Goal: Task Accomplishment & Management: Manage account settings

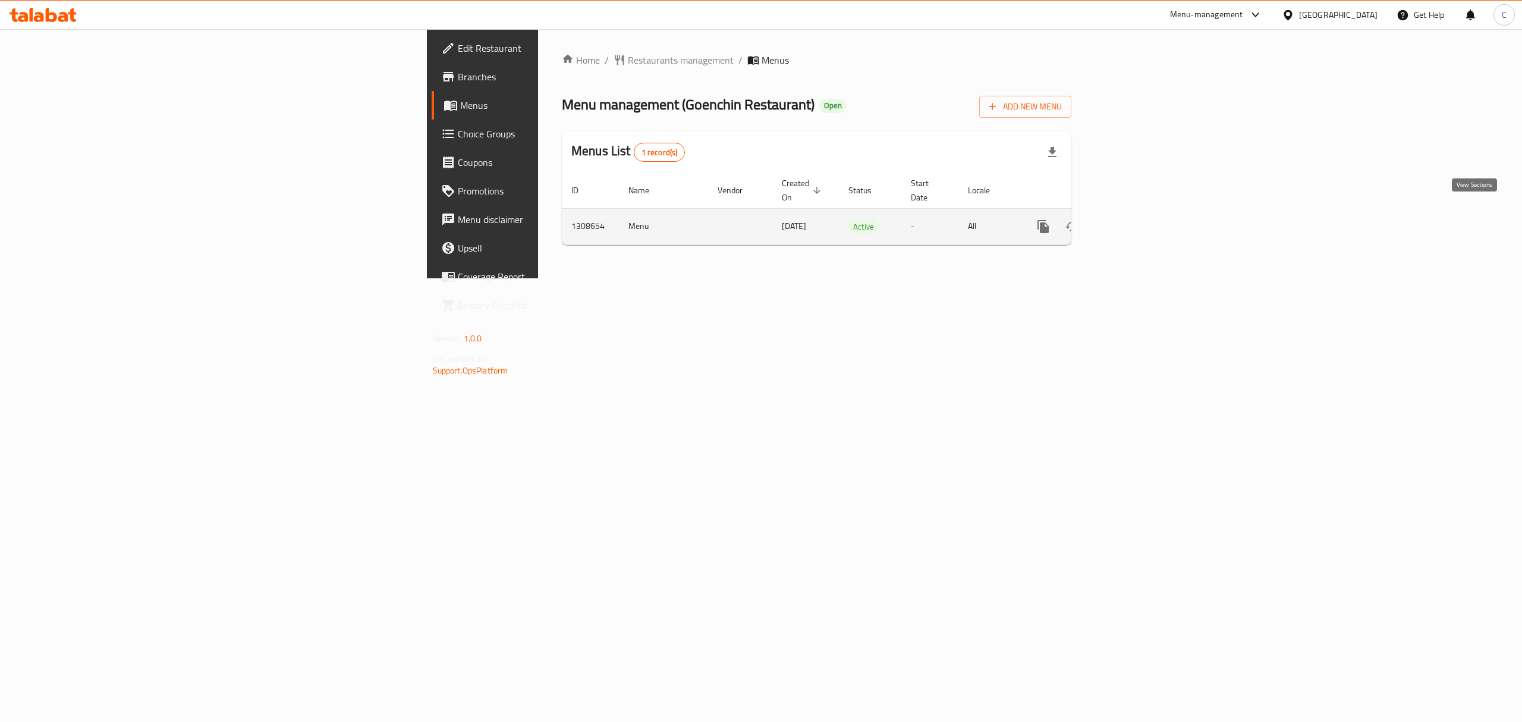
click at [1136, 219] on icon "enhanced table" at bounding box center [1129, 226] width 14 height 14
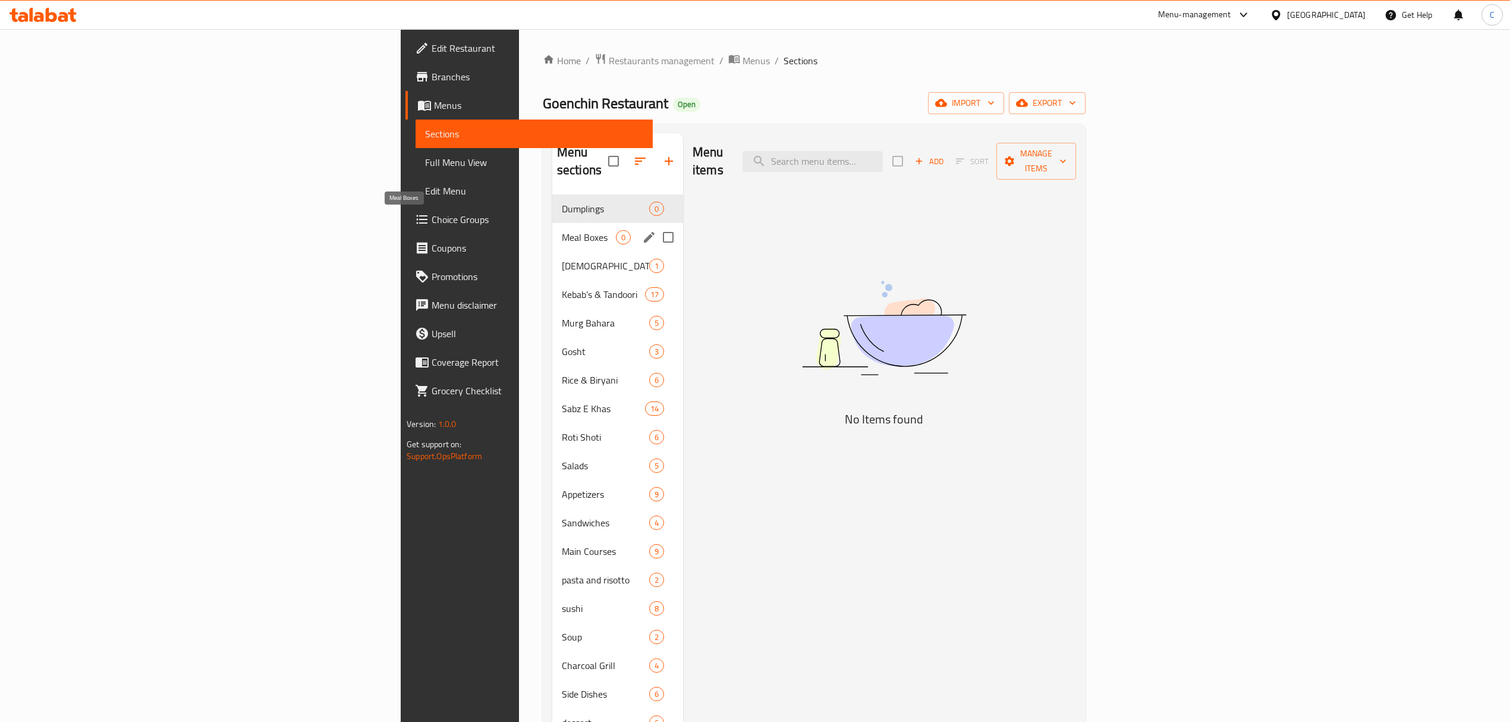
click at [562, 230] on span "Meal Boxes" at bounding box center [589, 237] width 54 height 14
click at [552, 260] on div "[PERSON_NAME] 1" at bounding box center [617, 265] width 131 height 29
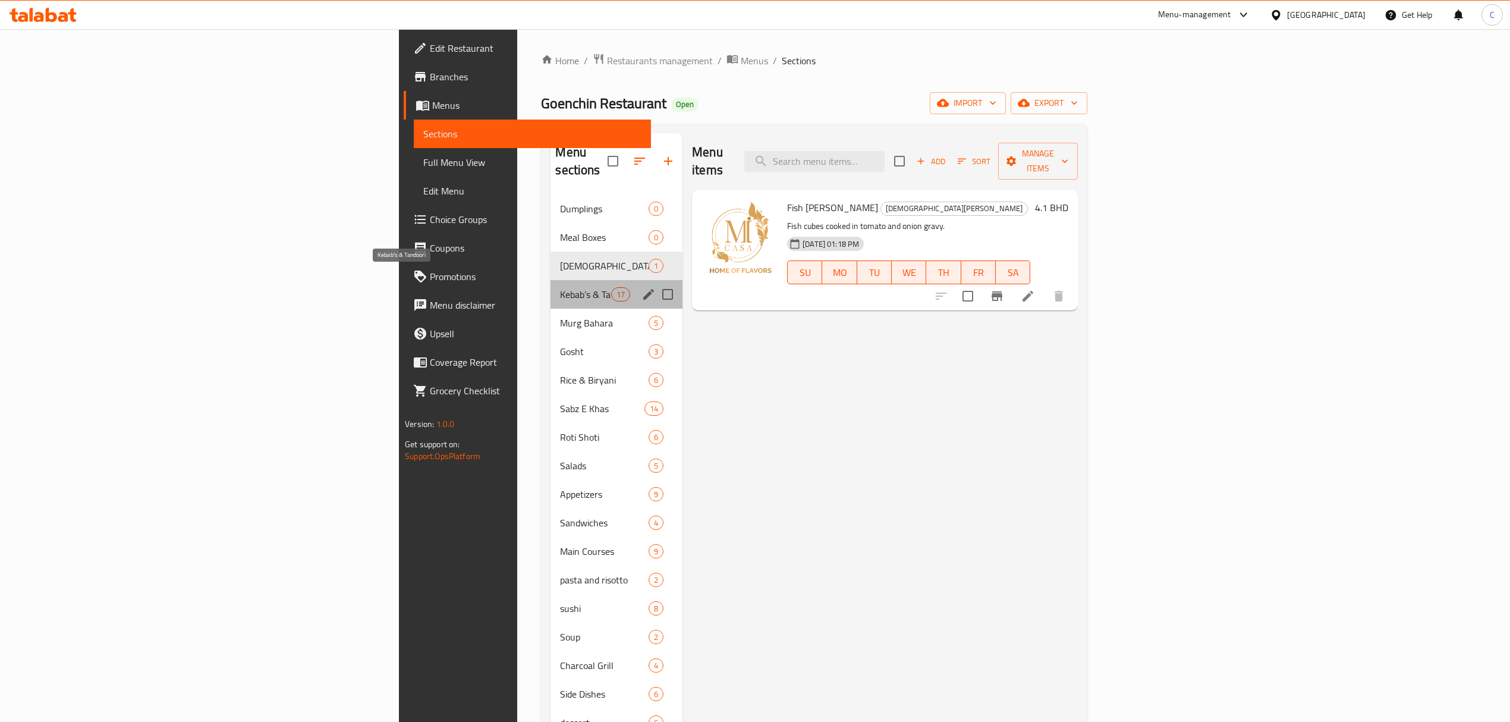
click at [560, 287] on span "Kebab’s & Tandoori" at bounding box center [585, 294] width 51 height 14
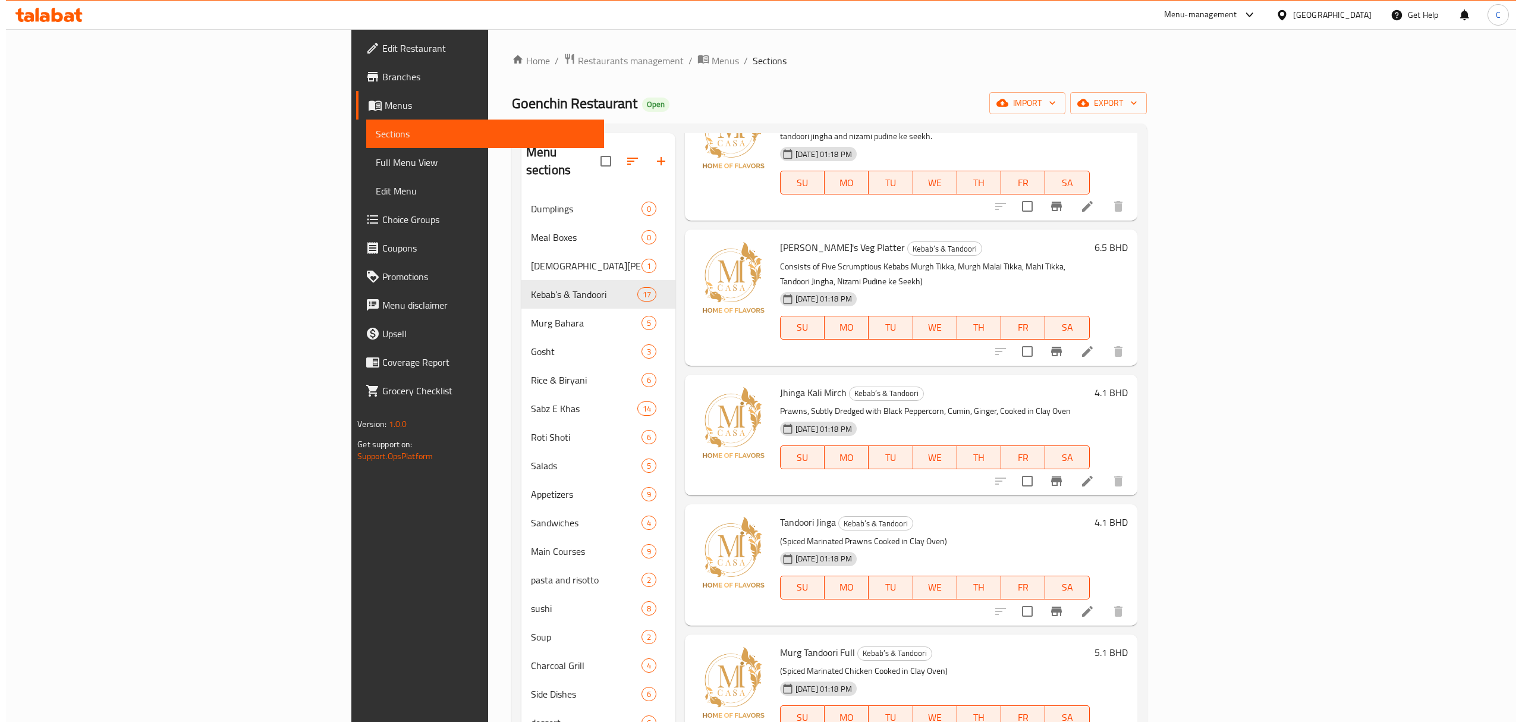
scroll to position [238, 0]
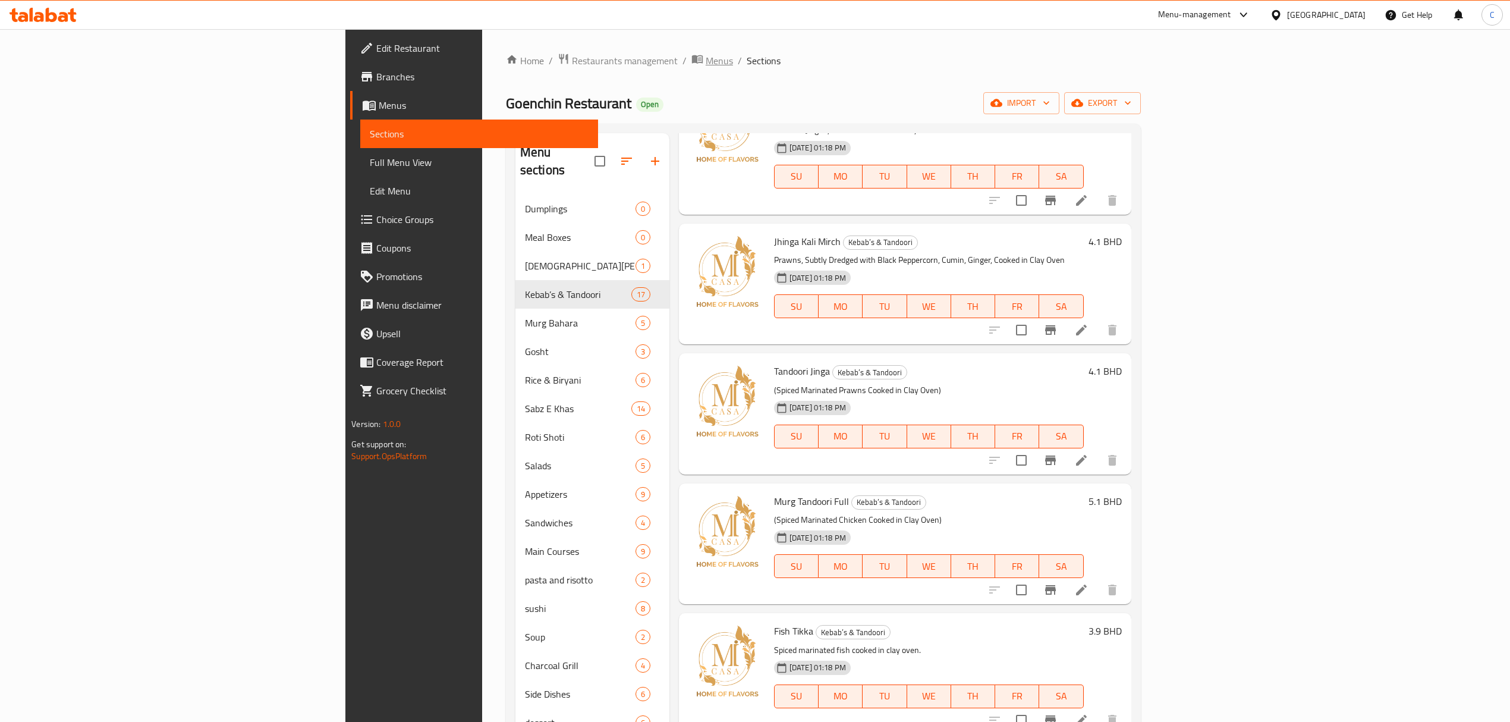
click at [706, 53] on span "Menus" at bounding box center [719, 60] width 27 height 14
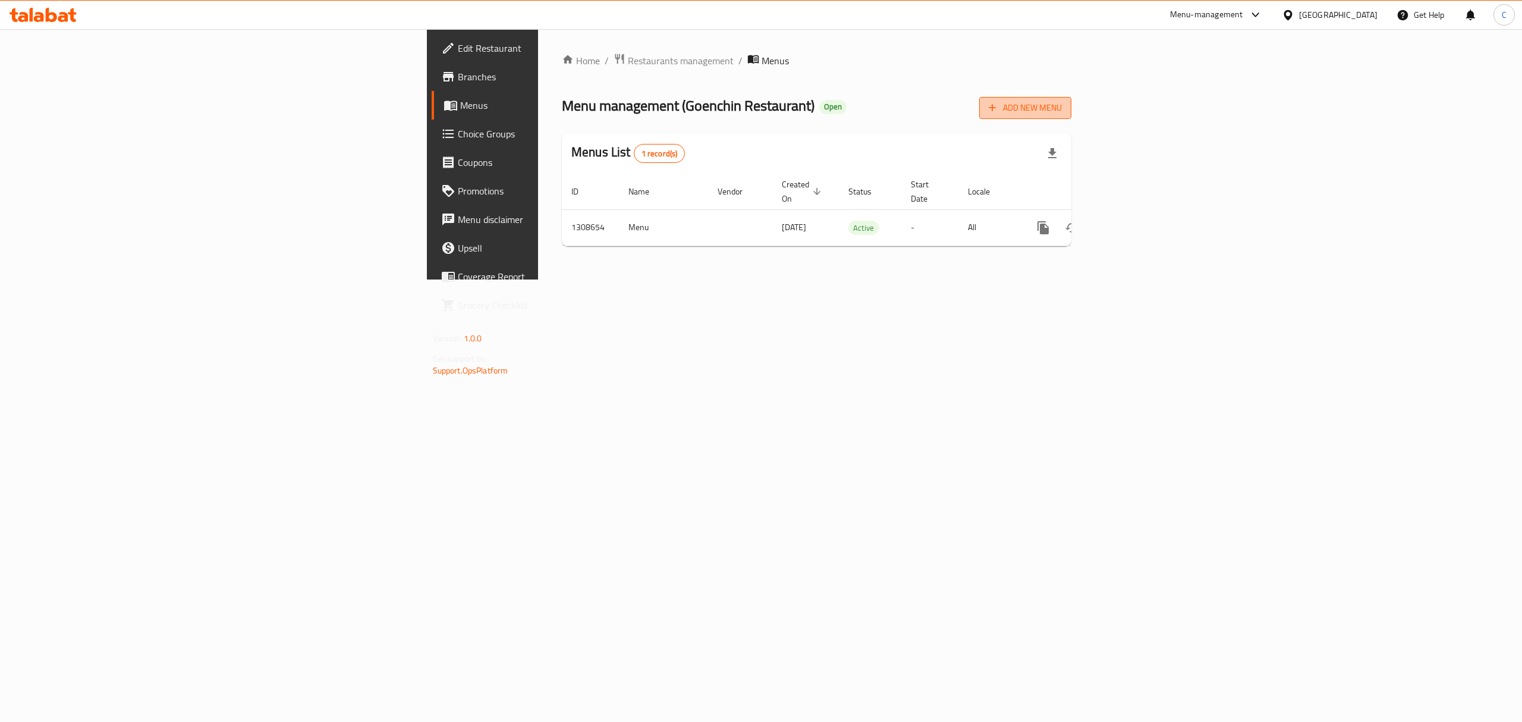
click at [1062, 111] on span "Add New Menu" at bounding box center [1025, 107] width 73 height 15
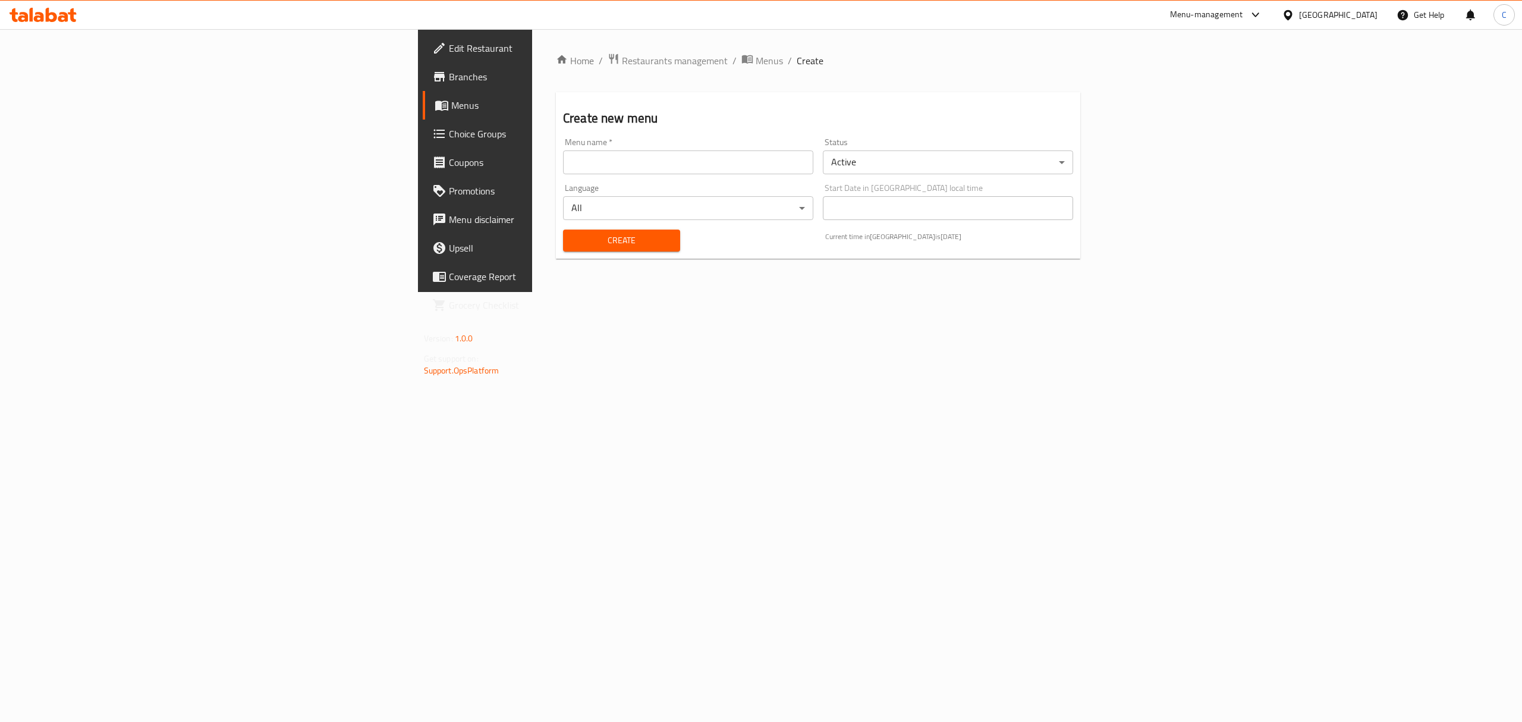
click at [563, 138] on div "Menu name   * Menu name *" at bounding box center [688, 156] width 250 height 36
click at [563, 155] on input "text" at bounding box center [688, 162] width 250 height 24
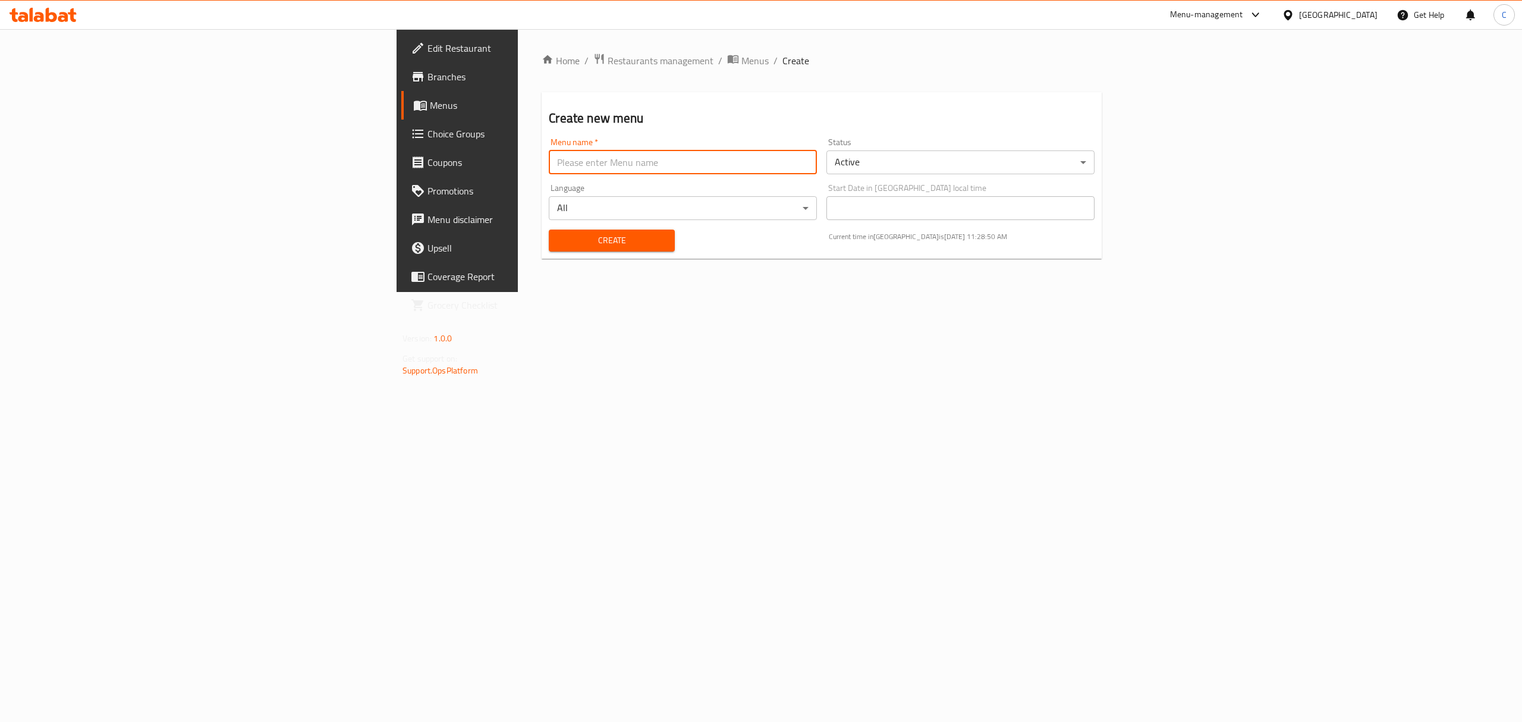
click at [549, 156] on input "text" at bounding box center [683, 162] width 268 height 24
type input "a"
type input "[DATE]"
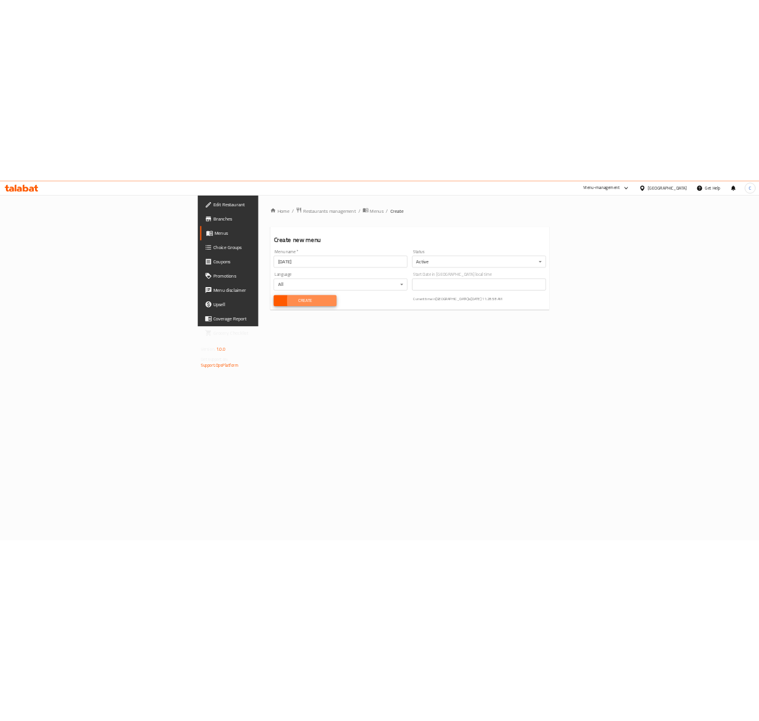
scroll to position [0, 115]
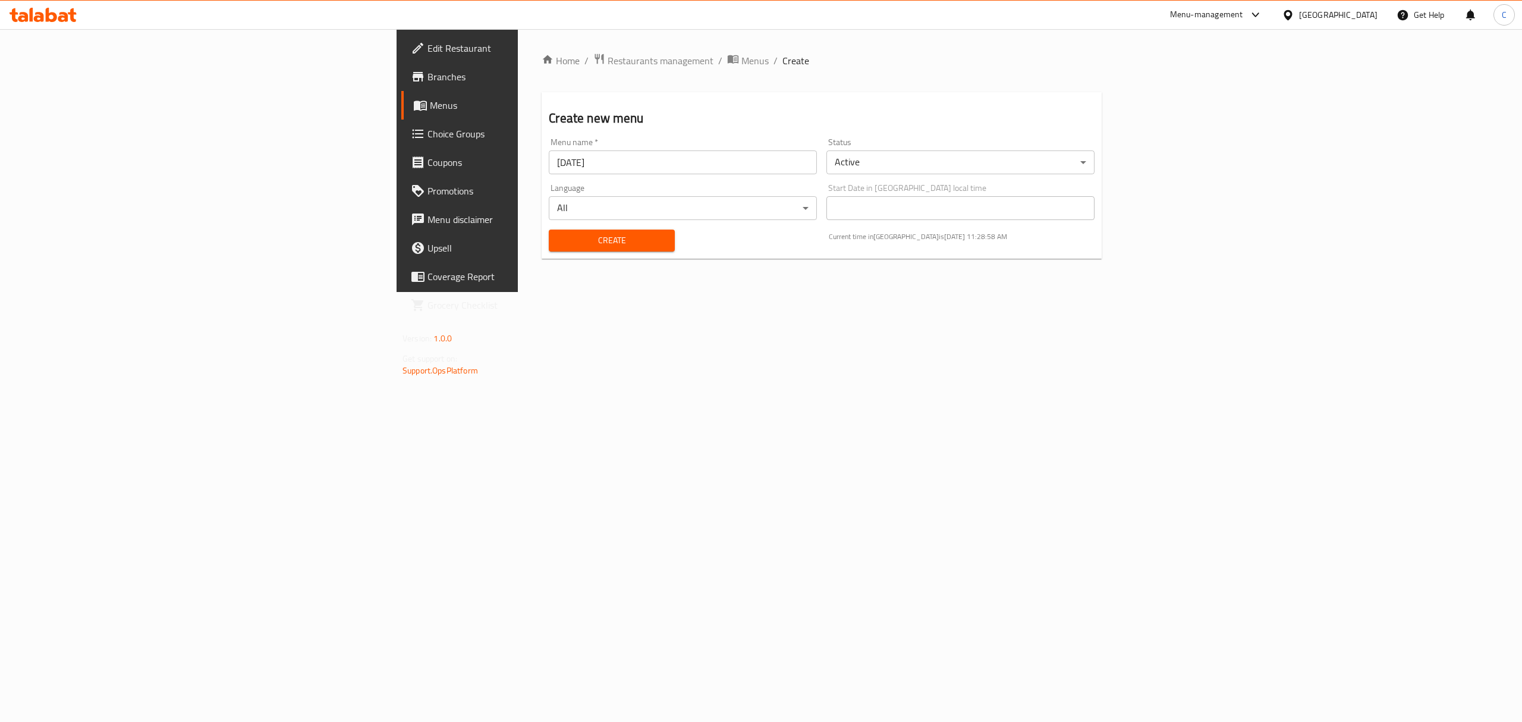
click at [558, 243] on span "Create" at bounding box center [611, 240] width 106 height 15
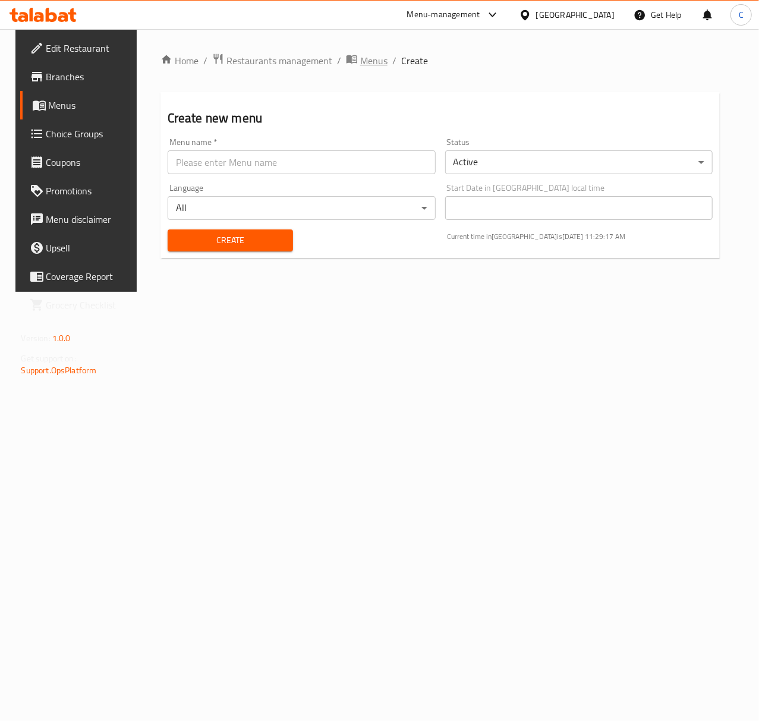
click at [364, 58] on span "Menus" at bounding box center [373, 60] width 27 height 14
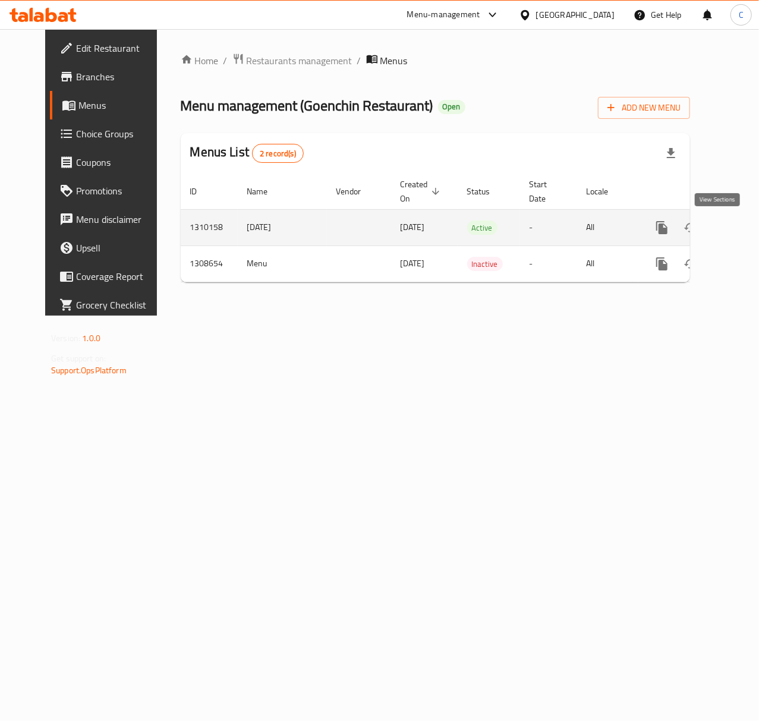
click at [741, 233] on icon "enhanced table" at bounding box center [748, 228] width 14 height 14
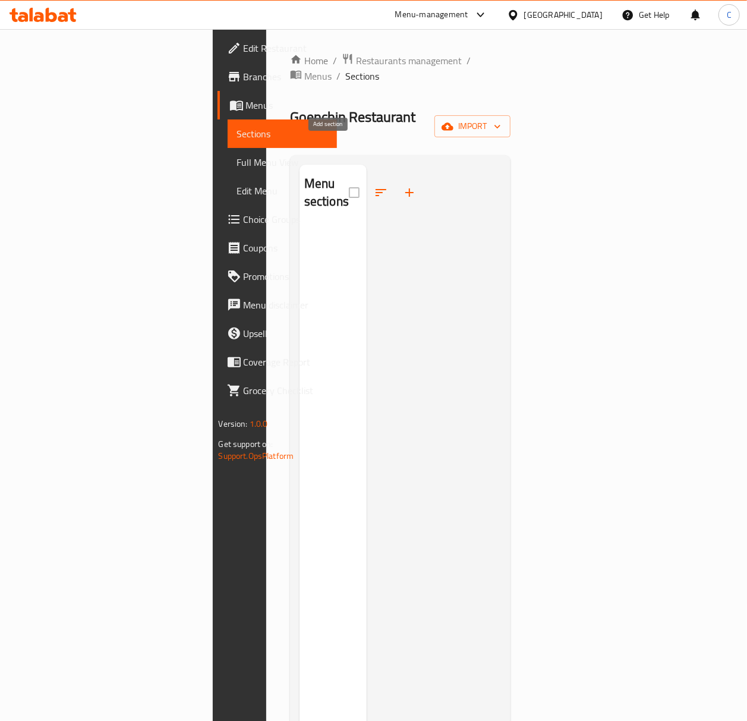
click at [402, 185] on icon "button" at bounding box center [409, 192] width 14 height 14
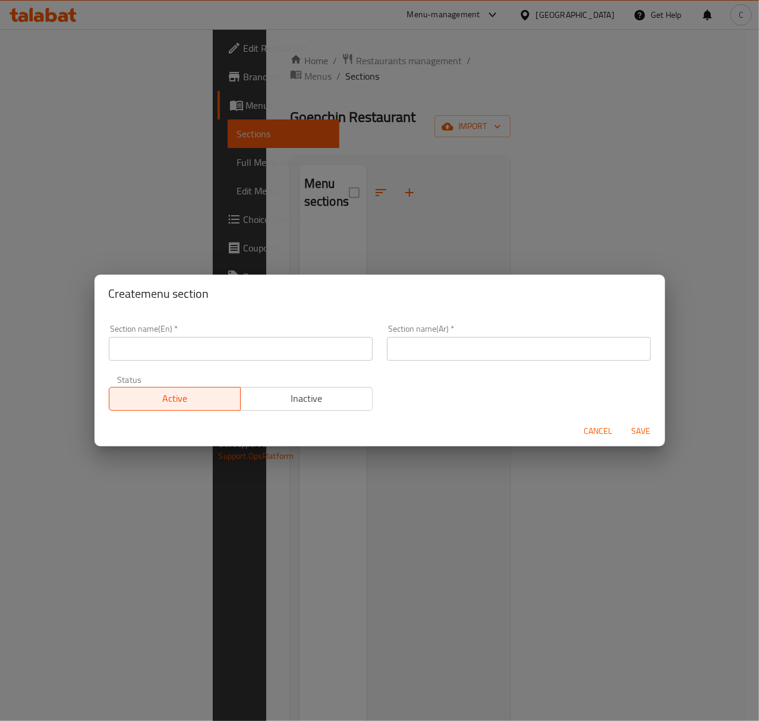
drag, startPoint x: 260, startPoint y: 361, endPoint x: 292, endPoint y: 361, distance: 32.7
click at [260, 360] on div "Section name(En)   * Section name(En) *" at bounding box center [241, 342] width 278 height 51
click at [308, 347] on input "text" at bounding box center [241, 349] width 264 height 24
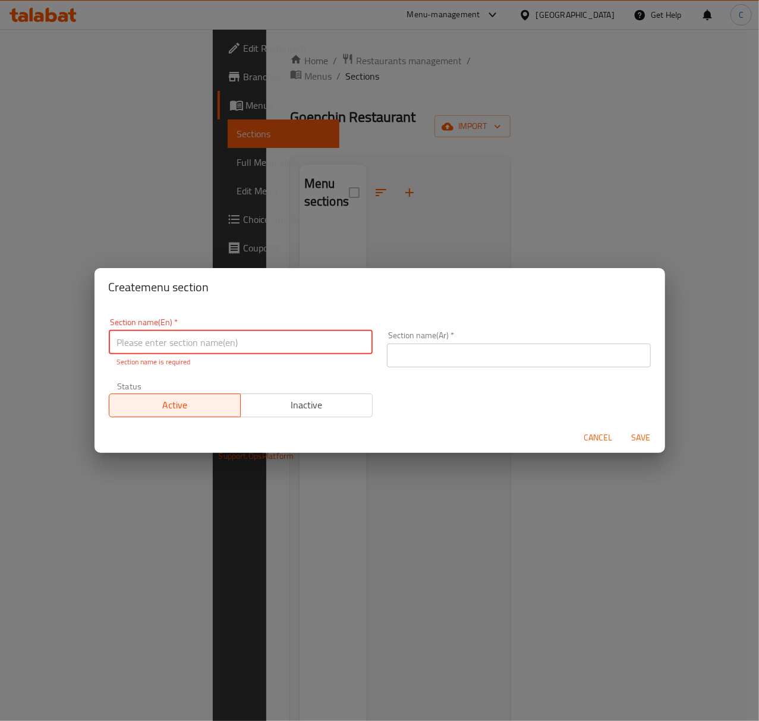
click at [302, 341] on input "text" at bounding box center [241, 342] width 264 height 24
paste input "Chinese Cuisine"
type input "Chinese Cuisine"
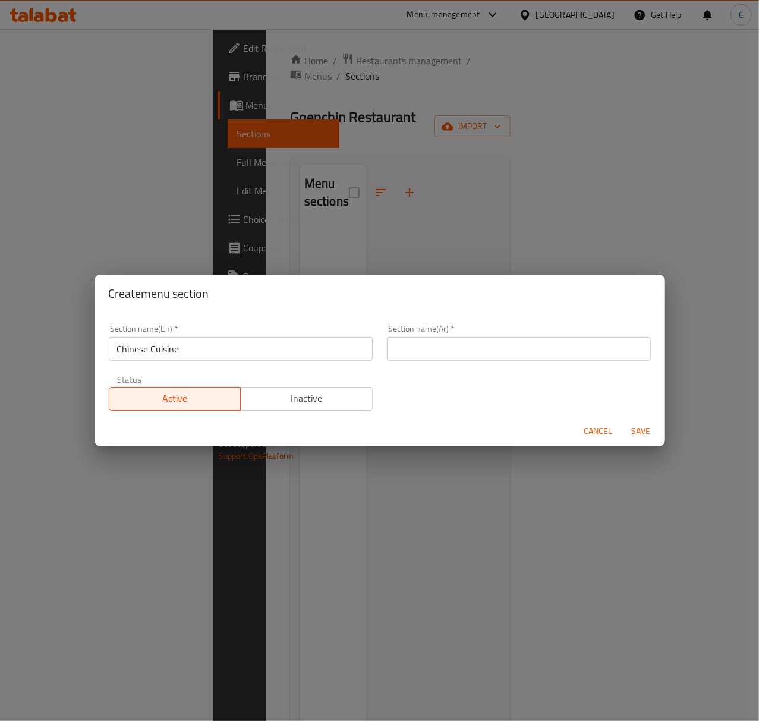
click at [477, 352] on input "text" at bounding box center [519, 349] width 264 height 24
paste input "المطبخ الصيني"
type input "المطبخ الصيني"
drag, startPoint x: 506, startPoint y: 421, endPoint x: 593, endPoint y: 438, distance: 88.5
click at [506, 422] on div "Cancel Save" at bounding box center [380, 431] width 571 height 32
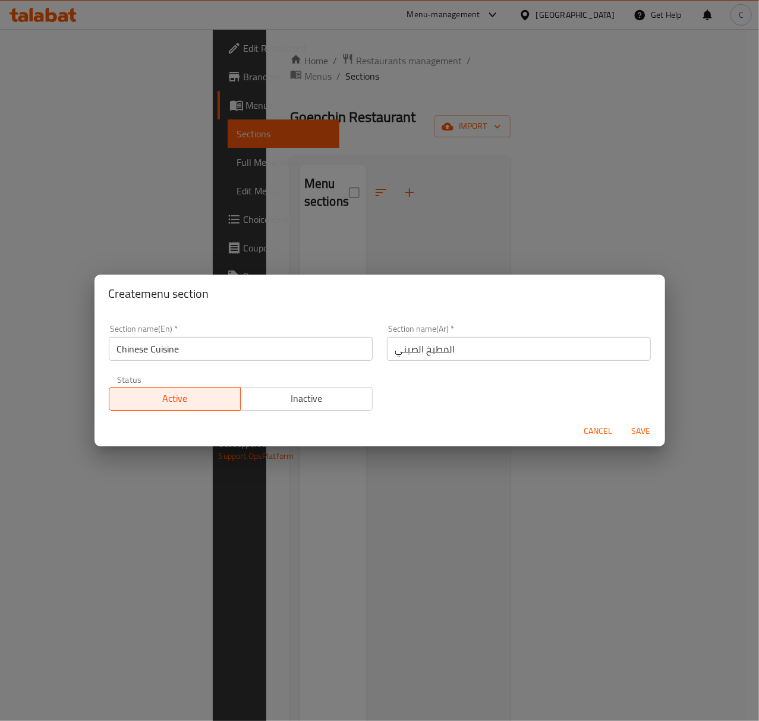
click at [634, 430] on span "Save" at bounding box center [641, 431] width 29 height 15
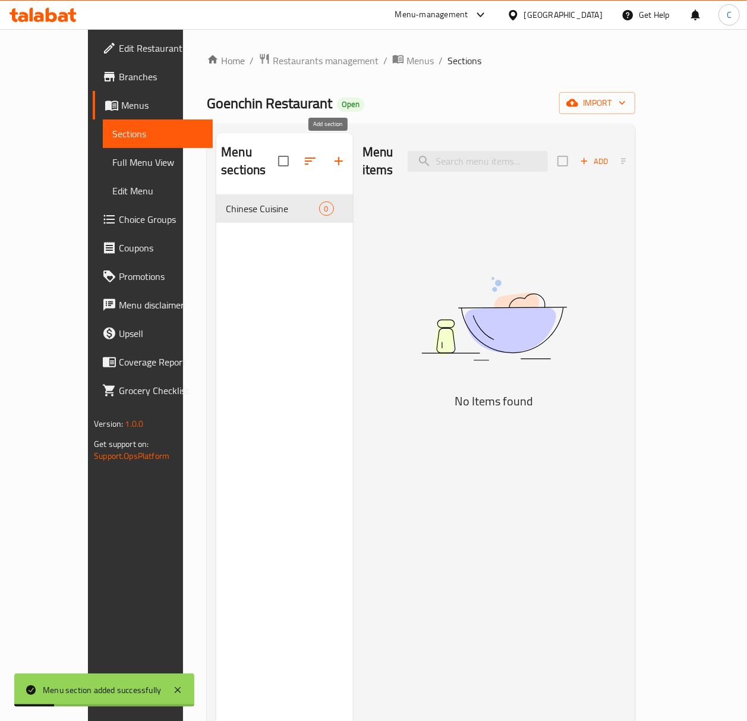
click at [335, 157] on icon "button" at bounding box center [339, 161] width 8 height 8
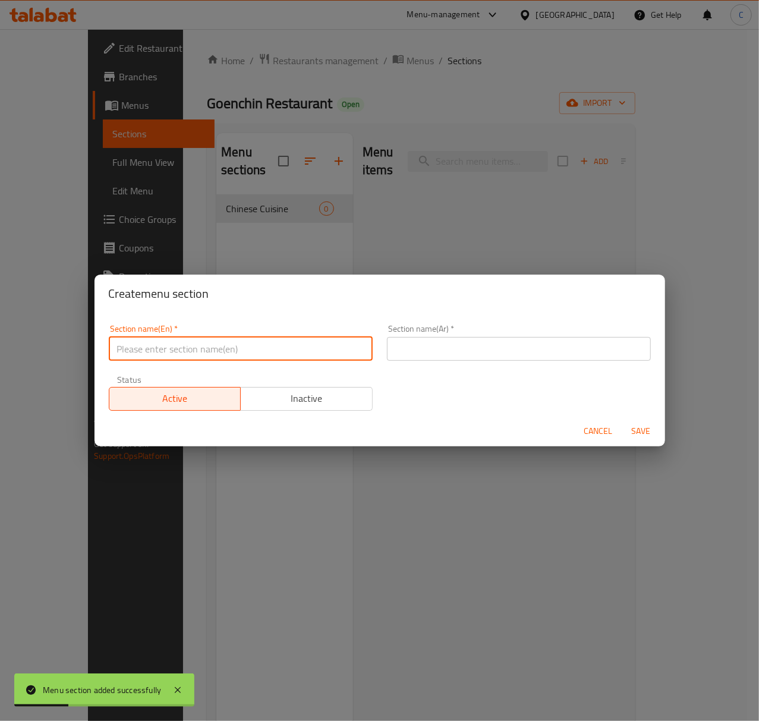
drag, startPoint x: 231, startPoint y: 351, endPoint x: 246, endPoint y: 352, distance: 15.0
click at [231, 351] on input "text" at bounding box center [241, 349] width 264 height 24
paste input "Indian Cuisine"
type input "Indian Cuisine"
click at [464, 353] on input "text" at bounding box center [519, 349] width 264 height 24
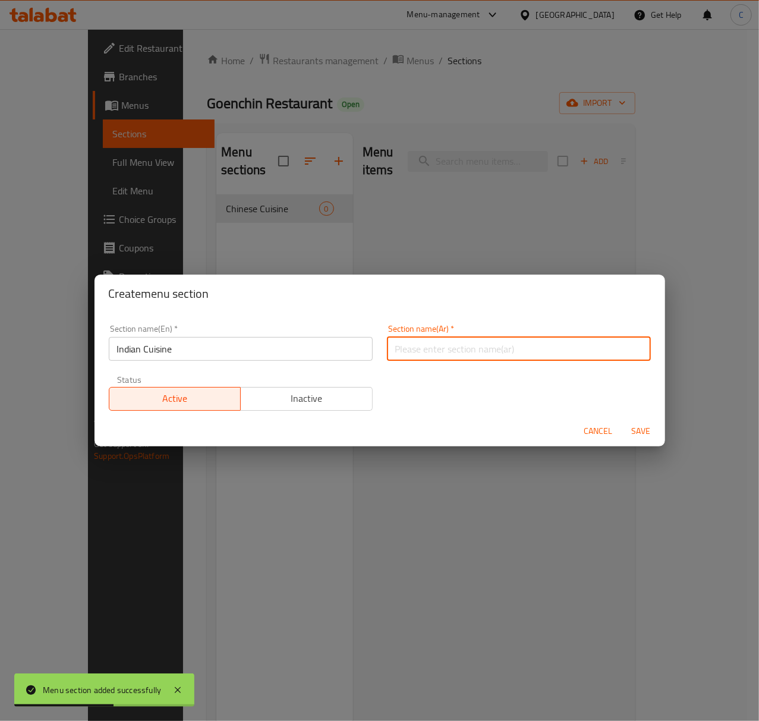
paste input "المطبخ الهندي"
type input "المطبخ الهندي"
drag, startPoint x: 643, startPoint y: 433, endPoint x: 668, endPoint y: 430, distance: 25.7
click at [647, 433] on span "Save" at bounding box center [641, 431] width 29 height 15
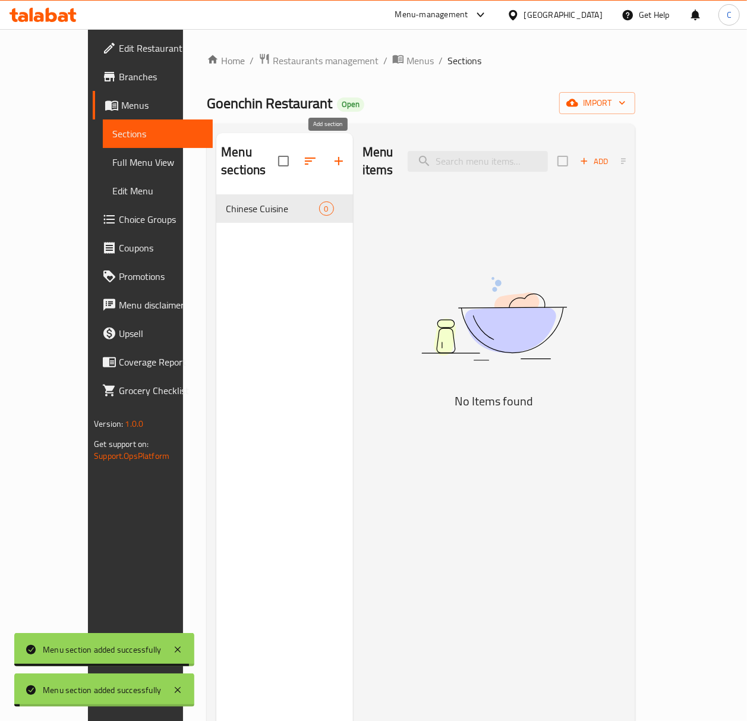
click at [325, 148] on button "button" at bounding box center [339, 161] width 29 height 29
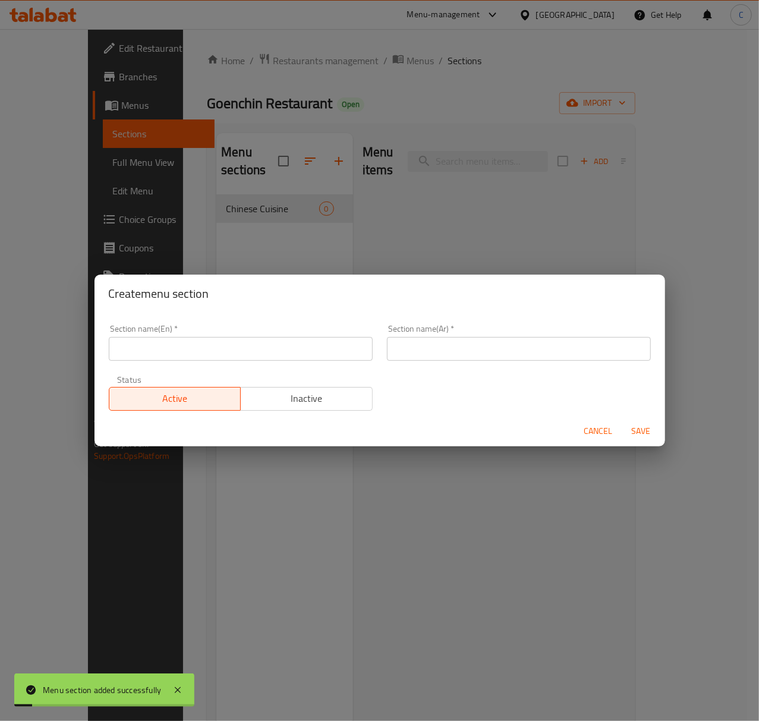
click at [266, 346] on input "text" at bounding box center [241, 349] width 264 height 24
paste input "South Indian (Mangalorian Style)"
type input "South Indian (Mangalorian Style)"
click at [490, 342] on input "text" at bounding box center [519, 349] width 264 height 24
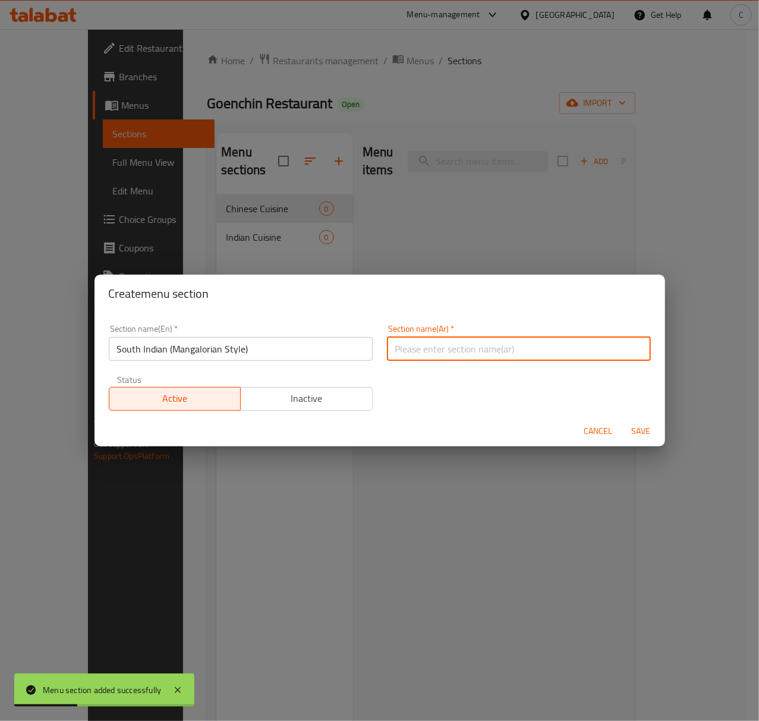
paste input "جنوب الهند (على الطريقة المانغالوريانية)"
type input "جنوب الهند (على الطريقة المانغالوريانية)"
click at [647, 428] on span "Save" at bounding box center [641, 431] width 29 height 15
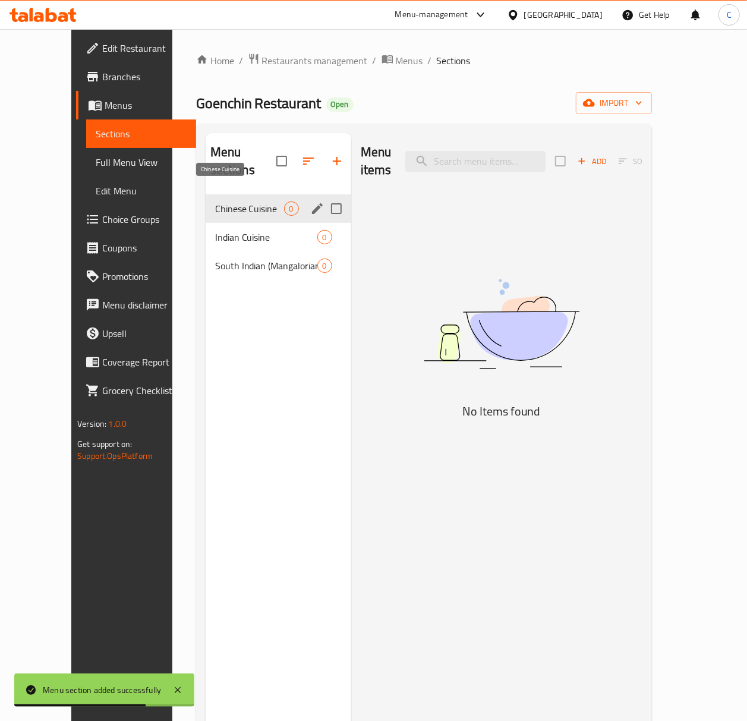
drag, startPoint x: 241, startPoint y: 191, endPoint x: 254, endPoint y: 191, distance: 13.1
click at [241, 202] on span "Chinese Cuisine" at bounding box center [249, 209] width 69 height 14
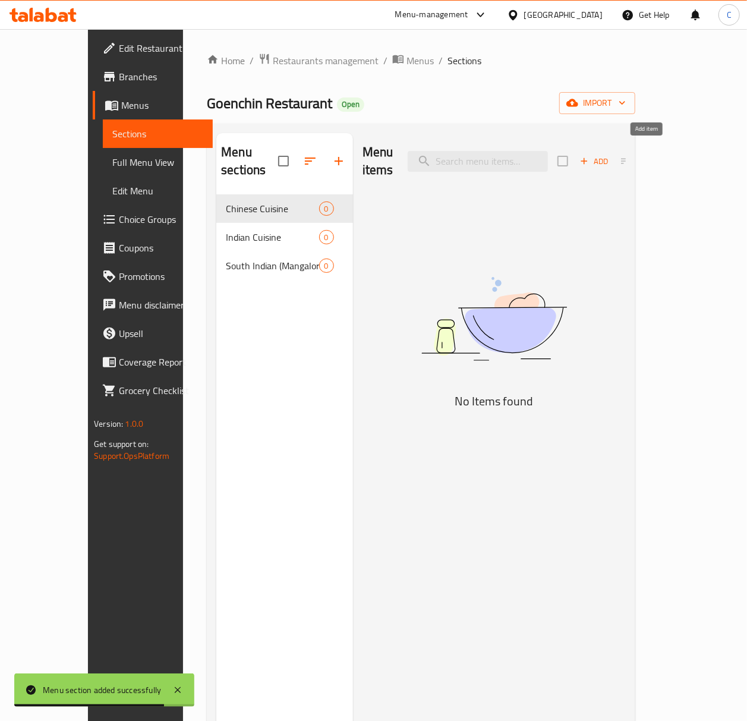
click at [610, 157] on span "Add" at bounding box center [594, 162] width 32 height 14
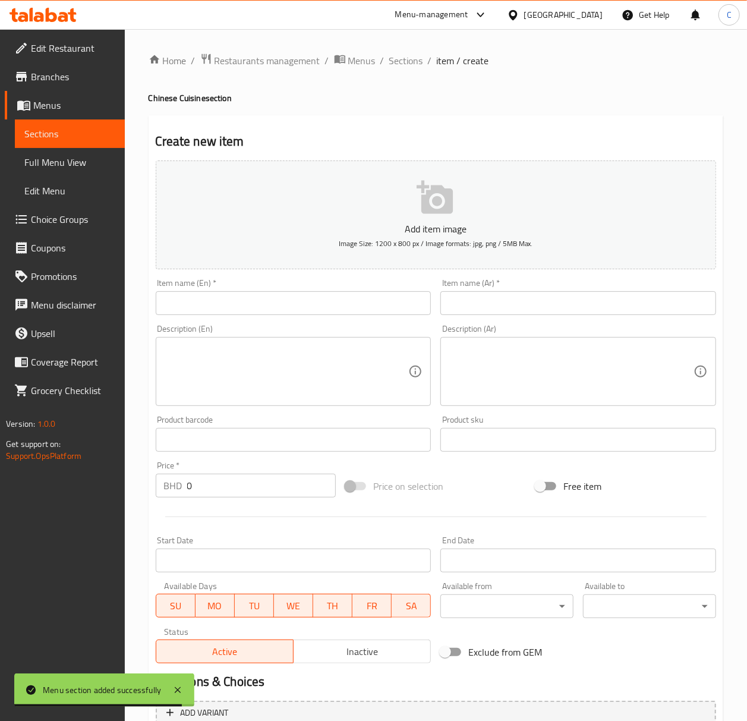
click at [366, 307] on input "text" at bounding box center [294, 303] width 276 height 24
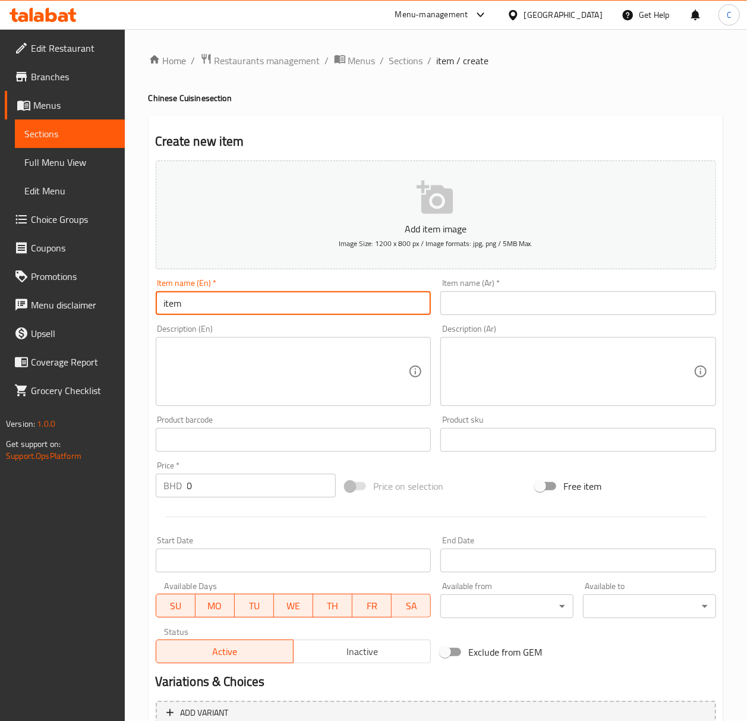
type input "item"
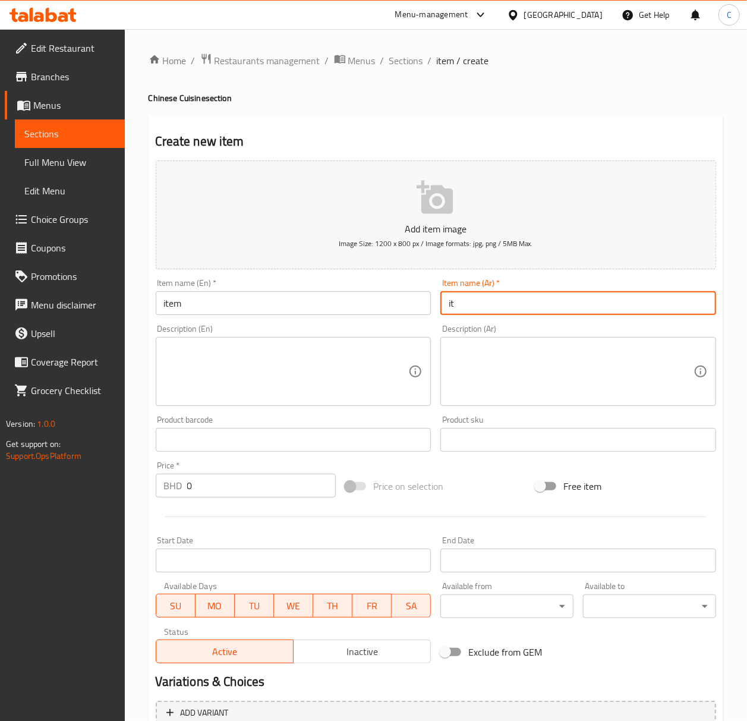
type input "i"
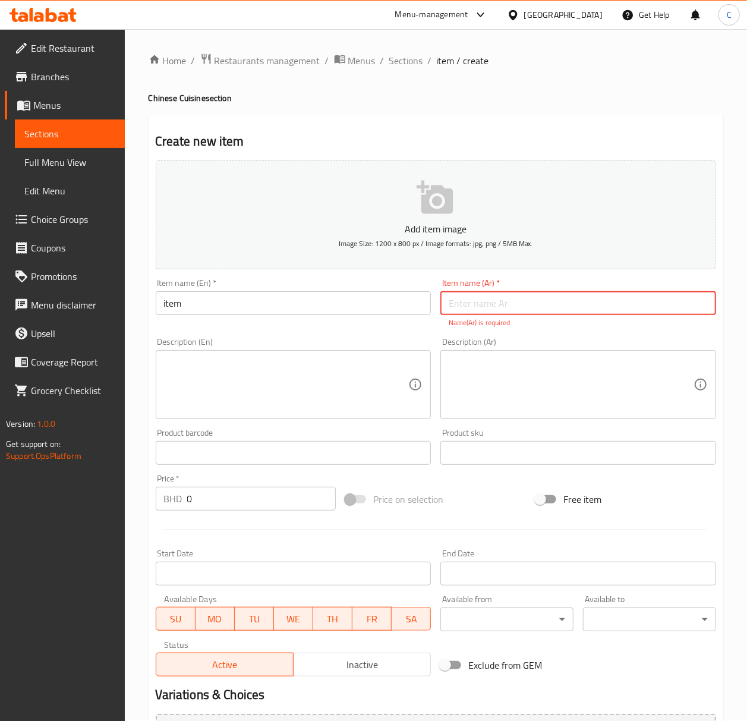
click at [505, 307] on input "text" at bounding box center [578, 303] width 276 height 24
paste input "المطبخ الصيني"
type input "المطبخ الصيني"
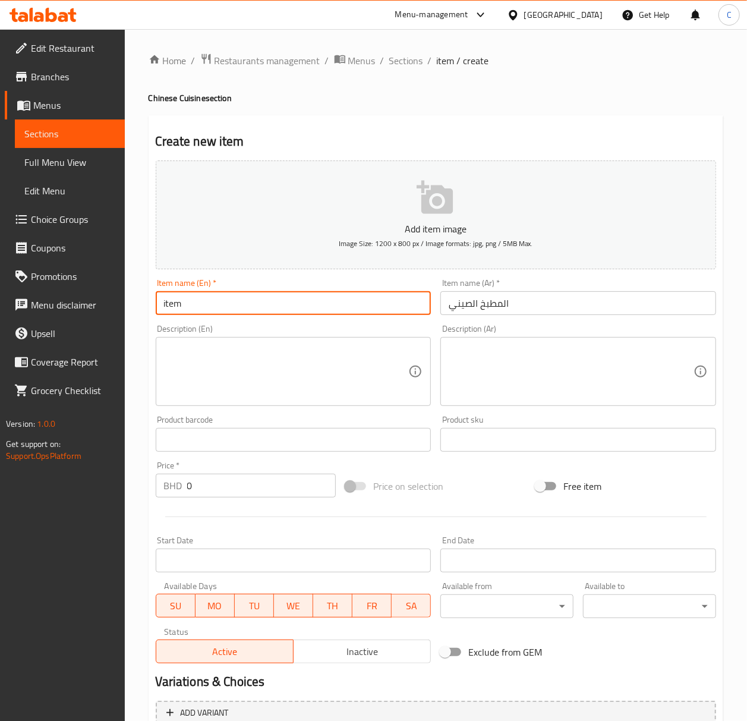
drag, startPoint x: 371, startPoint y: 294, endPoint x: -1, endPoint y: 321, distance: 373.1
click at [0, 321] on html "​ Menu-management Bahrain Get Help C Edit Restaurant Branches Menus Sections Fu…" at bounding box center [373, 360] width 747 height 721
click at [417, 307] on input "item" at bounding box center [294, 303] width 276 height 24
paste input "Chinese Cuisine"
click at [303, 382] on textarea at bounding box center [286, 372] width 245 height 56
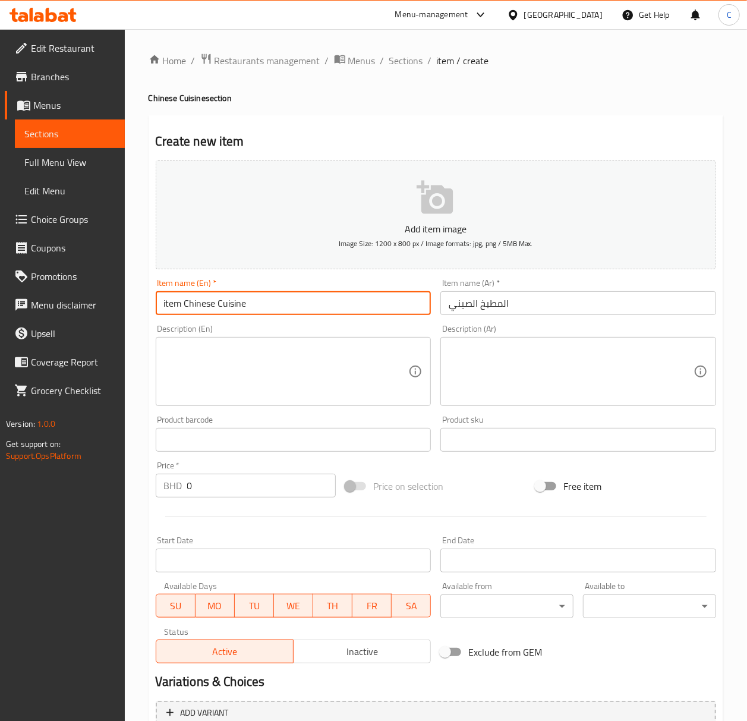
drag, startPoint x: 181, startPoint y: 302, endPoint x: -1, endPoint y: 290, distance: 182.9
click at [0, 290] on html "​ Menu-management Bahrain Get Help C Edit Restaurant Branches Menus Sections Fu…" at bounding box center [373, 360] width 747 height 721
type input "Chinese Cuisine"
click at [243, 376] on textarea at bounding box center [286, 372] width 245 height 56
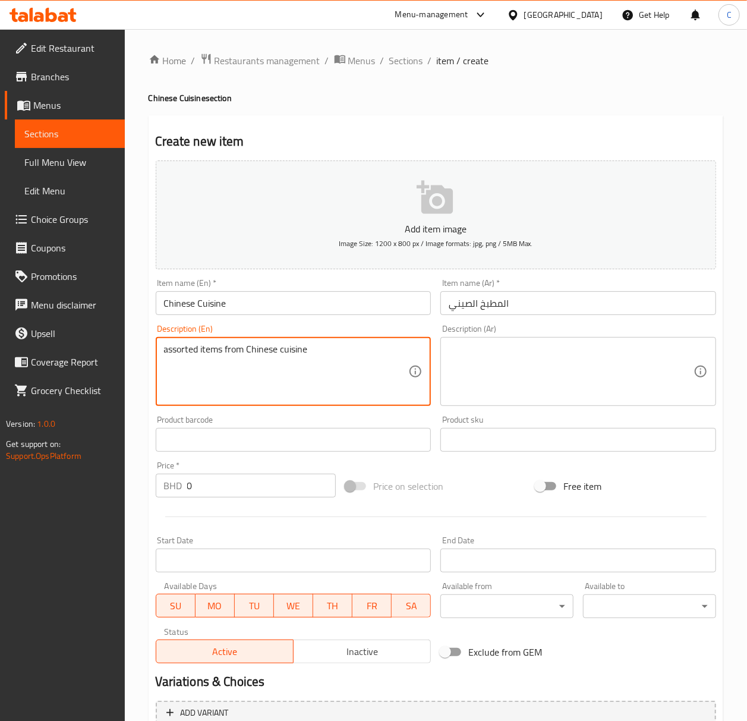
type textarea "assorted items from Chinese cuisine"
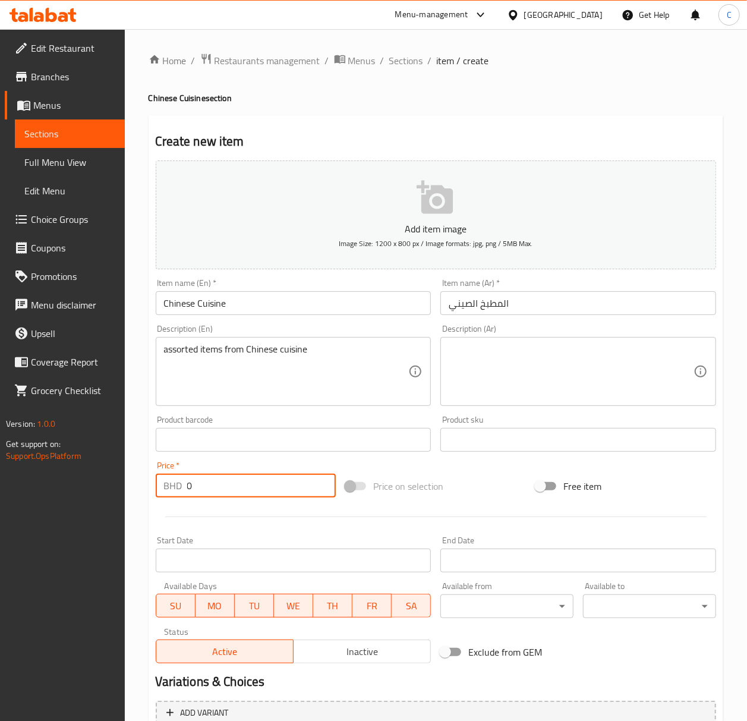
drag, startPoint x: 222, startPoint y: 491, endPoint x: 188, endPoint y: 495, distance: 33.5
click at [158, 492] on div "BHD 0 Price *" at bounding box center [246, 486] width 181 height 24
type input "1"
click at [410, 471] on div "Price on selection" at bounding box center [436, 486] width 190 height 32
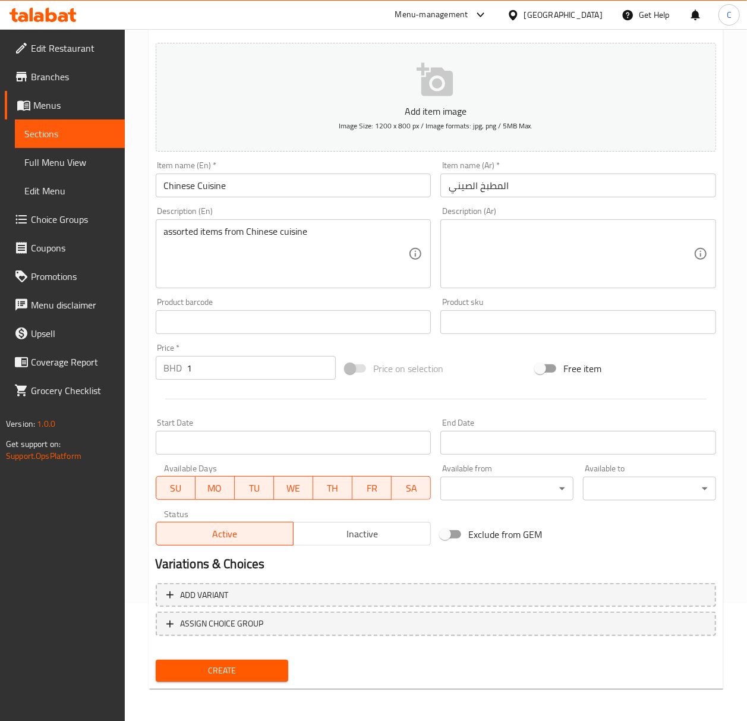
click at [234, 678] on button "Create" at bounding box center [222, 671] width 133 height 22
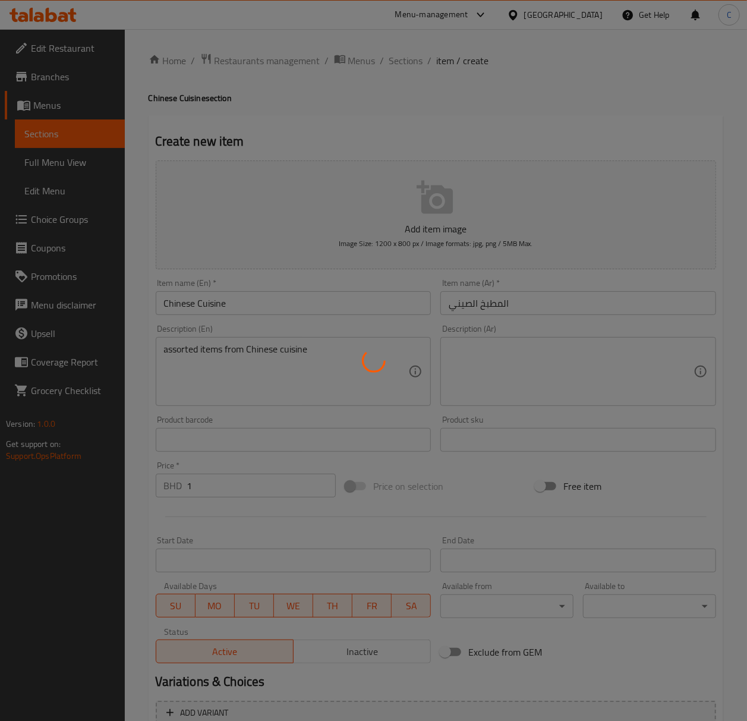
type input "0"
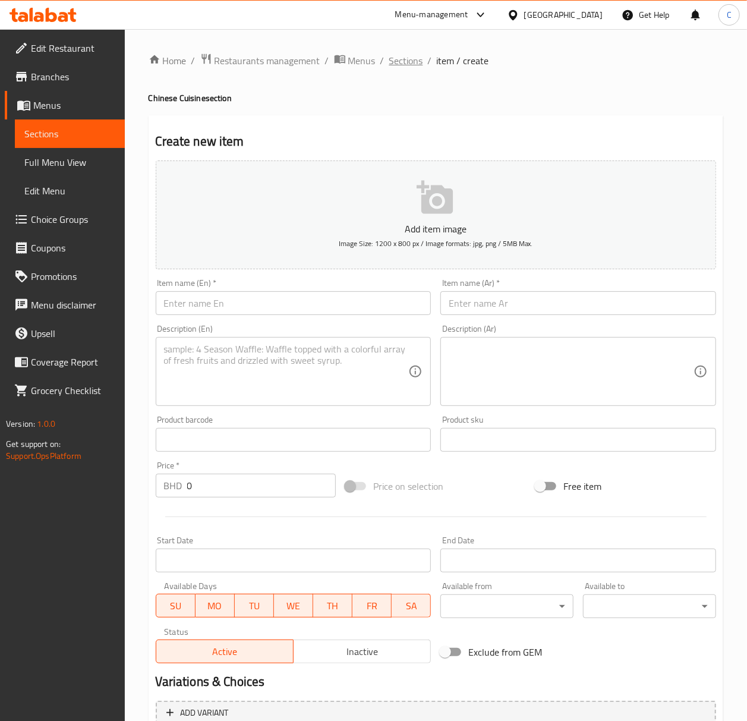
click at [398, 57] on span "Sections" at bounding box center [406, 60] width 34 height 14
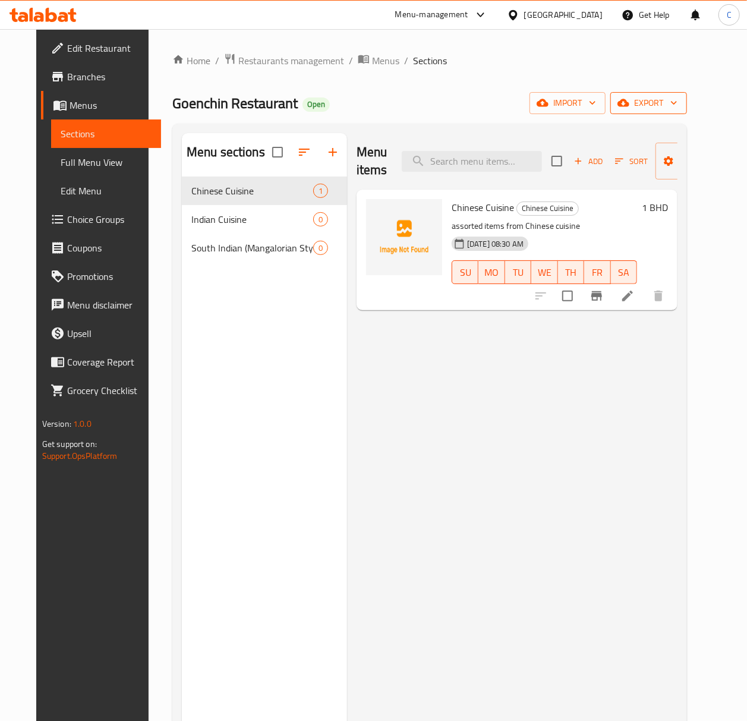
click at [678, 109] on span "export" at bounding box center [649, 103] width 58 height 15
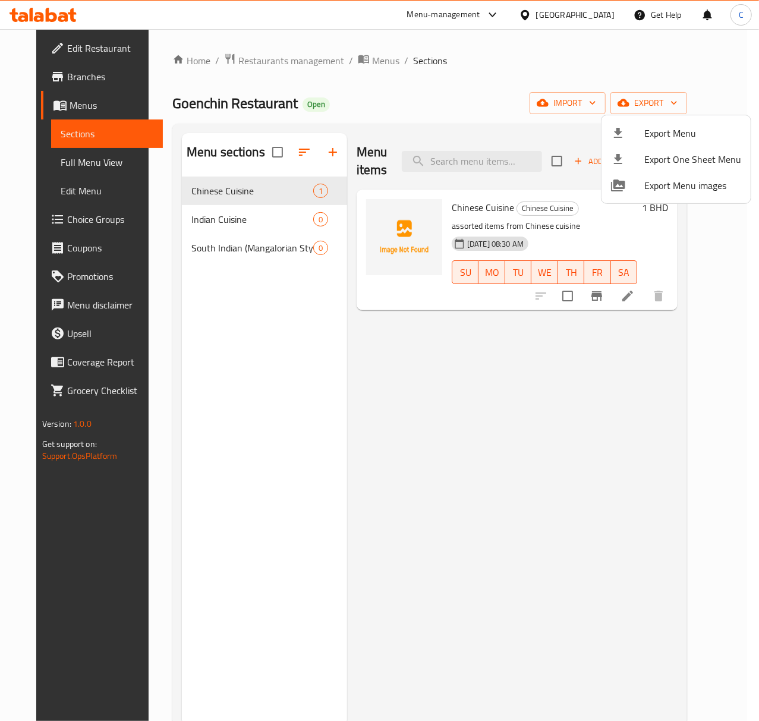
click at [531, 63] on div at bounding box center [379, 360] width 759 height 721
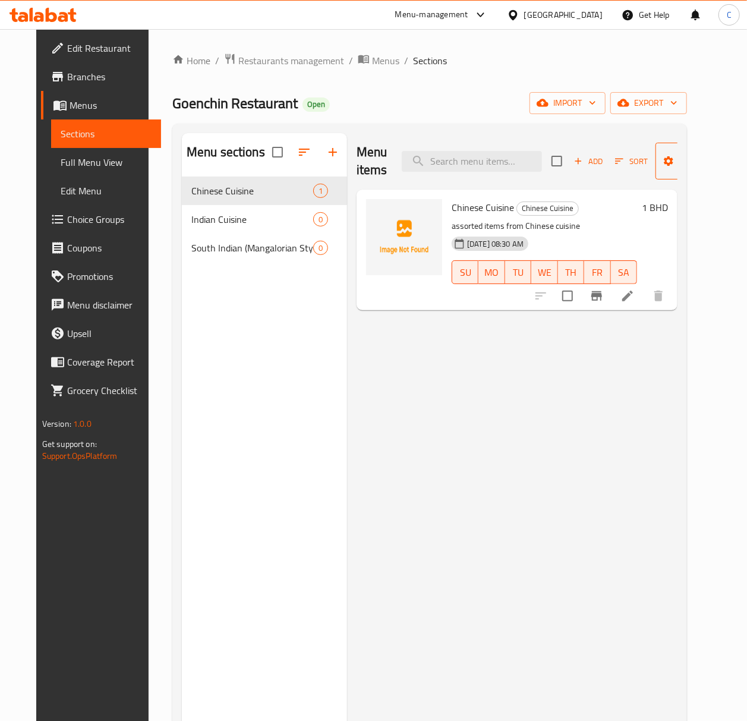
click at [676, 166] on span "Manage items" at bounding box center [695, 161] width 61 height 30
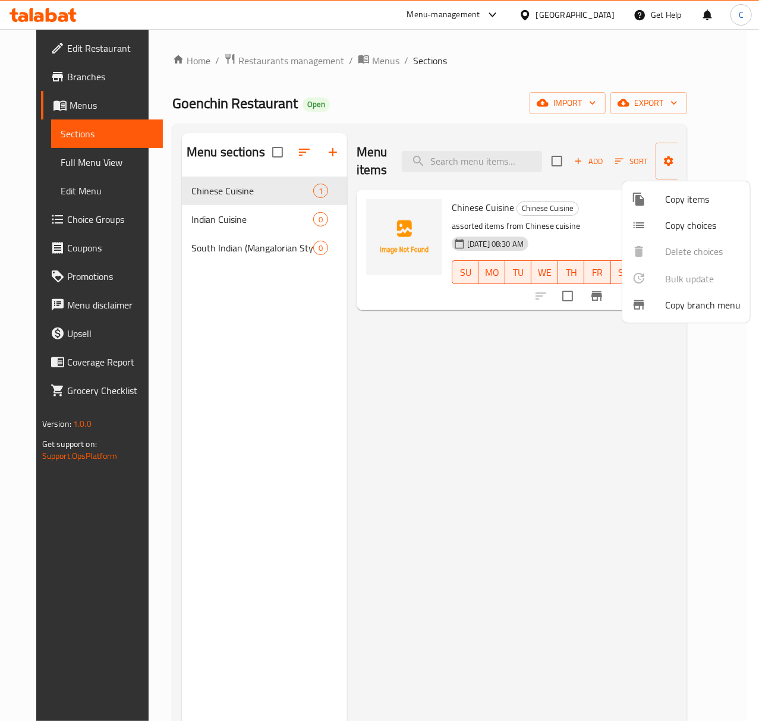
click at [469, 102] on div at bounding box center [379, 360] width 759 height 721
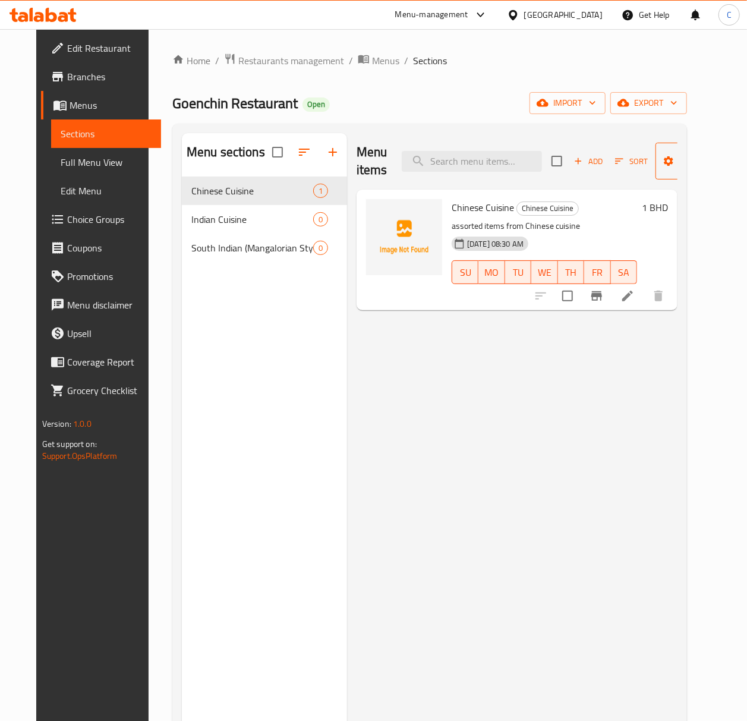
click at [684, 165] on span "Manage items" at bounding box center [695, 161] width 61 height 30
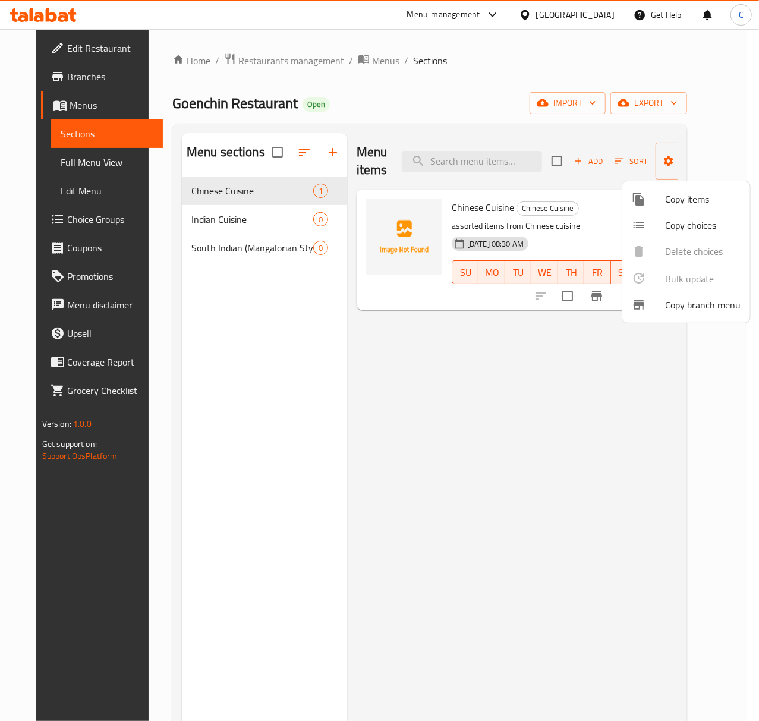
click at [682, 193] on span "Copy items" at bounding box center [702, 199] width 75 height 14
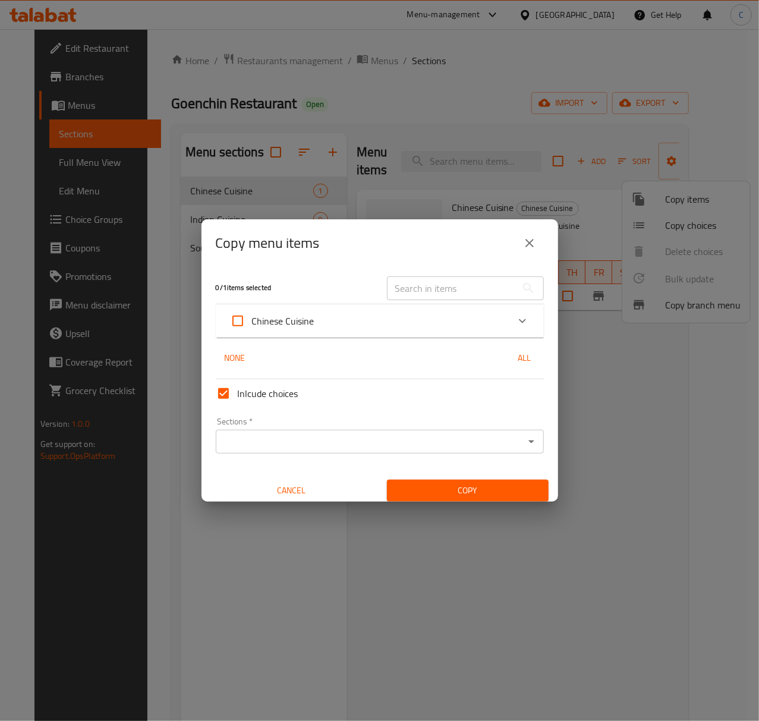
click at [426, 306] on div "Chinese Cuisine" at bounding box center [380, 320] width 328 height 33
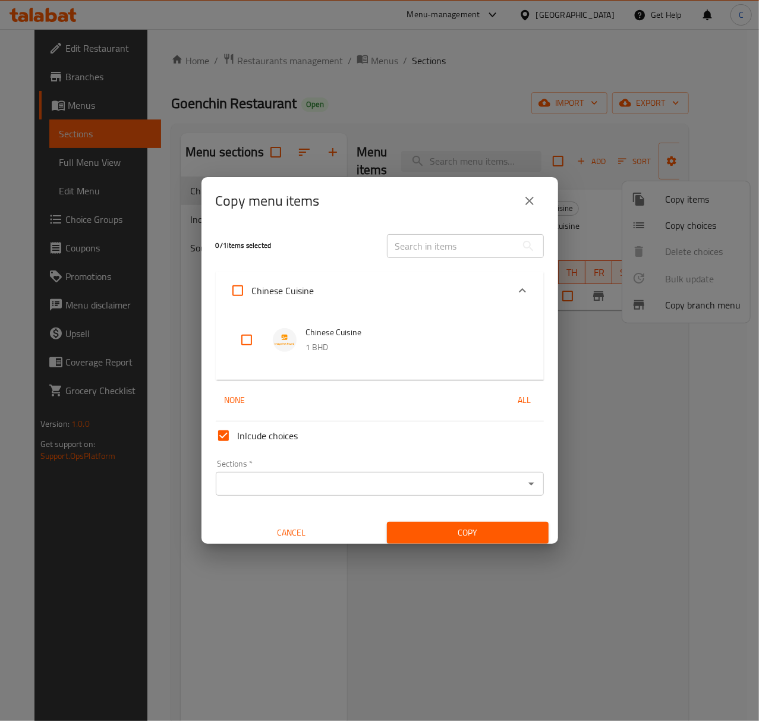
drag, startPoint x: 237, startPoint y: 289, endPoint x: 234, endPoint y: 298, distance: 9.8
click at [232, 289] on input "Chinese Cuisine" at bounding box center [238, 290] width 29 height 29
checkbox input "true"
click at [379, 469] on div "Sections   * Sections *" at bounding box center [380, 477] width 328 height 36
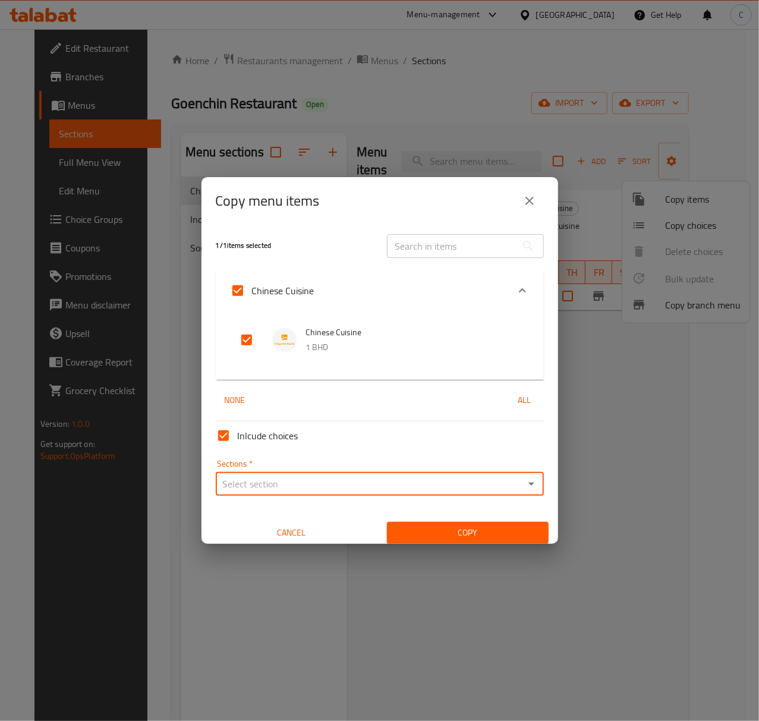
click at [389, 493] on div "Sections *" at bounding box center [380, 484] width 328 height 24
click at [484, 477] on input "Sections   *" at bounding box center [369, 484] width 301 height 17
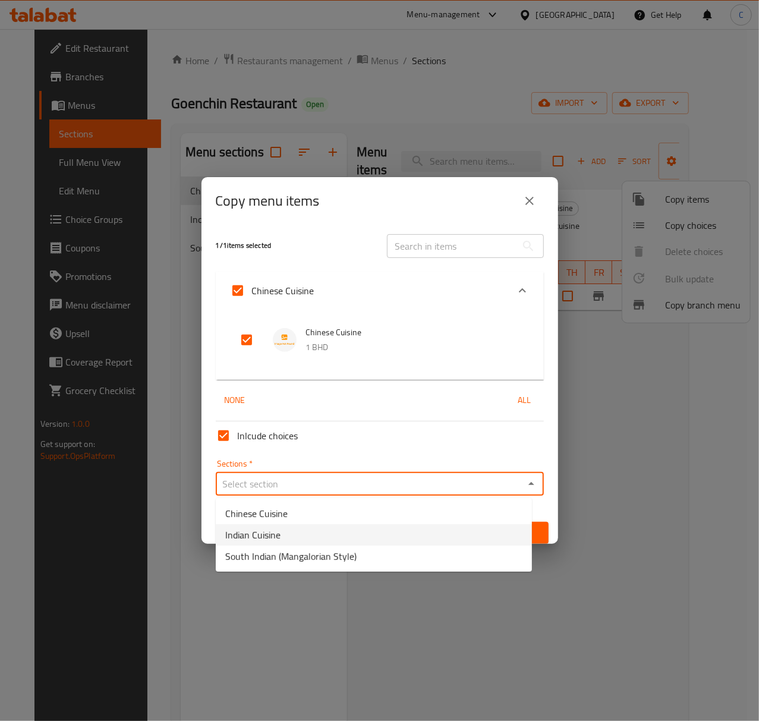
click at [448, 536] on li "Indian Cuisine" at bounding box center [374, 534] width 316 height 21
type input "Indian Cuisine"
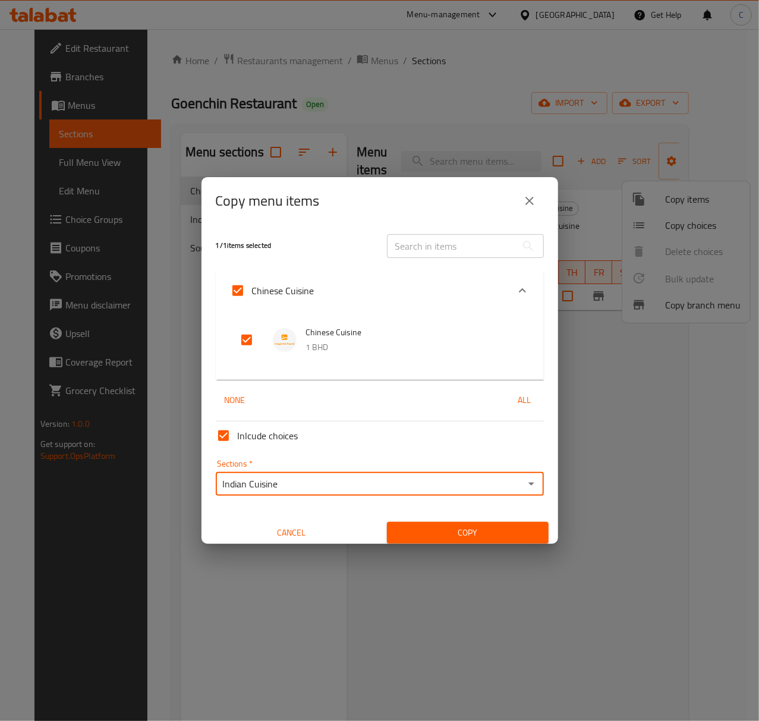
click at [499, 526] on span "Copy" at bounding box center [467, 532] width 143 height 15
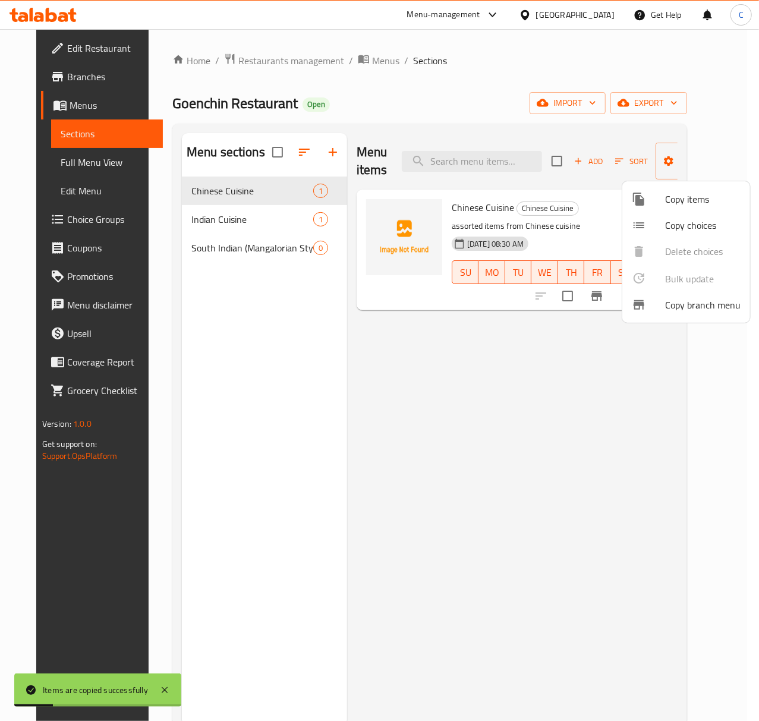
click at [688, 196] on span "Copy items" at bounding box center [702, 199] width 75 height 14
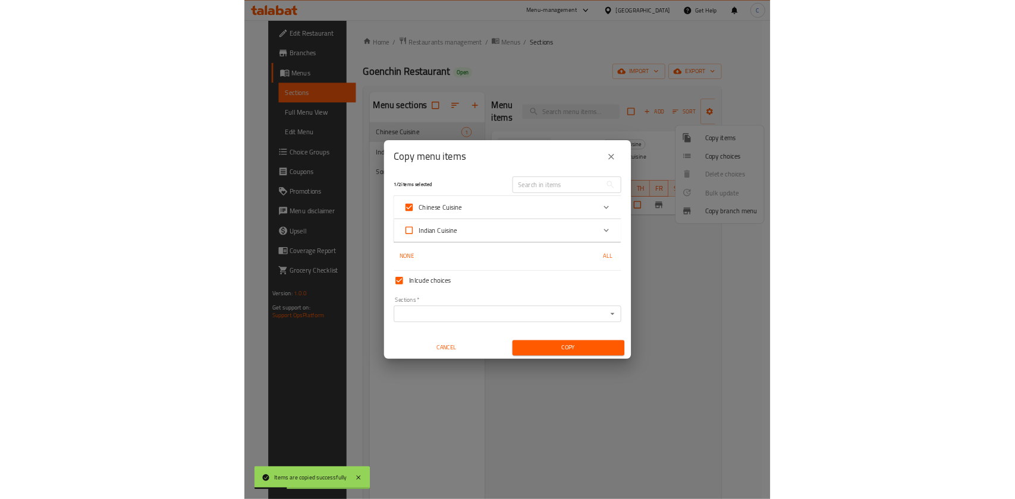
scroll to position [7, 0]
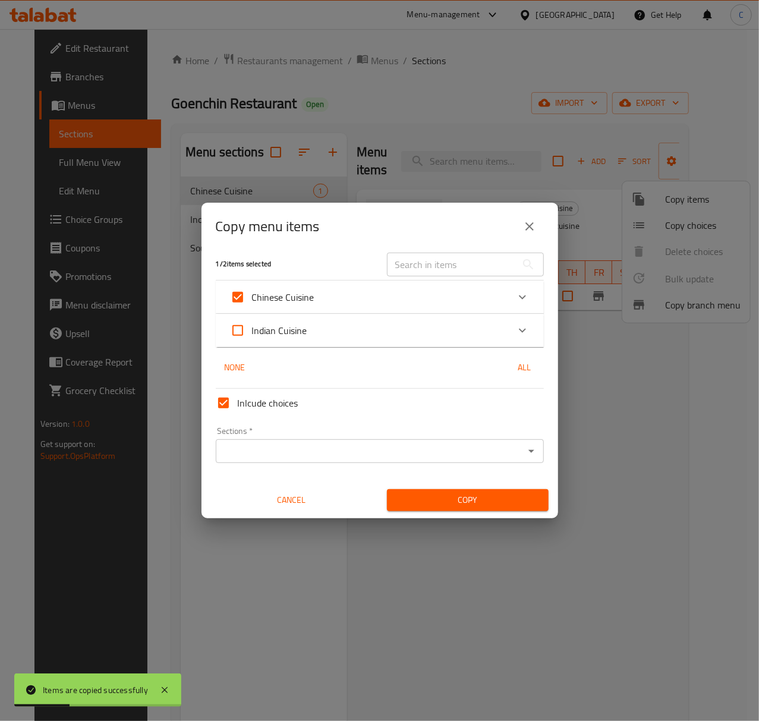
click at [427, 442] on div "Sections *" at bounding box center [380, 451] width 328 height 24
click at [365, 445] on input "Sections   *" at bounding box center [369, 451] width 301 height 17
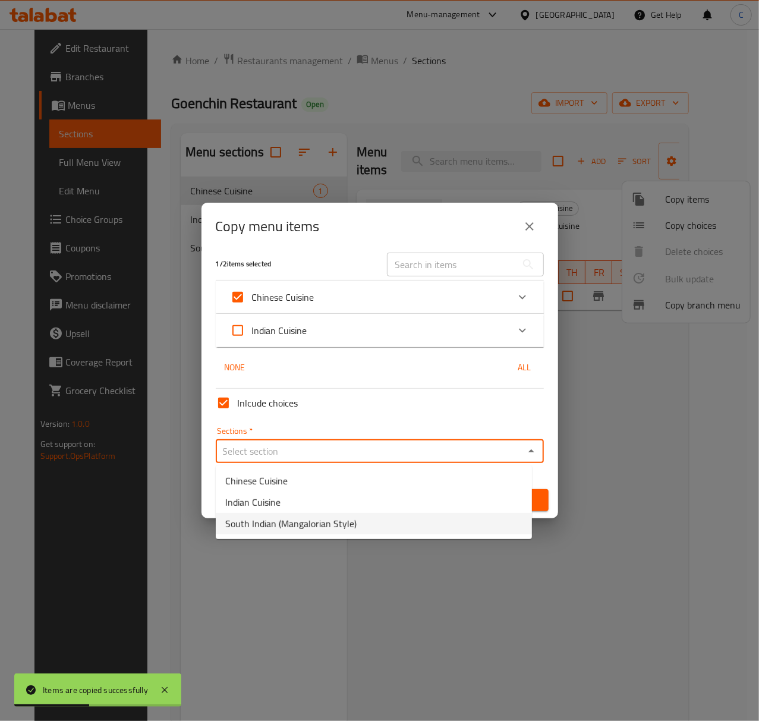
drag, startPoint x: 344, startPoint y: 514, endPoint x: 496, endPoint y: 537, distance: 154.0
click at [345, 514] on li "South Indian (Mangalorian Style)" at bounding box center [374, 523] width 316 height 21
type input "South Indian (Mangalorian Style)"
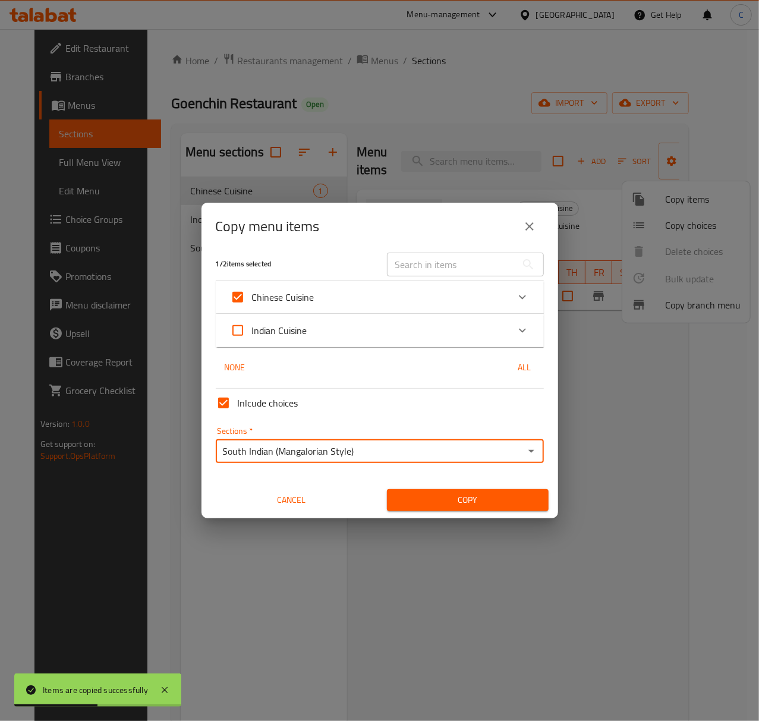
click at [498, 505] on span "Copy" at bounding box center [467, 500] width 143 height 15
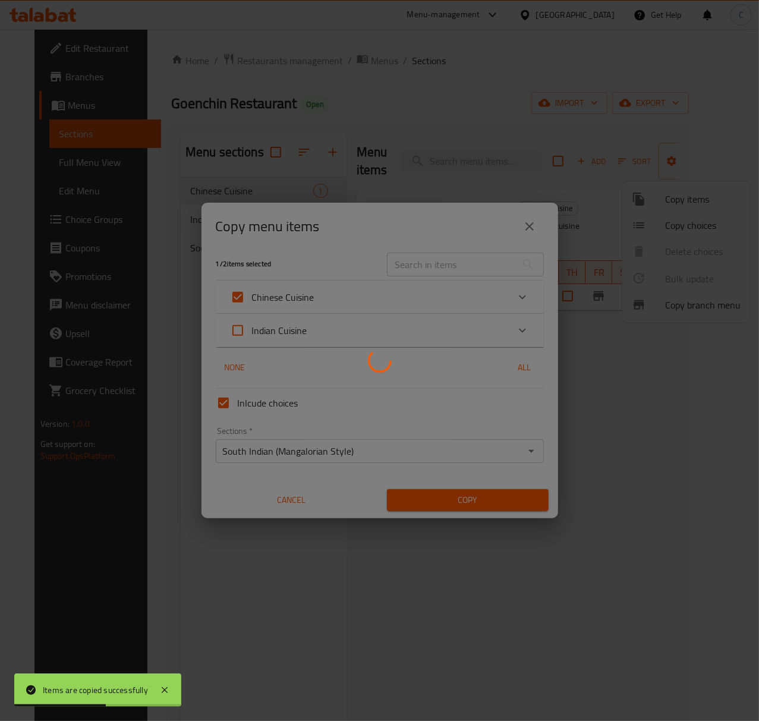
click at [636, 566] on div at bounding box center [379, 360] width 759 height 721
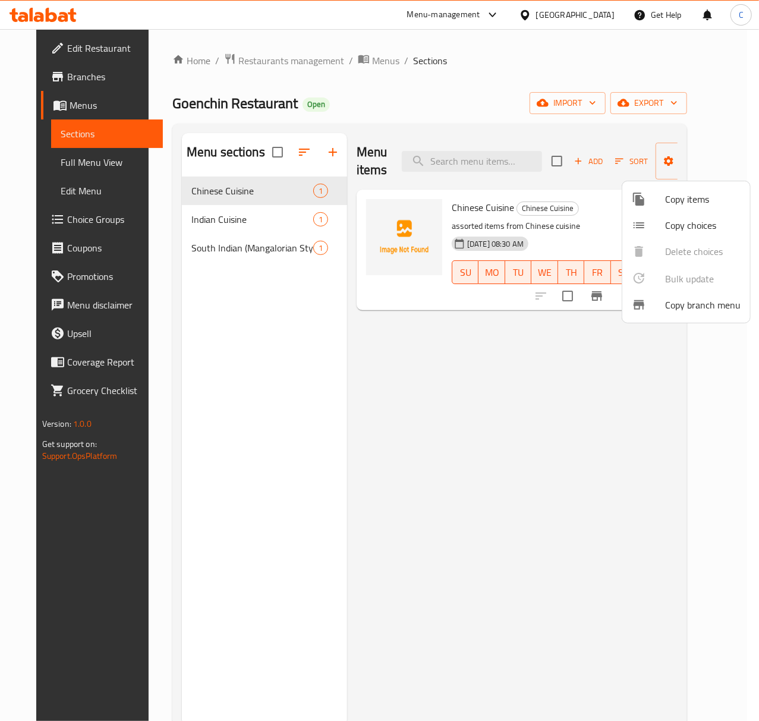
click at [640, 405] on div at bounding box center [379, 360] width 759 height 721
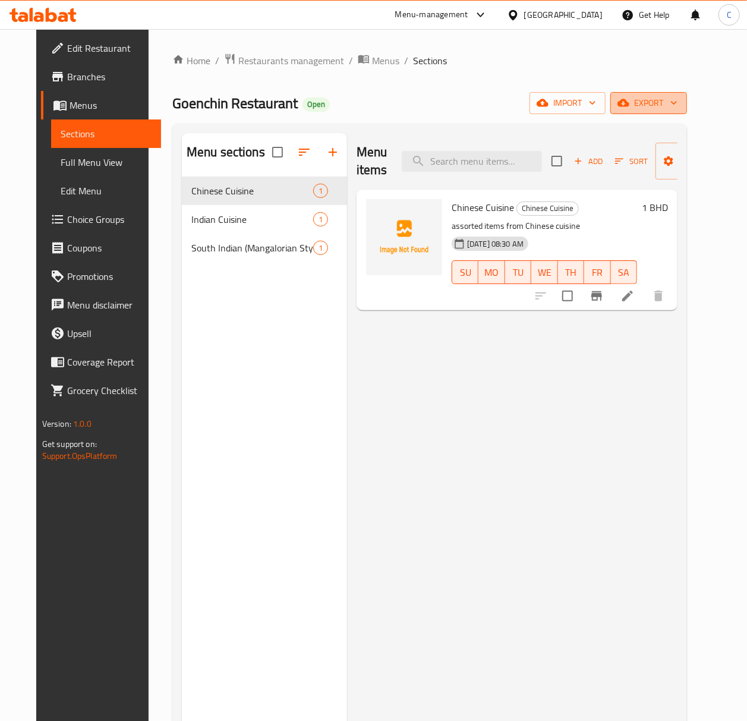
click at [672, 103] on span "export" at bounding box center [649, 103] width 58 height 15
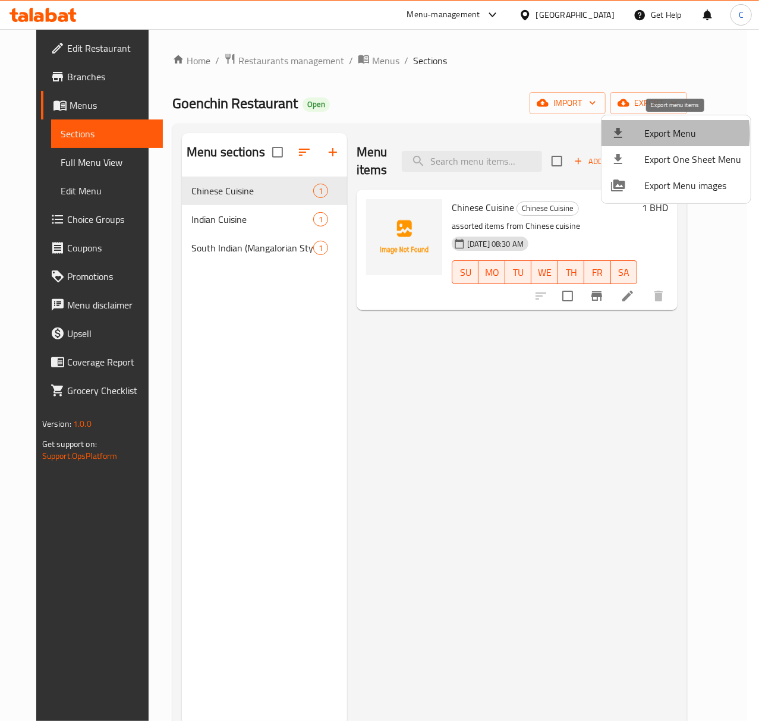
click at [651, 134] on span "Export Menu" at bounding box center [692, 133] width 97 height 14
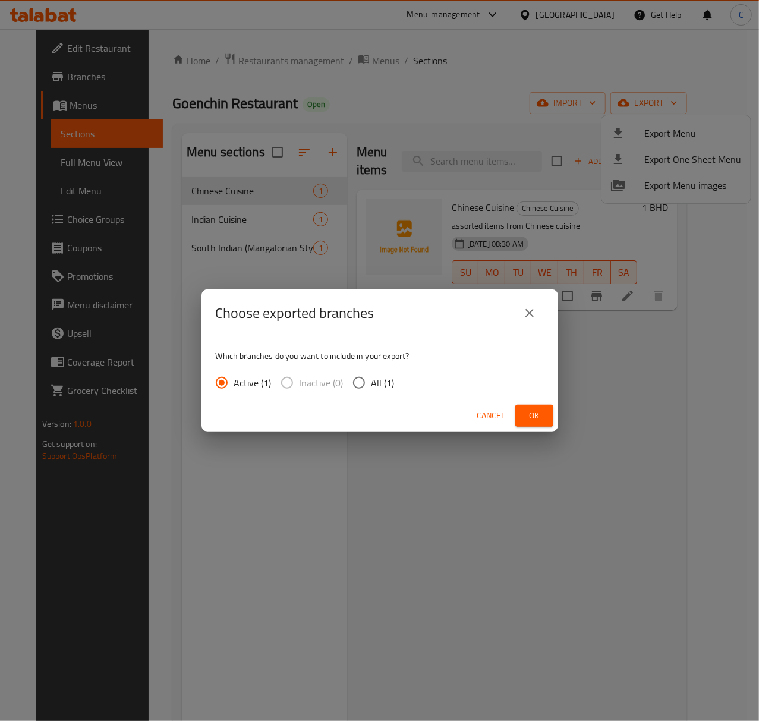
click at [374, 381] on span "All (1)" at bounding box center [383, 383] width 23 height 14
click at [372, 381] on input "All (1)" at bounding box center [359, 382] width 25 height 25
radio input "true"
click at [546, 415] on button "Ok" at bounding box center [534, 416] width 38 height 22
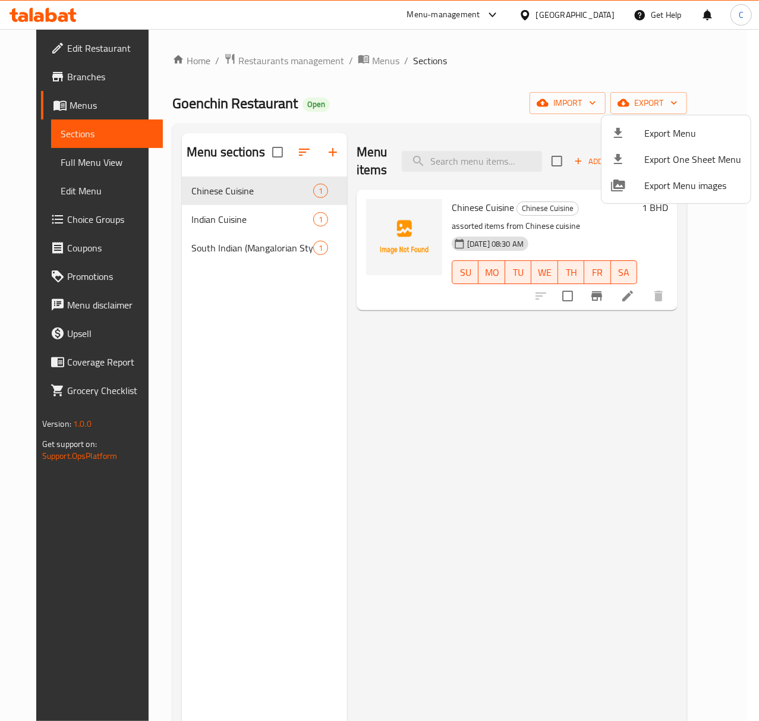
click at [498, 474] on div at bounding box center [379, 360] width 759 height 721
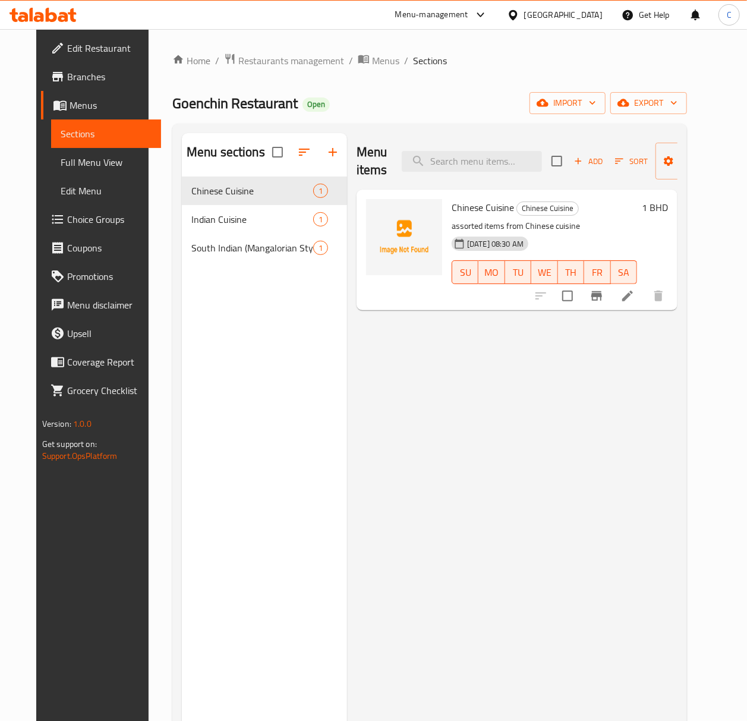
click at [462, 55] on ol "Home / Restaurants management / Menus / Sections" at bounding box center [429, 60] width 515 height 15
click at [372, 58] on span "Menus" at bounding box center [385, 60] width 27 height 14
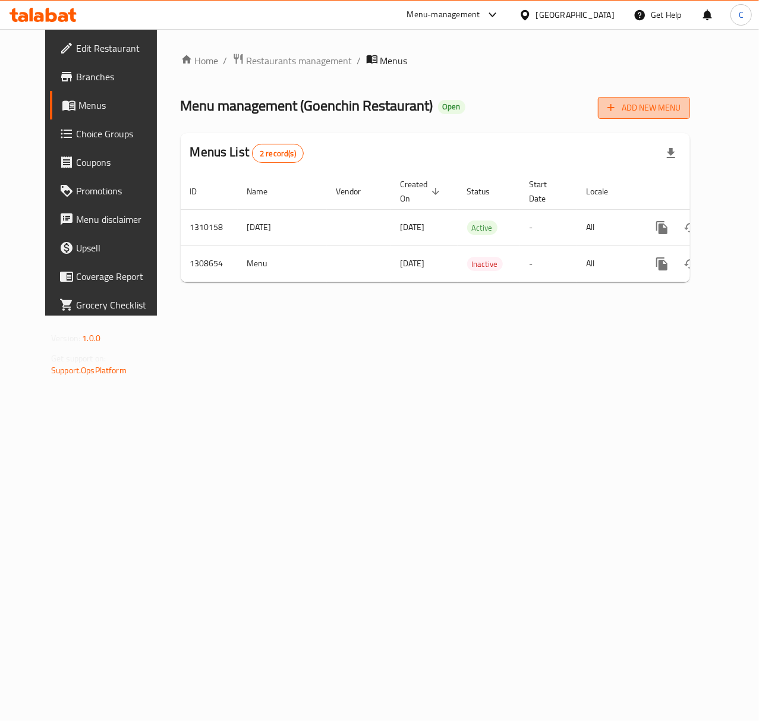
click at [666, 109] on span "Add New Menu" at bounding box center [643, 107] width 73 height 15
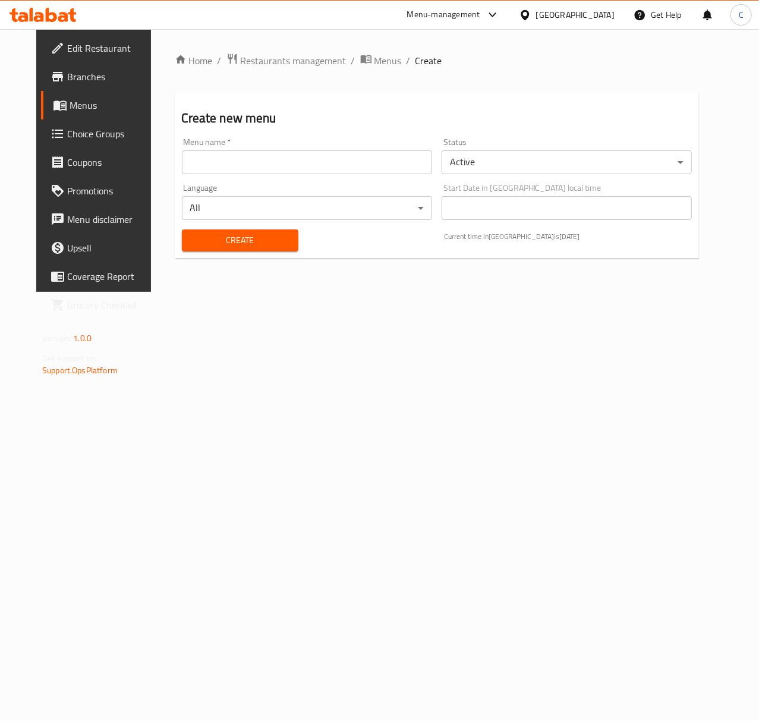
click at [332, 170] on input "text" at bounding box center [307, 162] width 250 height 24
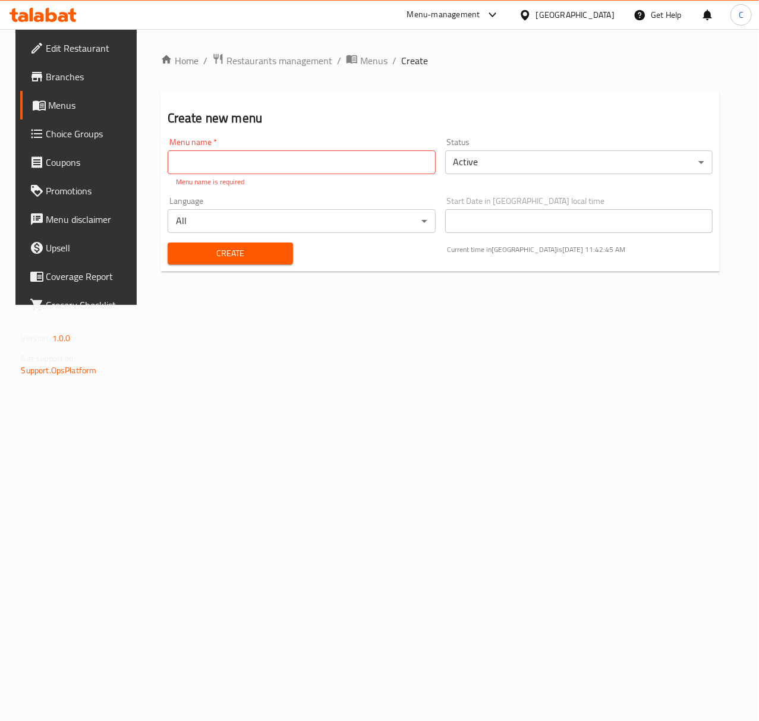
click at [402, 58] on span "Create" at bounding box center [414, 60] width 27 height 14
drag, startPoint x: 327, startPoint y: 168, endPoint x: 354, endPoint y: 175, distance: 28.3
click at [329, 169] on input "text" at bounding box center [302, 162] width 268 height 24
click at [289, 158] on input "text" at bounding box center [302, 162] width 268 height 24
type input "update sept"
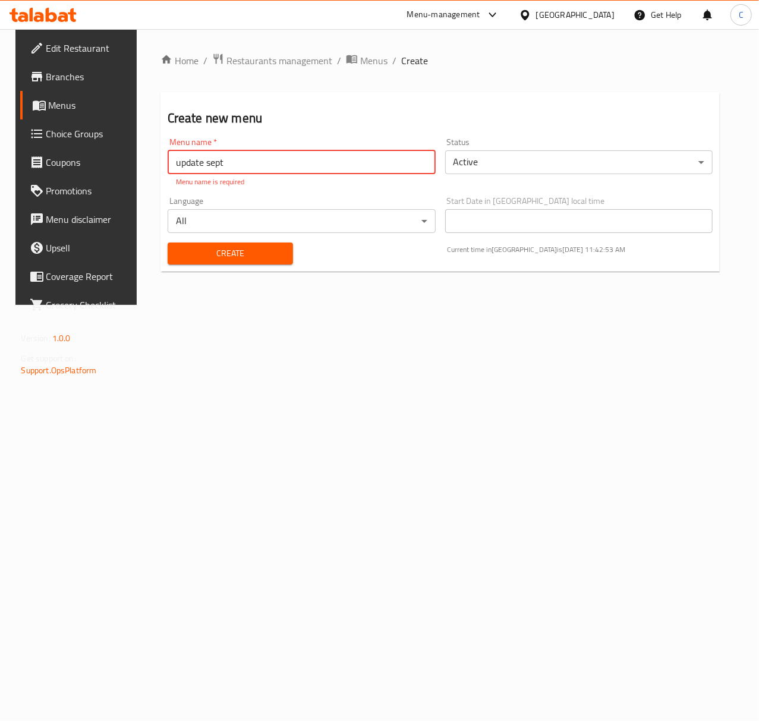
click at [250, 250] on button "Create" at bounding box center [230, 254] width 125 height 22
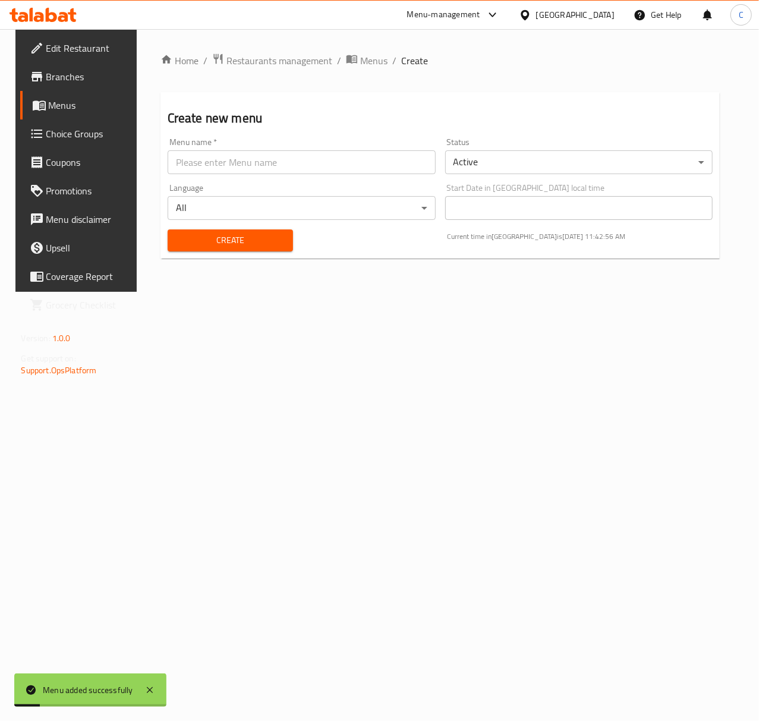
drag, startPoint x: 550, startPoint y: 396, endPoint x: 756, endPoint y: 103, distance: 357.9
click at [549, 292] on div "Home / Restaurants management / Menus / Create Create new menu Menu name   * Me…" at bounding box center [440, 160] width 607 height 263
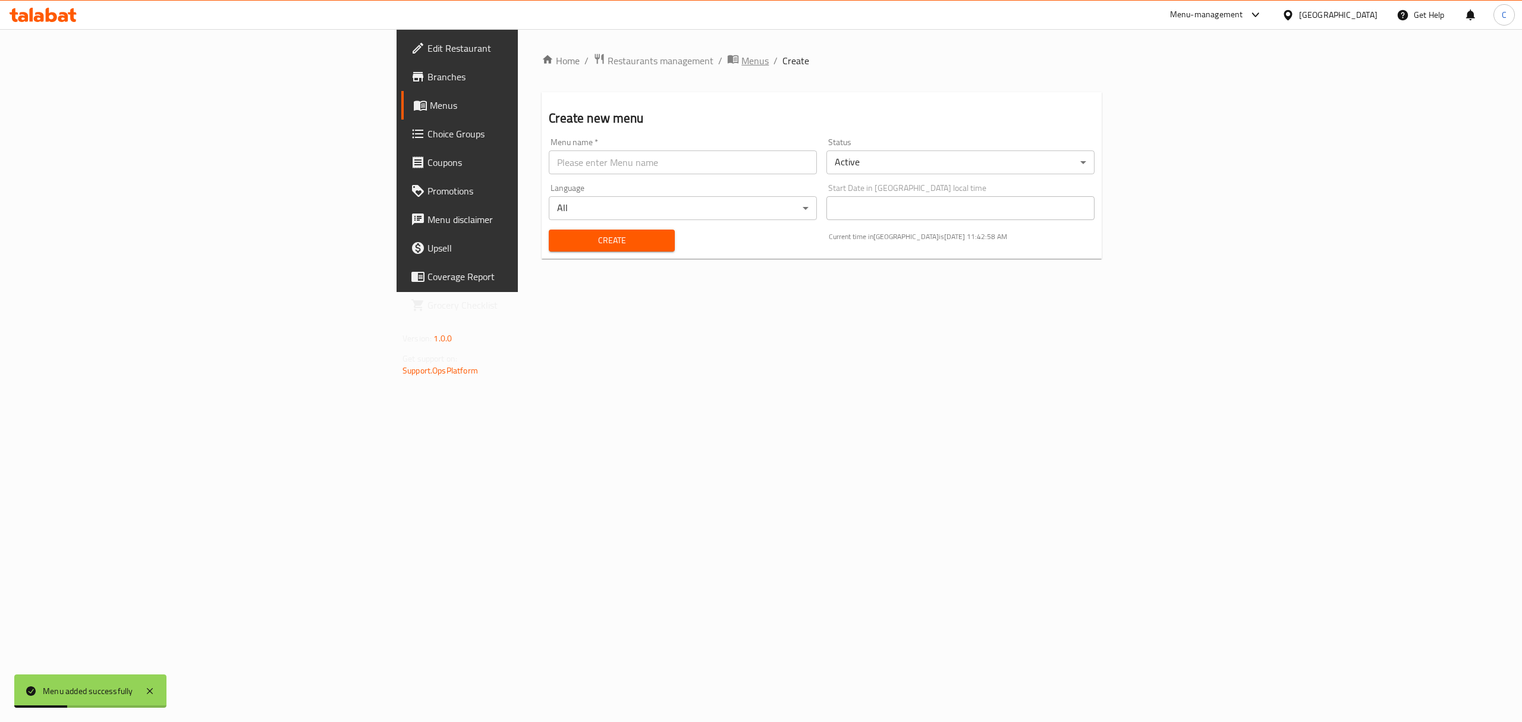
click at [741, 68] on span "Menus" at bounding box center [754, 60] width 27 height 14
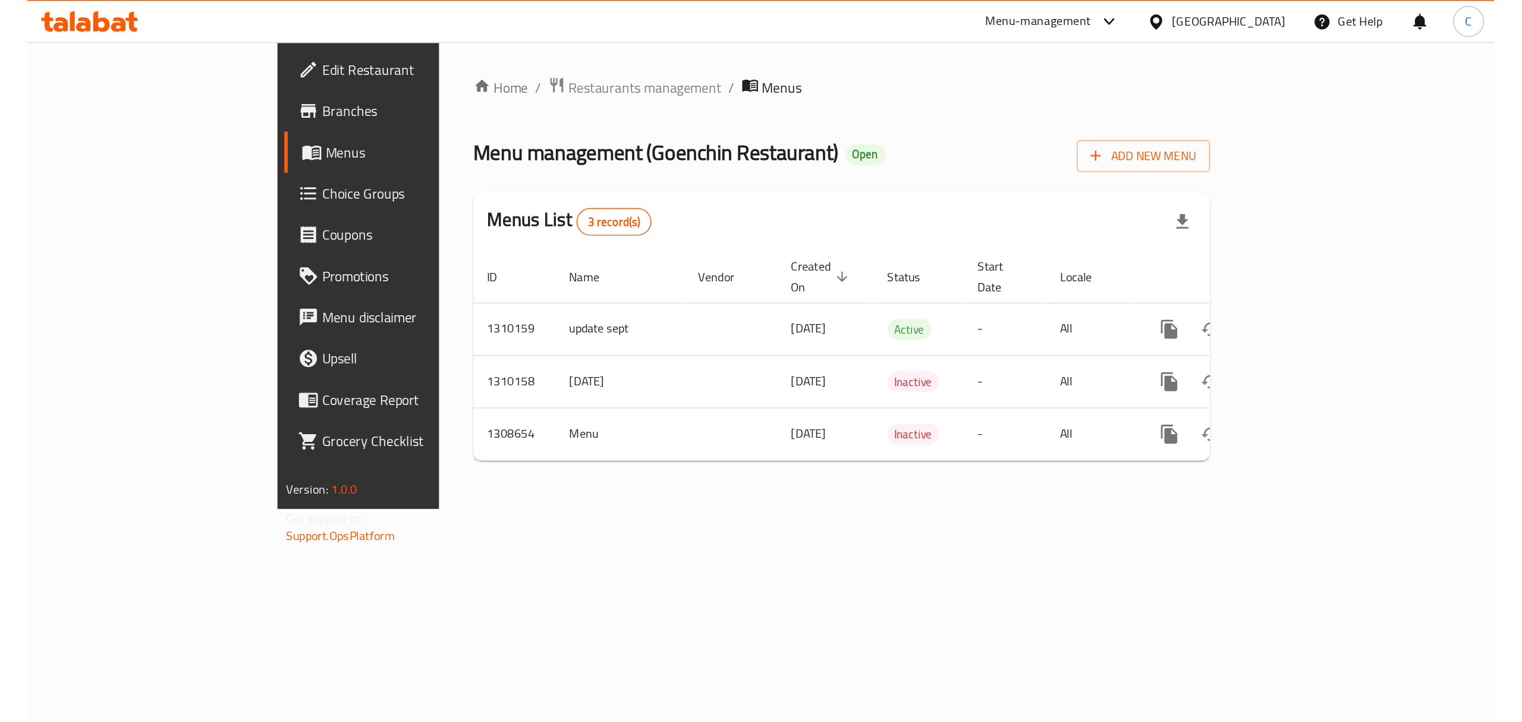
scroll to position [0, 115]
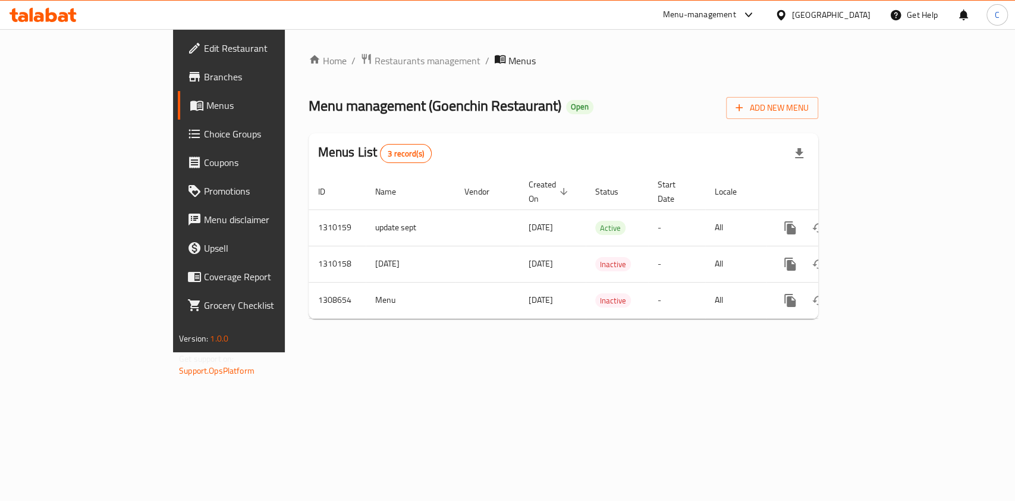
click at [842, 352] on div "Home / Restaurants management / Menus Menu management ( Goenchin Restaurant ) O…" at bounding box center [563, 190] width 557 height 323
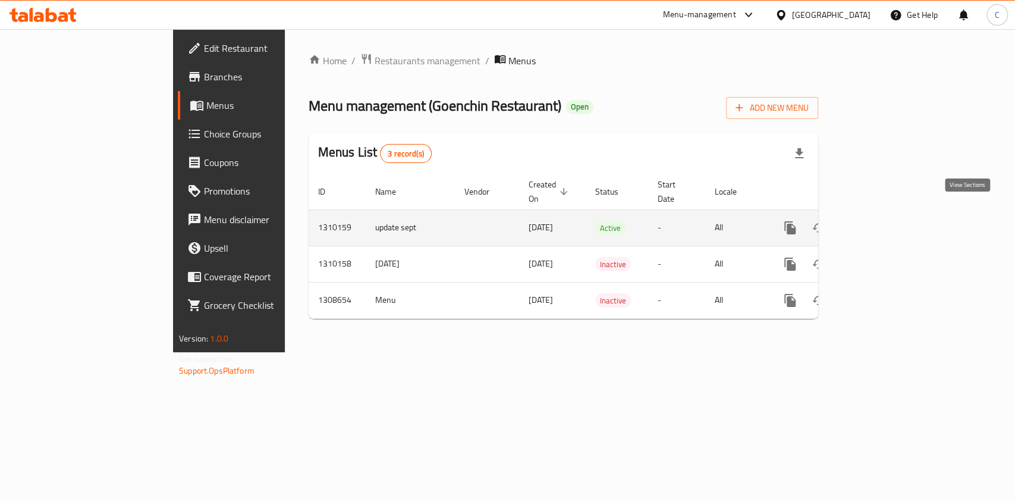
click at [883, 221] on icon "enhanced table" at bounding box center [875, 228] width 14 height 14
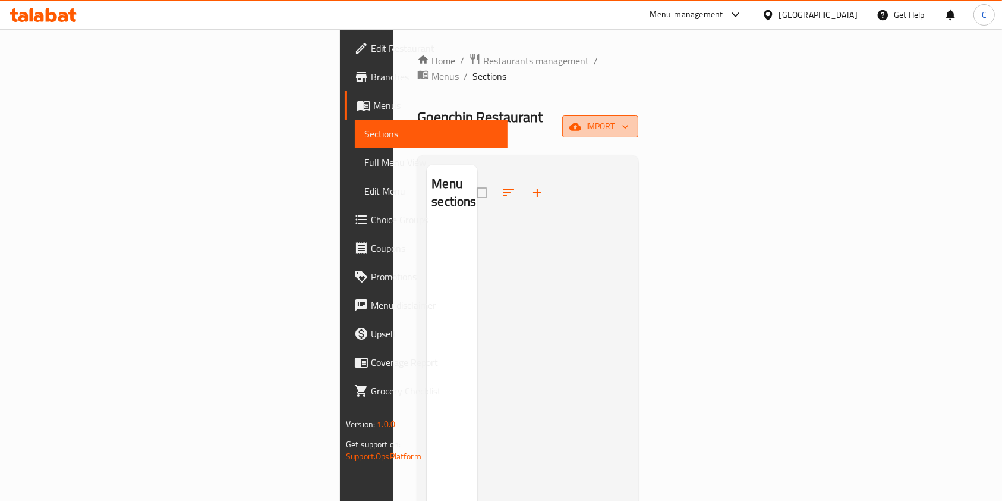
click at [629, 119] on span "import" at bounding box center [600, 126] width 57 height 15
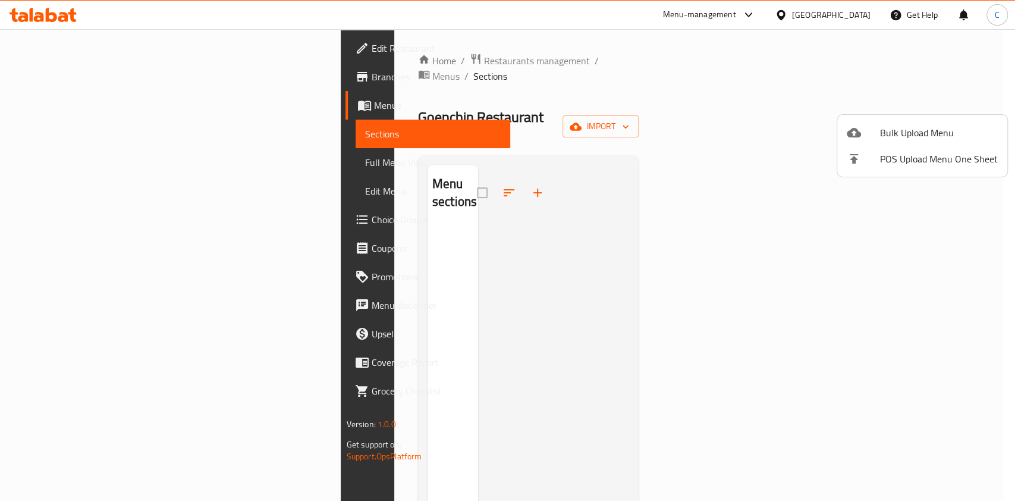
click at [891, 80] on div at bounding box center [507, 250] width 1015 height 501
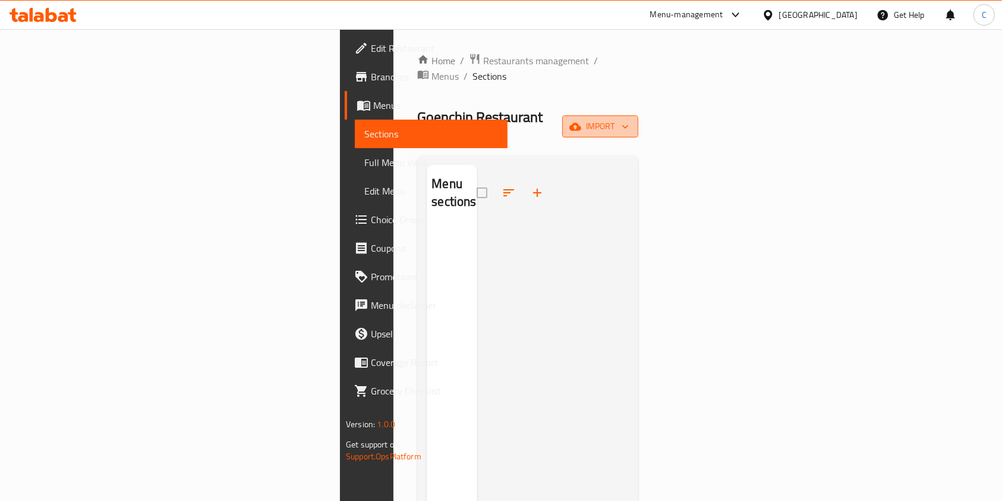
click at [581, 121] on icon "button" at bounding box center [575, 127] width 12 height 12
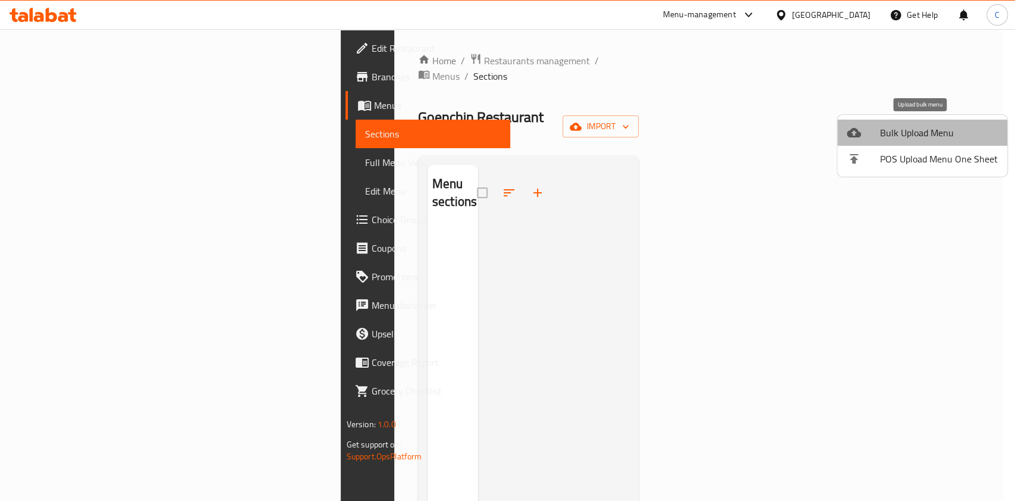
click at [921, 136] on span "Bulk Upload Menu" at bounding box center [939, 132] width 118 height 14
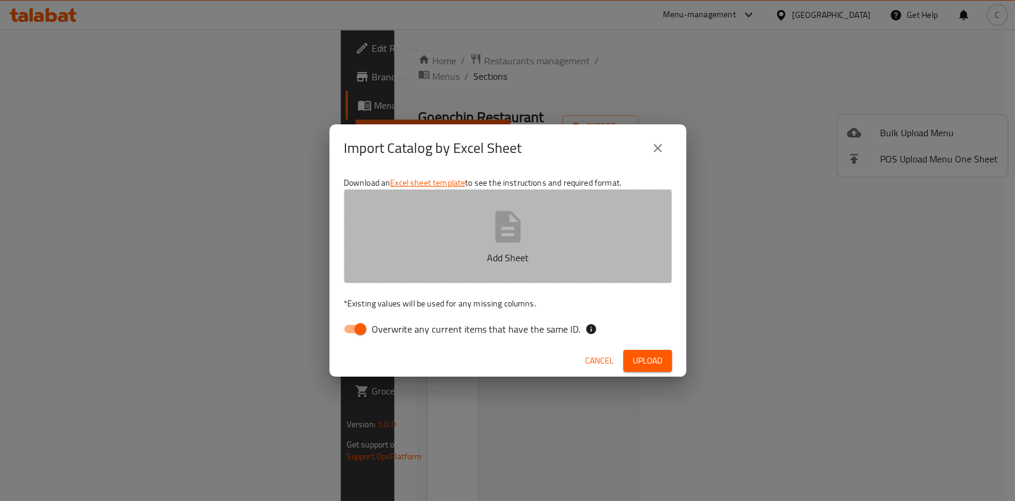
click at [515, 212] on icon "button" at bounding box center [508, 226] width 38 height 38
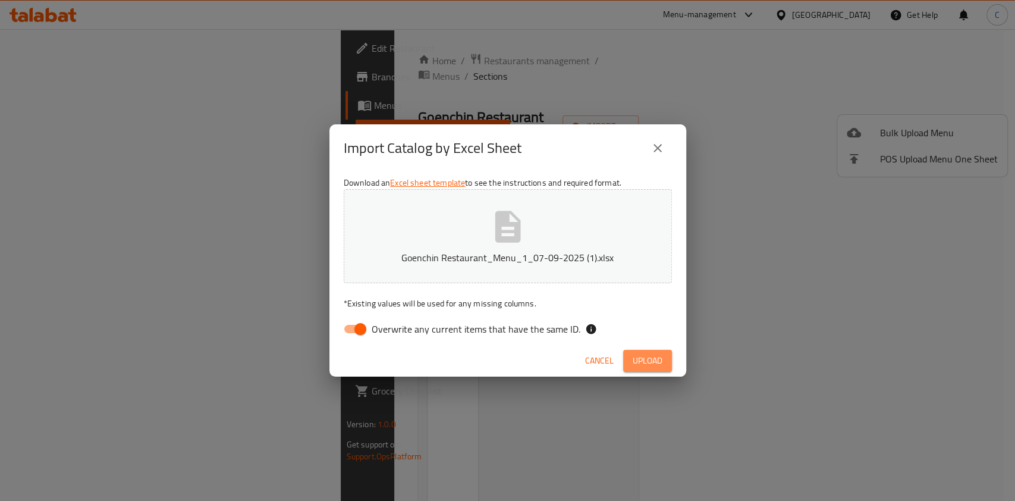
click at [654, 369] on button "Upload" at bounding box center [647, 361] width 49 height 22
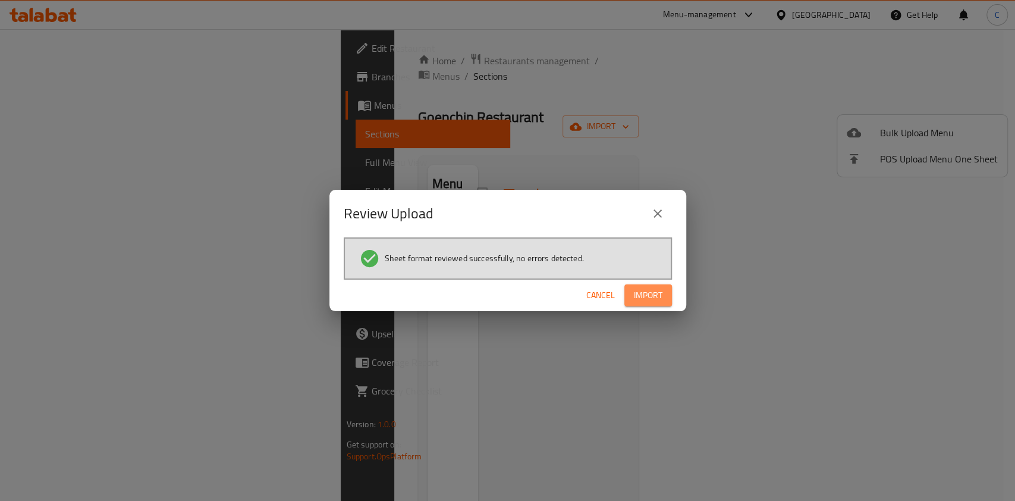
click at [651, 285] on button "Import" at bounding box center [648, 295] width 48 height 22
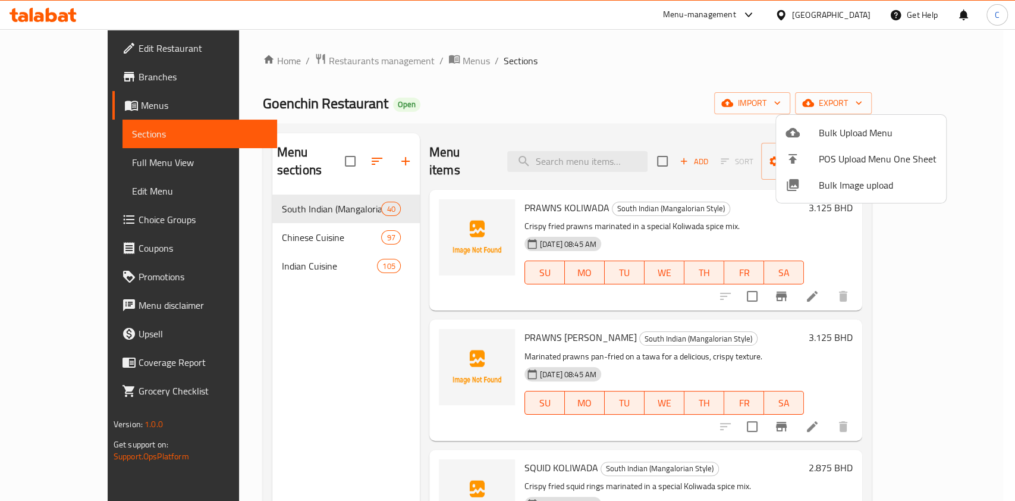
click at [406, 59] on div at bounding box center [507, 250] width 1015 height 501
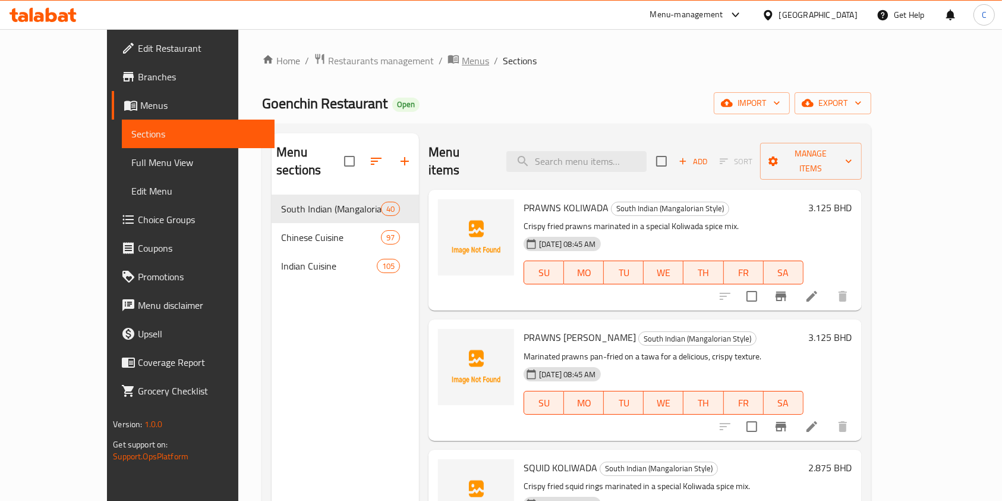
click at [462, 59] on span "Menus" at bounding box center [475, 60] width 27 height 14
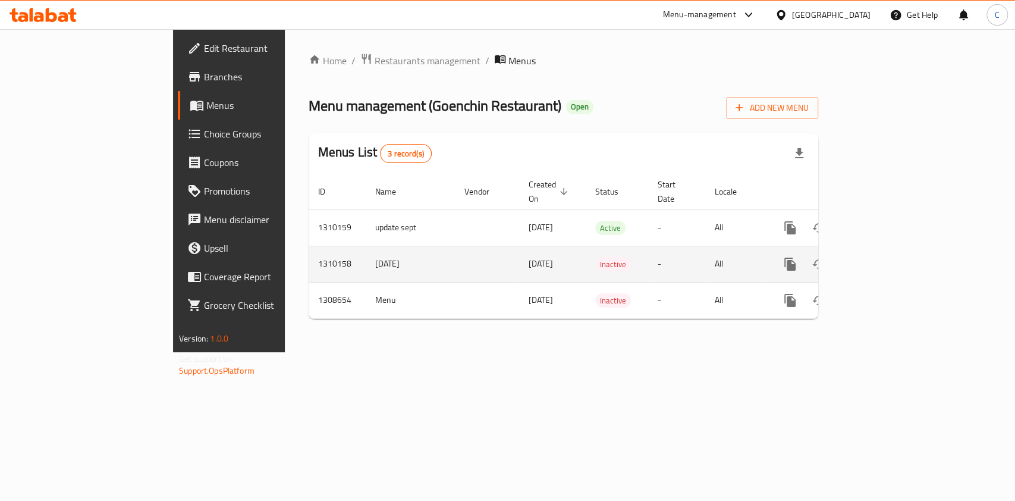
click at [705, 257] on td "-" at bounding box center [676, 263] width 57 height 36
click at [703, 245] on td "-" at bounding box center [676, 263] width 57 height 36
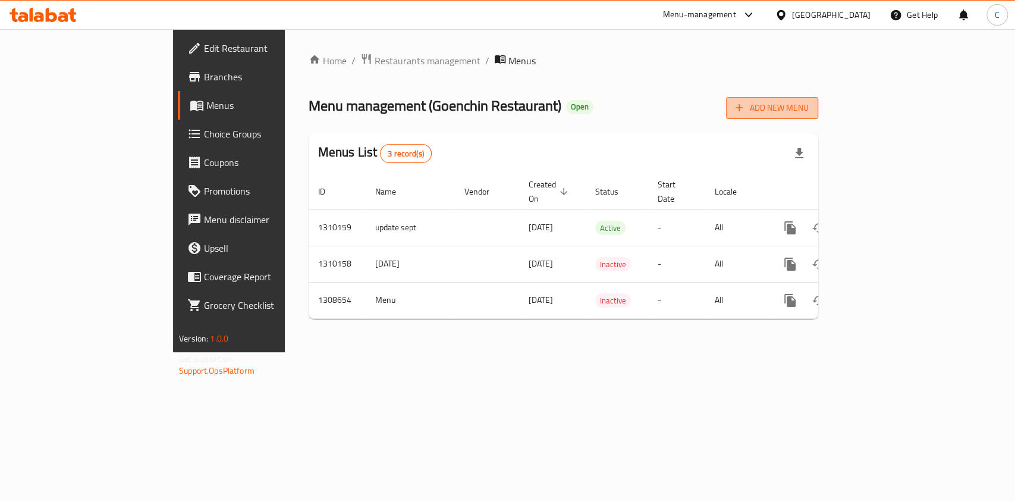
click at [745, 107] on icon "button" at bounding box center [739, 108] width 12 height 12
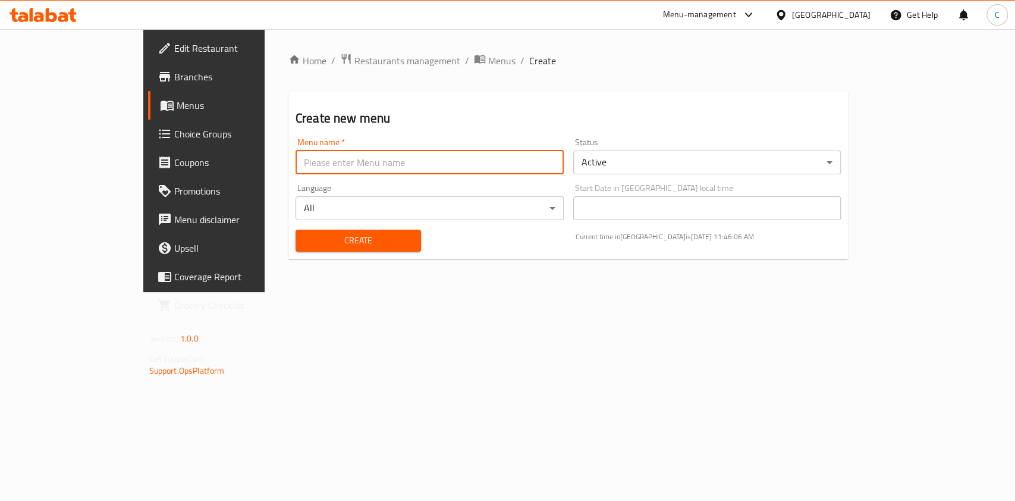
click at [322, 159] on input "text" at bounding box center [429, 162] width 268 height 24
type input "neww"
click at [681, 163] on body "​ Menu-management Bahrain Get Help C Edit Restaurant Branches Menus Choice Grou…" at bounding box center [507, 264] width 1015 height 471
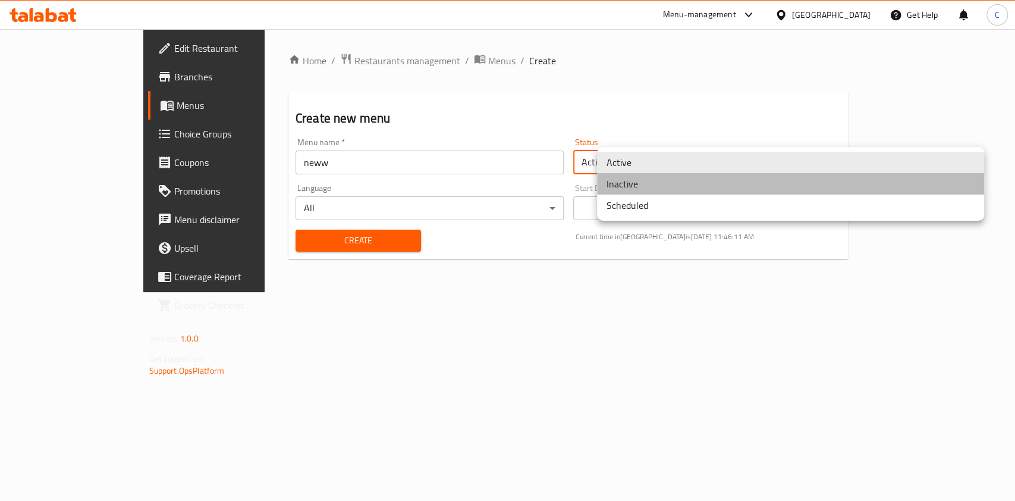
click at [672, 186] on li "Inactive" at bounding box center [790, 183] width 387 height 21
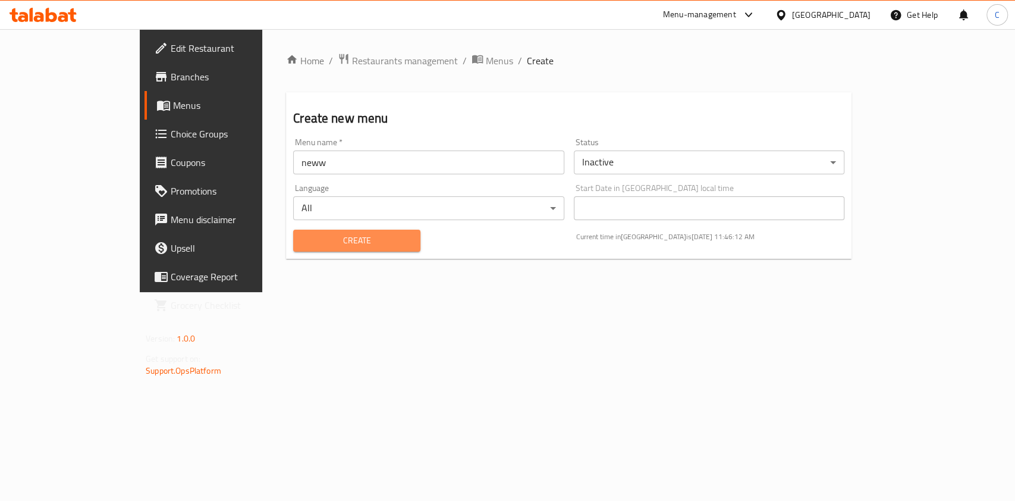
click at [303, 238] on span "Create" at bounding box center [357, 240] width 108 height 15
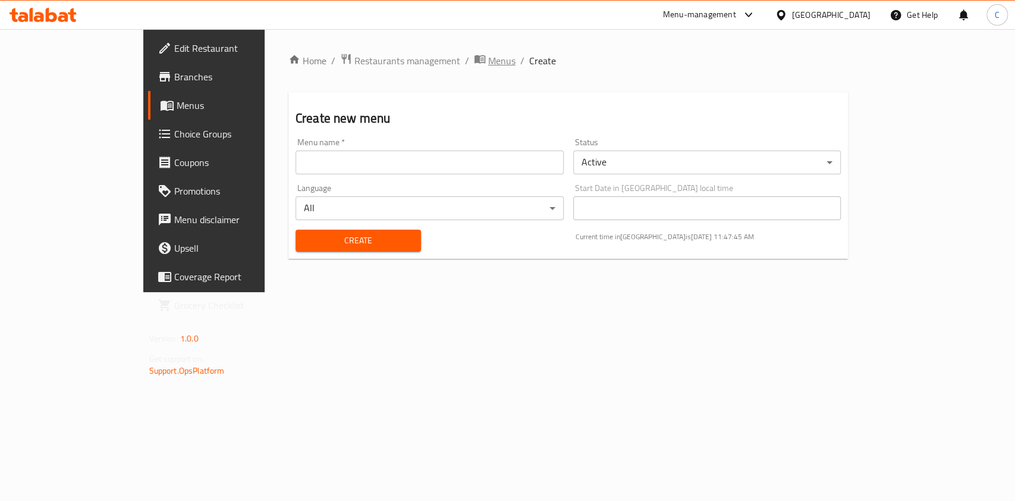
click at [474, 61] on icon "breadcrumb" at bounding box center [479, 59] width 11 height 8
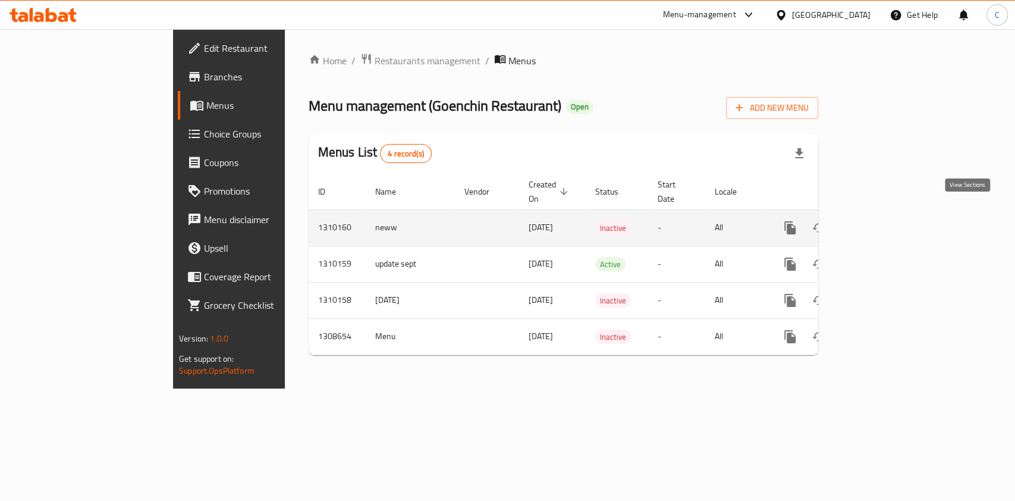
click at [883, 221] on icon "enhanced table" at bounding box center [875, 228] width 14 height 14
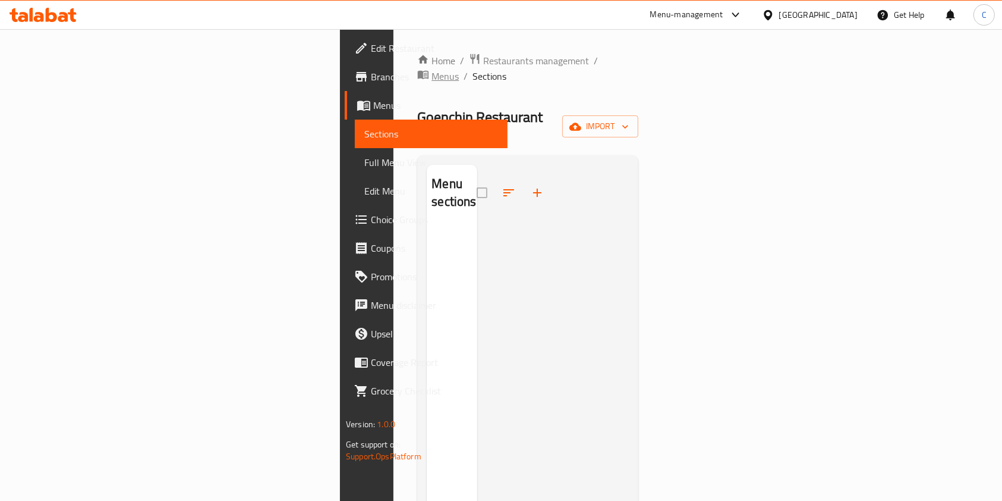
click at [432, 69] on span "Menus" at bounding box center [445, 76] width 27 height 14
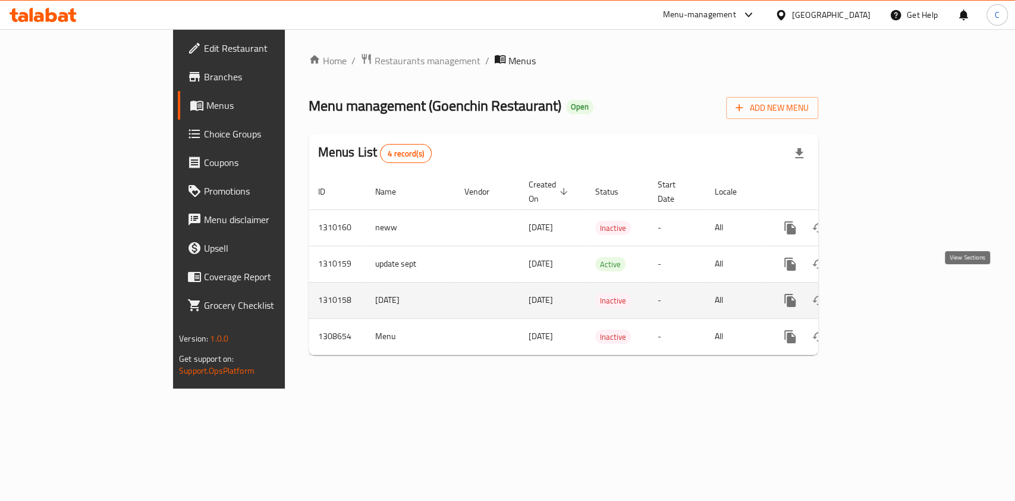
click at [883, 293] on icon "enhanced table" at bounding box center [875, 300] width 14 height 14
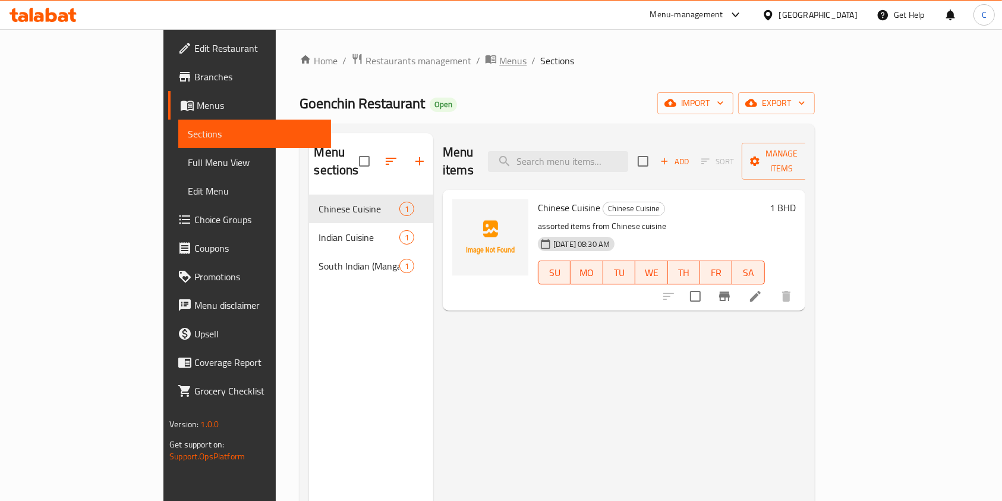
click at [499, 61] on span "Menus" at bounding box center [512, 60] width 27 height 14
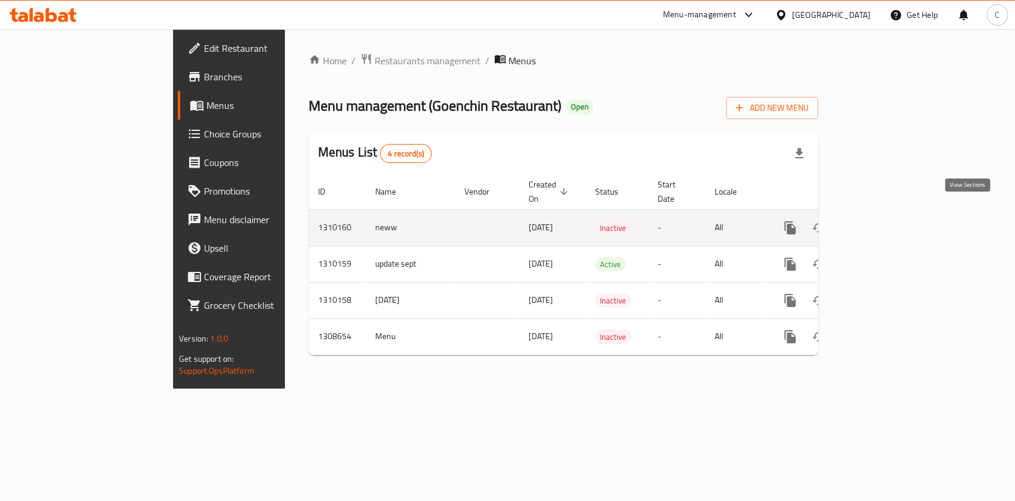
click at [883, 221] on icon "enhanced table" at bounding box center [875, 228] width 14 height 14
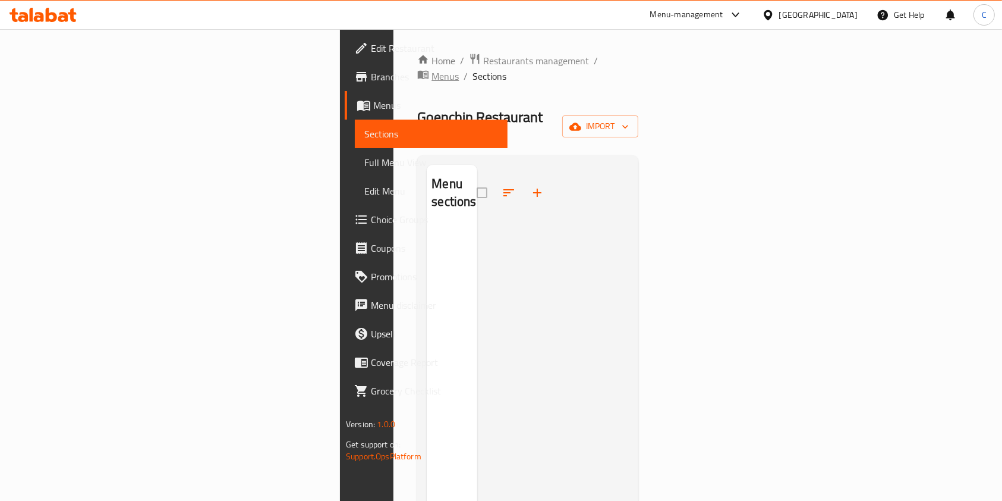
click at [432, 69] on span "Menus" at bounding box center [445, 76] width 27 height 14
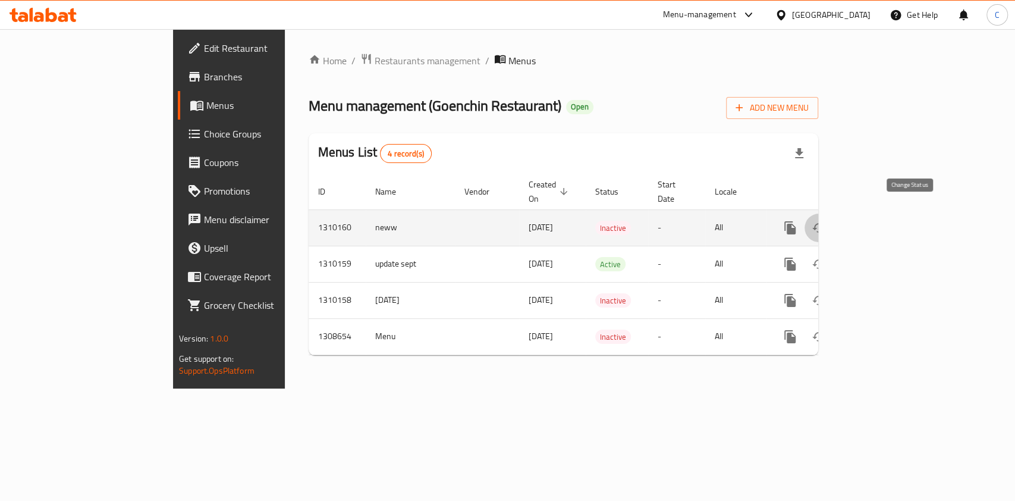
click at [826, 221] on icon "enhanced table" at bounding box center [818, 228] width 14 height 14
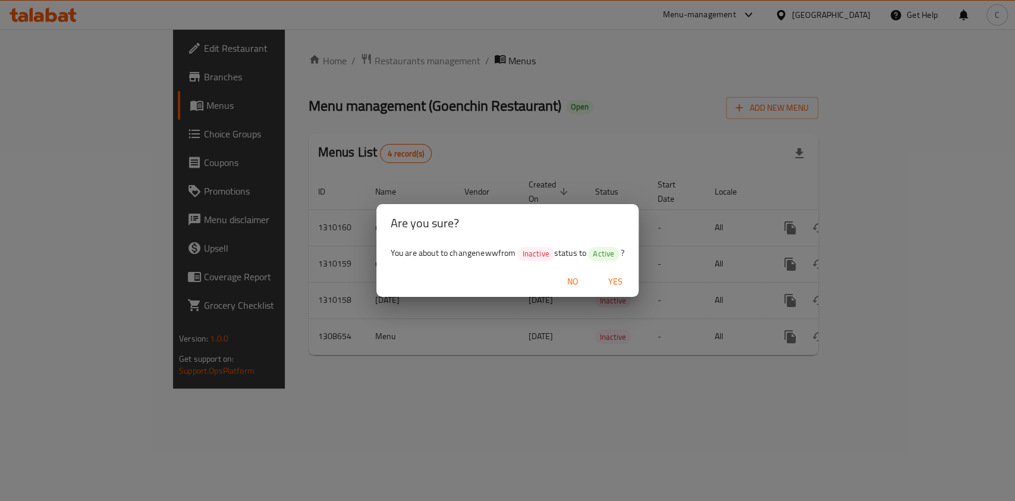
click at [695, 92] on div "Are you sure? You are about to change neww from Inactive status to Active ? No …" at bounding box center [507, 250] width 1015 height 501
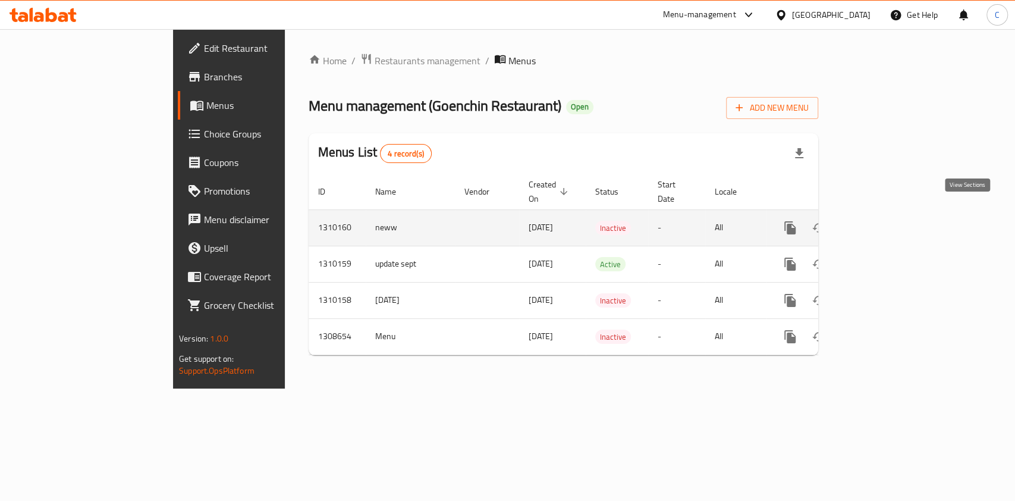
click at [883, 221] on icon "enhanced table" at bounding box center [875, 228] width 14 height 14
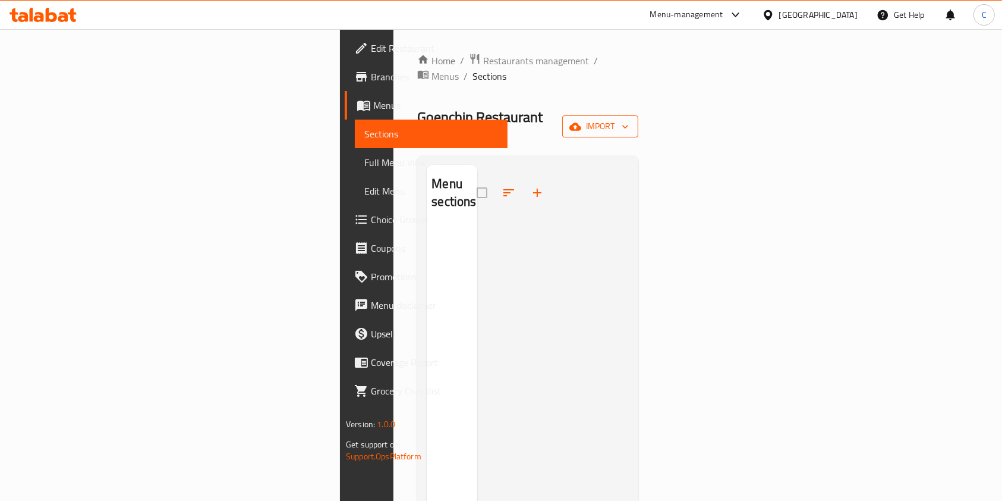
click at [629, 119] on span "import" at bounding box center [600, 126] width 57 height 15
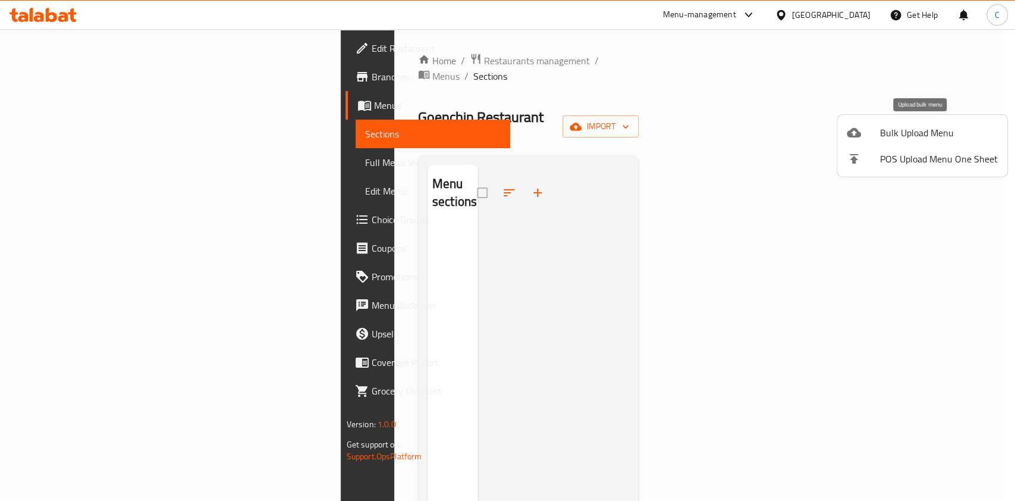
click at [858, 131] on icon at bounding box center [853, 132] width 14 height 14
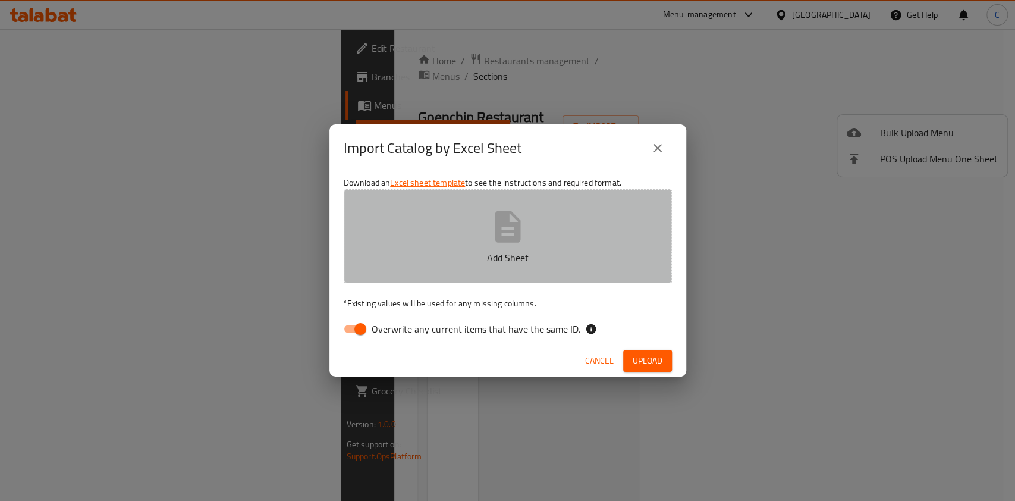
click at [509, 240] on icon "button" at bounding box center [508, 226] width 26 height 32
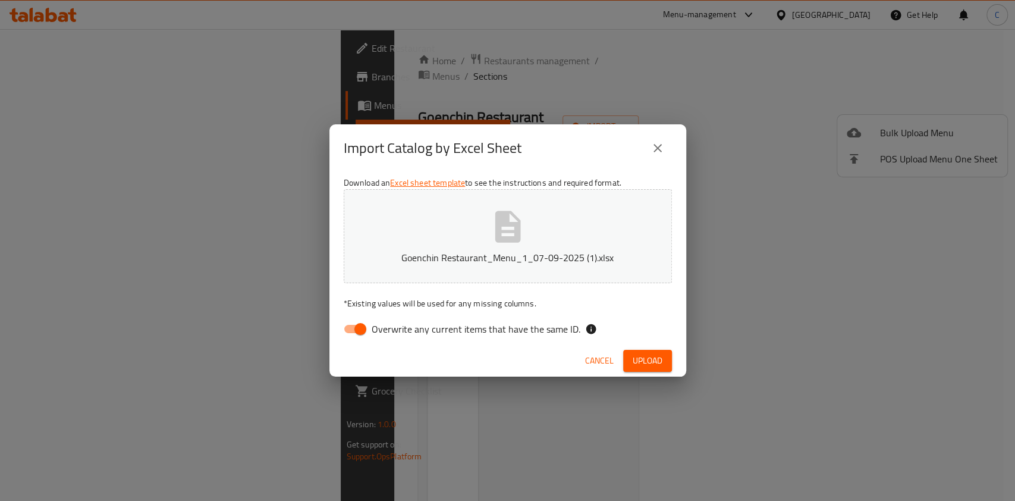
click at [665, 361] on button "Upload" at bounding box center [647, 361] width 49 height 22
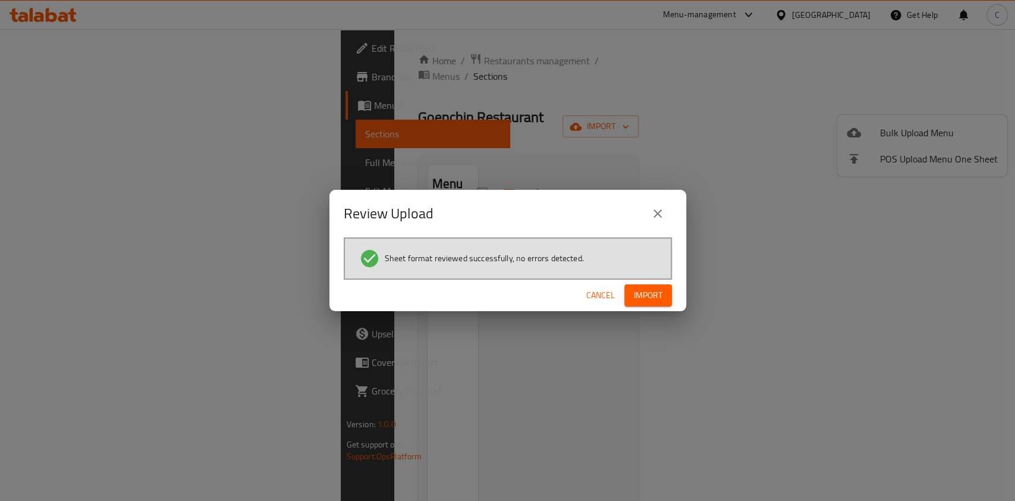
drag, startPoint x: 647, startPoint y: 288, endPoint x: 649, endPoint y: 294, distance: 6.8
click at [649, 294] on span "Import" at bounding box center [648, 295] width 29 height 15
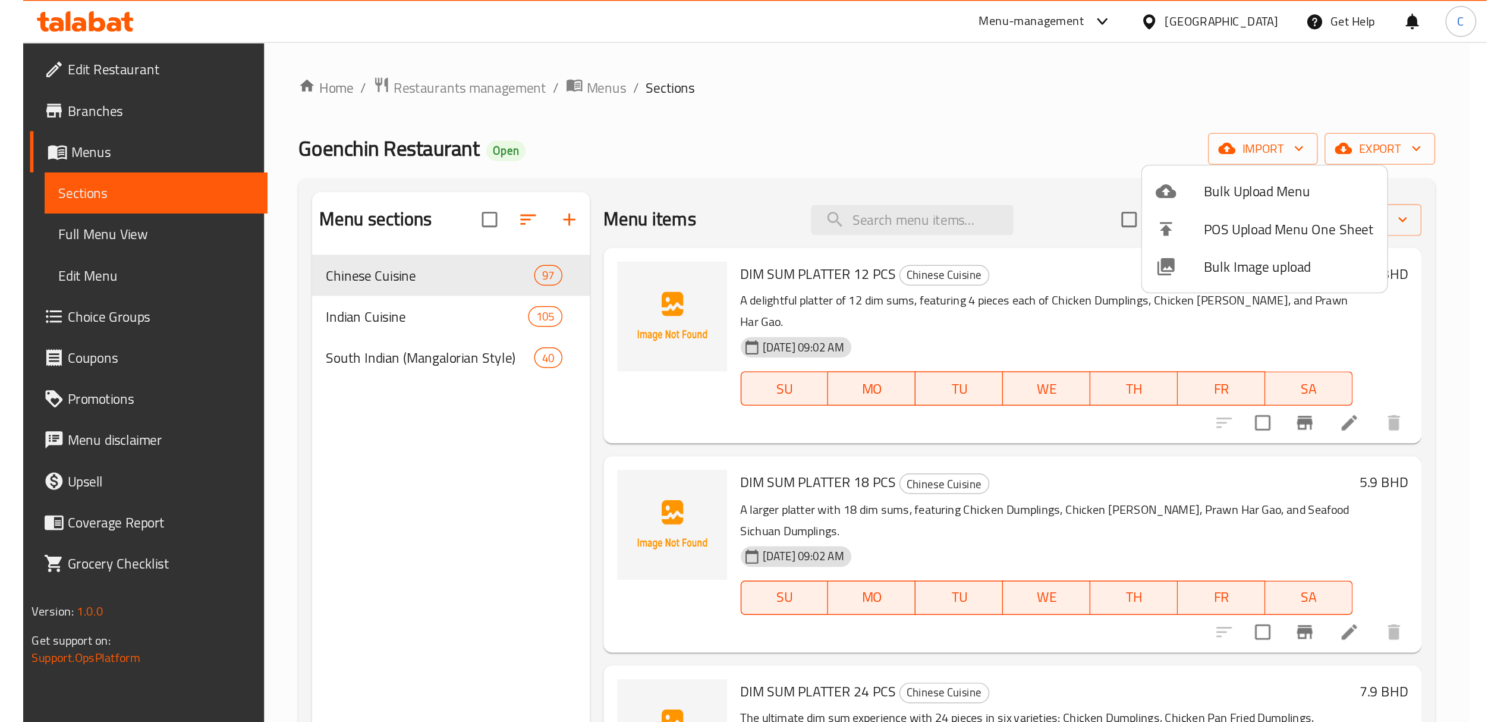
scroll to position [0, 115]
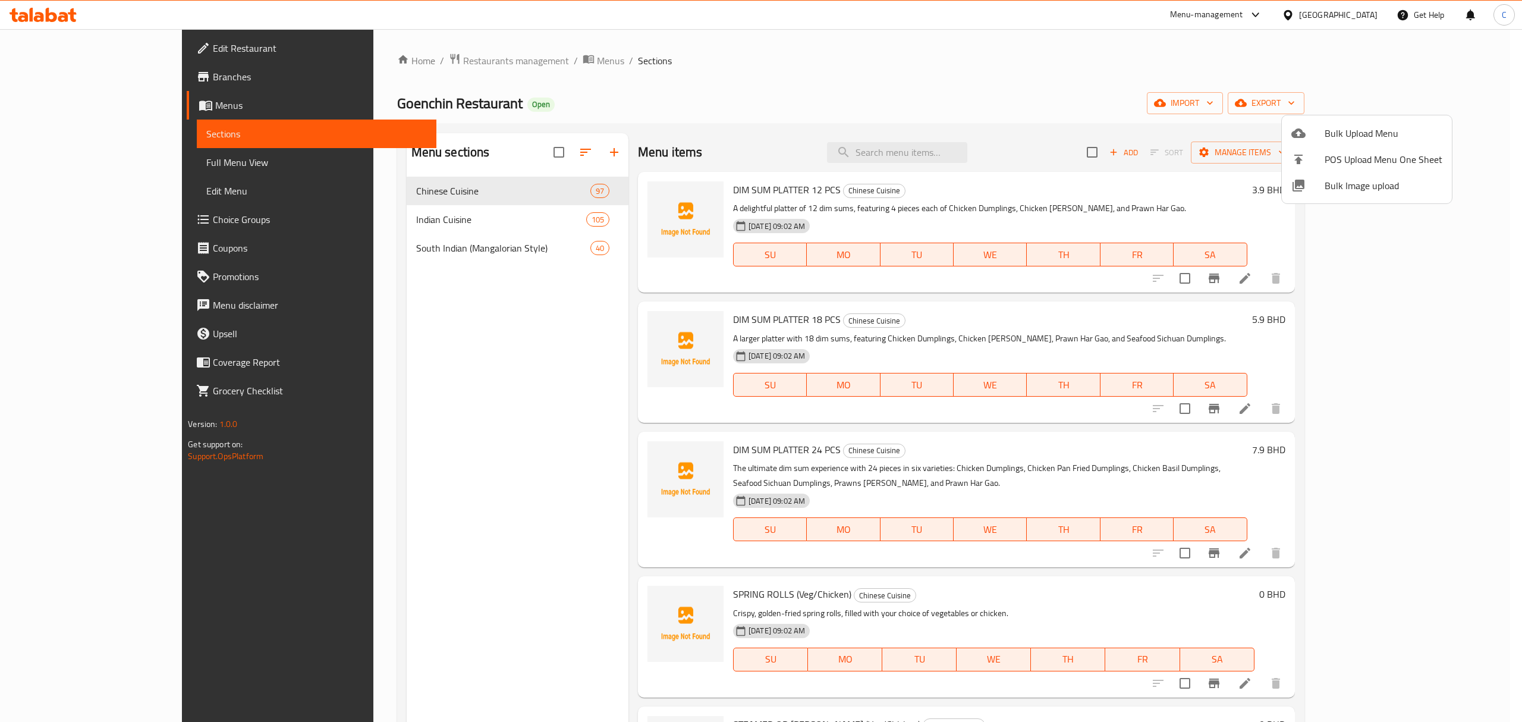
click at [844, 78] on div at bounding box center [761, 361] width 1522 height 722
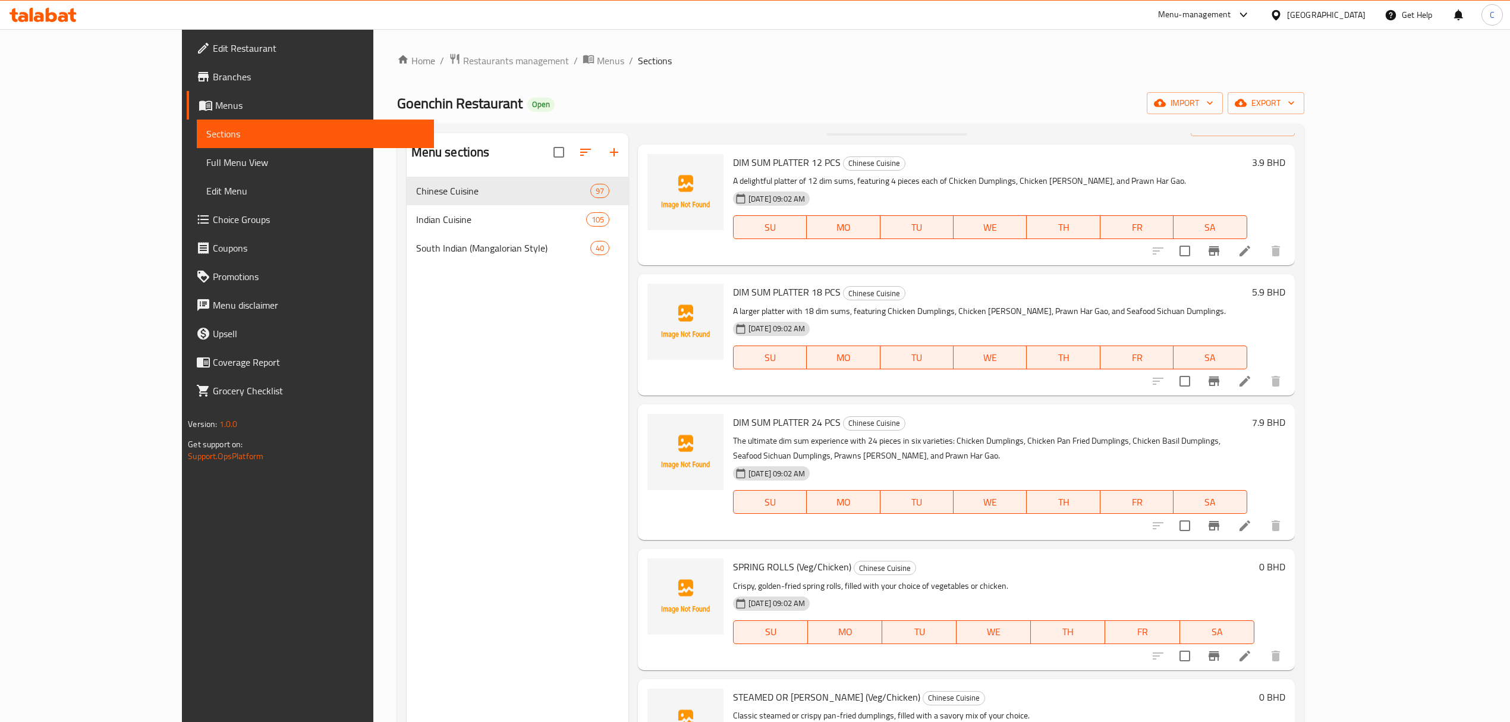
scroll to position [0, 0]
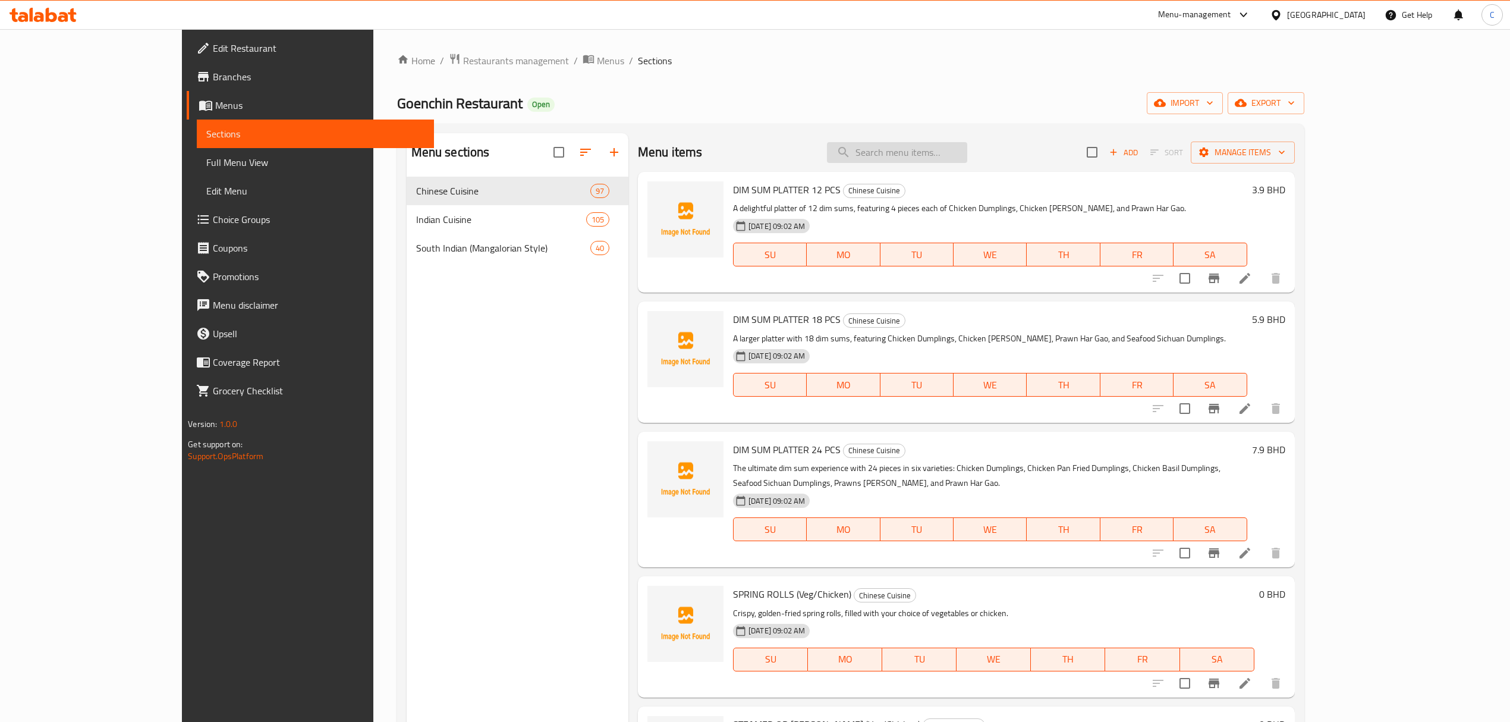
click at [946, 146] on input "search" at bounding box center [897, 152] width 140 height 21
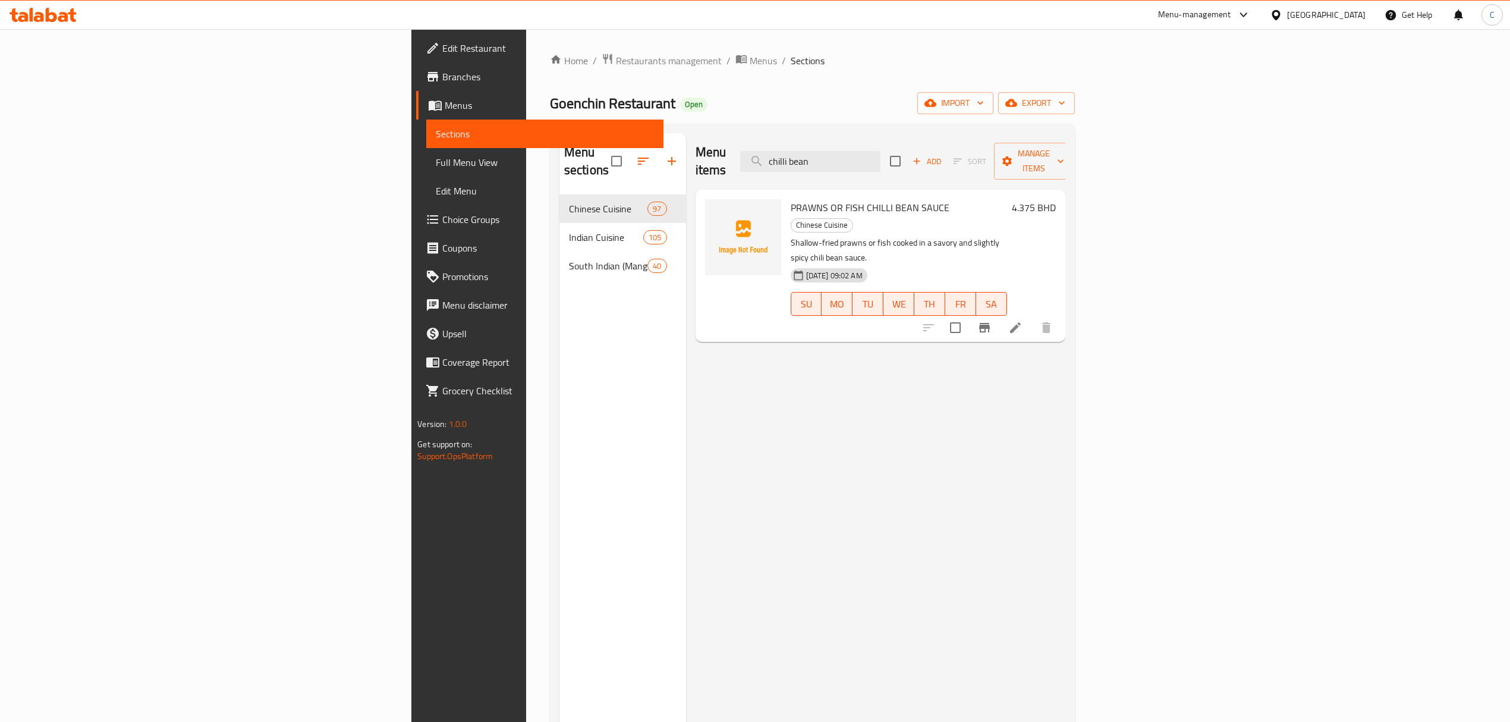
type input "chilli bean"
click at [791, 199] on span "PRAWNS OR FISH CHILLI BEAN SAUCE" at bounding box center [870, 208] width 159 height 18
click at [1032, 317] on li at bounding box center [1015, 327] width 33 height 21
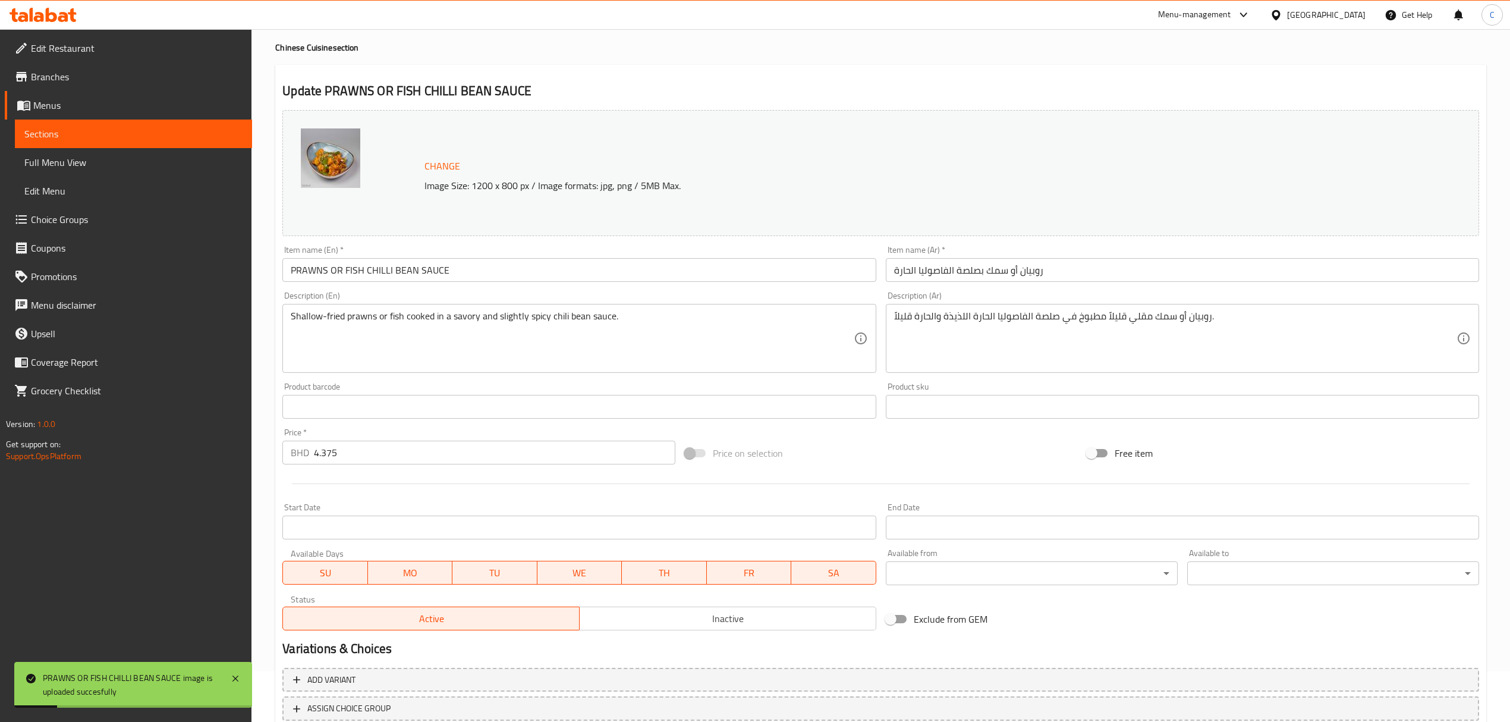
scroll to position [79, 0]
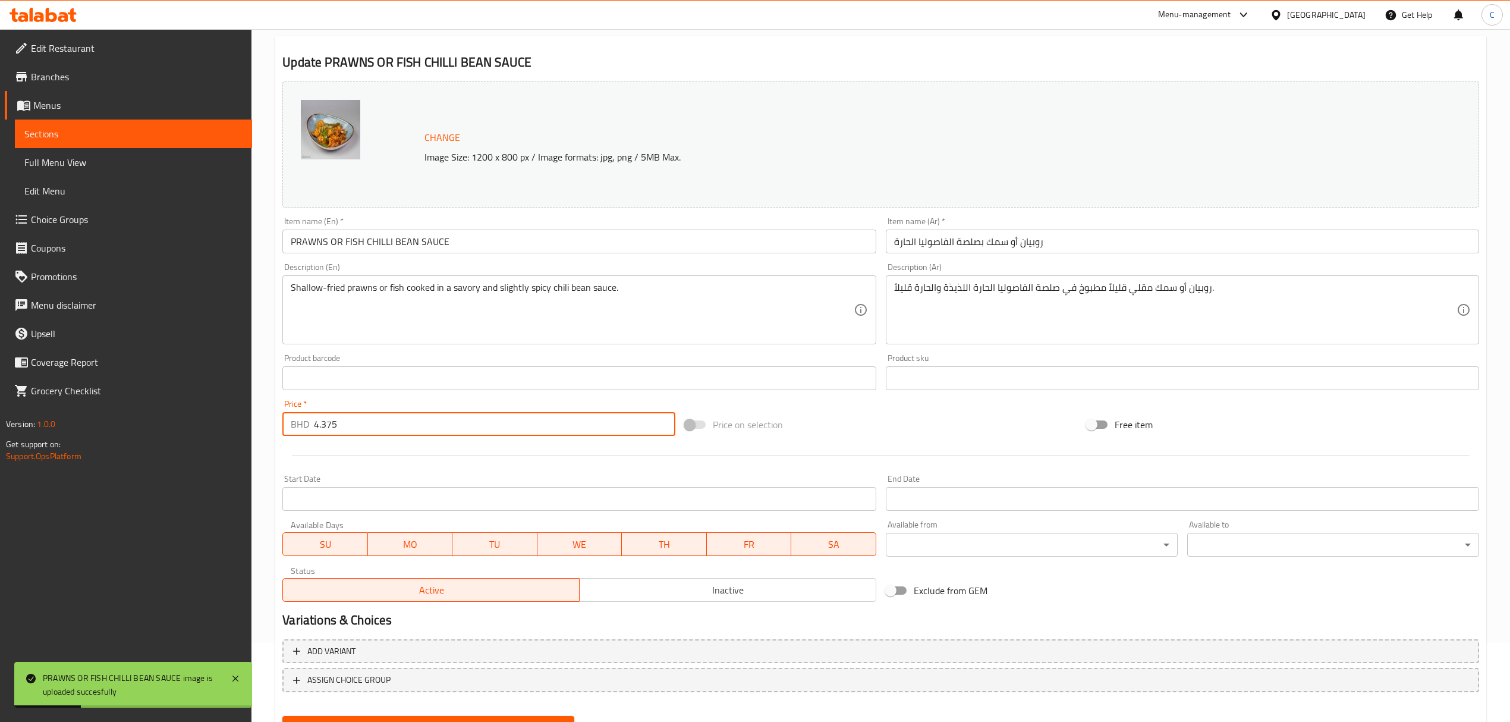
drag, startPoint x: 338, startPoint y: 423, endPoint x: 275, endPoint y: 422, distance: 63.0
click at [275, 422] on div "Update PRAWNS OR FISH CHILLI BEAN SAUCE Change Image Size: 1200 x 800 px / Imag…" at bounding box center [880, 390] width 1211 height 709
click at [543, 405] on div "Price   * BHD 4.375 Price *" at bounding box center [478, 417] width 392 height 36
drag, startPoint x: 408, startPoint y: 424, endPoint x: 267, endPoint y: 415, distance: 140.6
click at [271, 416] on div "Home / Restaurants management / Menus / Sections / item / update Chinese Cuisin…" at bounding box center [880, 364] width 1258 height 828
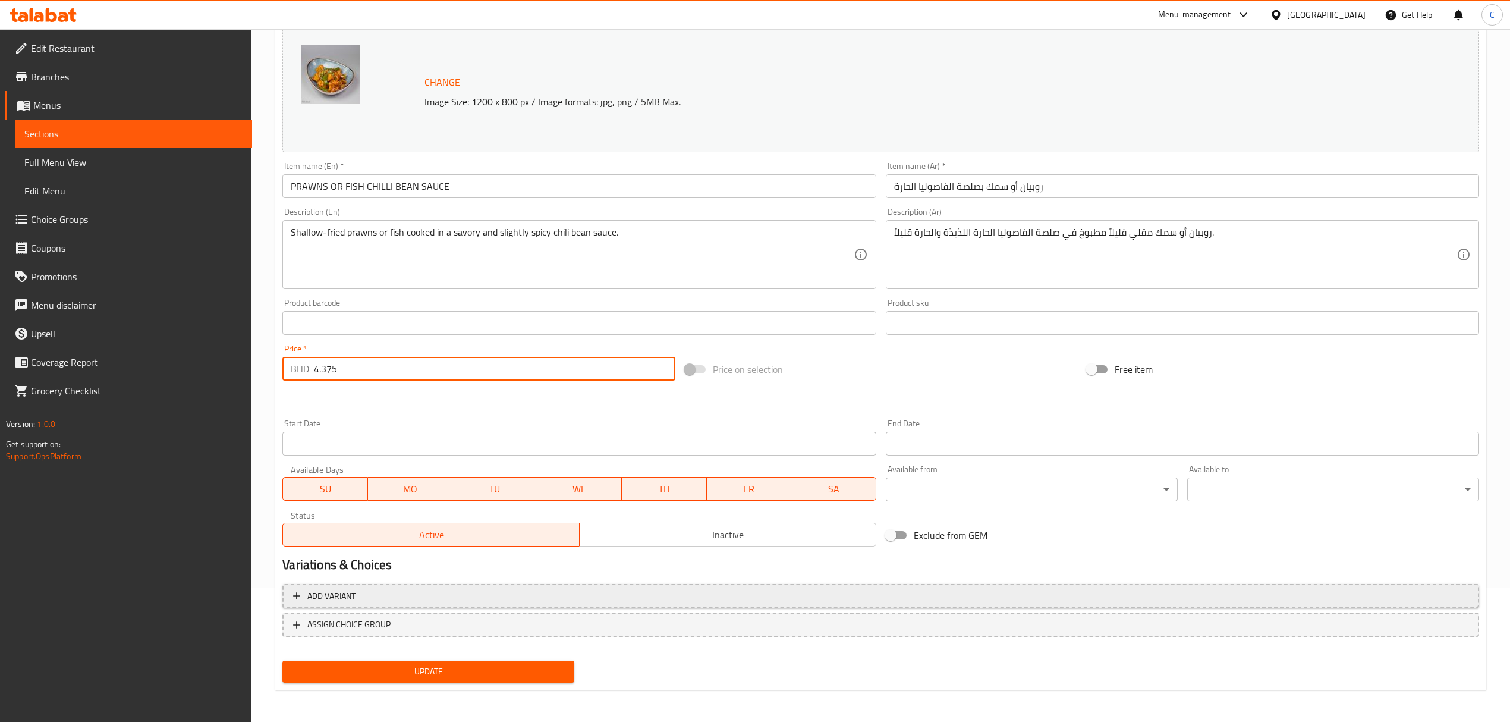
click at [460, 597] on span "Add variant" at bounding box center [880, 595] width 1175 height 15
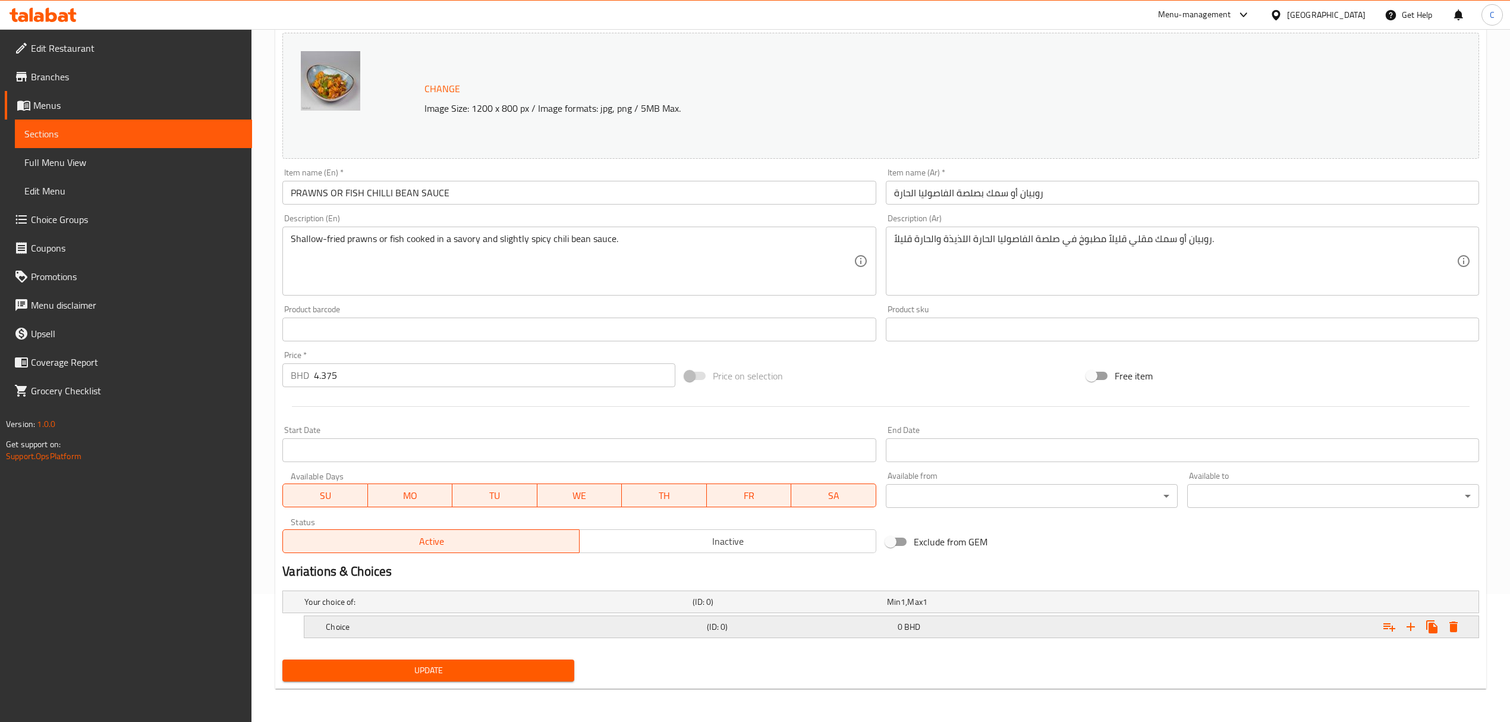
click at [452, 622] on h5 "Choice" at bounding box center [514, 627] width 376 height 12
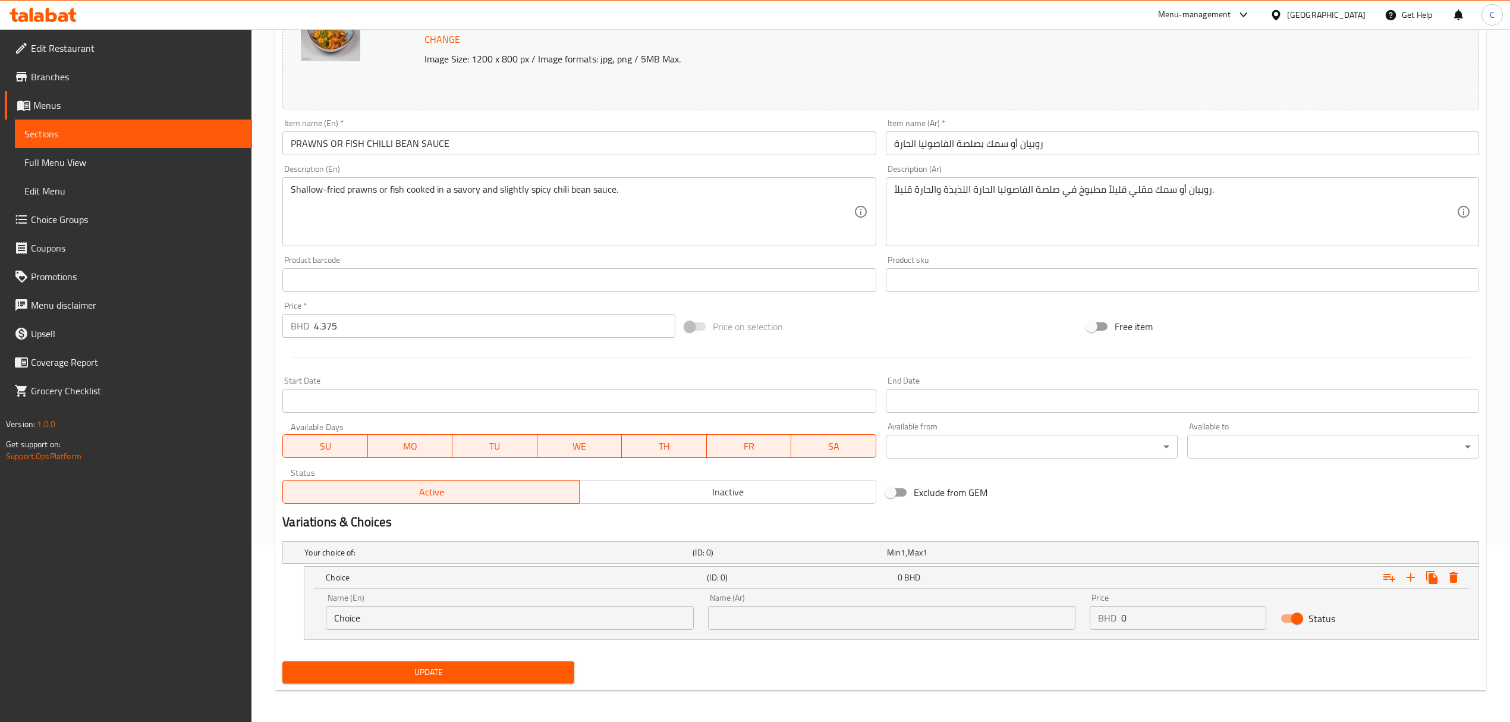
scroll to position [179, 0]
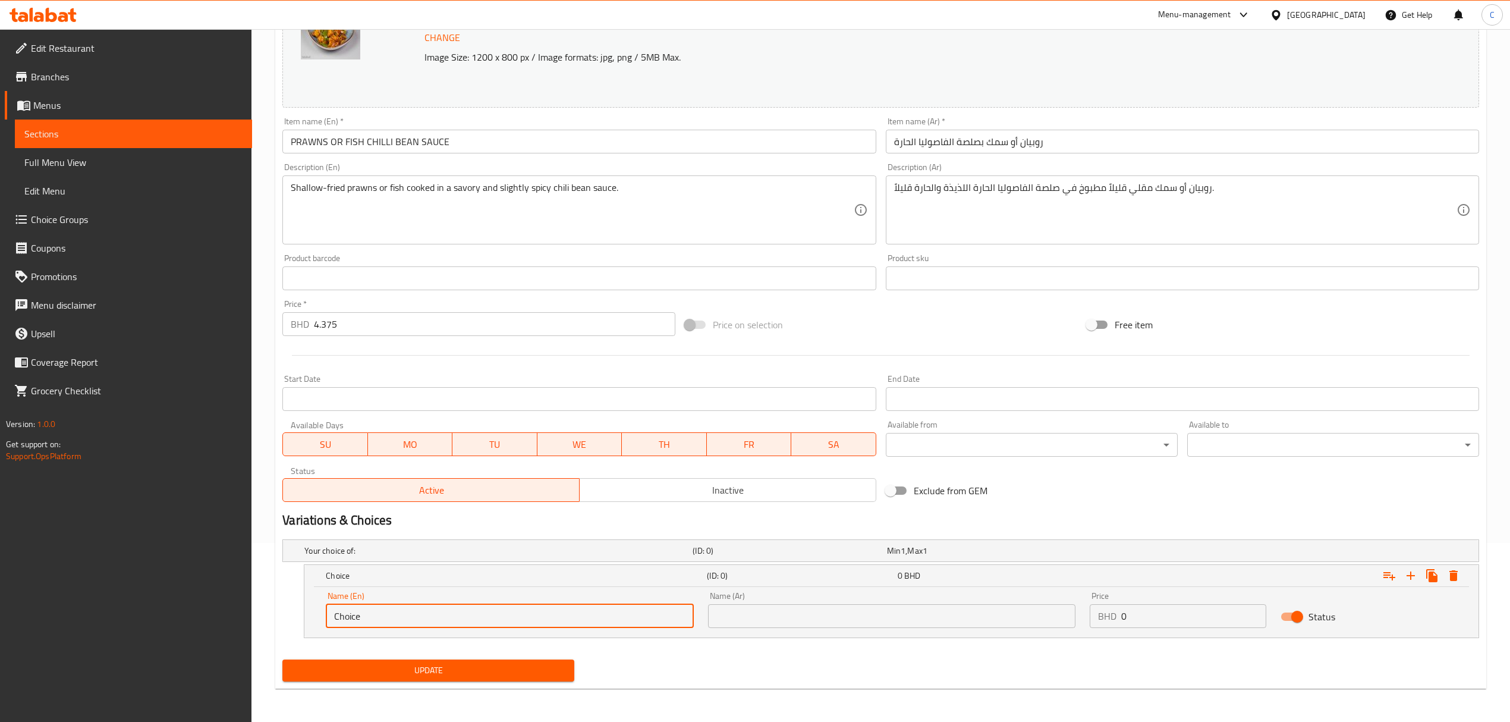
drag, startPoint x: 466, startPoint y: 617, endPoint x: 137, endPoint y: 597, distance: 329.9
click at [149, 599] on div "Edit Restaurant Branches Menus Sections Full Menu View Edit Menu Choice Groups …" at bounding box center [755, 285] width 1510 height 871
type input "Prawns"
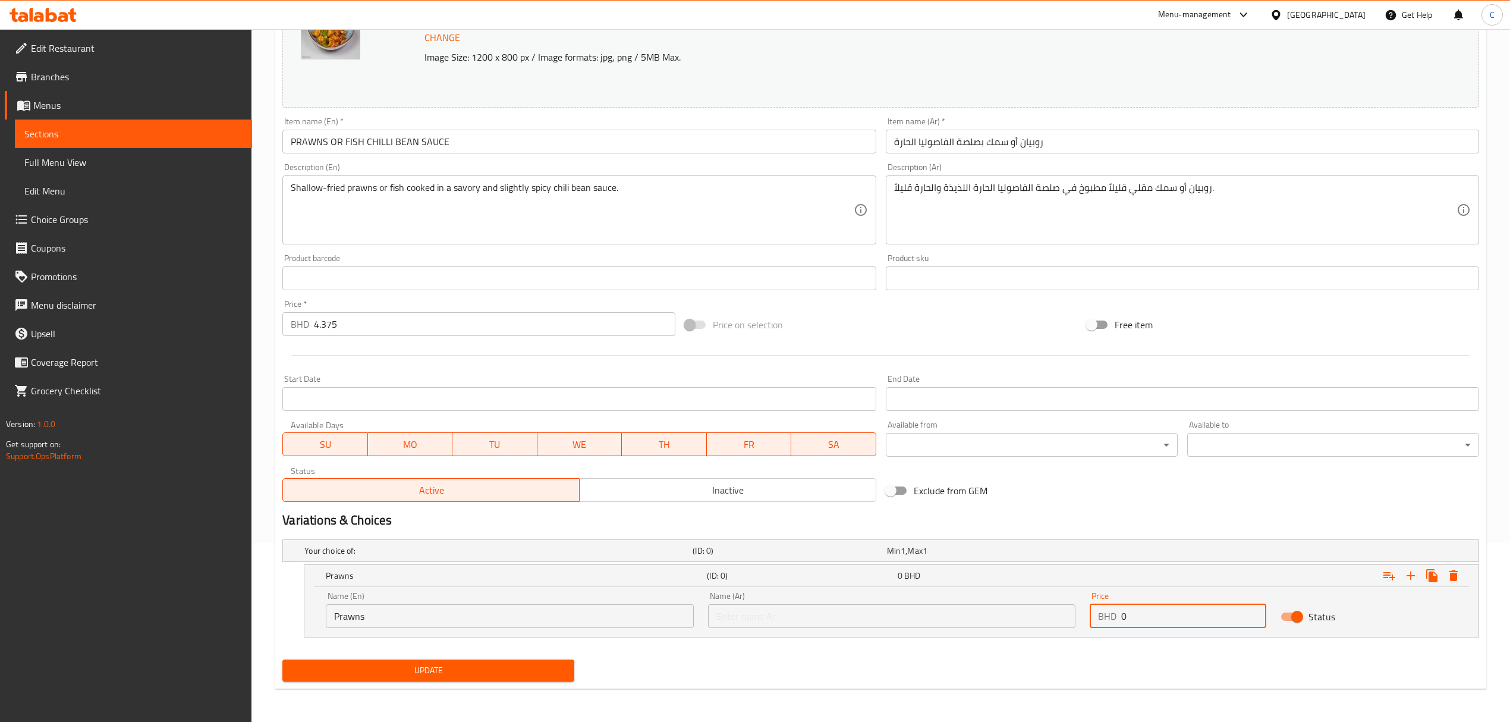
paste input "4.375"
type input "4.375"
click at [1411, 572] on icon "Expand" at bounding box center [1410, 575] width 8 height 8
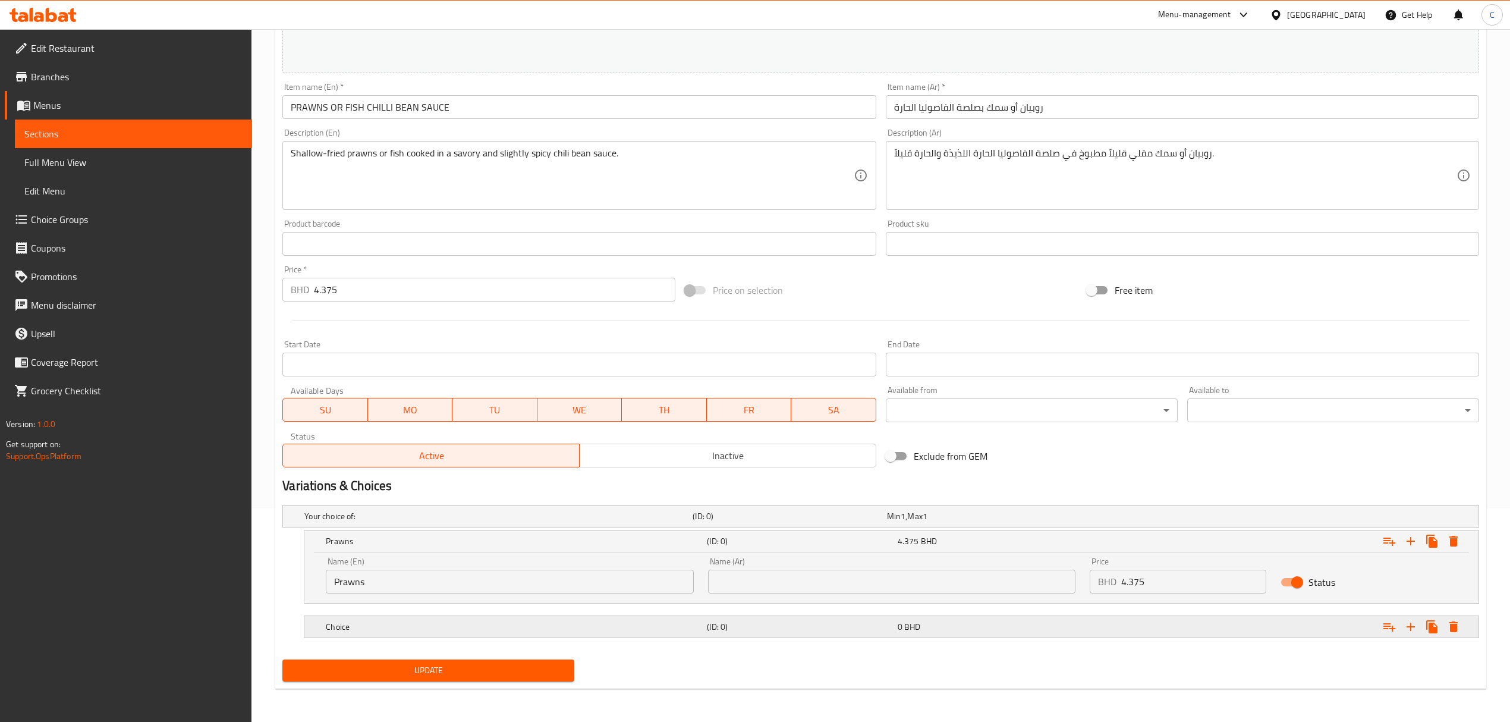
click at [450, 621] on h5 "Choice" at bounding box center [514, 627] width 376 height 12
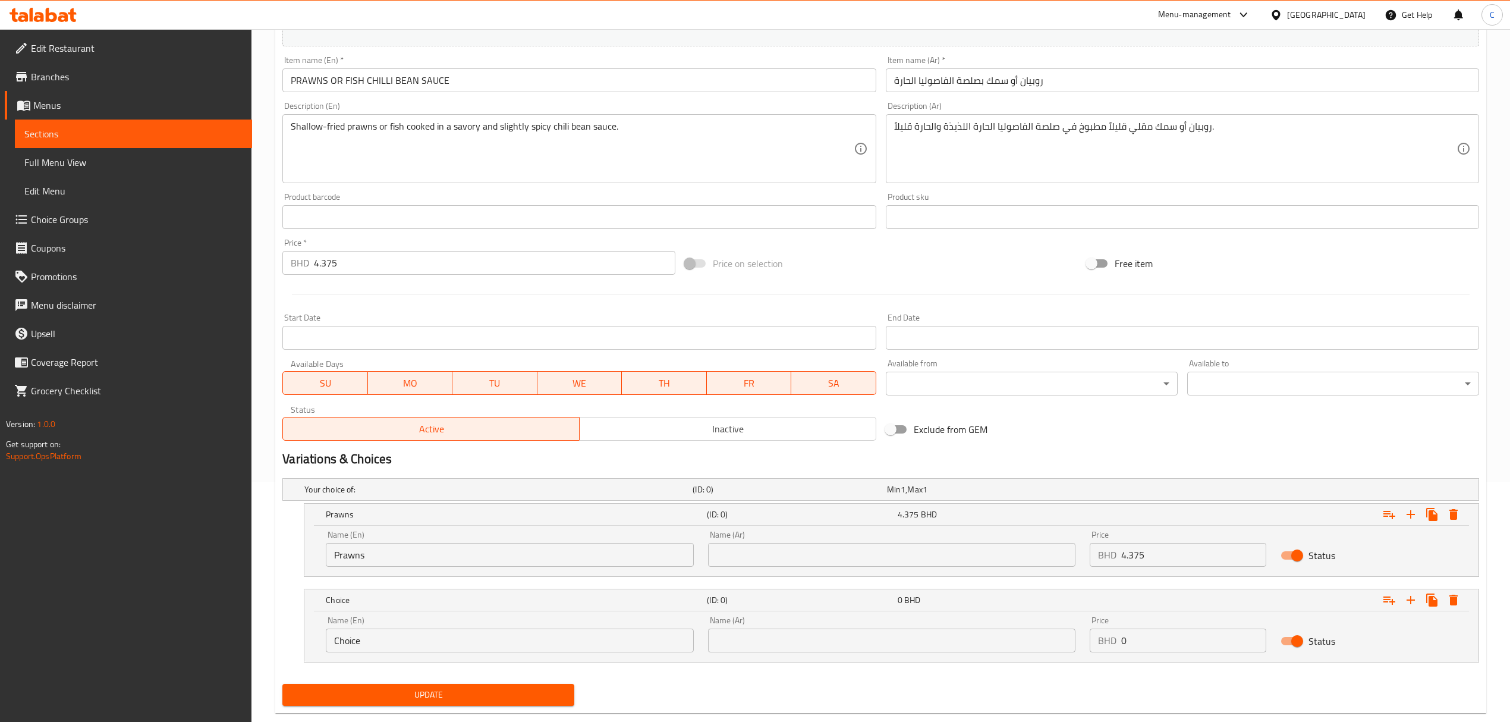
scroll to position [265, 0]
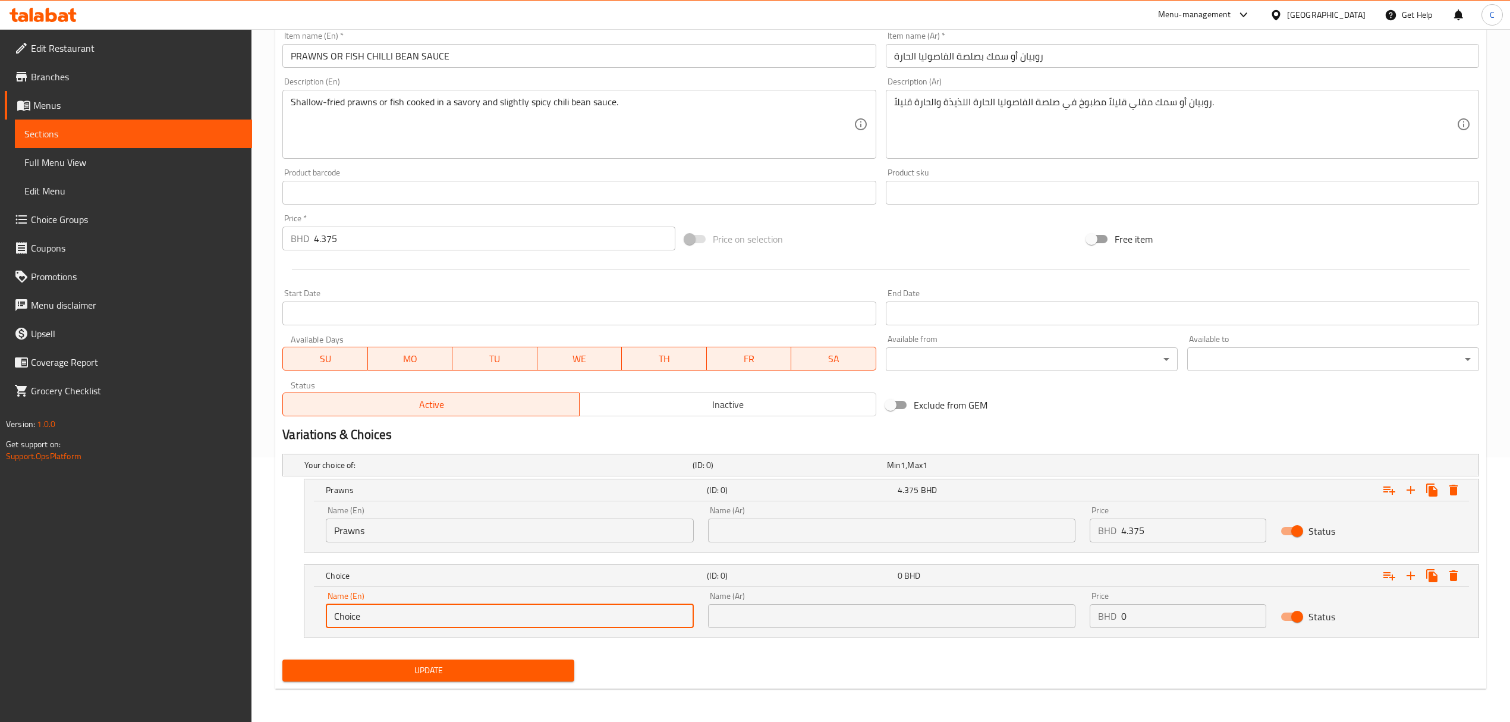
drag, startPoint x: 441, startPoint y: 621, endPoint x: 237, endPoint y: 618, distance: 204.5
click at [238, 618] on div "Edit Restaurant Branches Menus Sections Full Menu View Edit Menu Choice Groups …" at bounding box center [755, 243] width 1510 height 957
type input "Fish"
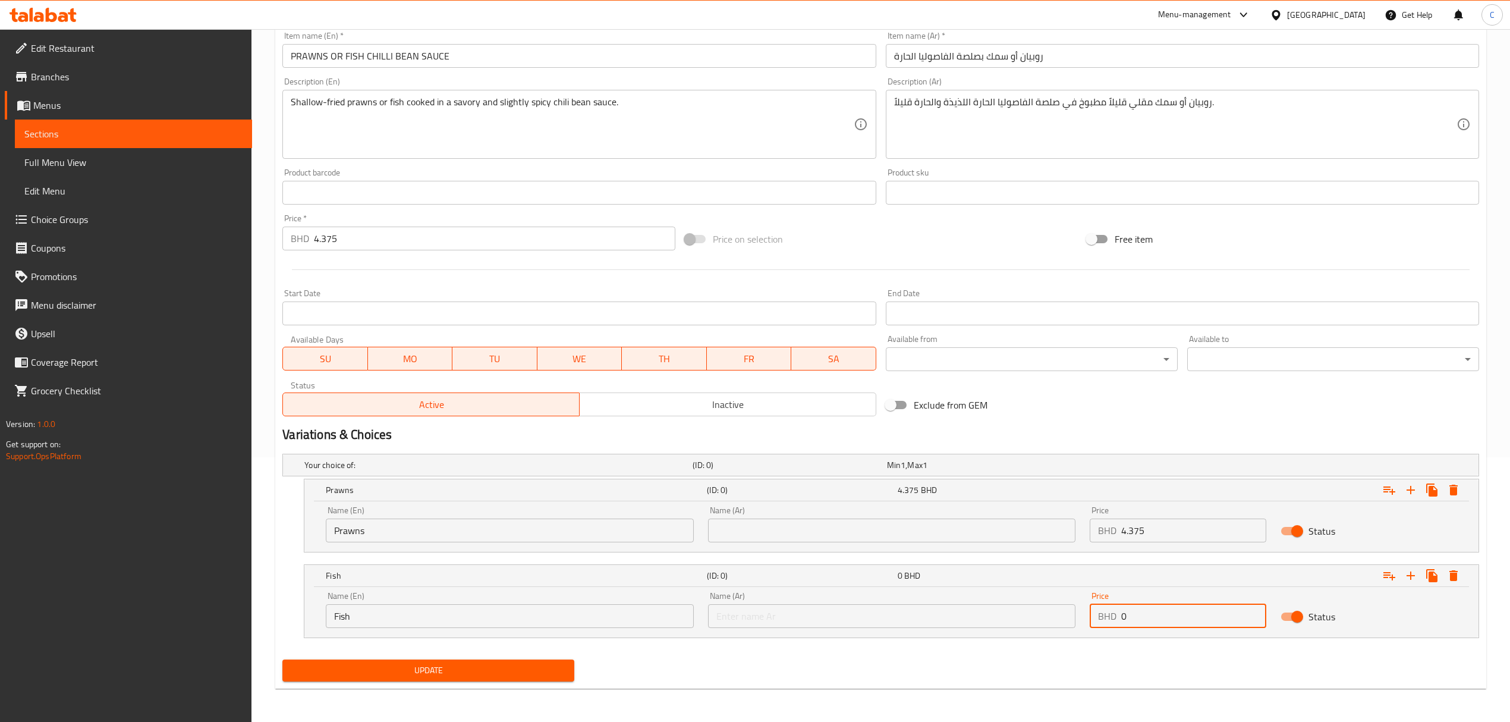
paste input "4.375"
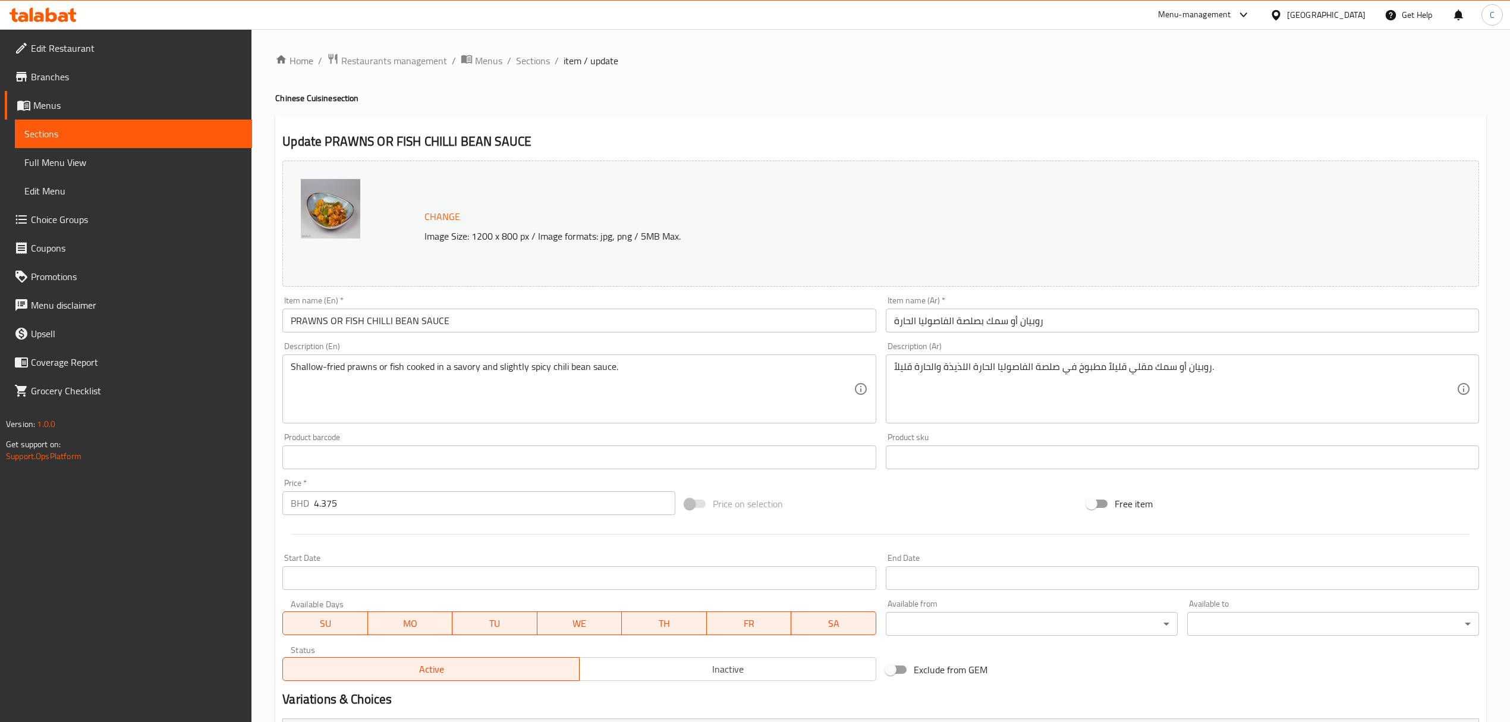
type input "4.375"
click at [56, 474] on div "Edit Restaurant Branches Menus Sections Full Menu View Edit Menu Choice Groups …" at bounding box center [755, 507] width 1510 height 957
type input "0"
drag, startPoint x: 854, startPoint y: 512, endPoint x: 838, endPoint y: 505, distance: 17.6
click at [854, 511] on div "Price on selection" at bounding box center [881, 503] width 402 height 32
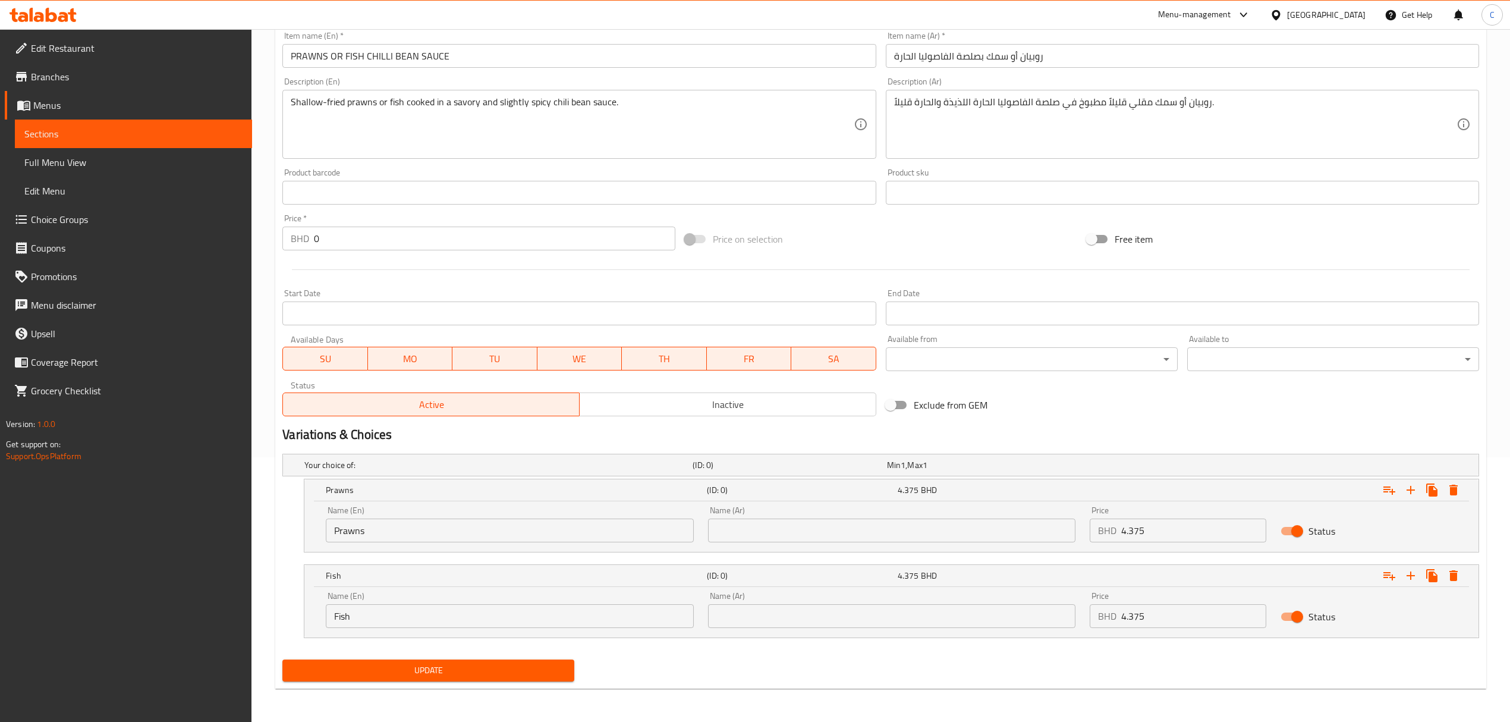
click at [505, 672] on span "Update" at bounding box center [428, 670] width 273 height 15
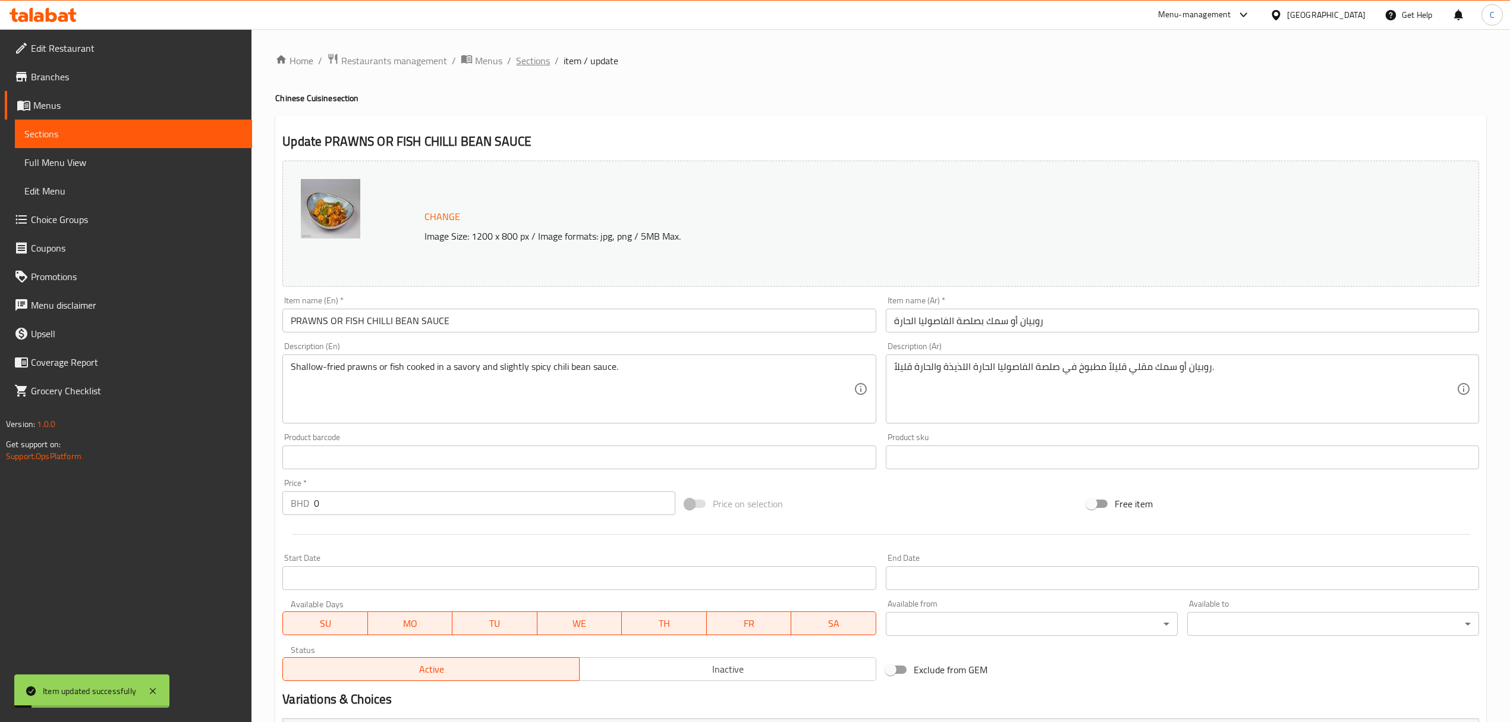
click at [534, 56] on span "Sections" at bounding box center [533, 60] width 34 height 14
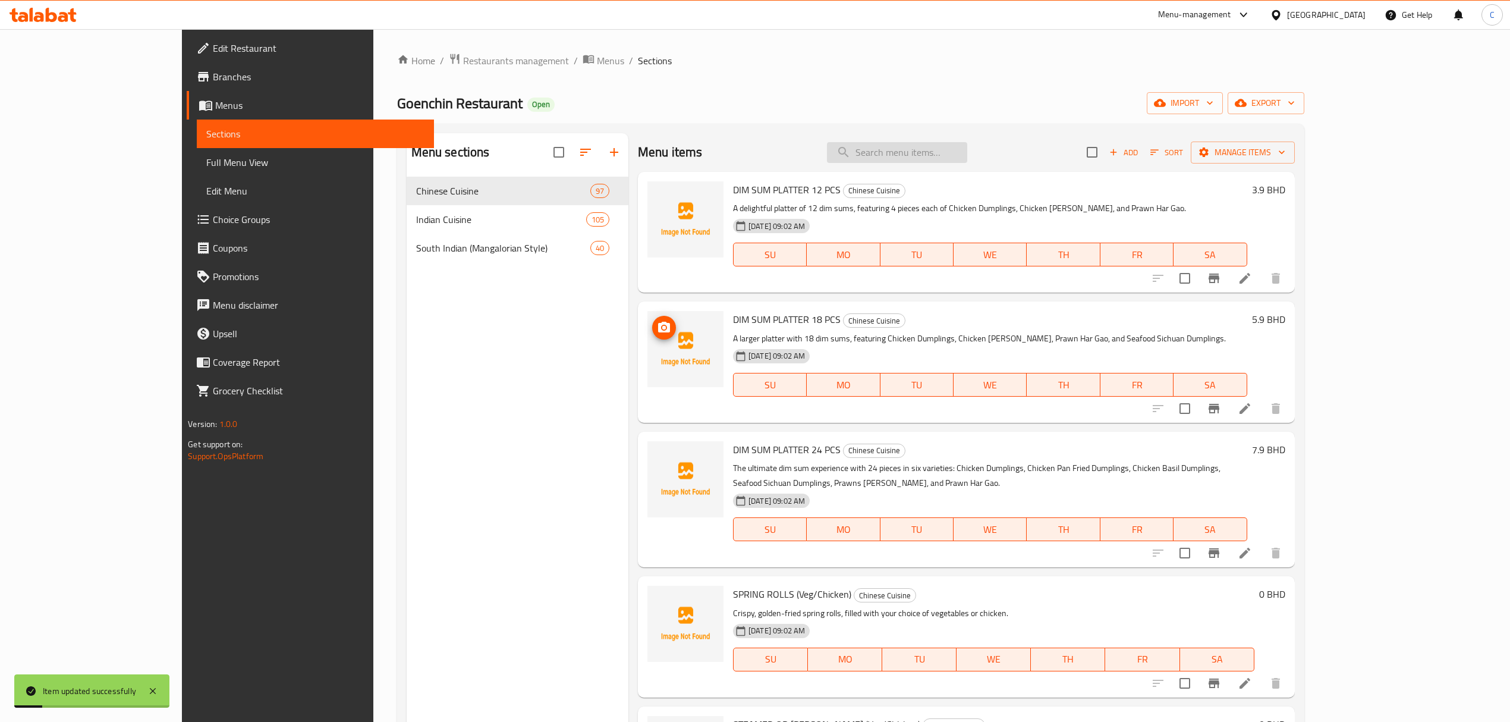
click at [967, 148] on input "search" at bounding box center [897, 152] width 140 height 21
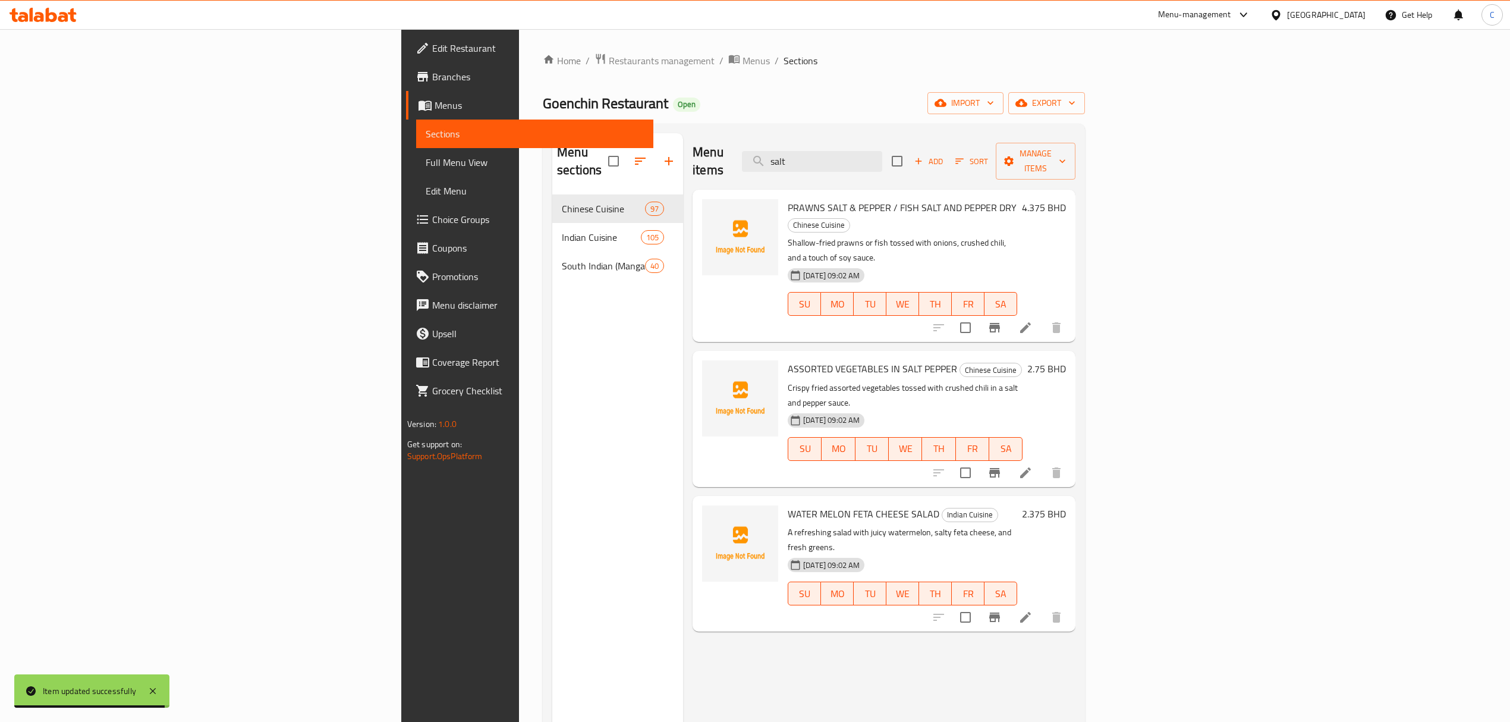
type input "salt"
click at [1031, 322] on icon at bounding box center [1025, 327] width 11 height 11
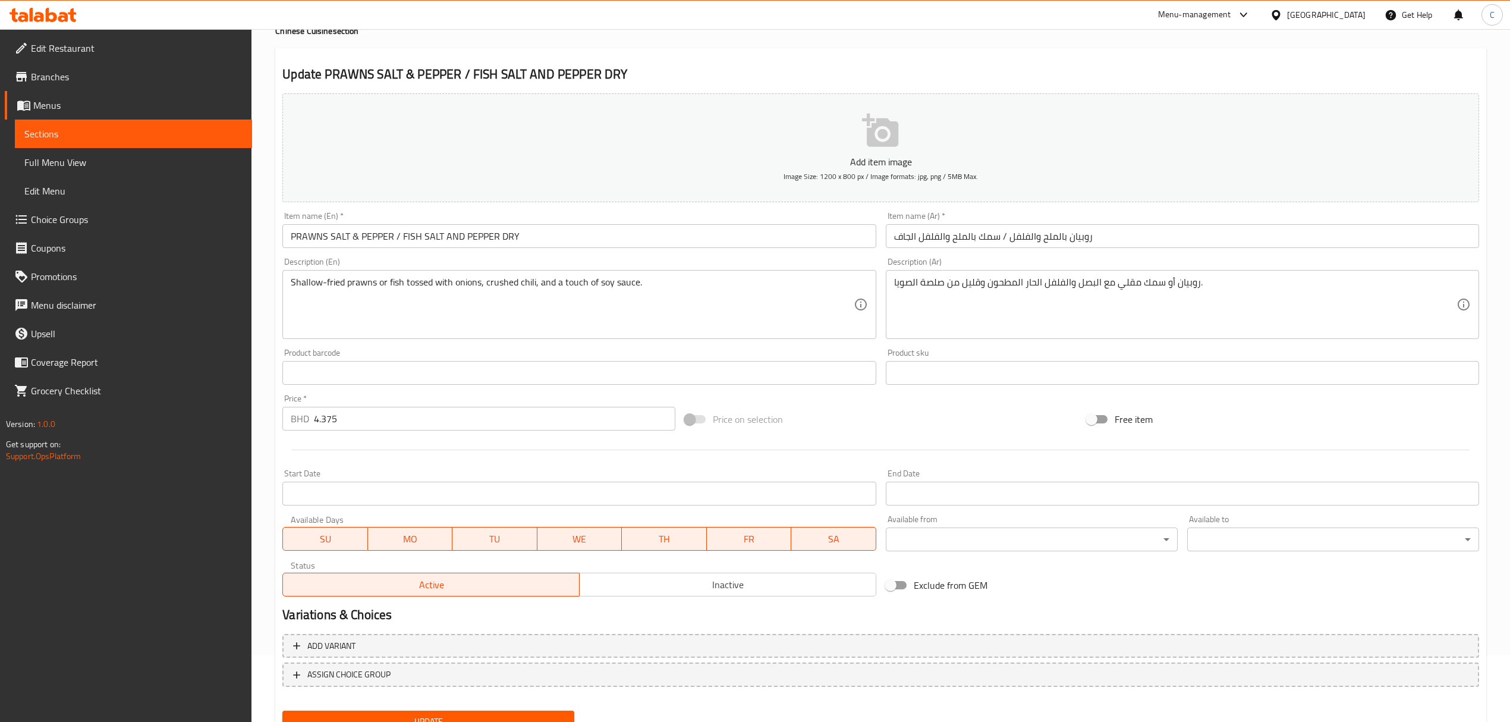
scroll to position [117, 0]
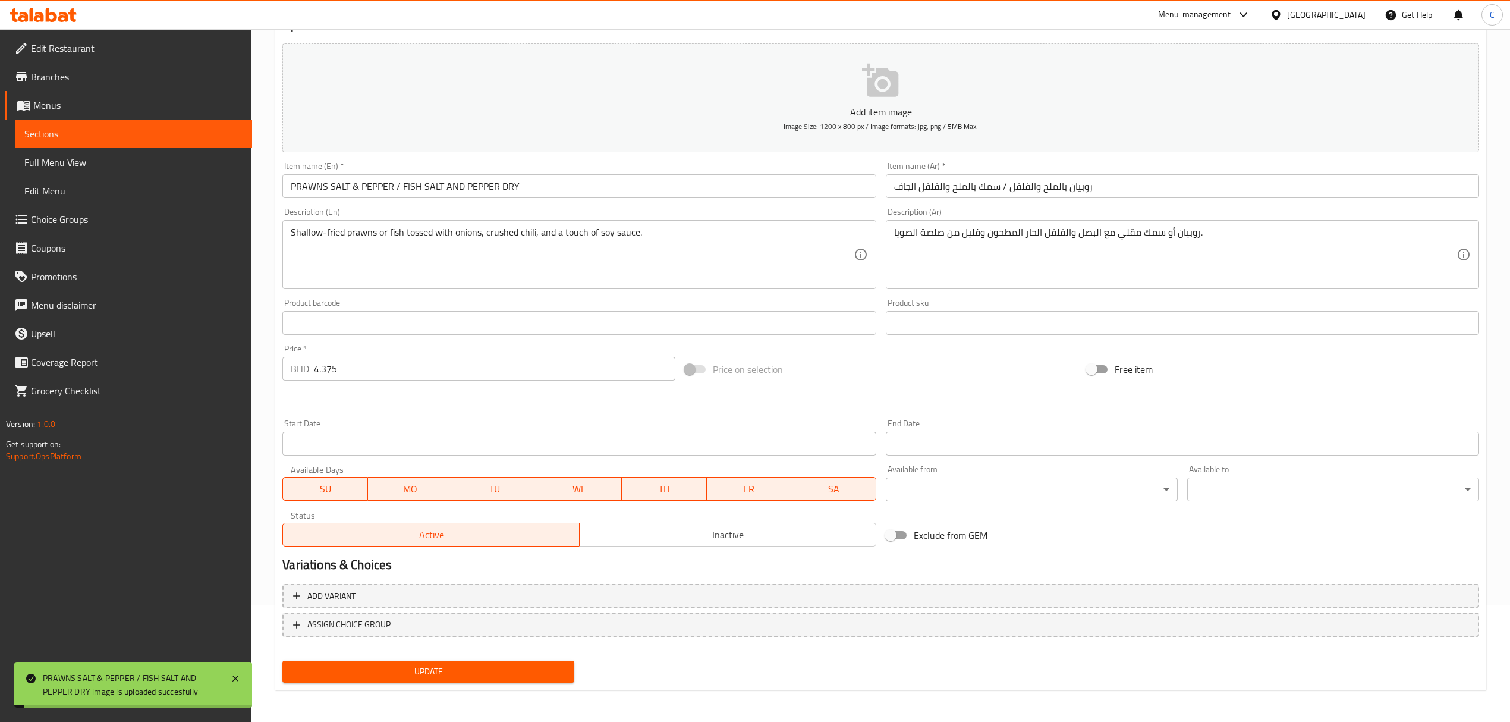
drag, startPoint x: 423, startPoint y: 369, endPoint x: 58, endPoint y: 365, distance: 365.6
click at [58, 365] on div "Edit Restaurant Branches Menus Sections Full Menu View Edit Menu Choice Groups …" at bounding box center [755, 317] width 1510 height 811
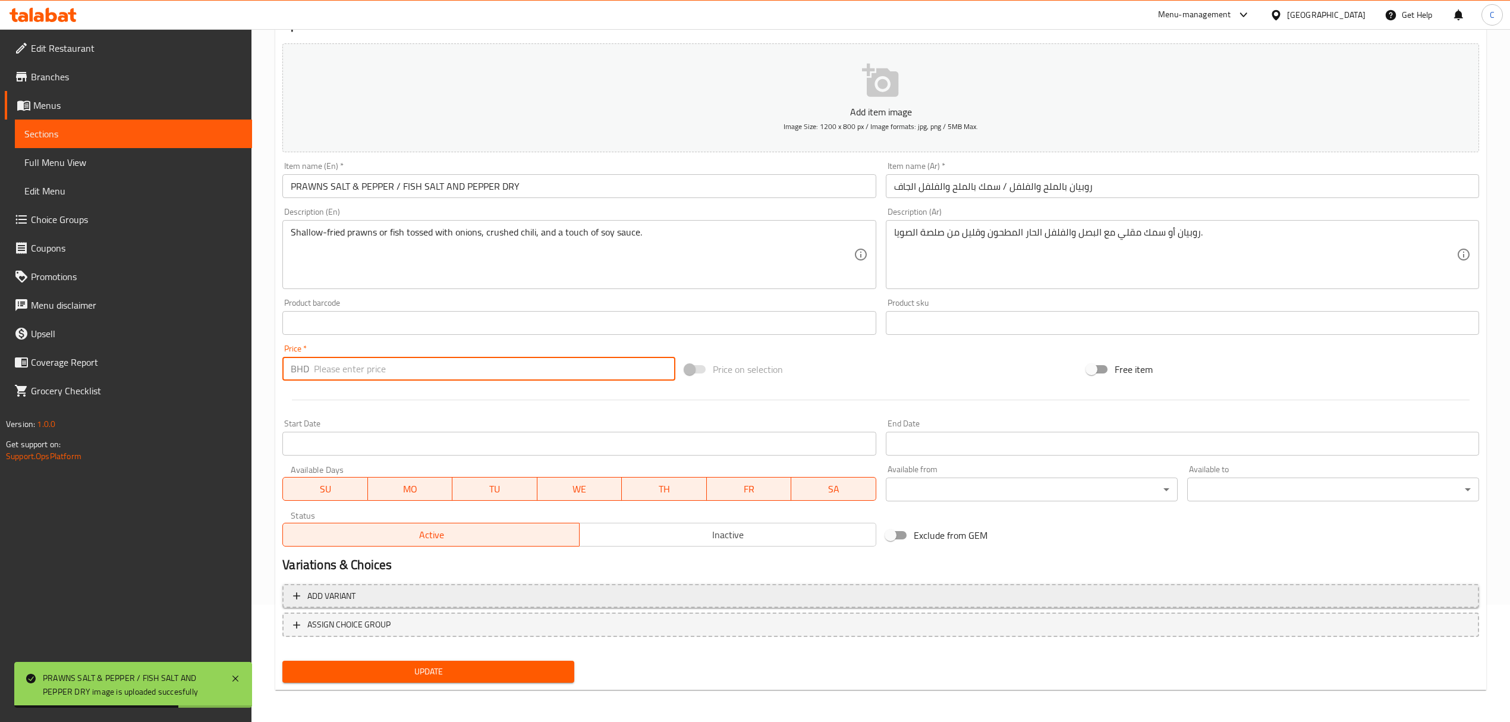
click at [363, 590] on div "Add item image Image Size: 1200 x 800 px / Image formats: jpg, png / 5MB Max. I…" at bounding box center [881, 363] width 1206 height 649
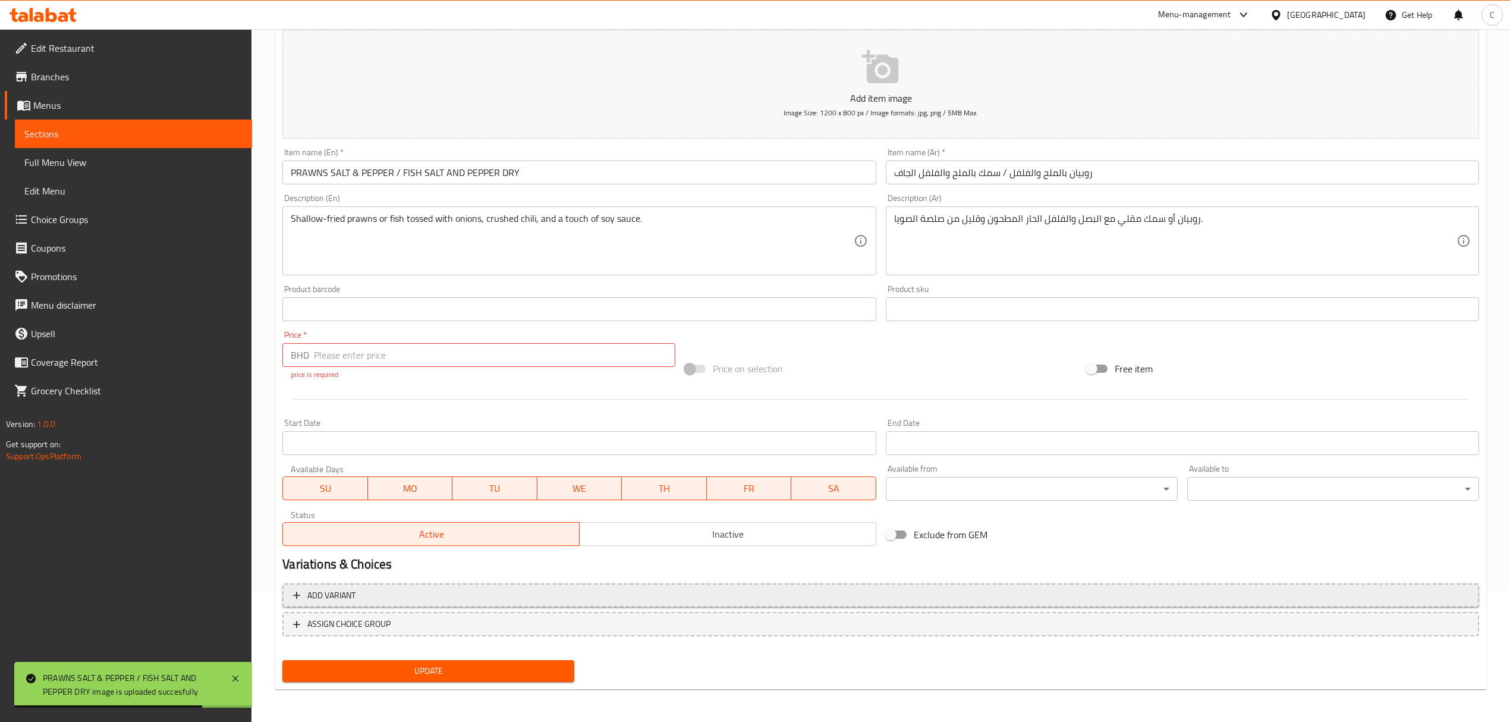
click at [370, 590] on span "Add variant" at bounding box center [880, 595] width 1175 height 15
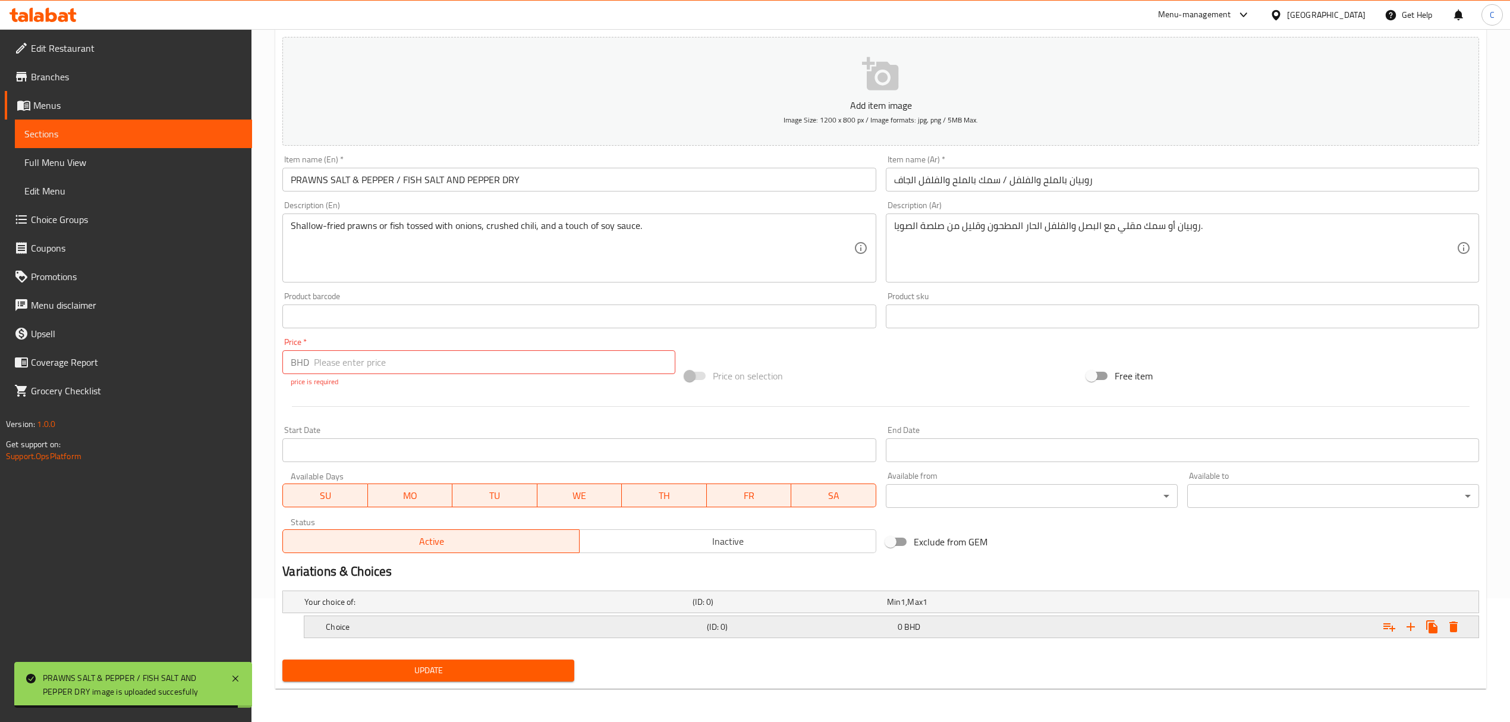
click at [386, 628] on h5 "Choice" at bounding box center [514, 627] width 376 height 12
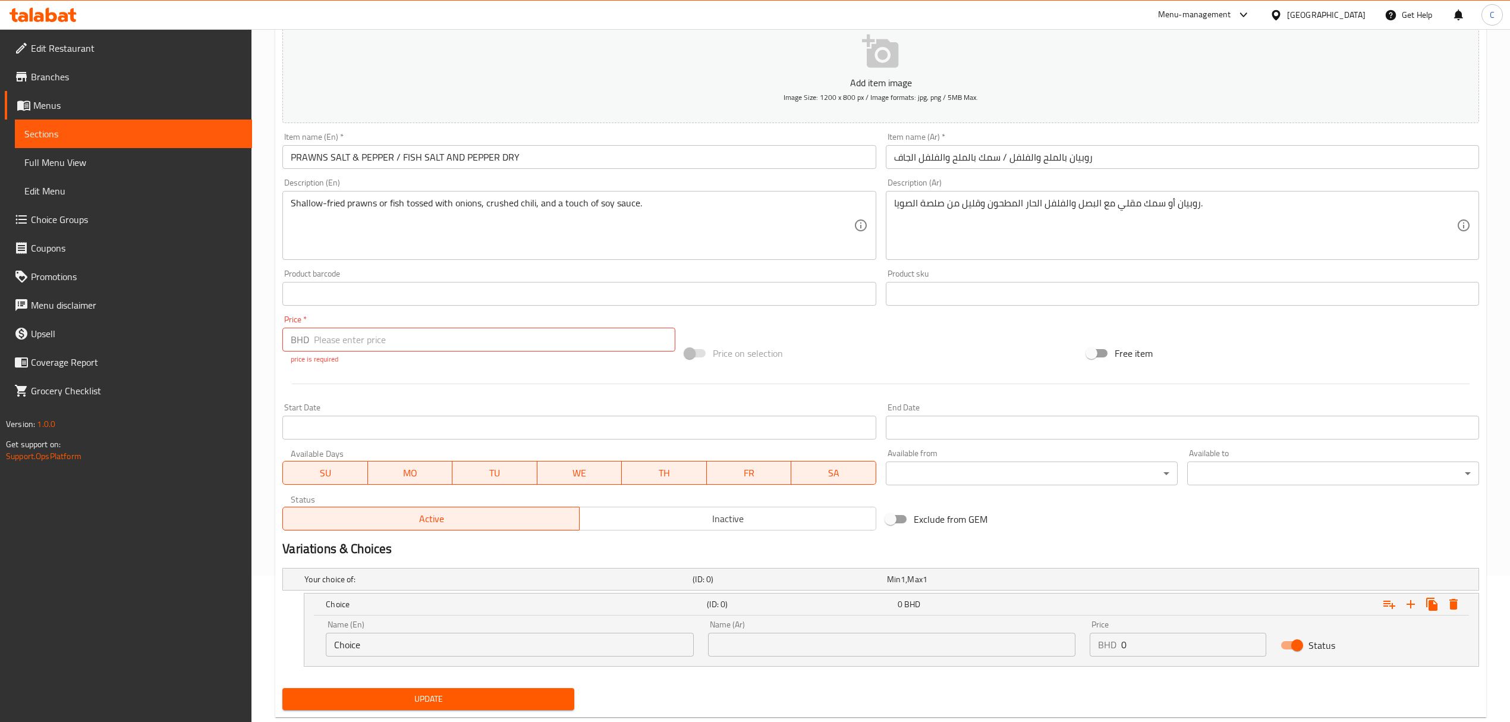
scroll to position [174, 0]
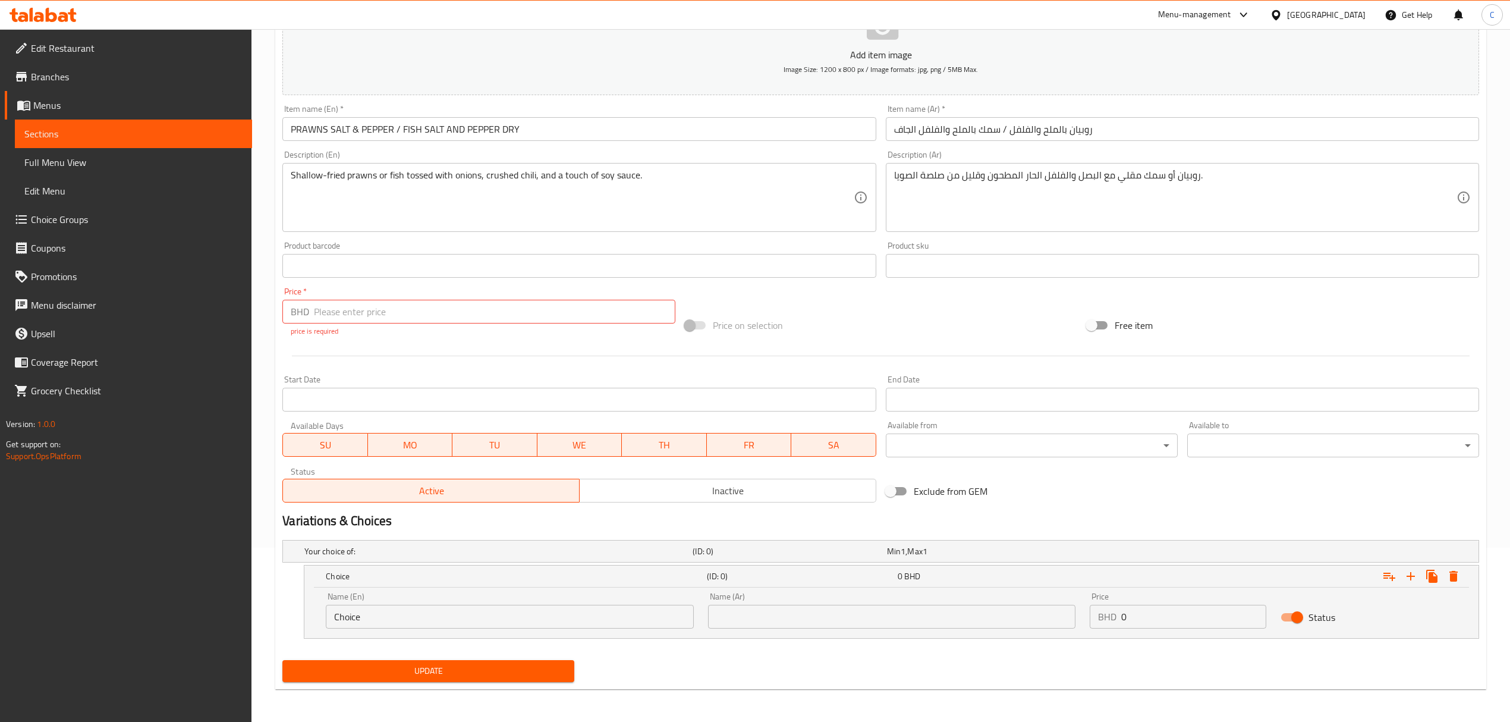
drag, startPoint x: 628, startPoint y: 615, endPoint x: 245, endPoint y: 597, distance: 383.2
click at [248, 597] on div "Edit Restaurant Branches Menus Sections Full Menu View Edit Menu Choice Groups …" at bounding box center [755, 288] width 1510 height 867
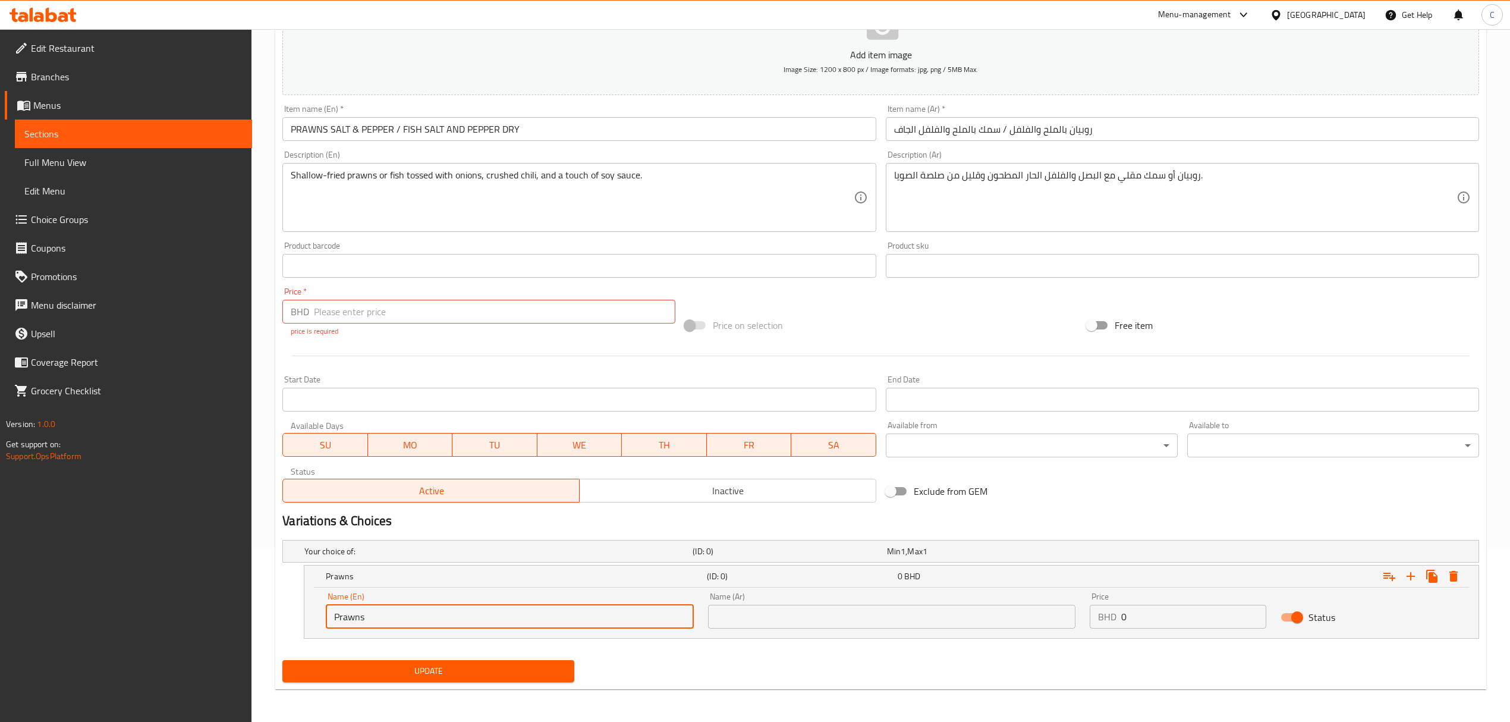
type input "Prawns"
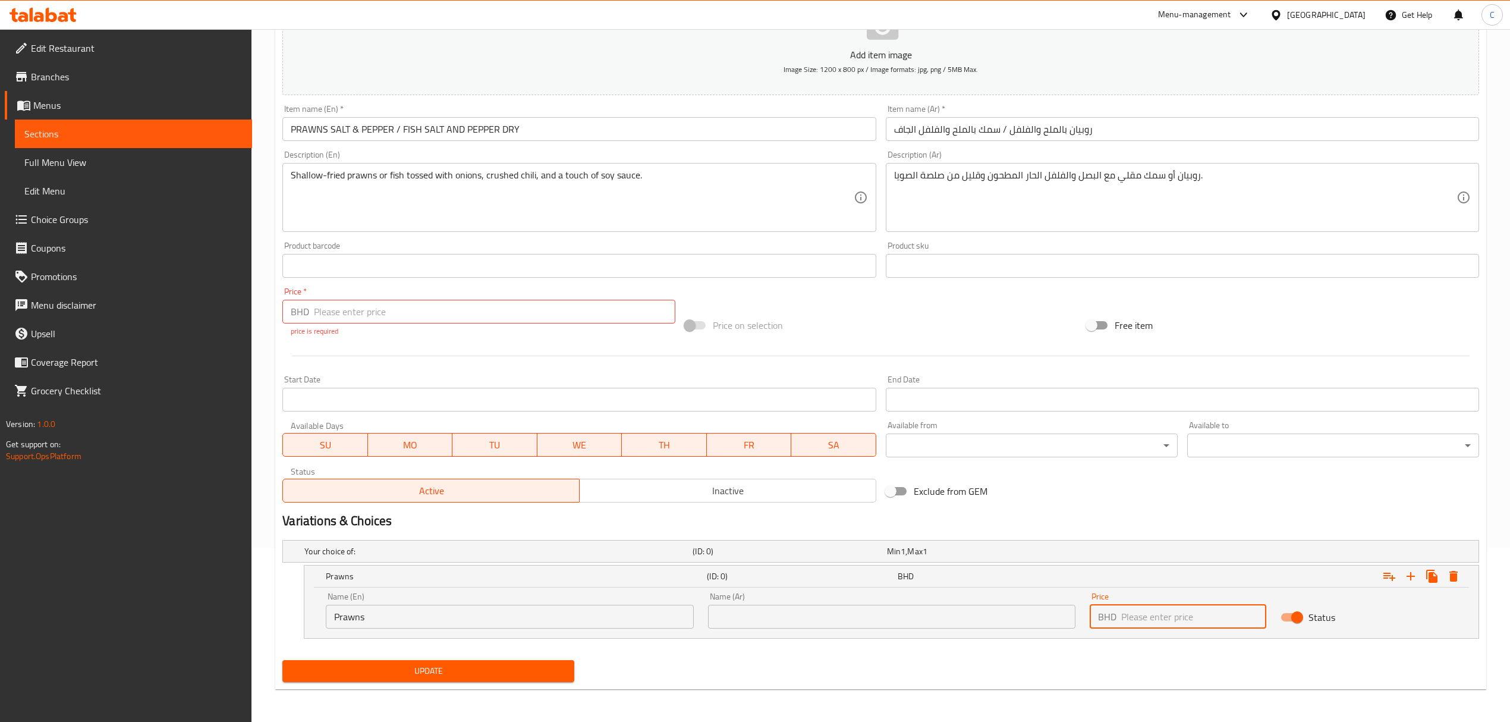
paste input "4.375"
type input "4.375"
click at [1412, 576] on icon "Expand" at bounding box center [1410, 576] width 14 height 14
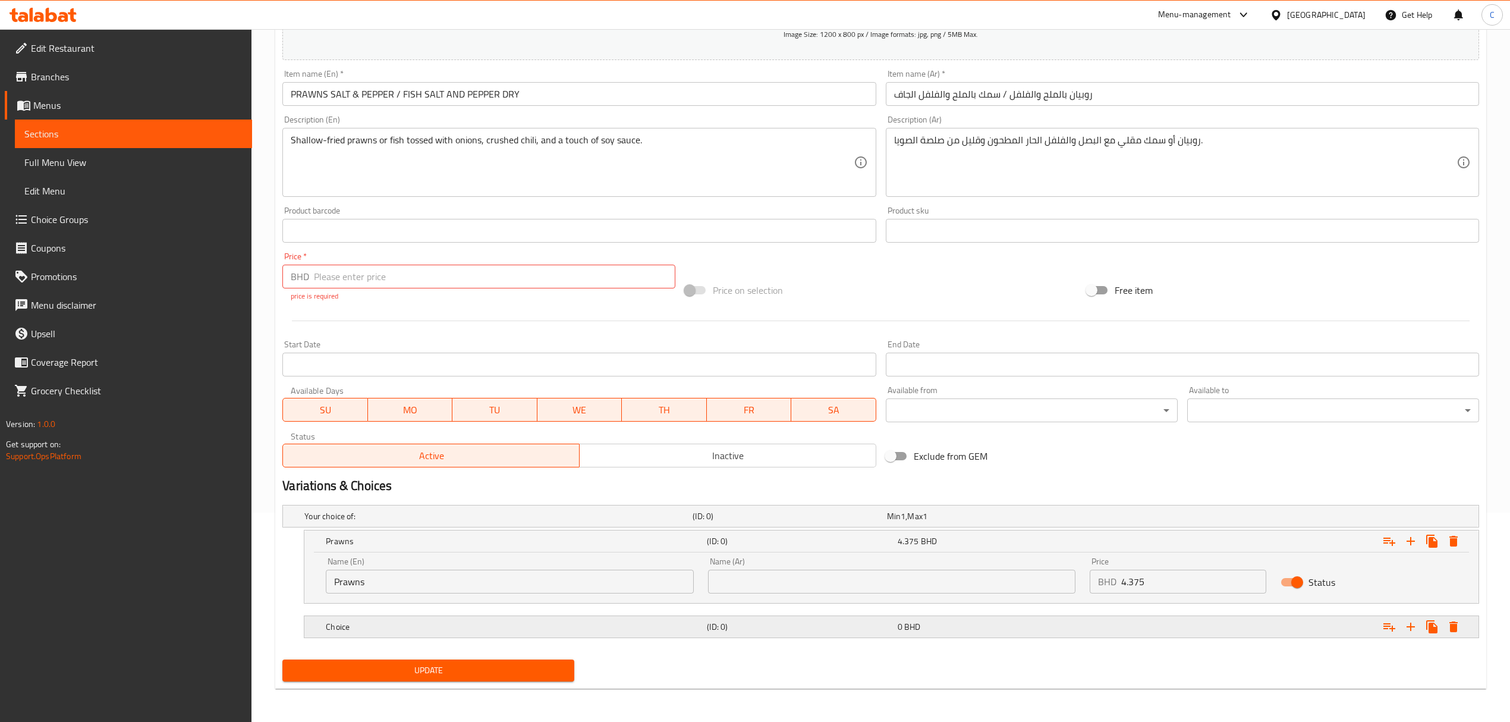
click at [572, 624] on h5 "Choice" at bounding box center [514, 627] width 376 height 12
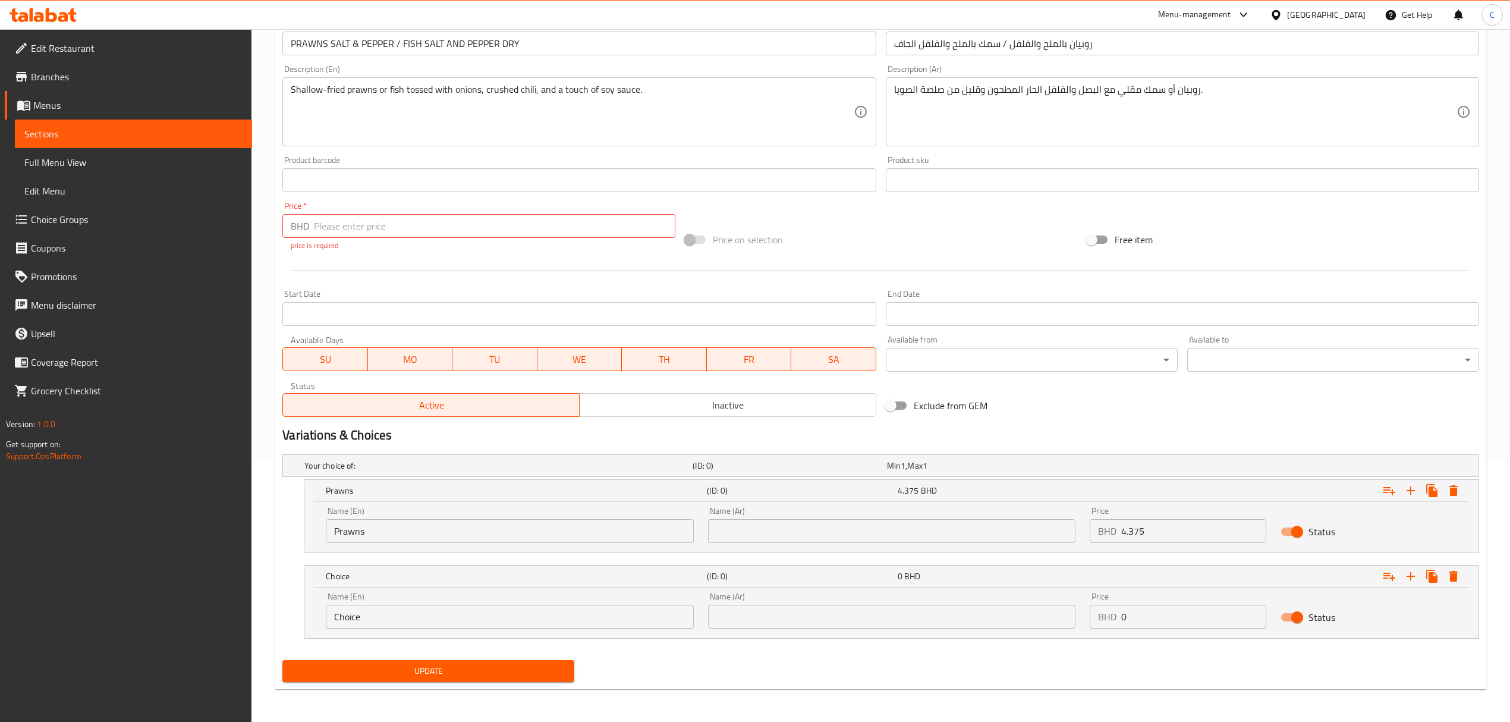
scroll to position [262, 0]
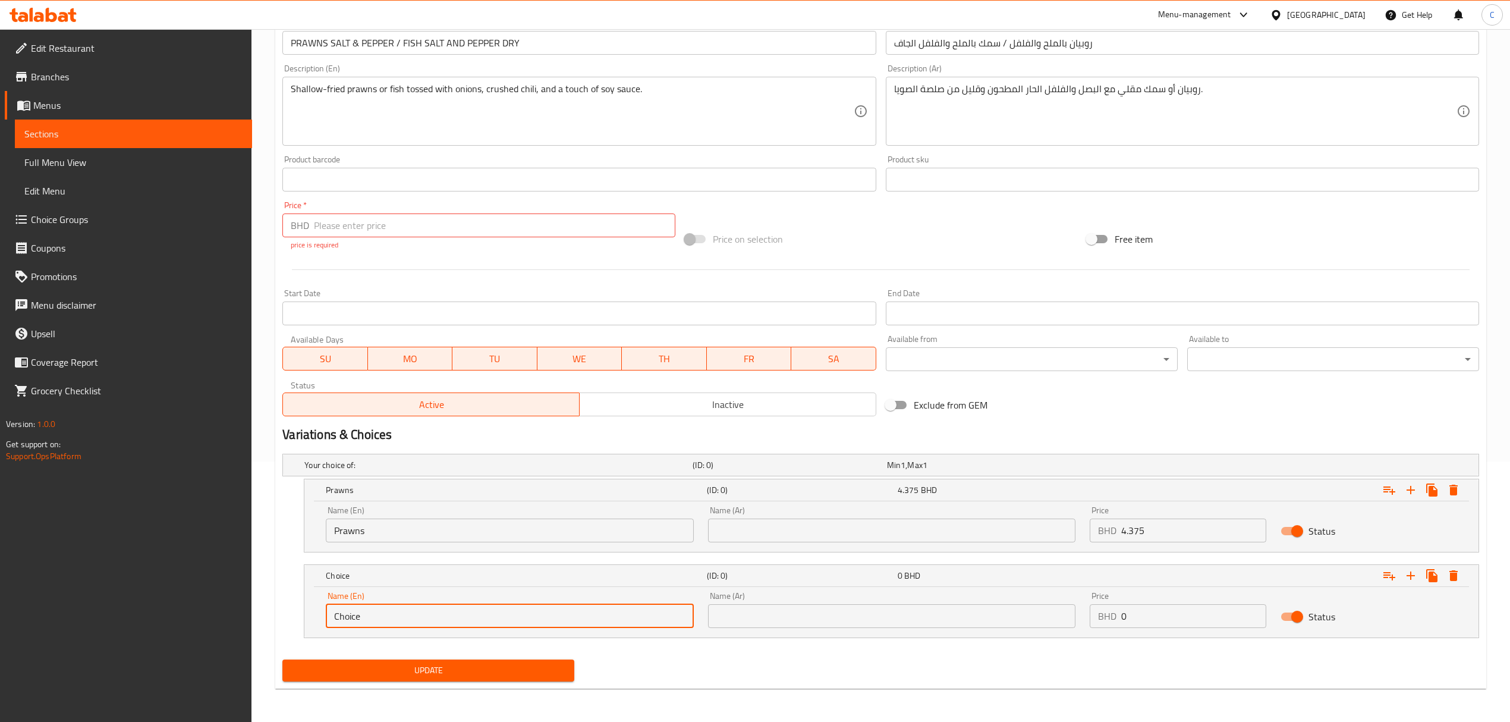
drag, startPoint x: 414, startPoint y: 613, endPoint x: 184, endPoint y: 591, distance: 231.7
click at [185, 596] on div "Edit Restaurant Branches Menus Sections Full Menu View Edit Menu Choice Groups …" at bounding box center [755, 245] width 1510 height 953
type input "Fish"
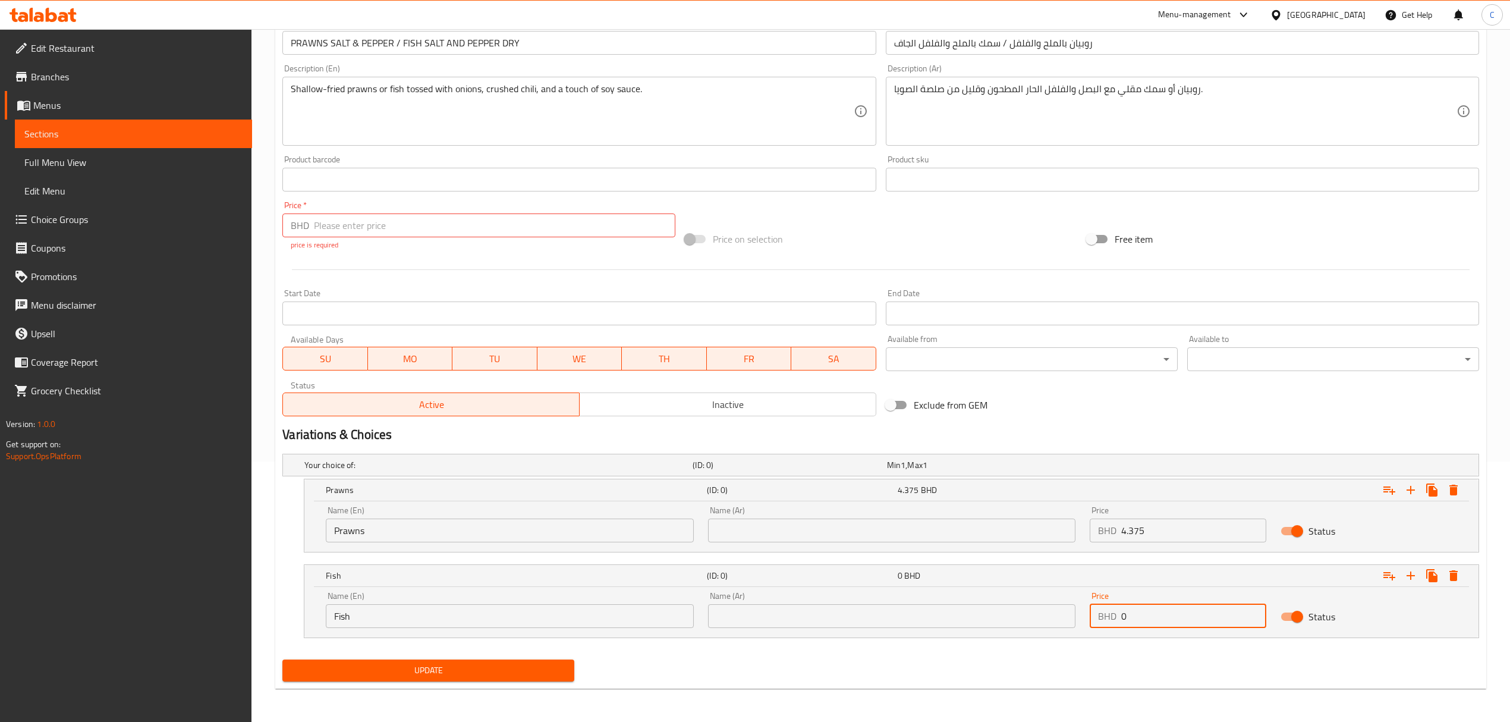
paste input "4.375"
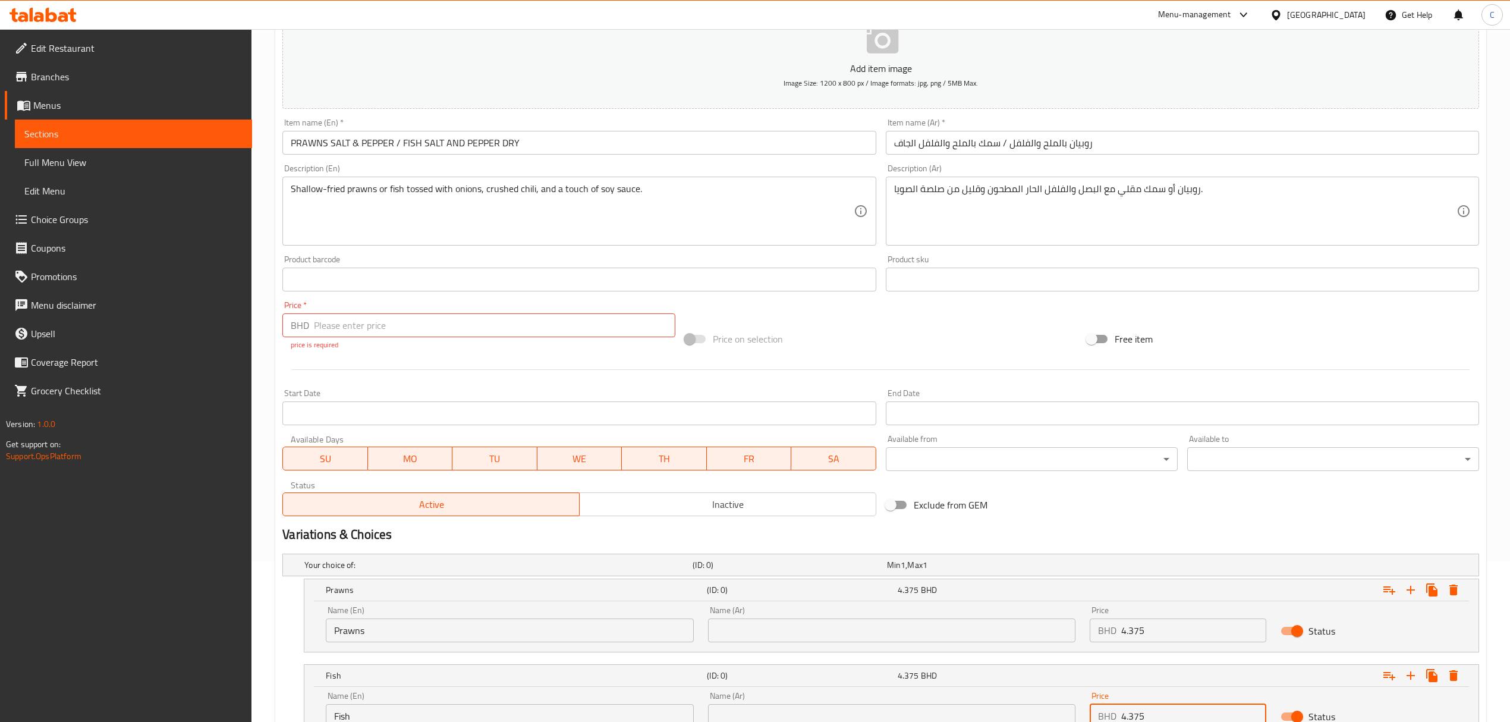
scroll to position [0, 0]
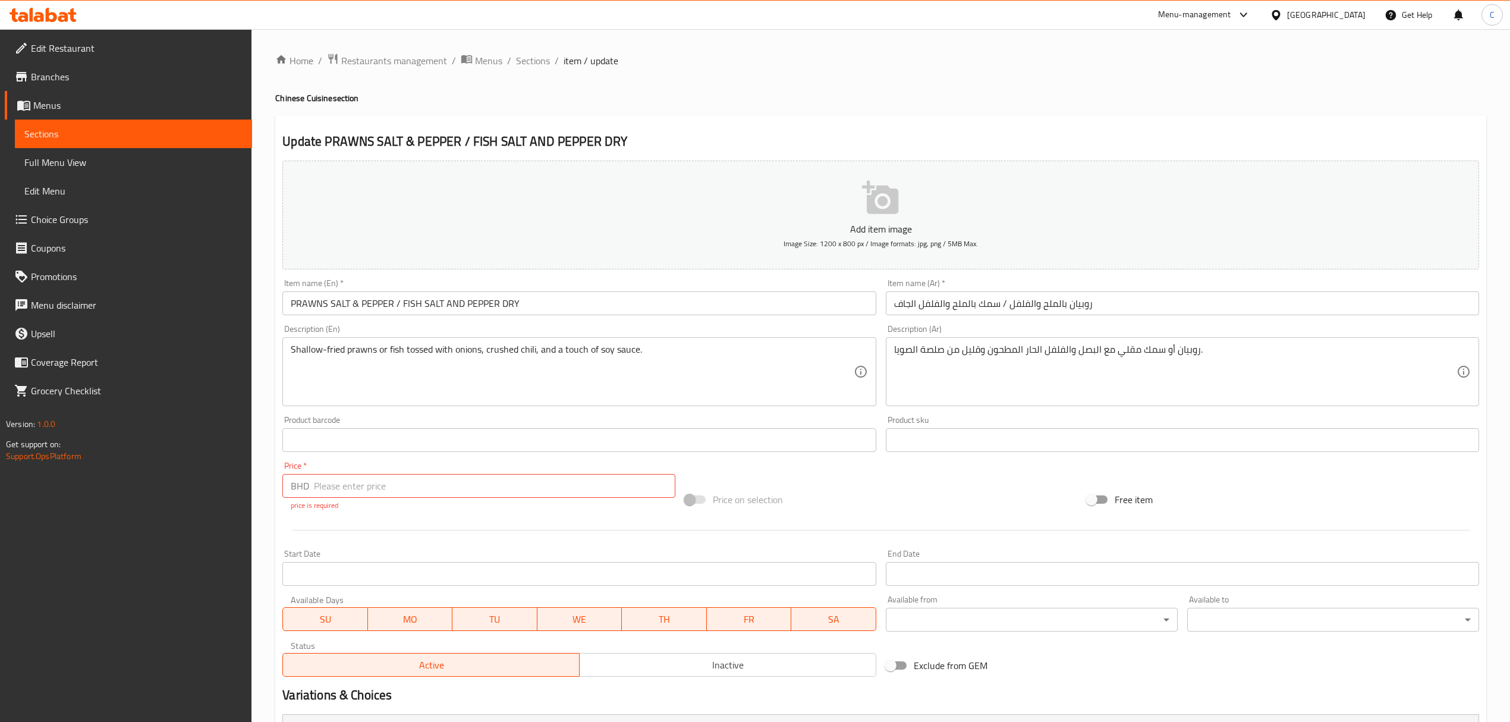
type input "4.375"
click at [426, 486] on input "number" at bounding box center [494, 486] width 361 height 24
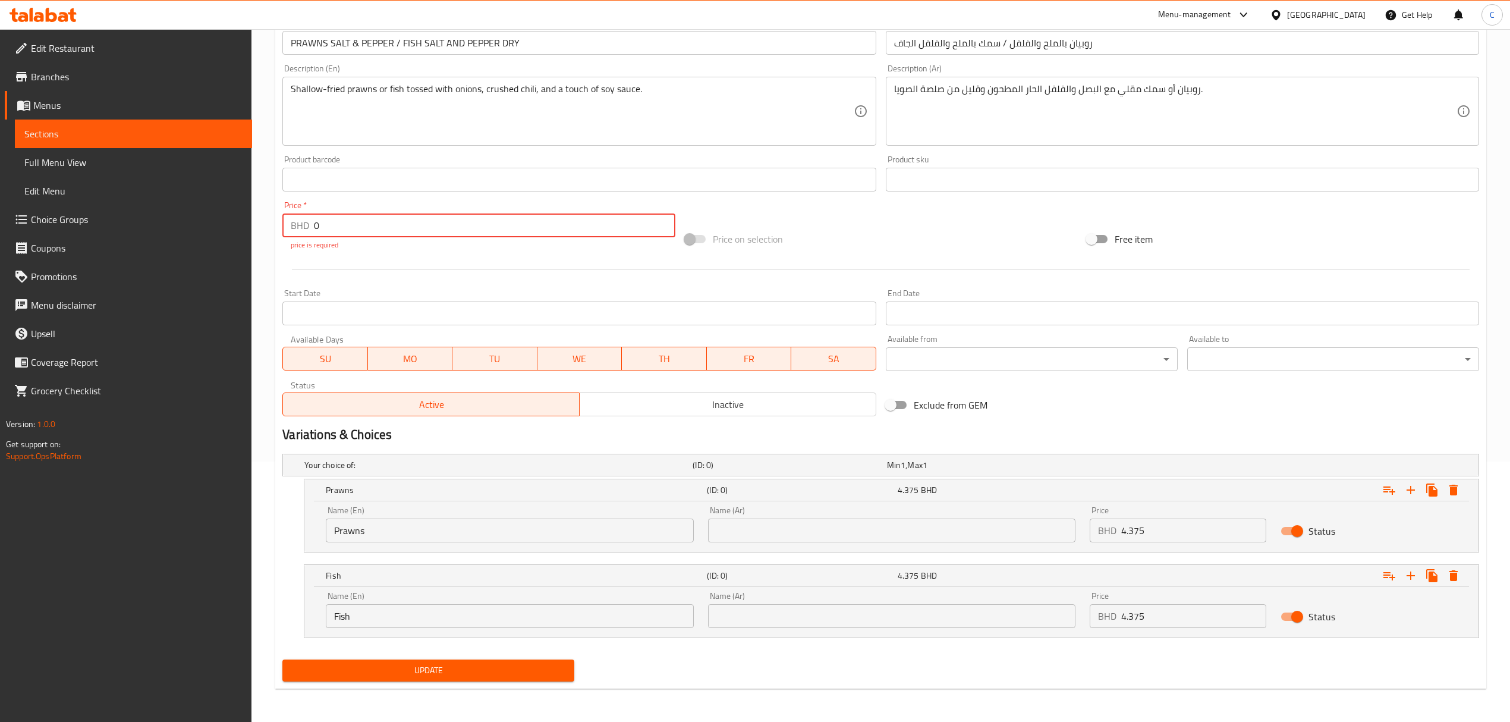
type input "0"
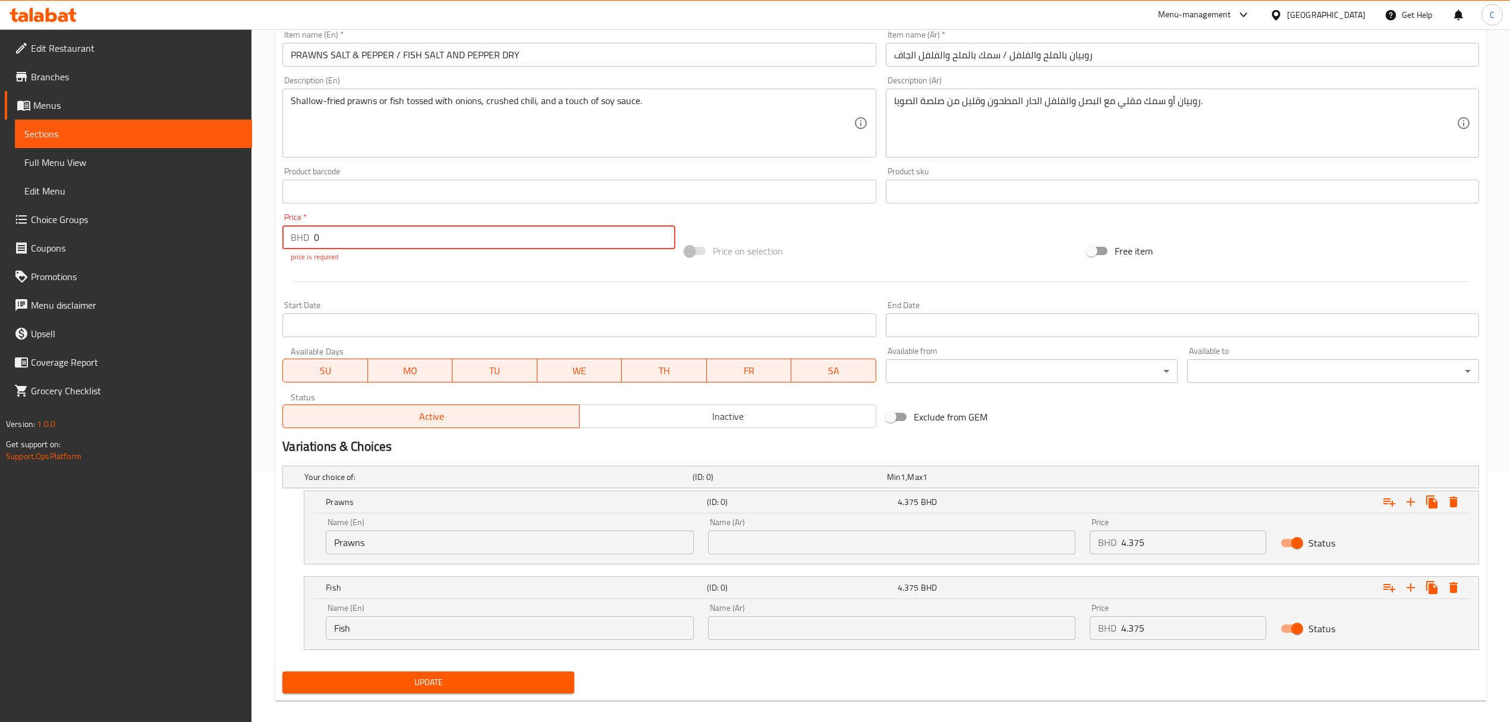
click at [481, 675] on span "Update" at bounding box center [428, 682] width 273 height 15
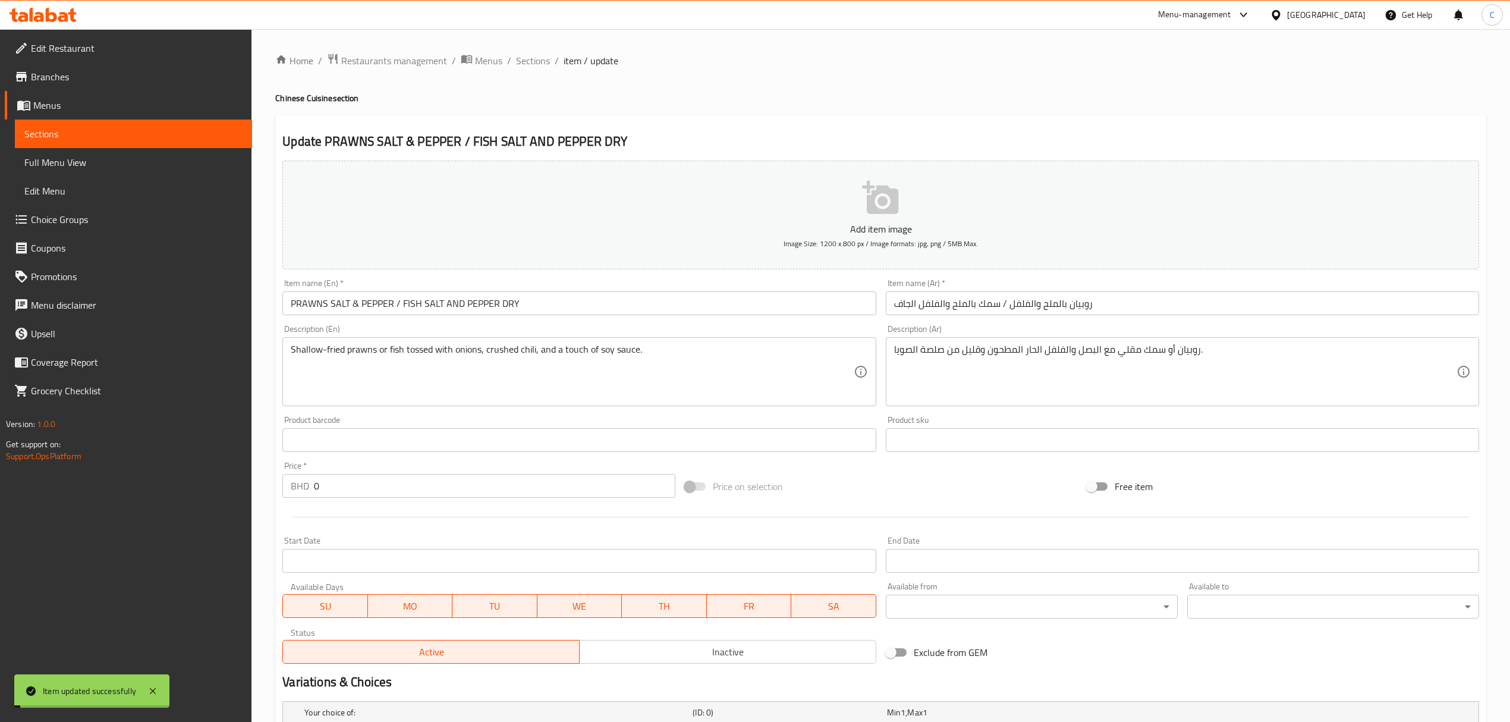
drag, startPoint x: 529, startPoint y: 60, endPoint x: 1510, endPoint y: 507, distance: 1077.9
click at [529, 60] on span "Sections" at bounding box center [533, 60] width 34 height 14
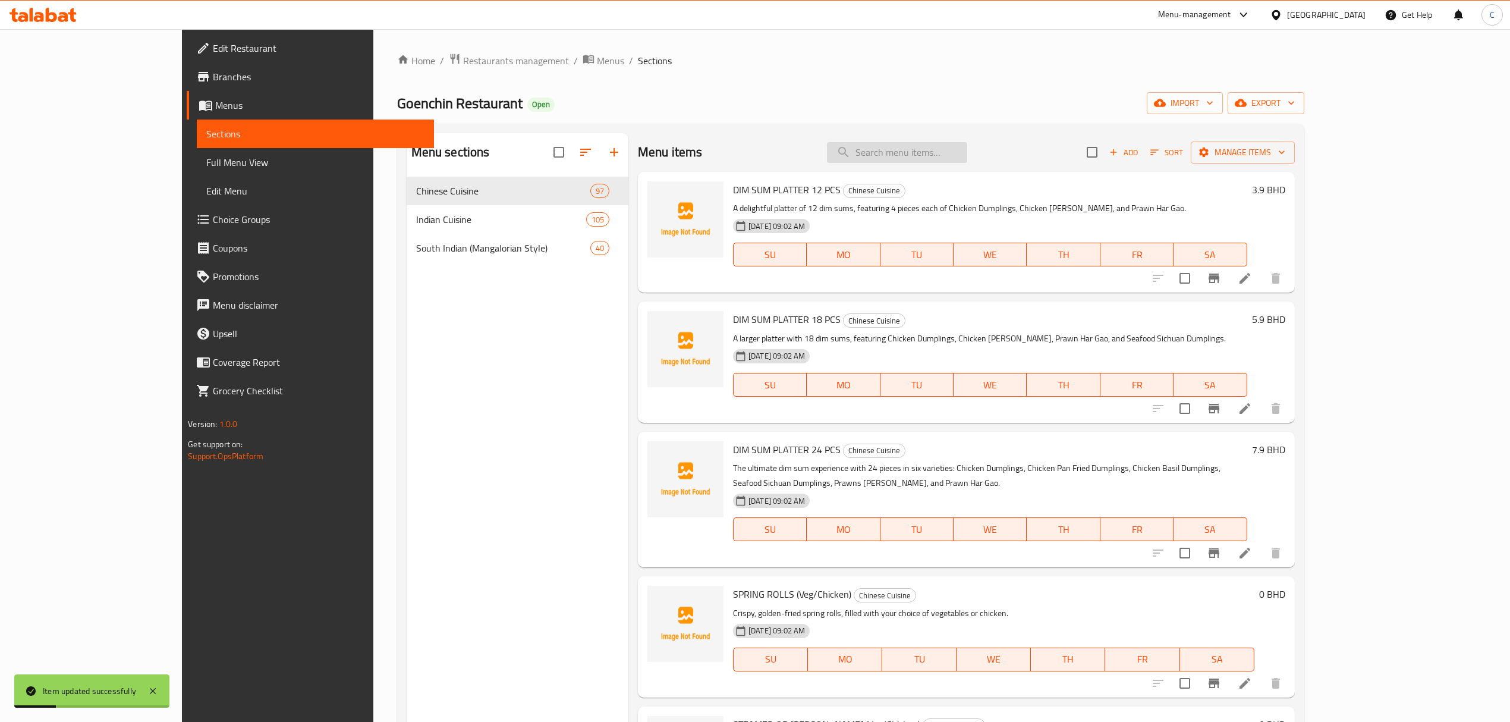
click at [924, 158] on input "search" at bounding box center [897, 152] width 140 height 21
click at [967, 153] on input "broccoli" at bounding box center [897, 152] width 140 height 21
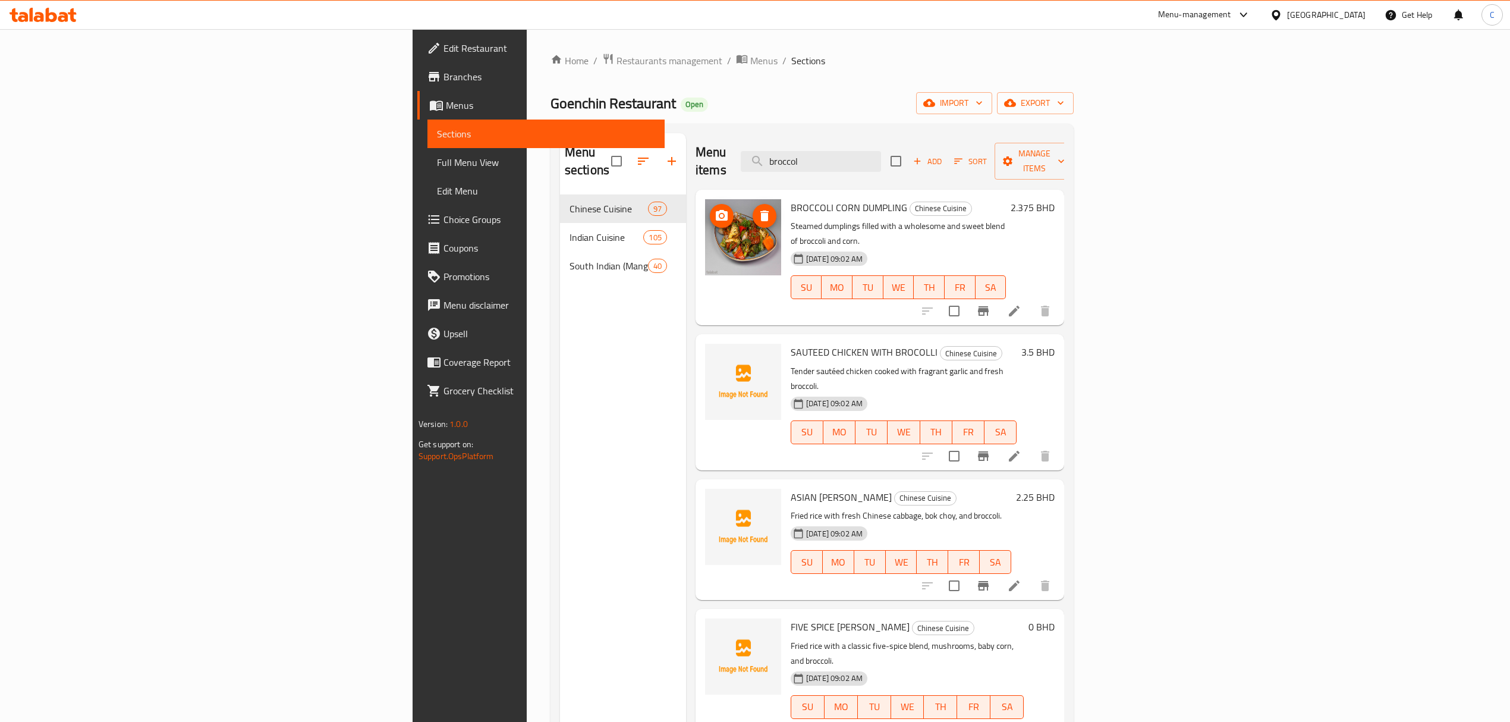
click at [760, 210] on icon "delete image" at bounding box center [764, 215] width 8 height 11
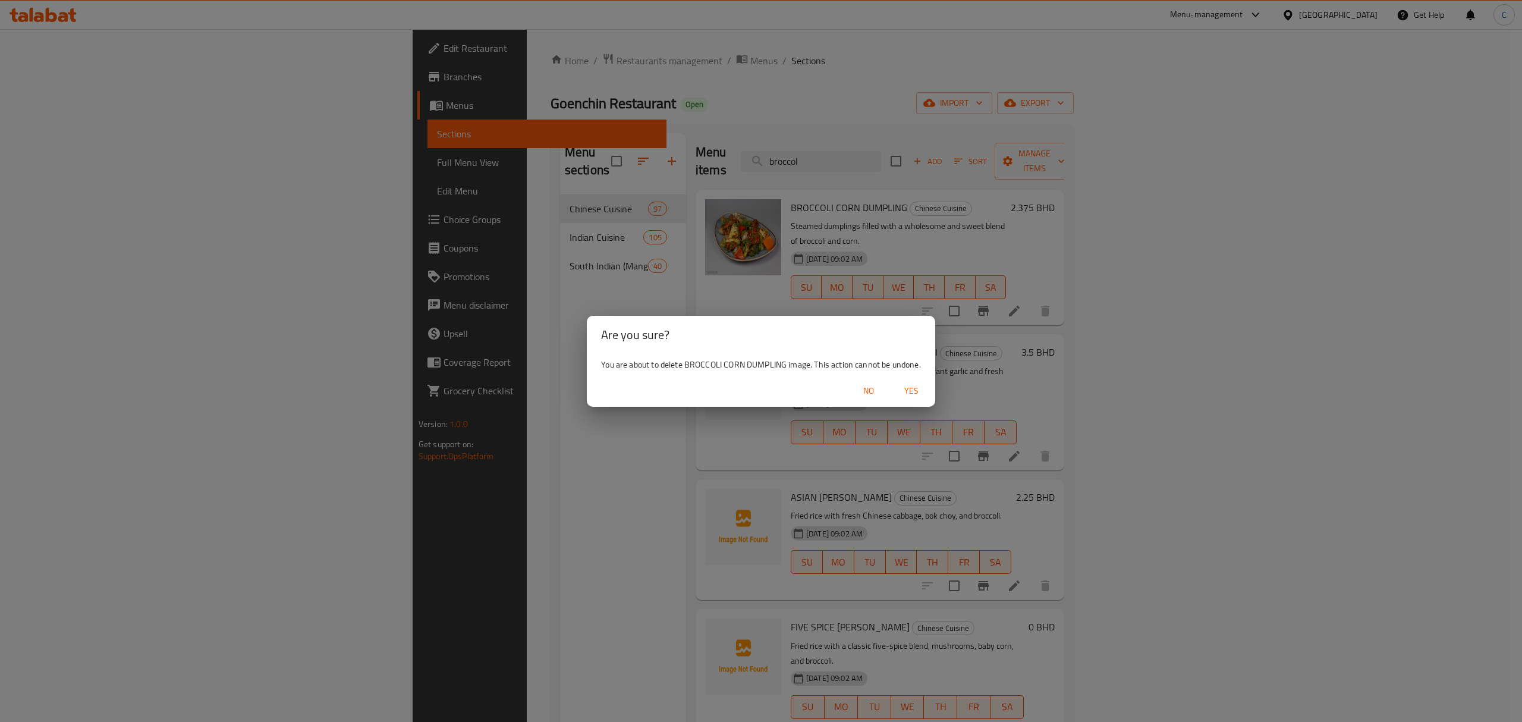
click at [914, 386] on span "Yes" at bounding box center [911, 390] width 29 height 15
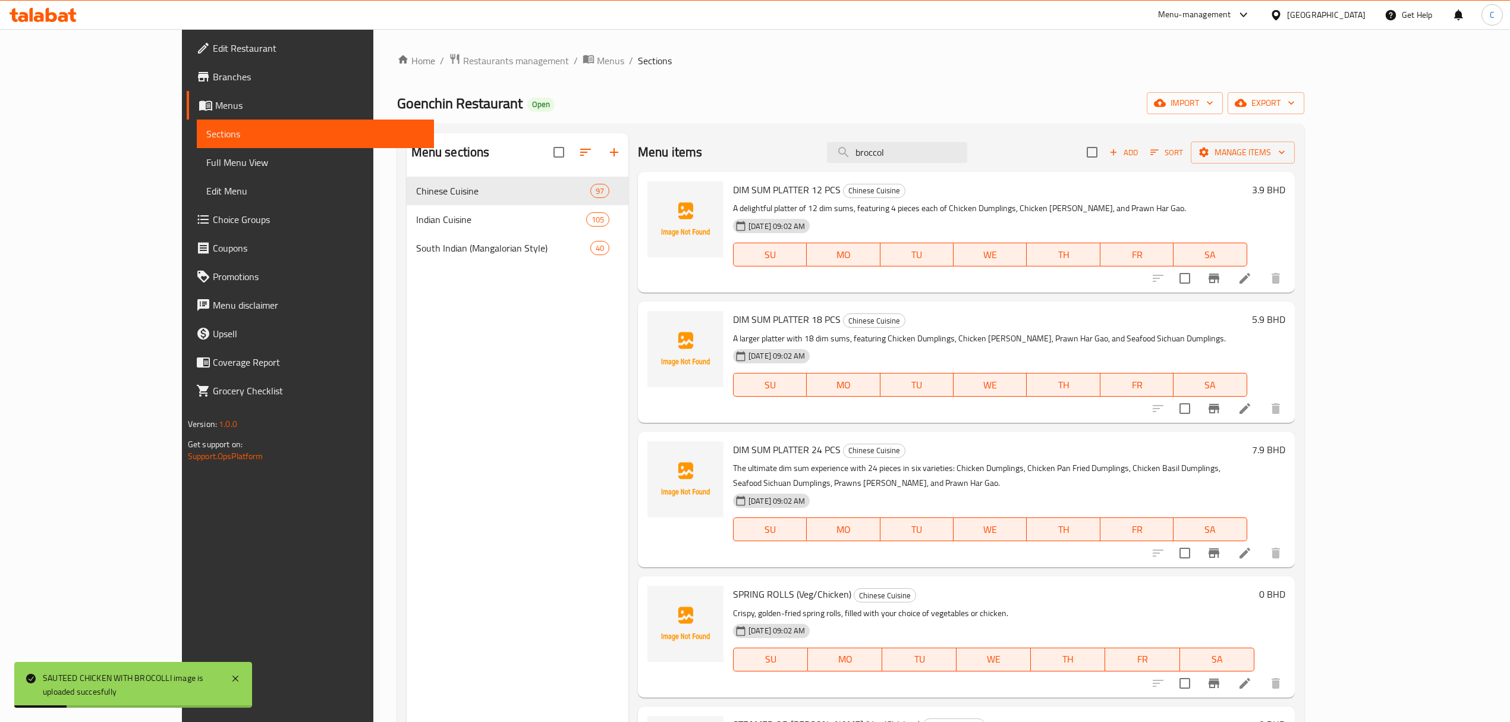
click at [783, 151] on div "Menu items broccol Add Sort Manage items" at bounding box center [966, 152] width 657 height 39
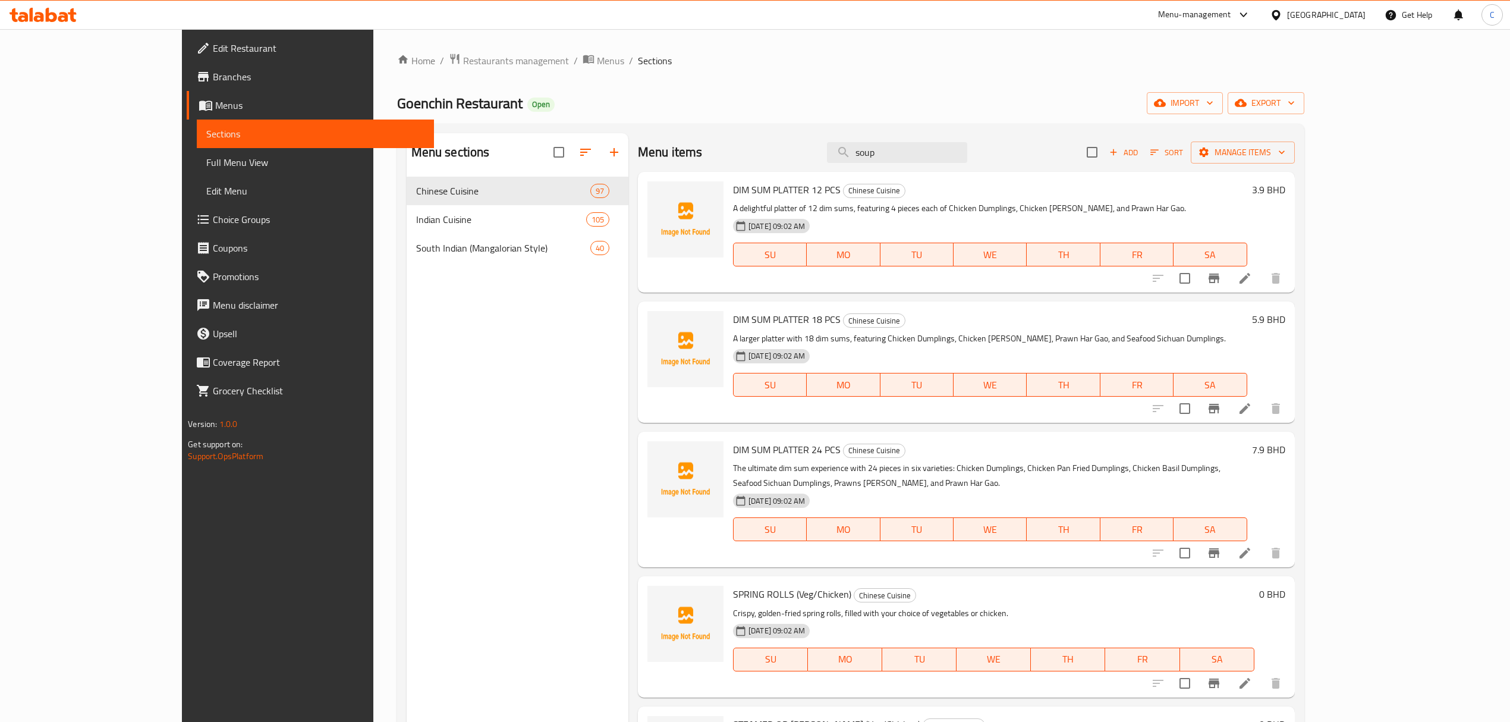
drag, startPoint x: 983, startPoint y: 151, endPoint x: 659, endPoint y: 153, distance: 324.6
click at [707, 153] on div "Menu items soup Add Sort Manage items" at bounding box center [966, 152] width 657 height 39
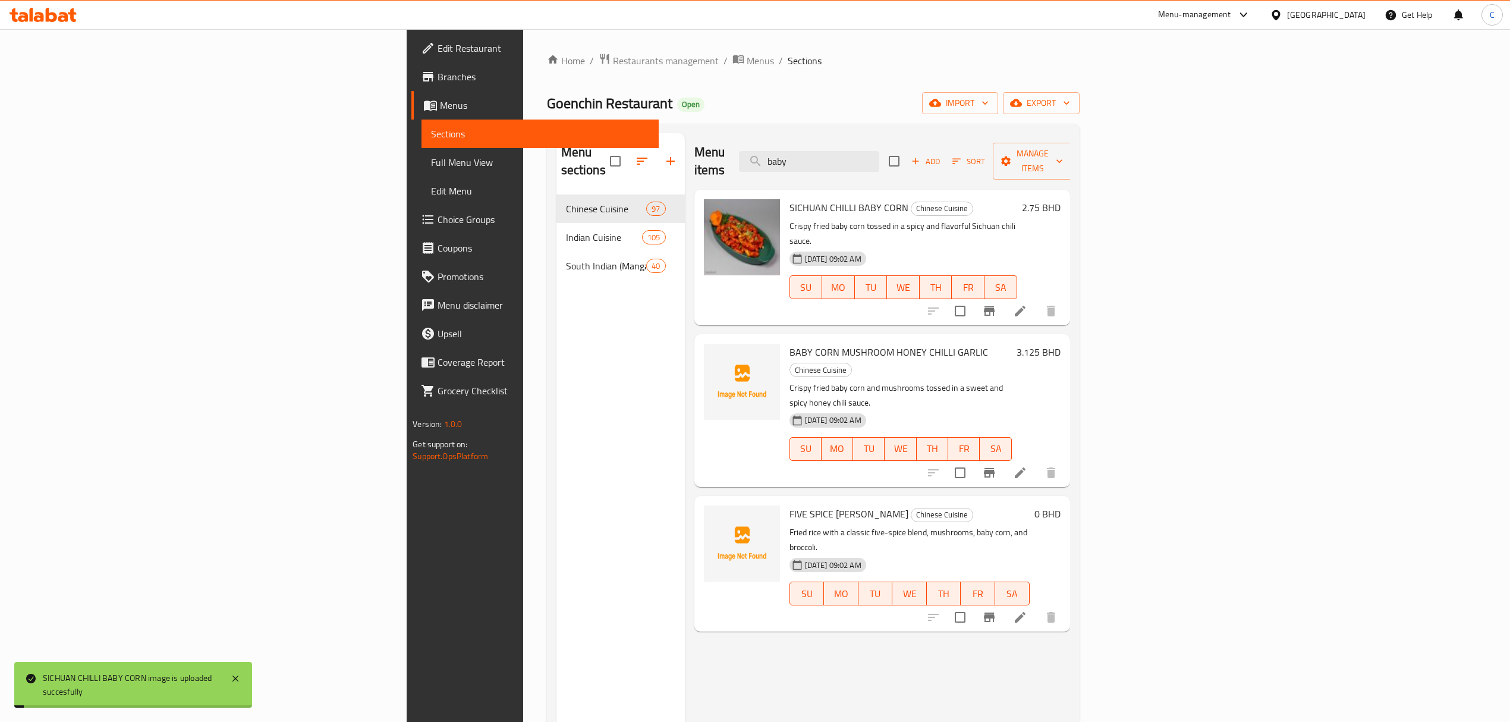
drag, startPoint x: 950, startPoint y: 151, endPoint x: 758, endPoint y: 152, distance: 191.4
click at [767, 155] on div "Menu items baby Add Sort Manage items" at bounding box center [882, 161] width 376 height 56
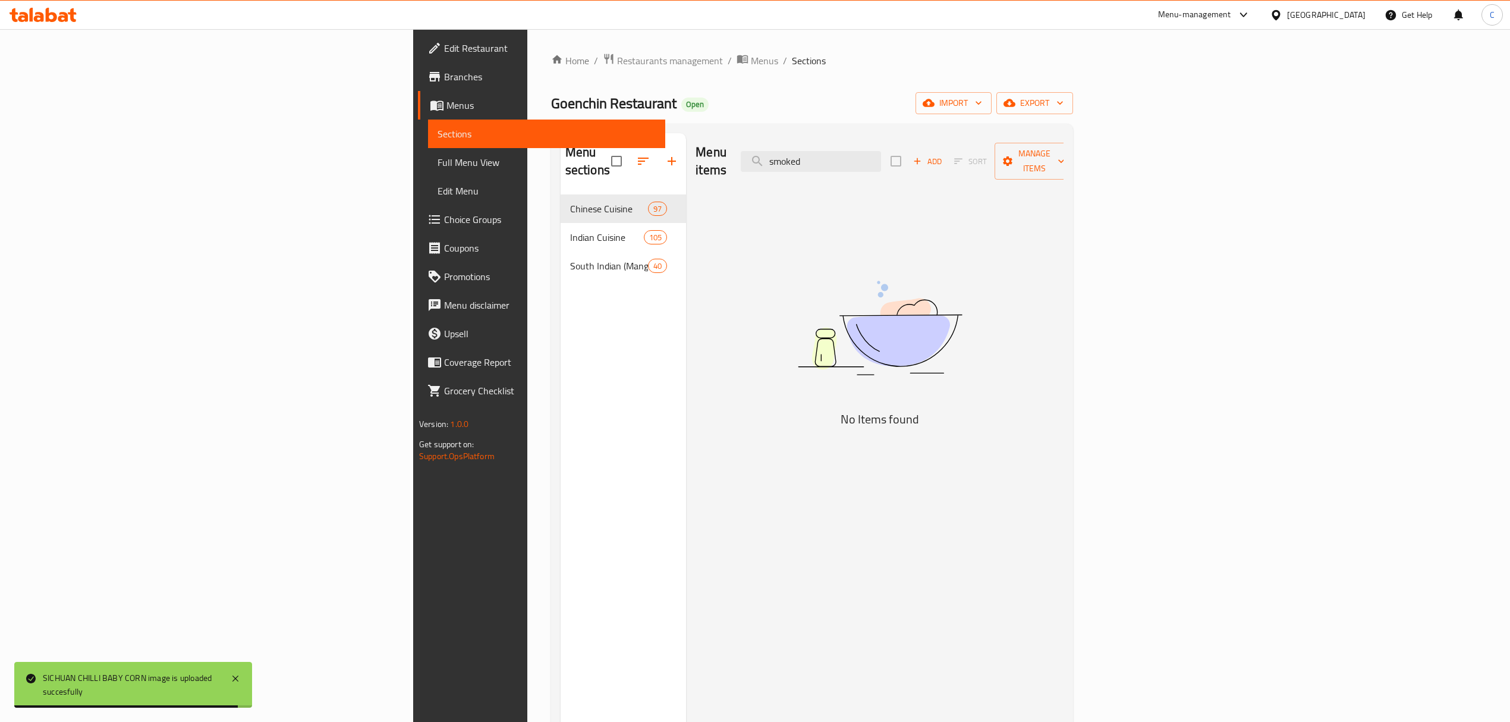
drag, startPoint x: 1014, startPoint y: 155, endPoint x: 714, endPoint y: 157, distance: 299.6
click at [729, 155] on div "Menu items smoked Add Sort Manage items" at bounding box center [879, 161] width 368 height 56
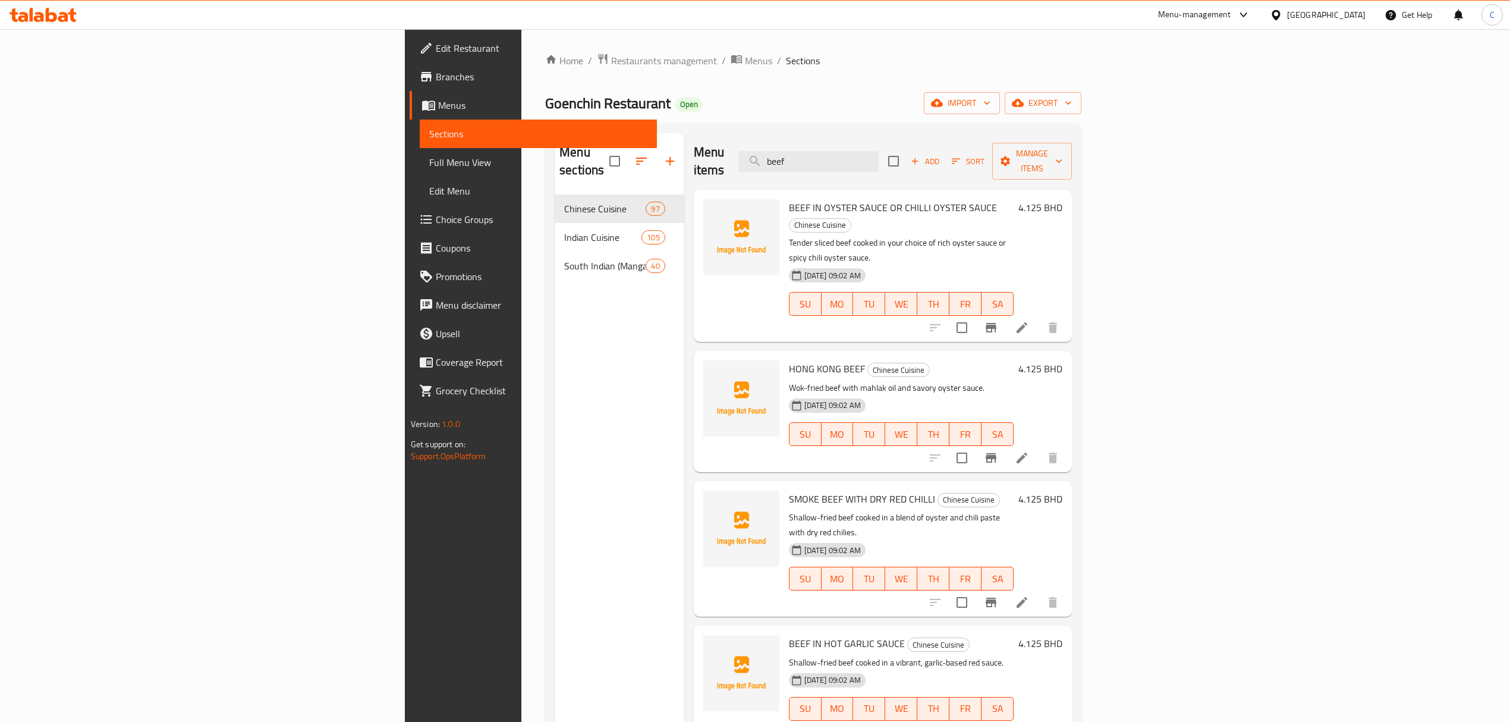
scroll to position [79, 0]
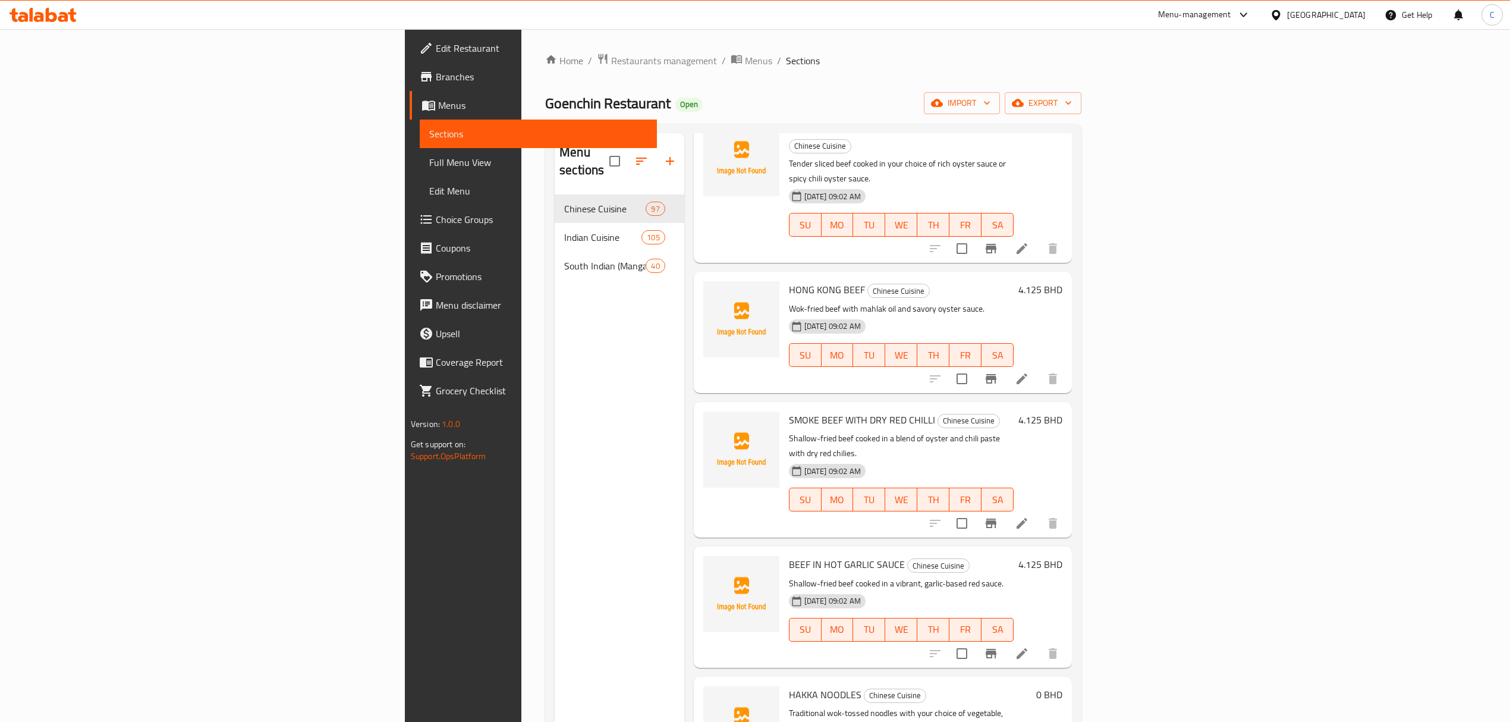
drag, startPoint x: 792, startPoint y: 372, endPoint x: 814, endPoint y: 379, distance: 23.1
click at [792, 411] on span "SMOKE BEEF WITH DRY RED CHILLI" at bounding box center [862, 420] width 146 height 18
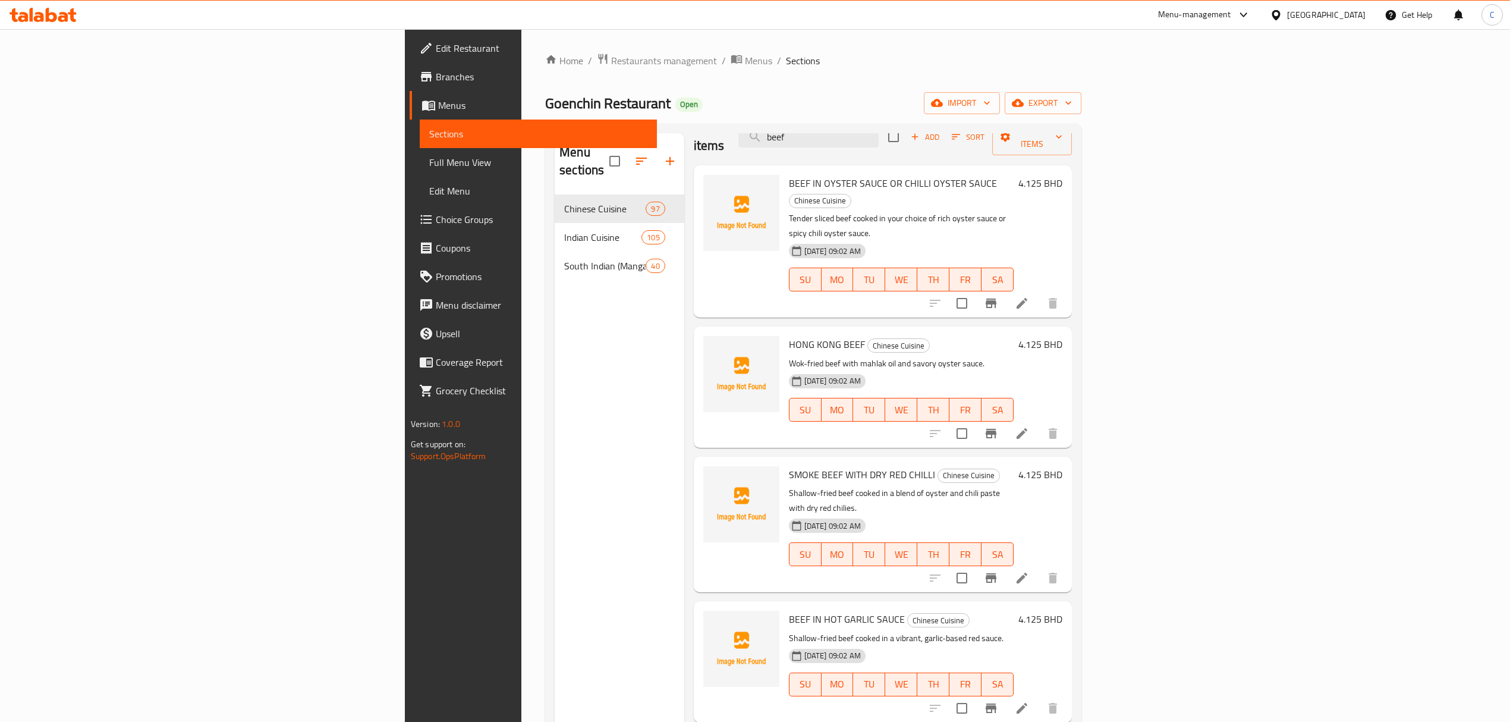
scroll to position [0, 0]
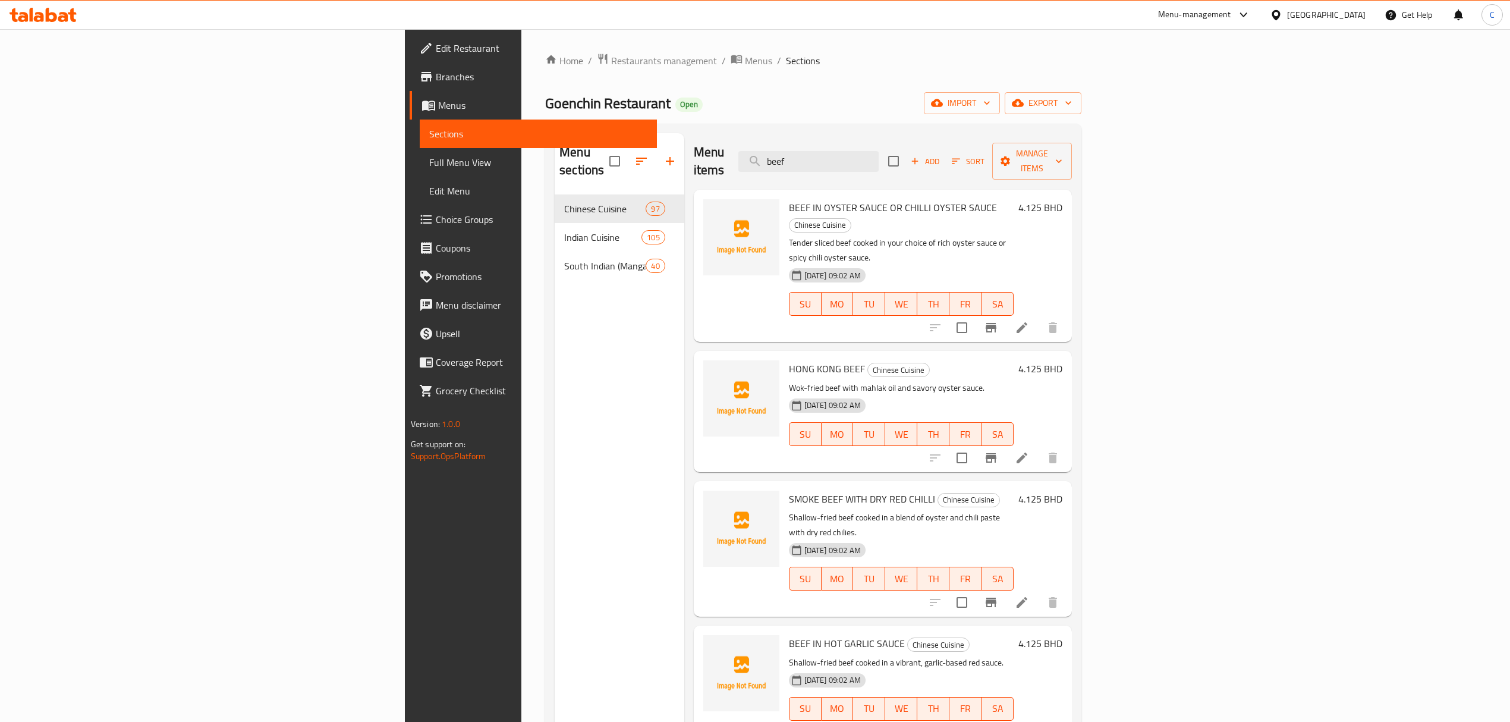
drag, startPoint x: 920, startPoint y: 145, endPoint x: 852, endPoint y: 148, distance: 67.8
click at [861, 148] on div "Menu items beef Add Sort Manage items" at bounding box center [883, 161] width 379 height 56
drag, startPoint x: 949, startPoint y: 151, endPoint x: 817, endPoint y: 147, distance: 132.6
click at [827, 148] on div "Menu items beef Add Sort Manage items" at bounding box center [883, 161] width 379 height 56
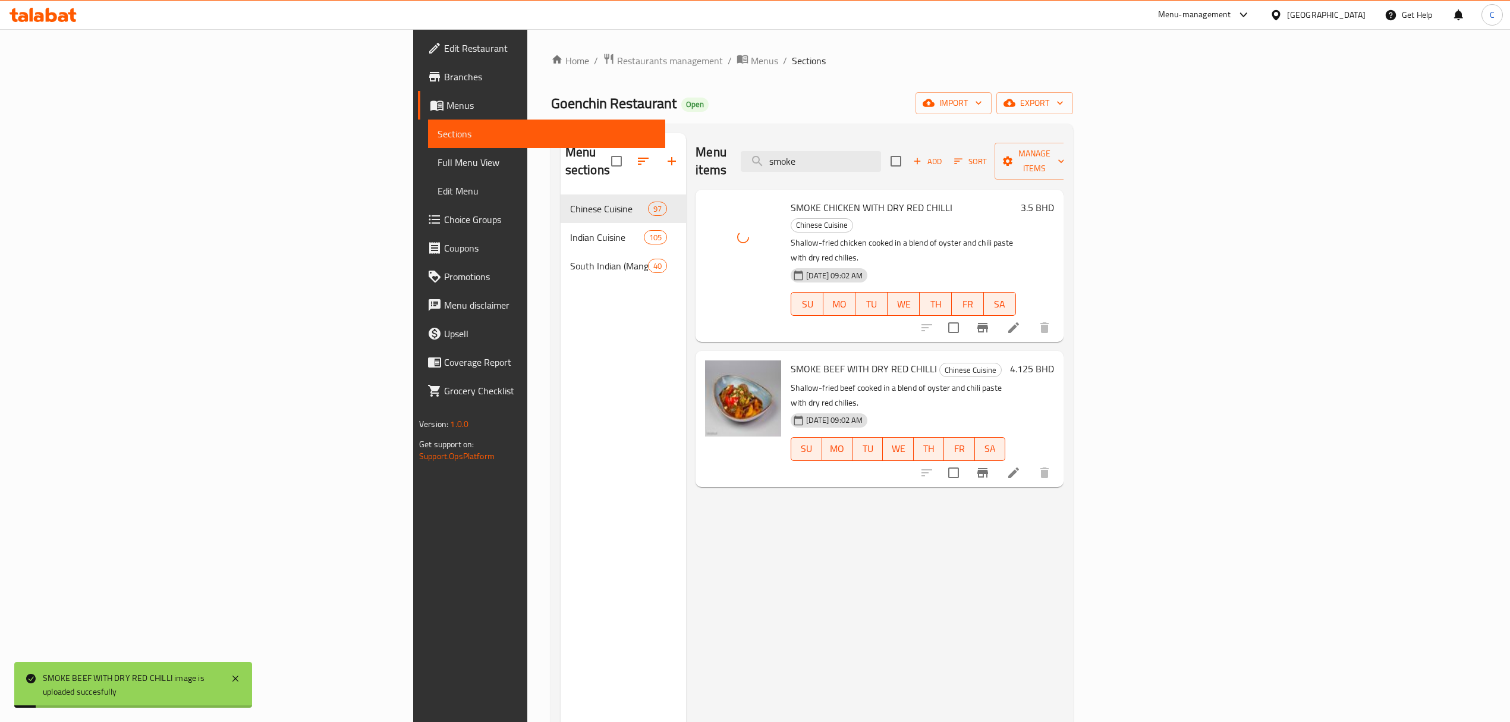
click at [551, 115] on div "Home / Restaurants management / Menus / Sections Goenchin Restaurant Open impor…" at bounding box center [812, 458] width 522 height 811
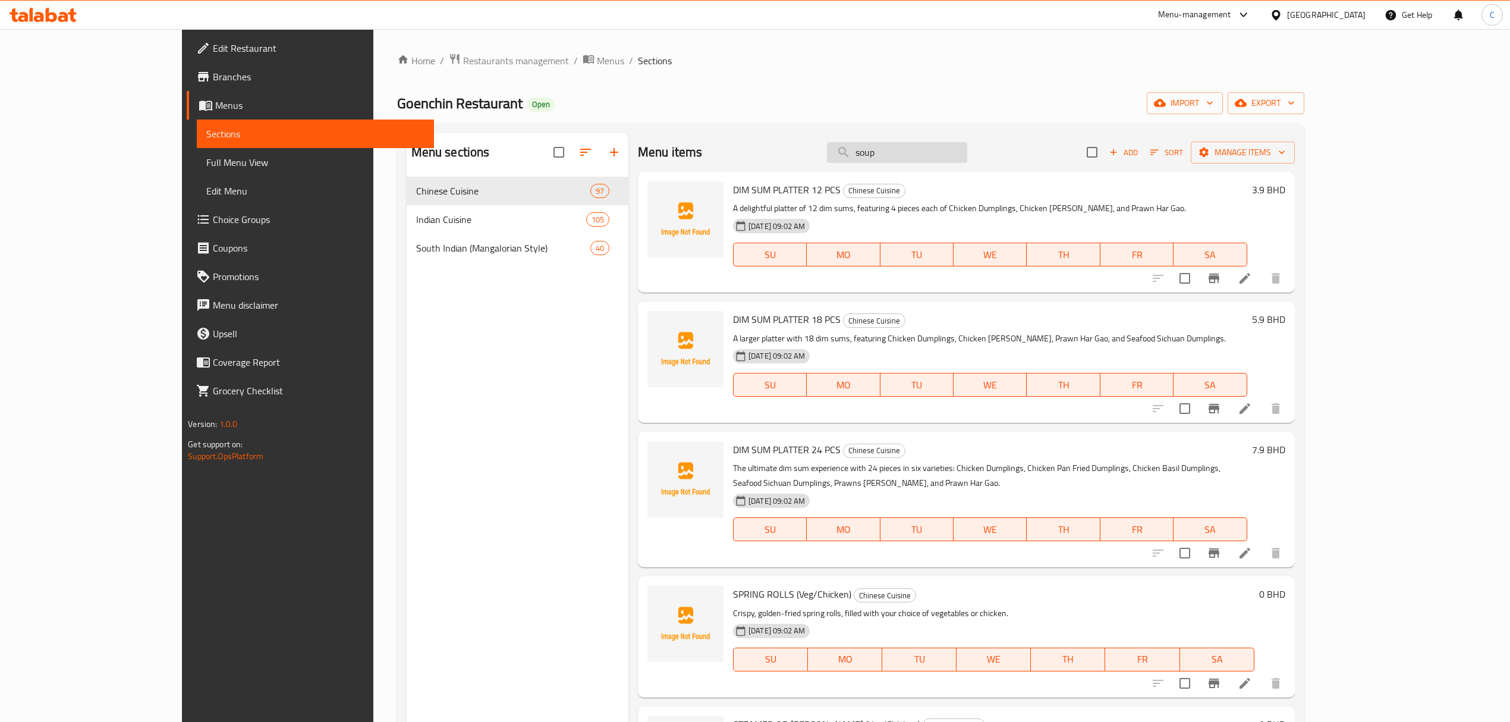
click at [964, 145] on input "soup" at bounding box center [897, 152] width 140 height 21
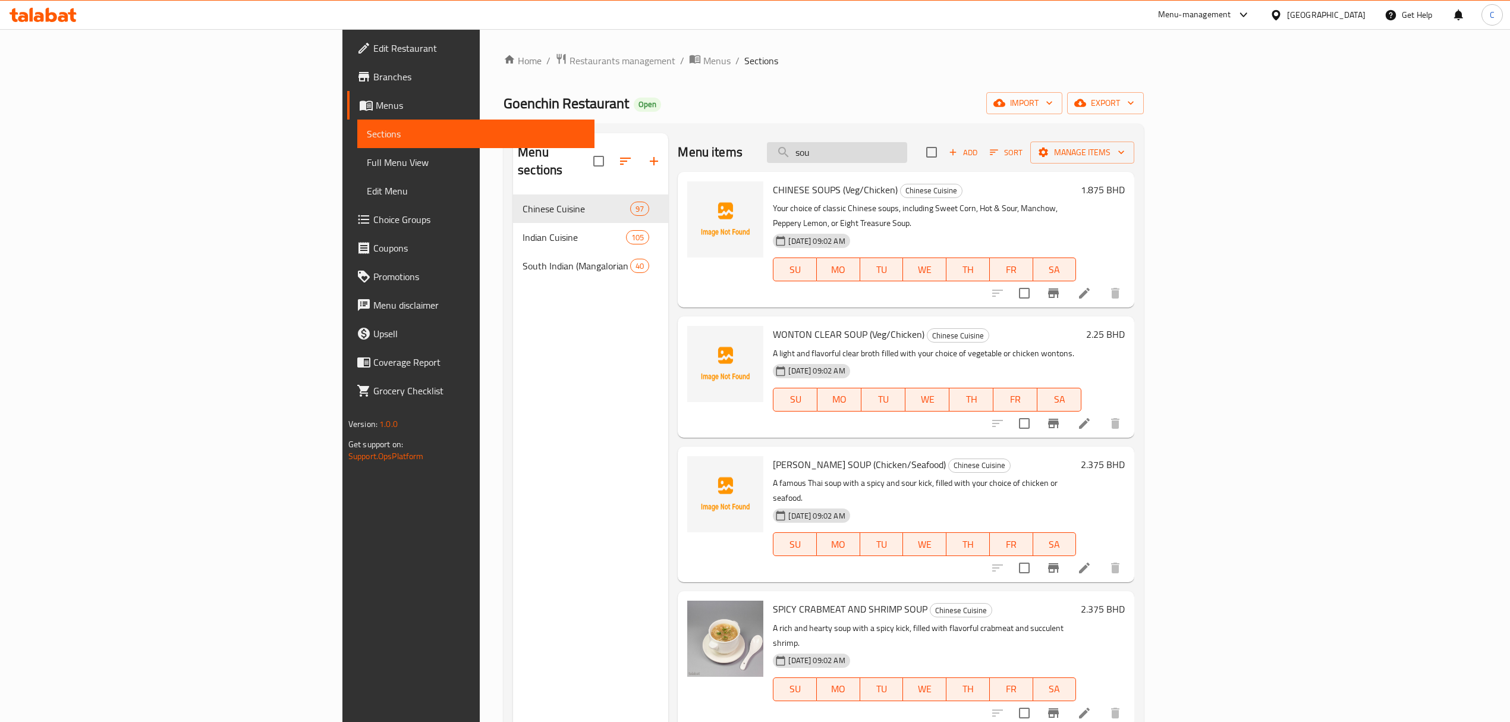
type input "soup"
click at [1101, 282] on li at bounding box center [1084, 292] width 33 height 21
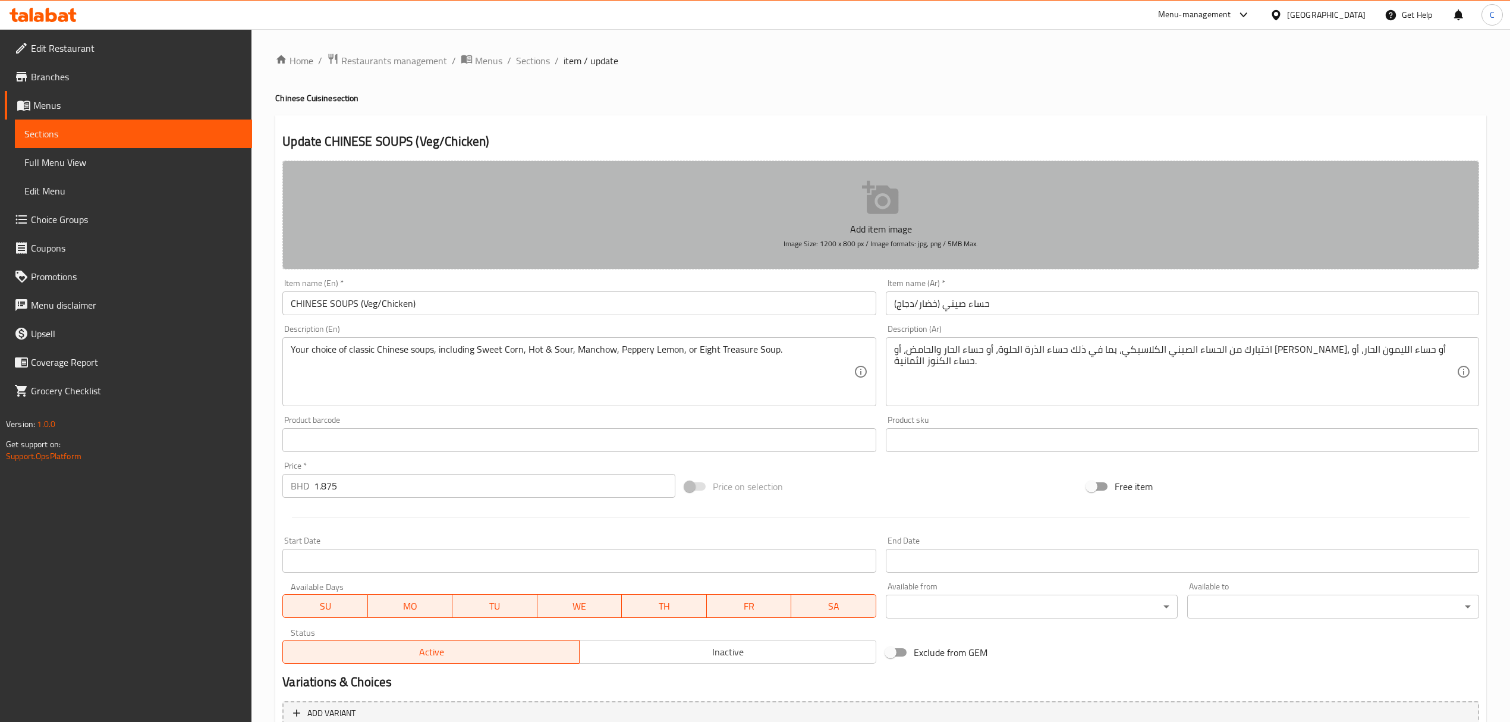
click at [837, 213] on button "Add item image Image Size: 1200 x 800 px / Image formats: jpg, png / 5MB Max." at bounding box center [880, 214] width 1197 height 109
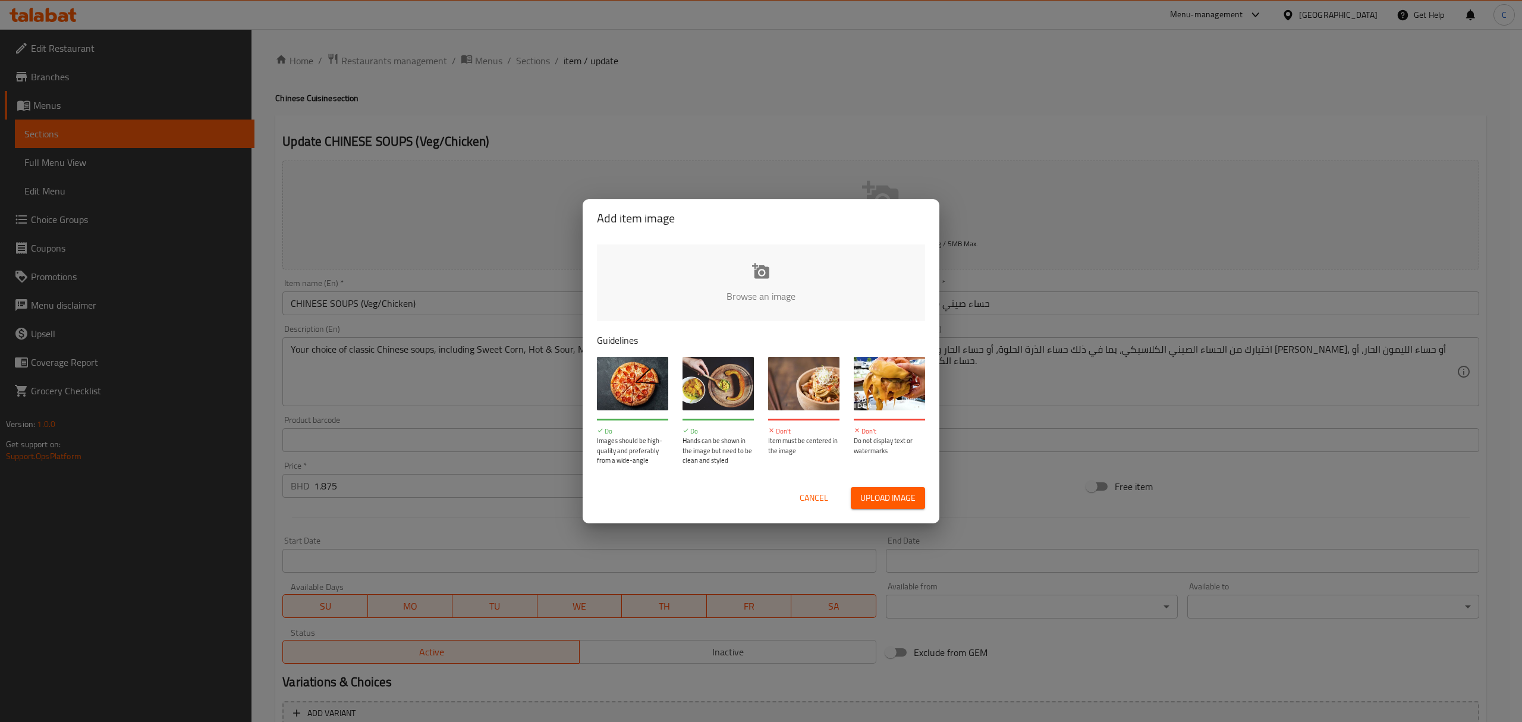
click at [714, 285] on input "file" at bounding box center [1163, 299] width 1132 height 111
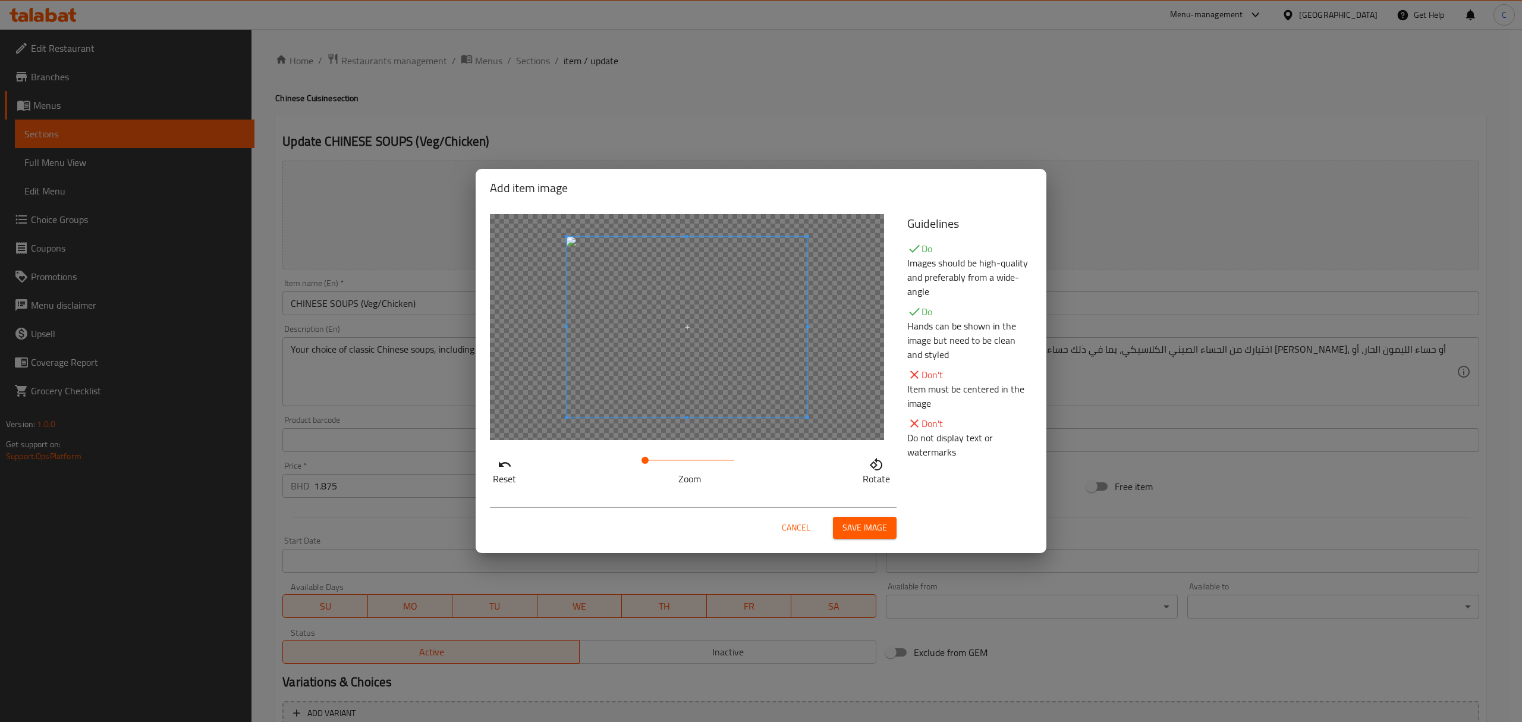
click at [864, 536] on button "Save image" at bounding box center [865, 528] width 64 height 22
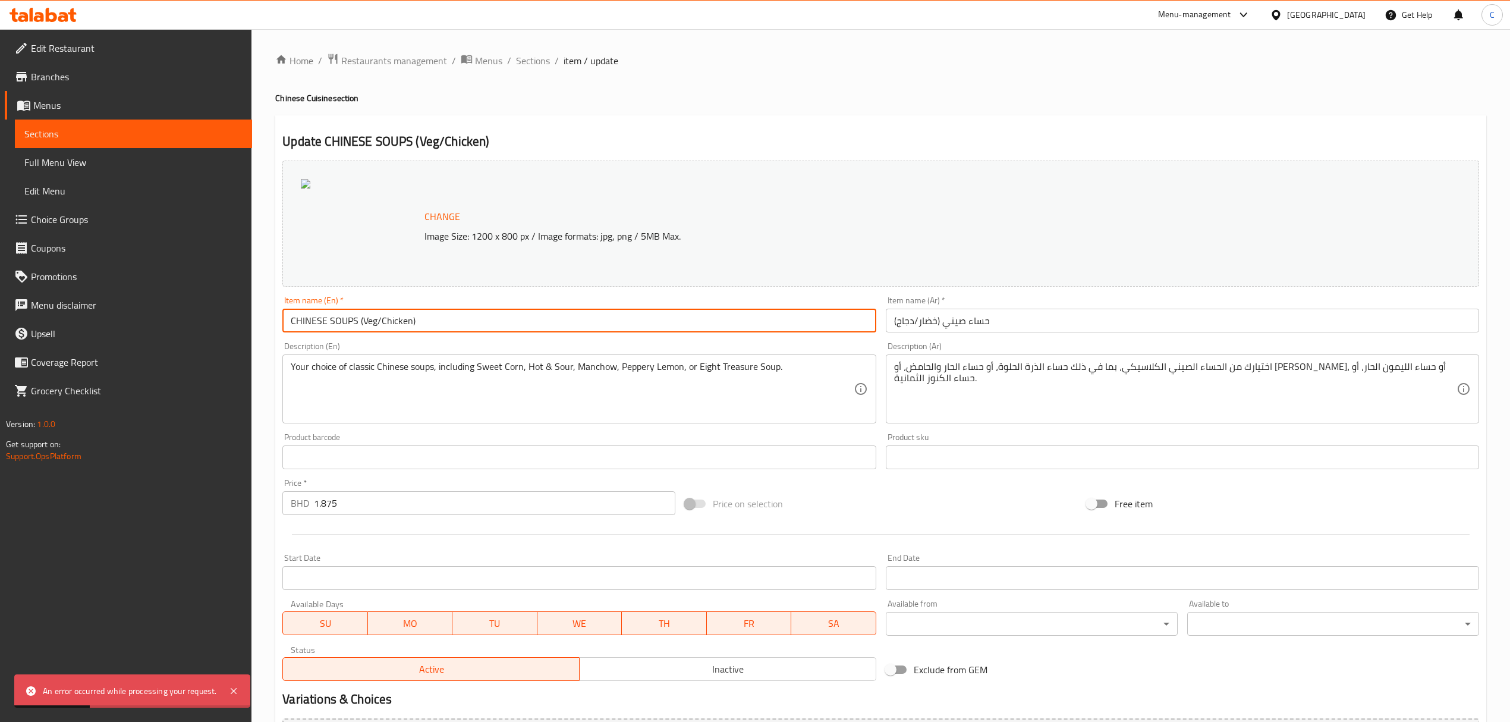
click at [354, 322] on input "CHINESE SOUPS (Veg/Chicken)" at bounding box center [578, 321] width 593 height 24
click at [364, 324] on input "CHINESE SOUPS (Veg/Chicken)" at bounding box center [578, 321] width 593 height 24
drag, startPoint x: 357, startPoint y: 322, endPoint x: 0, endPoint y: 336, distance: 357.5
click at [0, 336] on div "Edit Restaurant Branches Menus Sections Full Menu View Edit Menu Choice Groups …" at bounding box center [755, 443] width 1510 height 828
type input "Sweet Corn Soup (Veg/Chicken)"
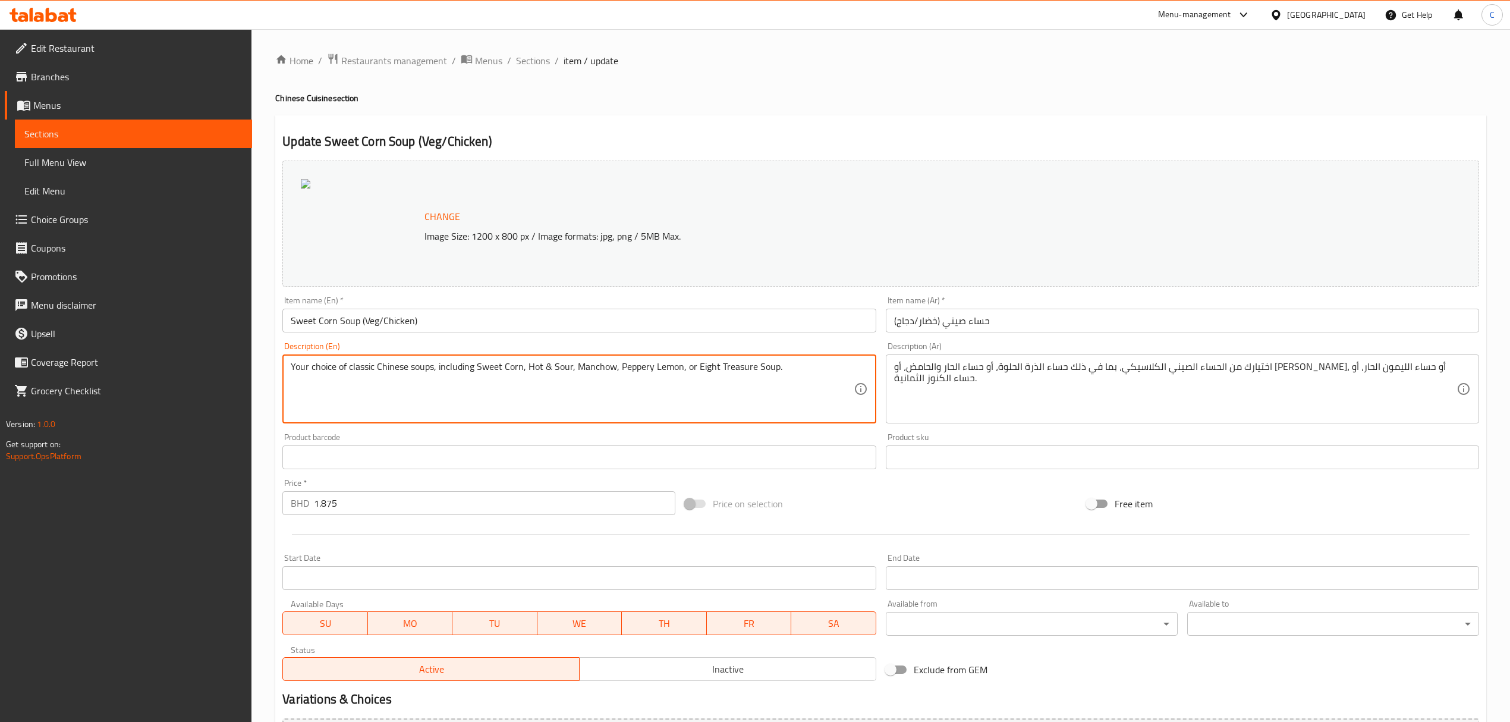
drag, startPoint x: 823, startPoint y: 370, endPoint x: 228, endPoint y: 367, distance: 595.0
click at [409, 364] on textarea at bounding box center [572, 389] width 562 height 56
paste textarea "A classic, creamy soup made with tender sweet corn kernels, simmered in a light…"
type textarea "A classic, creamy soup made with tender sweet corn kernels, simmered in a light…"
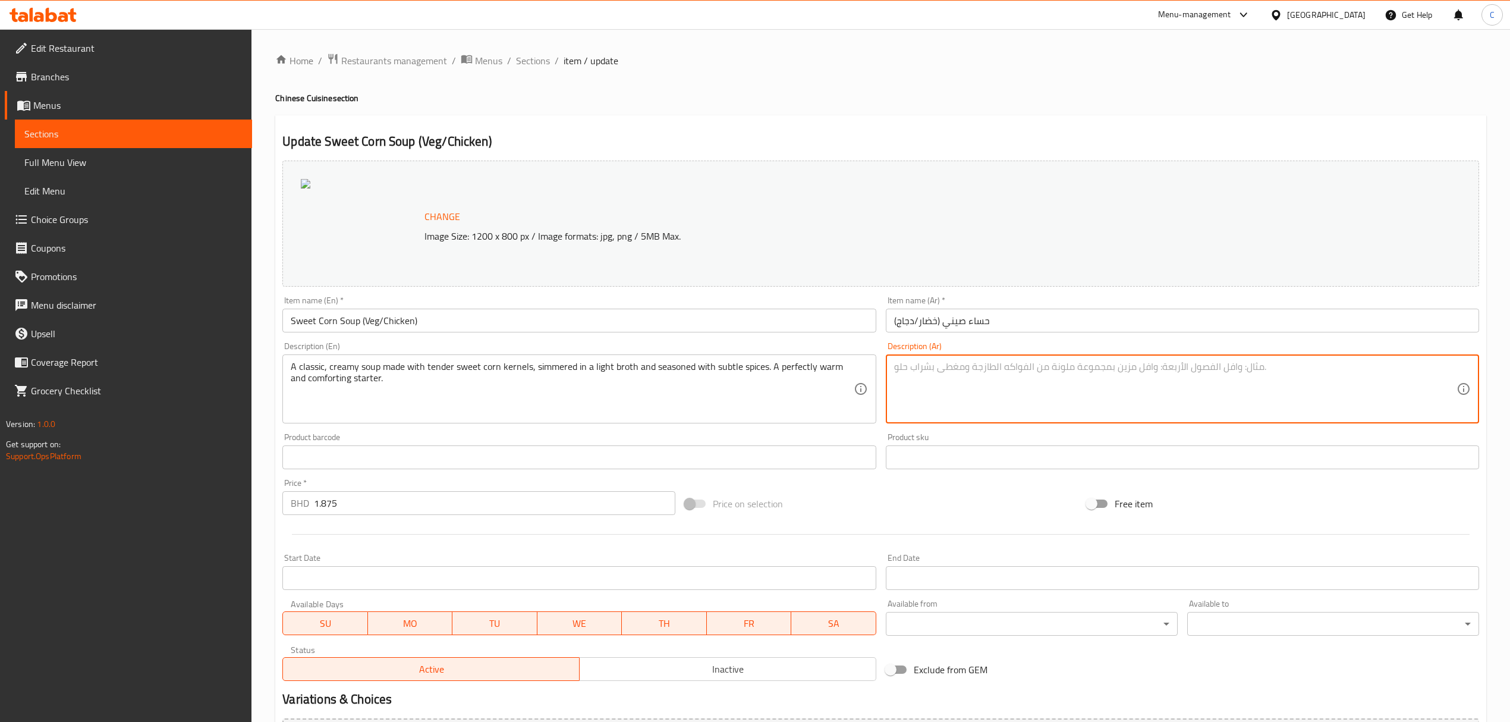
click at [961, 438] on div "Product sku Product sku" at bounding box center [1182, 451] width 593 height 36
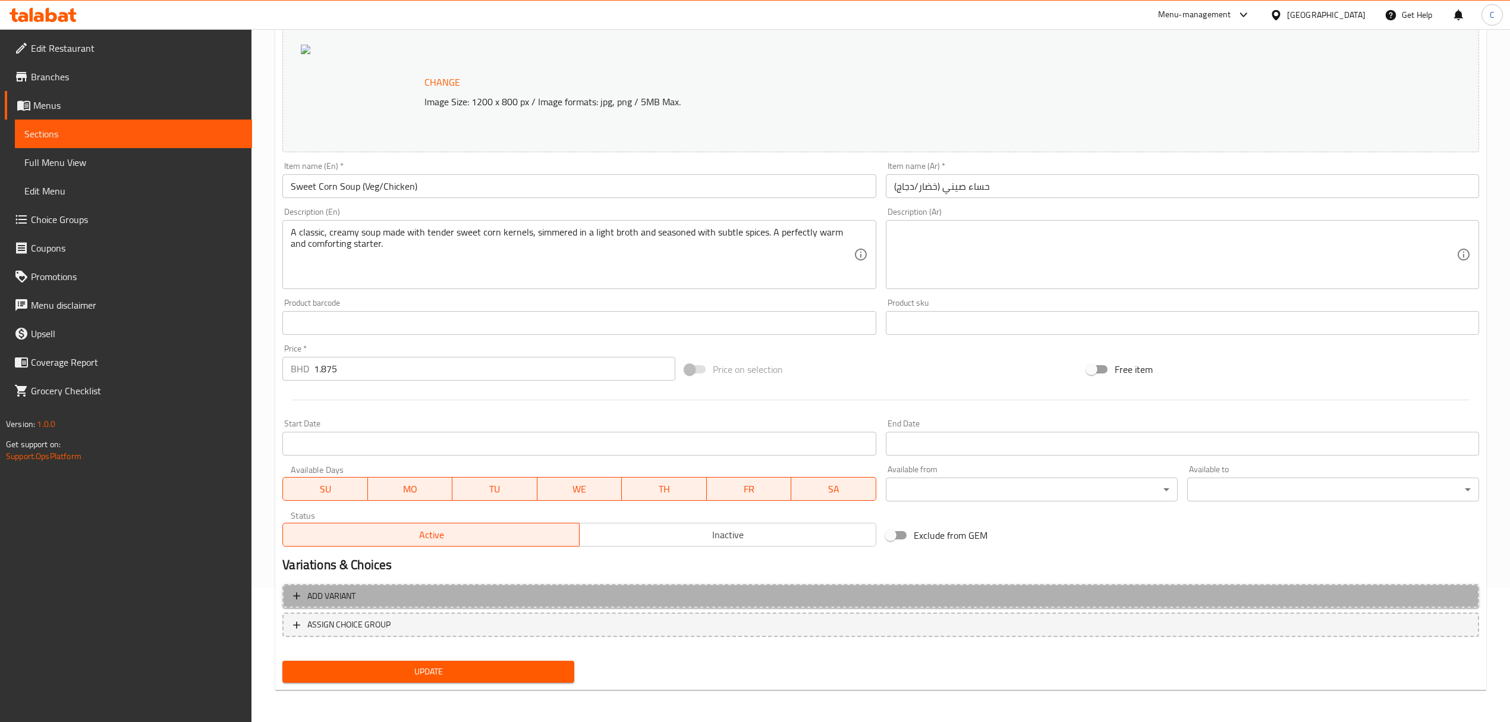
click at [527, 596] on span "Add variant" at bounding box center [880, 595] width 1175 height 15
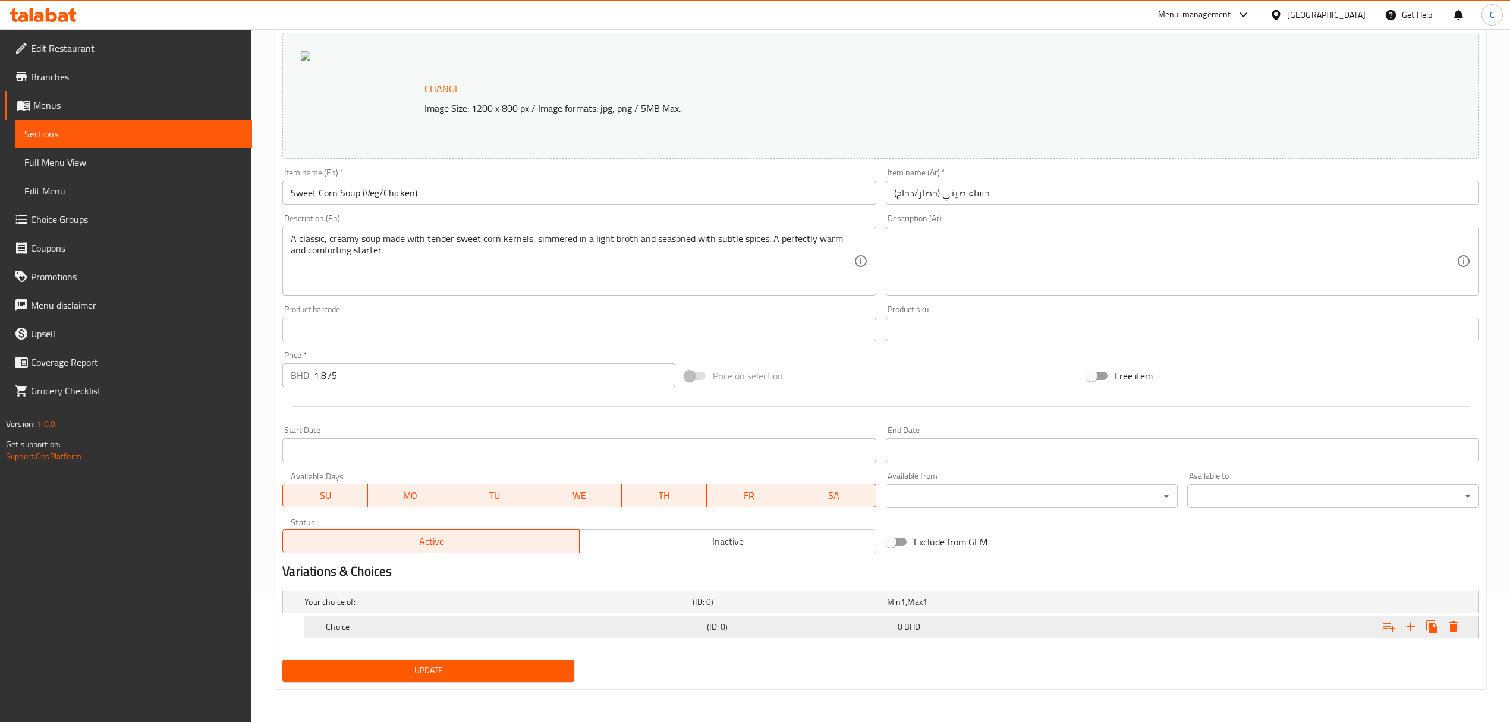
click at [539, 625] on h5 "Choice" at bounding box center [514, 627] width 376 height 12
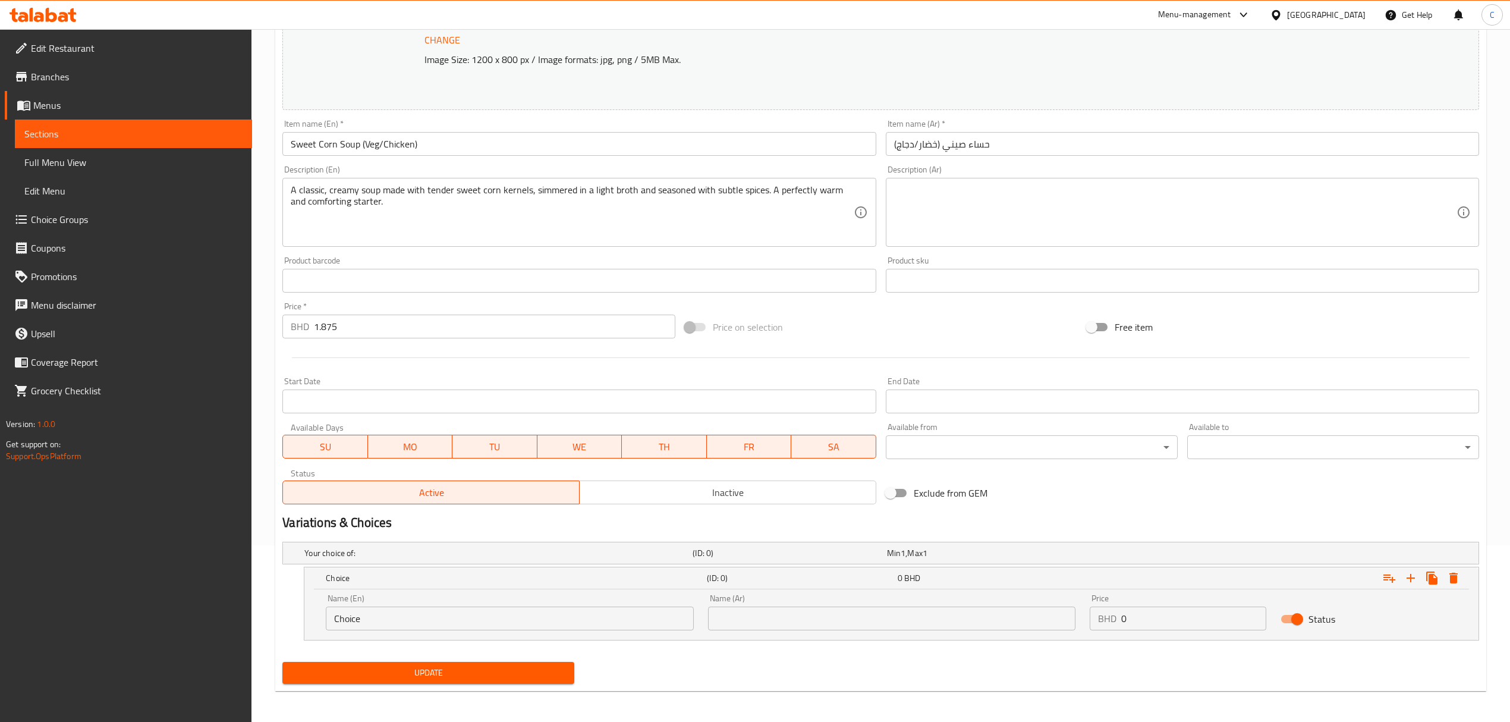
scroll to position [178, 0]
drag, startPoint x: 407, startPoint y: 619, endPoint x: 177, endPoint y: 615, distance: 230.1
click at [177, 615] on div "Edit Restaurant Branches Menus Sections Full Menu View Edit Menu Choice Groups …" at bounding box center [755, 286] width 1510 height 871
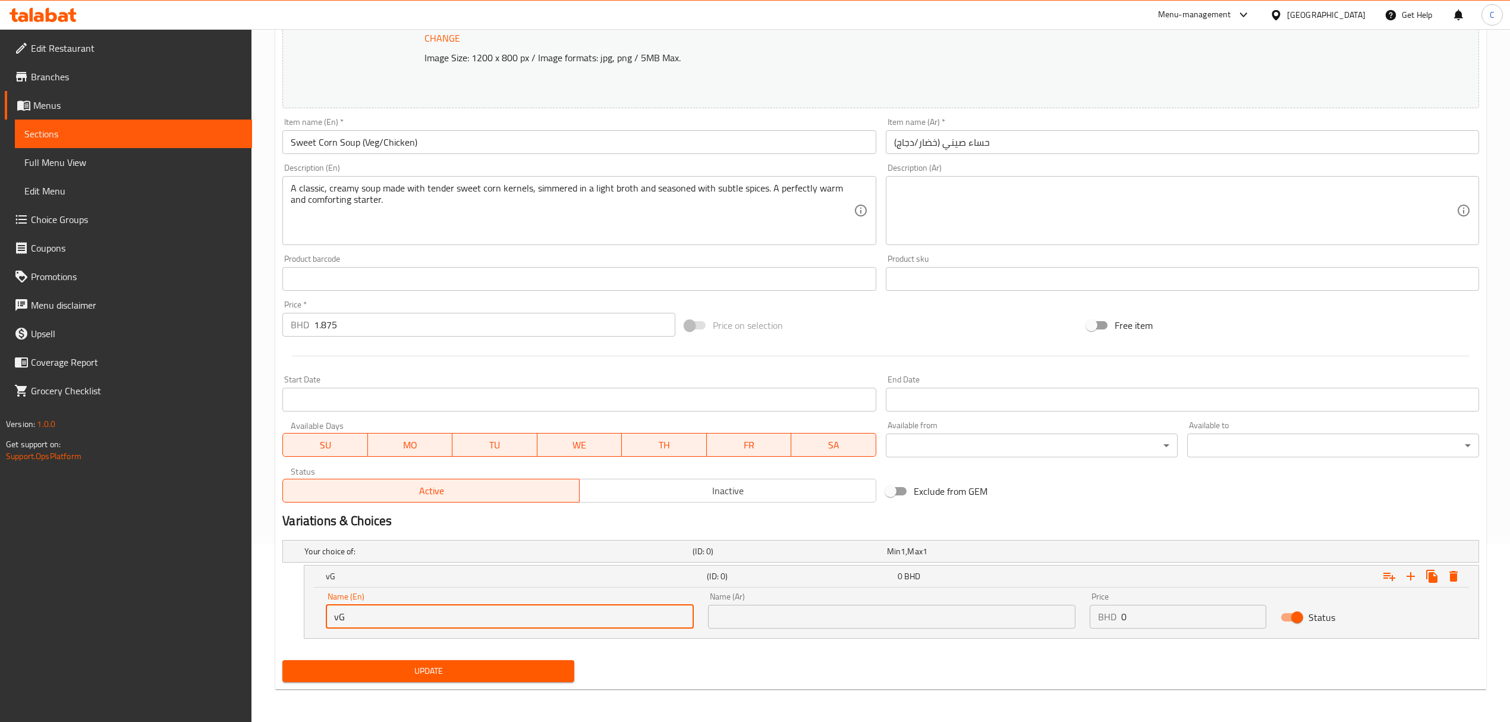
type input "v"
type input "Veg"
drag, startPoint x: 1411, startPoint y: 578, endPoint x: 1256, endPoint y: 605, distance: 157.5
click at [1411, 578] on icon "Expand" at bounding box center [1410, 576] width 14 height 14
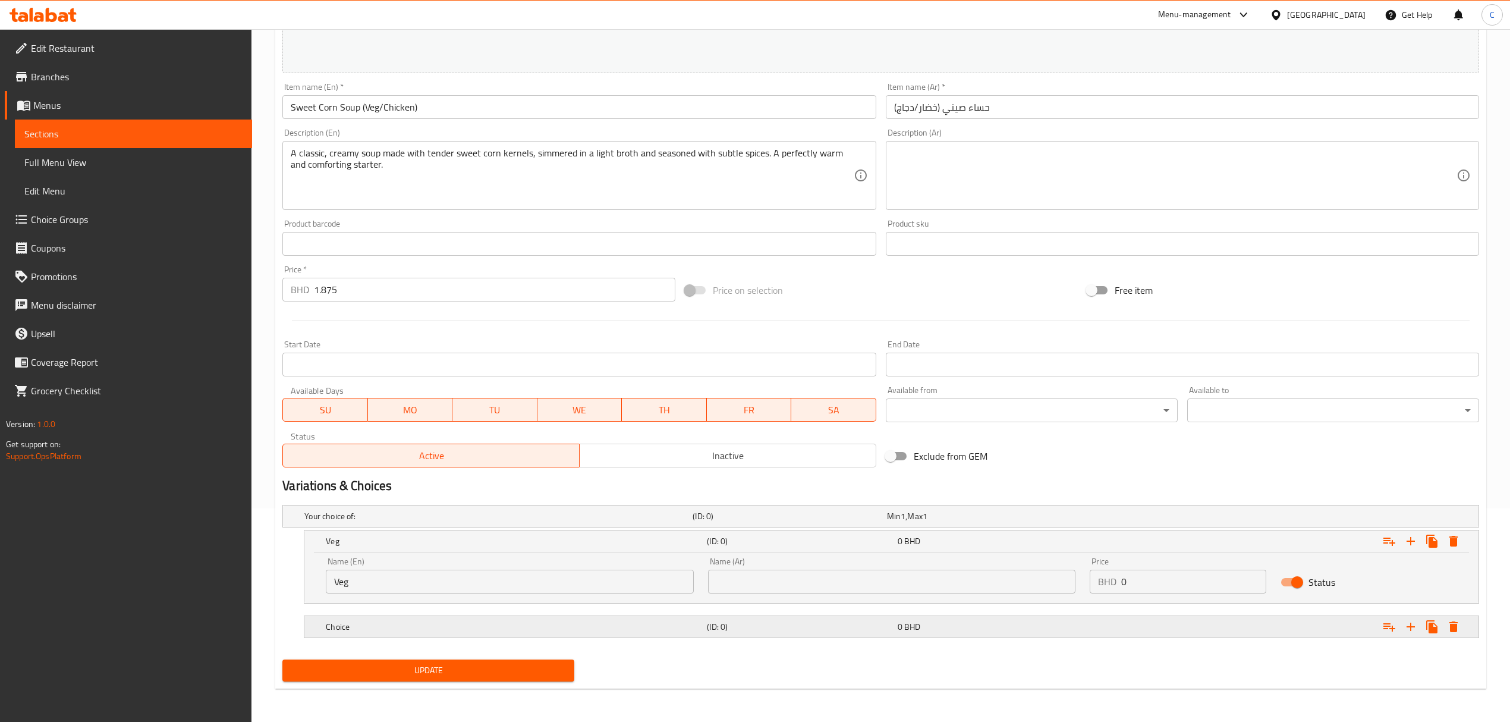
click at [769, 619] on div "(ID: 0)" at bounding box center [799, 626] width 190 height 17
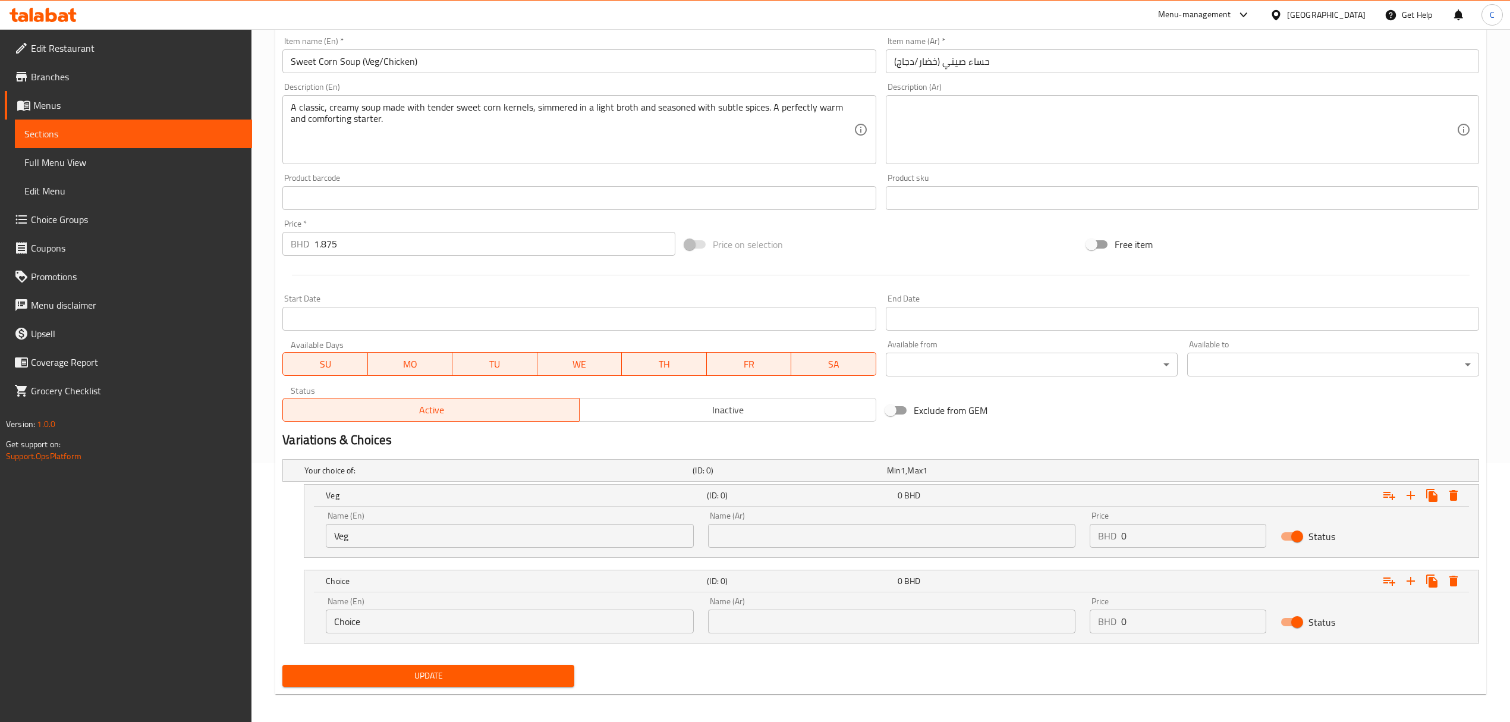
scroll to position [265, 0]
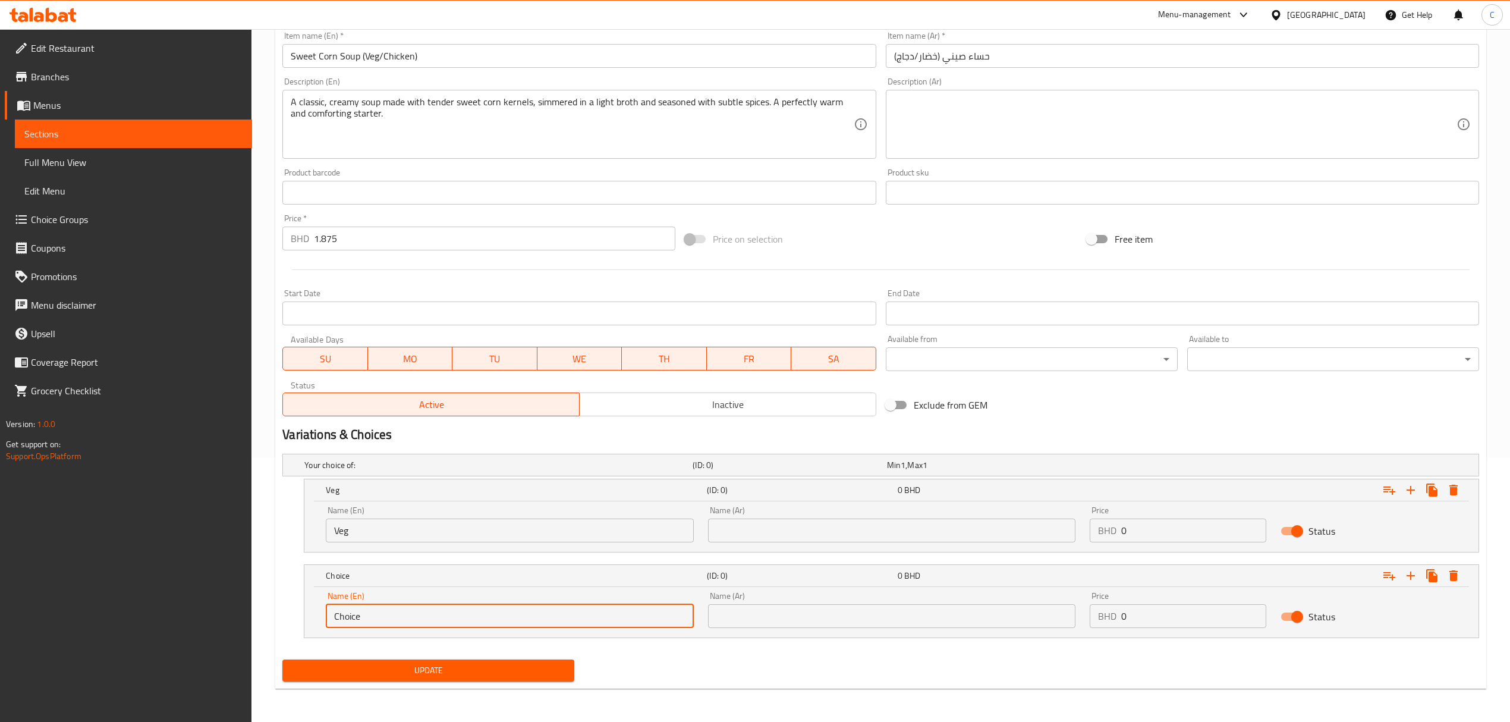
drag, startPoint x: 605, startPoint y: 621, endPoint x: 200, endPoint y: 612, distance: 404.3
click at [265, 634] on div "Home / Restaurants management / Menus / Sections / item / update Chinese Cuisin…" at bounding box center [880, 243] width 1258 height 957
type input "Chicken"
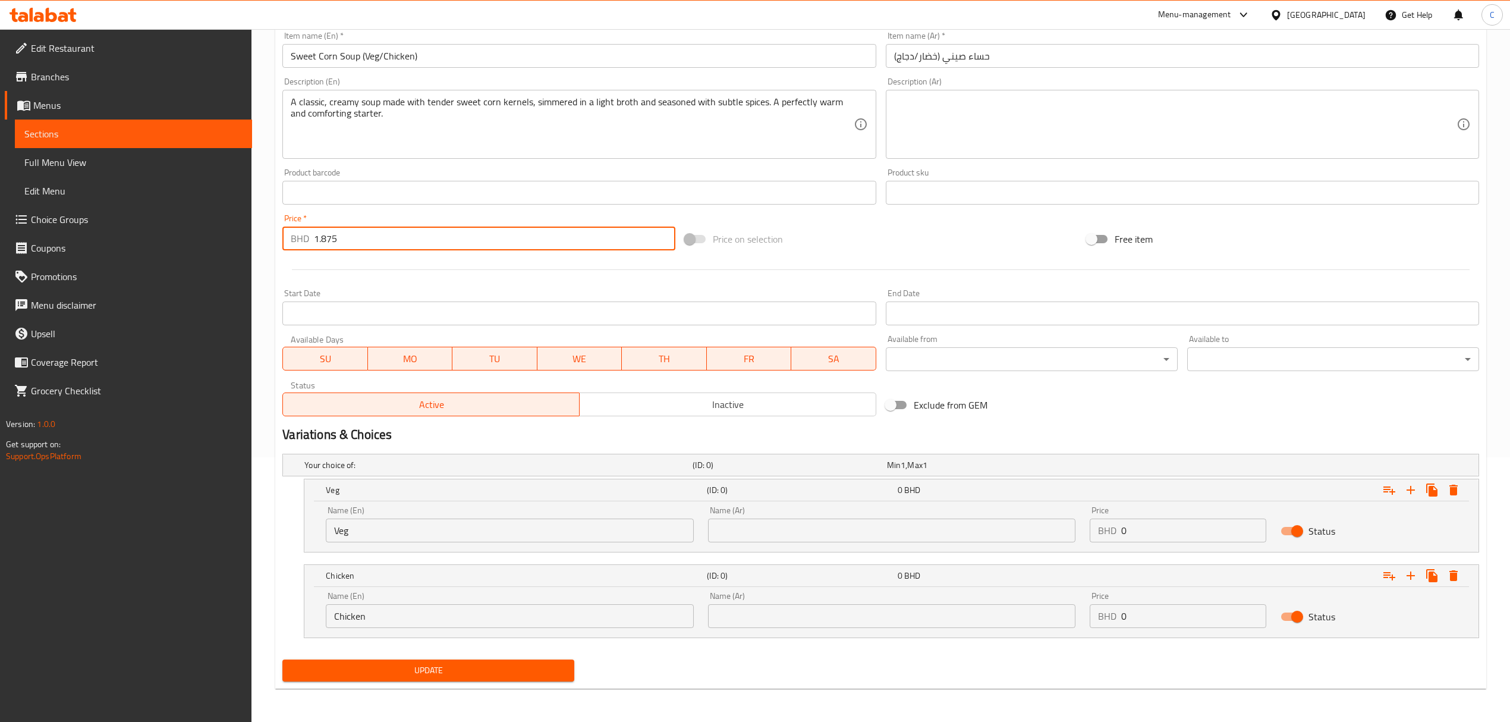
drag, startPoint x: 476, startPoint y: 225, endPoint x: 207, endPoint y: 195, distance: 270.3
click at [210, 196] on div "Edit Restaurant Branches Menus Sections Full Menu View Edit Menu Choice Groups …" at bounding box center [755, 243] width 1510 height 957
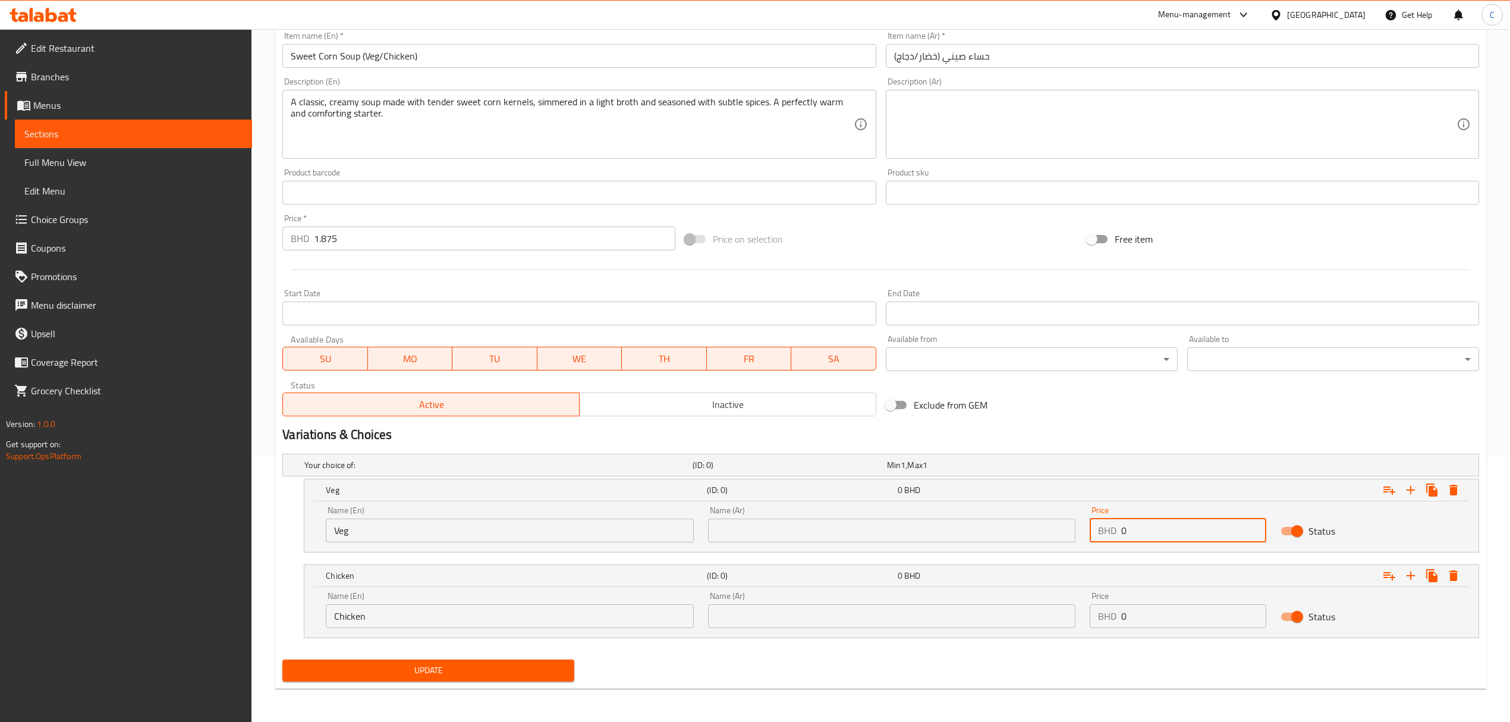
drag, startPoint x: 1169, startPoint y: 533, endPoint x: 1063, endPoint y: 535, distance: 105.2
click at [1075, 533] on div "Name (En) Veg Name (En) Name (Ar) Name (Ar) Price BHD 0 Price Status" at bounding box center [891, 524] width 1145 height 51
paste input "1.875"
type input "1.875"
drag, startPoint x: 1114, startPoint y: 621, endPoint x: 878, endPoint y: 460, distance: 285.4
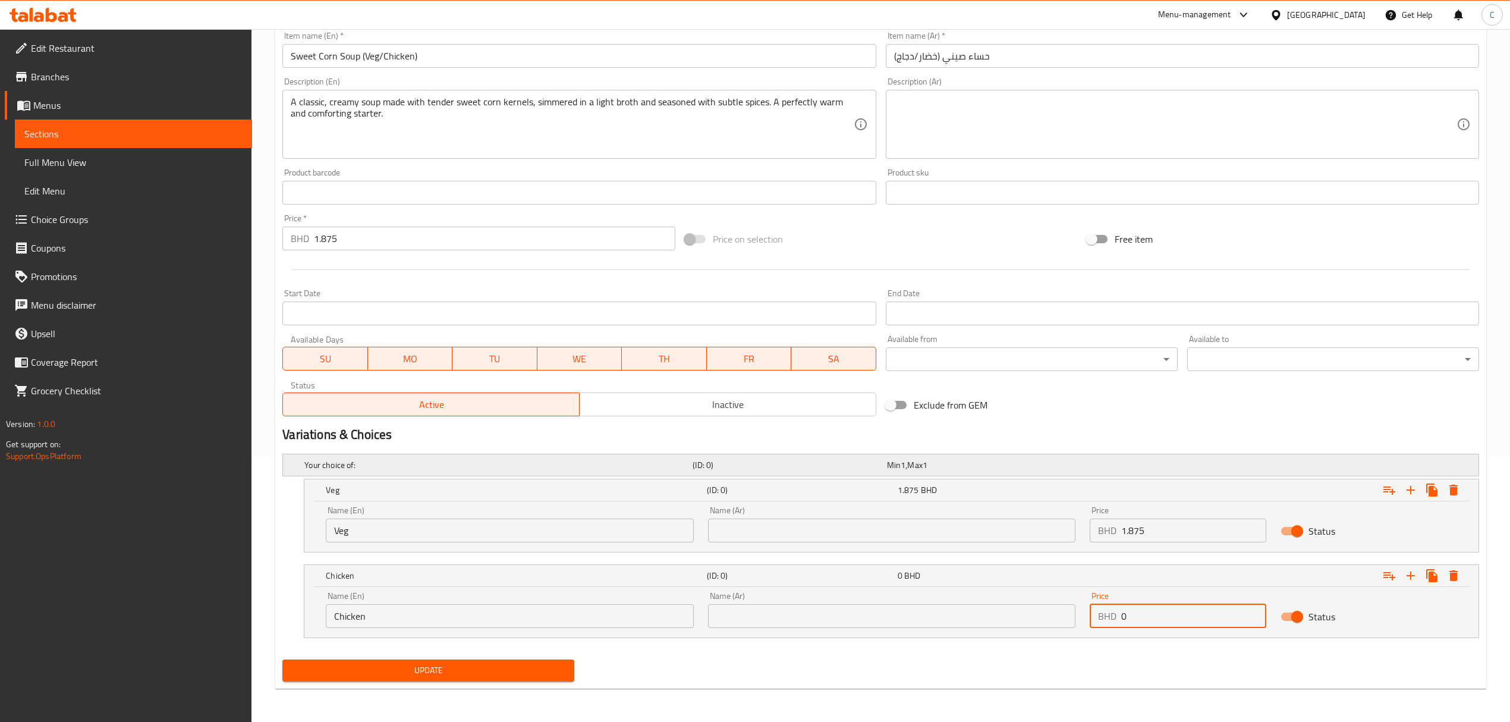
click at [955, 607] on div "Name (En) Chicken Name (En) Name (Ar) Name (Ar) Price BHD 0 Price Status" at bounding box center [891, 609] width 1145 height 51
paste input "1.875"
type input "1.875"
drag, startPoint x: 395, startPoint y: 262, endPoint x: 292, endPoint y: 245, distance: 103.6
click at [292, 245] on div "Change Image Size: 1200 x 800 px / Image formats: jpg, png / 5MB Max. Item name…" at bounding box center [881, 156] width 1206 height 530
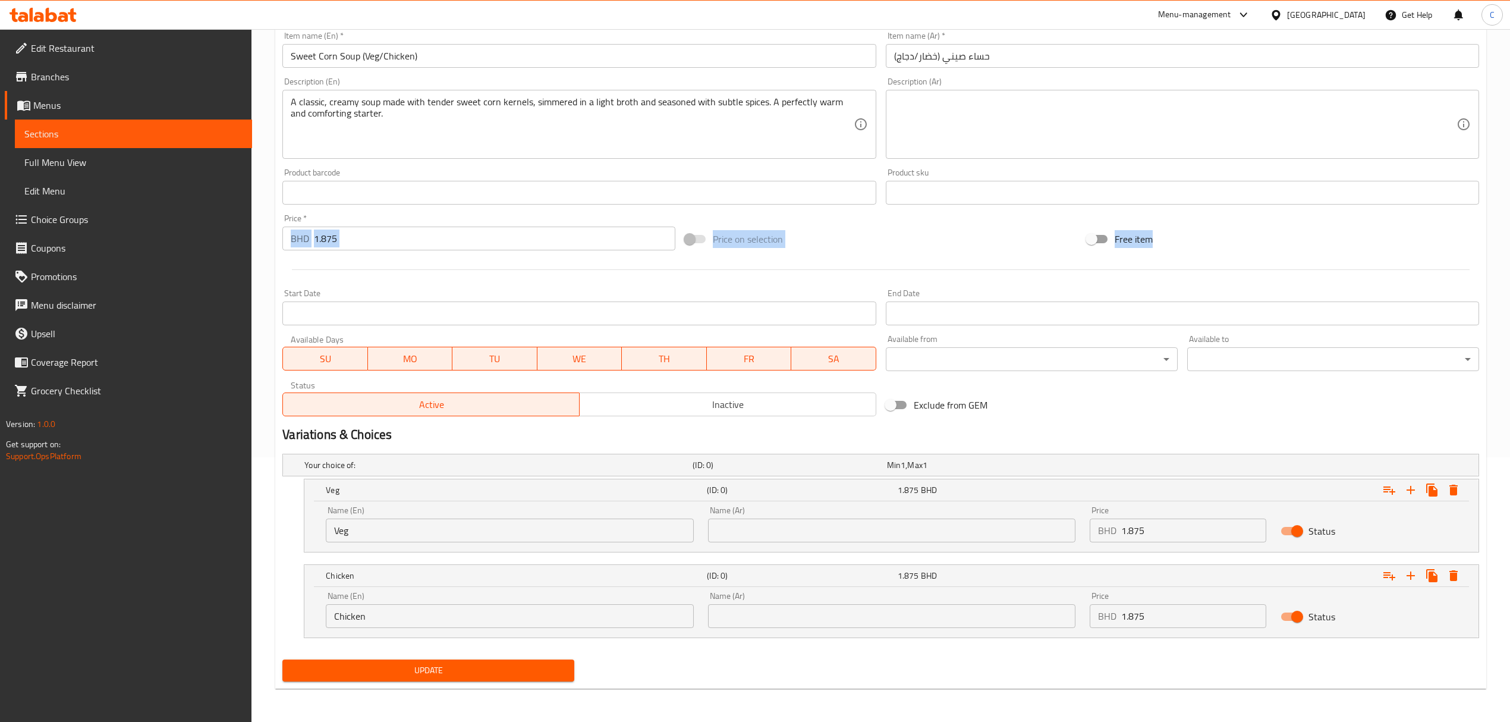
click at [384, 239] on input "1.875" at bounding box center [494, 238] width 361 height 24
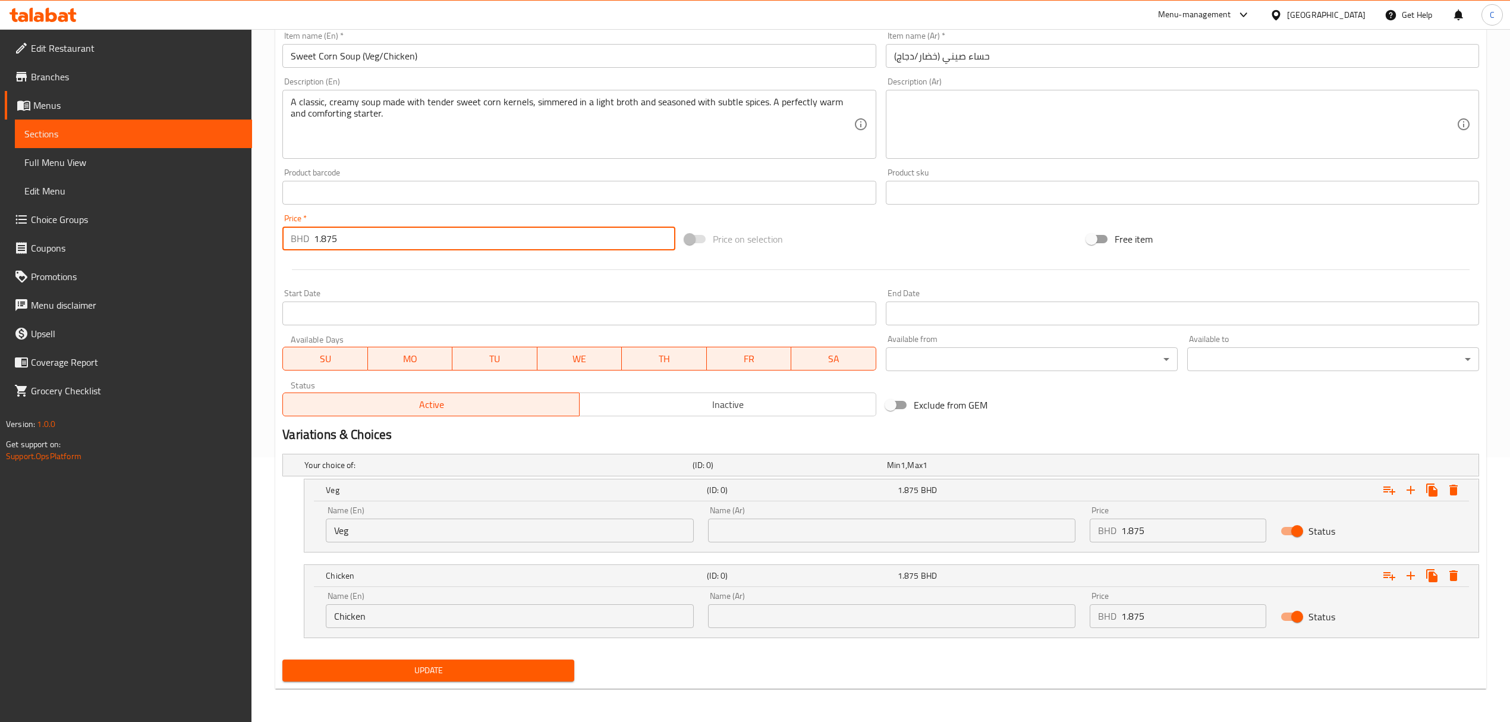
drag, startPoint x: 402, startPoint y: 237, endPoint x: 165, endPoint y: 208, distance: 238.9
click at [169, 210] on div "Edit Restaurant Branches Menus Sections Full Menu View Edit Menu Choice Groups …" at bounding box center [755, 243] width 1510 height 957
click at [1014, 392] on div "Exclude from GEM" at bounding box center [1082, 405] width 402 height 32
drag, startPoint x: 405, startPoint y: 241, endPoint x: 319, endPoint y: 244, distance: 86.2
click at [207, 222] on div "Edit Restaurant Branches Menus Sections Full Menu View Edit Menu Choice Groups …" at bounding box center [755, 243] width 1510 height 957
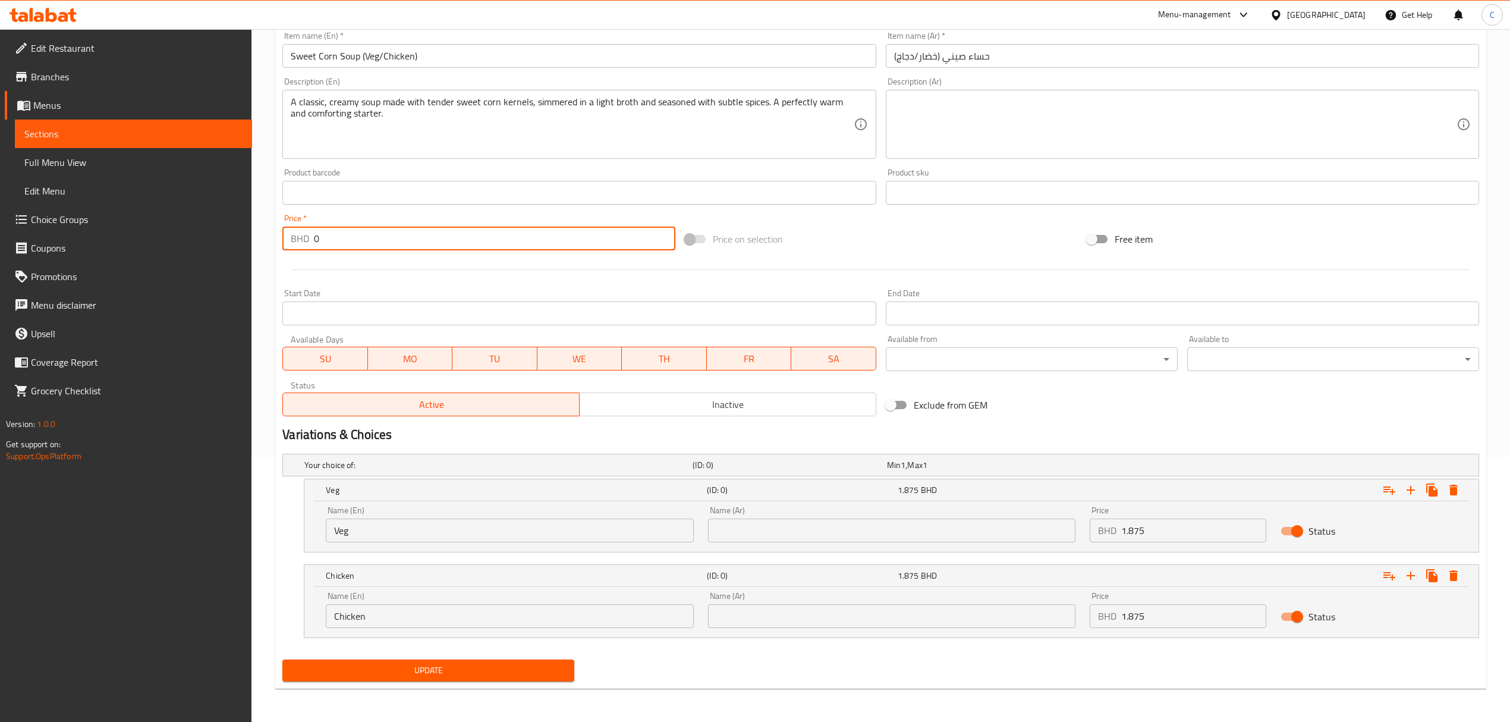
type input "0"
click at [1169, 417] on div "Exclude from GEM" at bounding box center [1082, 405] width 402 height 32
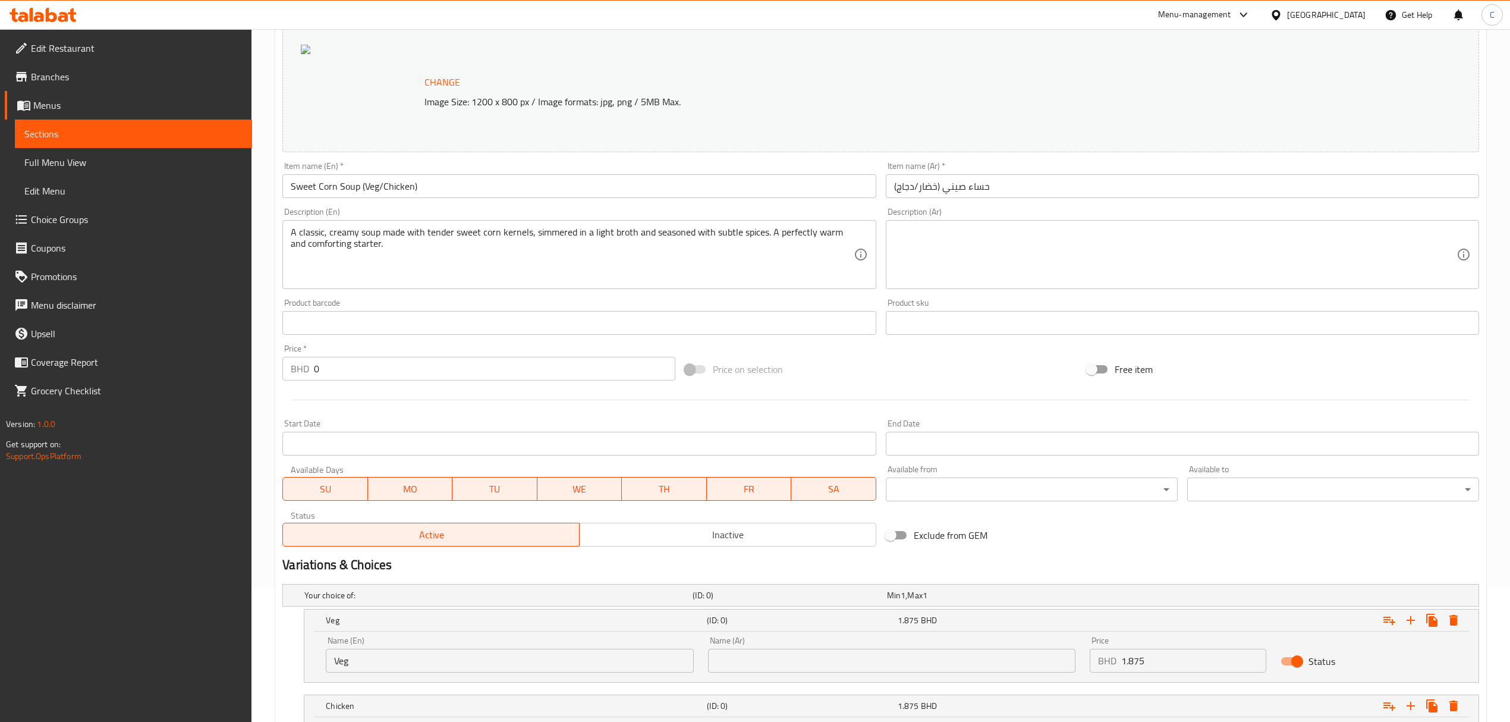
scroll to position [0, 0]
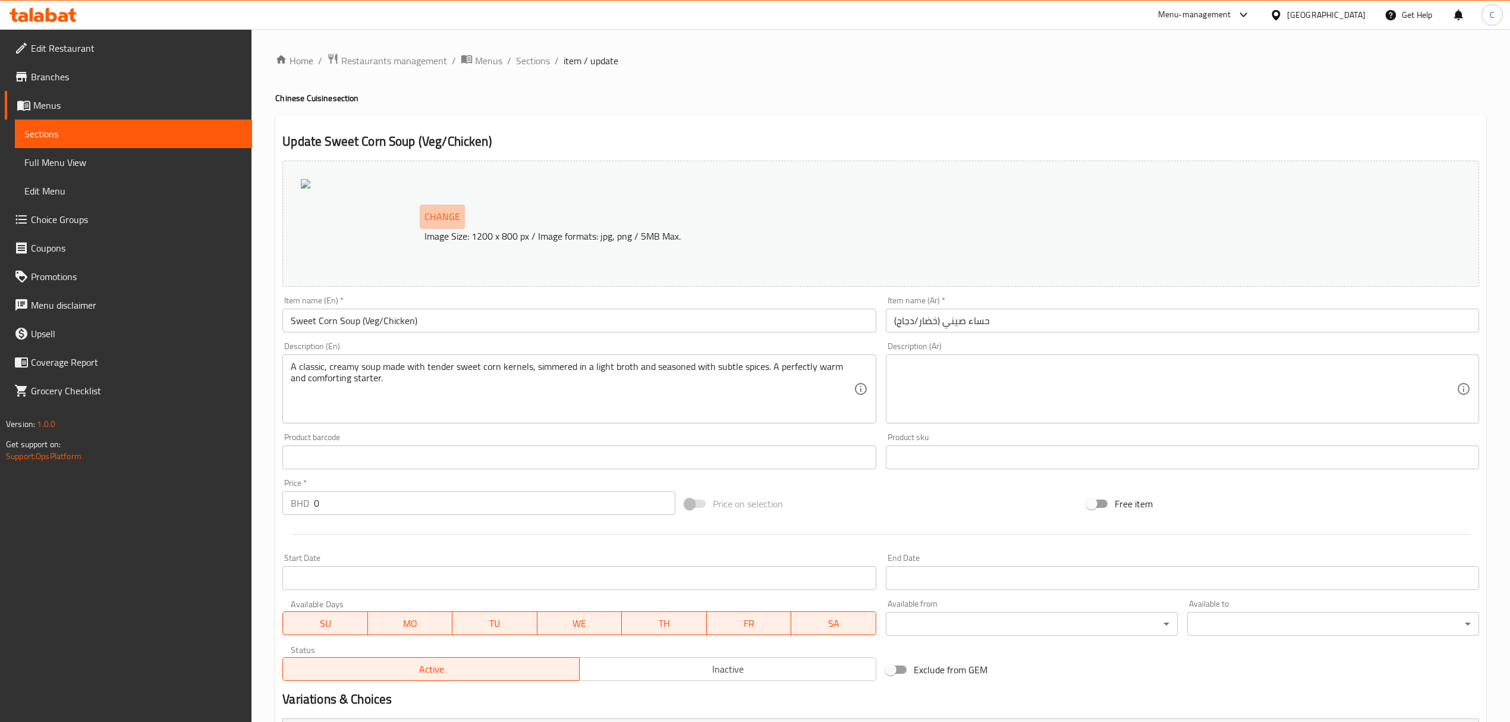
click at [434, 218] on span "Change" at bounding box center [442, 216] width 36 height 17
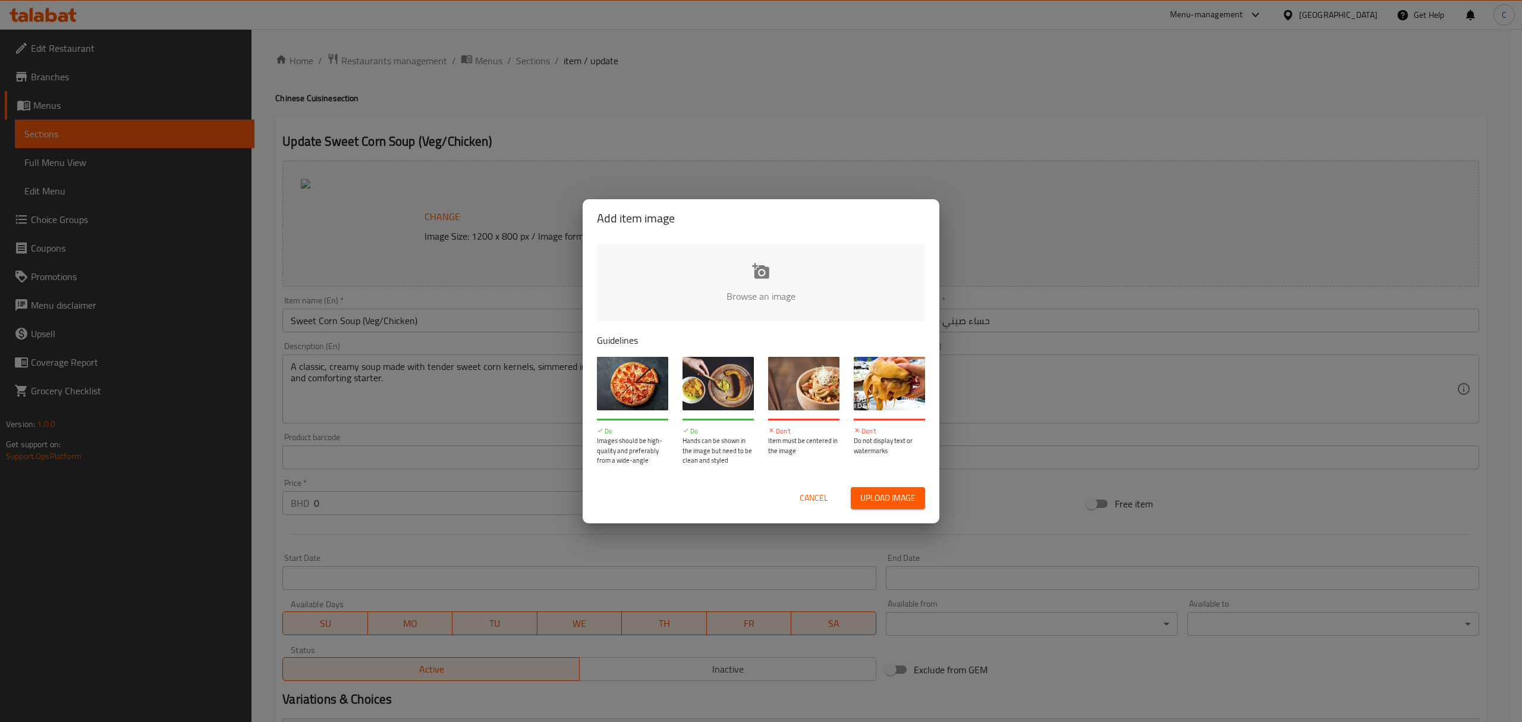
click at [807, 310] on input "file" at bounding box center [1163, 299] width 1132 height 111
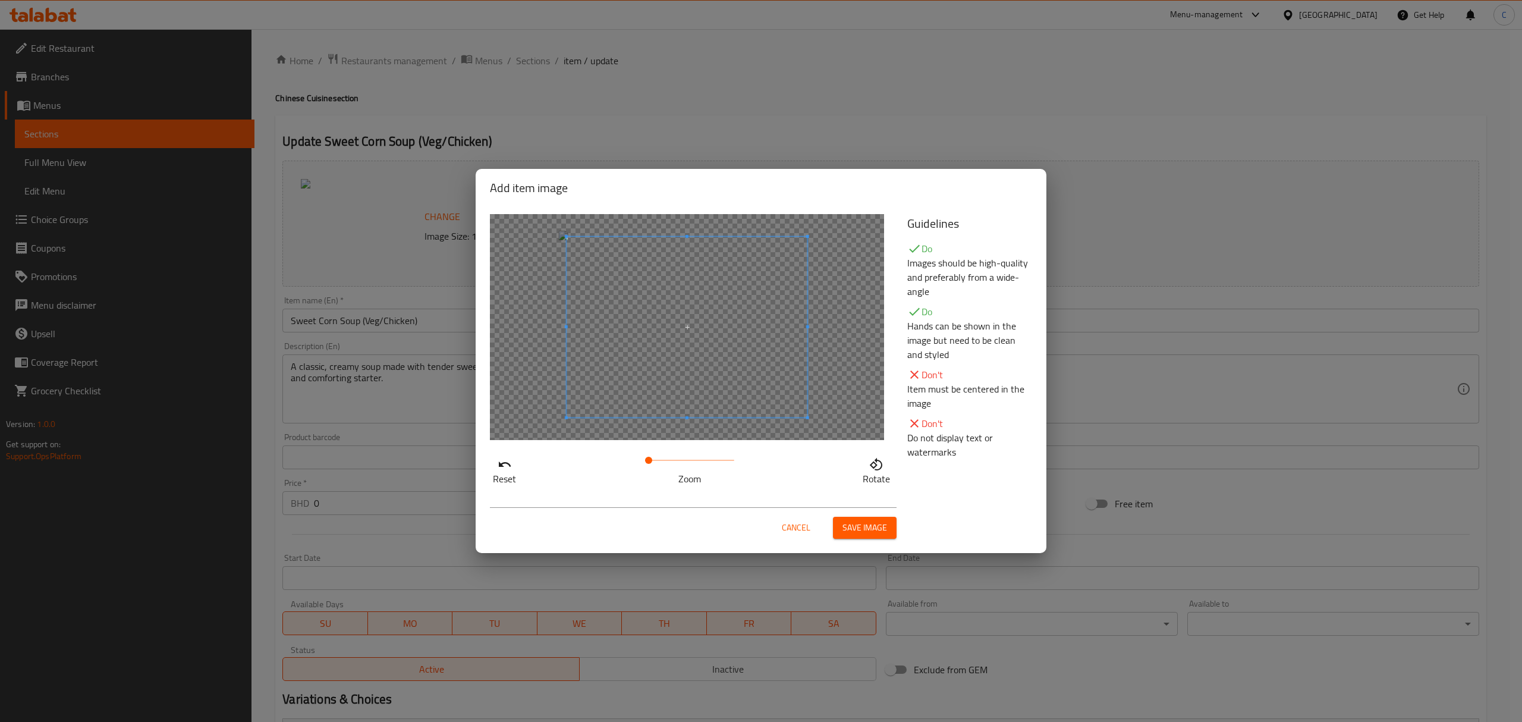
click at [649, 460] on span at bounding box center [648, 460] width 7 height 7
click at [867, 530] on span "Save image" at bounding box center [864, 527] width 45 height 15
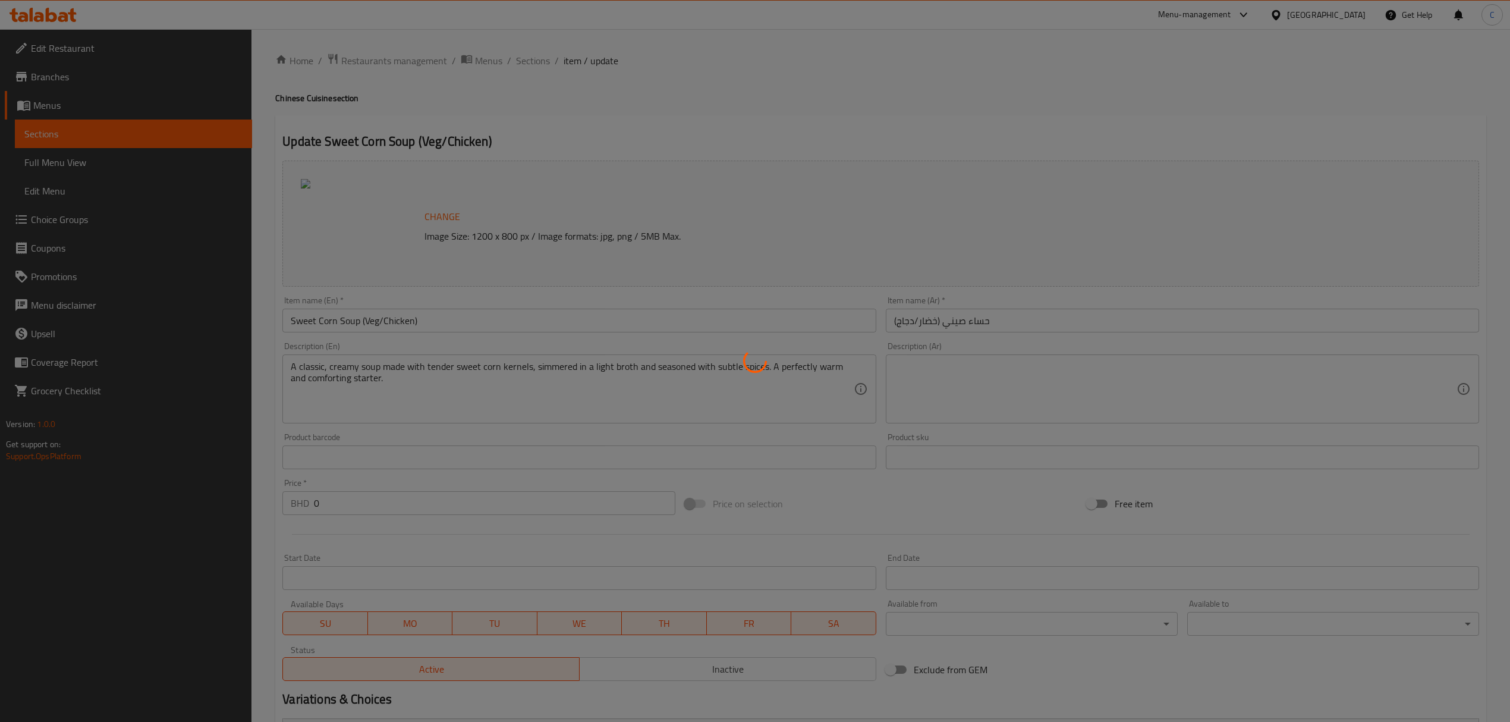
scroll to position [265, 0]
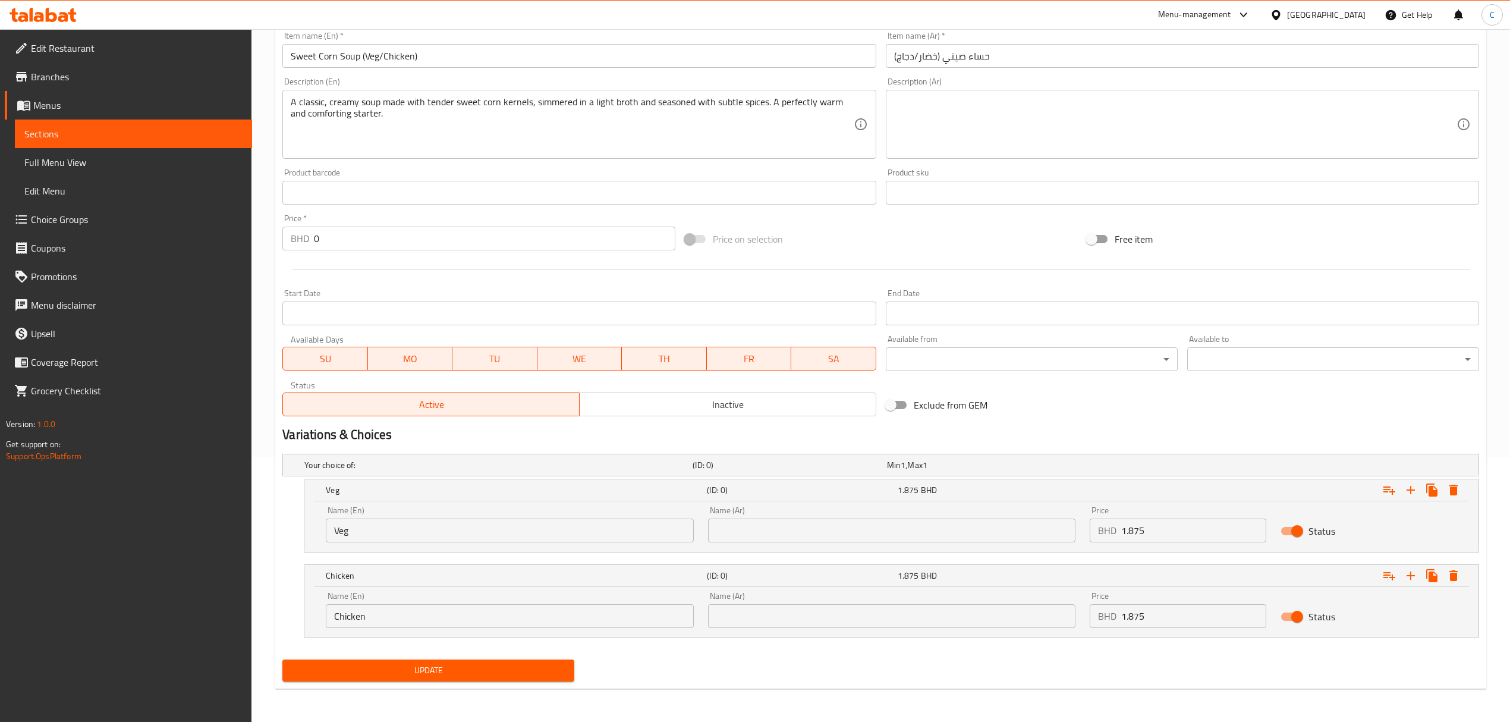
click at [440, 674] on span "Update" at bounding box center [428, 670] width 273 height 15
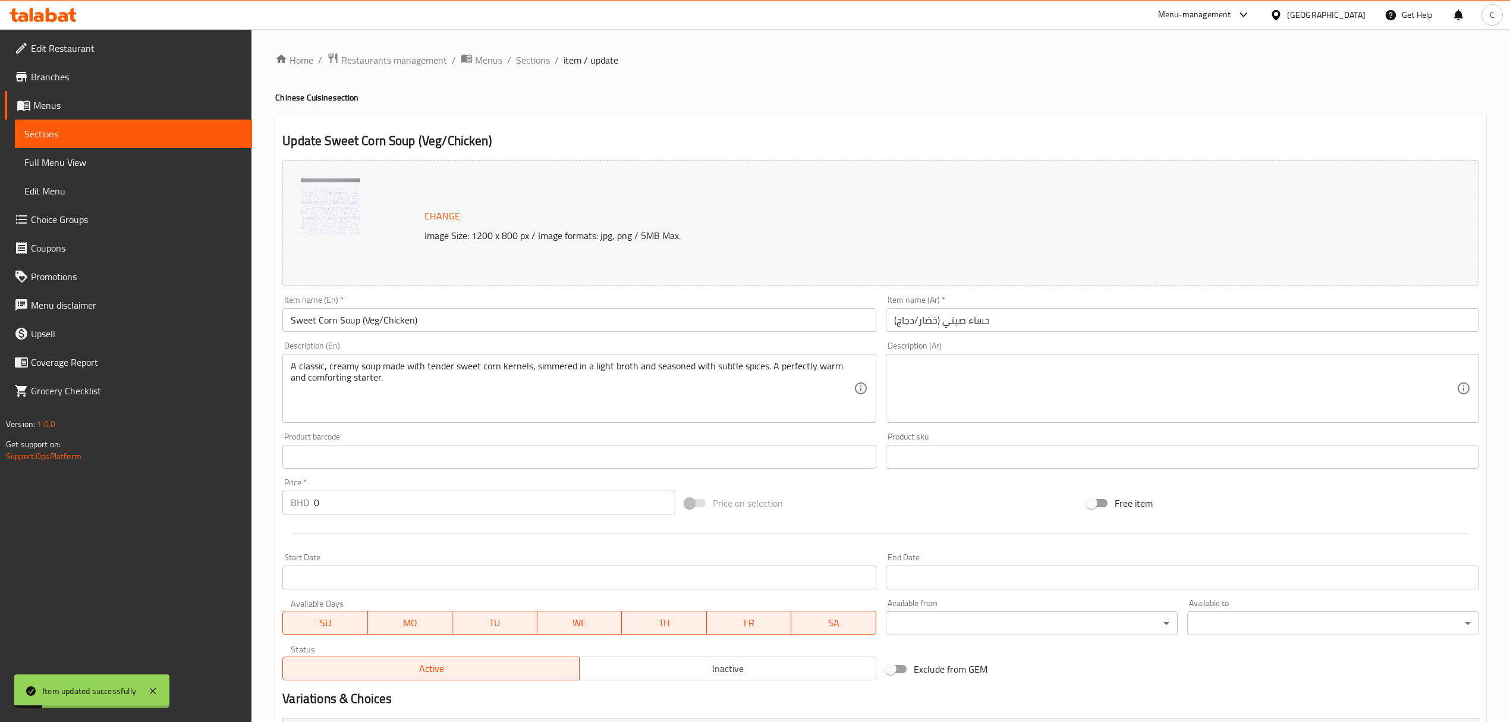
scroll to position [0, 0]
click at [534, 58] on span "Sections" at bounding box center [533, 60] width 34 height 14
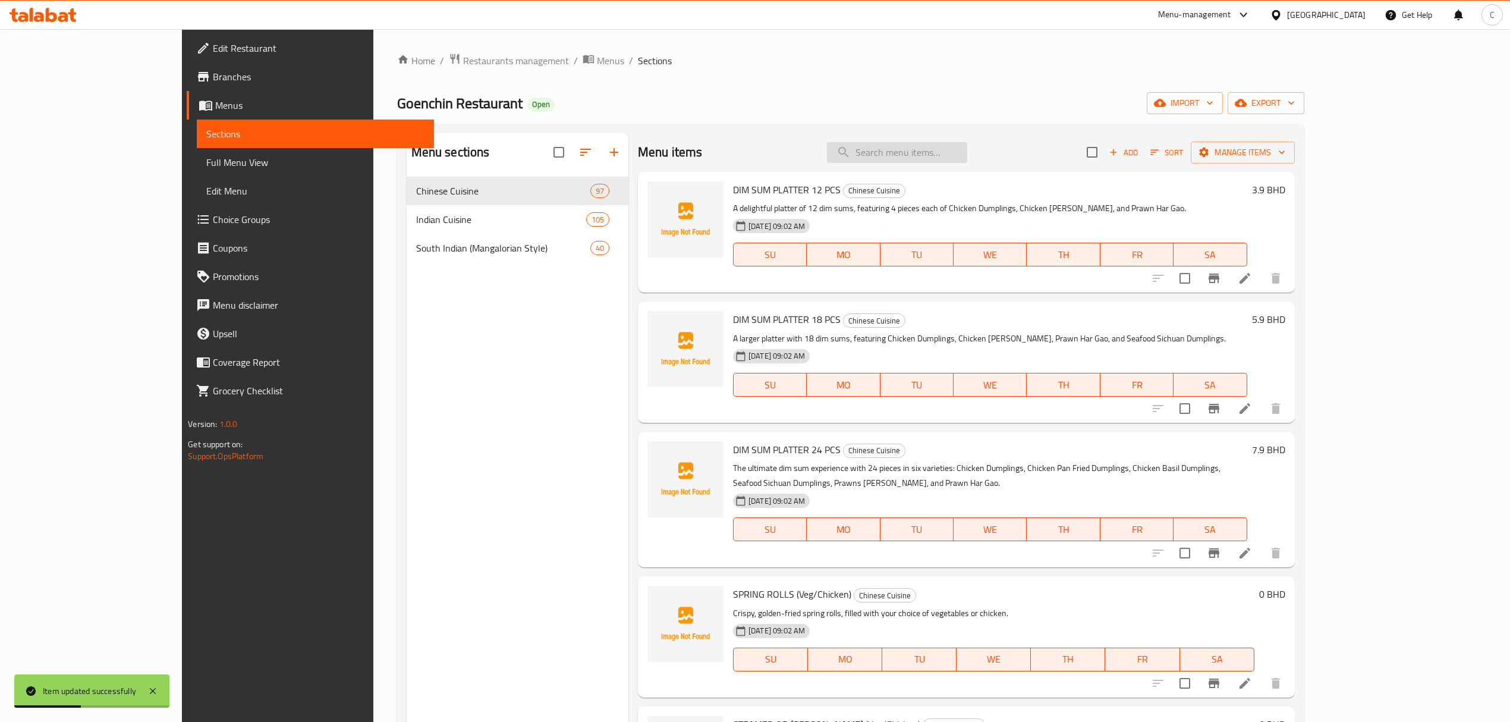
click at [967, 147] on input "search" at bounding box center [897, 152] width 140 height 21
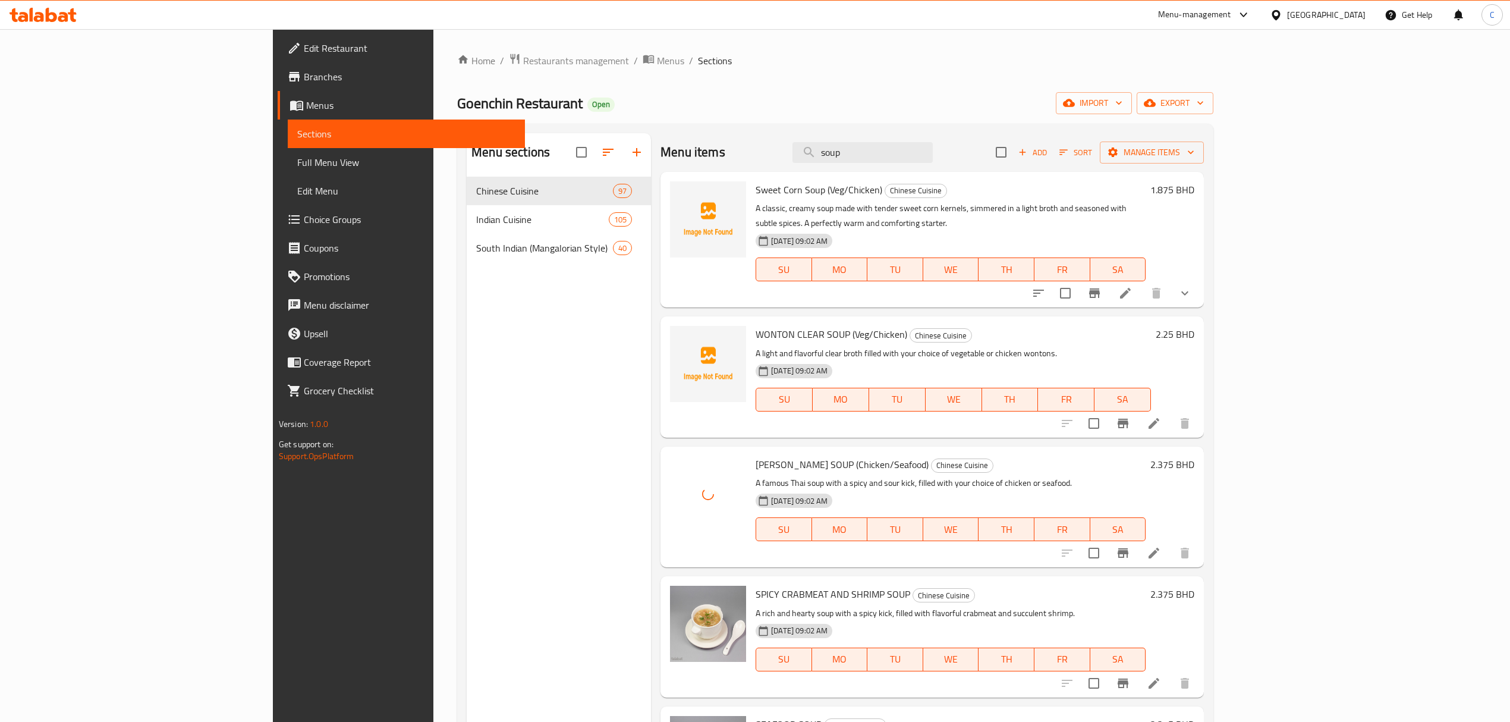
drag, startPoint x: 935, startPoint y: 153, endPoint x: 664, endPoint y: 153, distance: 271.1
click at [683, 156] on div "Menu items soup Add Sort Manage items" at bounding box center [931, 152] width 543 height 39
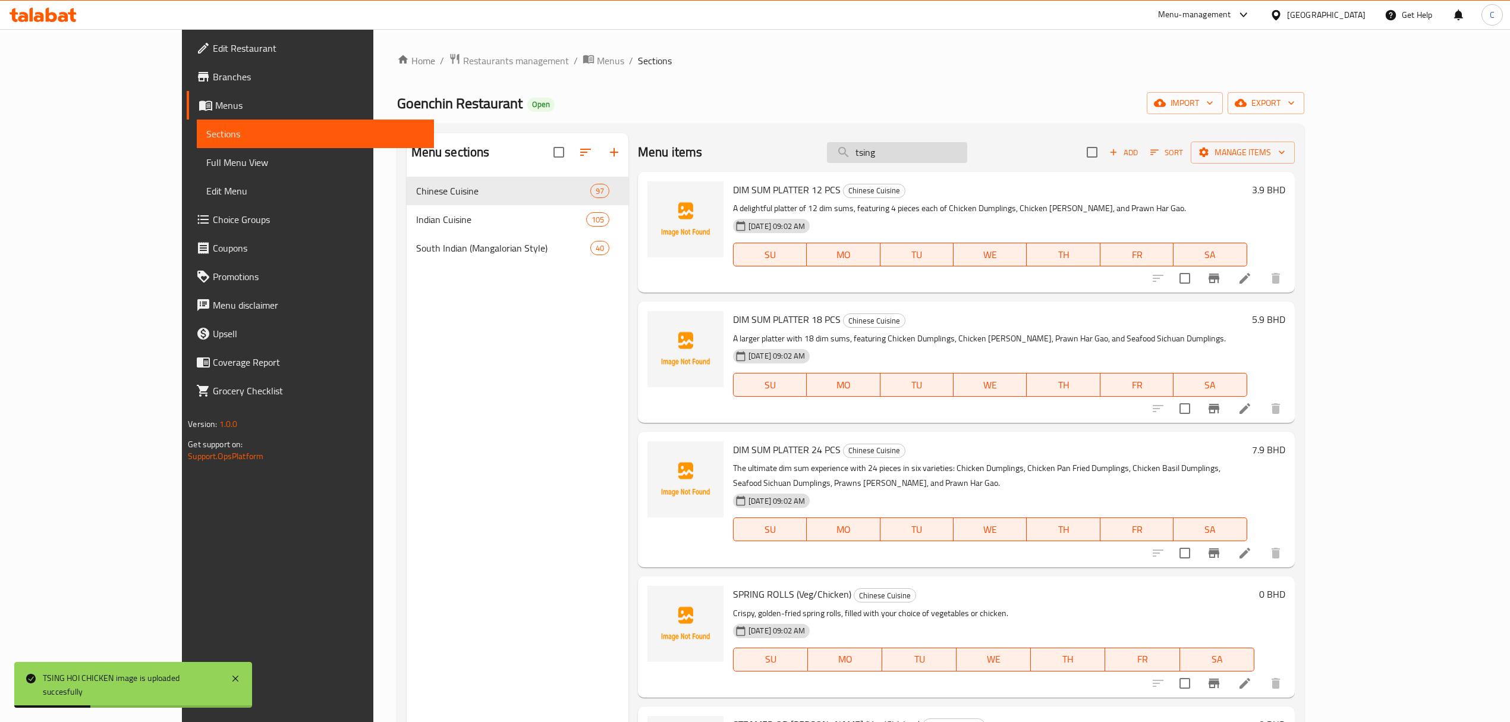
click at [956, 155] on input "tsing" at bounding box center [897, 152] width 140 height 21
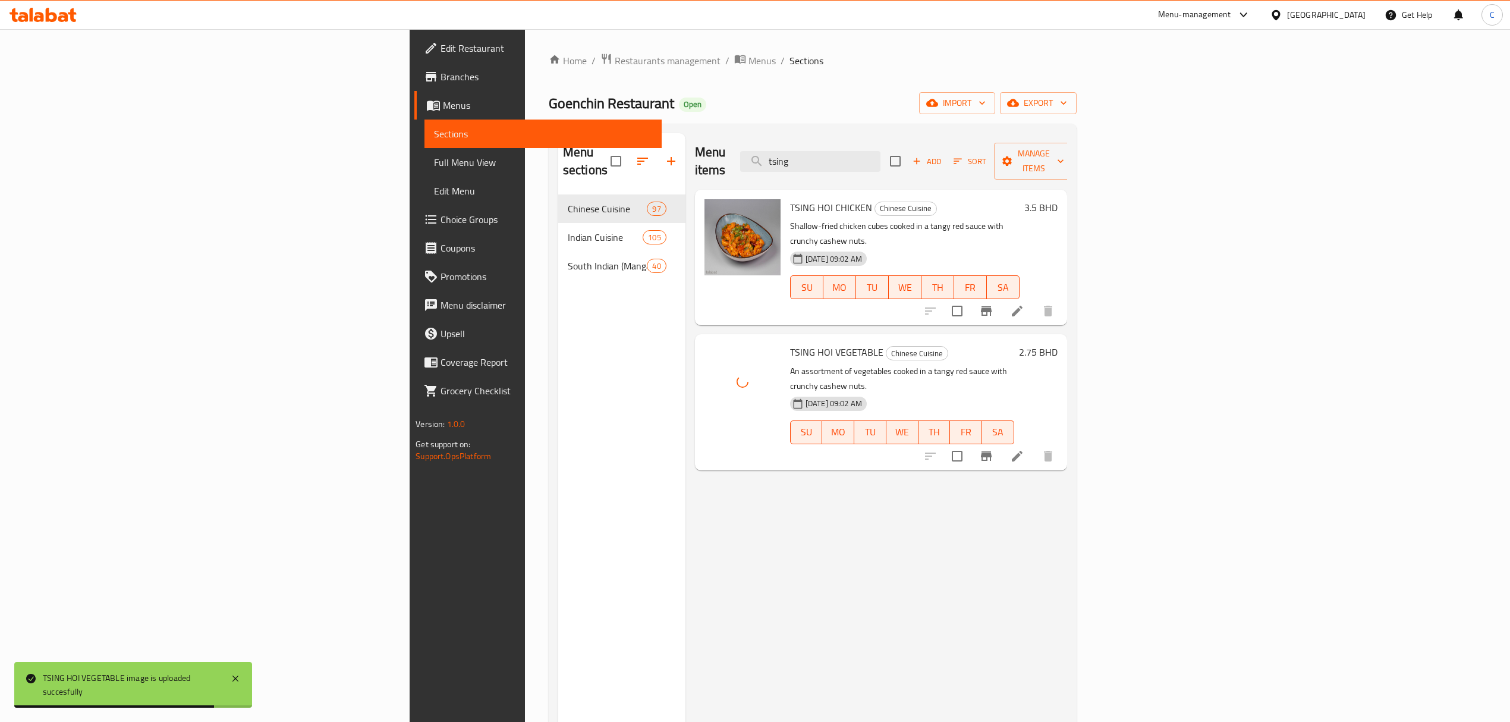
drag, startPoint x: 967, startPoint y: 145, endPoint x: 855, endPoint y: 162, distance: 113.1
click at [873, 162] on div "Menu items tsing Add Sort Manage items" at bounding box center [881, 161] width 372 height 56
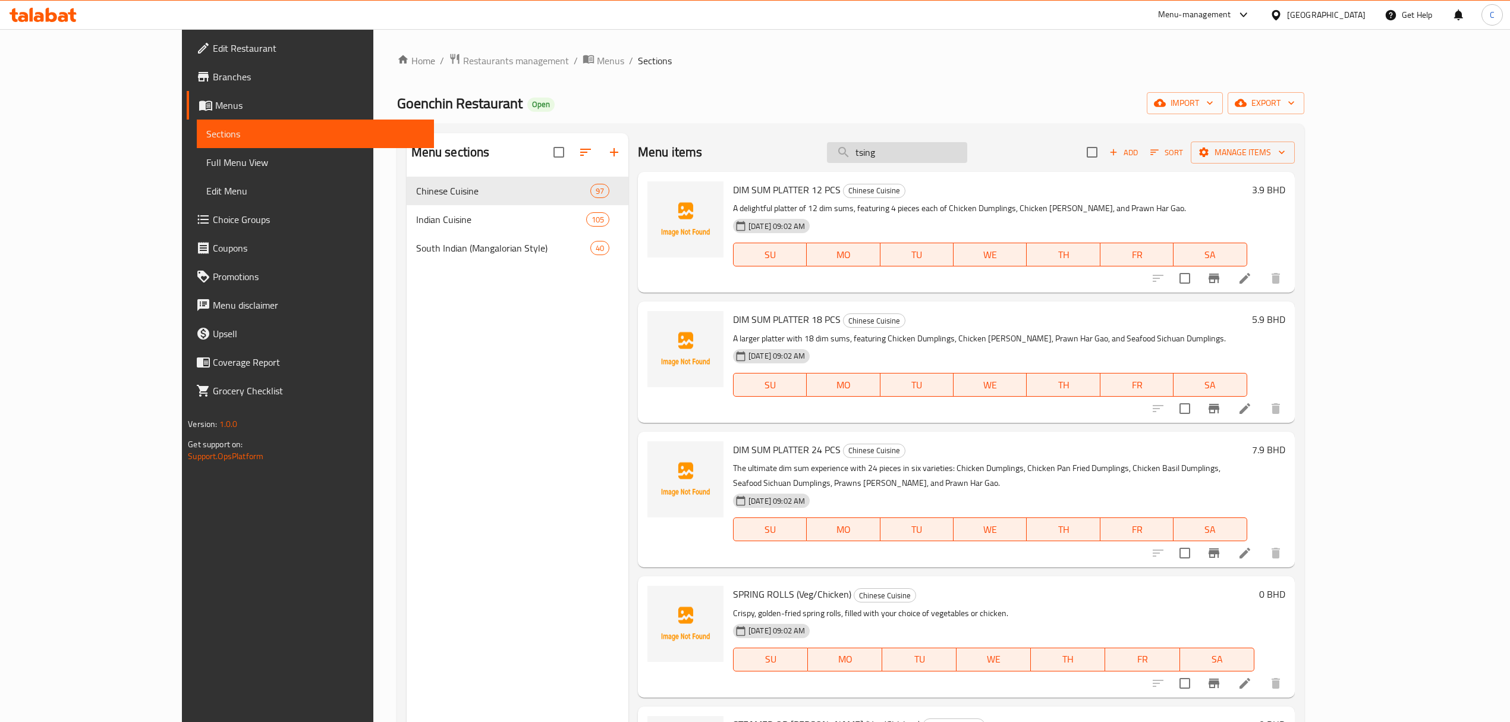
click at [940, 144] on input "tsing" at bounding box center [897, 152] width 140 height 21
click at [945, 149] on input "tsing" at bounding box center [897, 152] width 140 height 21
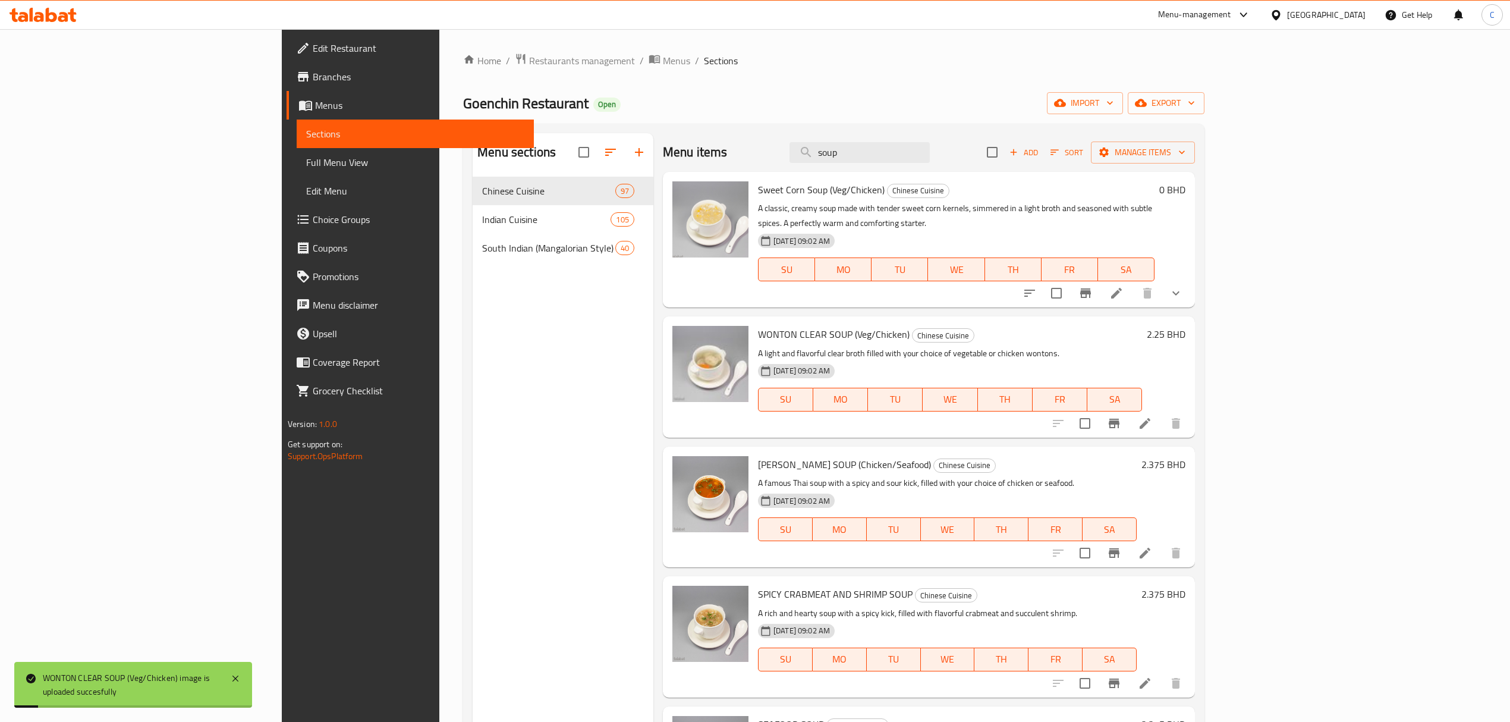
drag, startPoint x: 980, startPoint y: 150, endPoint x: 783, endPoint y: 153, distance: 196.8
click at [790, 153] on div "Menu items soup Add Sort Manage items" at bounding box center [929, 152] width 532 height 39
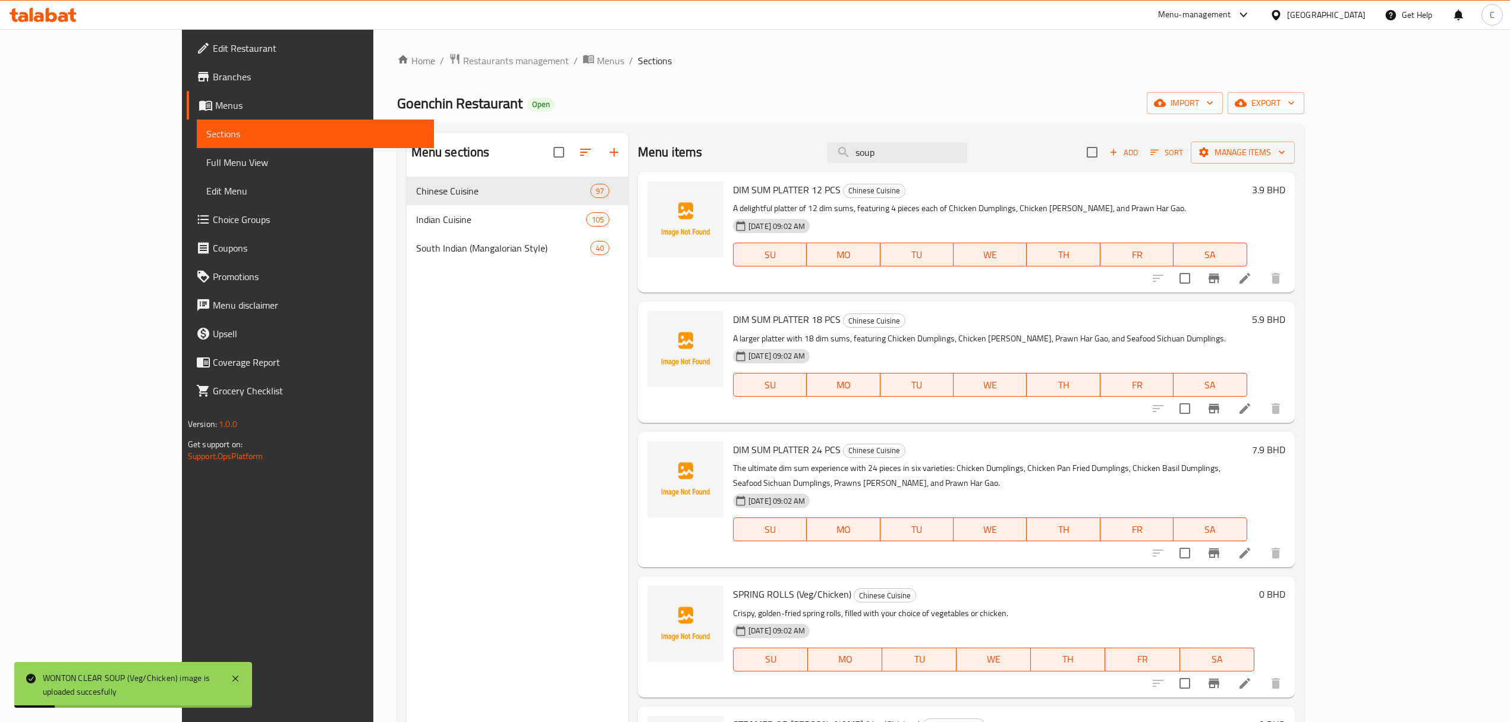
type input "s"
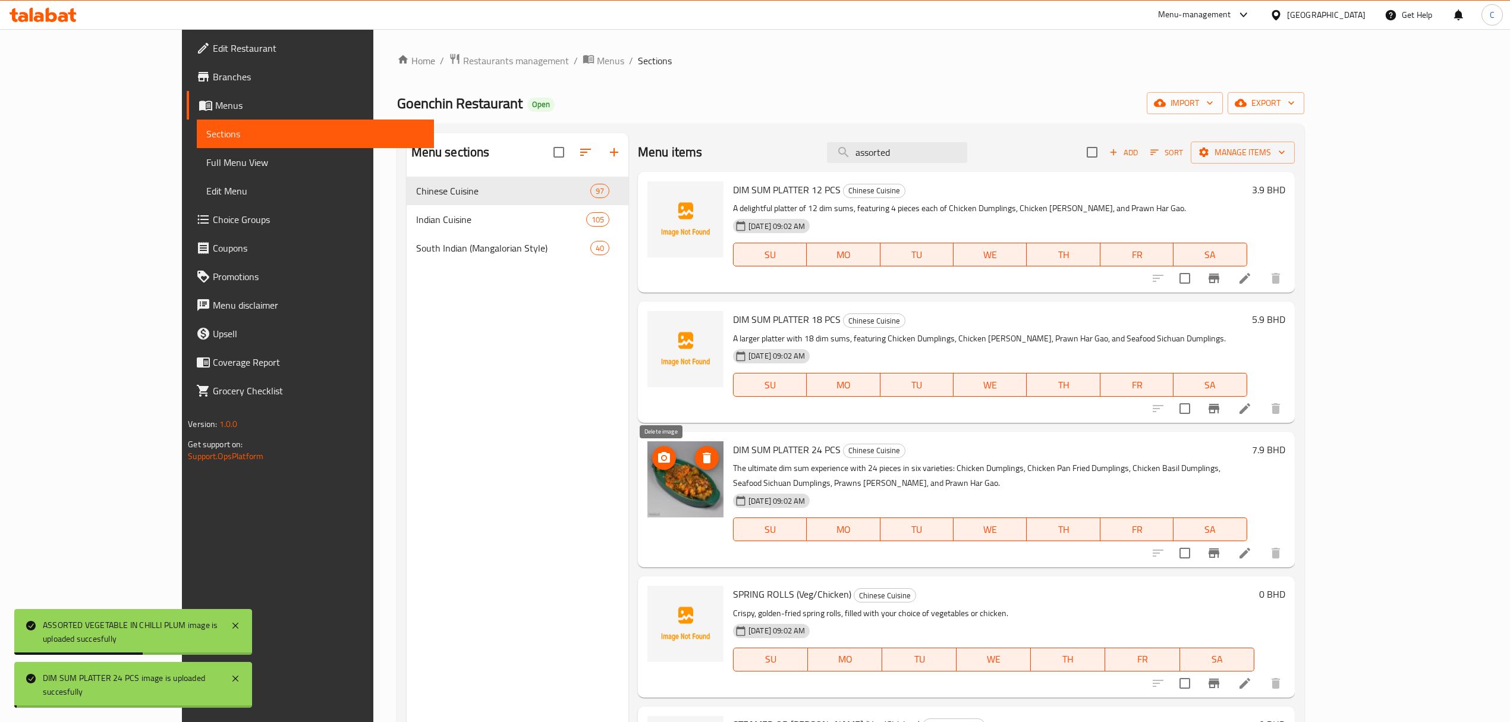
click at [703, 460] on icon "delete image" at bounding box center [707, 457] width 8 height 11
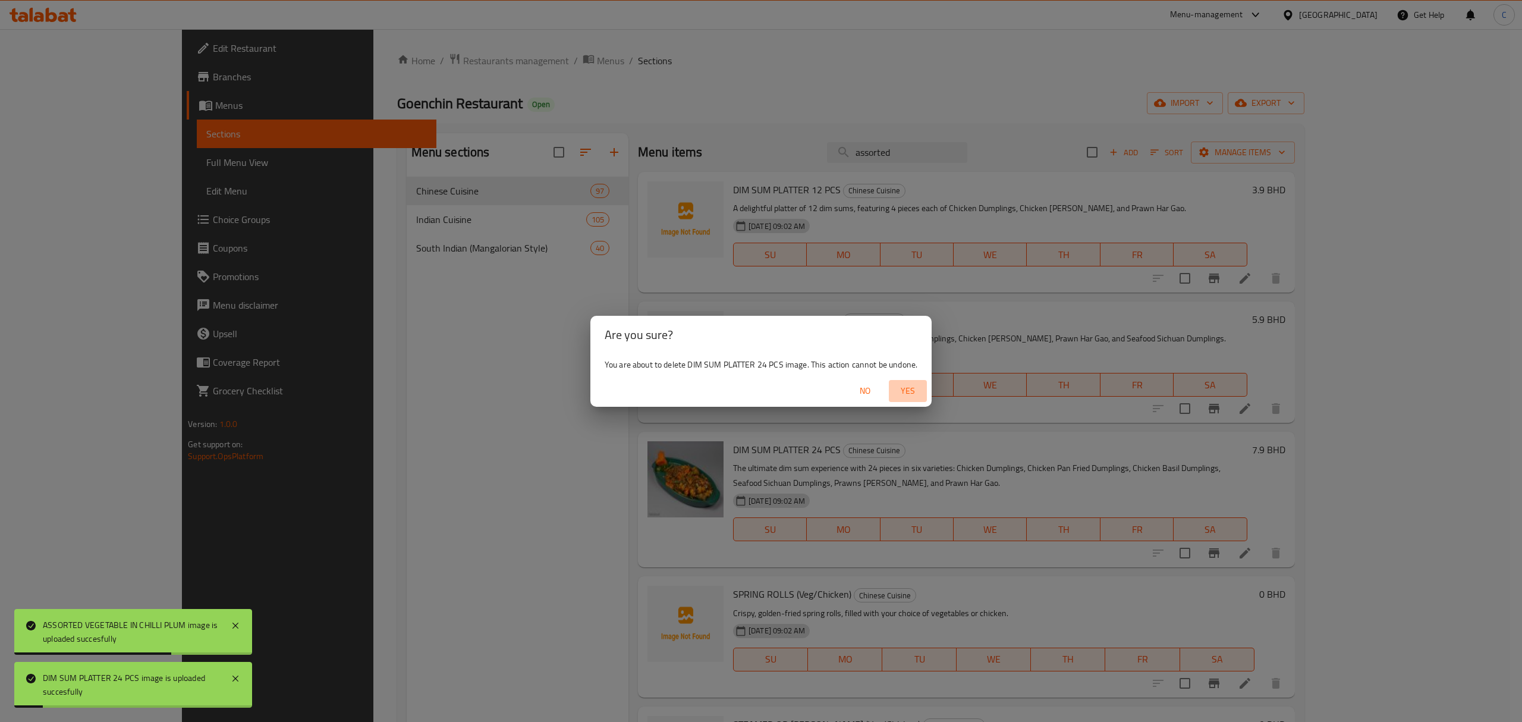
click at [906, 391] on span "Yes" at bounding box center [907, 390] width 29 height 15
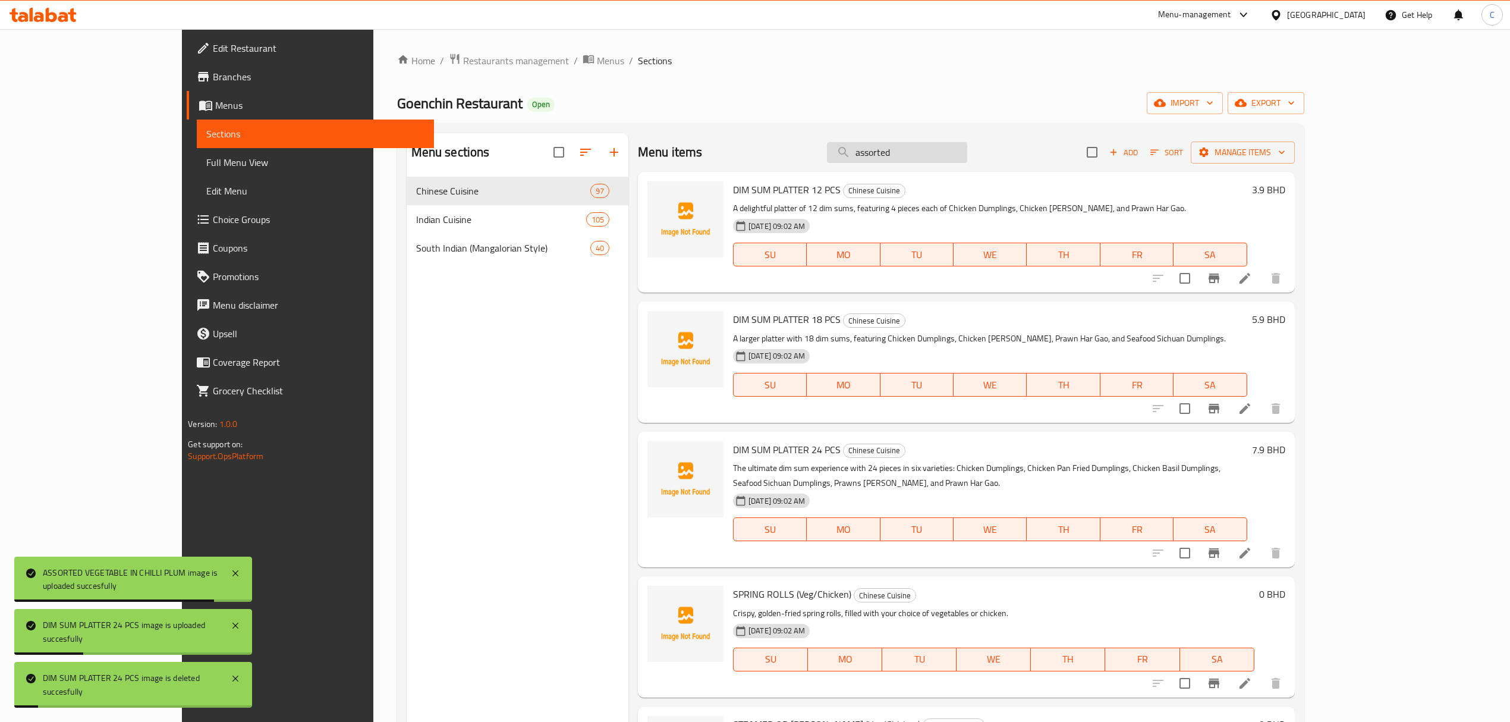
click at [967, 145] on input "assorted" at bounding box center [897, 152] width 140 height 21
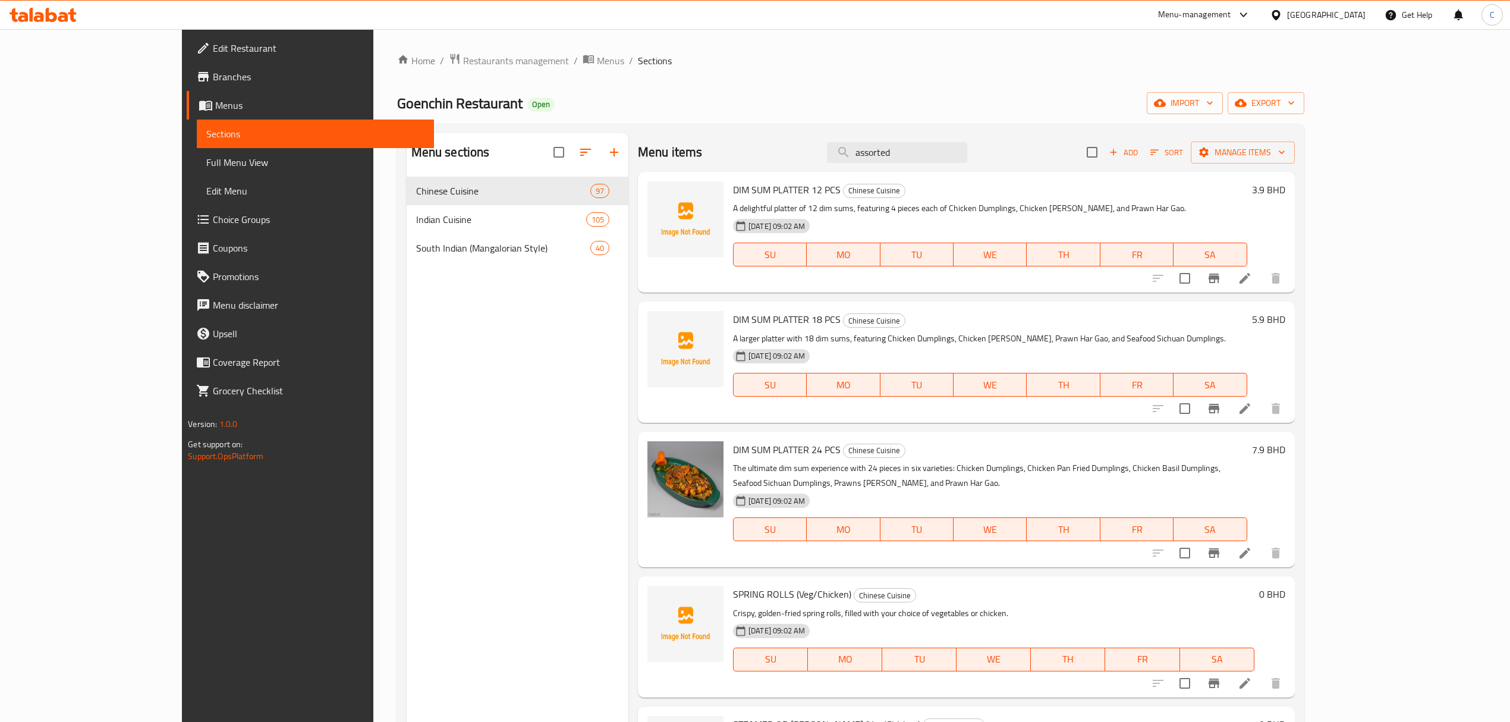
drag, startPoint x: 983, startPoint y: 153, endPoint x: 593, endPoint y: 153, distance: 389.3
click at [638, 148] on div "Menu items assorted Add Sort Manage items" at bounding box center [966, 152] width 657 height 39
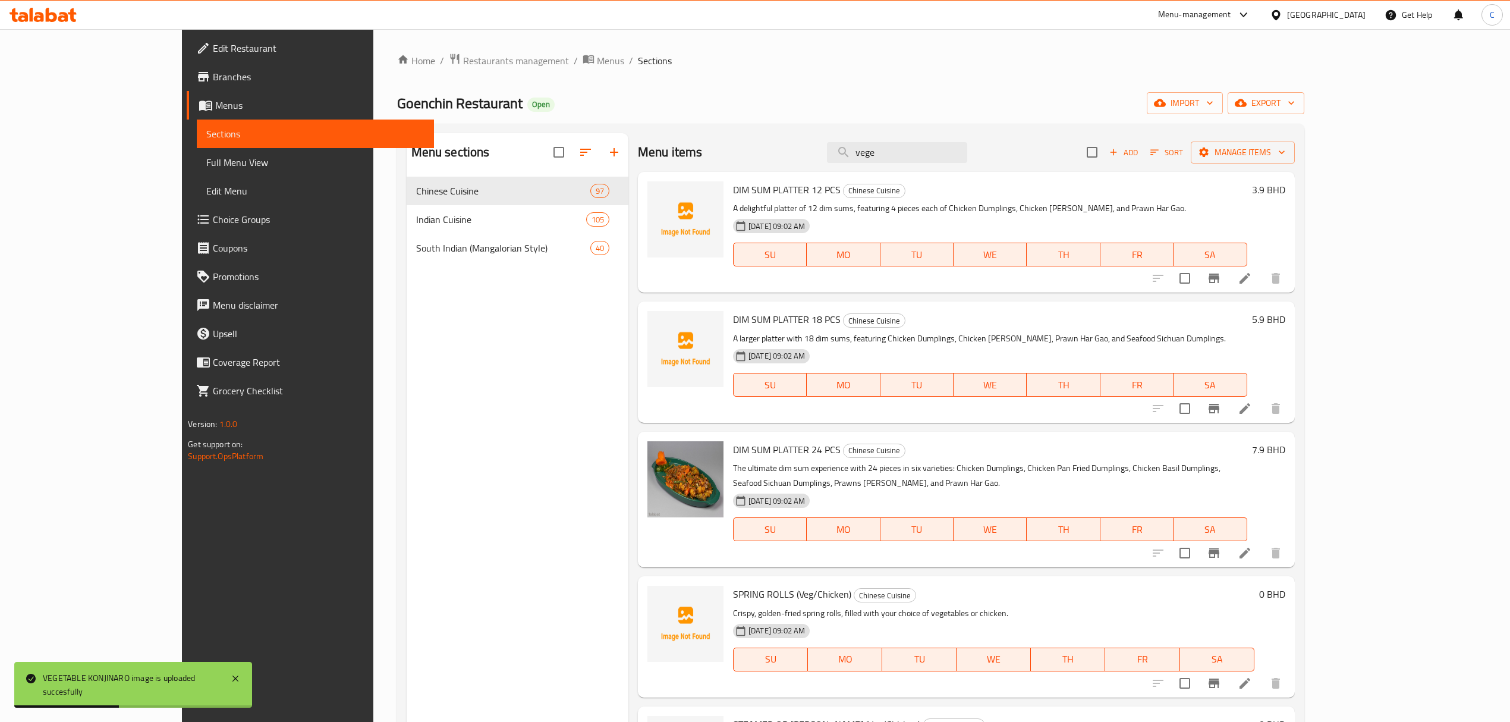
drag, startPoint x: 964, startPoint y: 160, endPoint x: 714, endPoint y: 149, distance: 250.5
click at [714, 149] on div "Menu items vege Add Sort Manage items" at bounding box center [966, 152] width 657 height 39
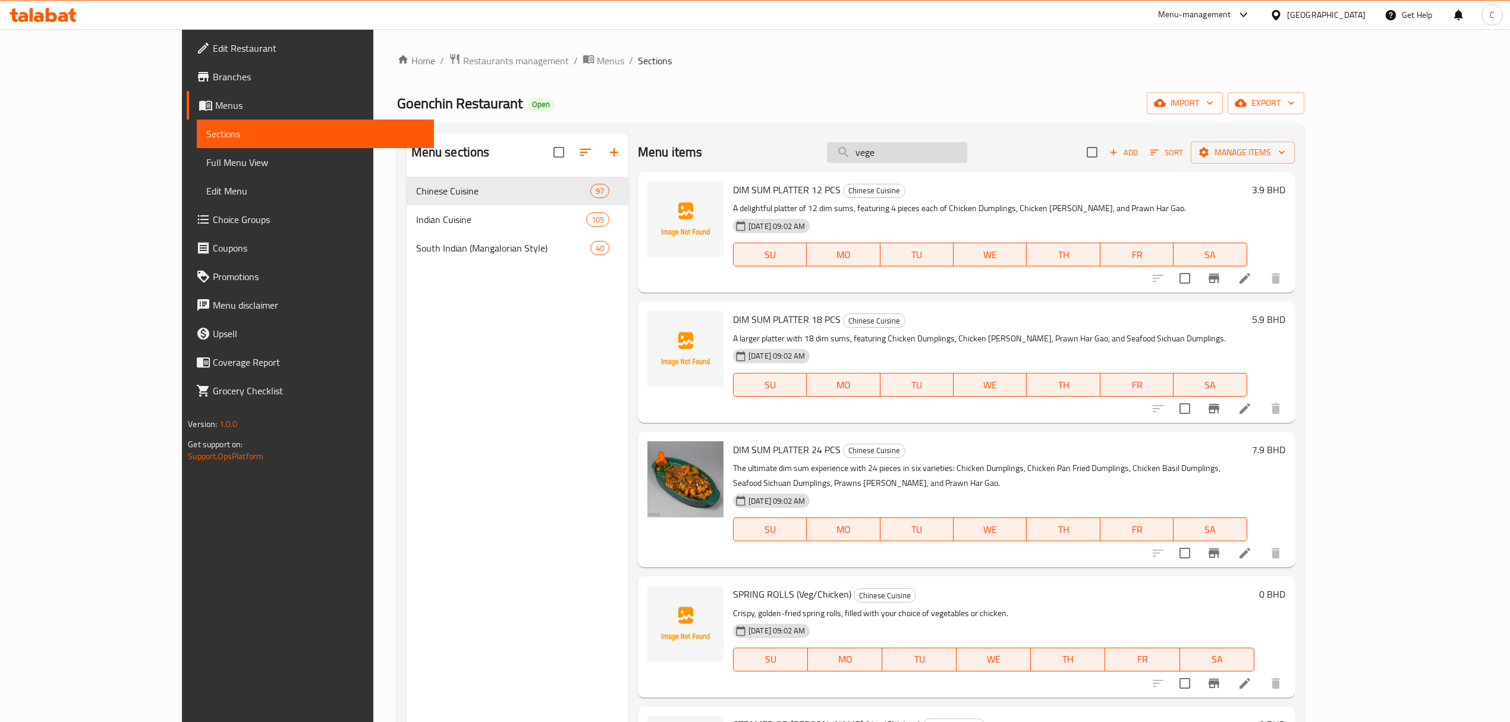
click at [967, 146] on input "vege" at bounding box center [897, 152] width 140 height 21
click at [967, 150] on input "vege" at bounding box center [897, 152] width 140 height 21
type input "v"
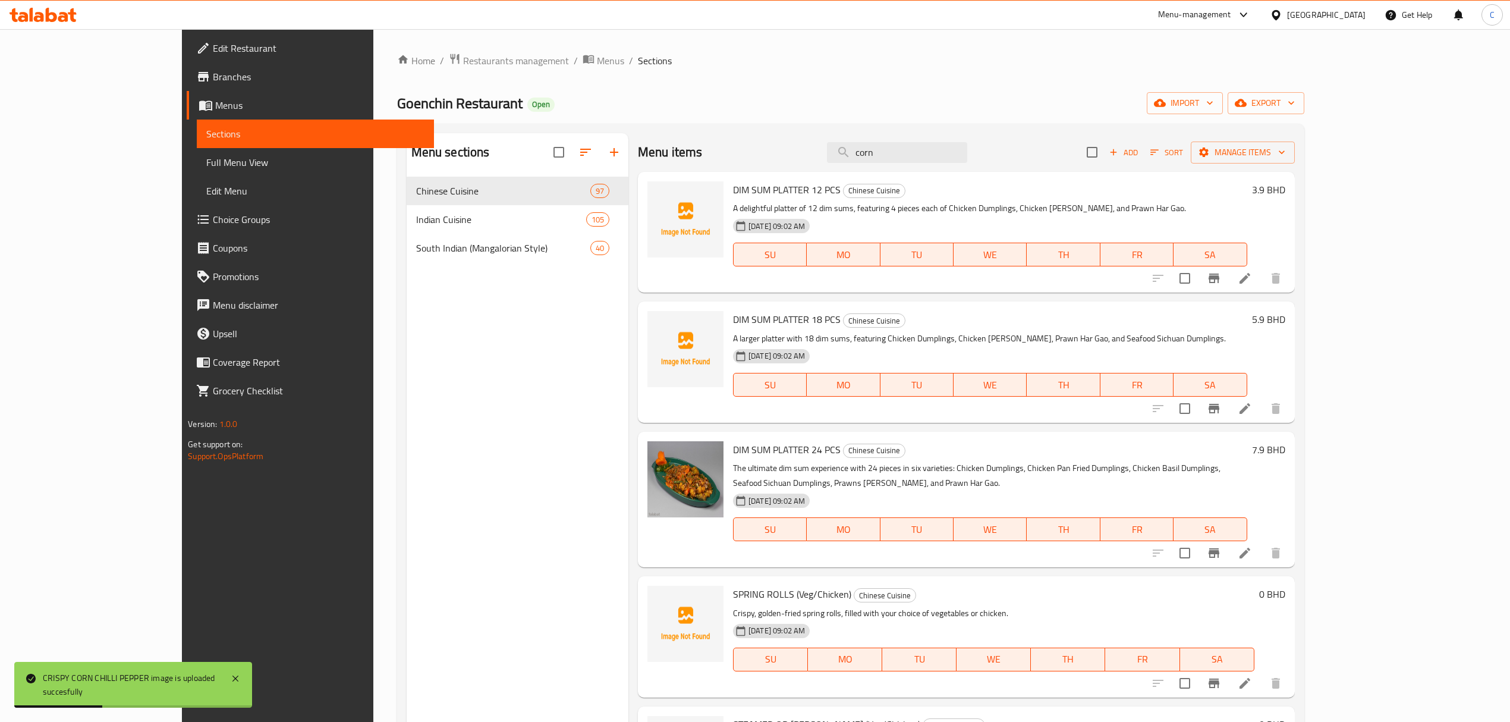
drag, startPoint x: 946, startPoint y: 153, endPoint x: 629, endPoint y: 171, distance: 317.9
click at [641, 170] on div "Menu items corn Add Sort Manage items" at bounding box center [966, 152] width 657 height 39
drag, startPoint x: 970, startPoint y: 158, endPoint x: 772, endPoint y: 153, distance: 198.6
click at [778, 153] on div "Menu items hot garli Add Sort Manage items" at bounding box center [966, 152] width 657 height 39
drag, startPoint x: 994, startPoint y: 160, endPoint x: 779, endPoint y: 155, distance: 215.2
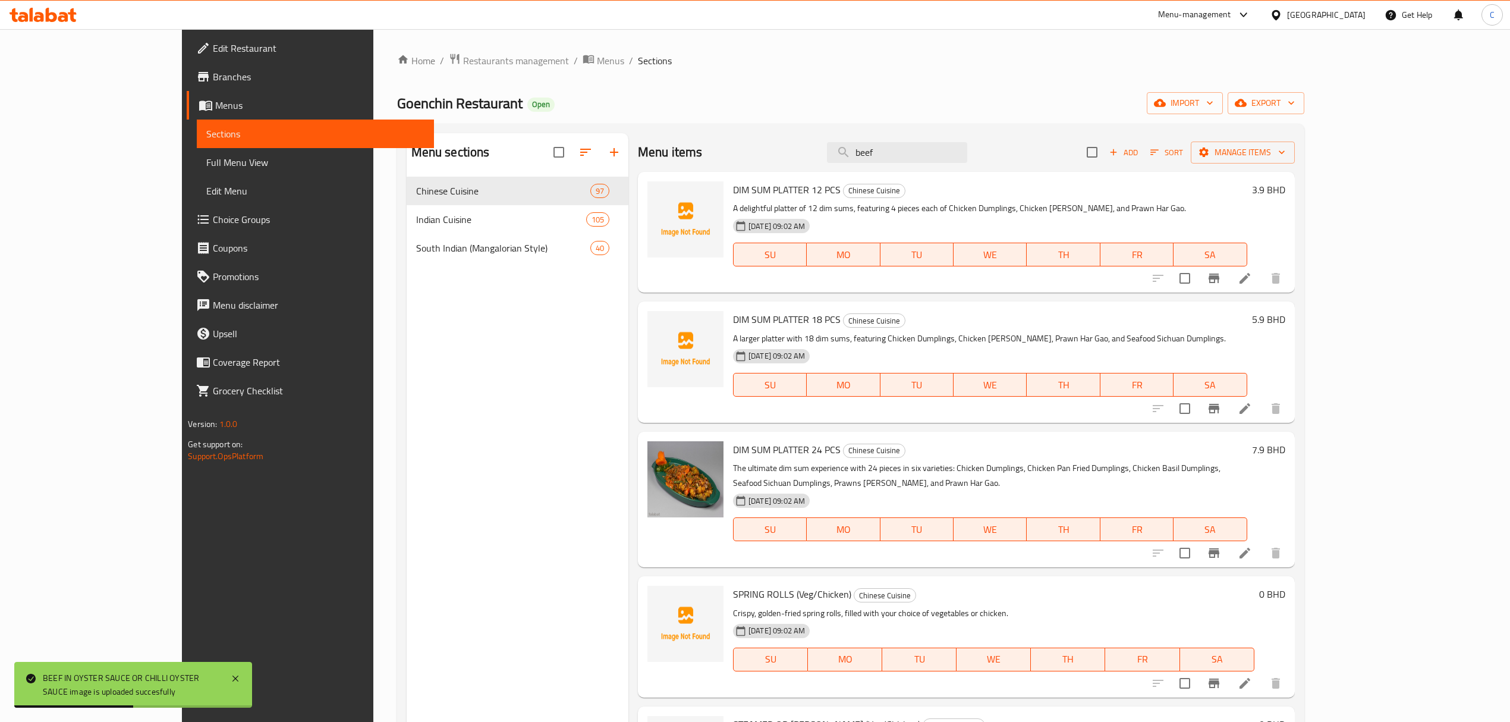
click at [795, 158] on div "Menu items beef Add Sort Manage items" at bounding box center [966, 152] width 657 height 39
drag, startPoint x: 857, startPoint y: 158, endPoint x: 714, endPoint y: 160, distance: 142.7
click at [722, 157] on div "Menu items chicken ch Add Sort Manage items" at bounding box center [966, 152] width 657 height 39
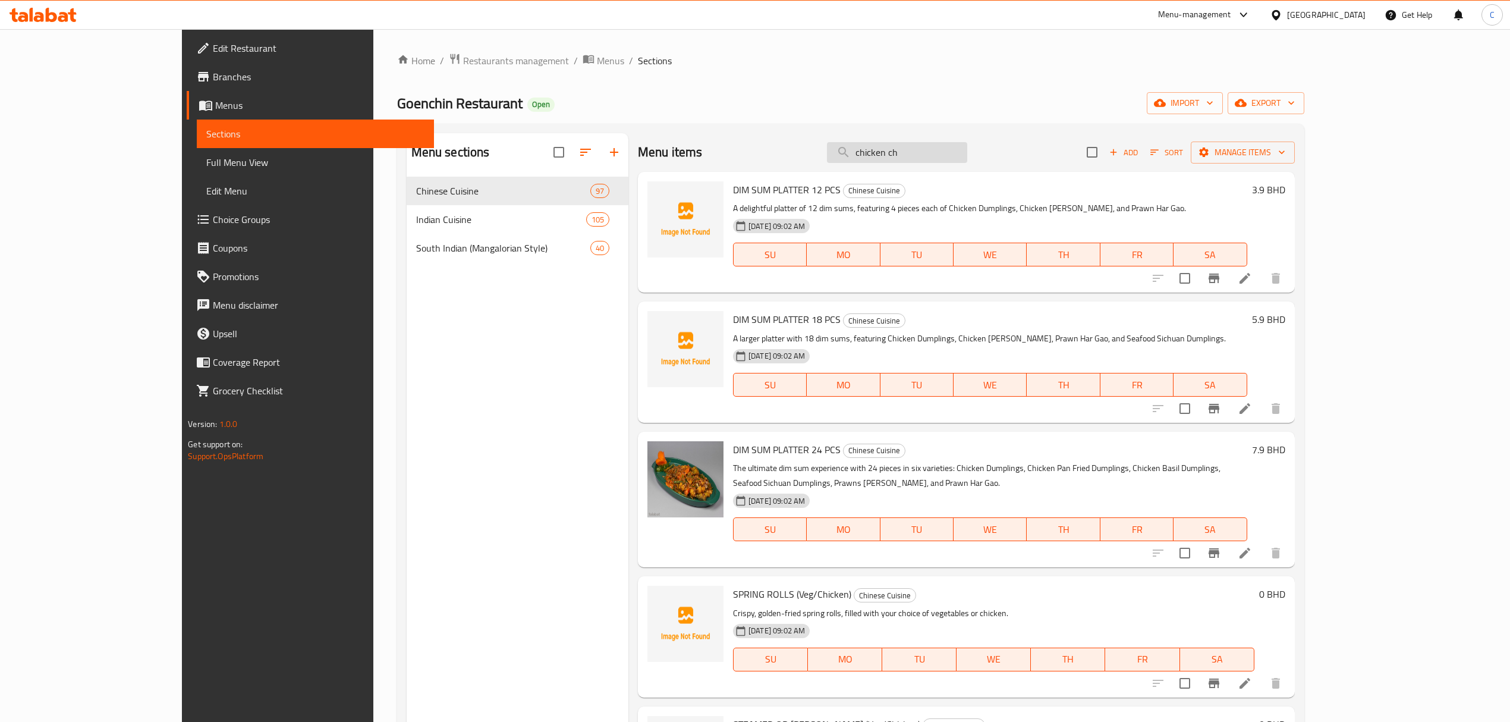
click at [967, 156] on input "chicken ch" at bounding box center [897, 152] width 140 height 21
drag, startPoint x: 978, startPoint y: 155, endPoint x: 757, endPoint y: 158, distance: 221.1
click at [763, 158] on div "Menu items chicken ch Add Sort Manage items" at bounding box center [966, 152] width 657 height 39
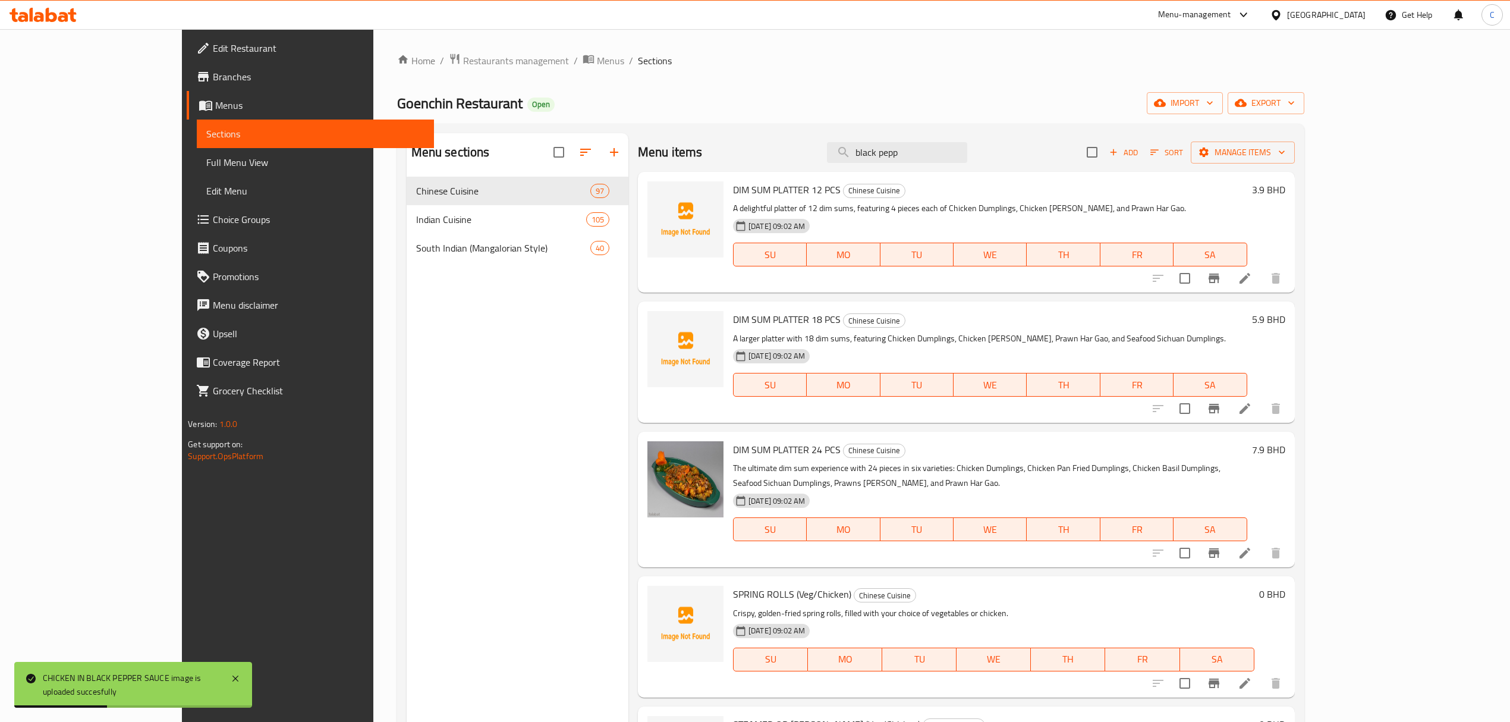
drag, startPoint x: 972, startPoint y: 153, endPoint x: 495, endPoint y: 131, distance: 478.4
click at [498, 132] on div "Menu sections Chinese Cuisine 97 Indian Cuisine 105 South Indian (Mangalorian S…" at bounding box center [850, 494] width 907 height 741
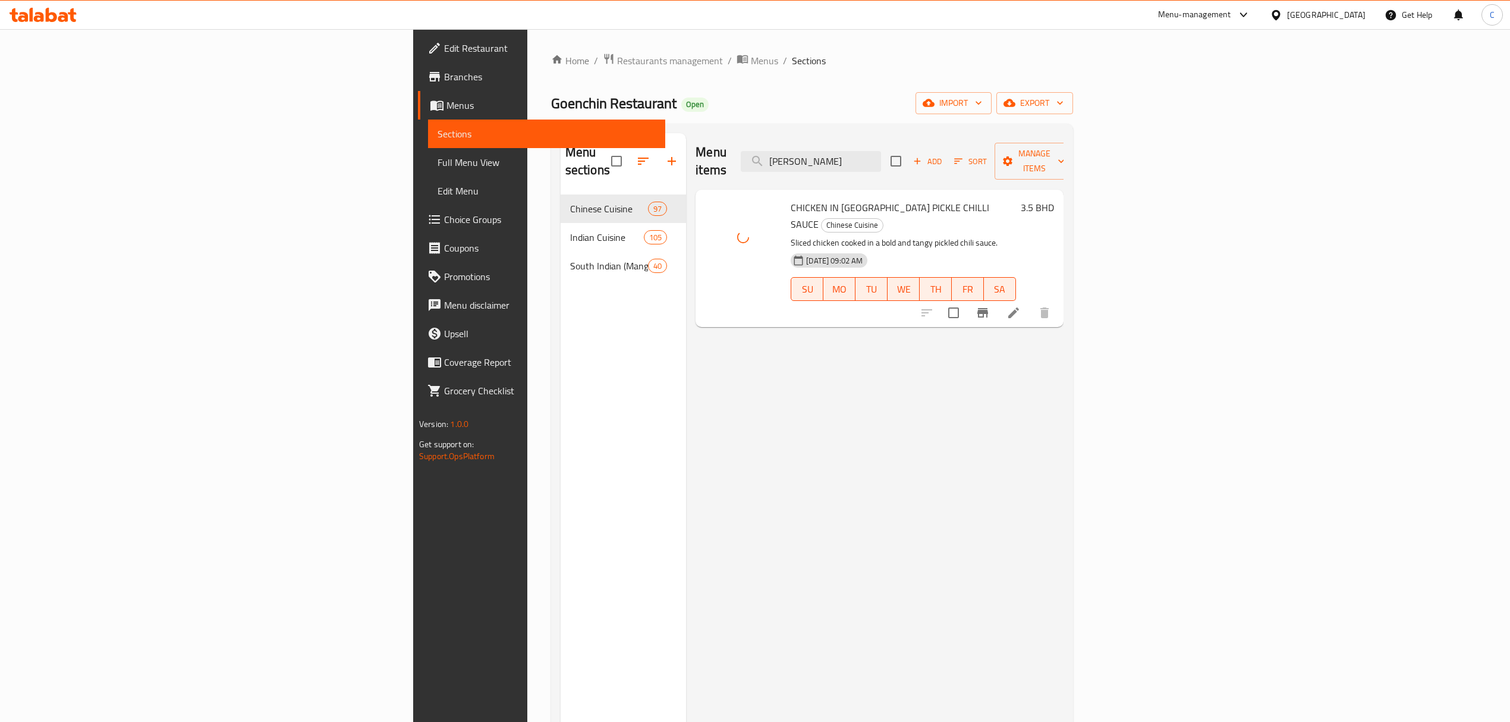
drag, startPoint x: 1014, startPoint y: 152, endPoint x: 794, endPoint y: 155, distance: 219.9
click at [883, 143] on div "Menu items cheng Add Sort Manage items" at bounding box center [879, 161] width 368 height 56
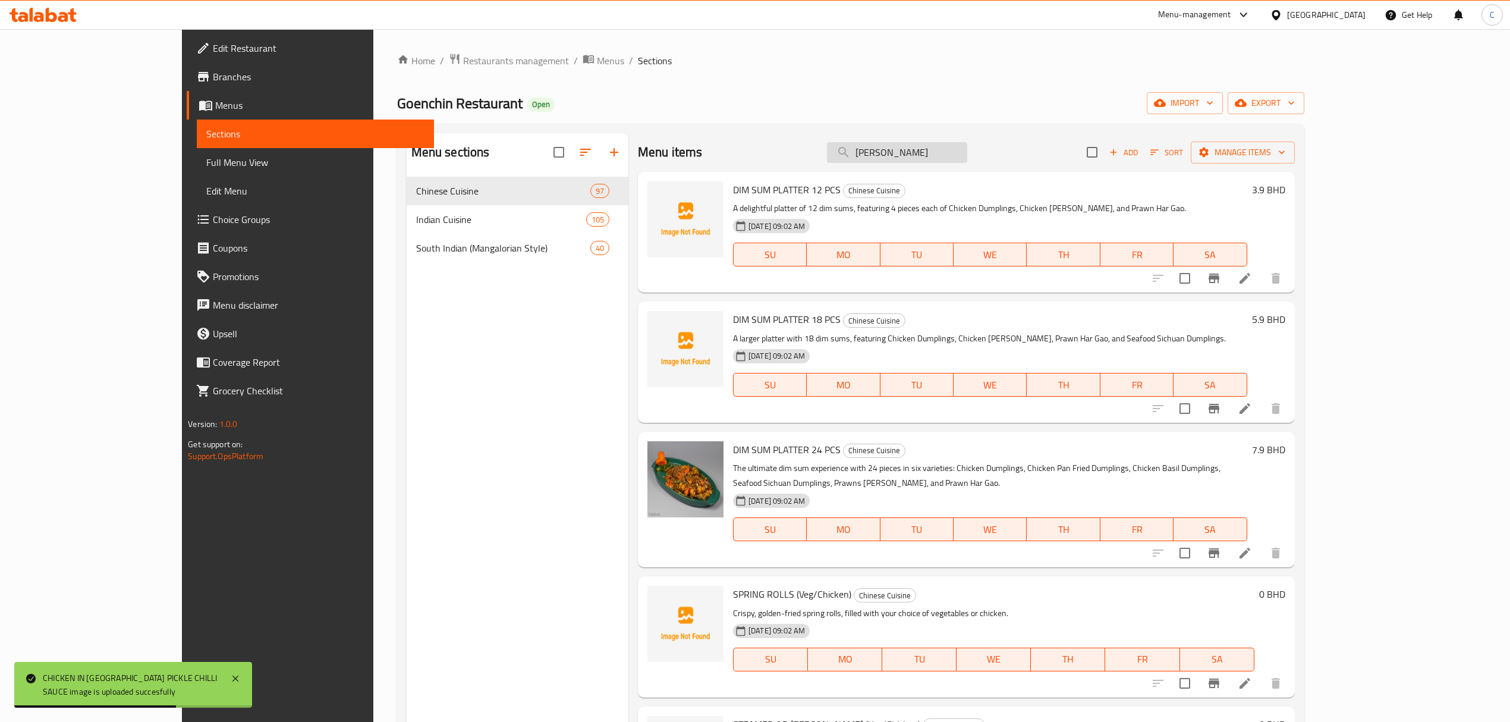
click at [967, 147] on input "cheng" at bounding box center [897, 152] width 140 height 21
drag, startPoint x: 938, startPoint y: 147, endPoint x: 848, endPoint y: 139, distance: 90.7
click at [861, 141] on div "Menu items cheng Add Sort Manage items" at bounding box center [966, 152] width 657 height 39
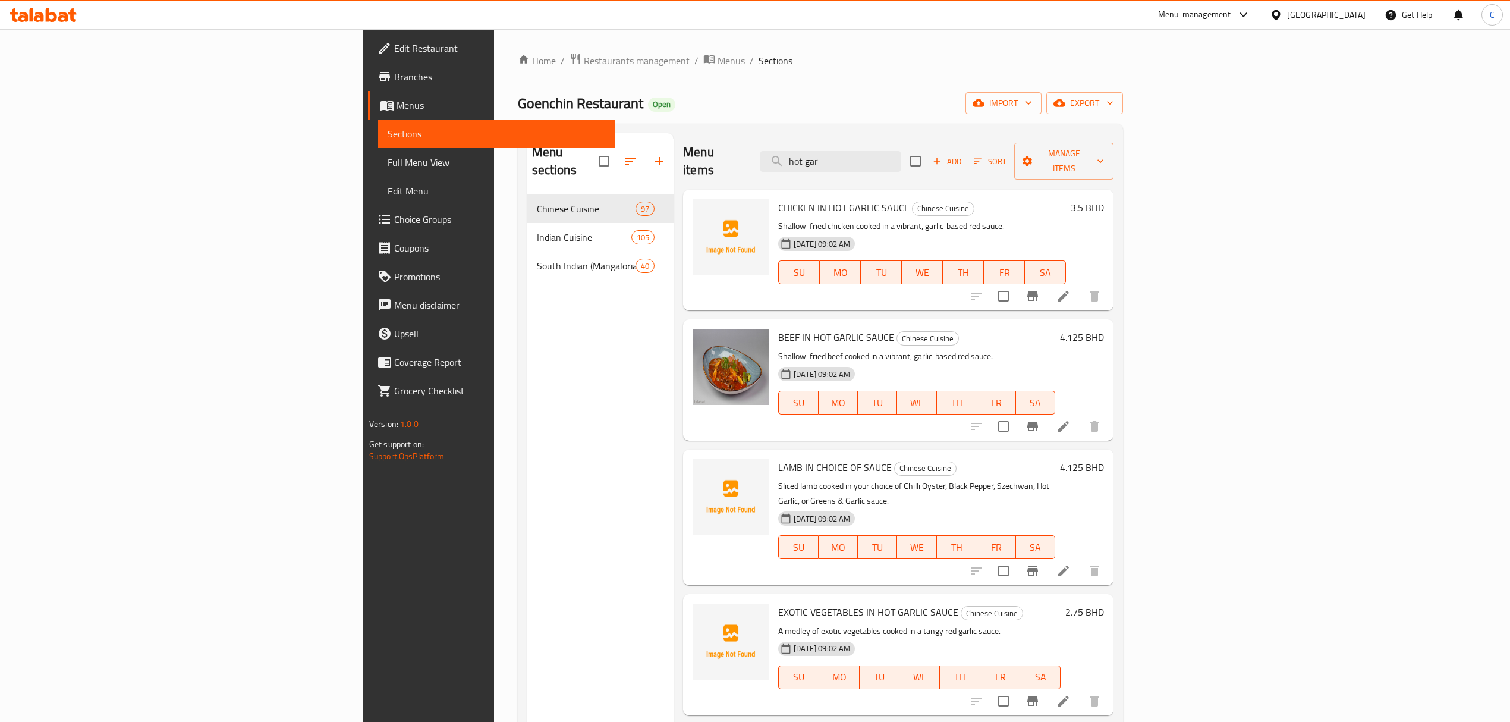
type input "hot gar"
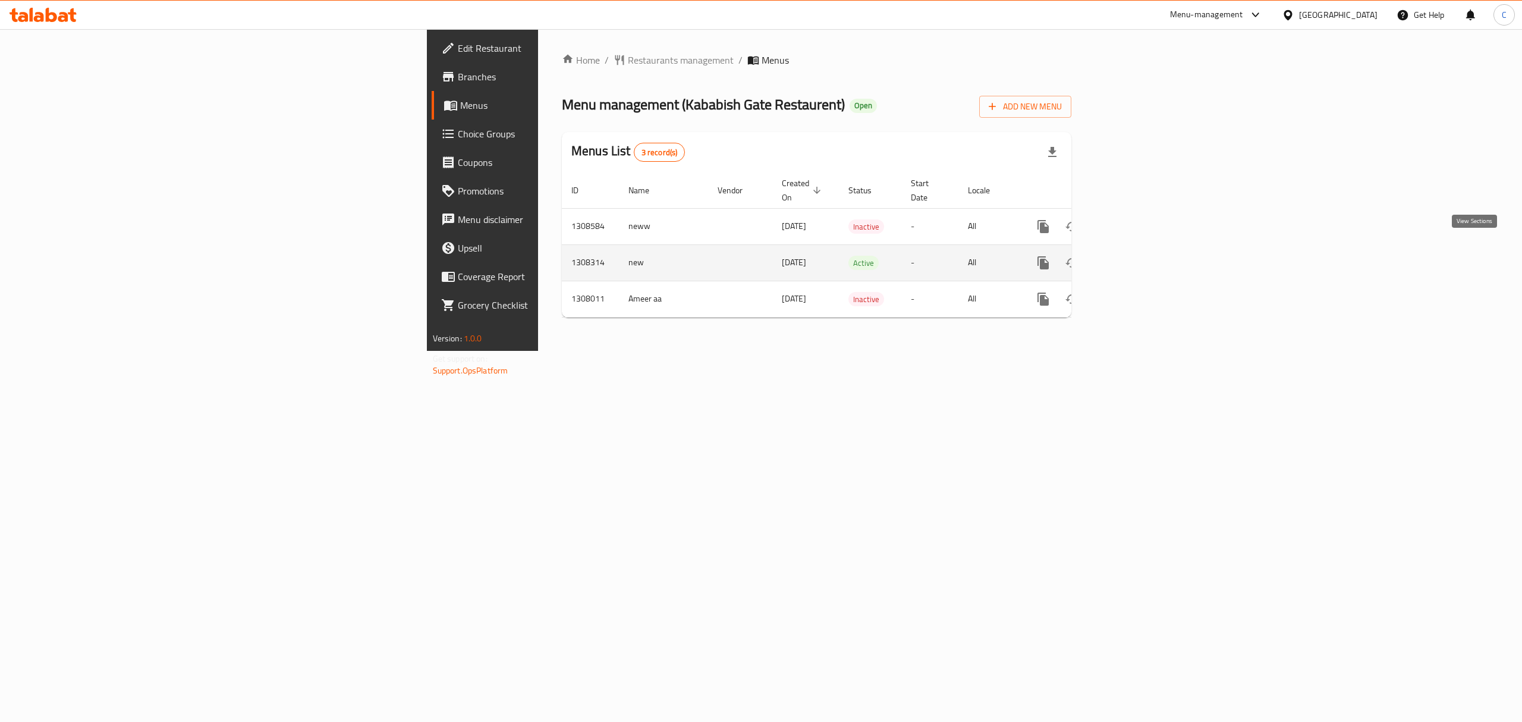
click at [1143, 255] on link "enhanced table" at bounding box center [1129, 262] width 29 height 29
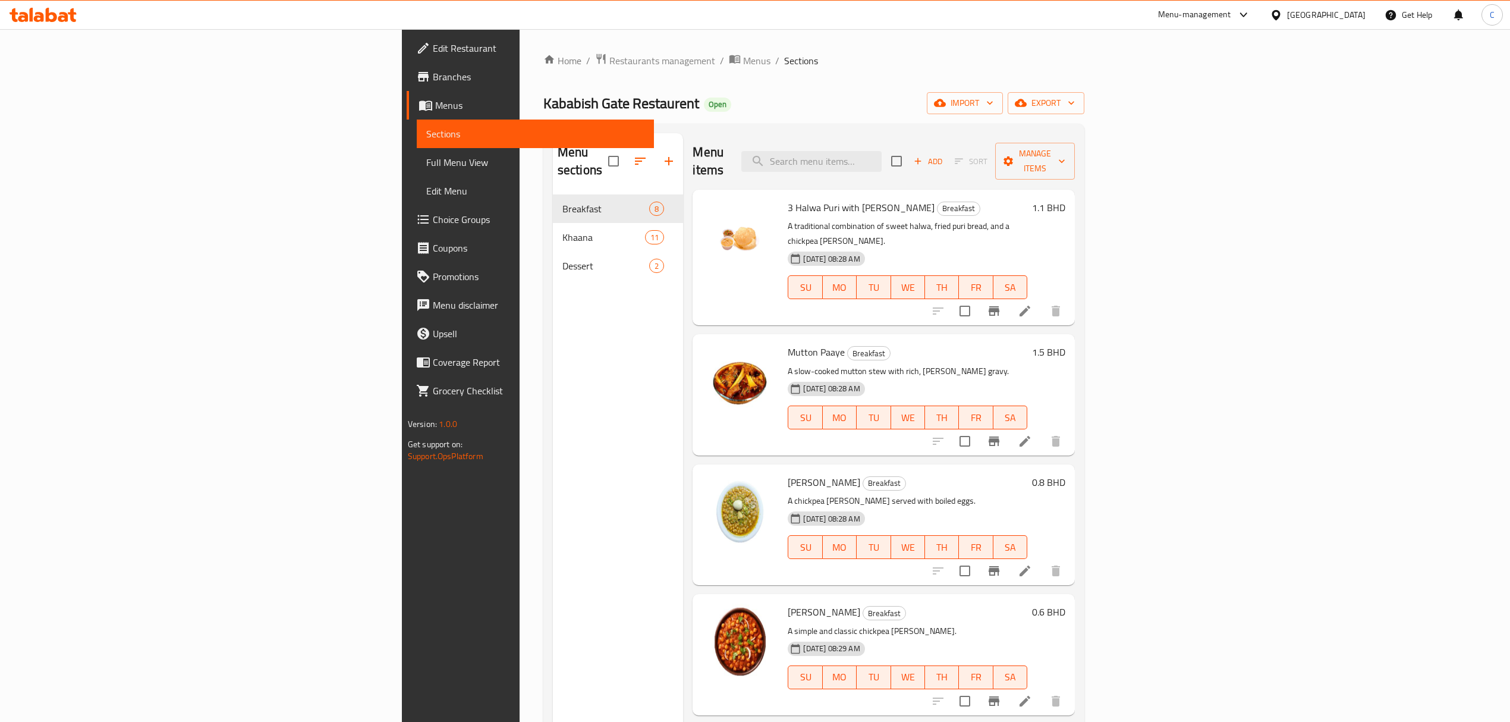
scroll to position [346, 0]
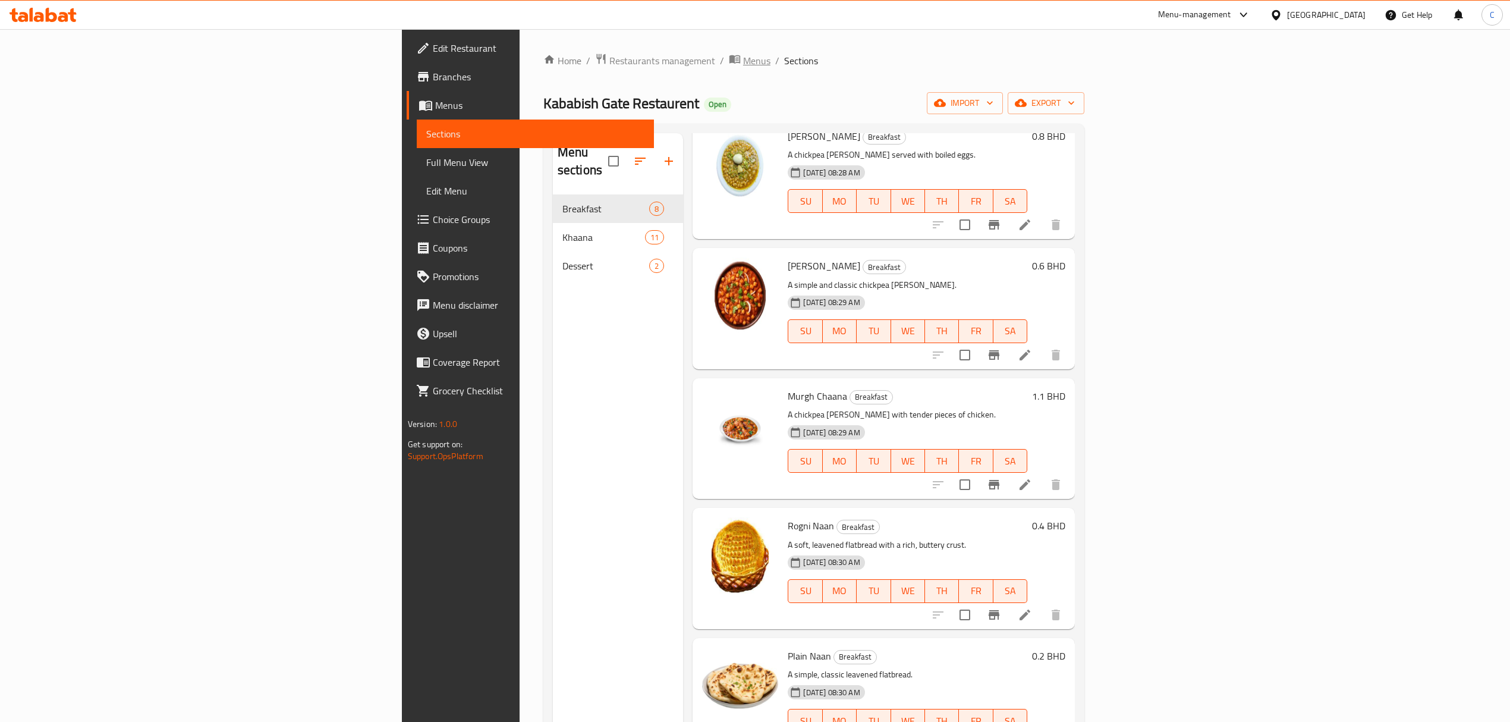
click at [743, 53] on span "Menus" at bounding box center [756, 60] width 27 height 14
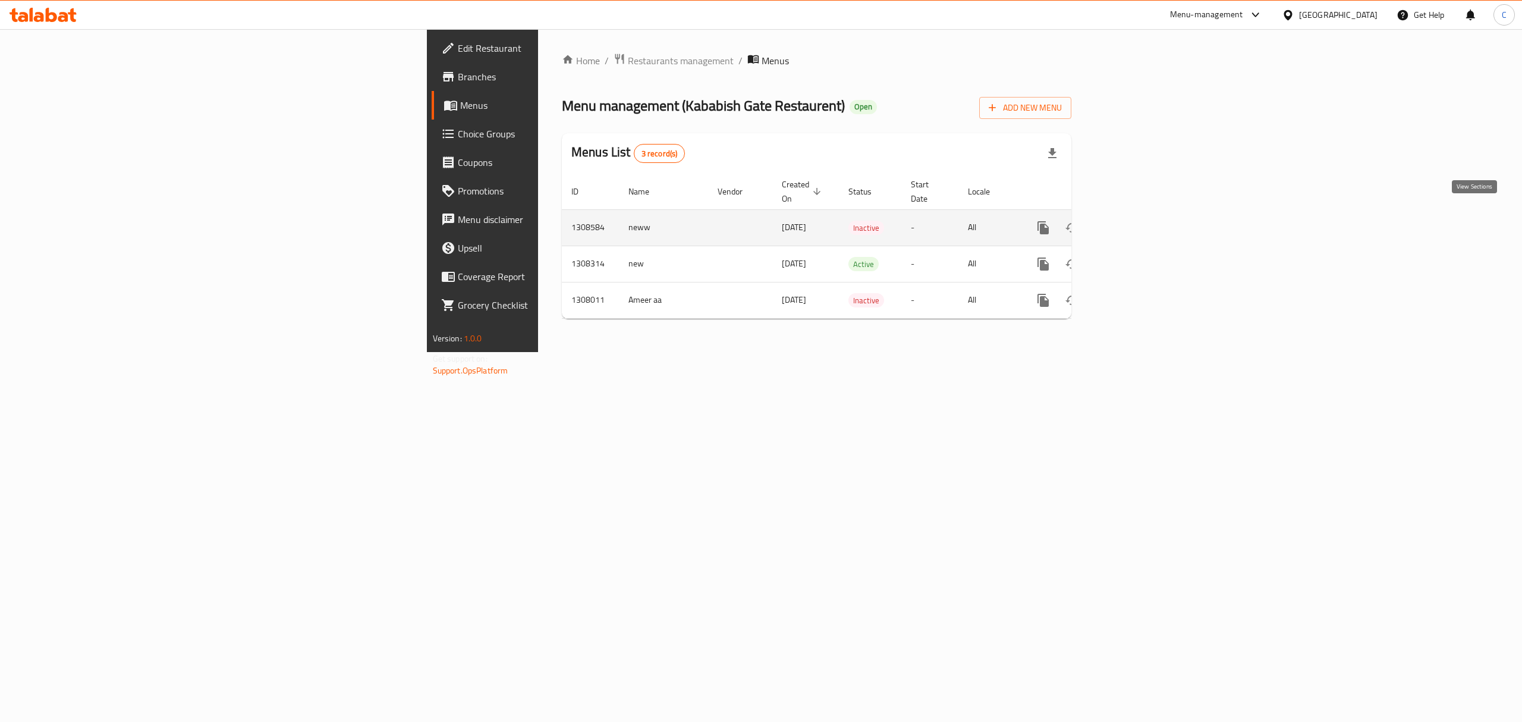
click at [1136, 221] on icon "enhanced table" at bounding box center [1129, 228] width 14 height 14
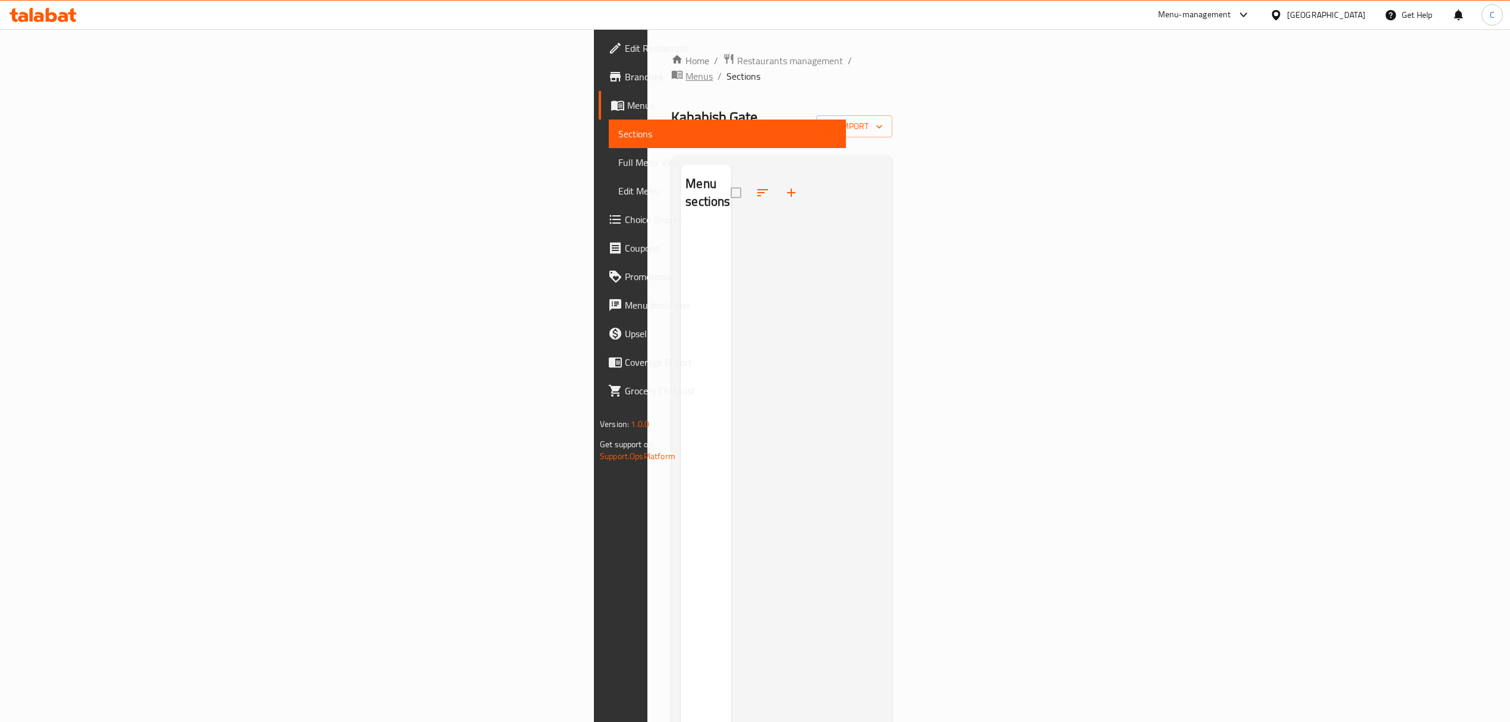
click at [685, 69] on span "Menus" at bounding box center [698, 76] width 27 height 14
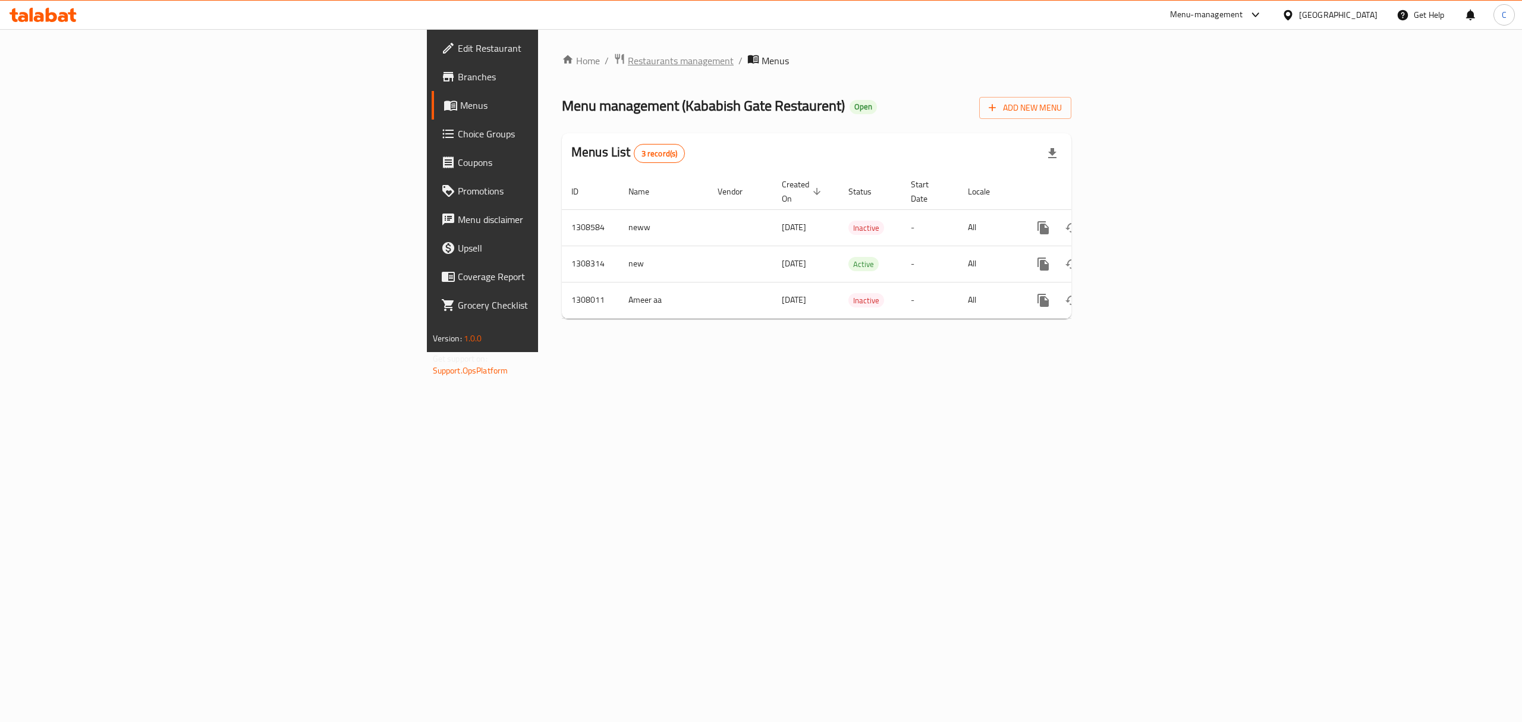
click at [628, 58] on span "Restaurants management" at bounding box center [681, 60] width 106 height 14
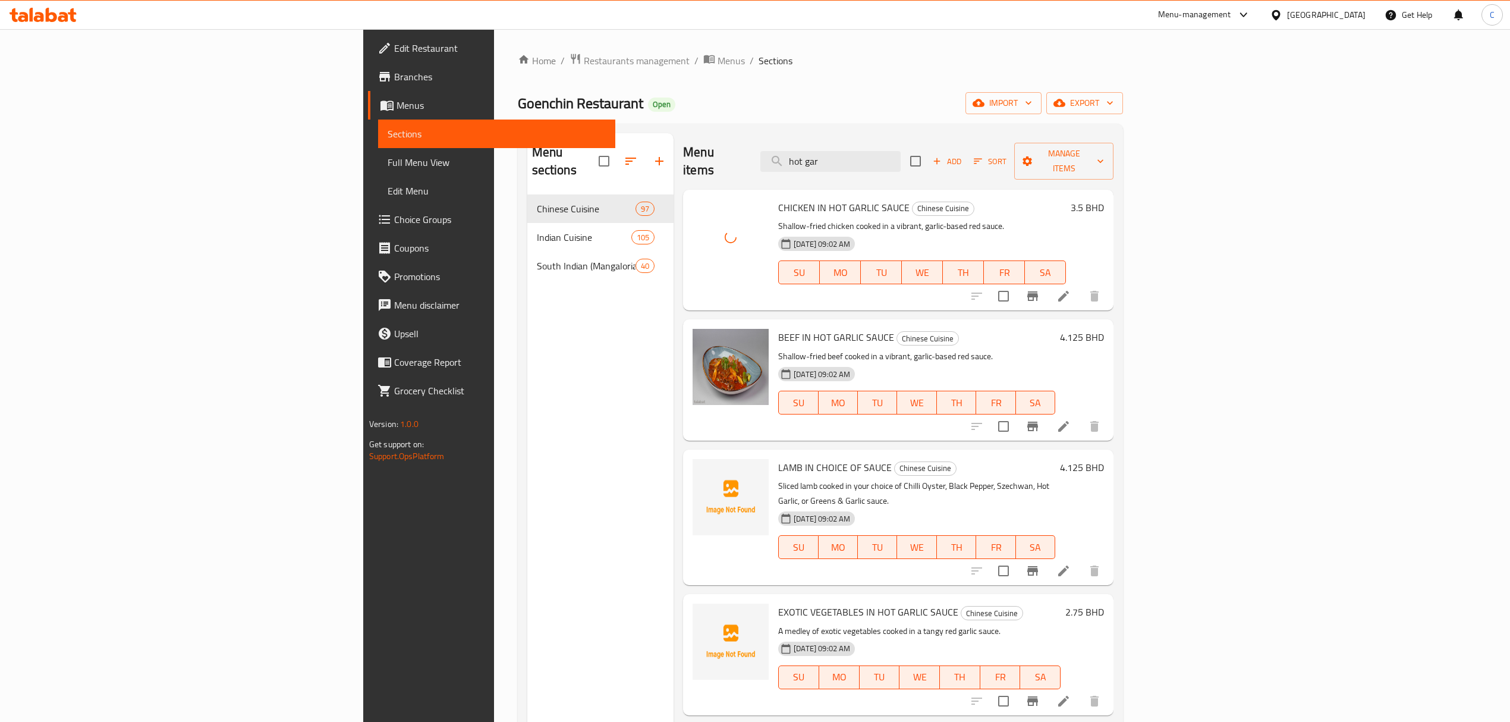
scroll to position [0, 115]
drag, startPoint x: 971, startPoint y: 149, endPoint x: 861, endPoint y: 143, distance: 109.5
click at [861, 143] on div "Menu items hot gar Add Sort Manage items" at bounding box center [898, 161] width 430 height 56
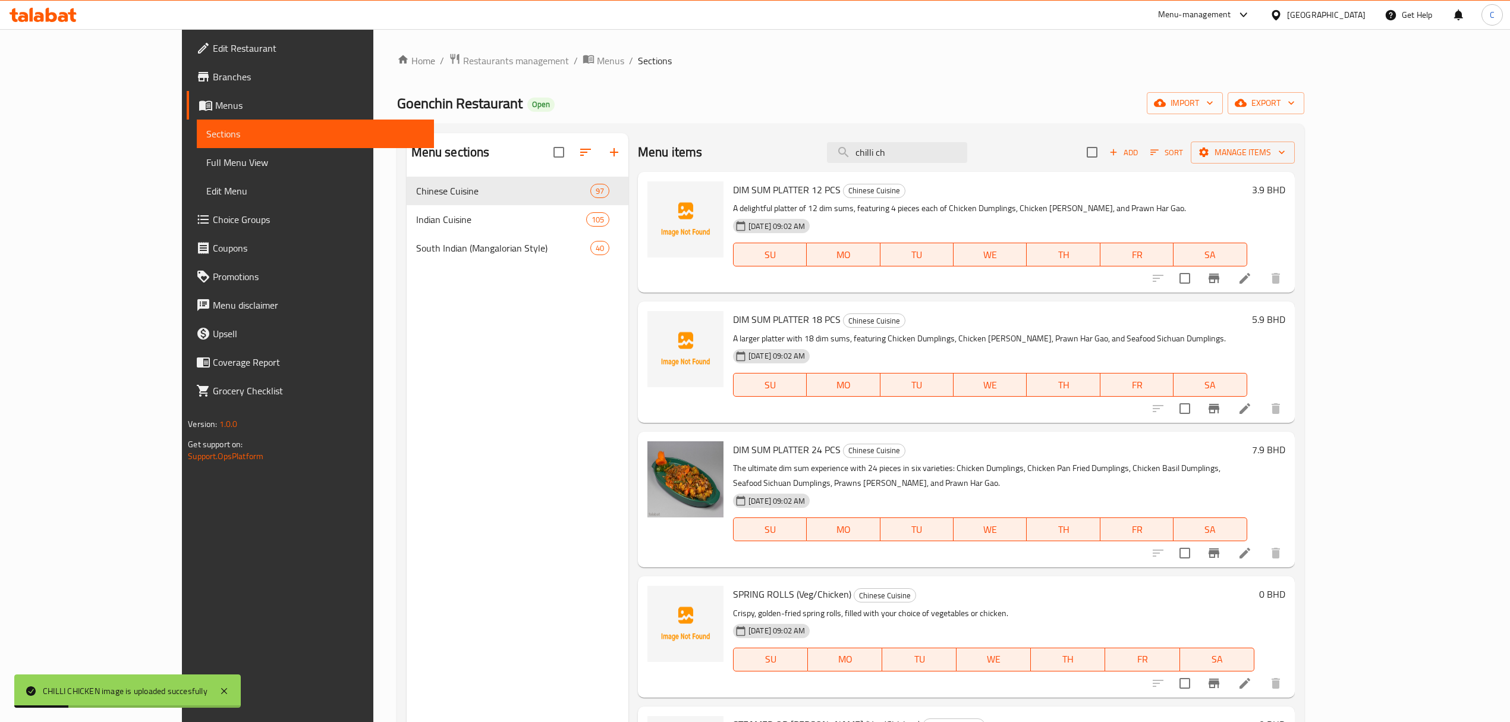
drag, startPoint x: 692, startPoint y: 146, endPoint x: 603, endPoint y: 119, distance: 93.3
click at [664, 140] on div "Menu items chilli ch Add Sort Manage items" at bounding box center [966, 152] width 657 height 39
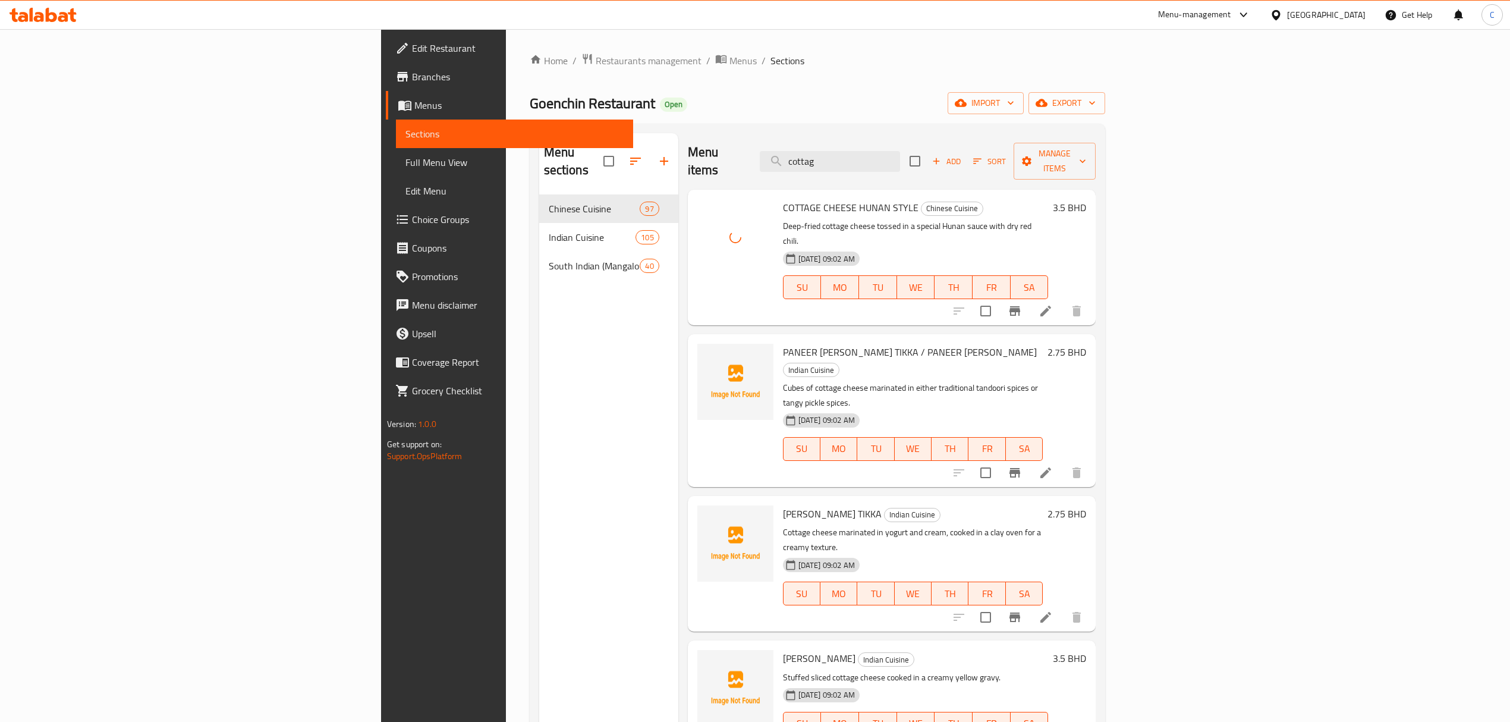
drag, startPoint x: 973, startPoint y: 151, endPoint x: 703, endPoint y: 146, distance: 270.5
click at [709, 146] on div "Menu items cottag Add Sort Manage items" at bounding box center [892, 161] width 408 height 56
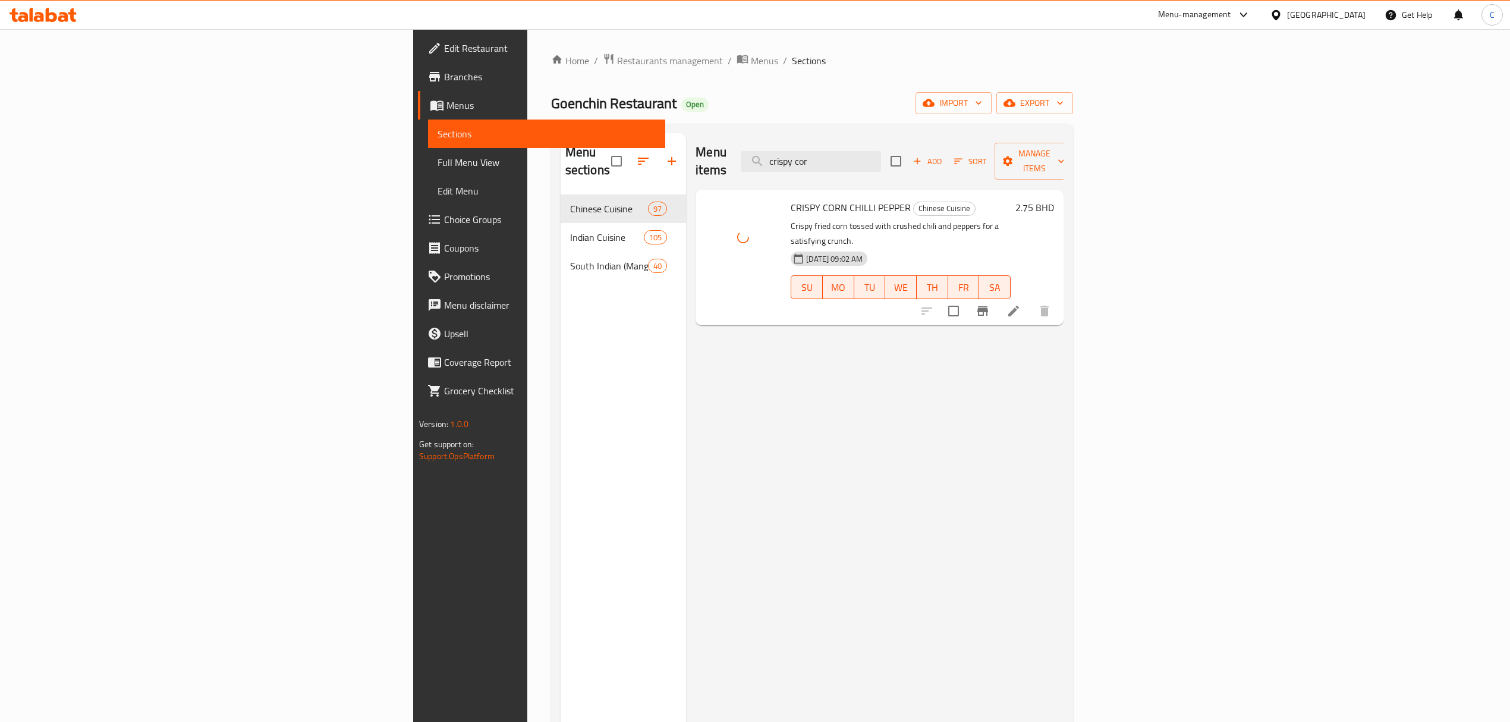
drag, startPoint x: 988, startPoint y: 151, endPoint x: 676, endPoint y: 127, distance: 312.4
click at [676, 127] on div "Menu sections Chinese Cuisine 97 Indian Cuisine 105 South Indian (Mangalorian S…" at bounding box center [812, 494] width 522 height 741
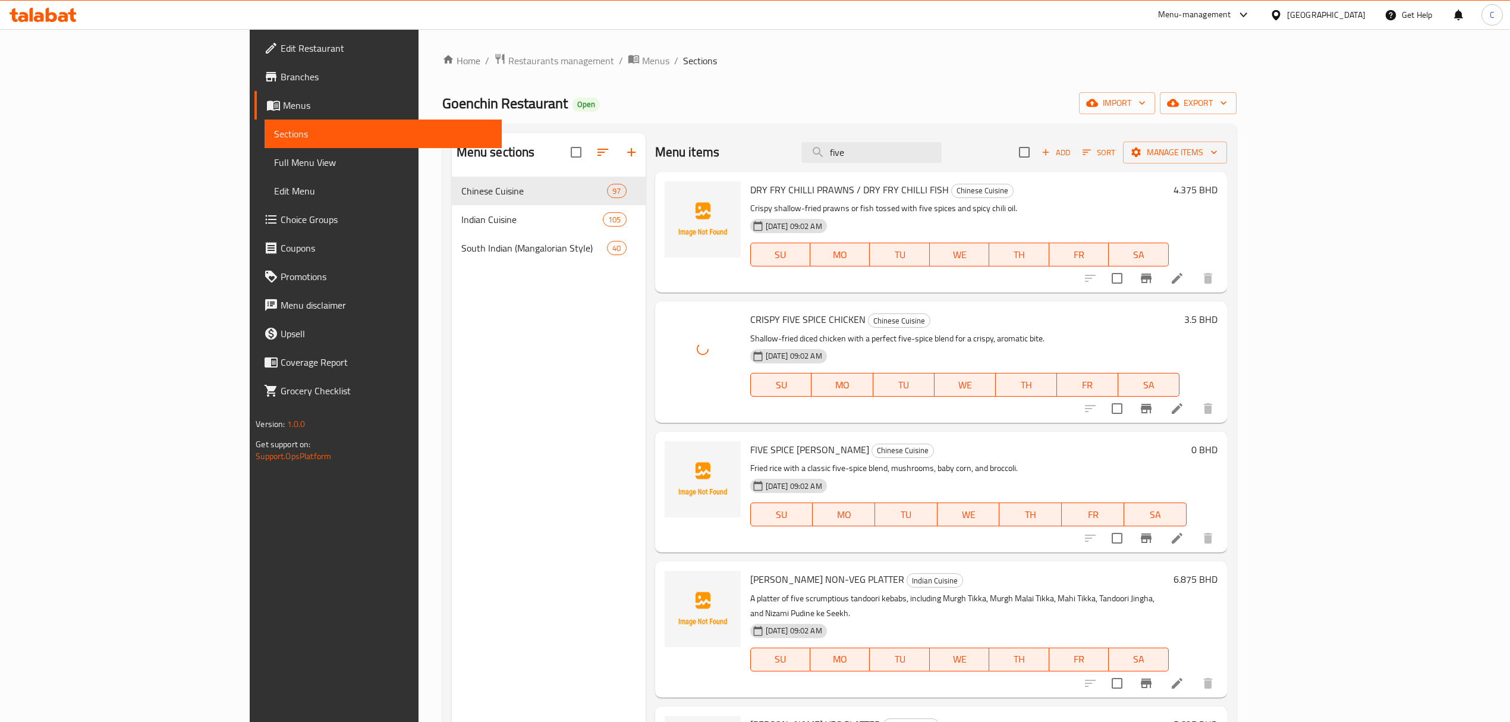
drag, startPoint x: 974, startPoint y: 149, endPoint x: 700, endPoint y: 152, distance: 274.1
click at [700, 152] on div "Menu items five Add Sort Manage items" at bounding box center [941, 152] width 572 height 39
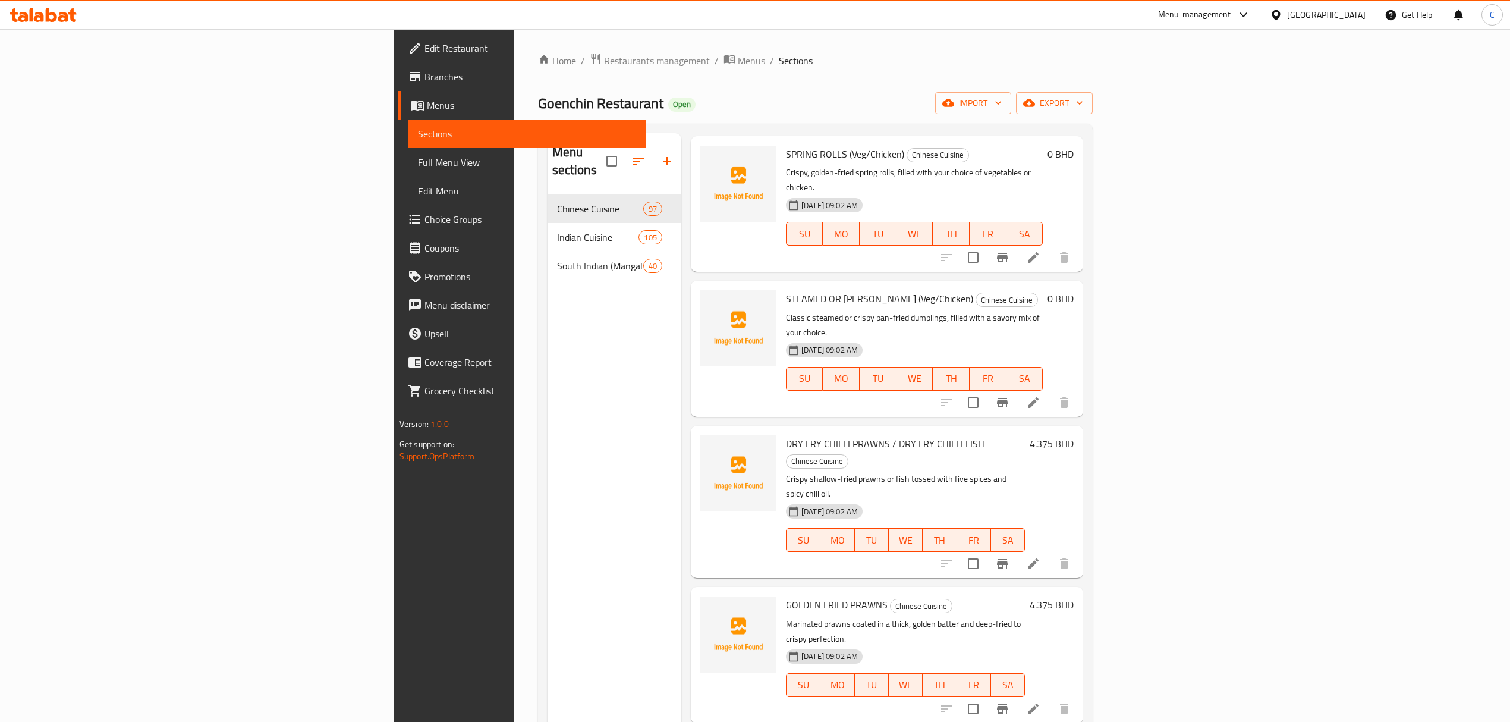
scroll to position [0, 0]
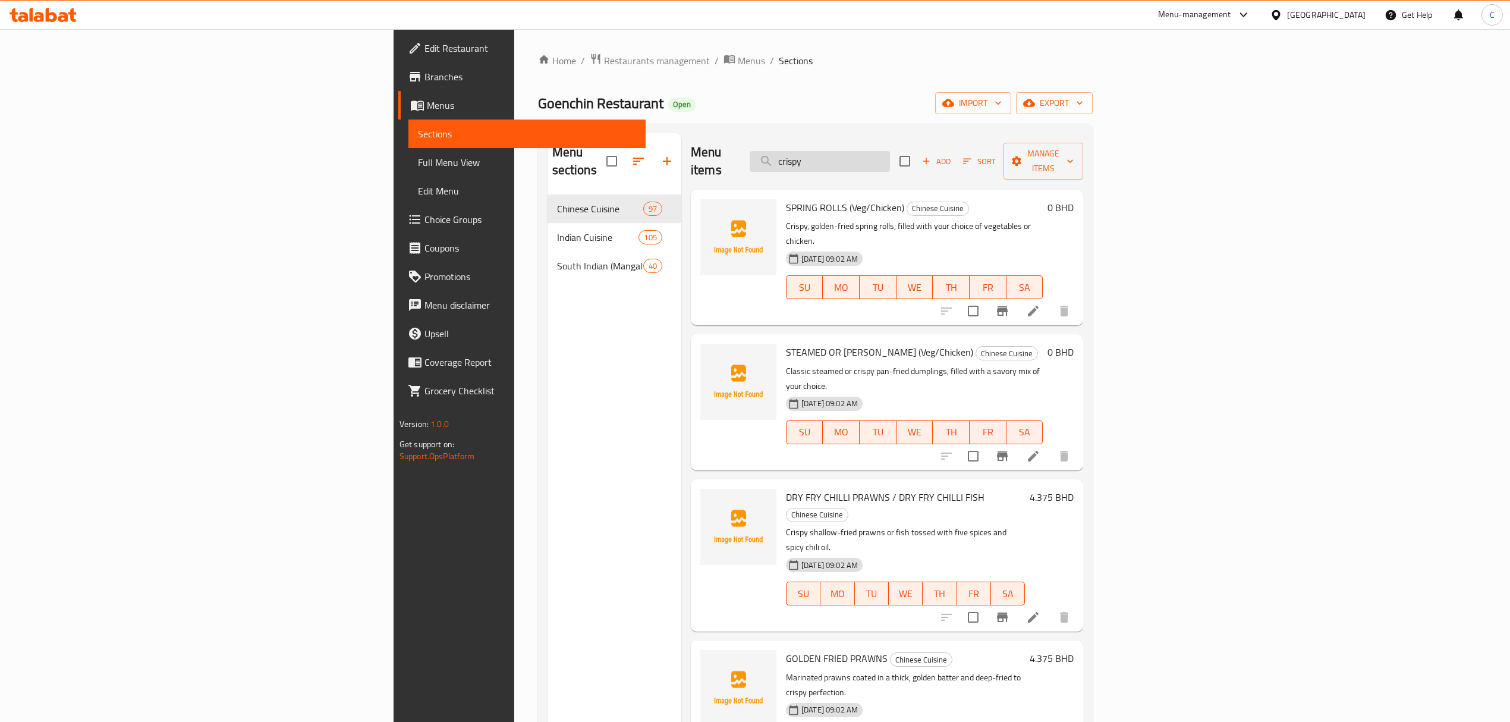
click at [890, 151] on input "crispy" at bounding box center [820, 161] width 140 height 21
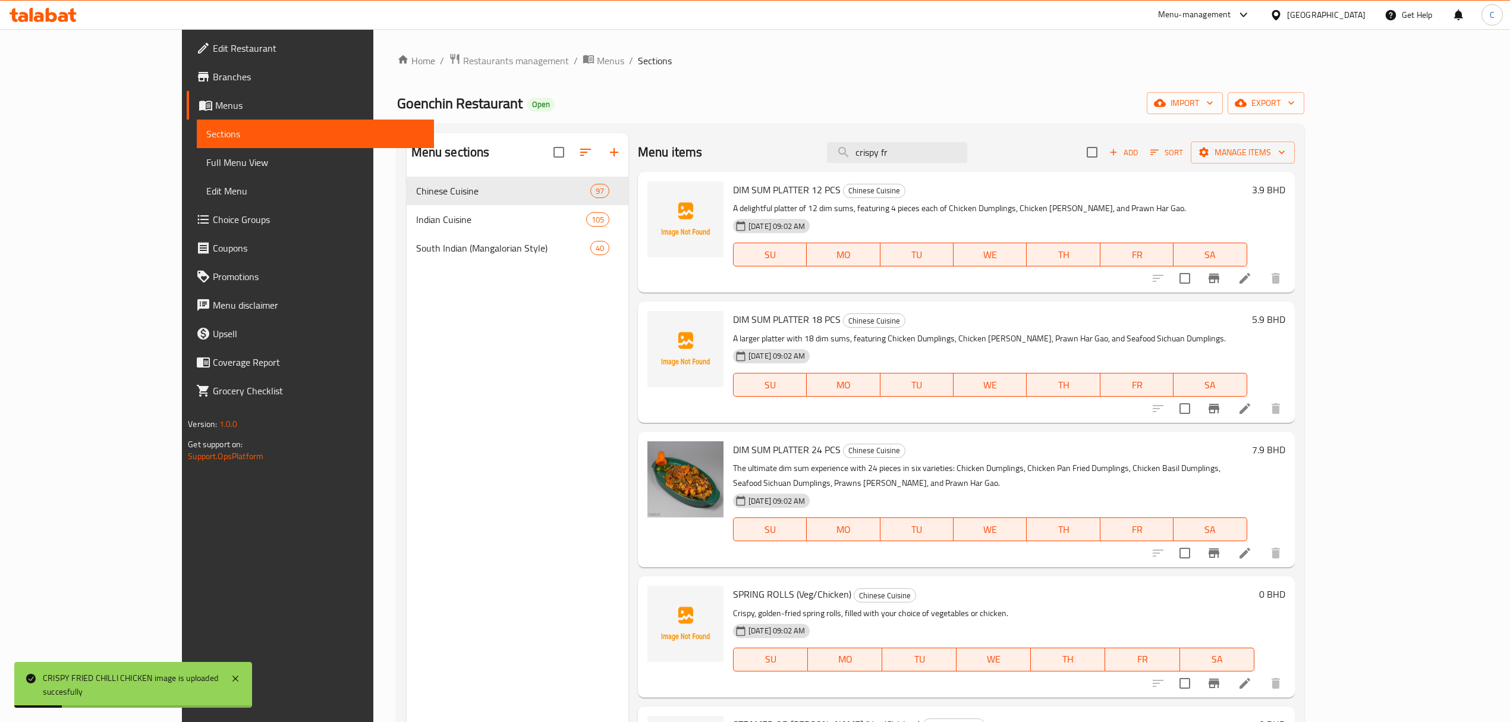
drag, startPoint x: 957, startPoint y: 160, endPoint x: 739, endPoint y: 139, distance: 218.6
click at [747, 139] on div "Menu items crispy fr Add Sort Manage items" at bounding box center [966, 152] width 657 height 39
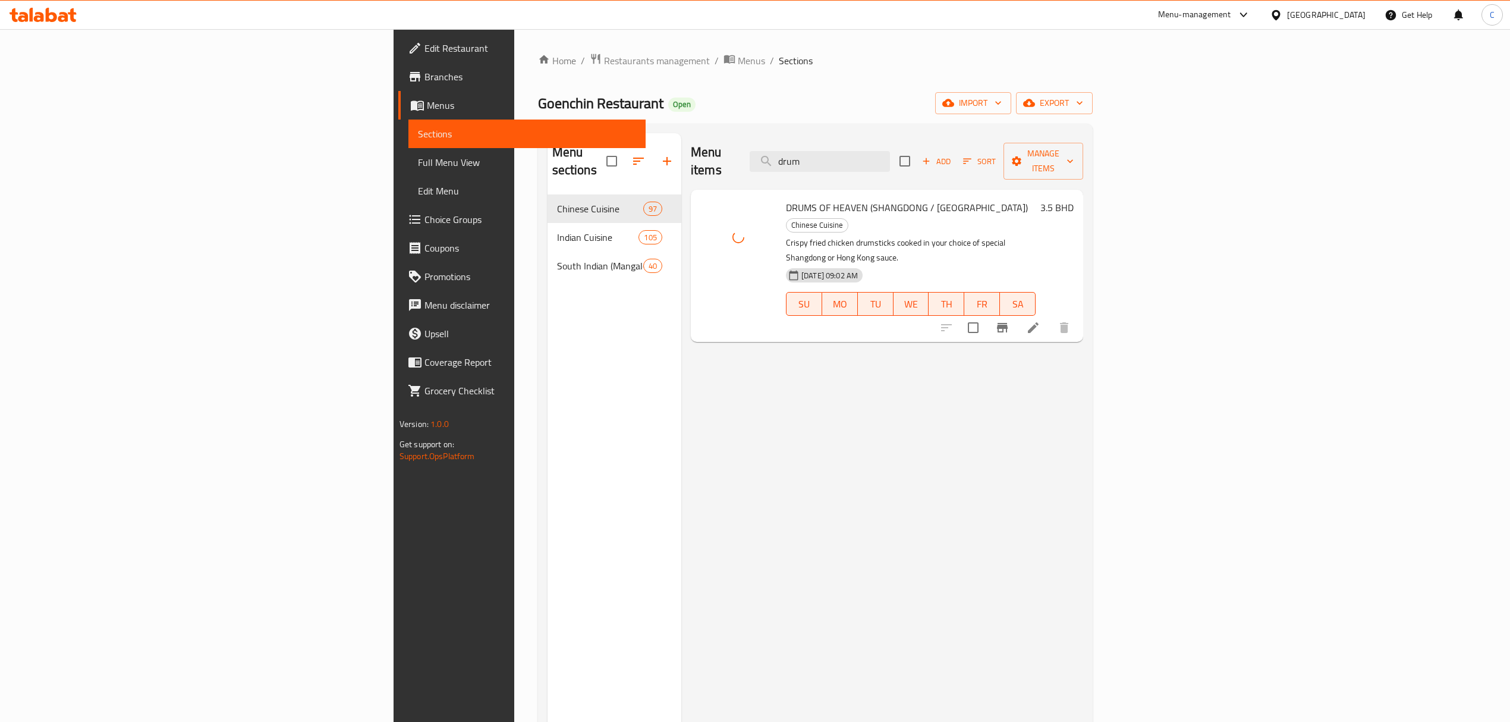
drag, startPoint x: 971, startPoint y: 151, endPoint x: 849, endPoint y: 150, distance: 121.9
click at [852, 150] on div "Menu items drum Add Sort Manage items" at bounding box center [887, 161] width 392 height 56
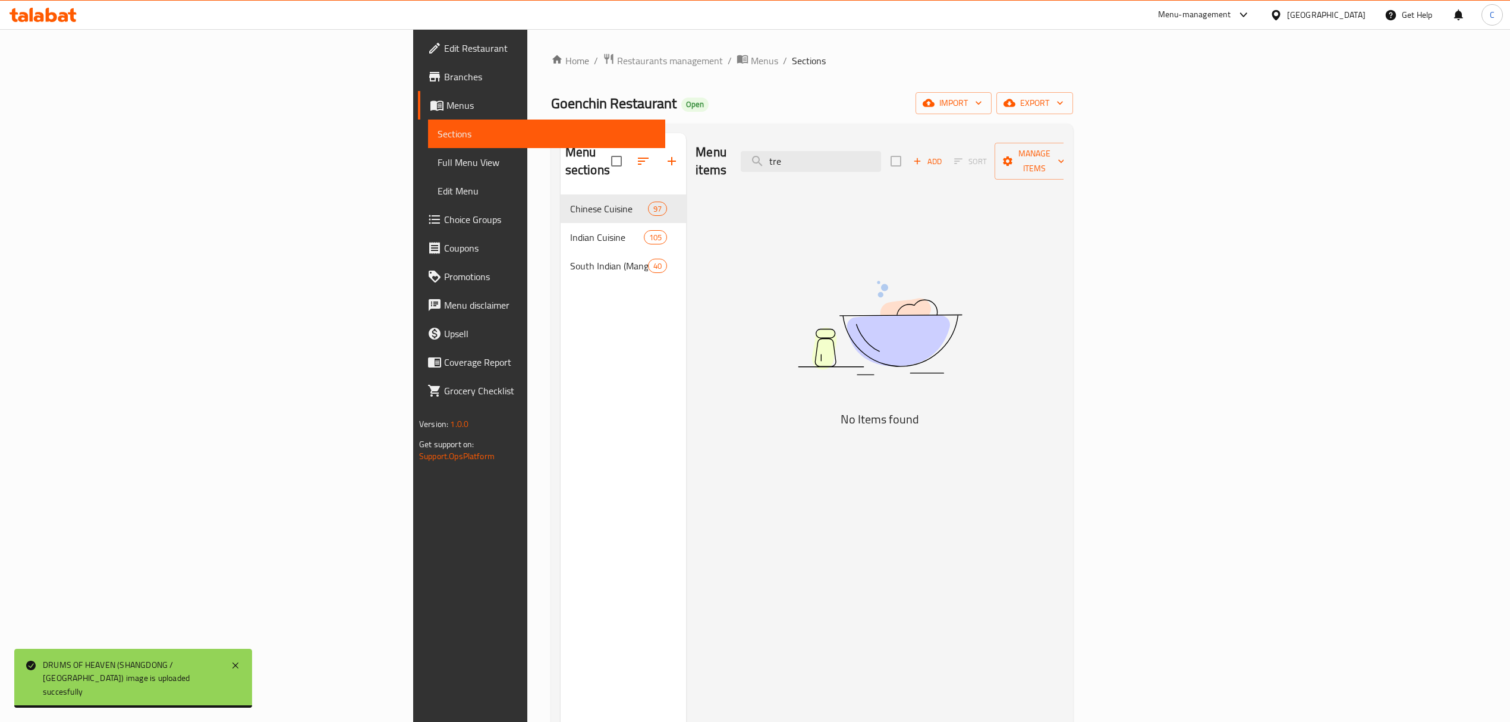
type input "trea"
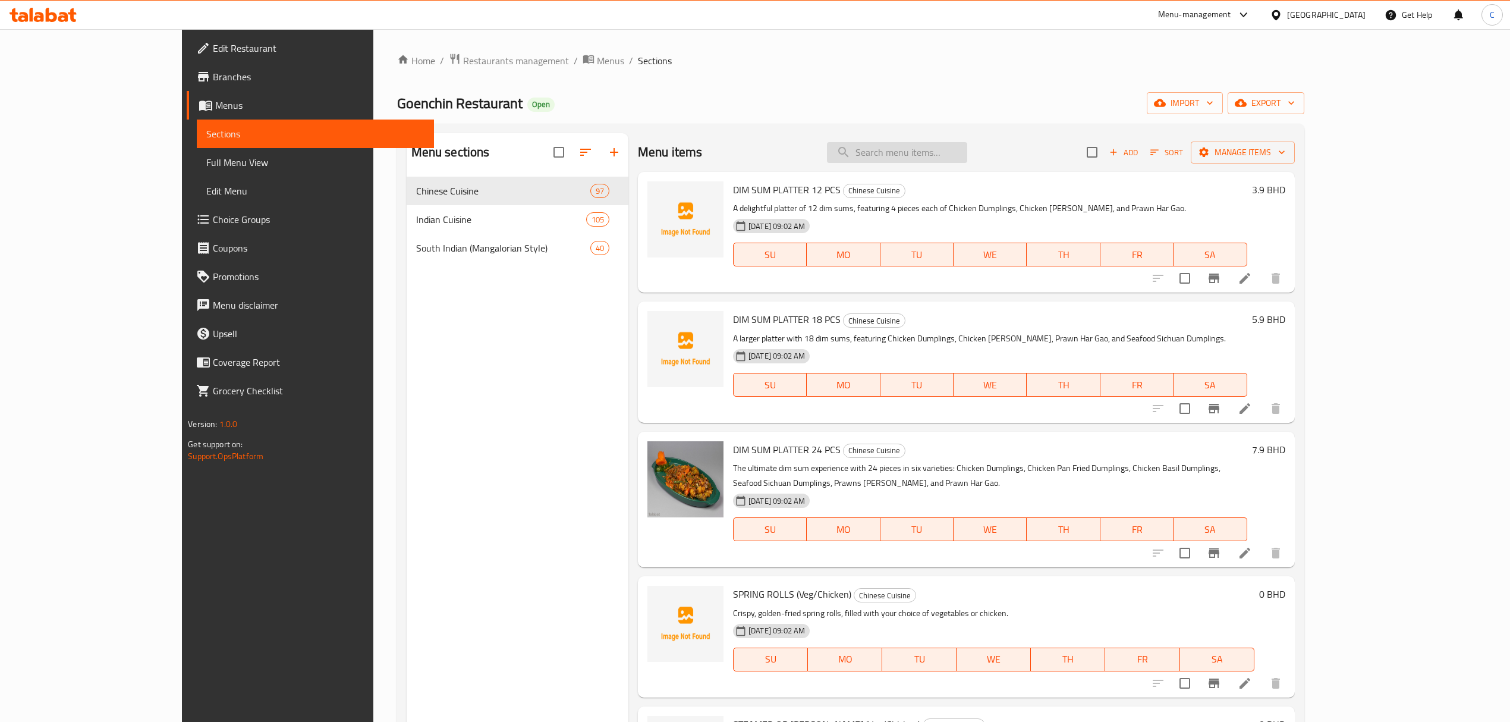
click at [967, 148] on input "search" at bounding box center [897, 152] width 140 height 21
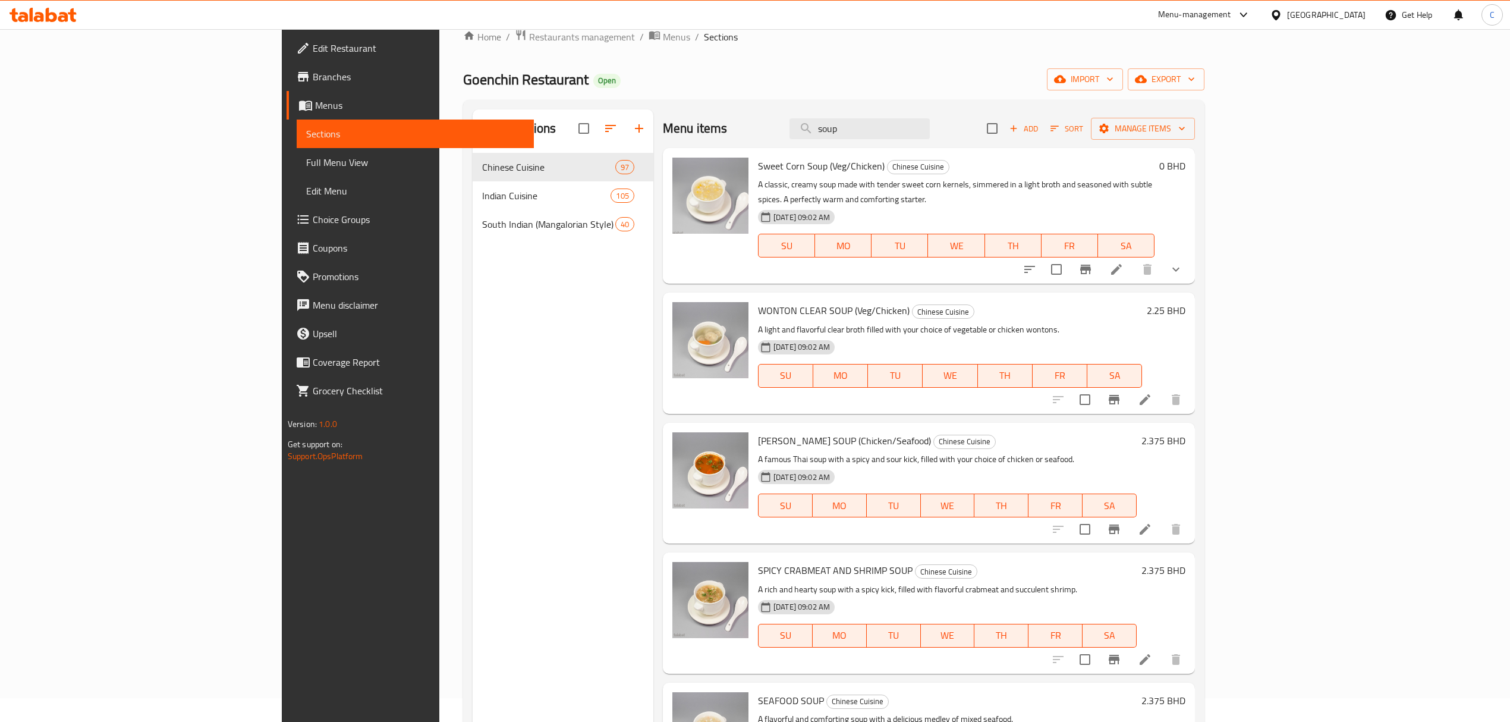
scroll to position [8, 0]
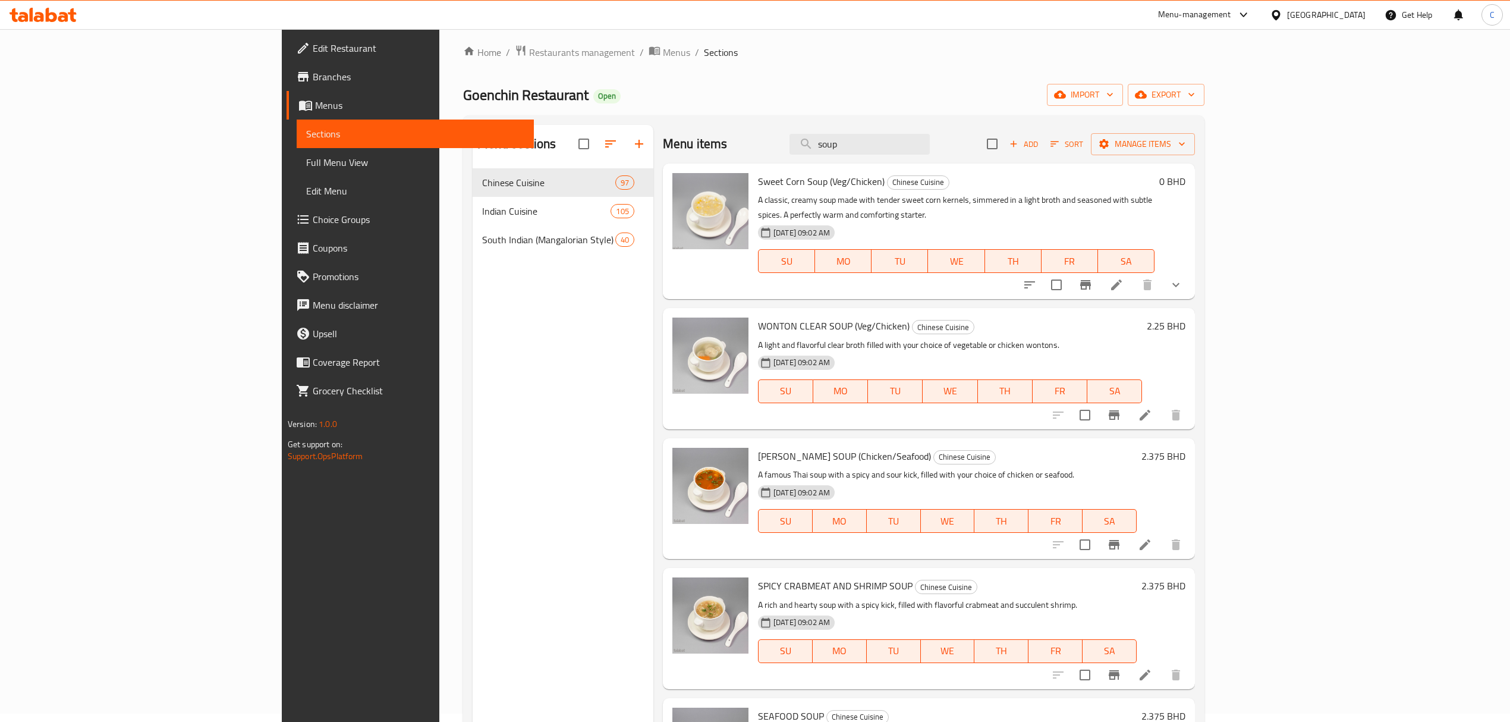
drag, startPoint x: 974, startPoint y: 143, endPoint x: 681, endPoint y: 143, distance: 293.0
click at [681, 143] on div "Menu items soup Add Sort Manage items" at bounding box center [929, 144] width 532 height 39
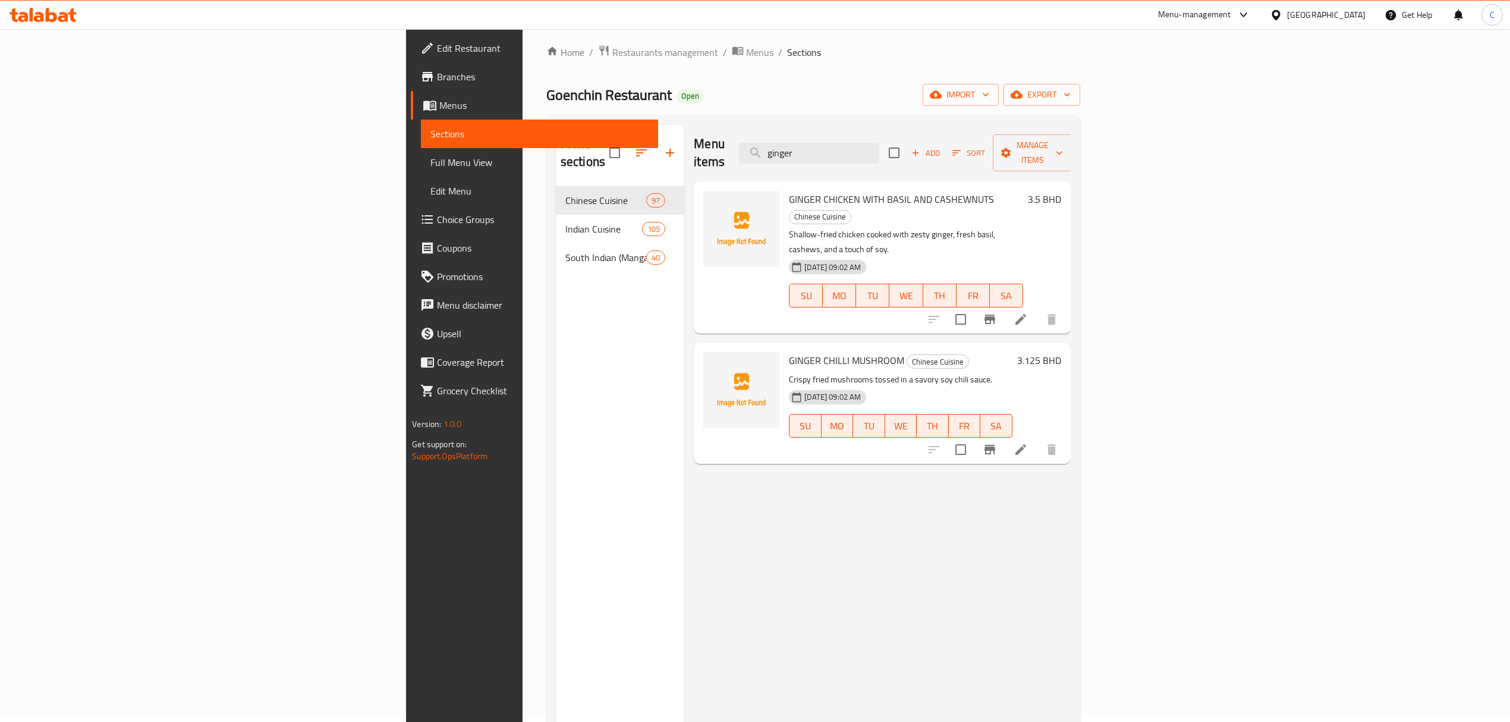
type input "ginger"
drag, startPoint x: 969, startPoint y: 141, endPoint x: 892, endPoint y: 140, distance: 76.7
click at [893, 140] on div "Menu items ginger Add Sort Manage items" at bounding box center [882, 153] width 376 height 56
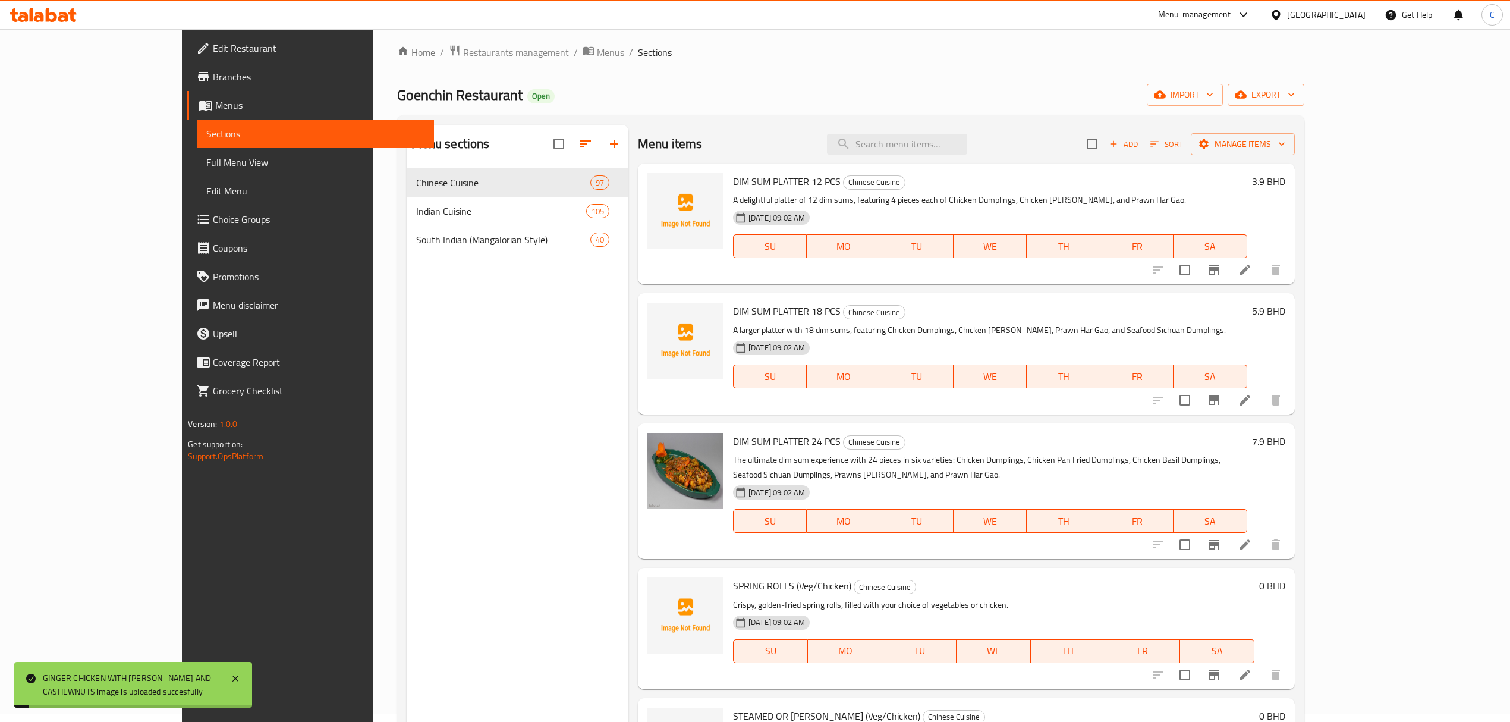
click at [972, 132] on div "Menu items Add Sort Manage items" at bounding box center [966, 144] width 657 height 39
click at [967, 143] on input "search" at bounding box center [897, 144] width 140 height 21
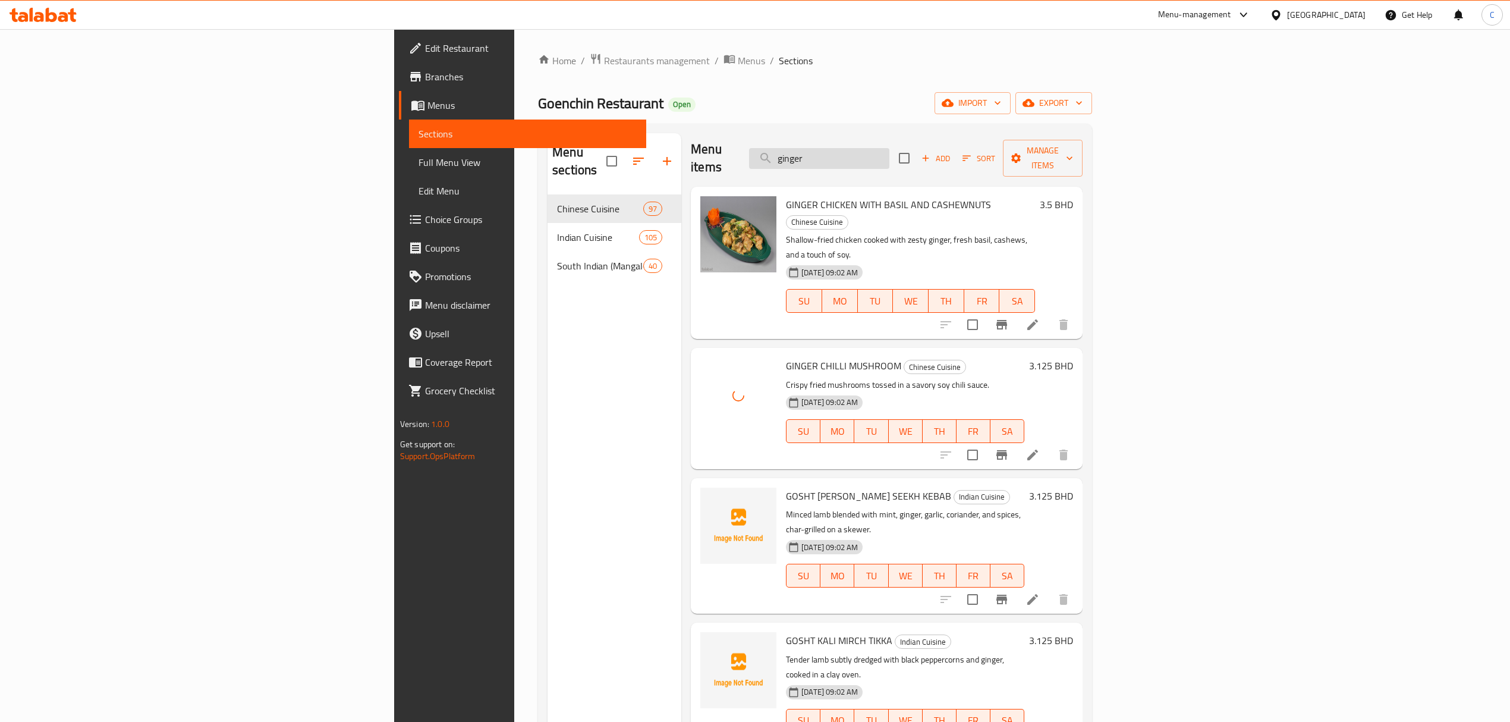
scroll to position [0, 0]
drag, startPoint x: 945, startPoint y: 153, endPoint x: 753, endPoint y: 157, distance: 192.0
click at [753, 157] on div "Menu items ginger Add Sort Manage items" at bounding box center [887, 161] width 392 height 56
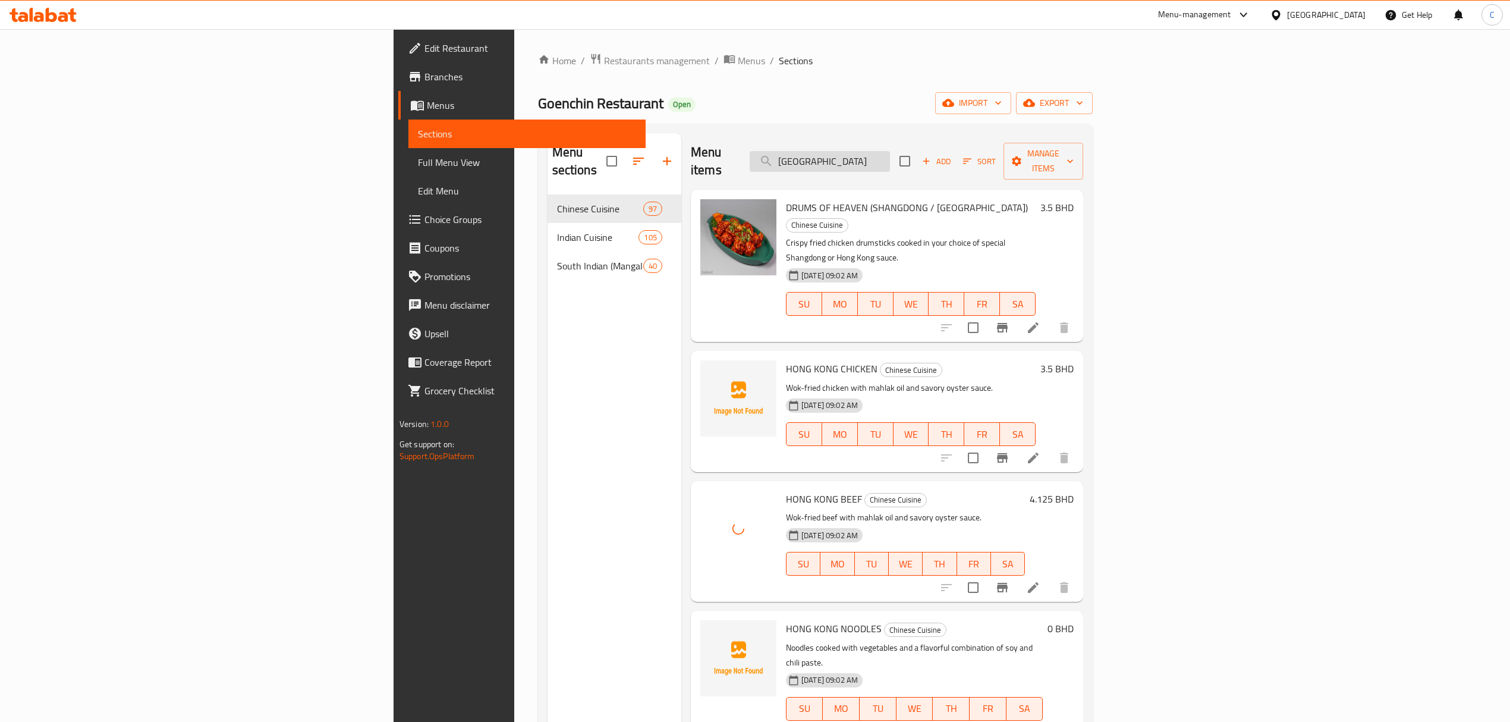
click at [890, 157] on input "hong kong" at bounding box center [820, 161] width 140 height 21
click at [890, 155] on input "hong kong" at bounding box center [820, 161] width 140 height 21
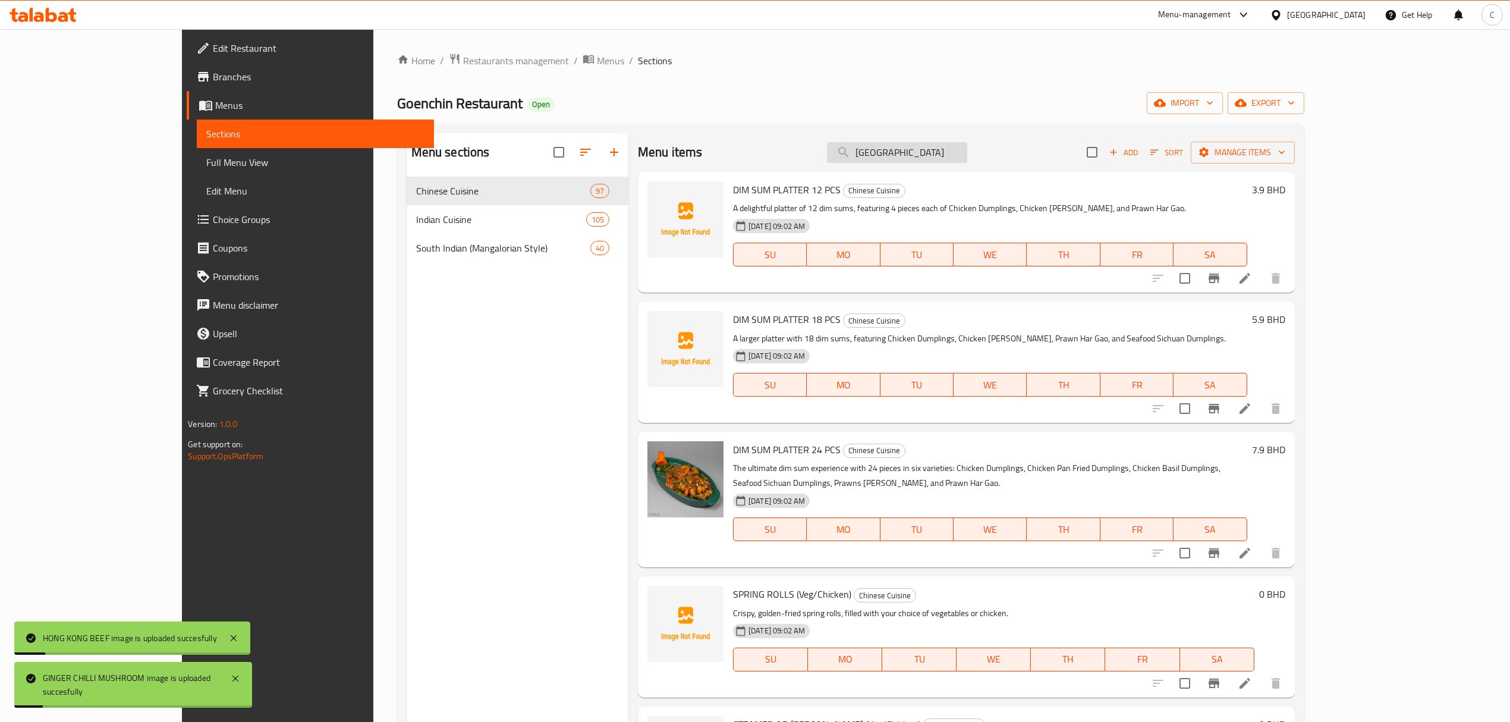
click at [967, 150] on input "hong kong" at bounding box center [897, 152] width 140 height 21
drag, startPoint x: 861, startPoint y: 143, endPoint x: 695, endPoint y: 143, distance: 165.8
click at [698, 145] on div "Menu items hong kong Add Sort Manage items" at bounding box center [966, 152] width 657 height 39
click at [955, 156] on input "soup" at bounding box center [897, 152] width 140 height 21
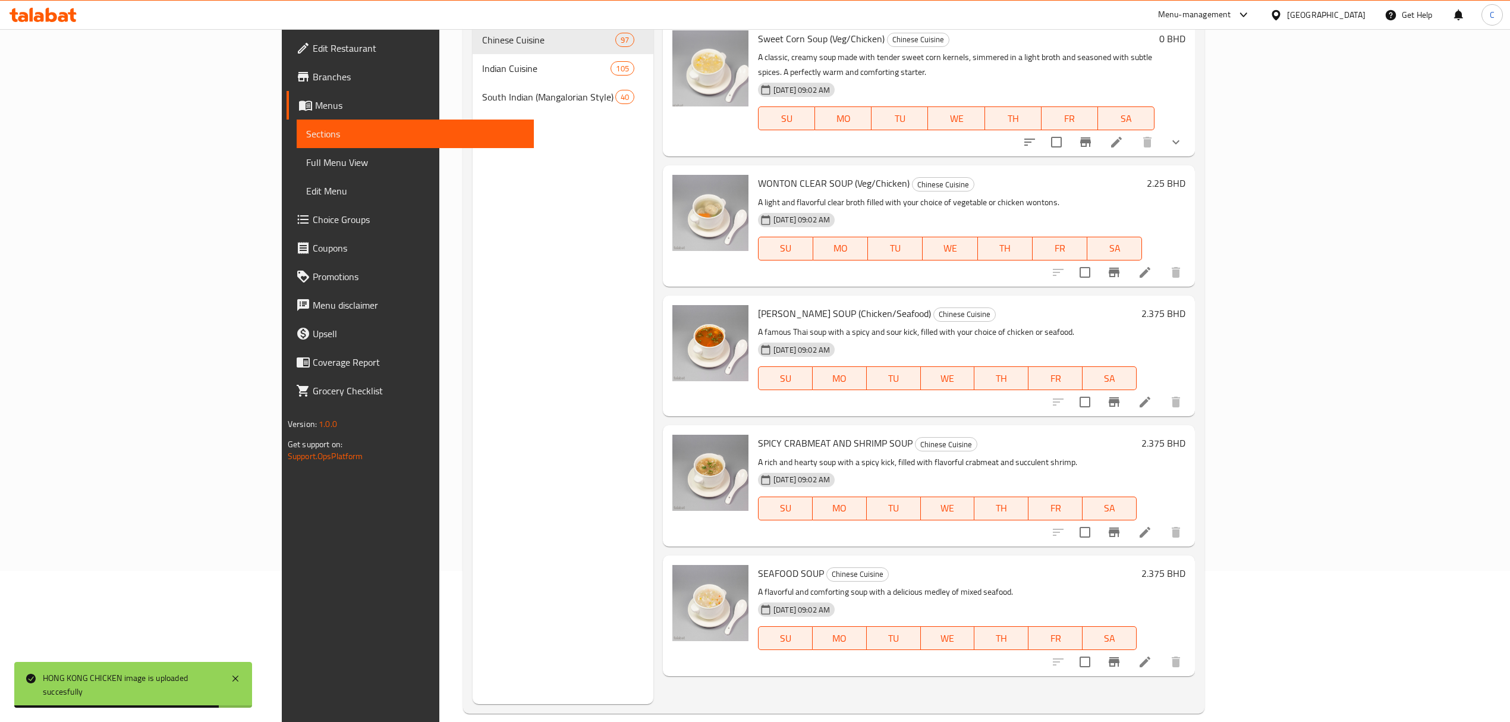
scroll to position [167, 0]
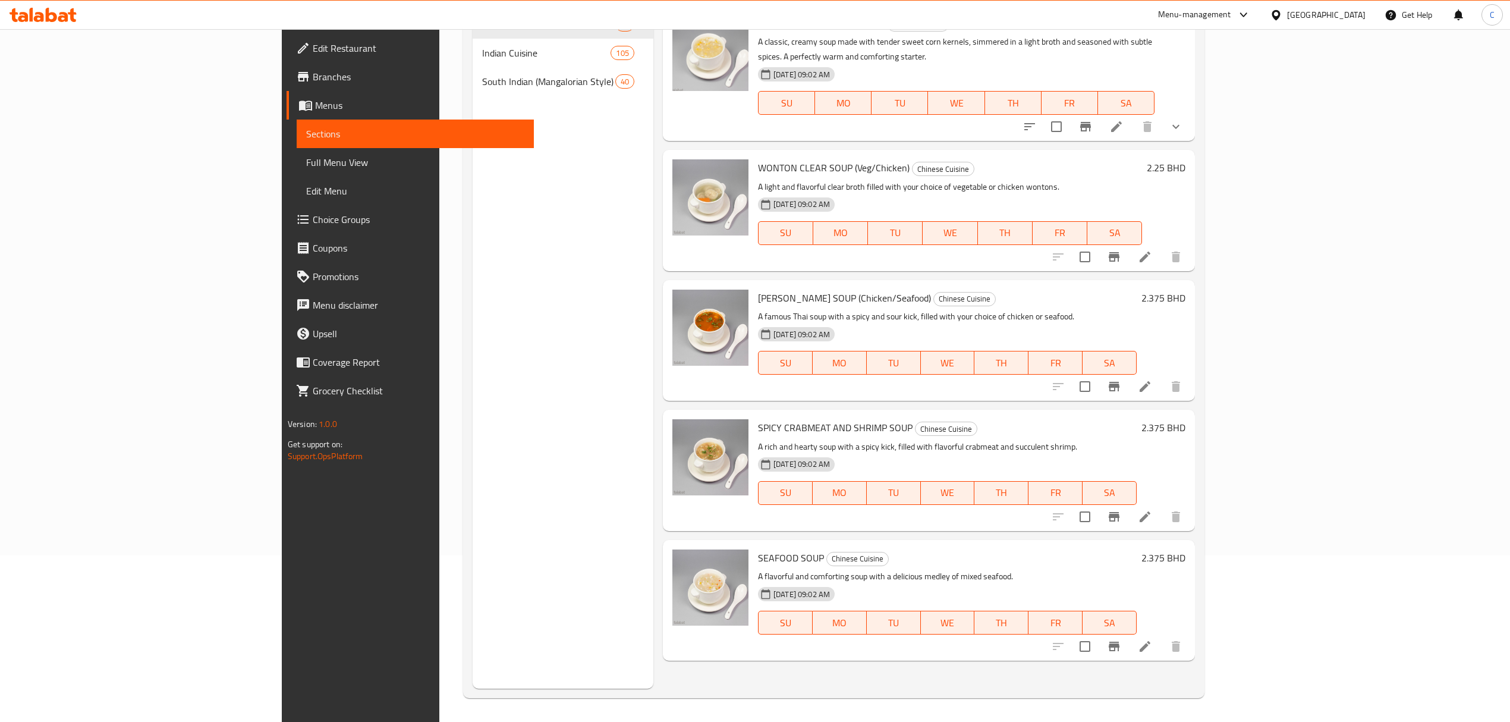
type input "soup"
drag, startPoint x: 690, startPoint y: 557, endPoint x: 971, endPoint y: 555, distance: 281.8
click at [971, 569] on p "A flavorful and comforting soup with a delicious medley of mixed seafood." at bounding box center [947, 576] width 379 height 15
copy p "A flavorful and comforting soup with a delicious medley of mixed seafood."
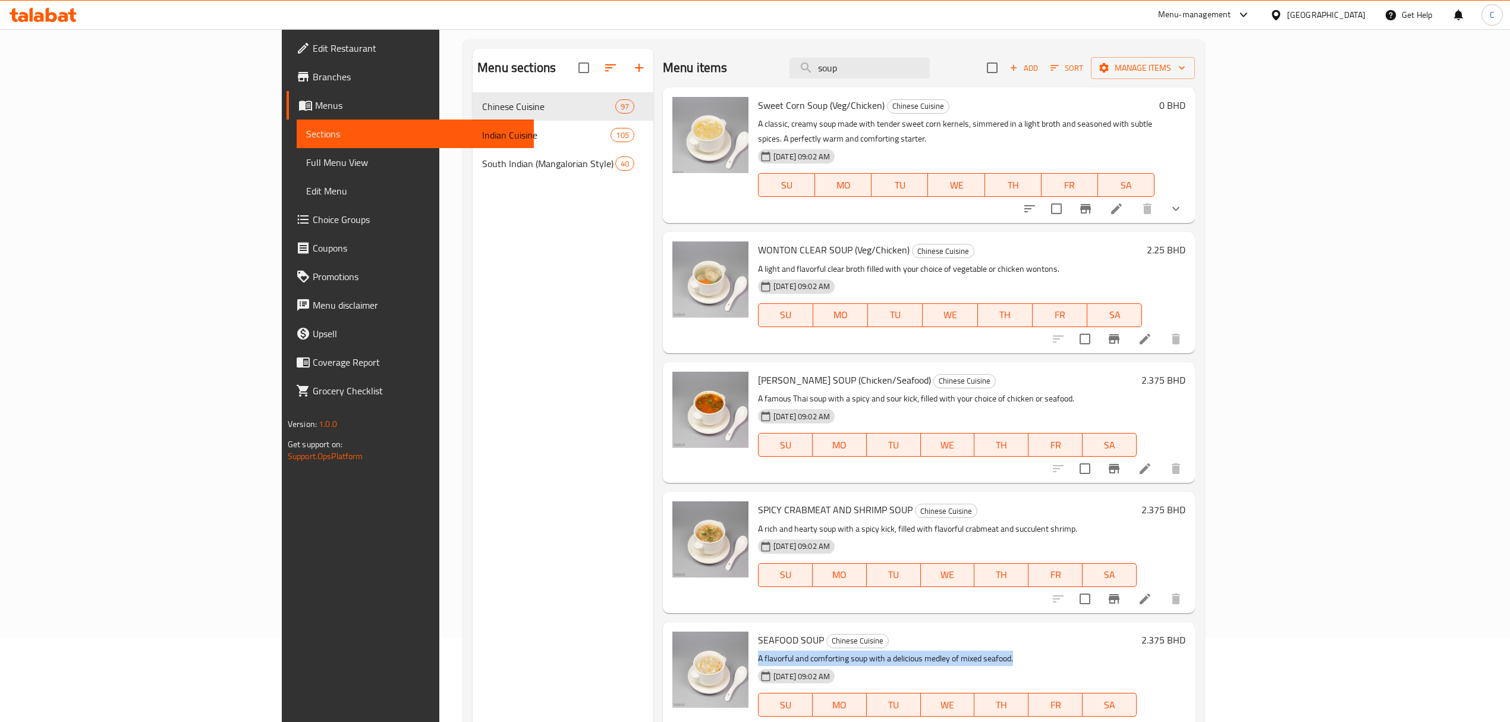
scroll to position [0, 0]
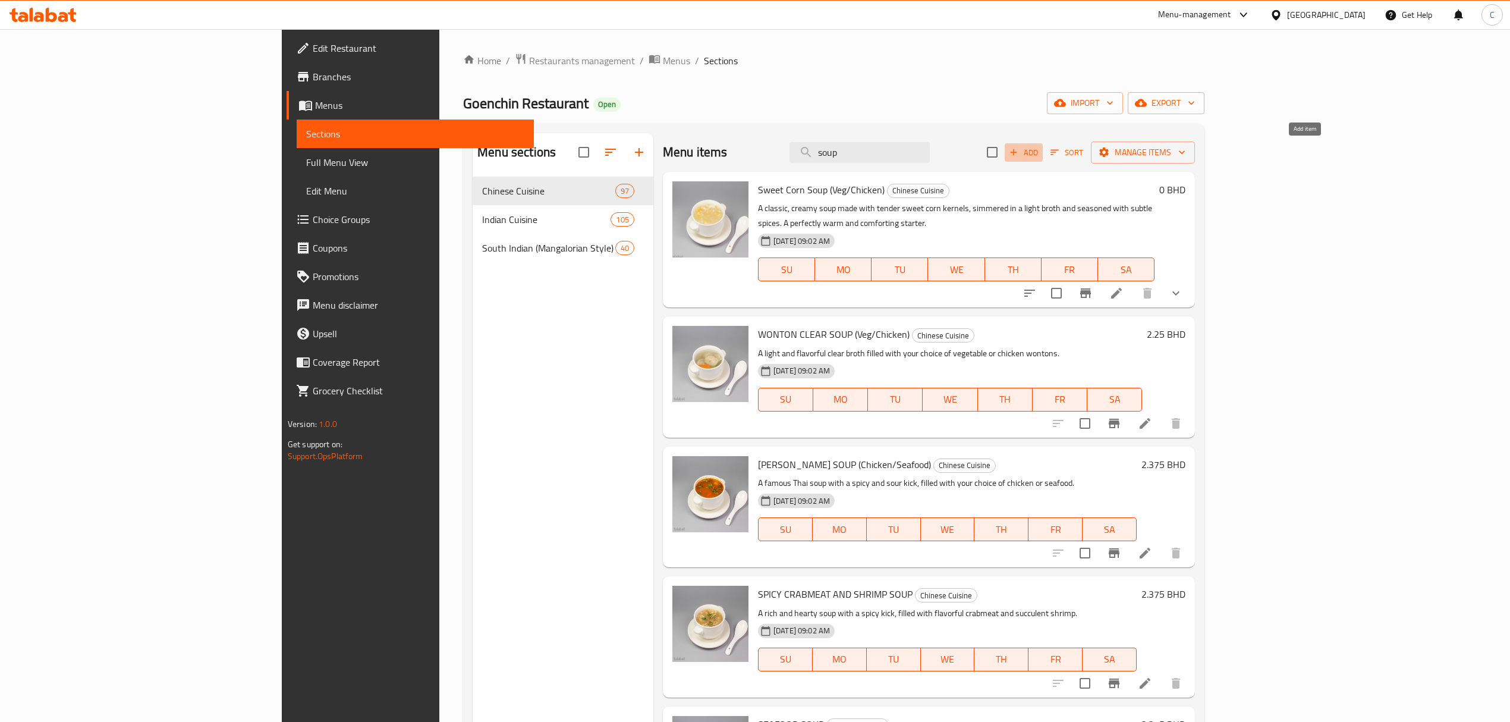
click at [1040, 149] on span "Add" at bounding box center [1024, 153] width 32 height 14
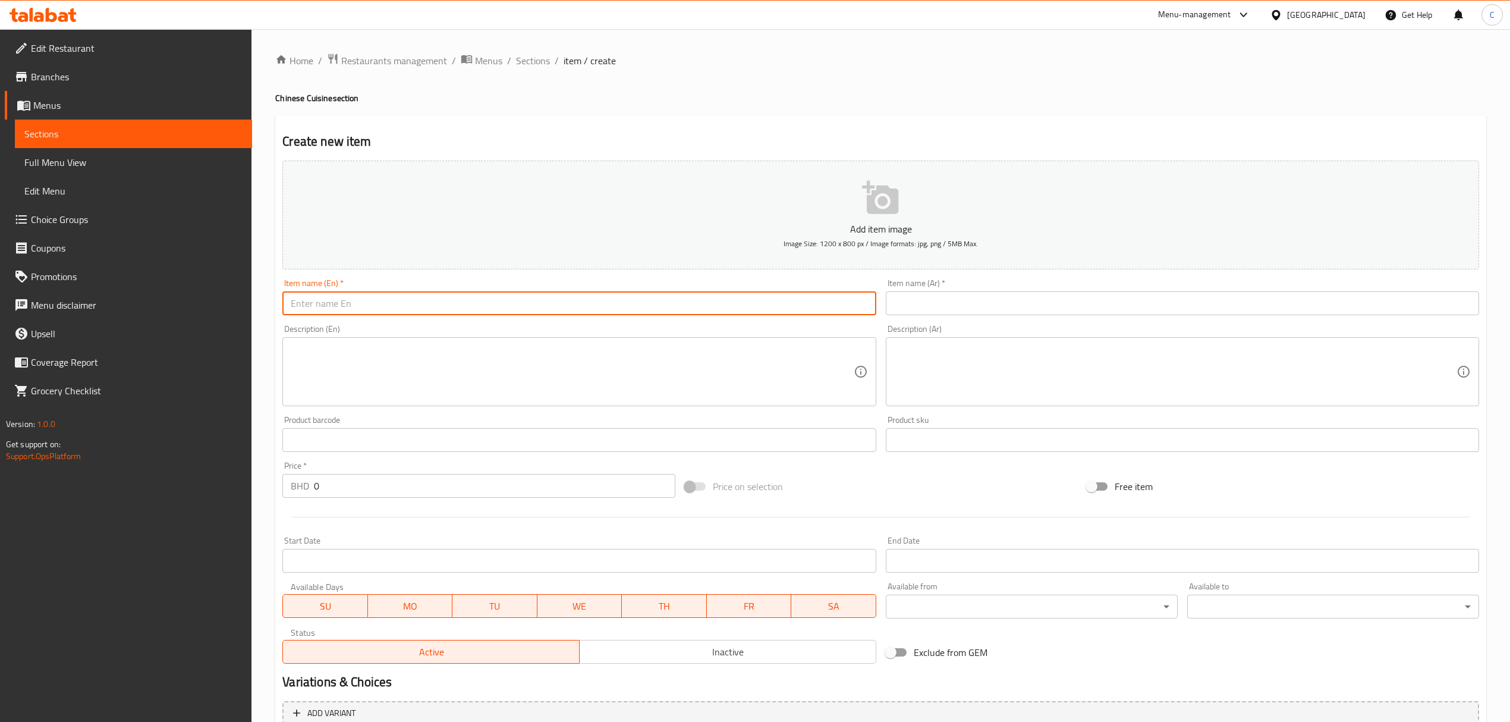
click at [701, 307] on input "text" at bounding box center [578, 303] width 593 height 24
click at [351, 303] on input "Hot & Sour Soup" at bounding box center [578, 303] width 593 height 24
type input "Hot & Sour Soup"
click at [1106, 288] on div "Item name (Ar)   * Item name (Ar) *" at bounding box center [1182, 297] width 593 height 36
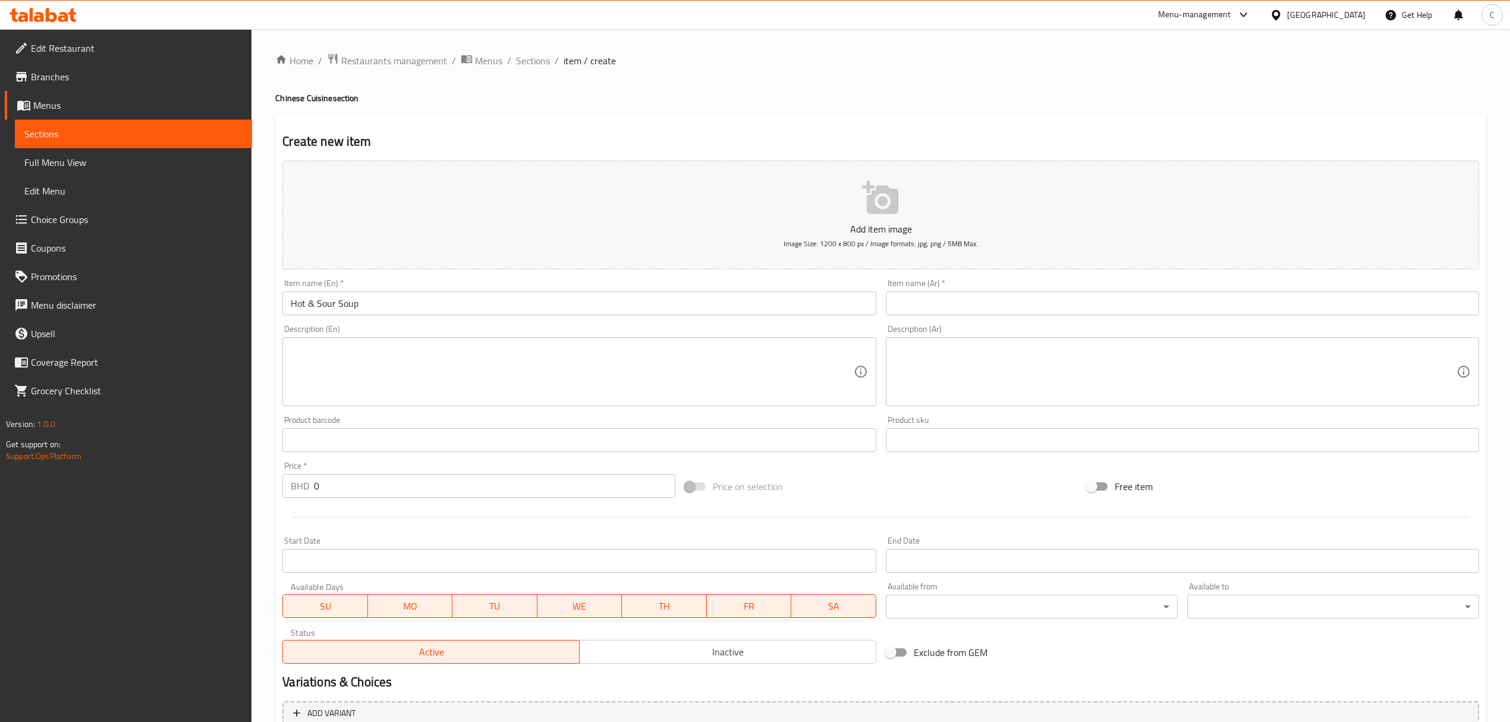
click at [1103, 303] on input "text" at bounding box center [1182, 303] width 593 height 24
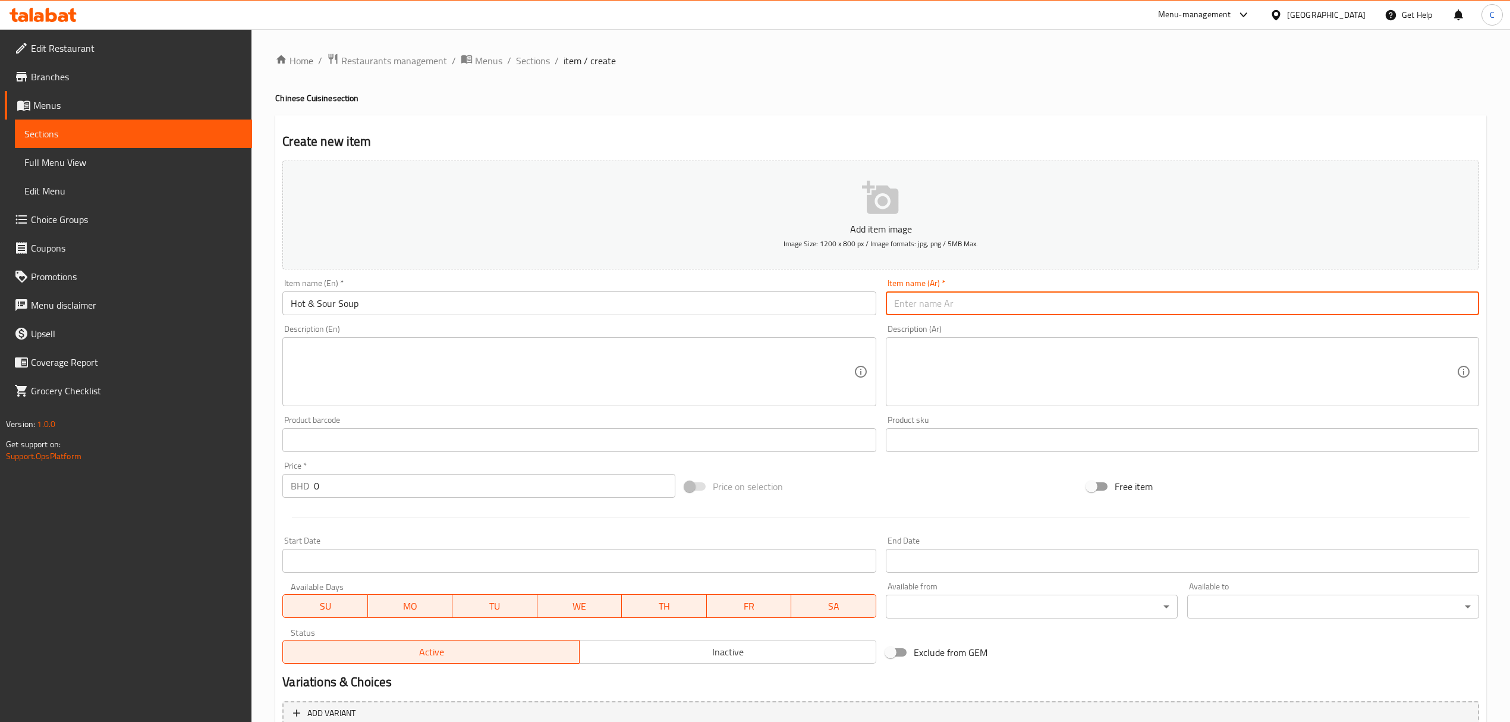
paste input "حساء حار وحامض"
type input "حساء حار وحامض"
click at [659, 358] on textarea at bounding box center [572, 372] width 562 height 56
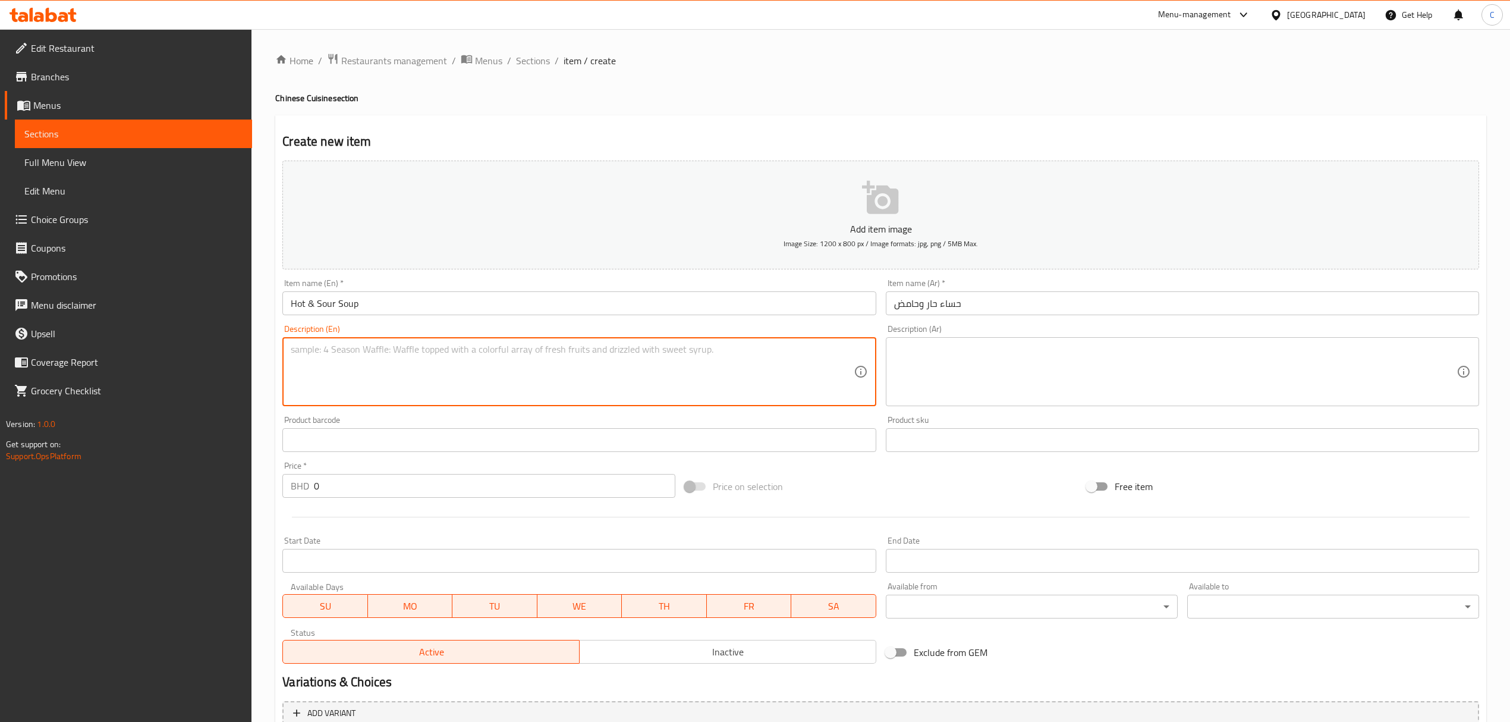
paste textarea "A flavorful and comforting soup with a delicious medley of mixed seafood."
click at [623, 352] on textarea "A flavorful and comforting soup with a delicious medley of mixed seafood." at bounding box center [572, 372] width 562 height 56
drag, startPoint x: 524, startPoint y: 348, endPoint x: 761, endPoint y: 363, distance: 237.0
click at [749, 363] on textarea "A flavorful and comforting soup with a delicious medley of mixed seafood." at bounding box center [572, 372] width 562 height 56
type textarea "A flavorful and comforting soup with a delicious medley of hot & sour flavors"
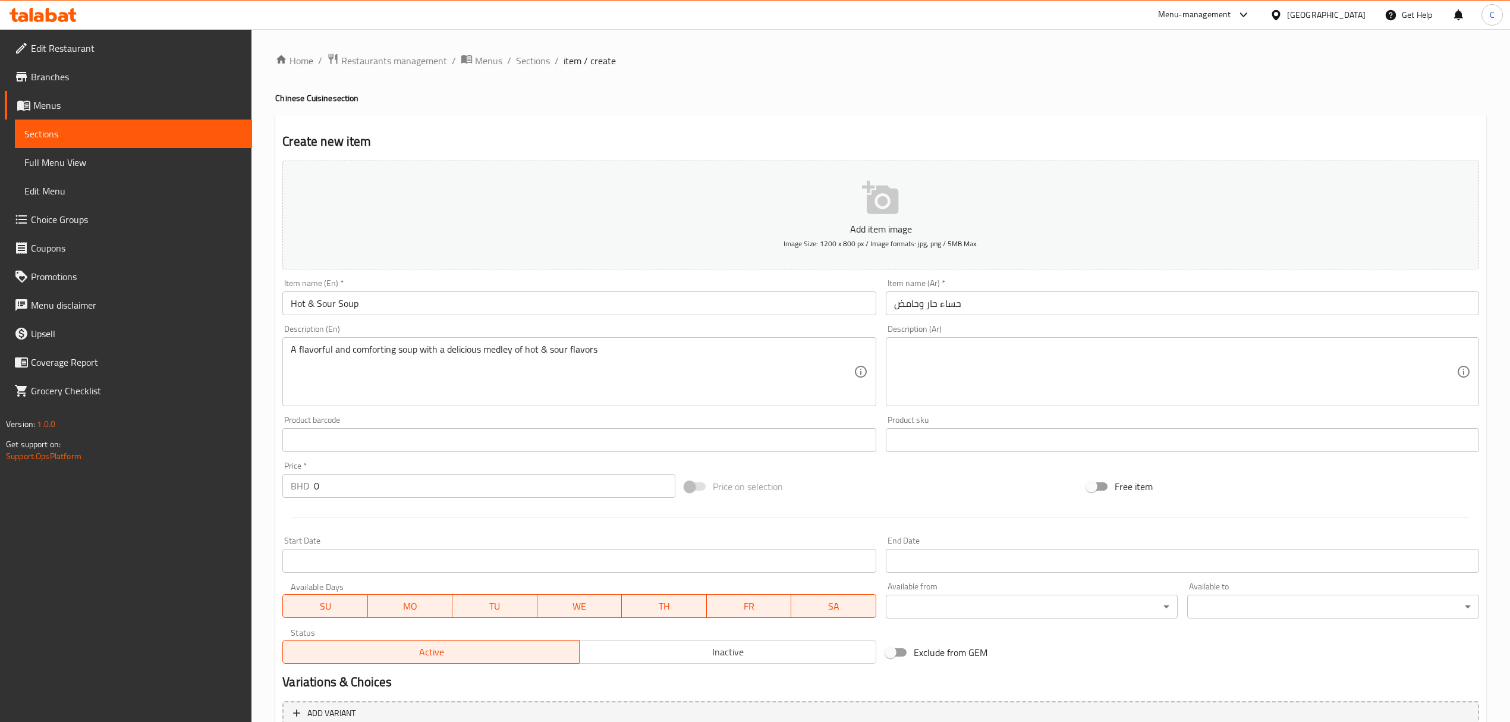
click at [928, 503] on div at bounding box center [881, 516] width 1206 height 29
drag, startPoint x: 408, startPoint y: 480, endPoint x: 0, endPoint y: 455, distance: 408.5
click at [5, 458] on div "Edit Restaurant Branches Menus Sections Full Menu View Edit Menu Choice Groups …" at bounding box center [755, 434] width 1510 height 811
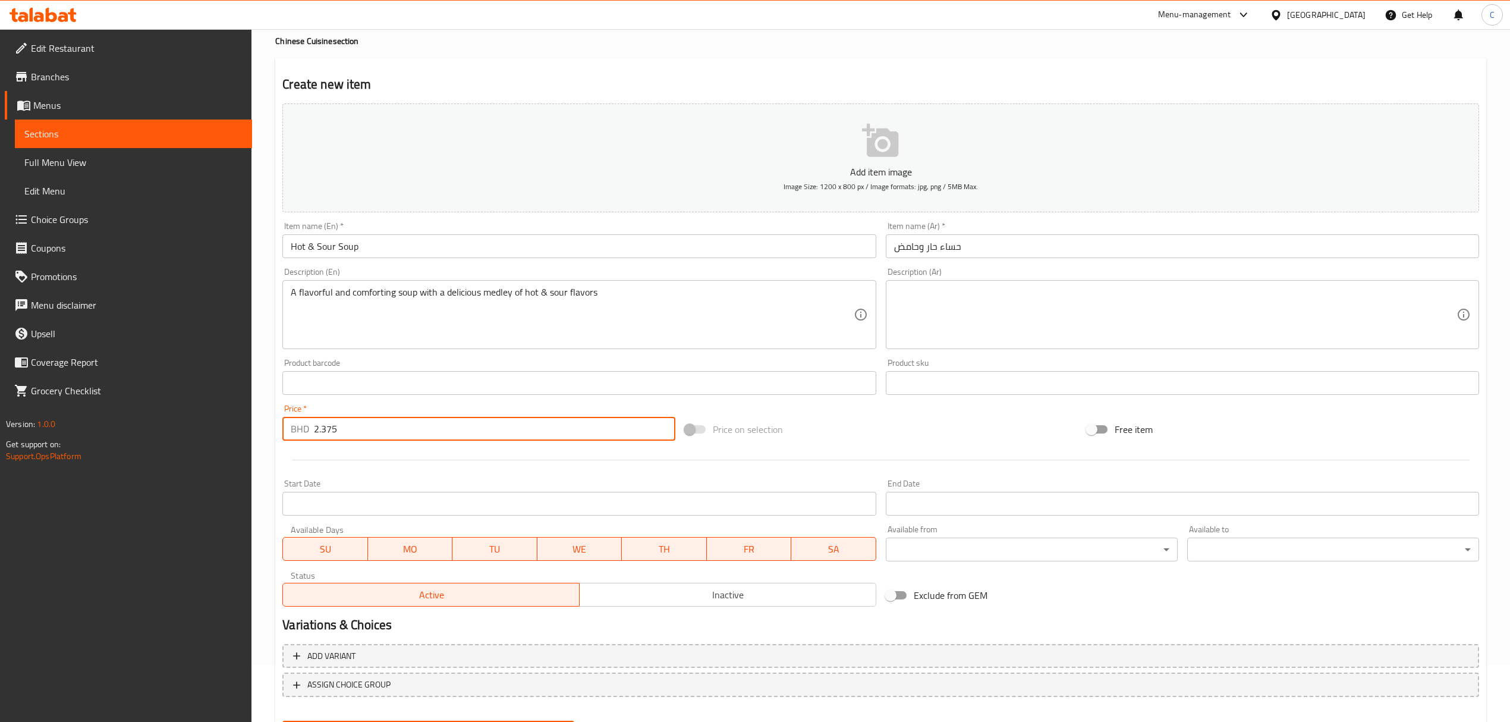
scroll to position [117, 0]
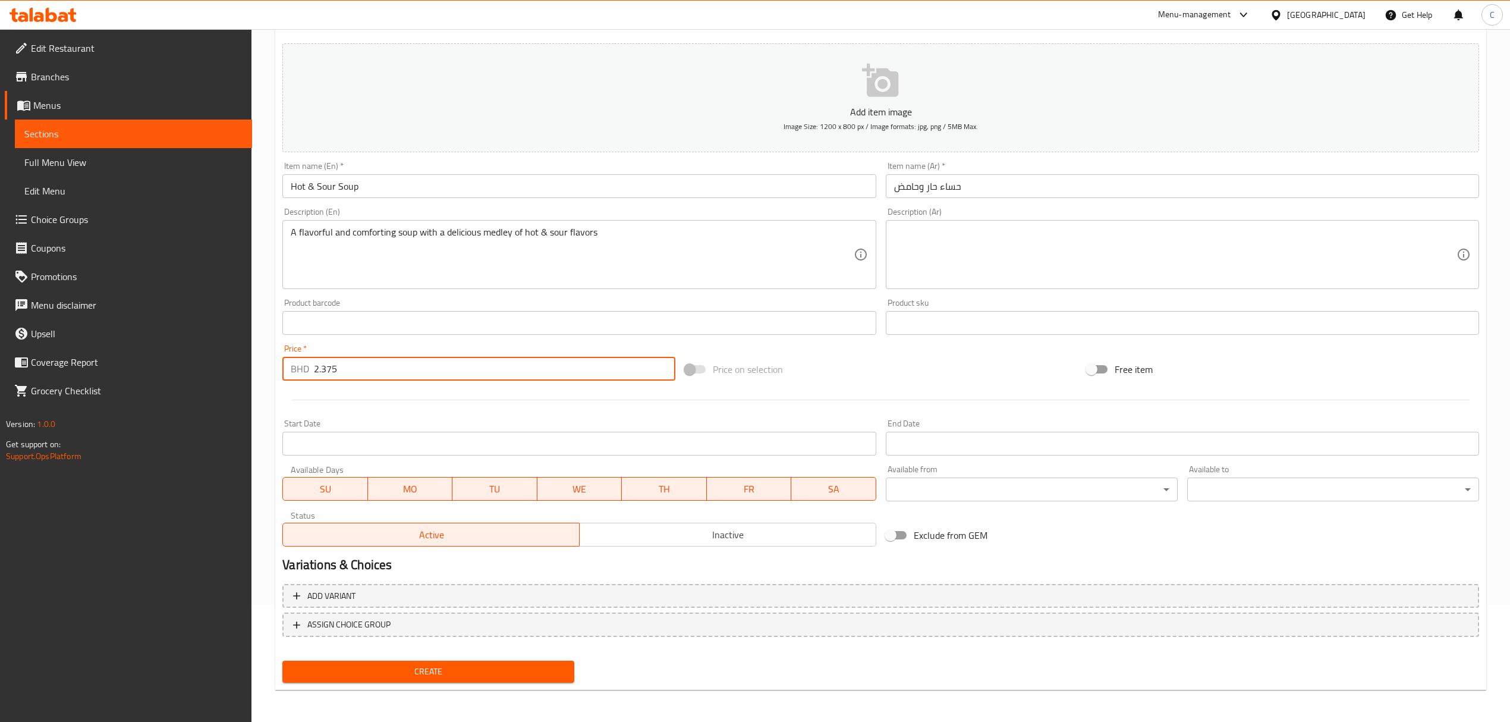
type input "2.375"
drag, startPoint x: 483, startPoint y: 672, endPoint x: 484, endPoint y: 678, distance: 6.6
click at [483, 672] on span "Create" at bounding box center [428, 671] width 273 height 15
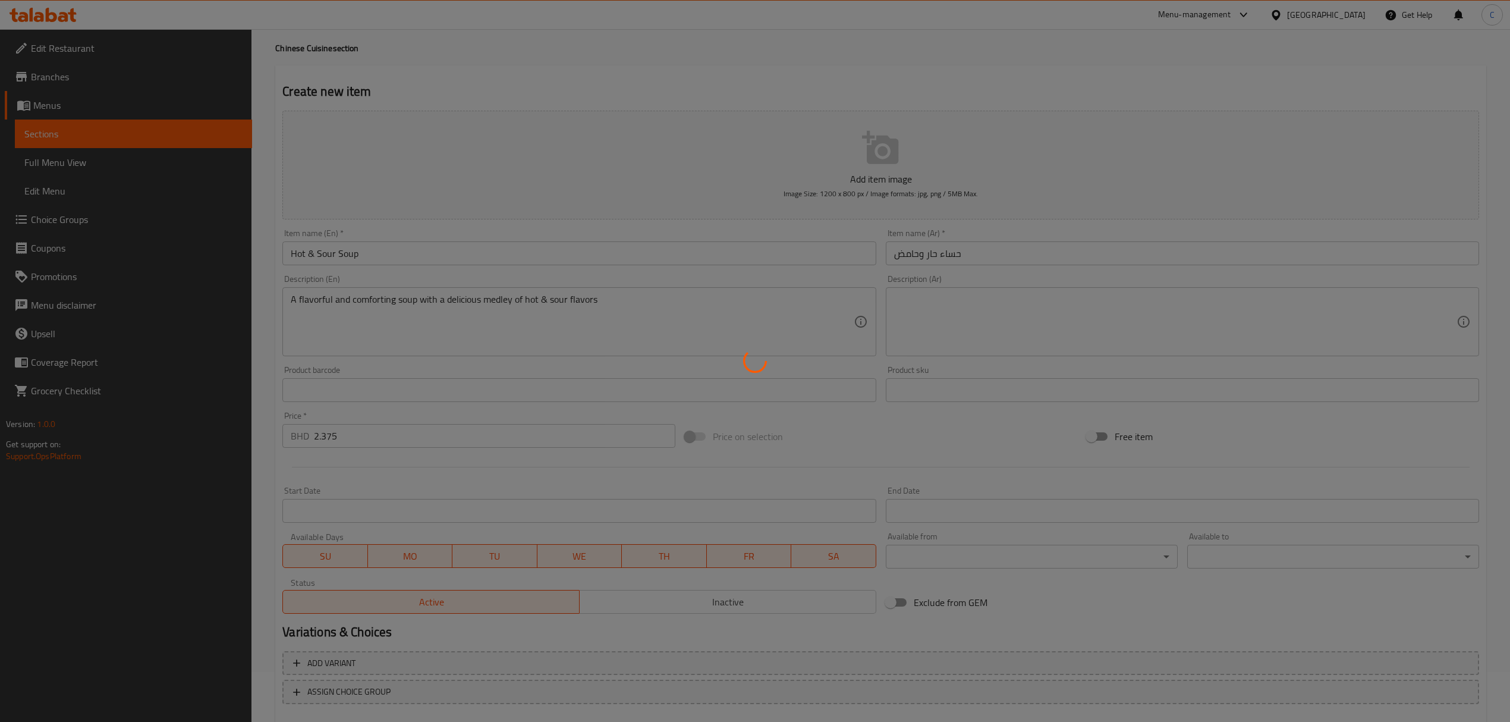
scroll to position [0, 0]
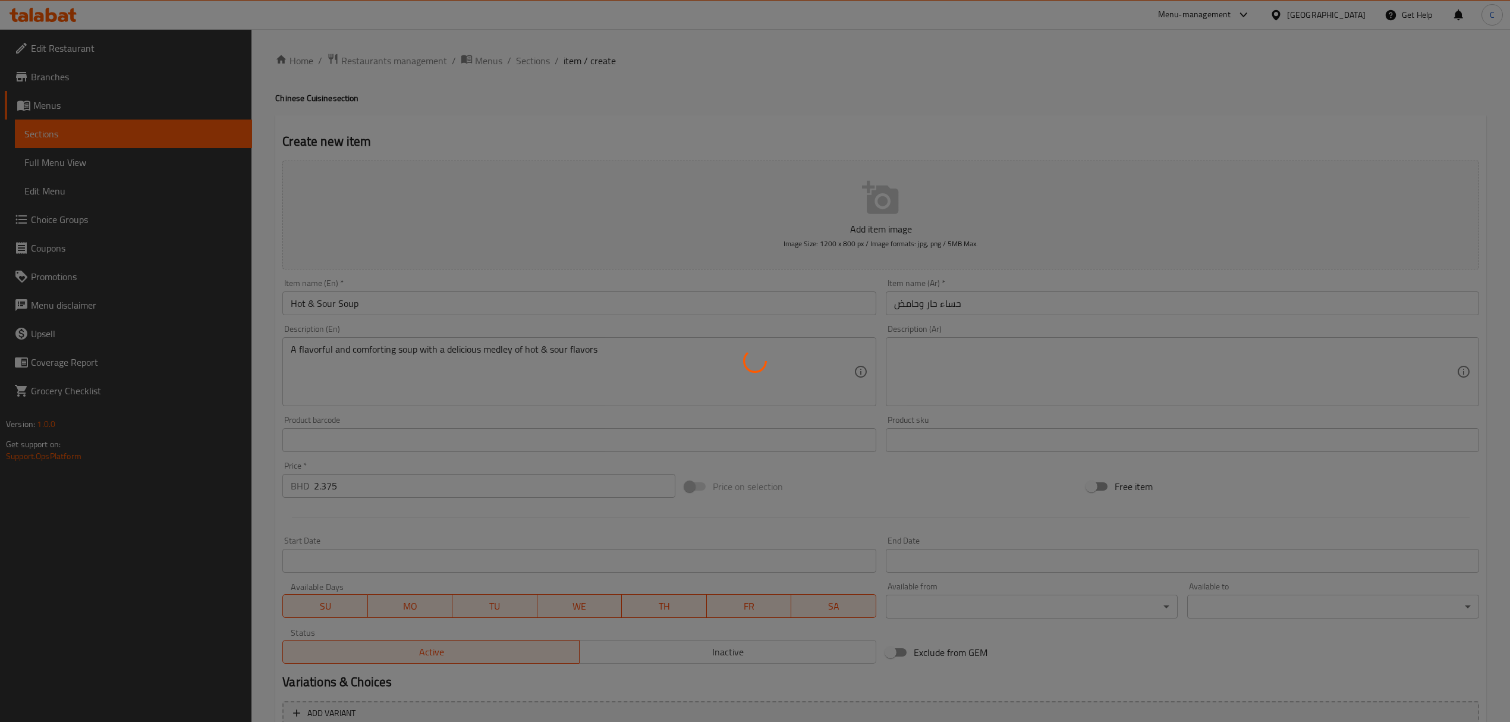
type input "0"
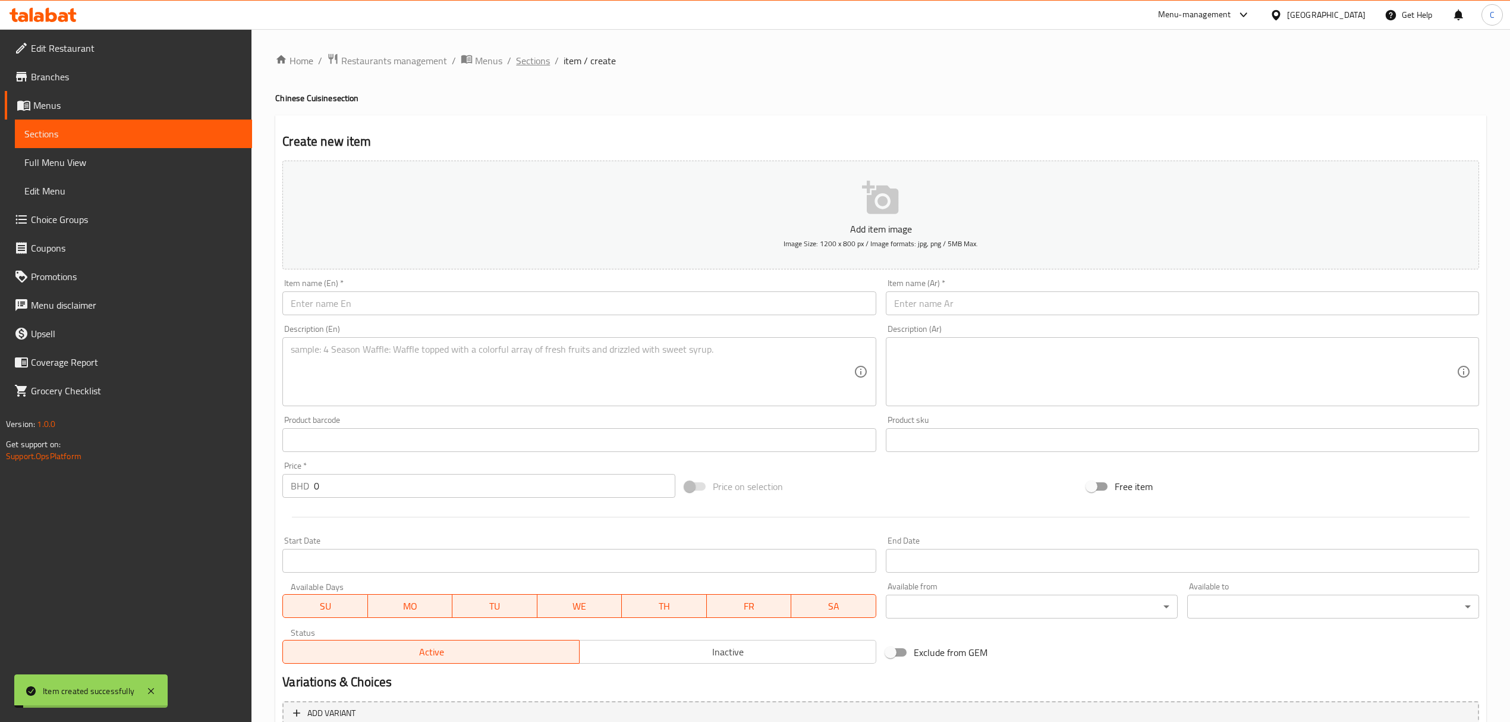
click at [531, 65] on span "Sections" at bounding box center [533, 60] width 34 height 14
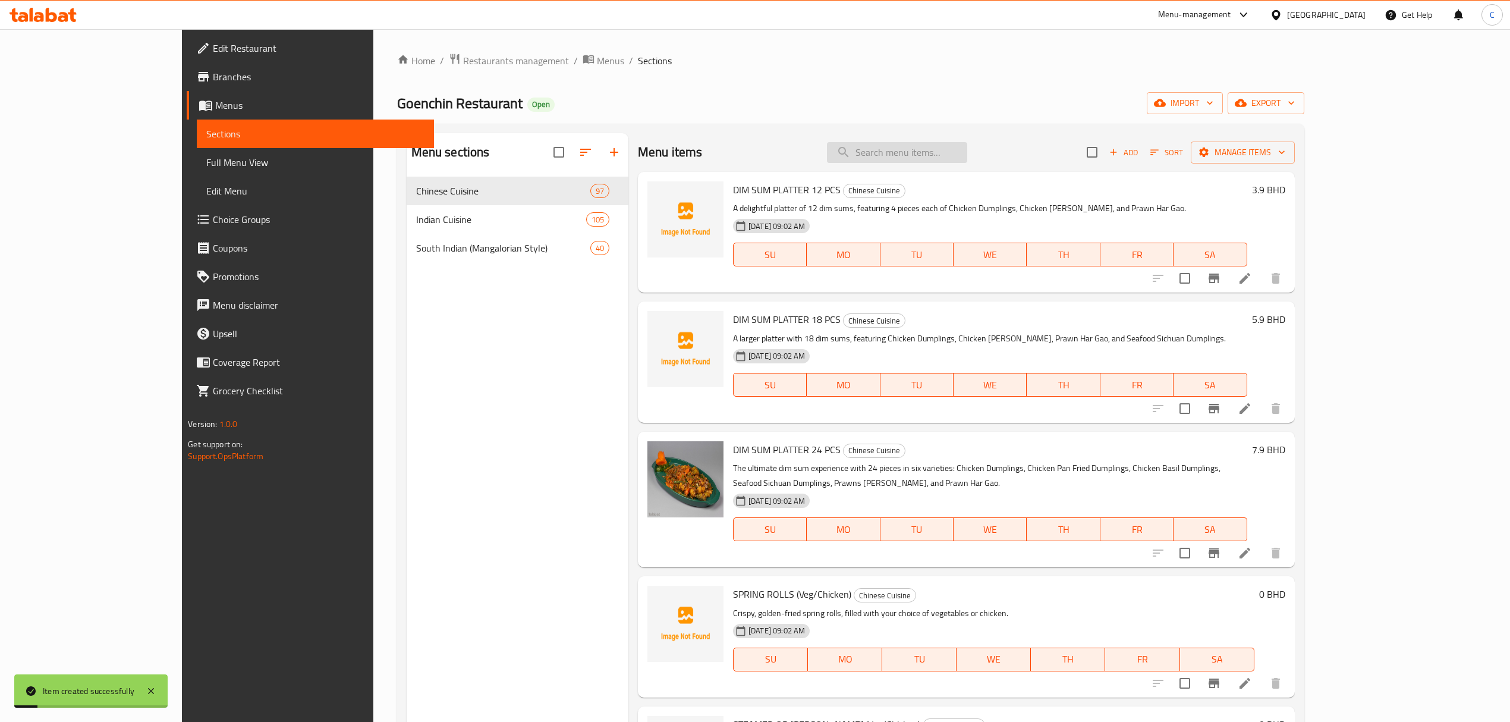
click at [951, 157] on input "search" at bounding box center [897, 152] width 140 height 21
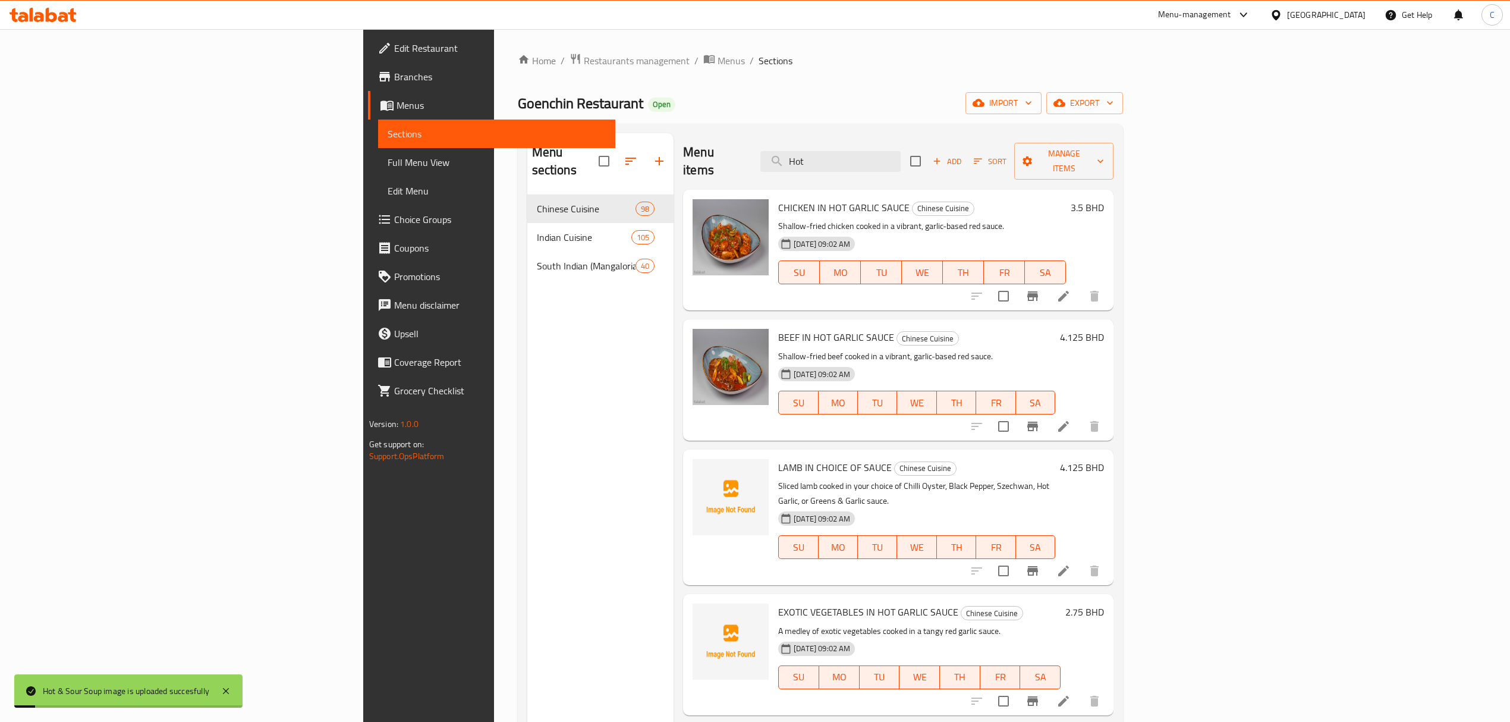
drag, startPoint x: 971, startPoint y: 148, endPoint x: 758, endPoint y: 148, distance: 212.2
click at [761, 148] on div "Menu items Hot Add Sort Manage items" at bounding box center [898, 161] width 430 height 56
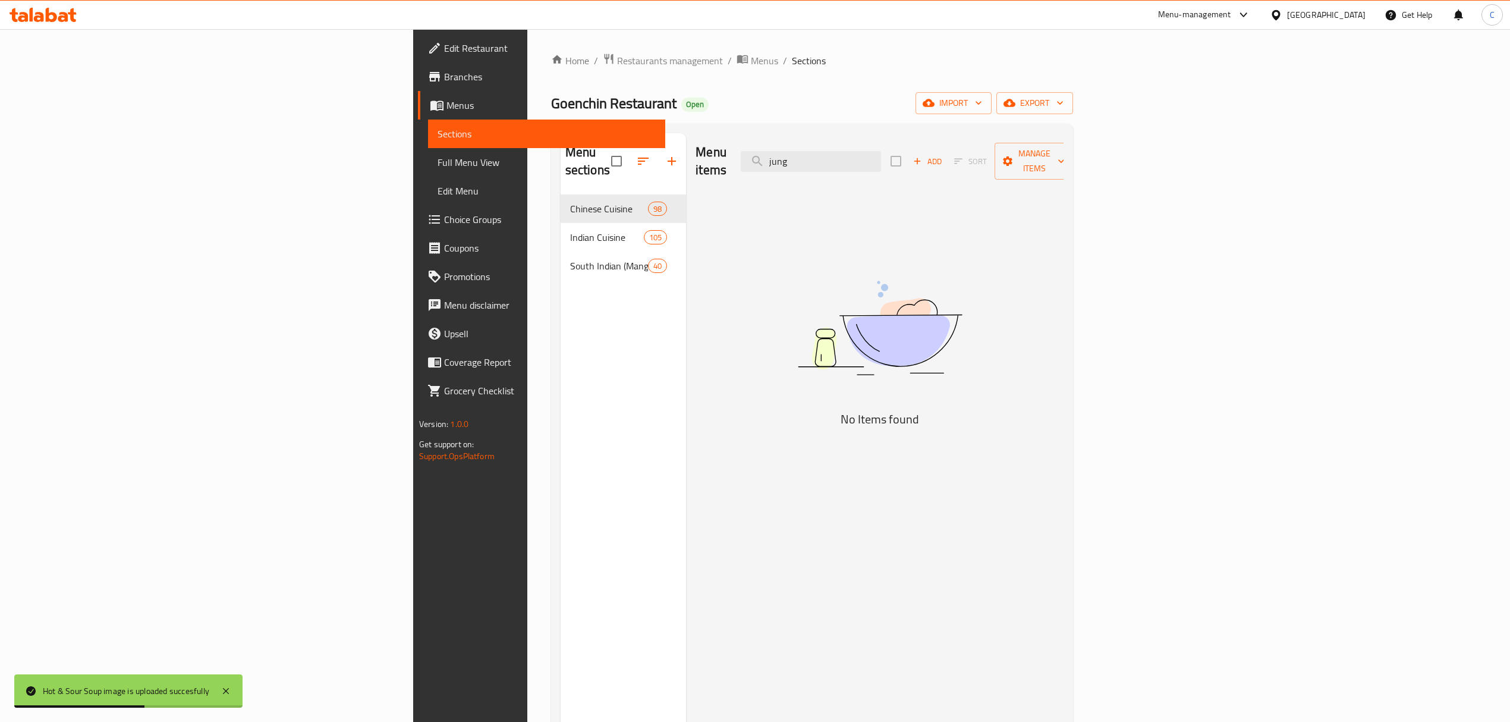
type input "jung"
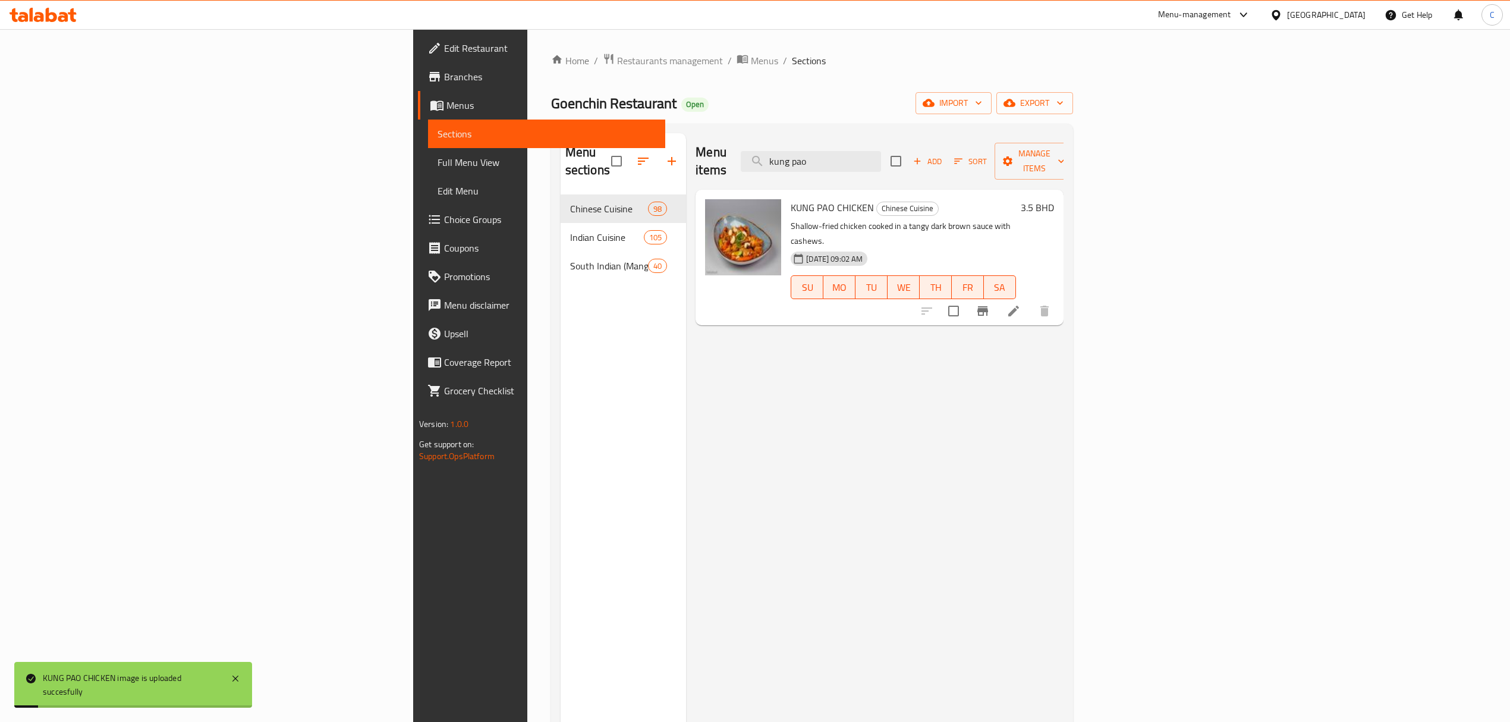
drag, startPoint x: 994, startPoint y: 158, endPoint x: 791, endPoint y: 157, distance: 203.9
click at [793, 157] on div "Menu items kung pao Add Sort Manage items" at bounding box center [879, 161] width 368 height 56
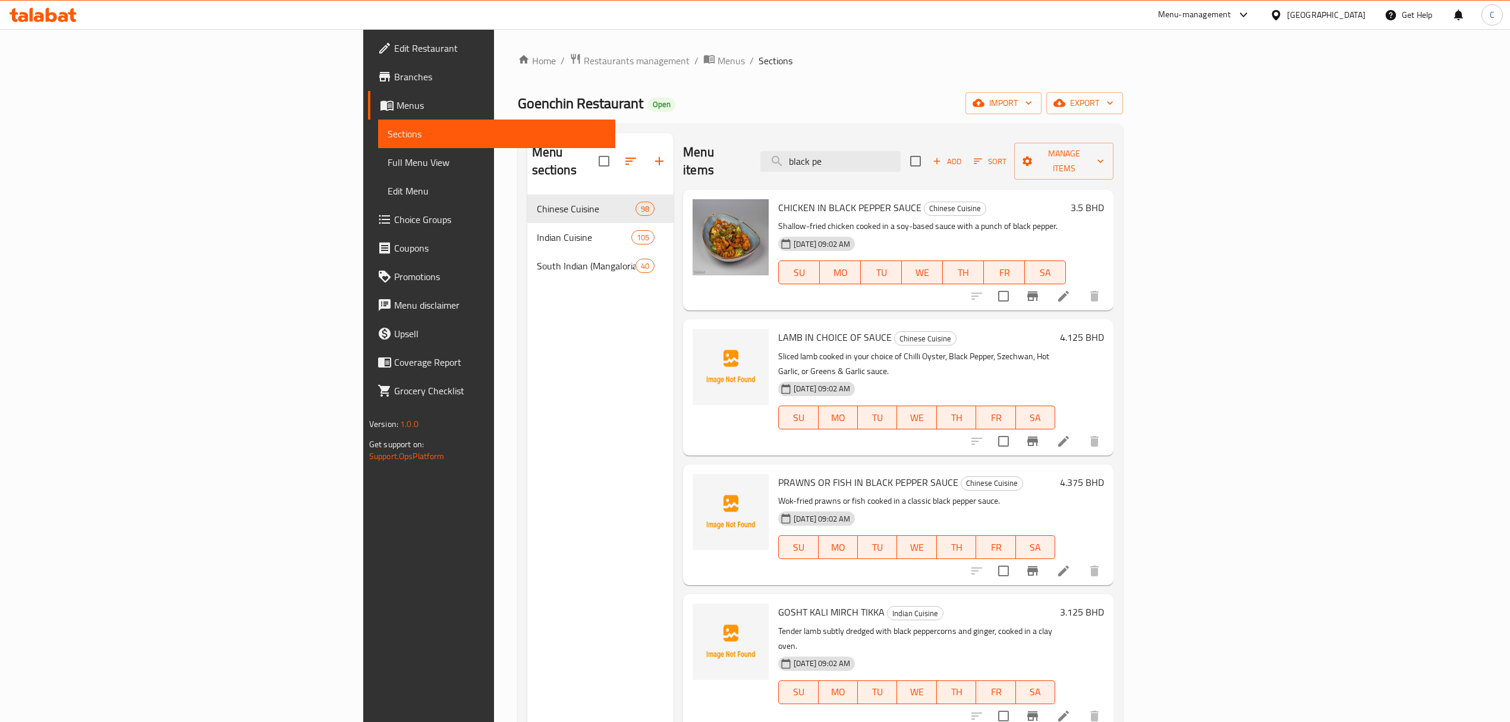
drag, startPoint x: 977, startPoint y: 150, endPoint x: 647, endPoint y: 158, distance: 330.6
click at [683, 158] on div "Menu items black pe Add Sort Manage items" at bounding box center [898, 161] width 430 height 56
type input "lamb"
click at [1069, 436] on icon at bounding box center [1063, 441] width 11 height 11
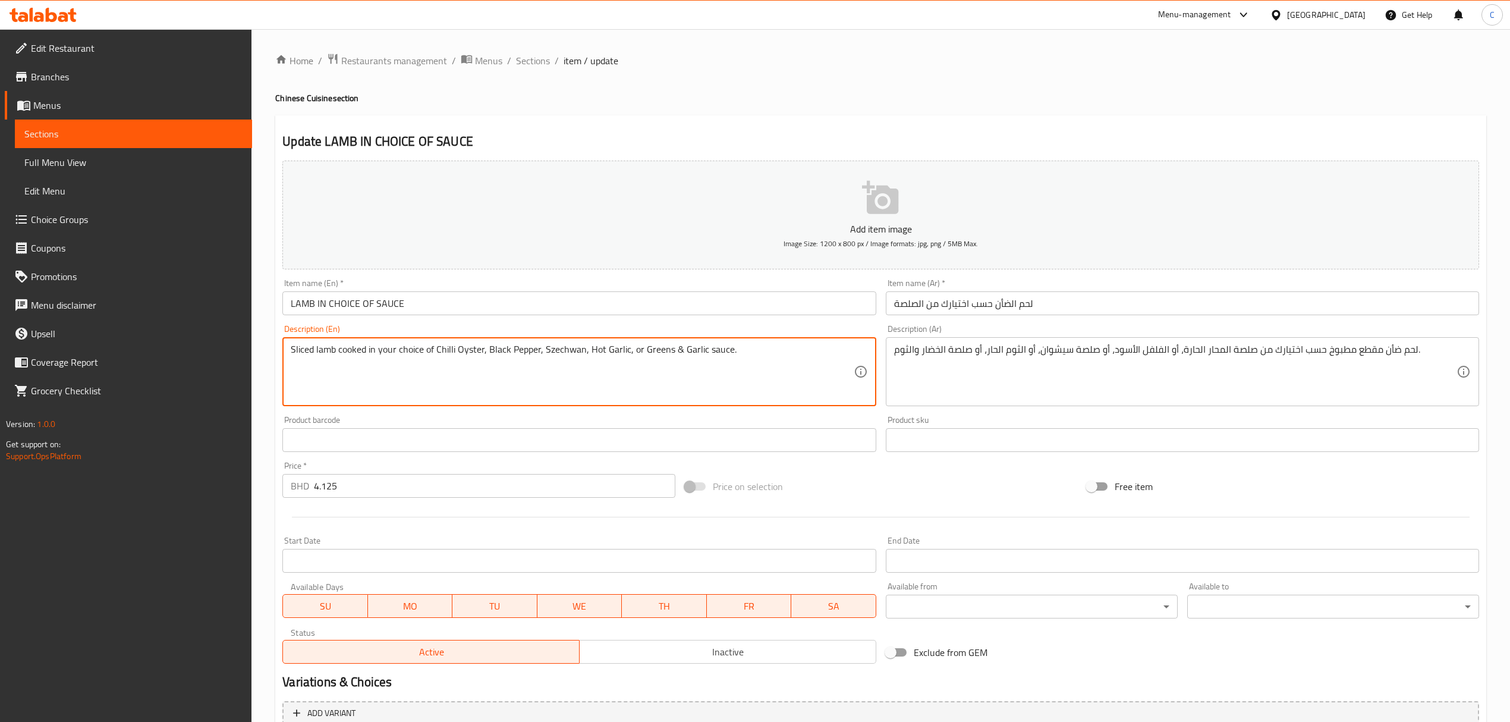
drag, startPoint x: 436, startPoint y: 352, endPoint x: 483, endPoint y: 352, distance: 46.4
drag, startPoint x: 486, startPoint y: 352, endPoint x: 538, endPoint y: 352, distance: 52.3
click at [538, 352] on textarea "Sliced lamb cooked in your choice of Chilli Oyster, Black Pepper, Szechwan, Hot…" at bounding box center [572, 372] width 562 height 56
drag, startPoint x: 540, startPoint y: 350, endPoint x: 583, endPoint y: 352, distance: 42.3
click at [583, 352] on textarea "Sliced lamb cooked in your choice of Chilli Oyster, Black Pepper, Szechwan, Hot…" at bounding box center [572, 372] width 562 height 56
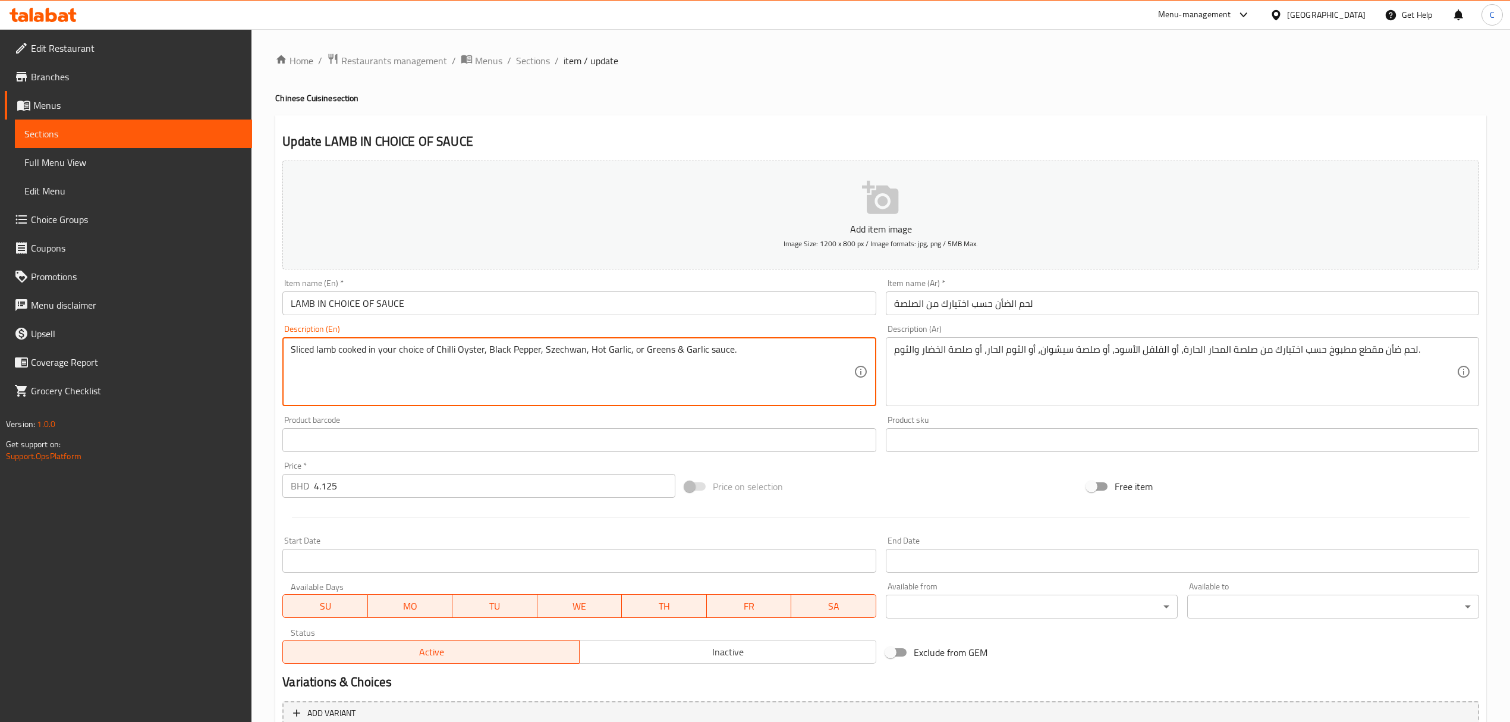
drag, startPoint x: 586, startPoint y: 354, endPoint x: 624, endPoint y: 353, distance: 38.1
click at [624, 353] on textarea "Sliced lamb cooked in your choice of Chilli Oyster, Black Pepper, Szechwan, Hot…" at bounding box center [572, 372] width 562 height 56
drag, startPoint x: 640, startPoint y: 352, endPoint x: 738, endPoint y: 352, distance: 98.1
click at [737, 352] on textarea "Sliced lamb cooked in your choice of Chilli Oyster, Black Pepper, Szechwan, Hot…" at bounding box center [572, 372] width 562 height 56
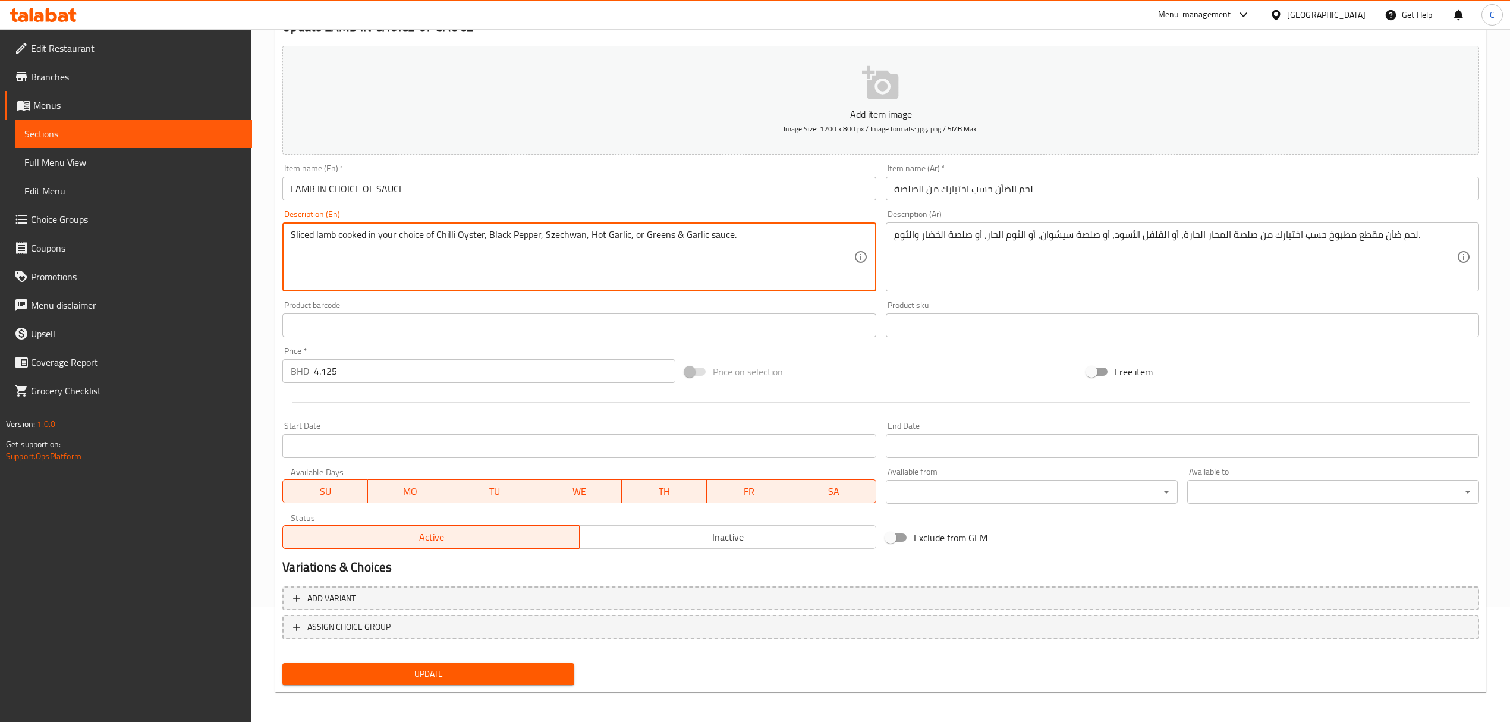
scroll to position [117, 0]
click at [642, 596] on span "Add variant" at bounding box center [880, 595] width 1175 height 15
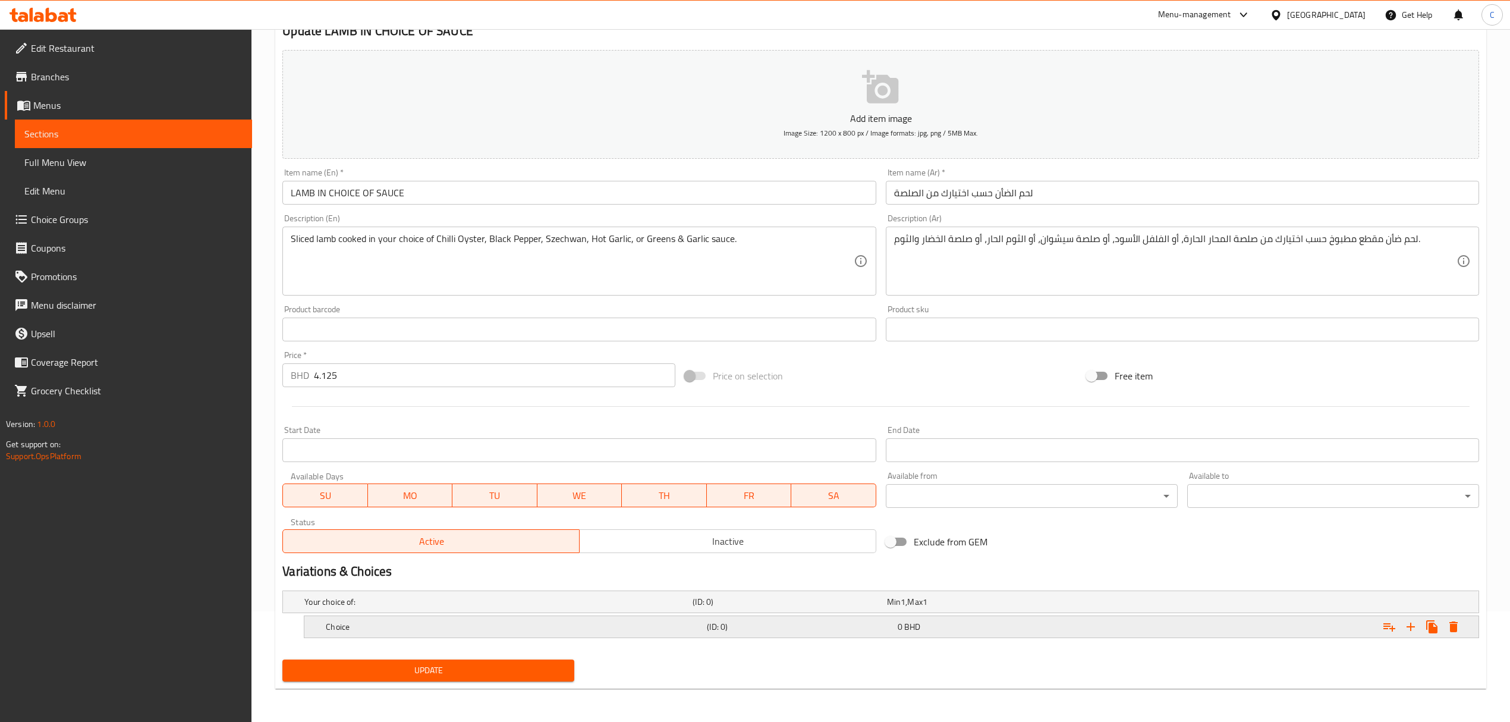
click at [640, 626] on h5 "Choice" at bounding box center [514, 627] width 376 height 12
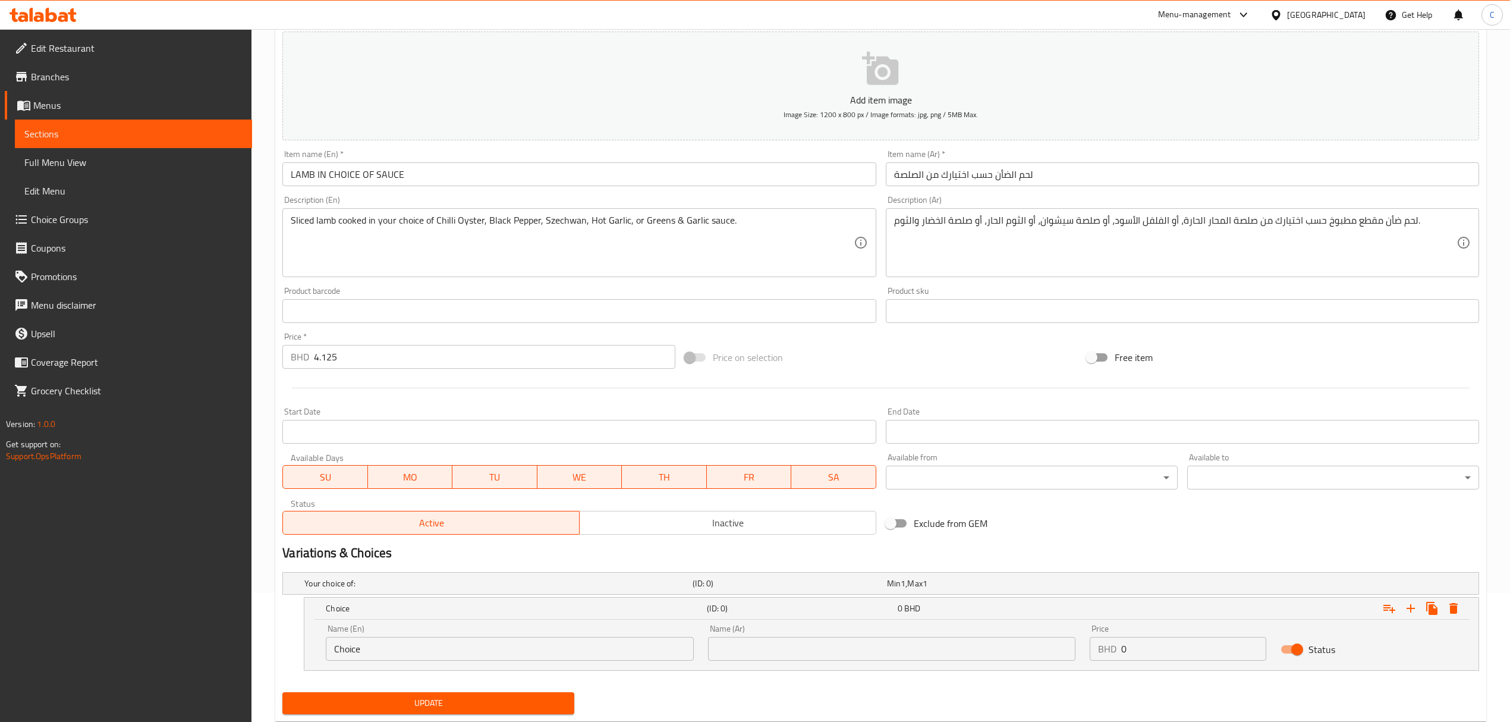
scroll to position [160, 0]
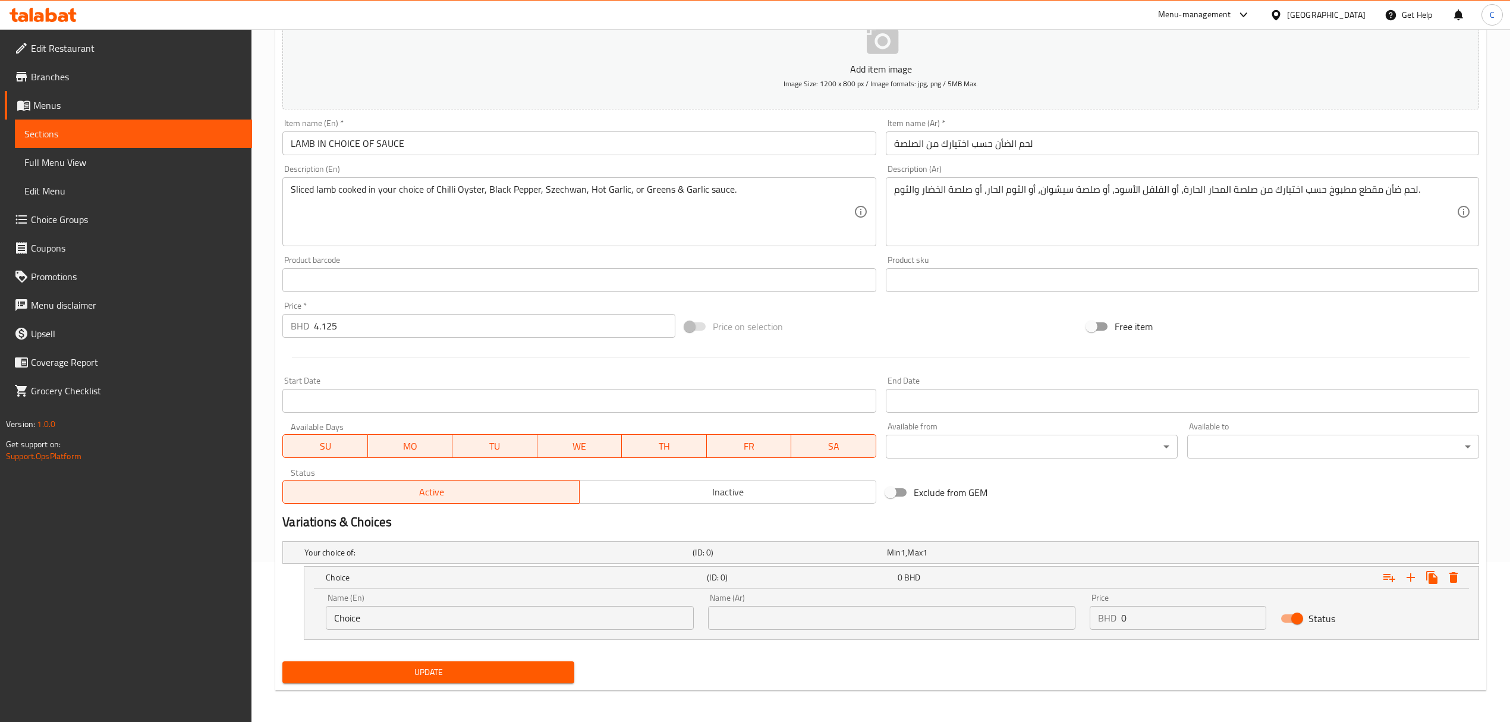
drag, startPoint x: 514, startPoint y: 624, endPoint x: 96, endPoint y: 629, distance: 417.3
click at [98, 629] on div "Edit Restaurant Branches Menus Sections Full Menu View Edit Menu Choice Groups …" at bounding box center [755, 296] width 1510 height 854
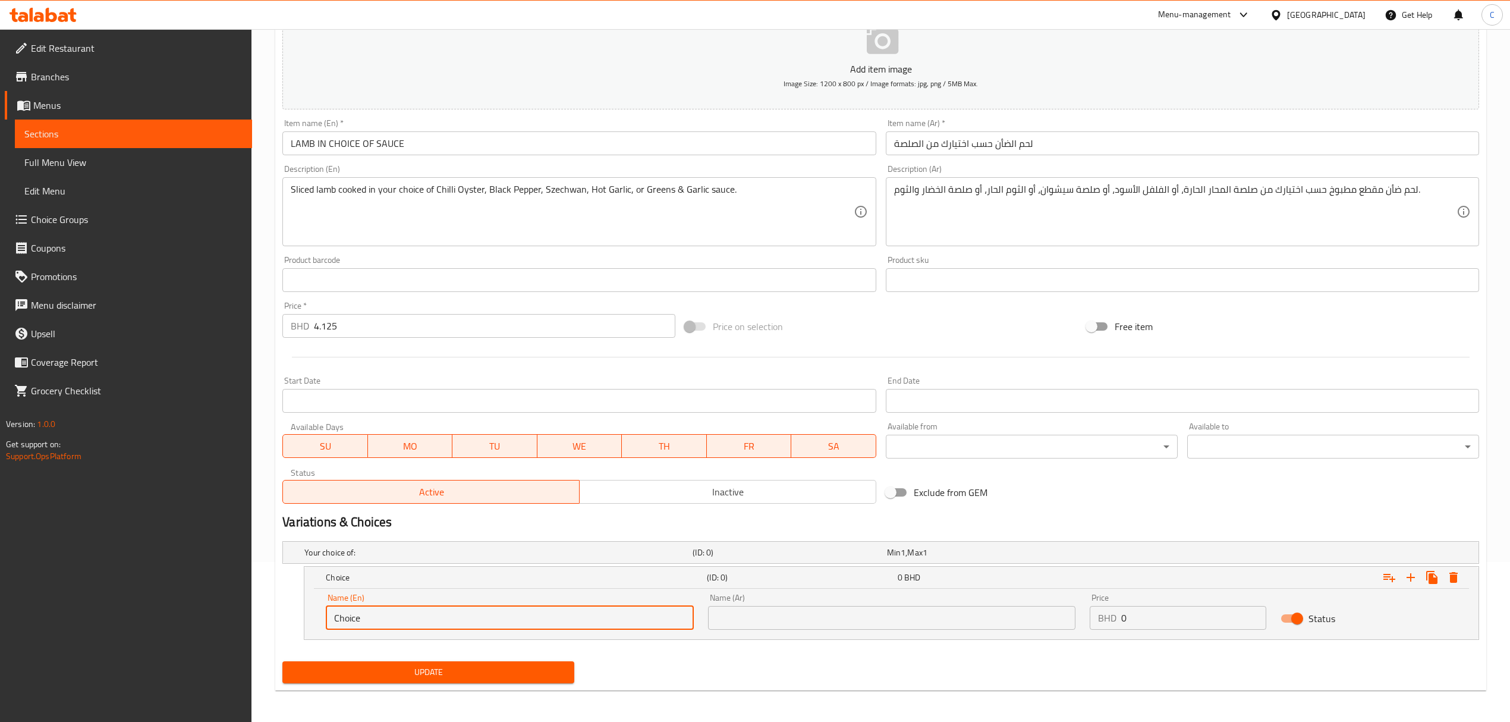
paste input "Black Pepper"
type input "Black Pepper"
click at [1411, 576] on icon "Expand" at bounding box center [1410, 577] width 14 height 14
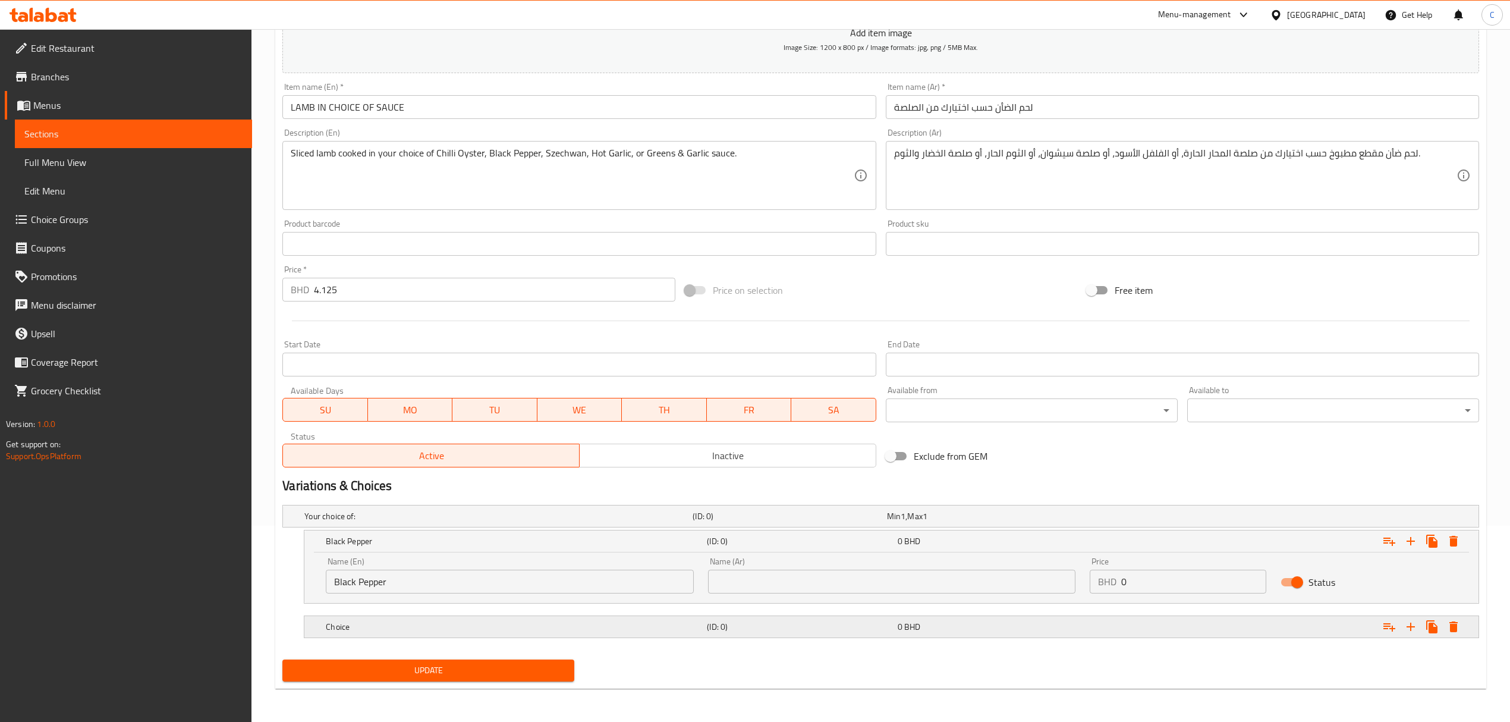
click at [587, 619] on div "Choice" at bounding box center [513, 626] width 381 height 17
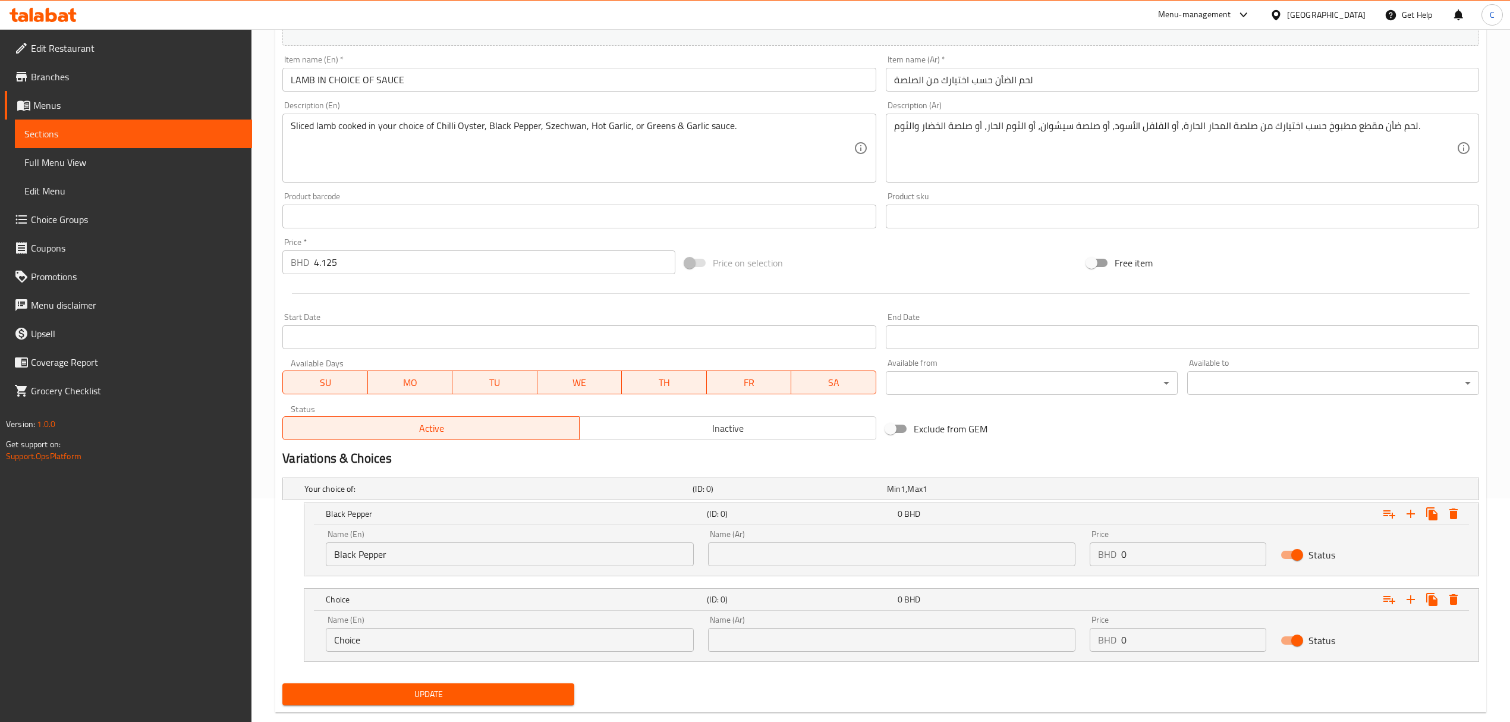
scroll to position [246, 0]
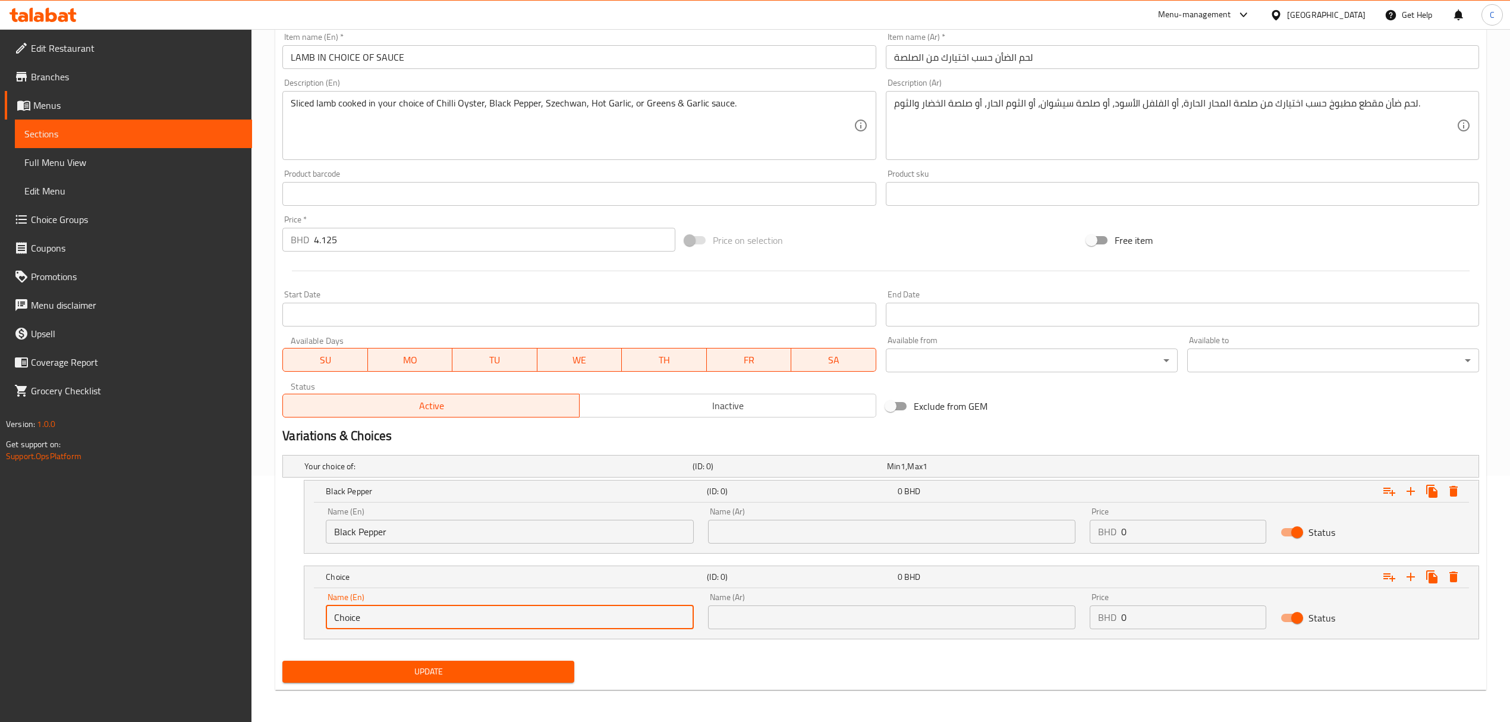
drag, startPoint x: 533, startPoint y: 612, endPoint x: 239, endPoint y: 616, distance: 294.3
click at [239, 616] on div "Edit Restaurant Branches Menus Sections Full Menu View Edit Menu Choice Groups …" at bounding box center [755, 253] width 1510 height 940
paste input "illi Oyster"
type input "Chilli Oyster"
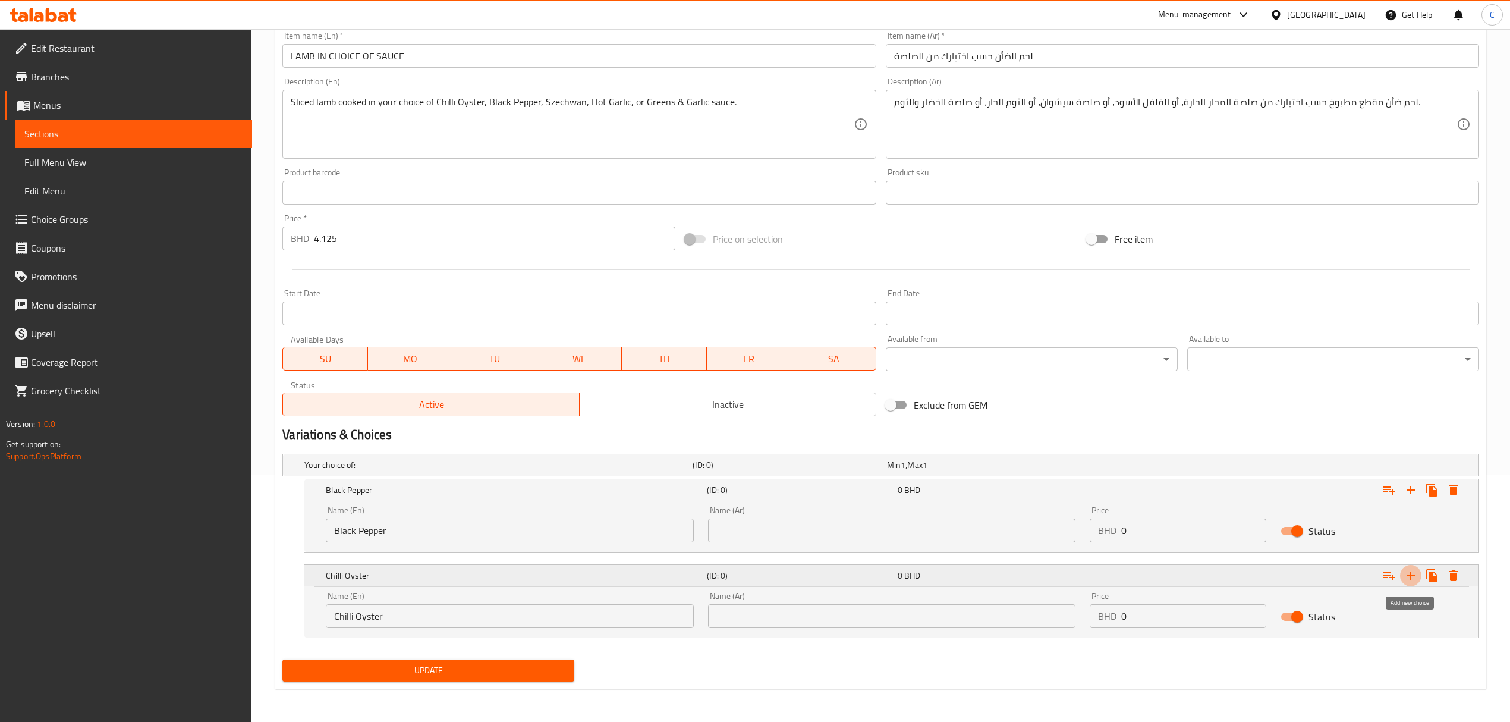
click at [1408, 578] on icon "Expand" at bounding box center [1410, 575] width 14 height 14
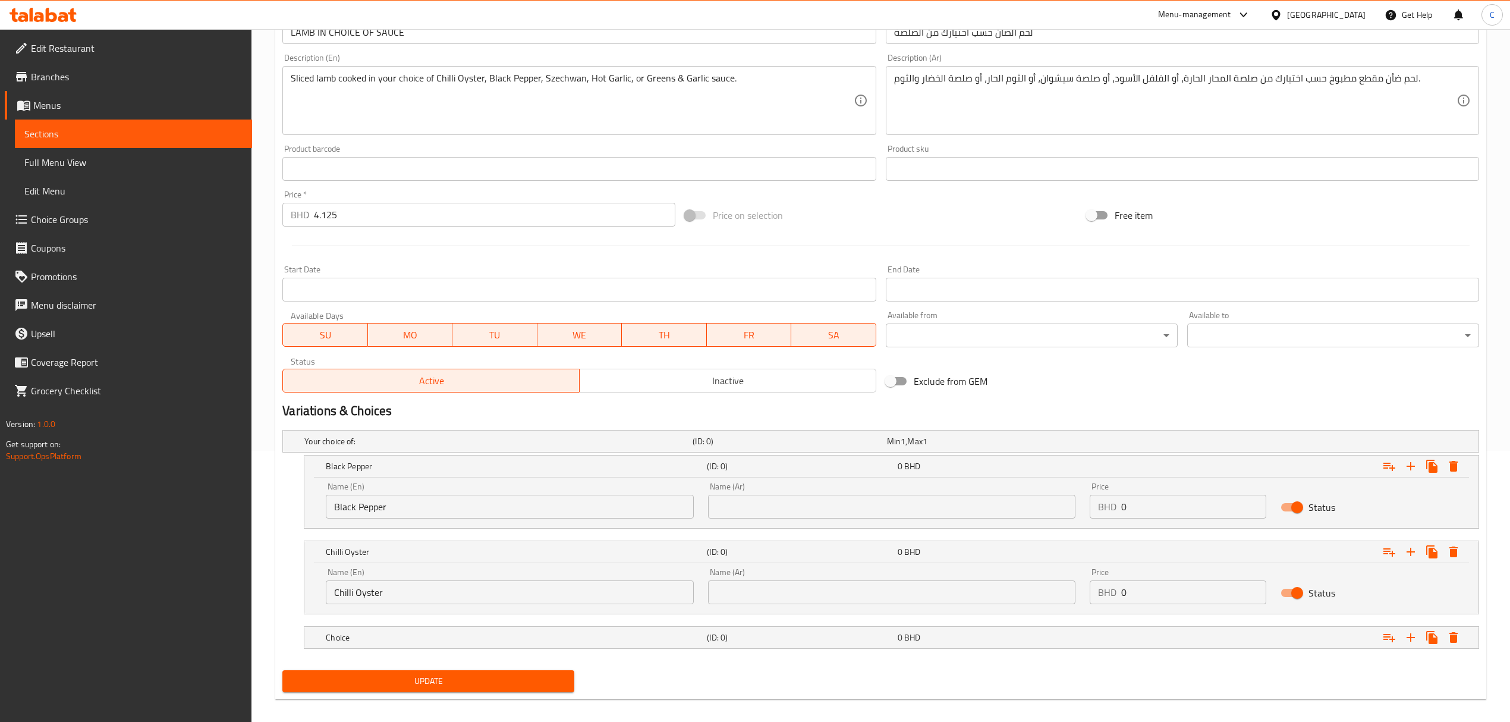
scroll to position [284, 0]
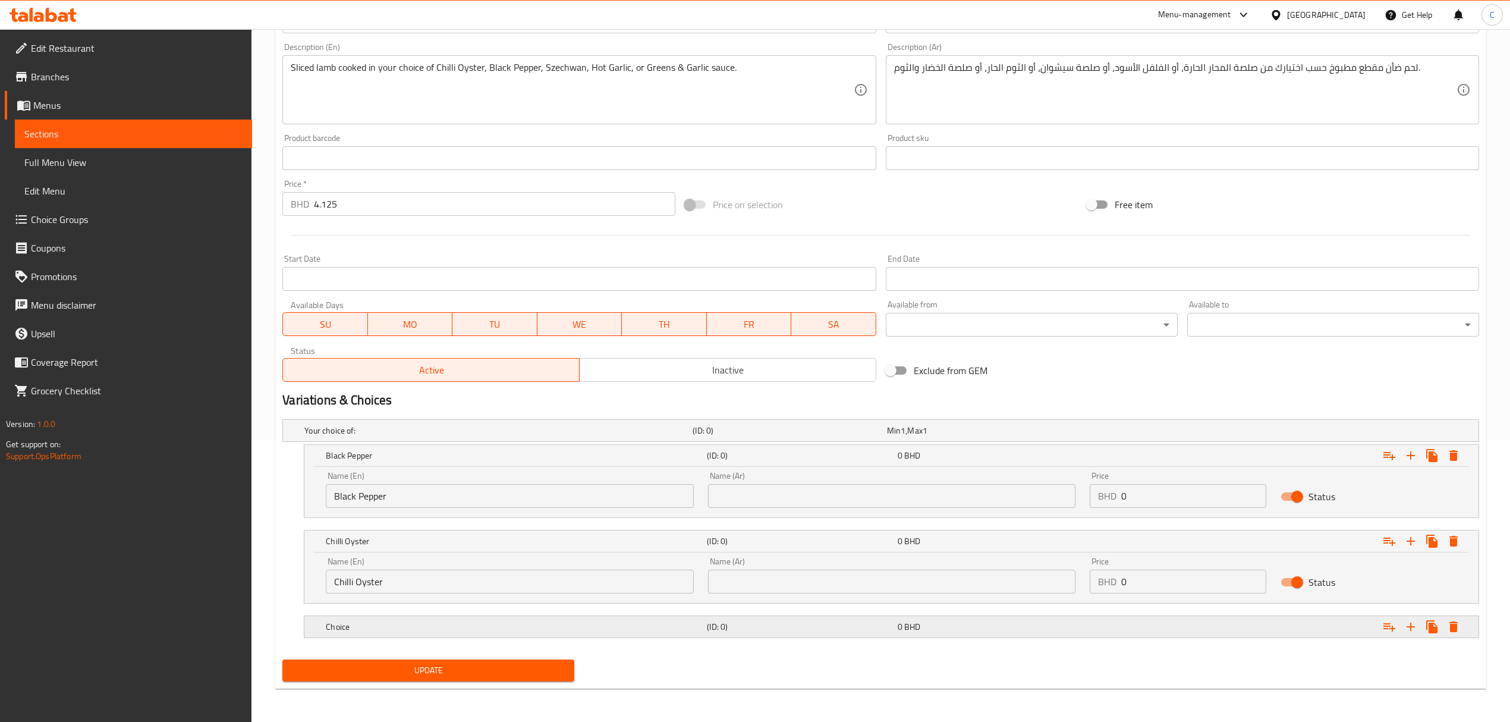
click at [604, 625] on h5 "Choice" at bounding box center [514, 627] width 376 height 12
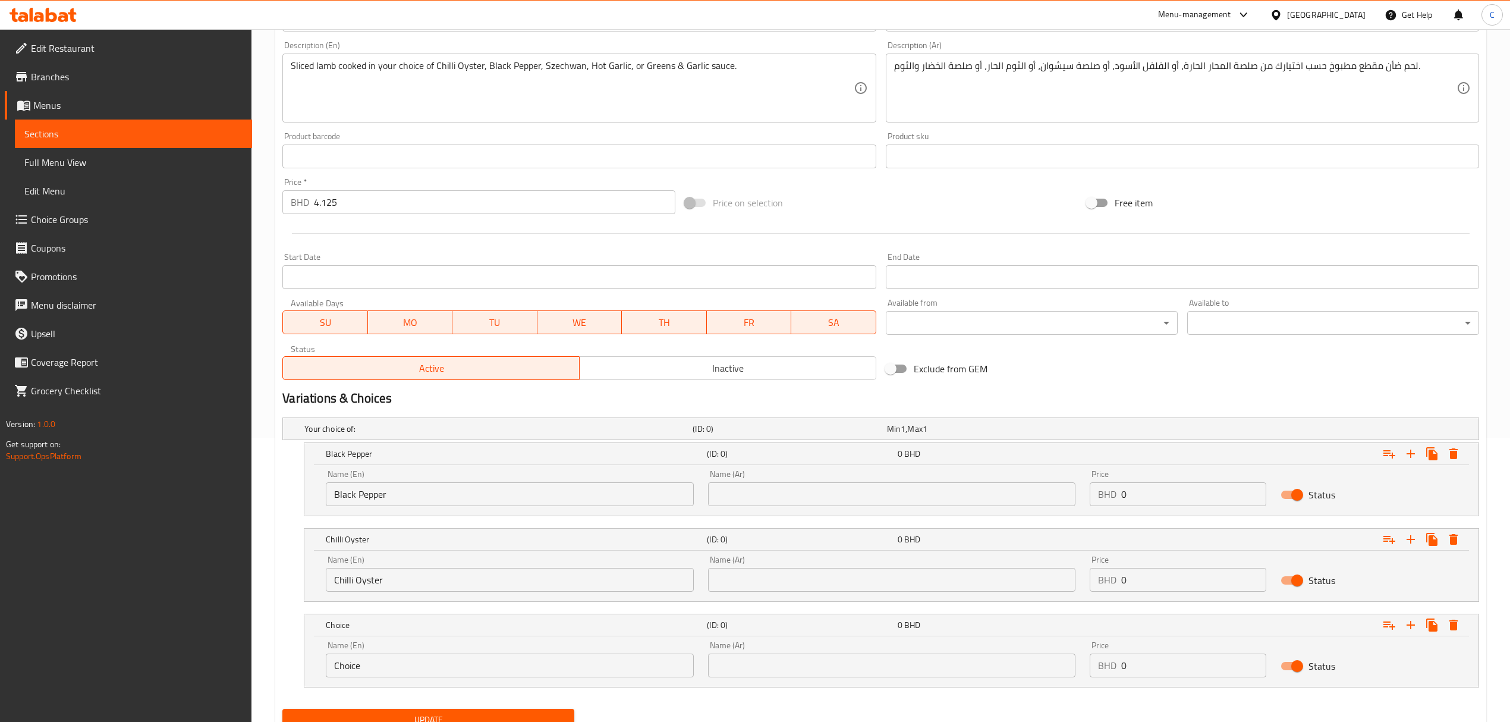
scroll to position [334, 0]
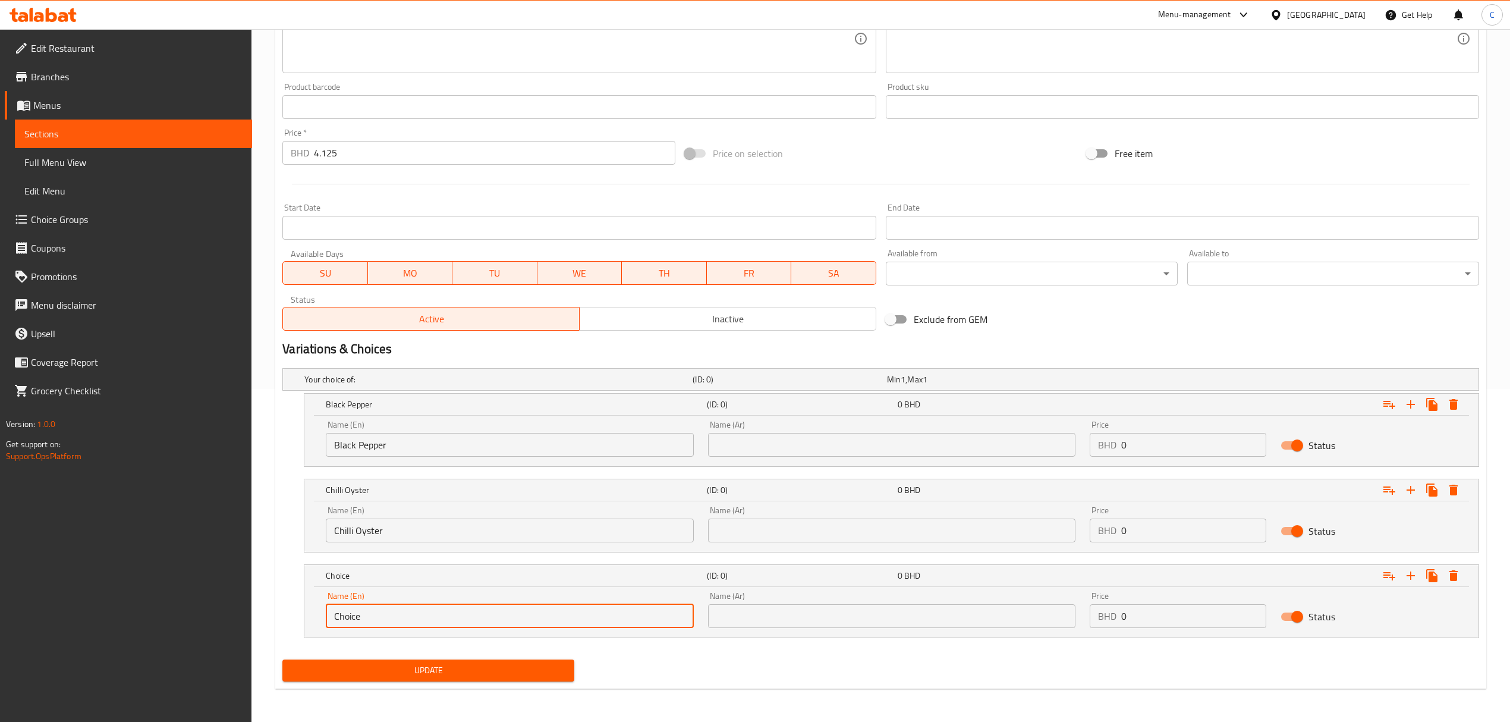
drag, startPoint x: 562, startPoint y: 625, endPoint x: 193, endPoint y: 628, distance: 369.7
click at [193, 628] on div "Edit Restaurant Branches Menus Sections Full Menu View Edit Menu Choice Groups …" at bounding box center [755, 208] width 1510 height 1025
paste input "Szechwan"
type input "Szechwan"
click at [1409, 575] on icon "Expand" at bounding box center [1410, 575] width 8 height 8
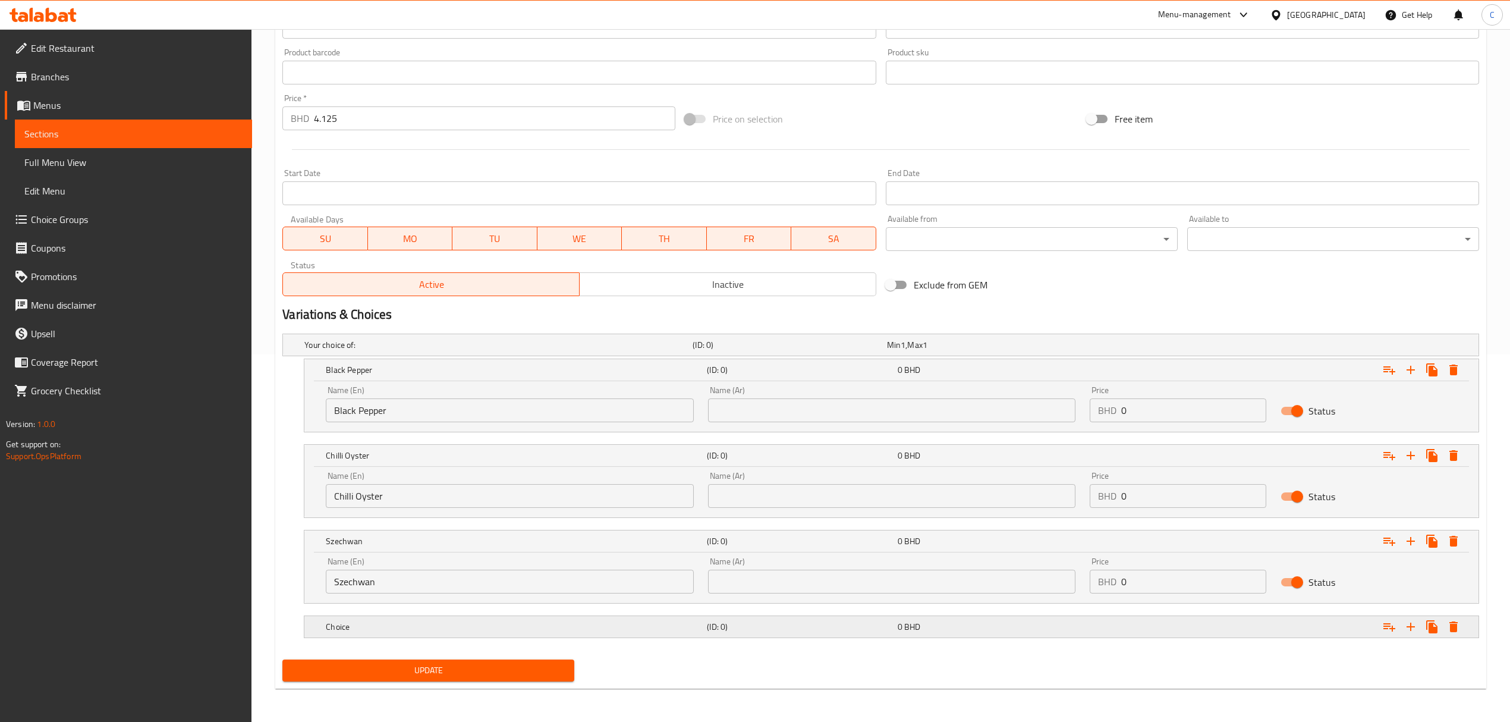
click at [526, 633] on div "Choice" at bounding box center [513, 626] width 381 height 17
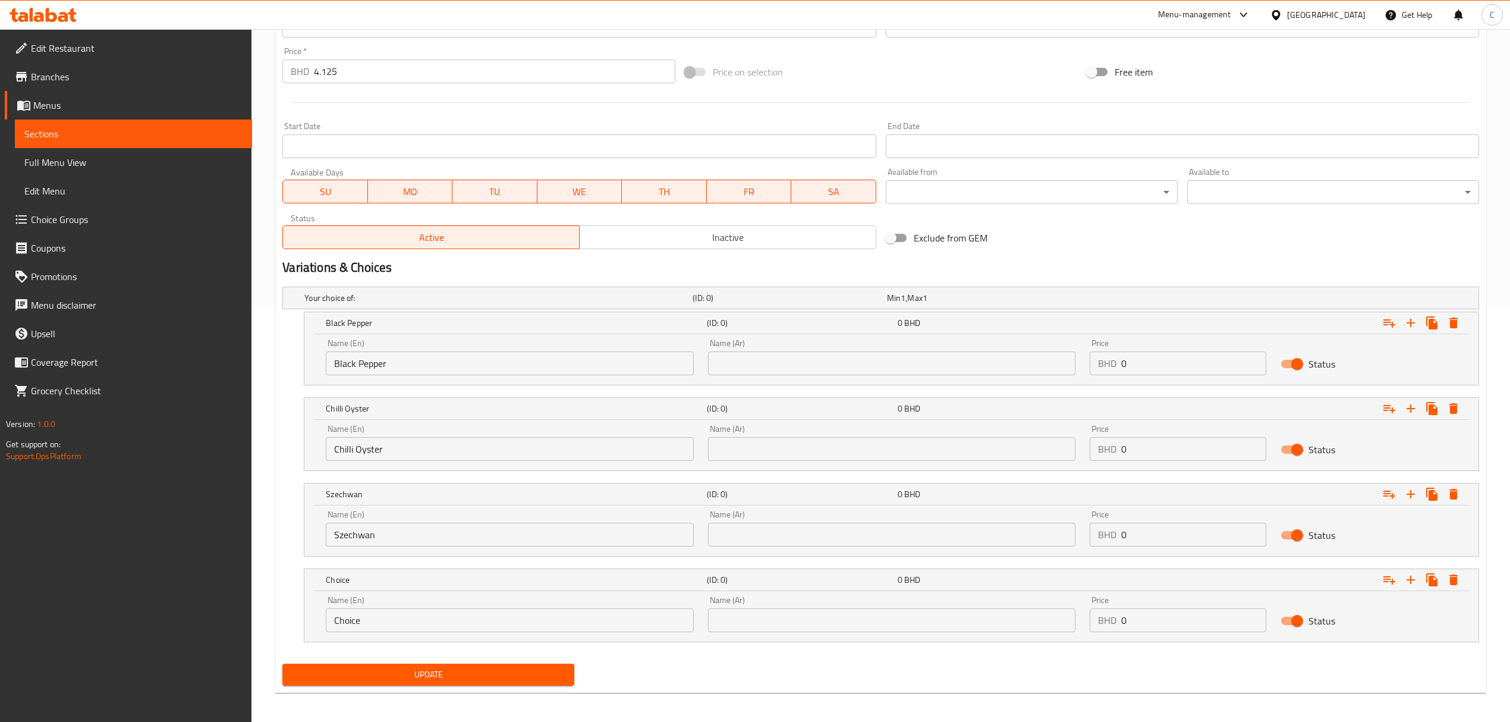
scroll to position [421, 0]
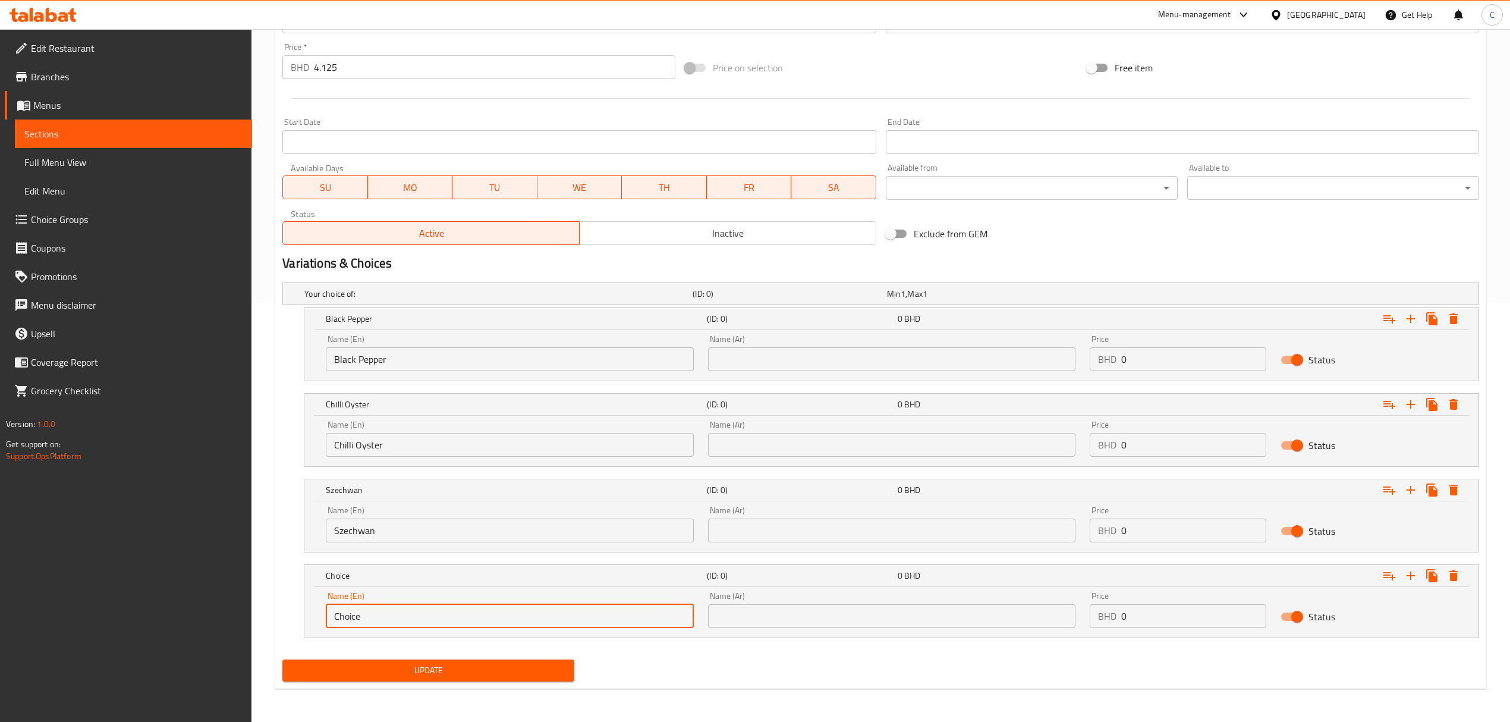
drag, startPoint x: 519, startPoint y: 624, endPoint x: 222, endPoint y: 616, distance: 297.3
click at [215, 616] on div "Edit Restaurant Branches Menus Sections Full Menu View Edit Menu Choice Groups …" at bounding box center [755, 166] width 1510 height 1111
paste input "Hot Garlic"
type input "Hot Garlic"
drag, startPoint x: 1417, startPoint y: 584, endPoint x: 1402, endPoint y: 581, distance: 15.7
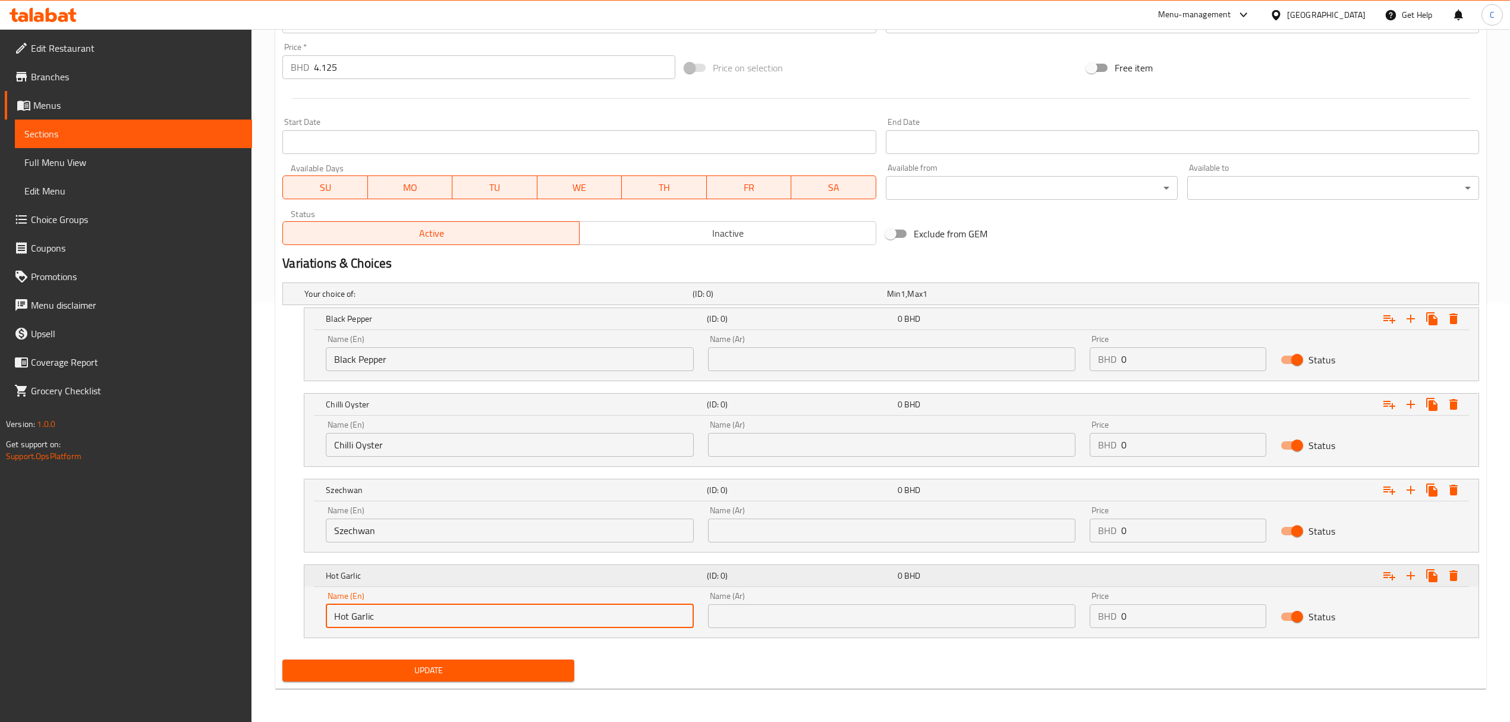
click at [1415, 584] on div "Expand" at bounding box center [1421, 575] width 86 height 21
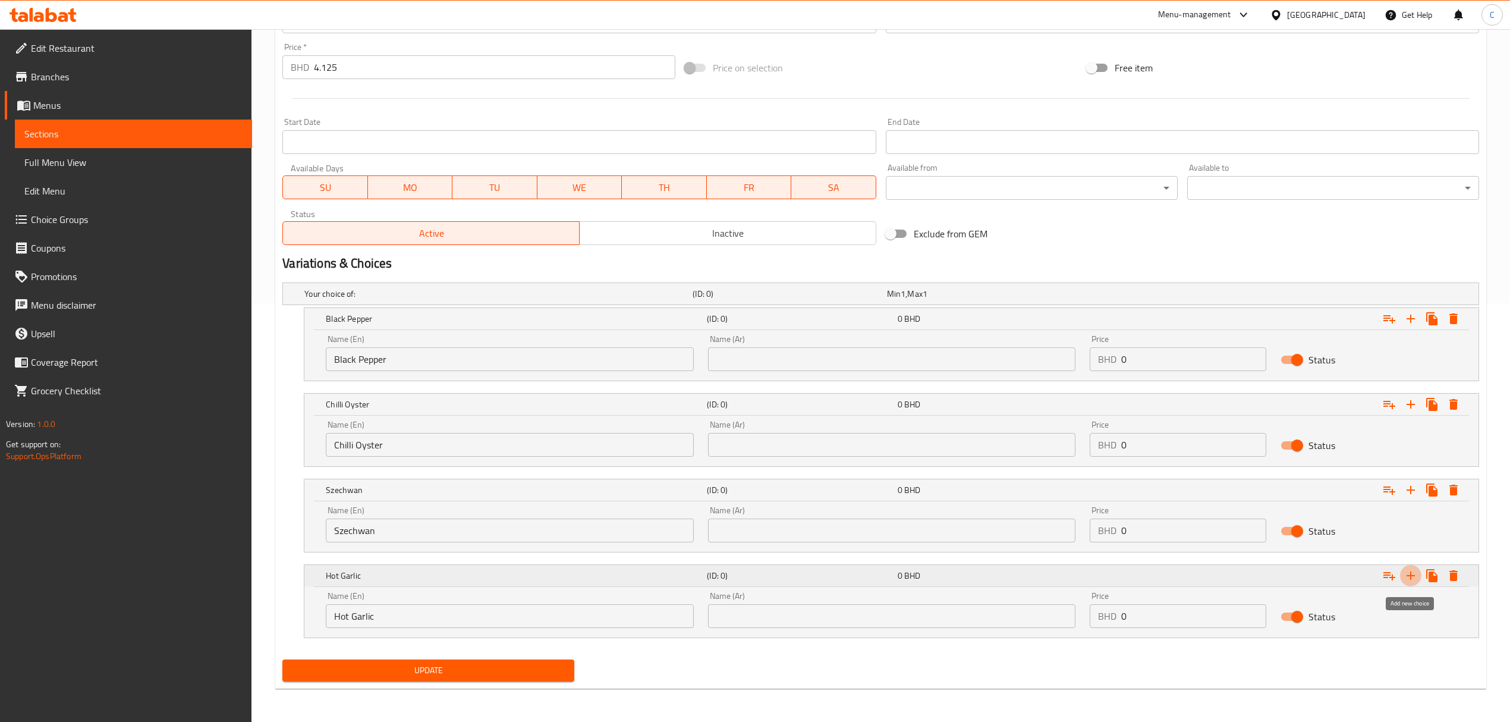
drag, startPoint x: 1408, startPoint y: 574, endPoint x: 1380, endPoint y: 569, distance: 28.9
click at [1410, 574] on icon "Expand" at bounding box center [1410, 575] width 14 height 14
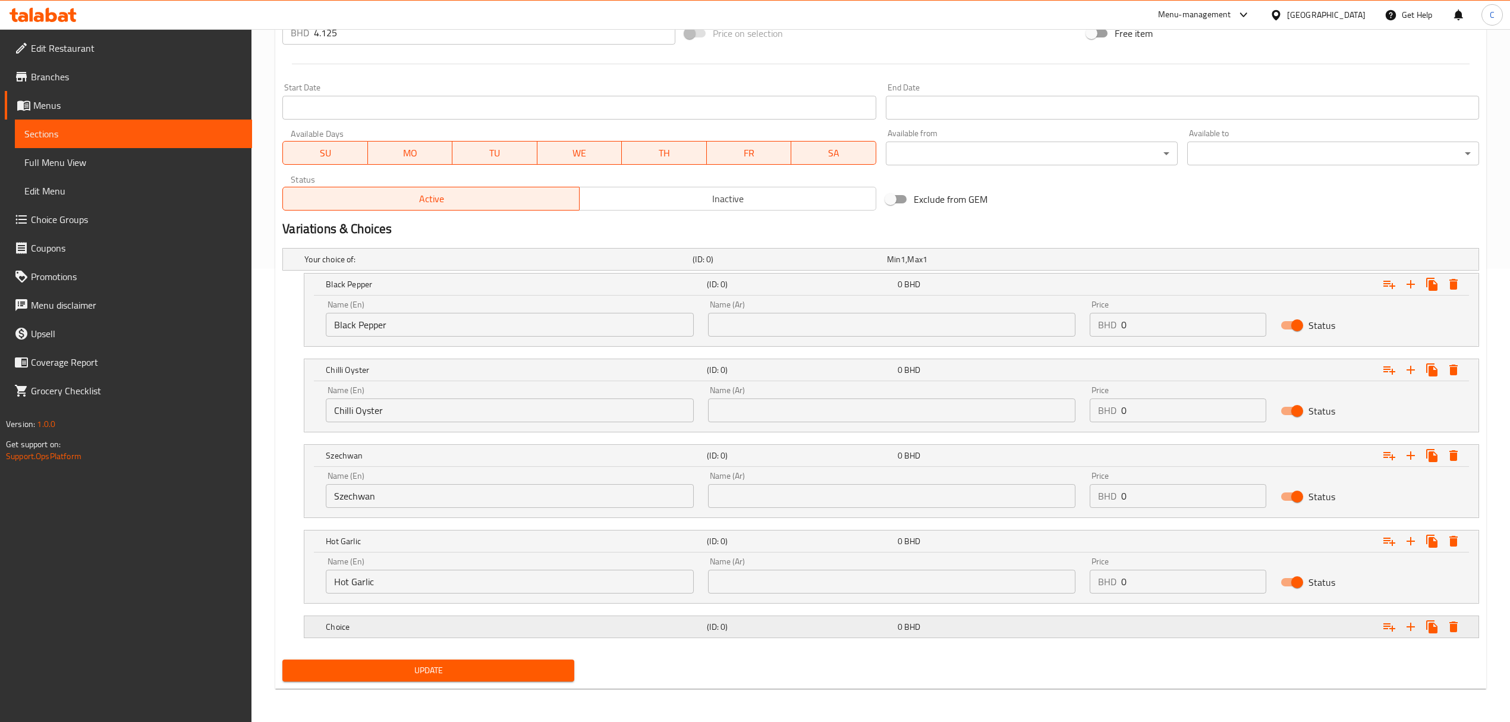
click at [1040, 625] on div "0 BHD" at bounding box center [990, 627] width 185 height 12
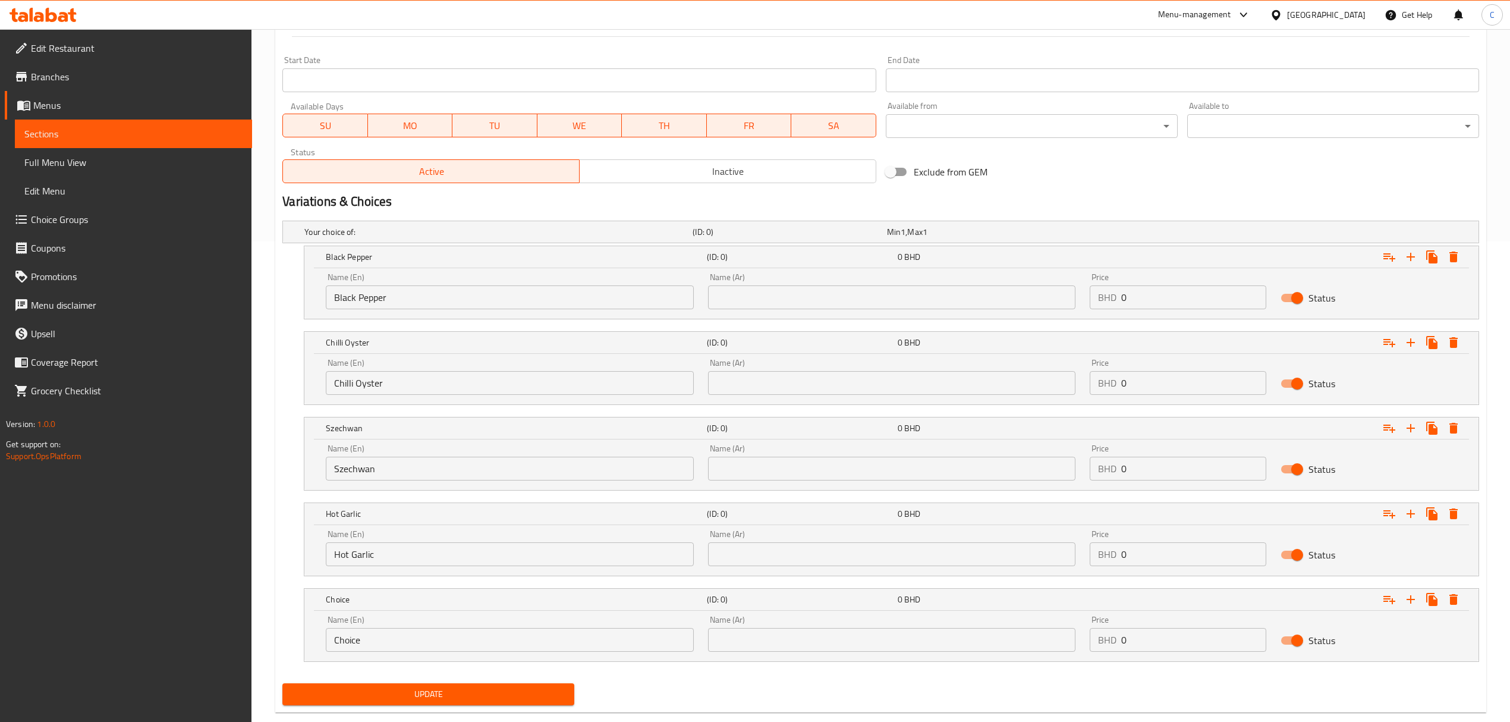
scroll to position [506, 0]
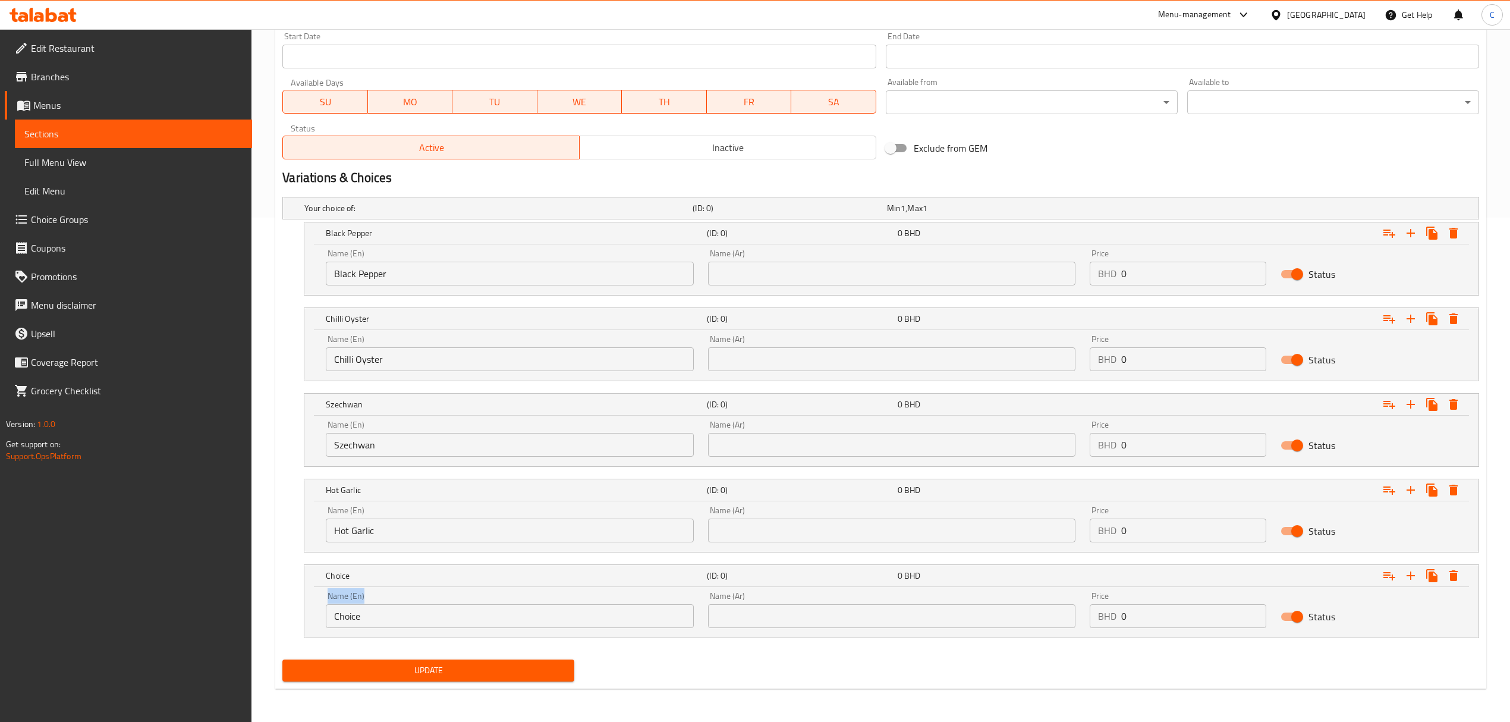
drag, startPoint x: 485, startPoint y: 603, endPoint x: 252, endPoint y: 596, distance: 233.1
click at [252, 596] on div "Edit Restaurant Branches Menus Sections Full Menu View Edit Menu Choice Groups …" at bounding box center [755, 123] width 1510 height 1197
click at [457, 619] on input "Choice" at bounding box center [509, 616] width 367 height 24
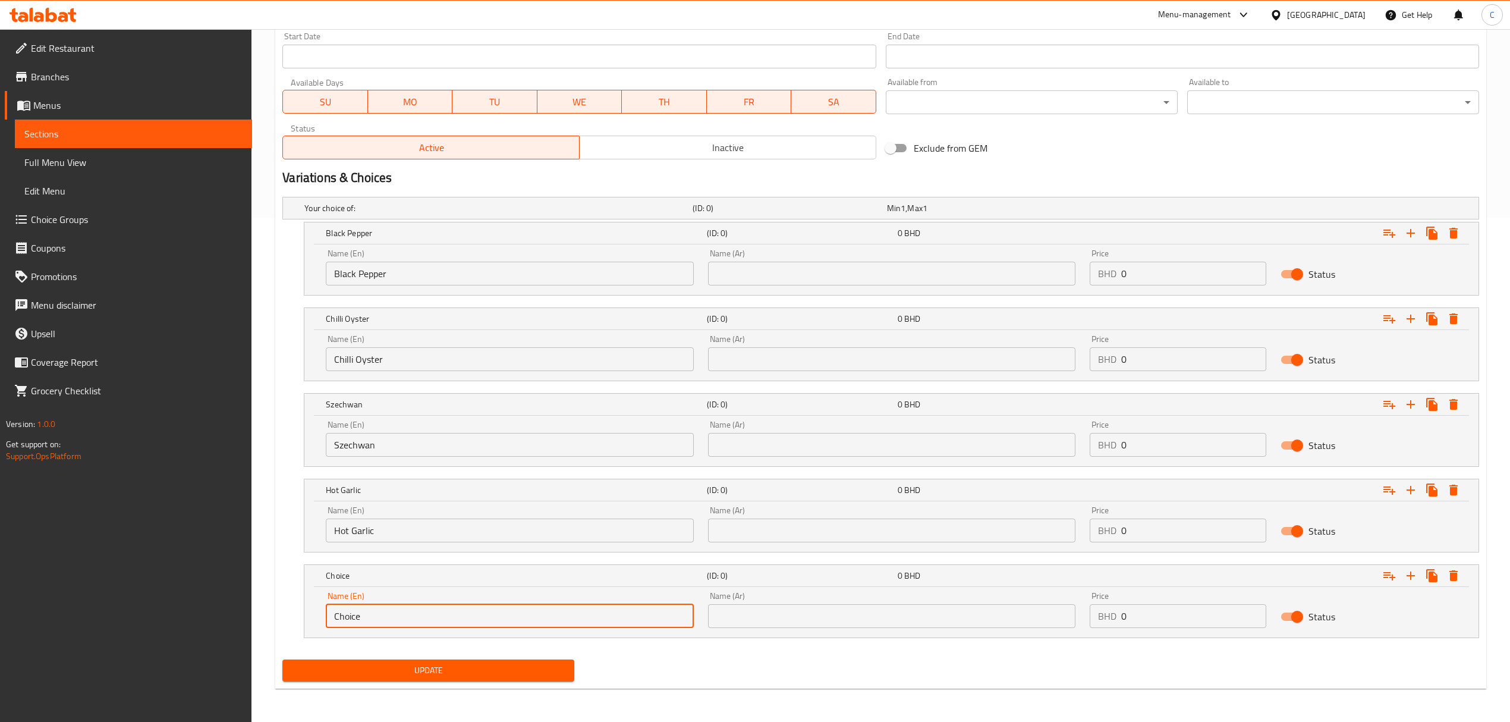
drag, startPoint x: 472, startPoint y: 617, endPoint x: 213, endPoint y: 618, distance: 259.2
click at [203, 619] on div "Edit Restaurant Branches Menus Sections Full Menu View Edit Menu Choice Groups …" at bounding box center [755, 123] width 1510 height 1197
paste input "Greens & Garlic sauce."
type input "Greens & Garlic sauce."
click at [791, 682] on div "Update" at bounding box center [881, 670] width 1206 height 32
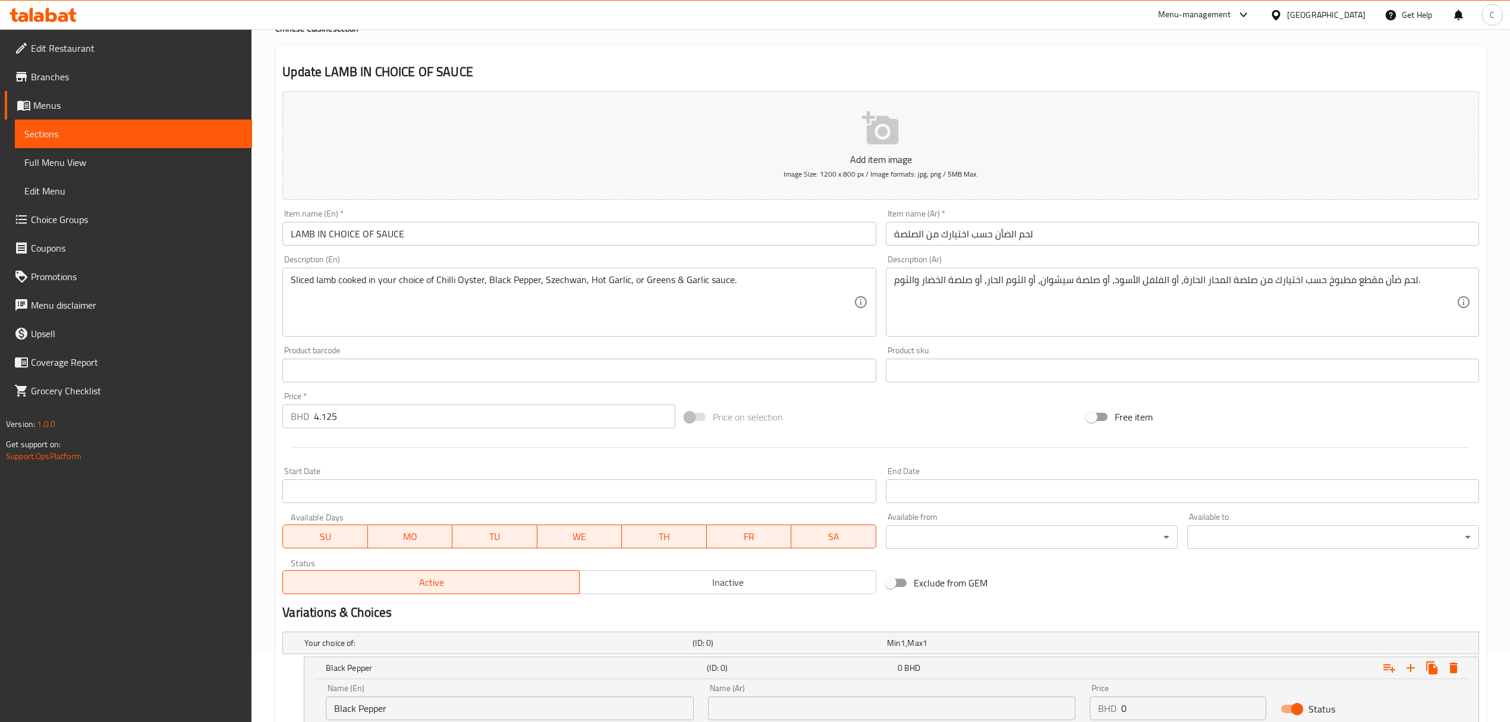
scroll to position [31, 0]
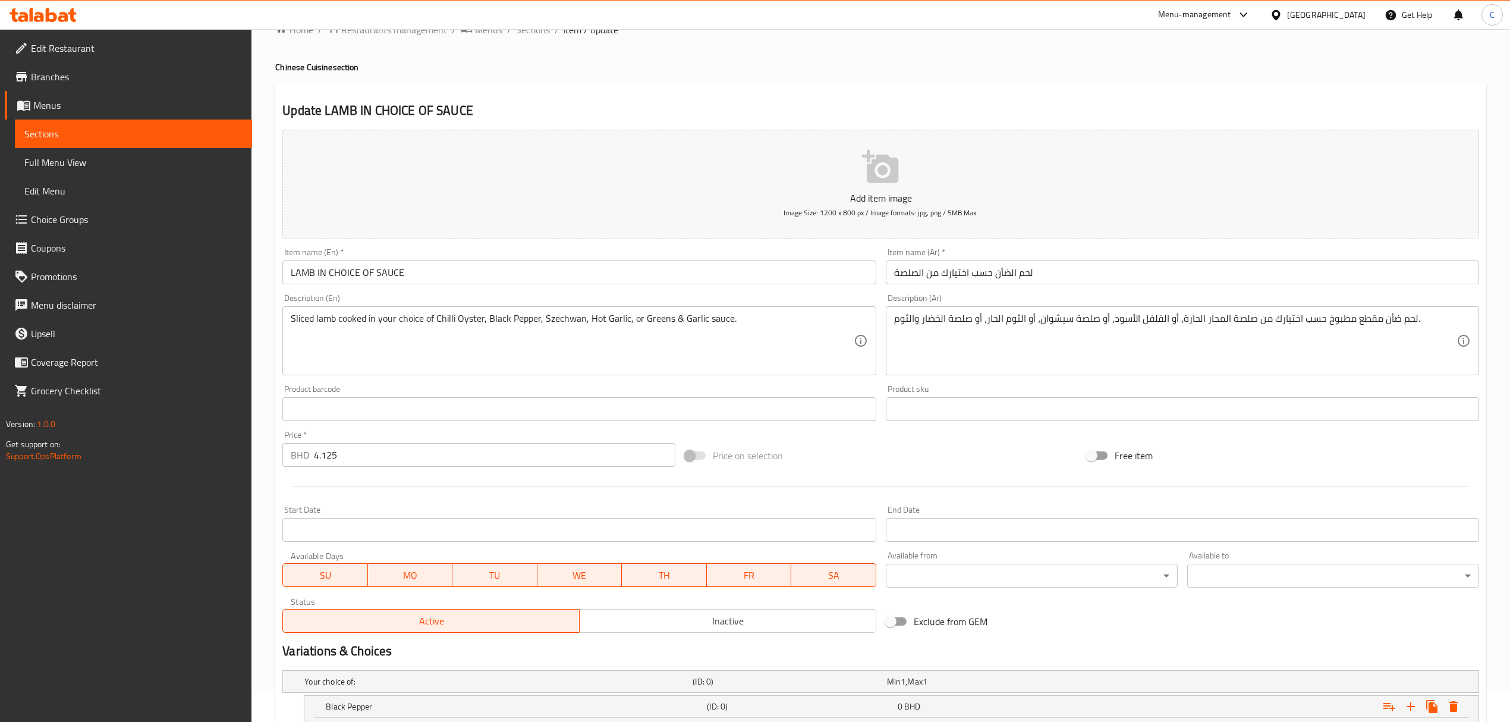
drag, startPoint x: 379, startPoint y: 452, endPoint x: 115, endPoint y: 445, distance: 264.0
click at [115, 445] on div "Edit Restaurant Branches Menus Sections Full Menu View Edit Menu Choice Groups …" at bounding box center [755, 596] width 1510 height 1197
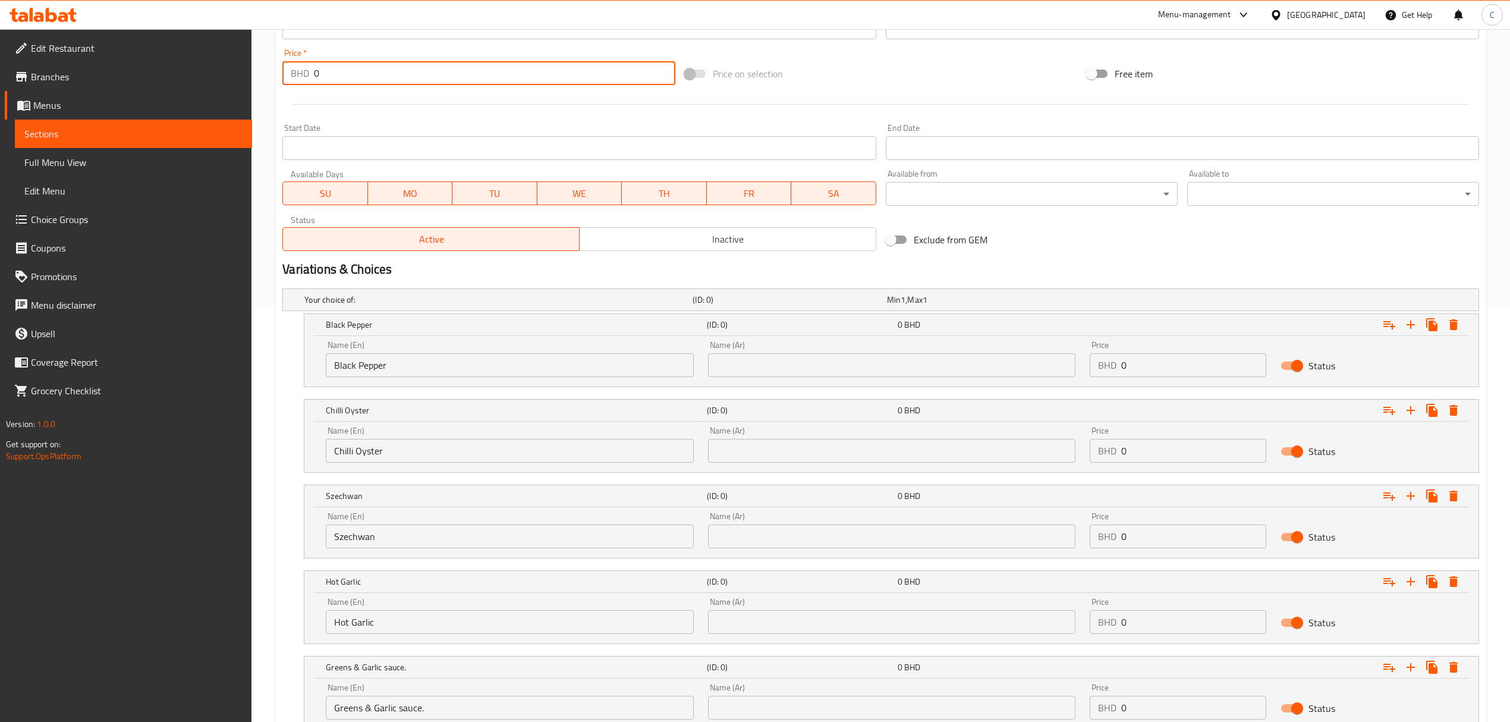
scroll to position [506, 0]
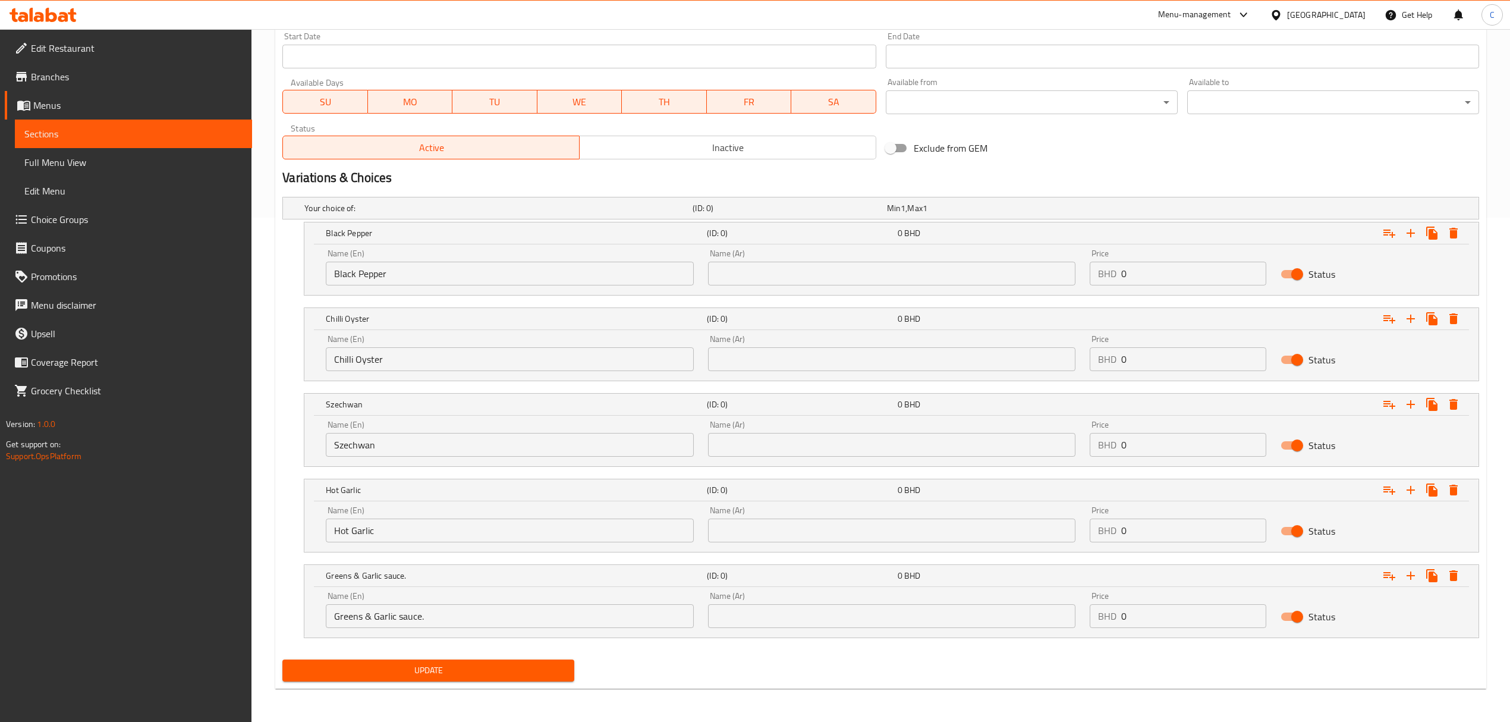
type input "0"
drag, startPoint x: 1196, startPoint y: 275, endPoint x: 1030, endPoint y: 279, distance: 165.9
click at [1027, 274] on div "Name (En) Black Pepper Name (En) Name (Ar) Name (Ar) Price BHD 0 Price Status" at bounding box center [891, 267] width 1145 height 51
paste input "4.125"
type input "4.125"
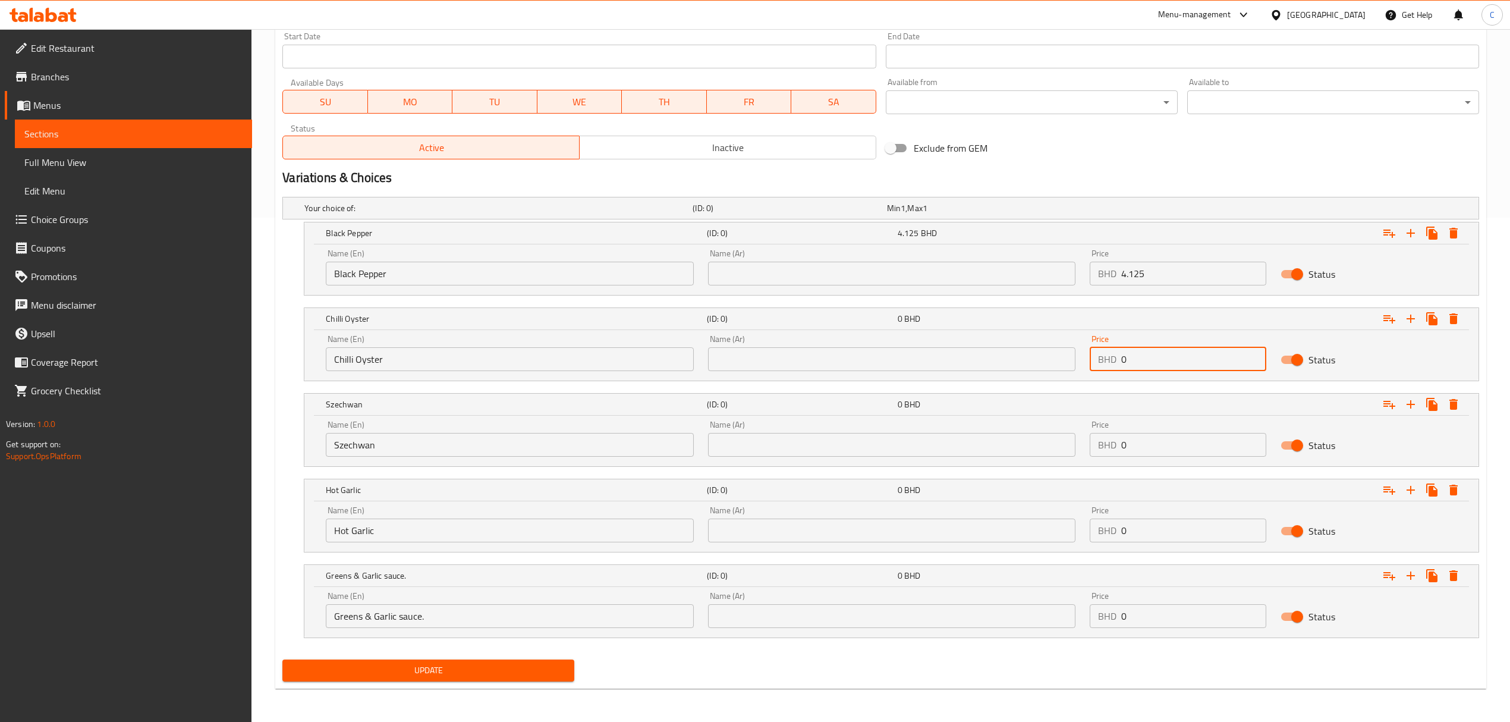
drag, startPoint x: 1182, startPoint y: 352, endPoint x: 1101, endPoint y: 388, distance: 87.8
click at [1065, 359] on div "Name (En) Chilli Oyster Name (En) Name (Ar) Name (Ar) Price BHD 0 Price Status" at bounding box center [891, 353] width 1145 height 51
paste input "4.125"
type input "4.125"
click at [1097, 452] on div "BHD 0 Price" at bounding box center [1178, 445] width 177 height 24
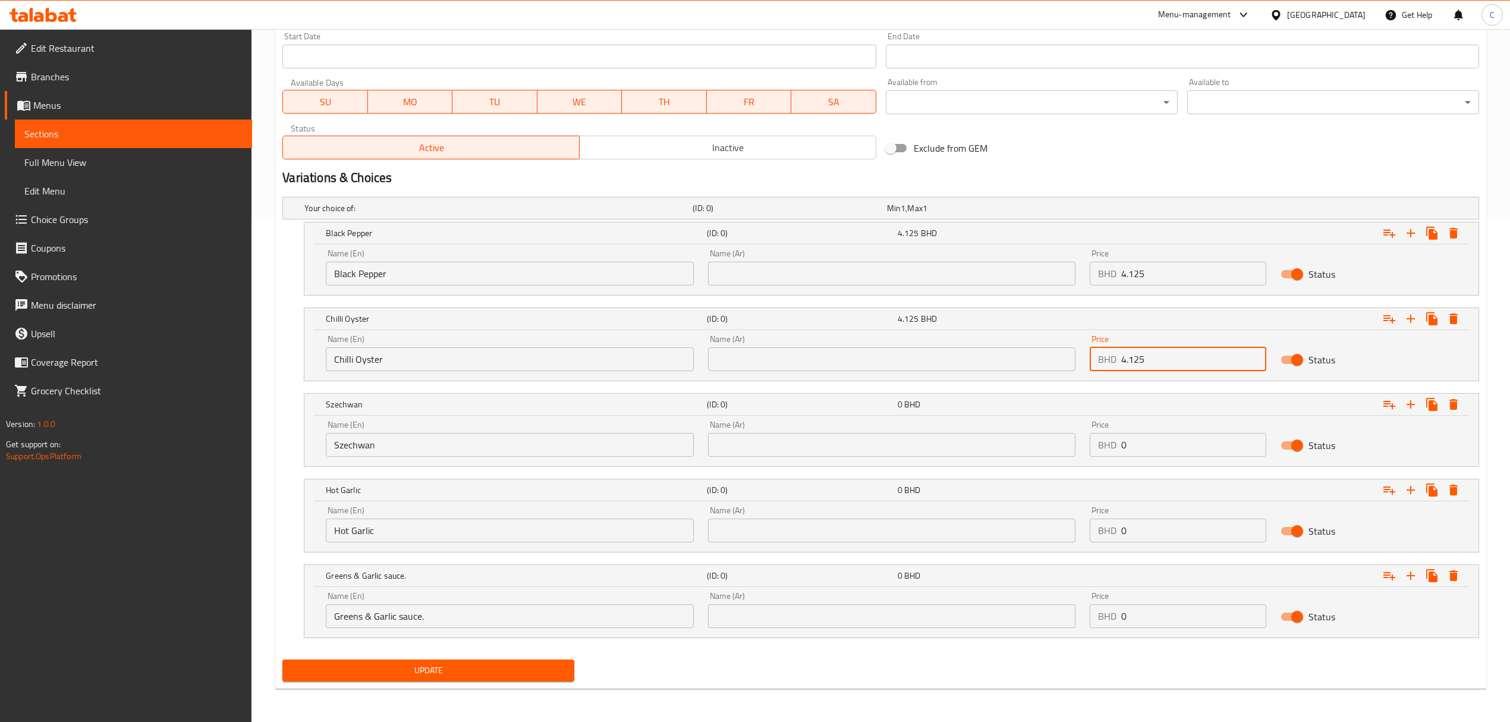
paste input "4.125"
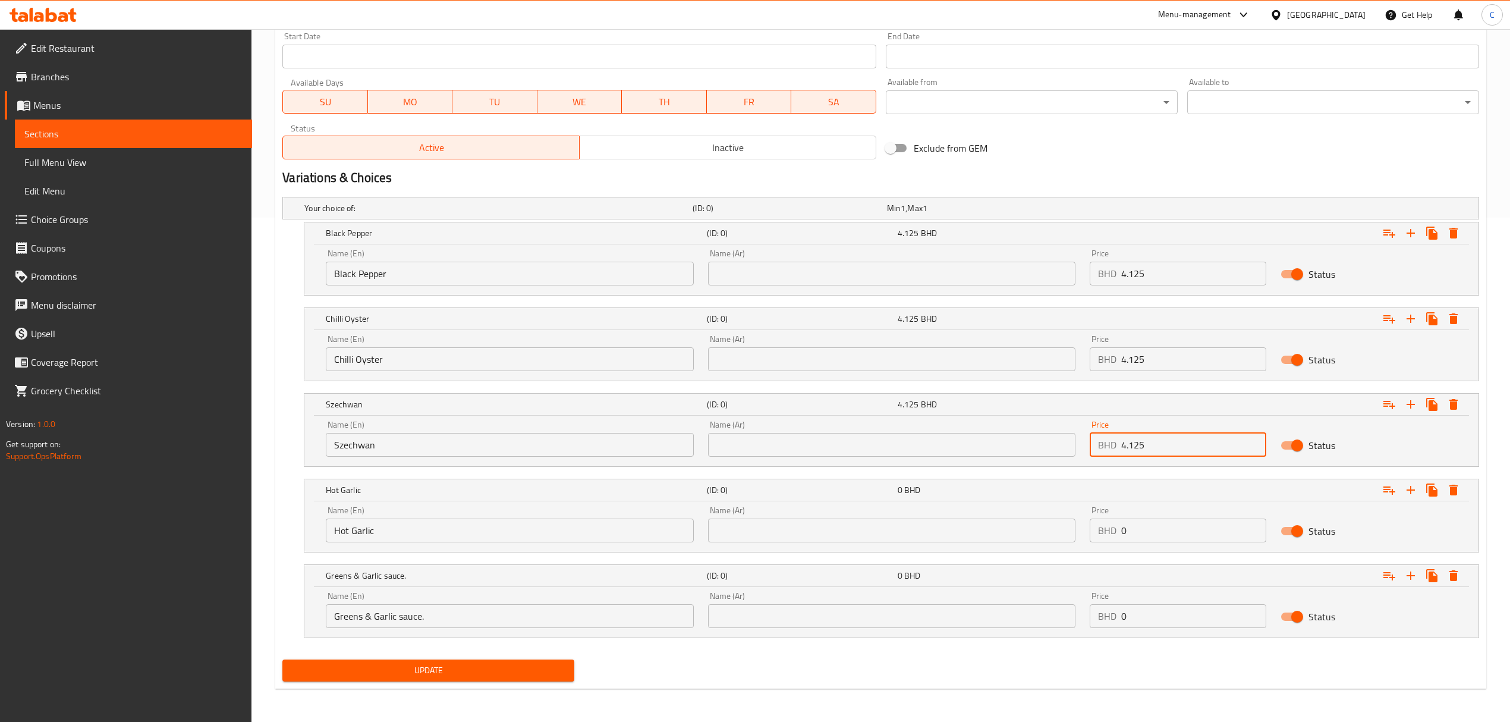
type input "4.125"
drag, startPoint x: 1176, startPoint y: 537, endPoint x: 1040, endPoint y: 562, distance: 138.3
click at [1030, 547] on div "Name (En) Hot Garlic Name (En) Name (Ar) Name (Ar) Price BHD 0 Price Status" at bounding box center [891, 524] width 1145 height 51
paste input "4.125"
type input "4.125"
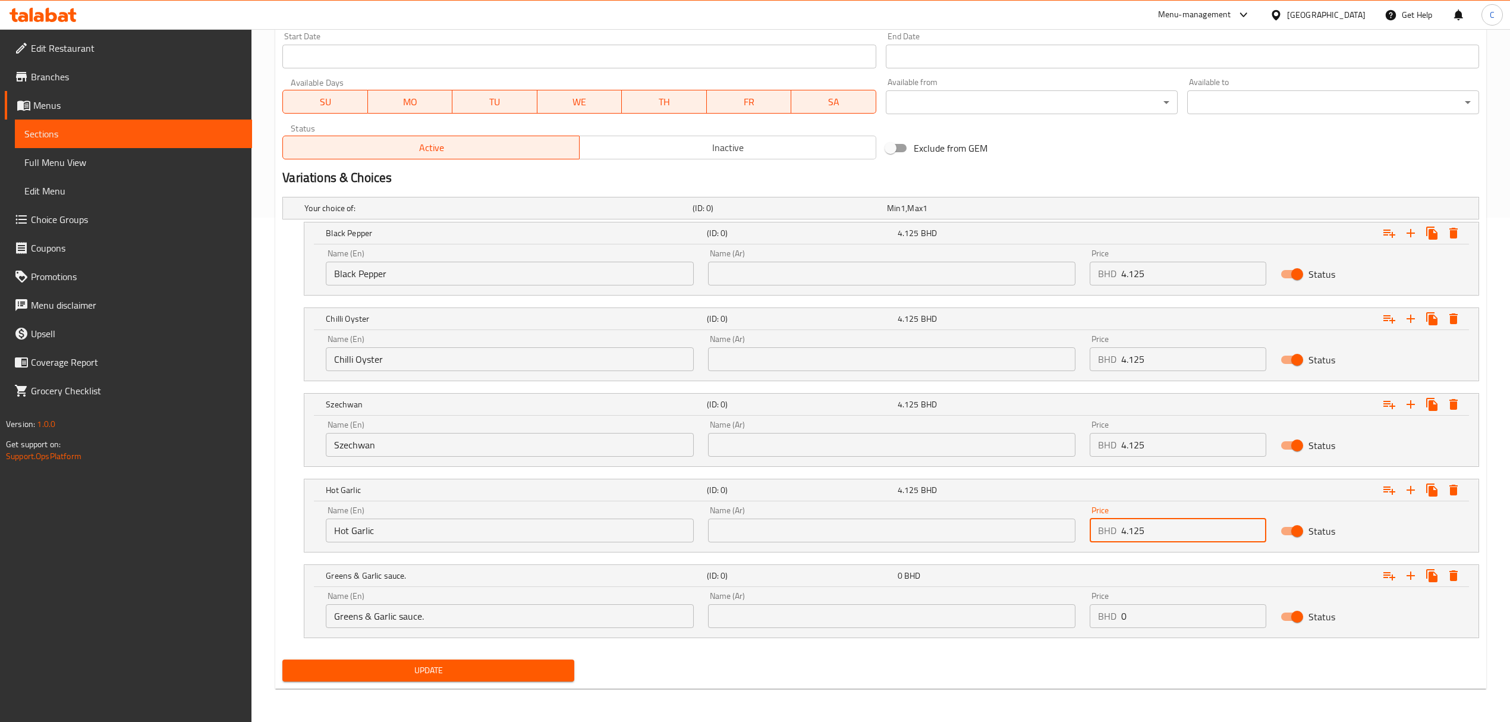
paste input "4.125"
drag, startPoint x: 1141, startPoint y: 621, endPoint x: 1081, endPoint y: 621, distance: 60.6
click at [1085, 621] on div "Price BHD 4.125 Price" at bounding box center [1177, 609] width 191 height 51
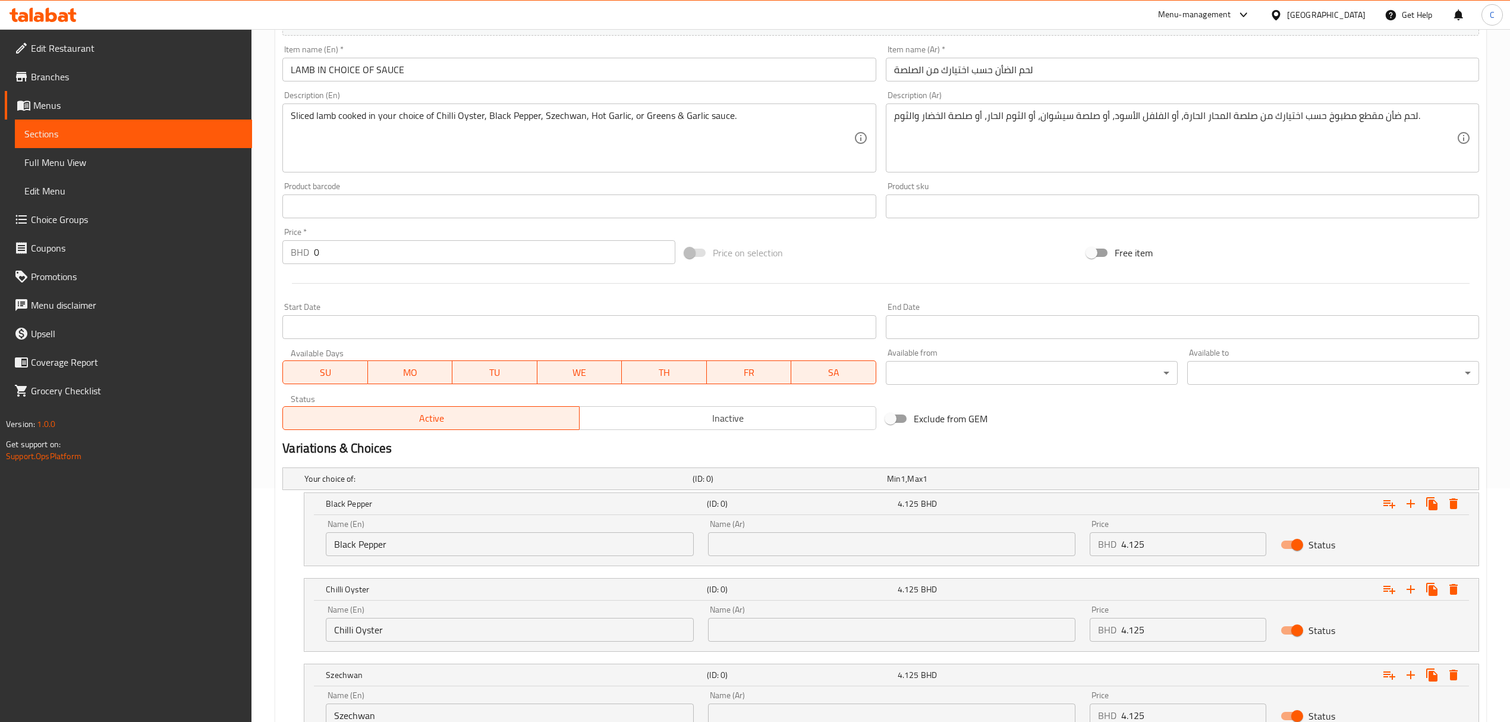
scroll to position [0, 0]
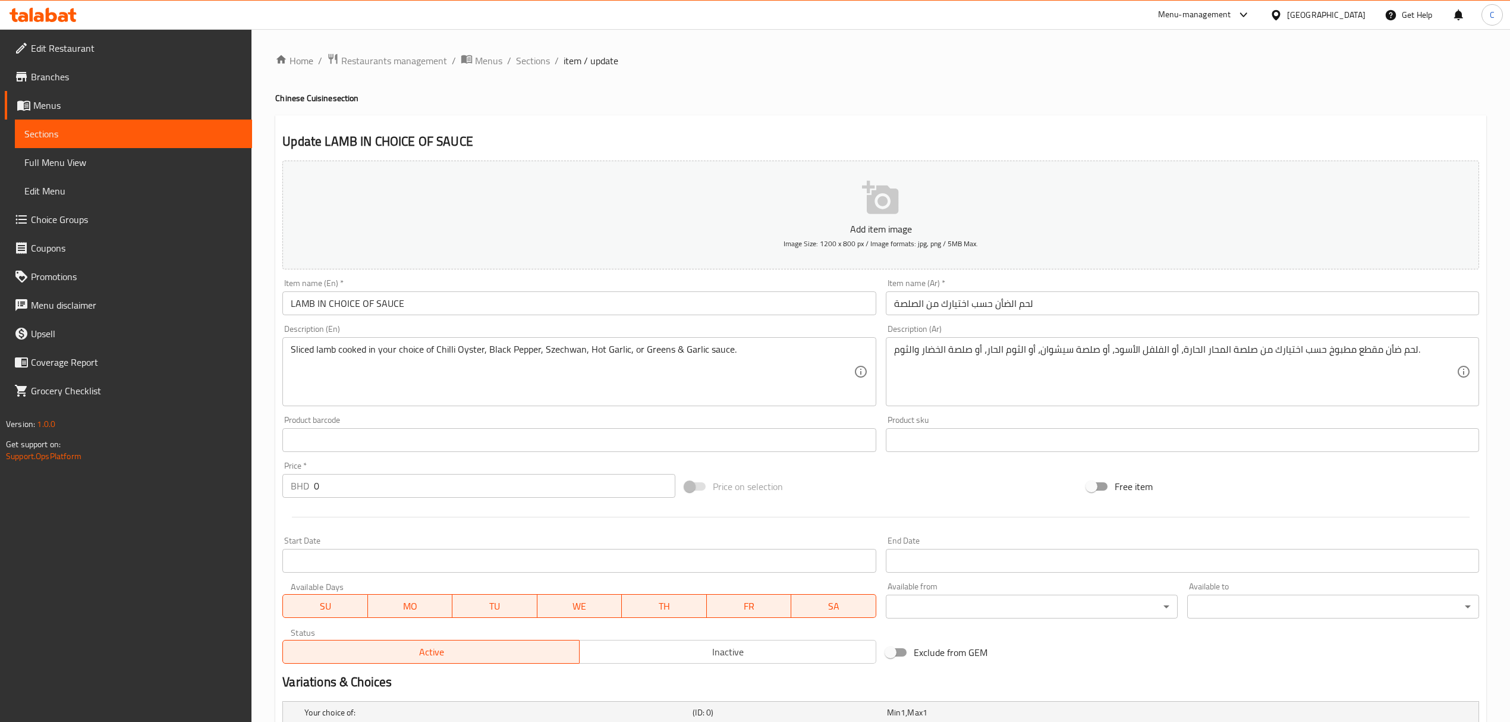
type input "4.125"
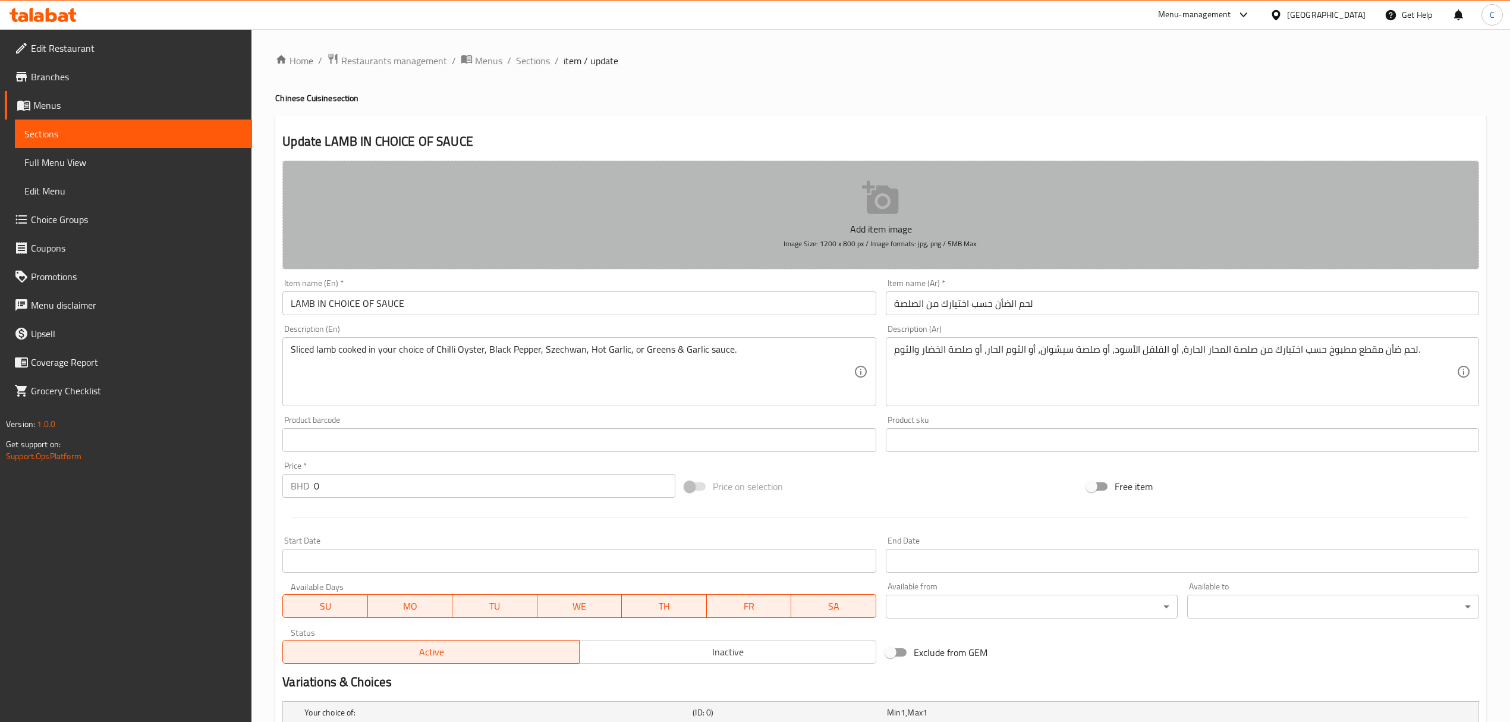
click at [902, 237] on span "Image Size: 1200 x 800 px / Image formats: jpg, png / 5MB Max." at bounding box center [880, 244] width 194 height 14
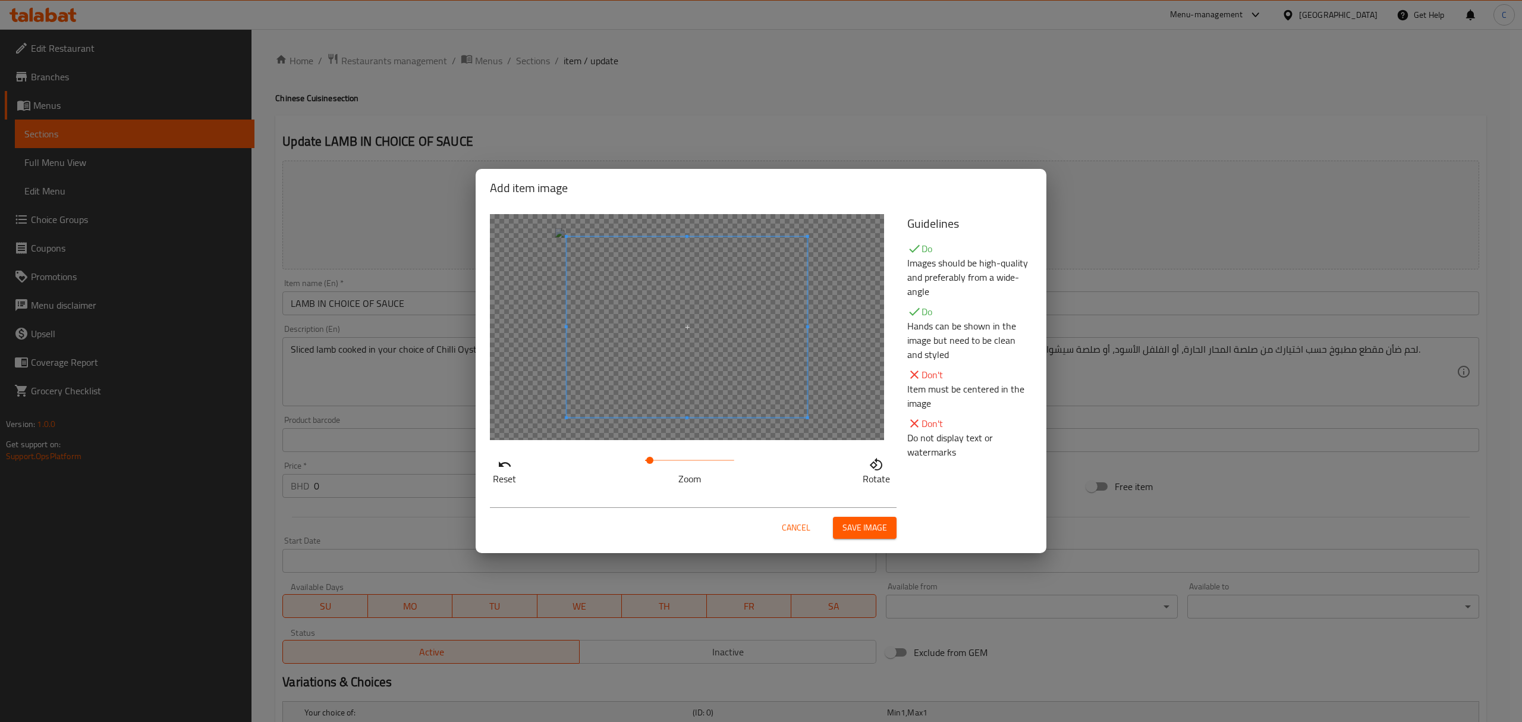
click at [651, 459] on span at bounding box center [649, 460] width 7 height 7
click at [671, 306] on span at bounding box center [680, 320] width 241 height 181
click at [879, 528] on span "Save image" at bounding box center [864, 527] width 45 height 15
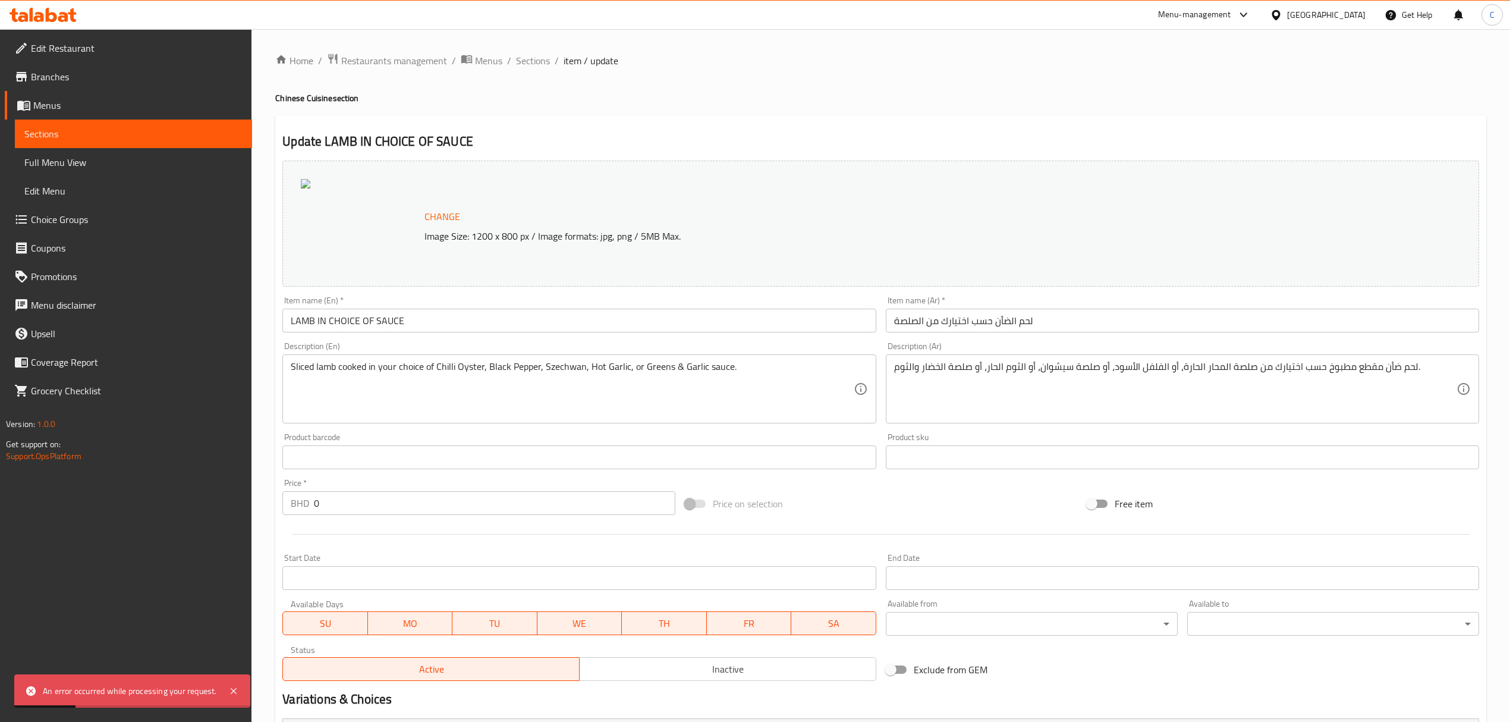
click at [445, 210] on span "Change" at bounding box center [442, 216] width 36 height 17
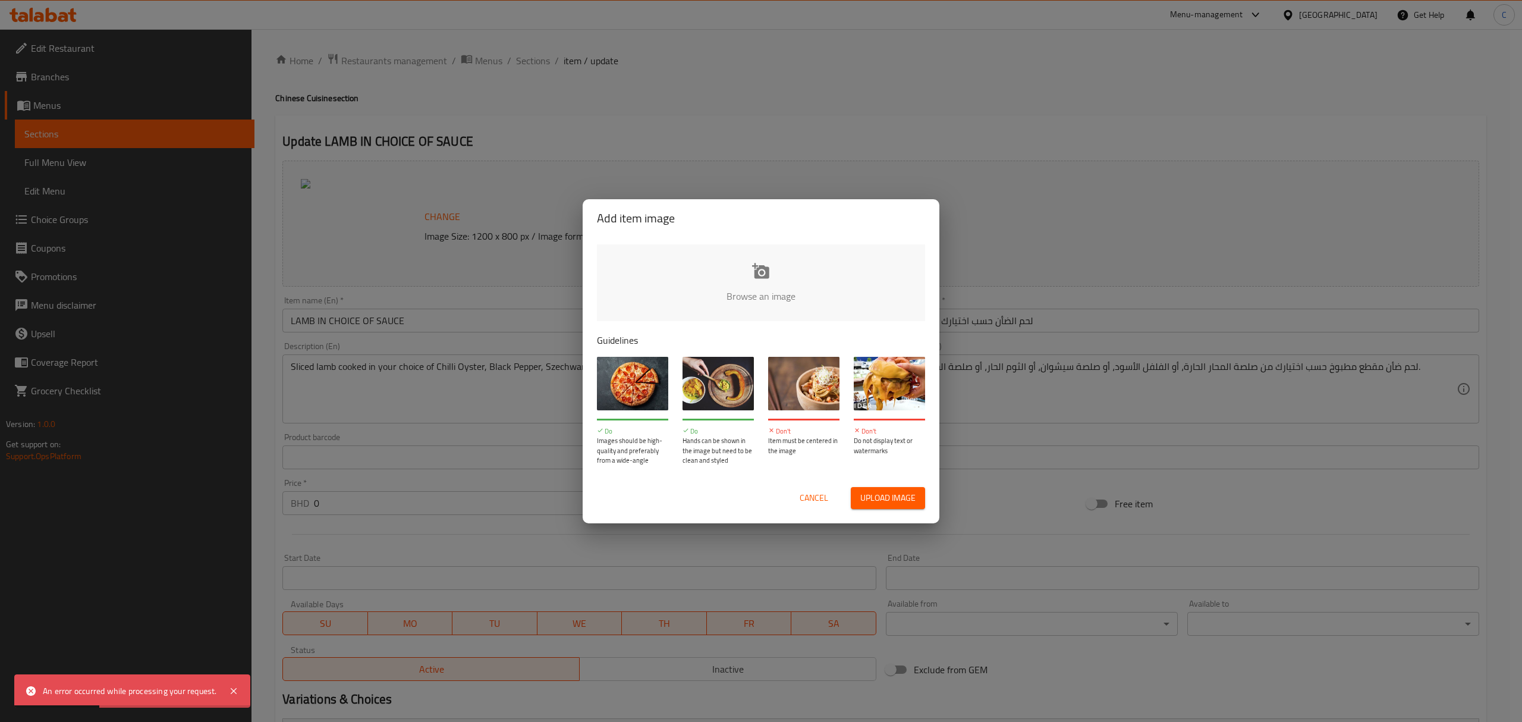
click at [788, 293] on input "file" at bounding box center [1163, 299] width 1132 height 111
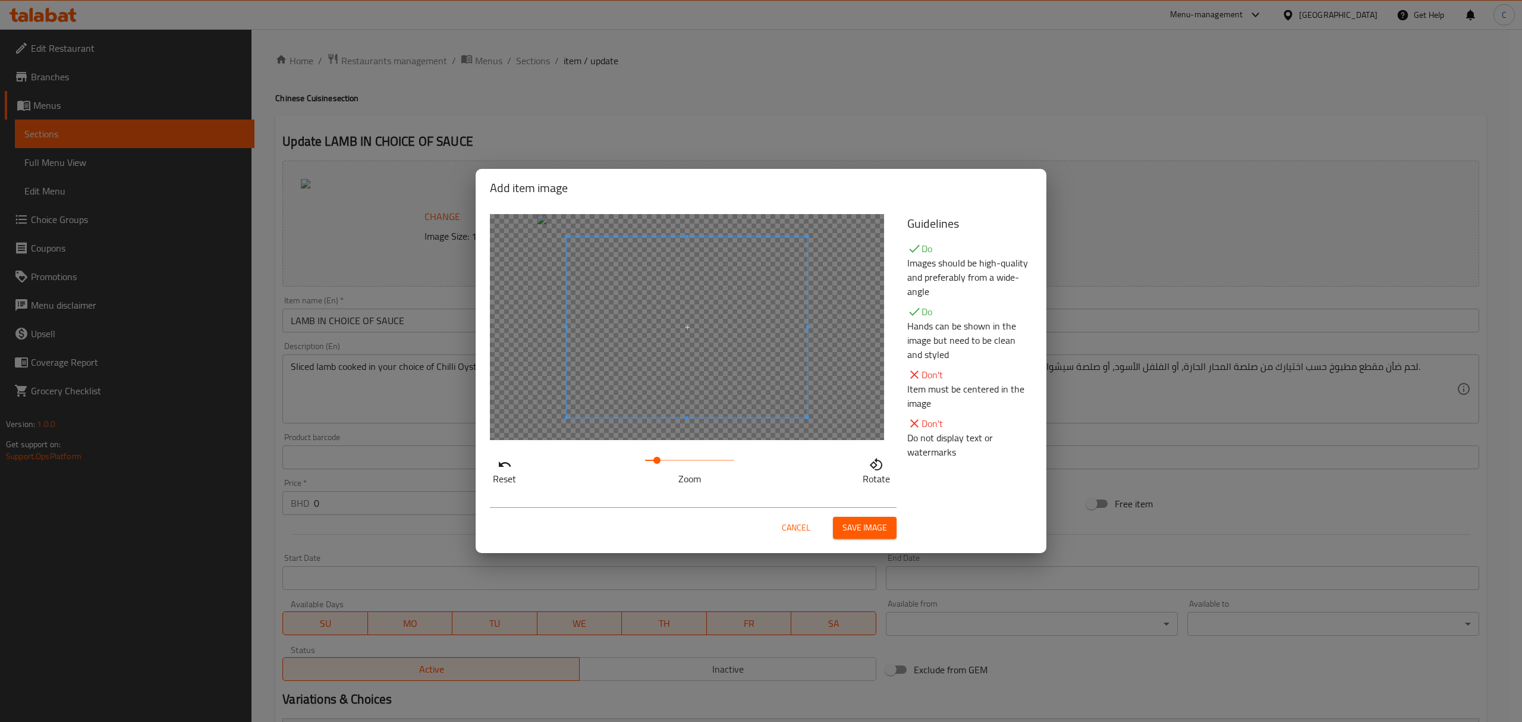
drag, startPoint x: 649, startPoint y: 464, endPoint x: 657, endPoint y: 464, distance: 7.7
click at [657, 464] on span at bounding box center [656, 460] width 7 height 7
click at [699, 343] on span at bounding box center [682, 329] width 241 height 181
click at [879, 535] on span "Save image" at bounding box center [864, 527] width 45 height 15
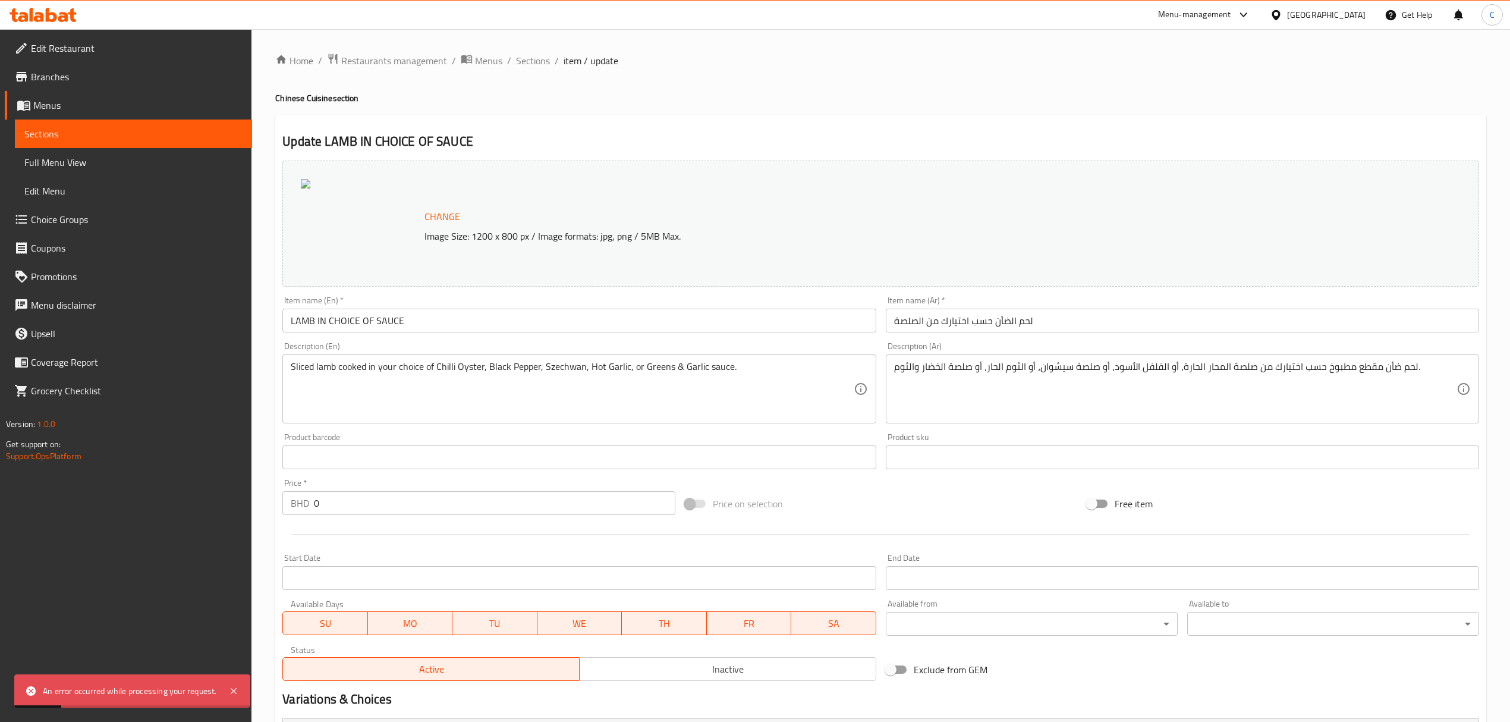
click at [442, 212] on span "Change" at bounding box center [442, 216] width 36 height 17
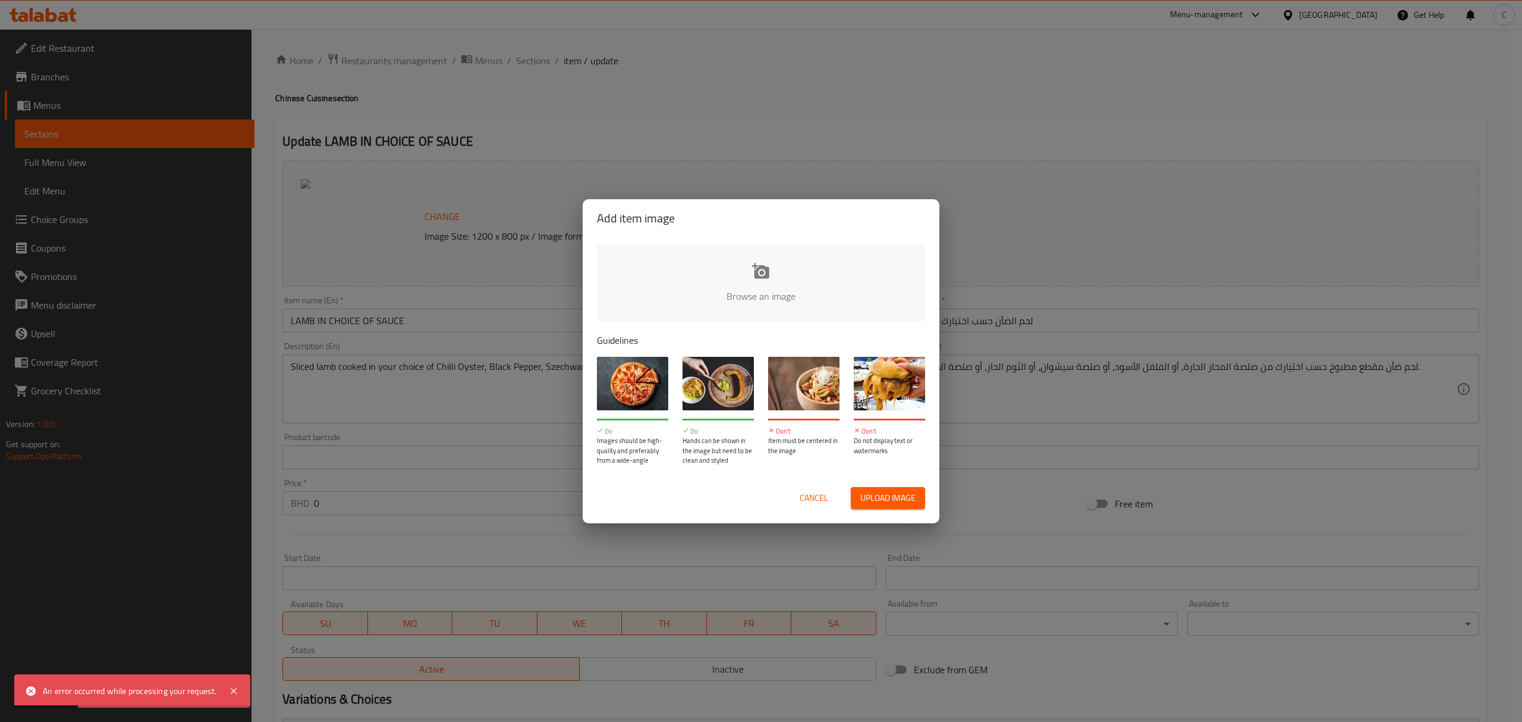
click at [830, 303] on input "file" at bounding box center [1163, 299] width 1132 height 111
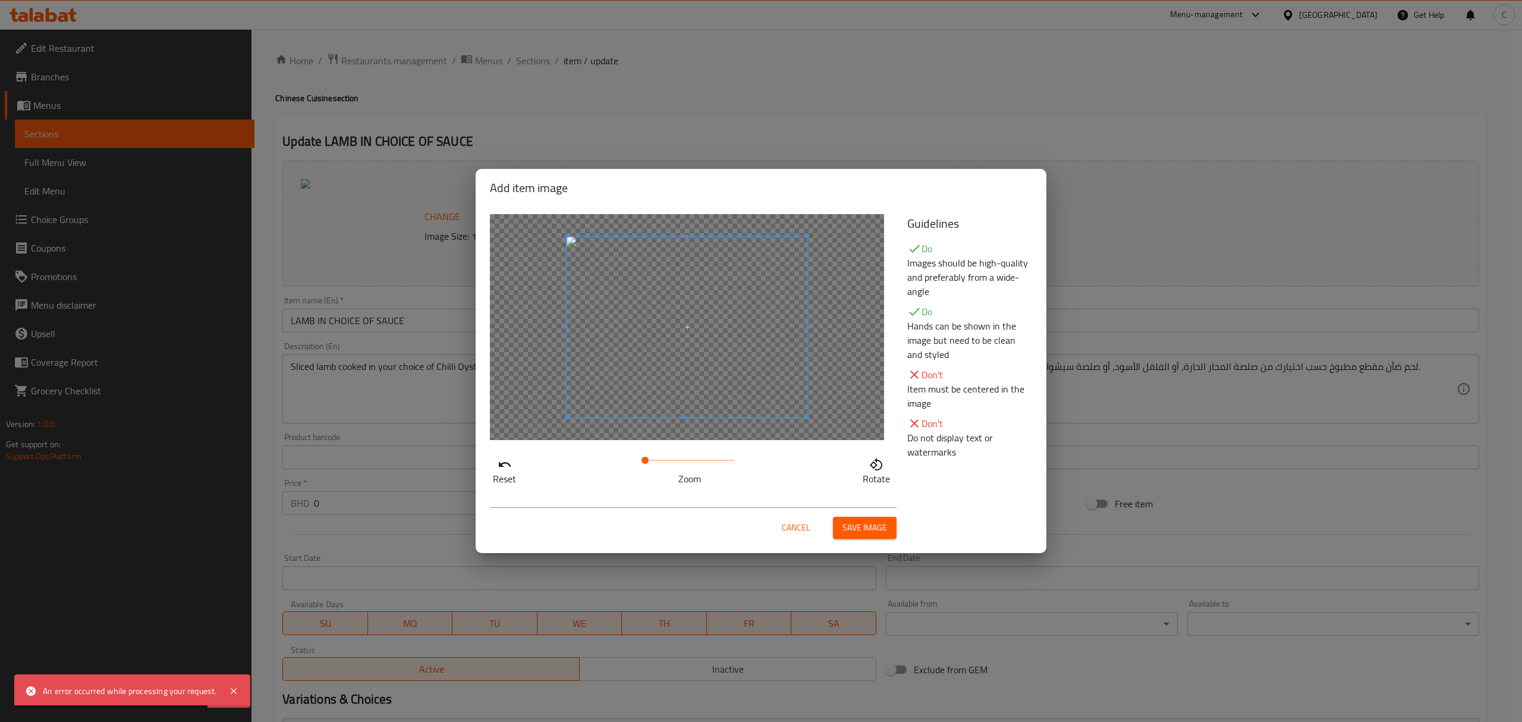
click at [864, 517] on button "Save image" at bounding box center [865, 528] width 64 height 22
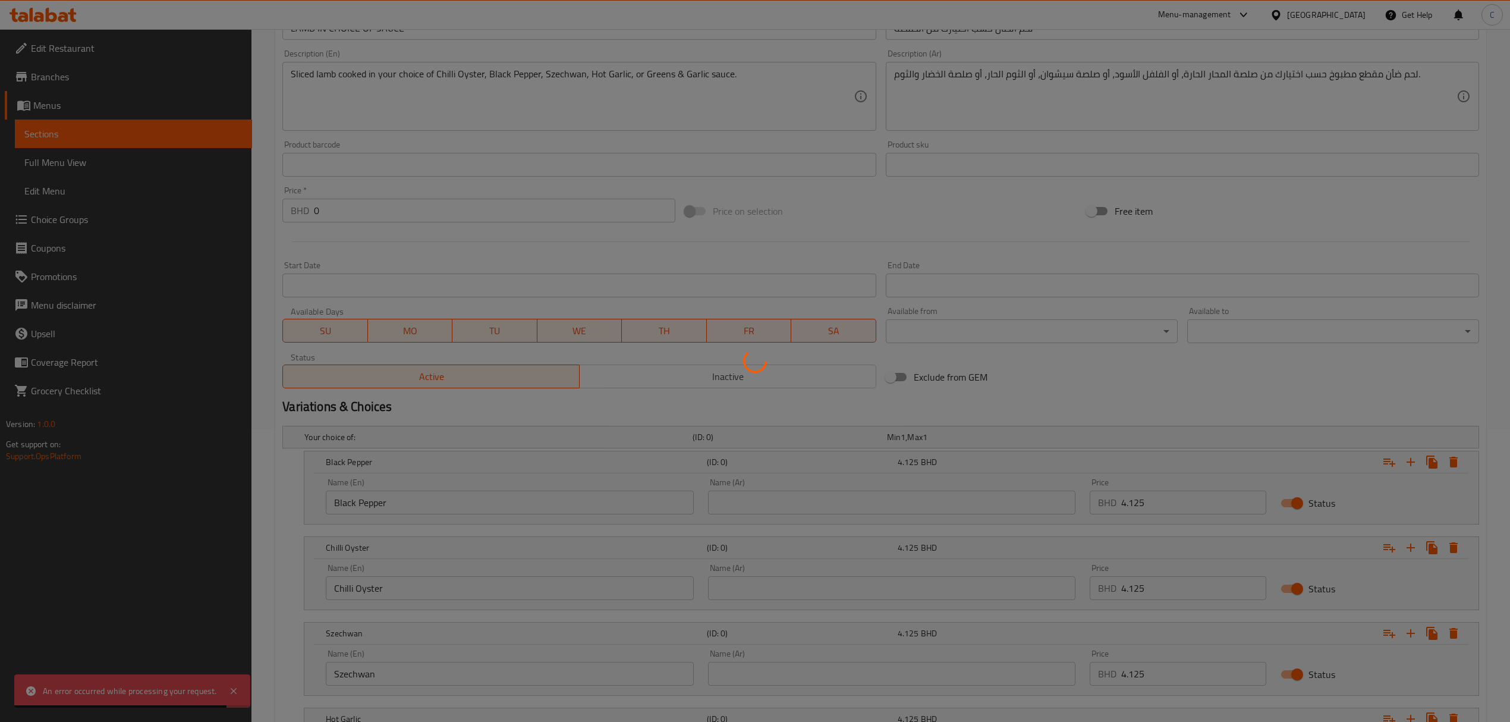
scroll to position [524, 0]
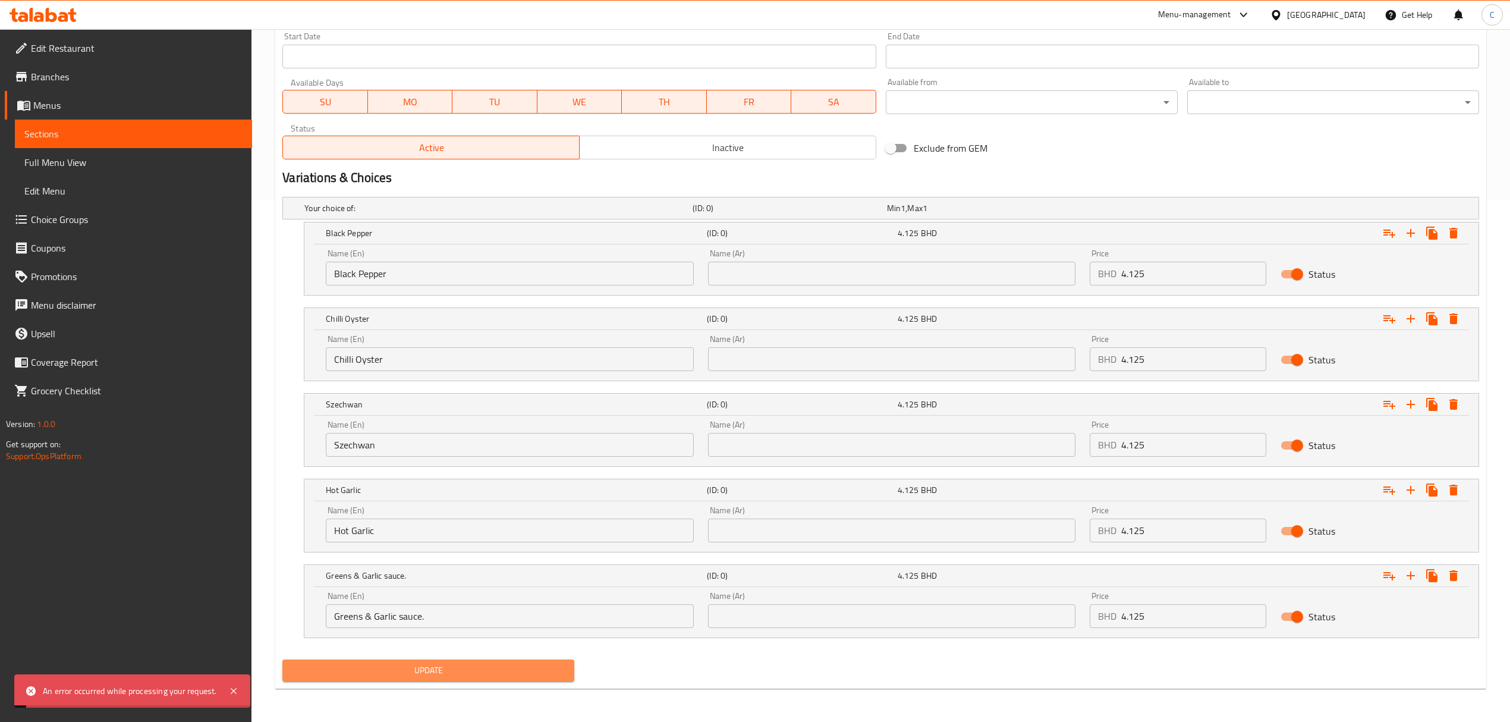
click at [459, 668] on span "Update" at bounding box center [428, 670] width 273 height 15
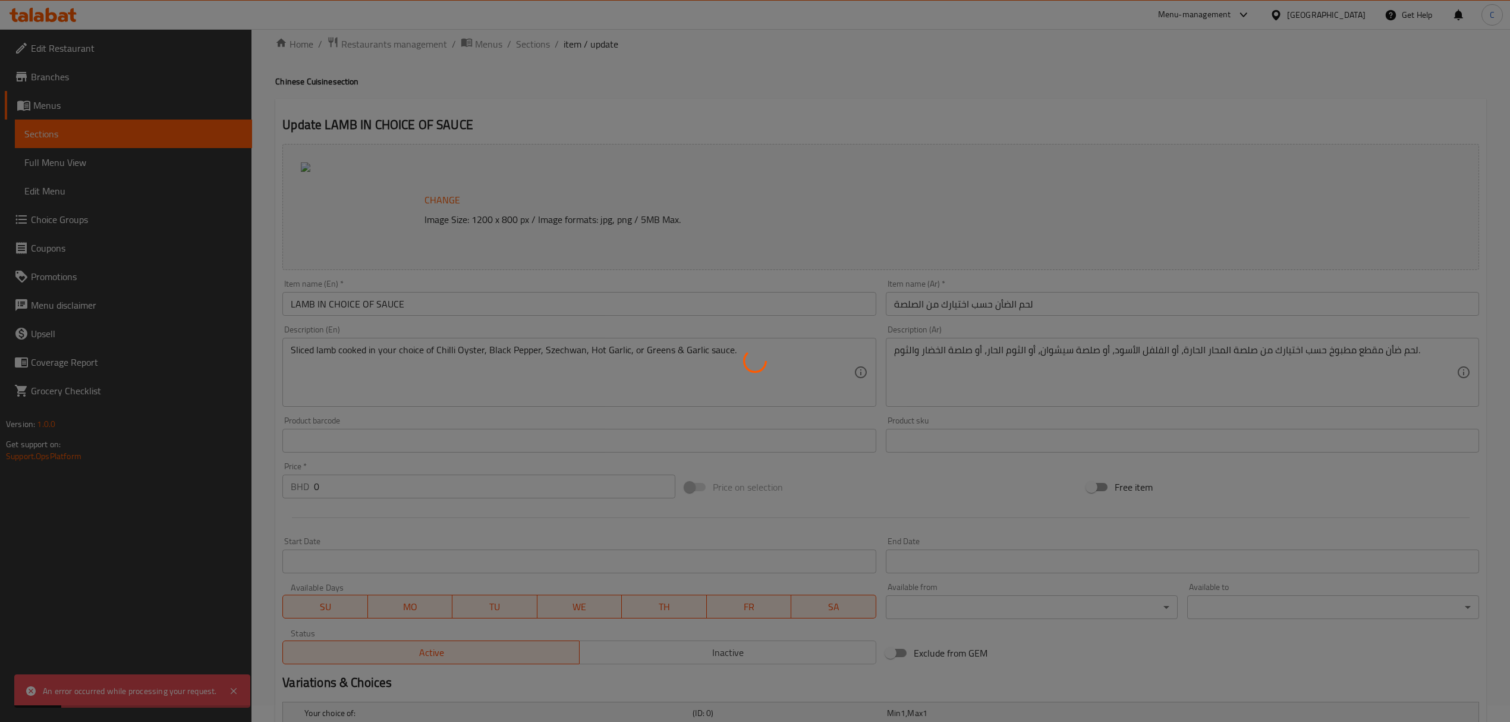
scroll to position [0, 0]
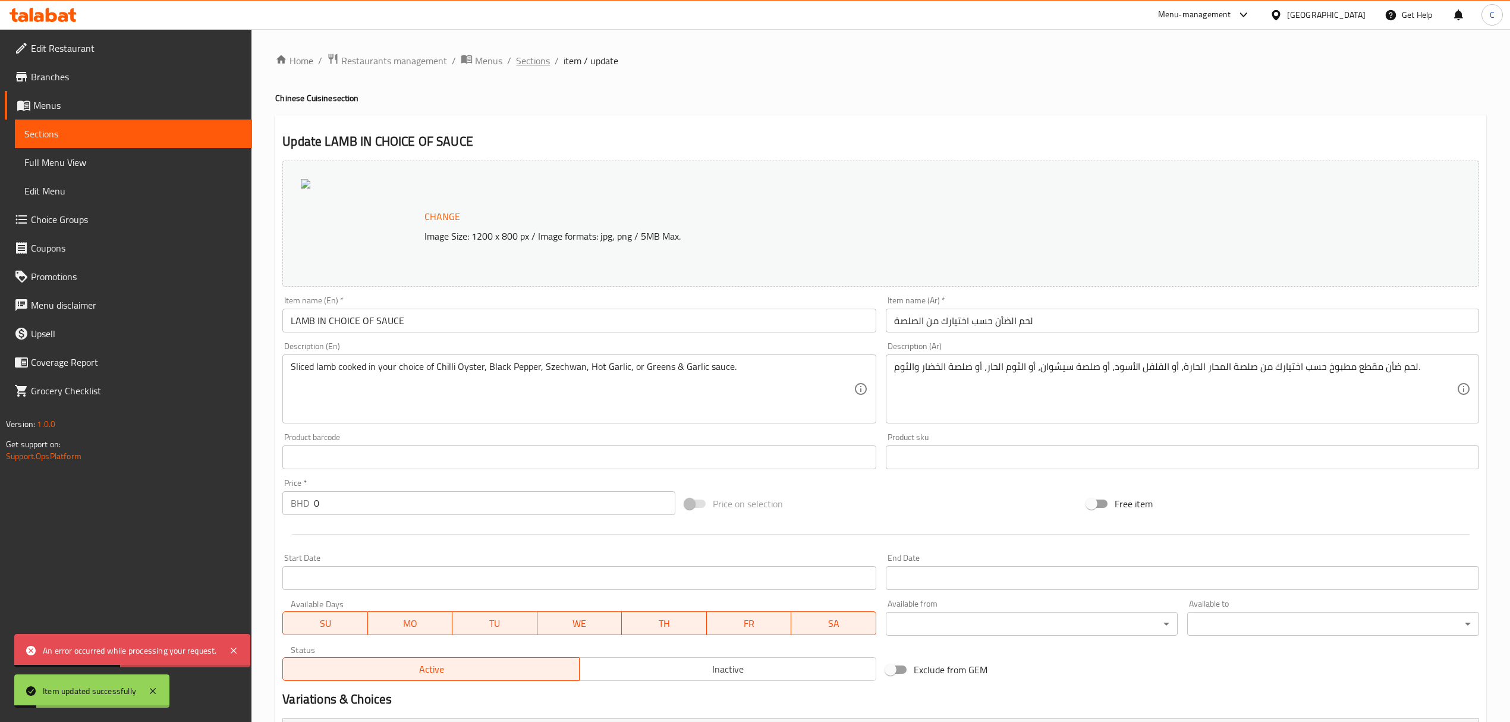
click at [533, 60] on span "Sections" at bounding box center [533, 60] width 34 height 14
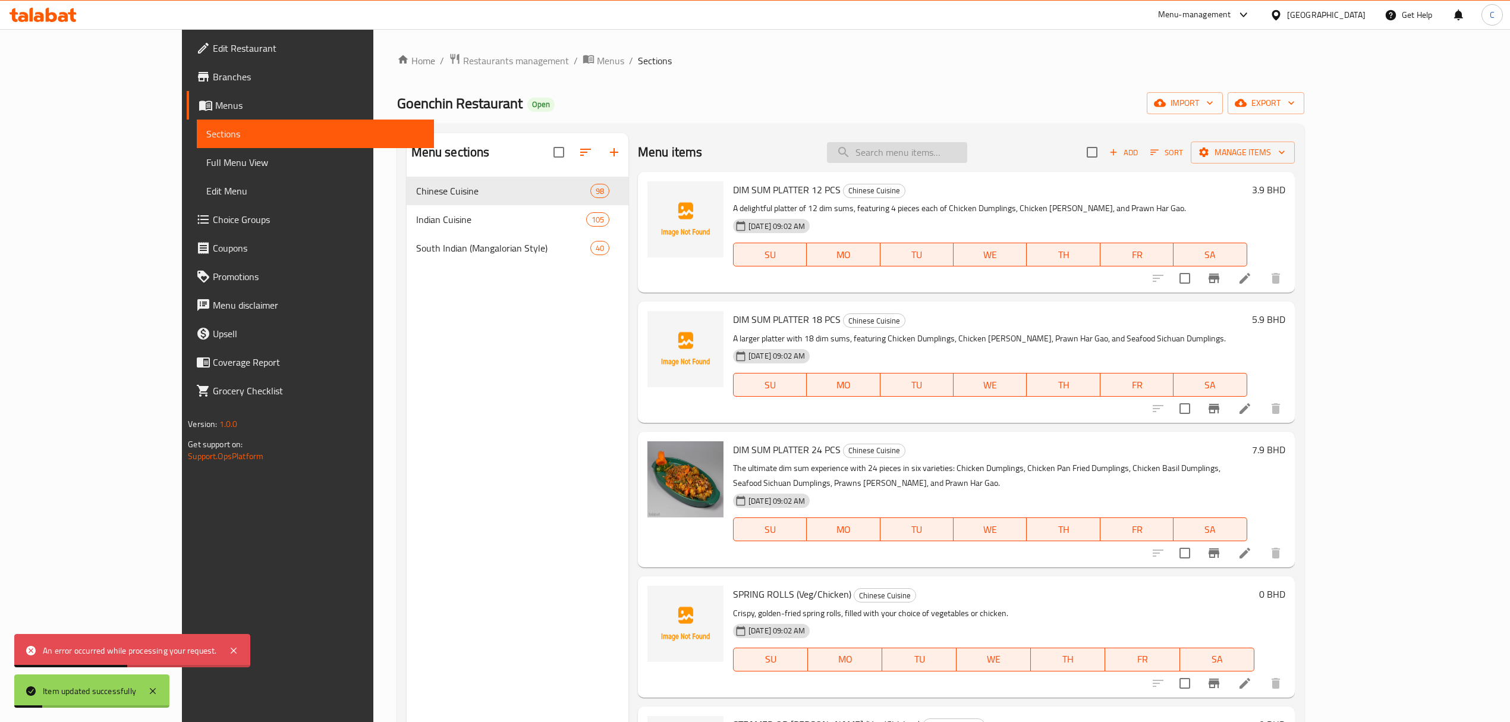
click at [952, 150] on input "search" at bounding box center [897, 152] width 140 height 21
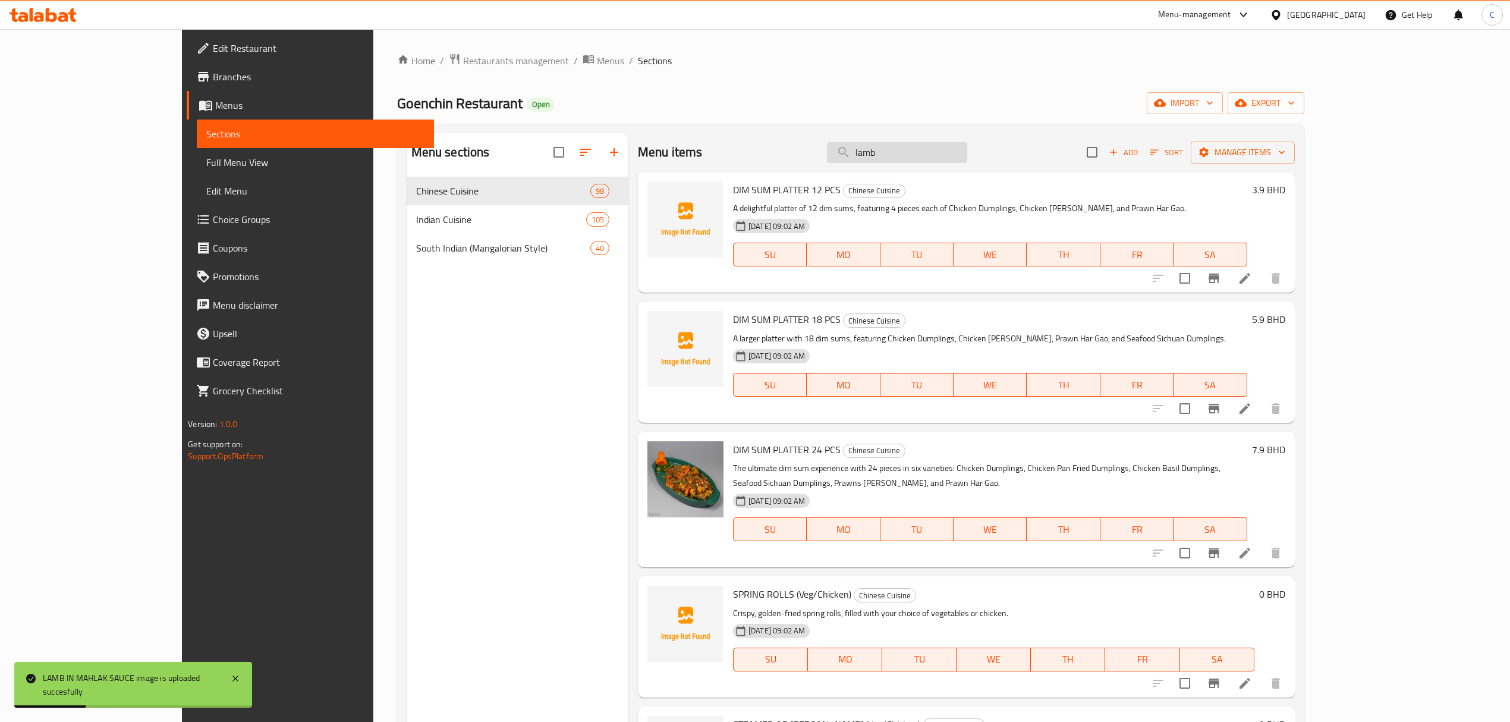
click at [967, 150] on input "lamb" at bounding box center [897, 152] width 140 height 21
click at [967, 162] on input "lamb" at bounding box center [897, 152] width 140 height 21
type input "lamb"
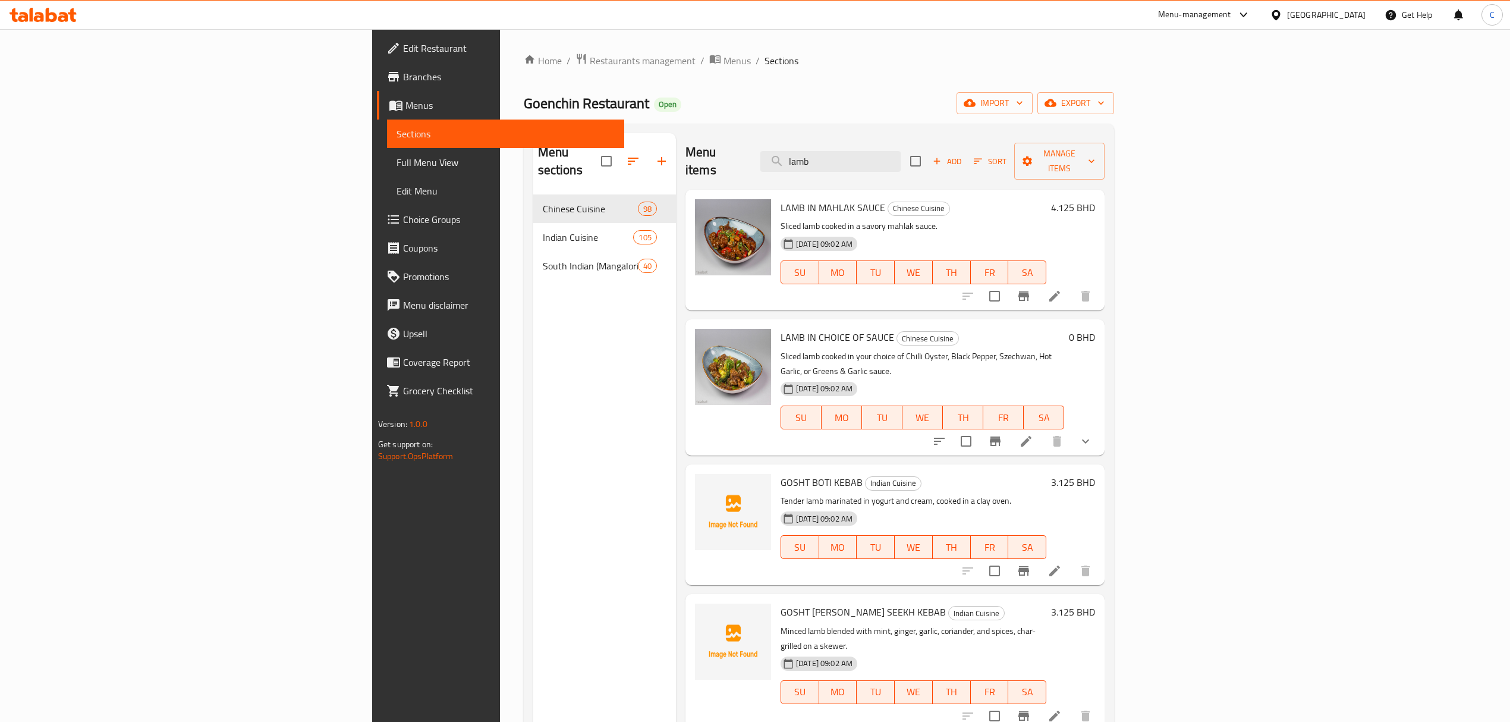
drag, startPoint x: 952, startPoint y: 147, endPoint x: 515, endPoint y: 153, distance: 437.5
click at [533, 152] on div "Menu sections Chinese Cuisine 98 Indian Cuisine 105 South Indian (Mangalorian S…" at bounding box center [819, 494] width 572 height 722
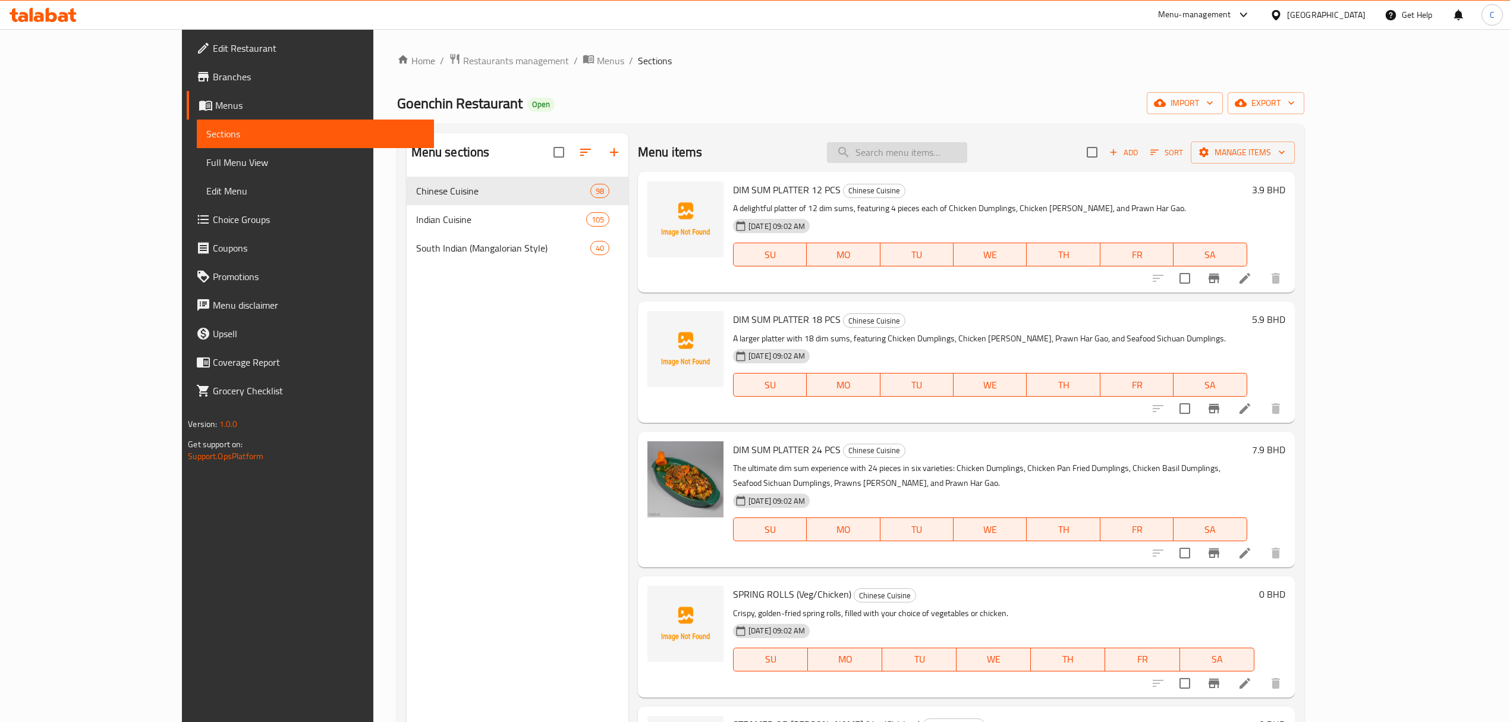
click at [959, 152] on input "search" at bounding box center [897, 152] width 140 height 21
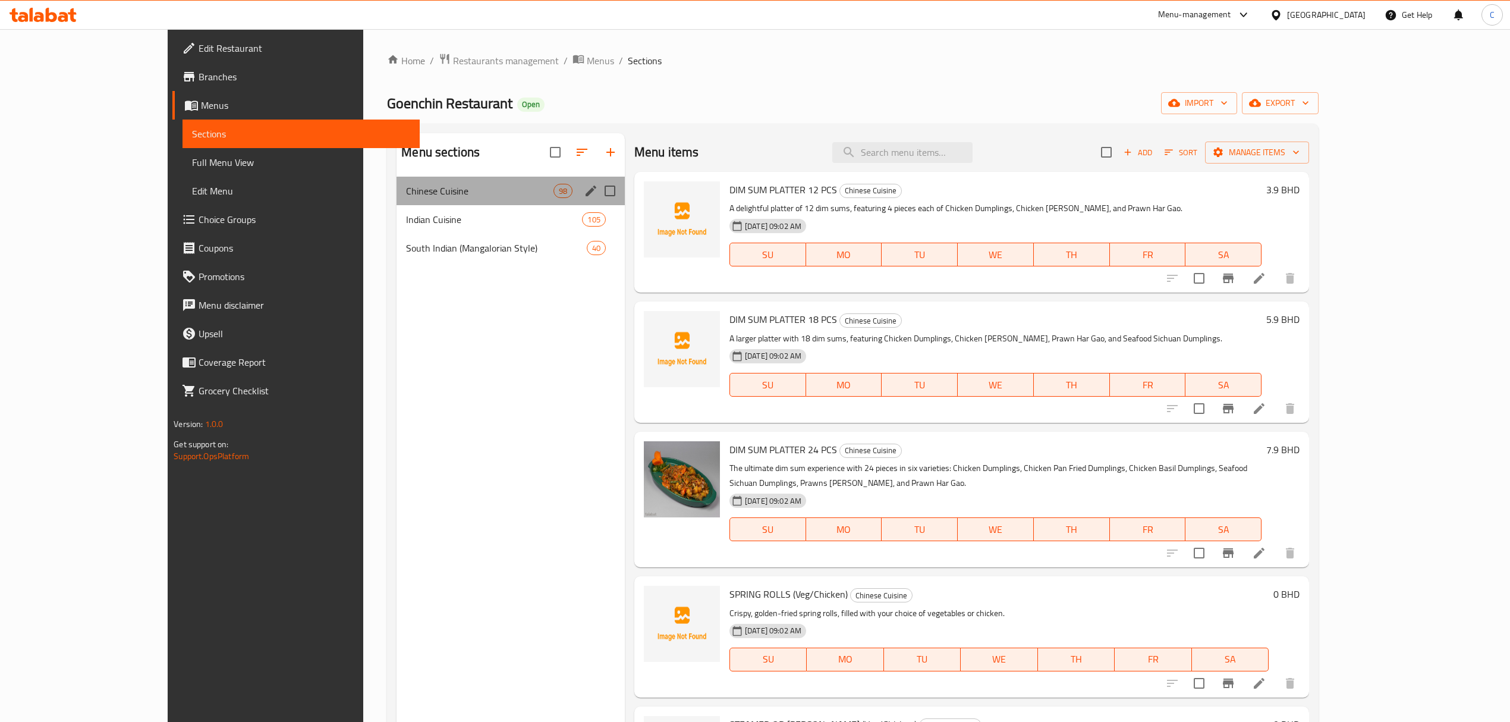
click at [427, 201] on div "Chinese Cuisine 98" at bounding box center [510, 191] width 228 height 29
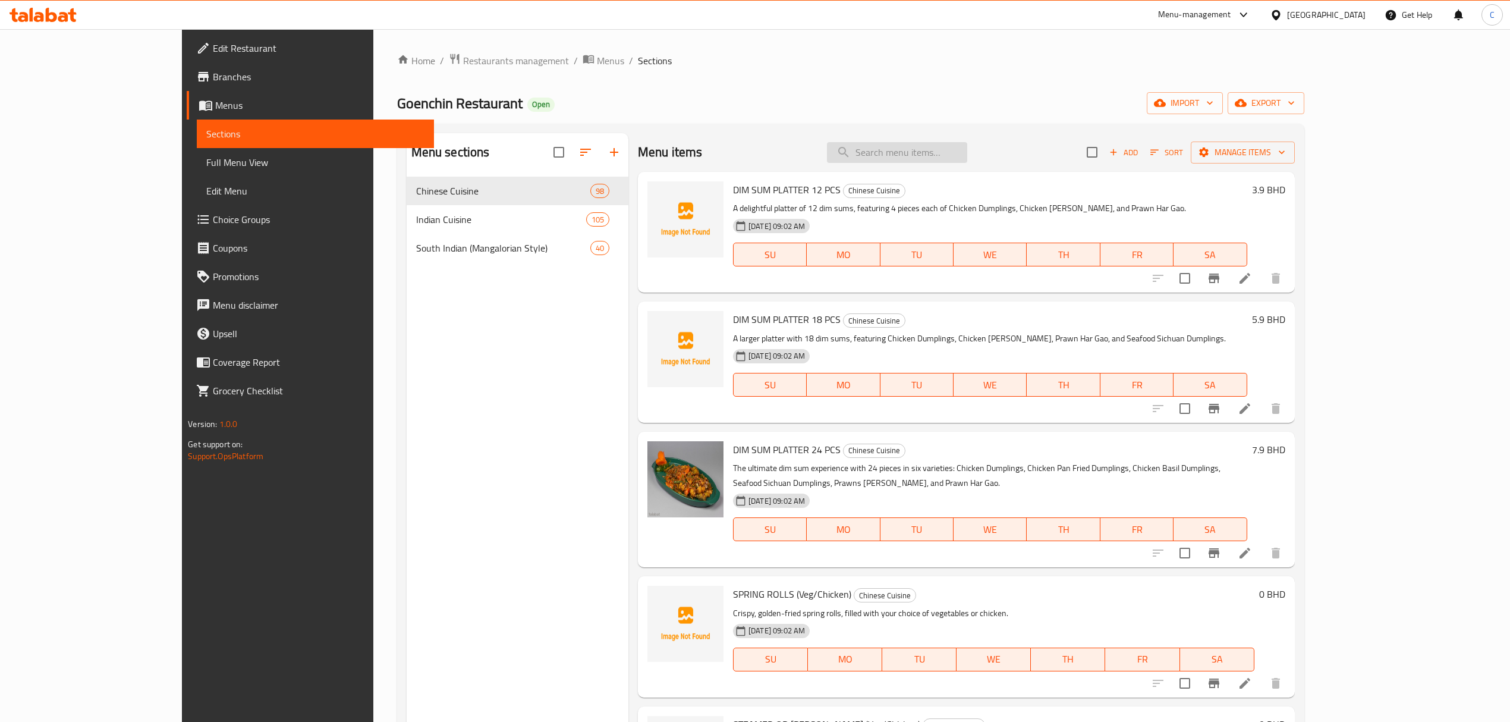
click at [933, 150] on input "search" at bounding box center [897, 152] width 140 height 21
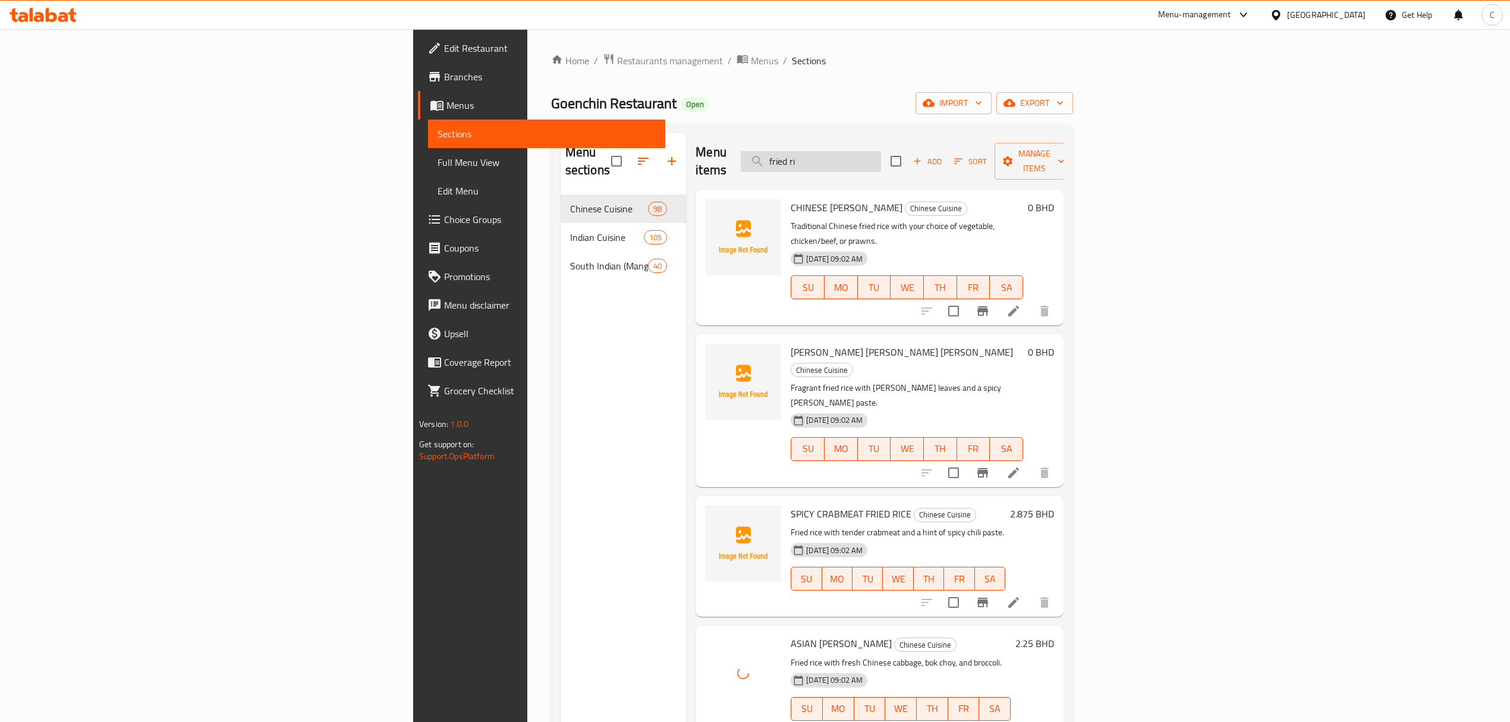
click at [881, 155] on input "fried ri" at bounding box center [811, 161] width 140 height 21
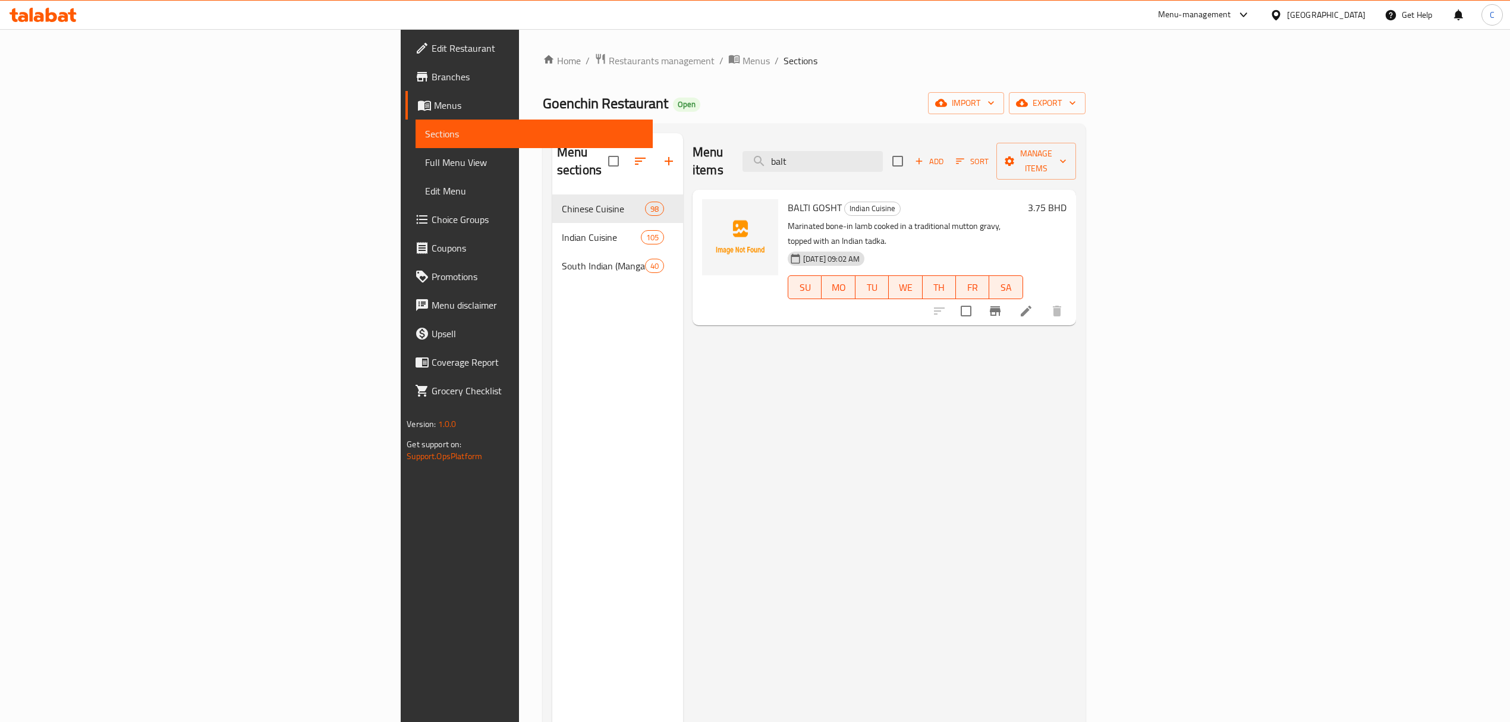
type input "balt"
click at [728, 168] on div "Menu items balt Add Sort Manage items" at bounding box center [883, 161] width 383 height 56
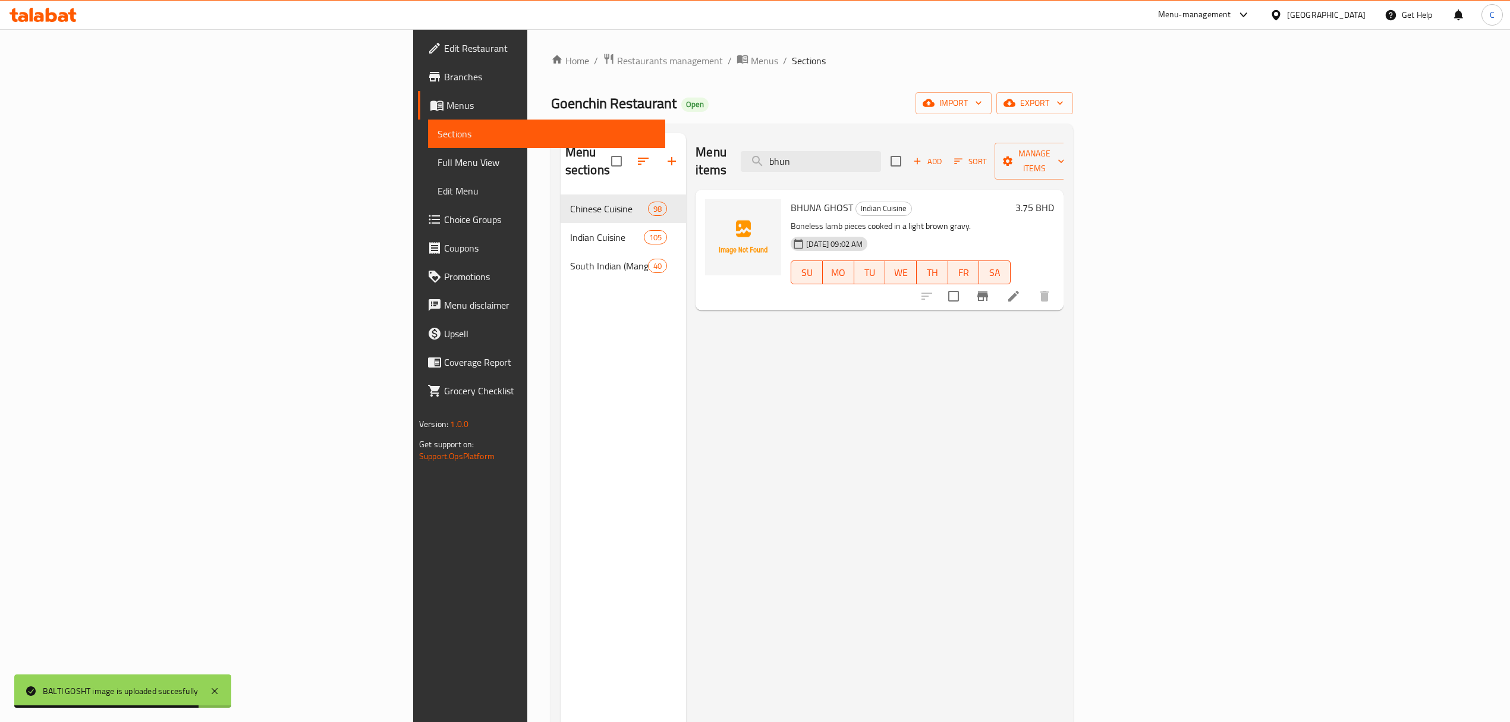
type input "bhun"
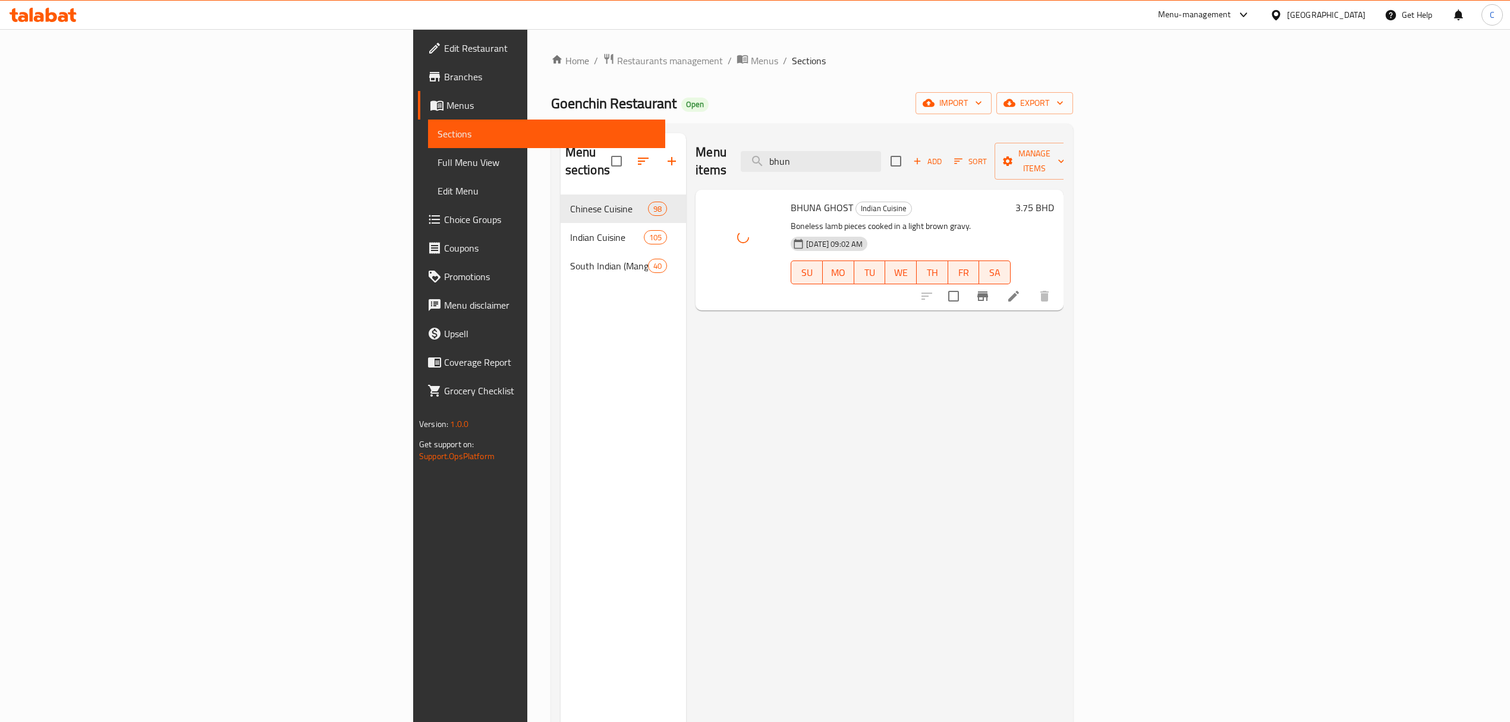
drag, startPoint x: 956, startPoint y: 155, endPoint x: 838, endPoint y: 160, distance: 119.0
click at [842, 160] on div "Menu items bhun Add Sort Manage items" at bounding box center [879, 161] width 368 height 56
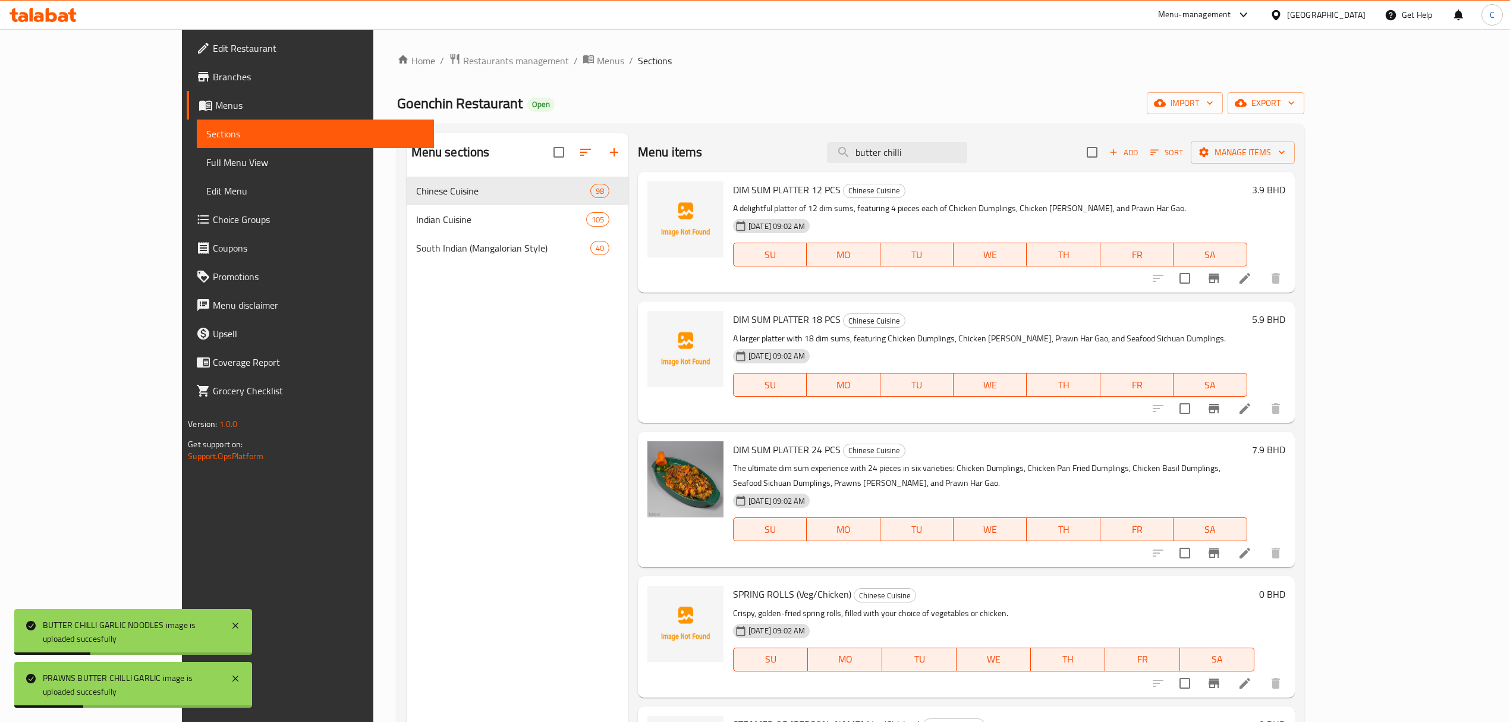
drag, startPoint x: 983, startPoint y: 140, endPoint x: 764, endPoint y: 174, distance: 221.3
click at [731, 171] on div "Menu items butter chilli Add Sort Manage items" at bounding box center [966, 152] width 657 height 39
drag, startPoint x: 897, startPoint y: 160, endPoint x: 809, endPoint y: 158, distance: 88.0
click at [849, 160] on div "Menu items butter chilli Add Sort Manage items" at bounding box center [966, 152] width 657 height 39
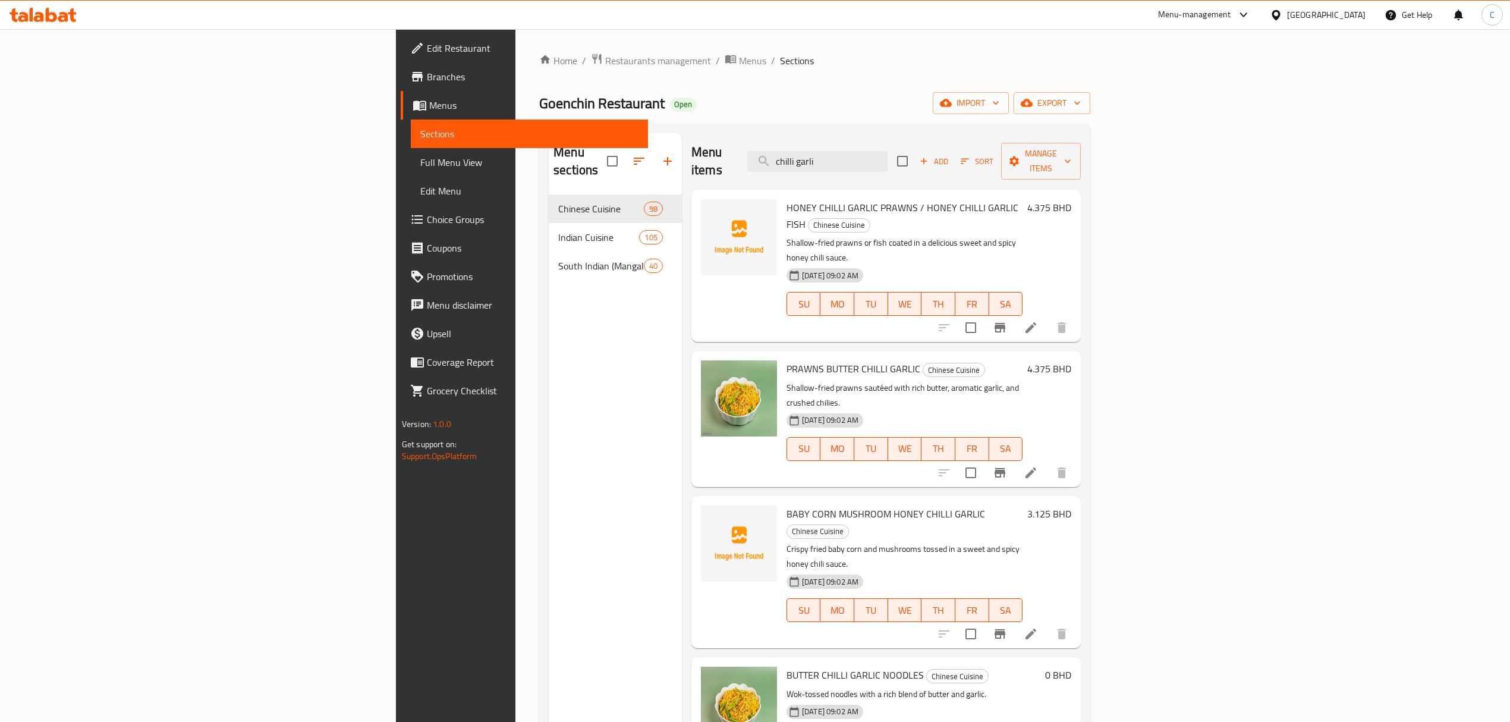
drag, startPoint x: 974, startPoint y: 149, endPoint x: 759, endPoint y: 165, distance: 215.2
click at [766, 165] on div "Menu items chilli garli Add Sort Manage items" at bounding box center [885, 161] width 389 height 56
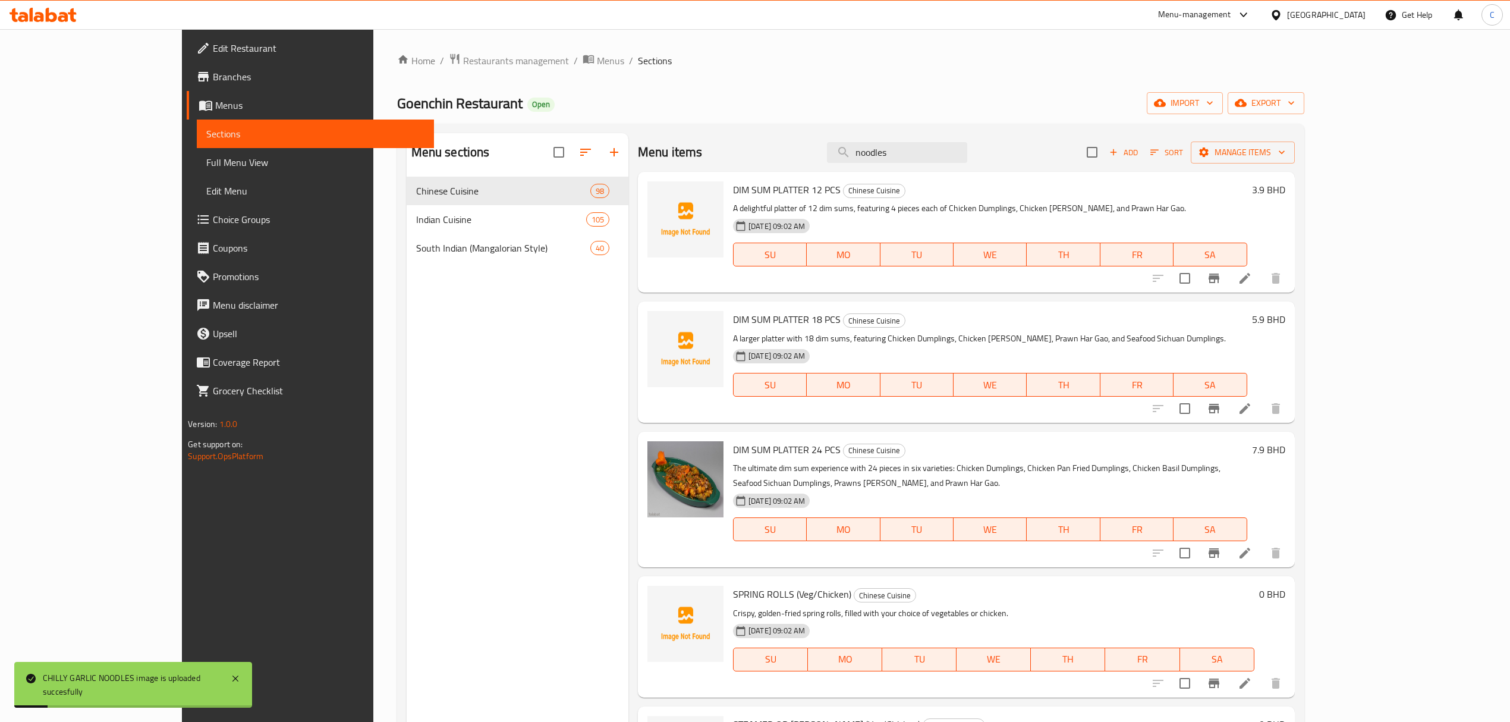
drag, startPoint x: 973, startPoint y: 150, endPoint x: 805, endPoint y: 151, distance: 168.2
click at [818, 151] on div "Menu items noodles Add Sort Manage items" at bounding box center [966, 152] width 657 height 39
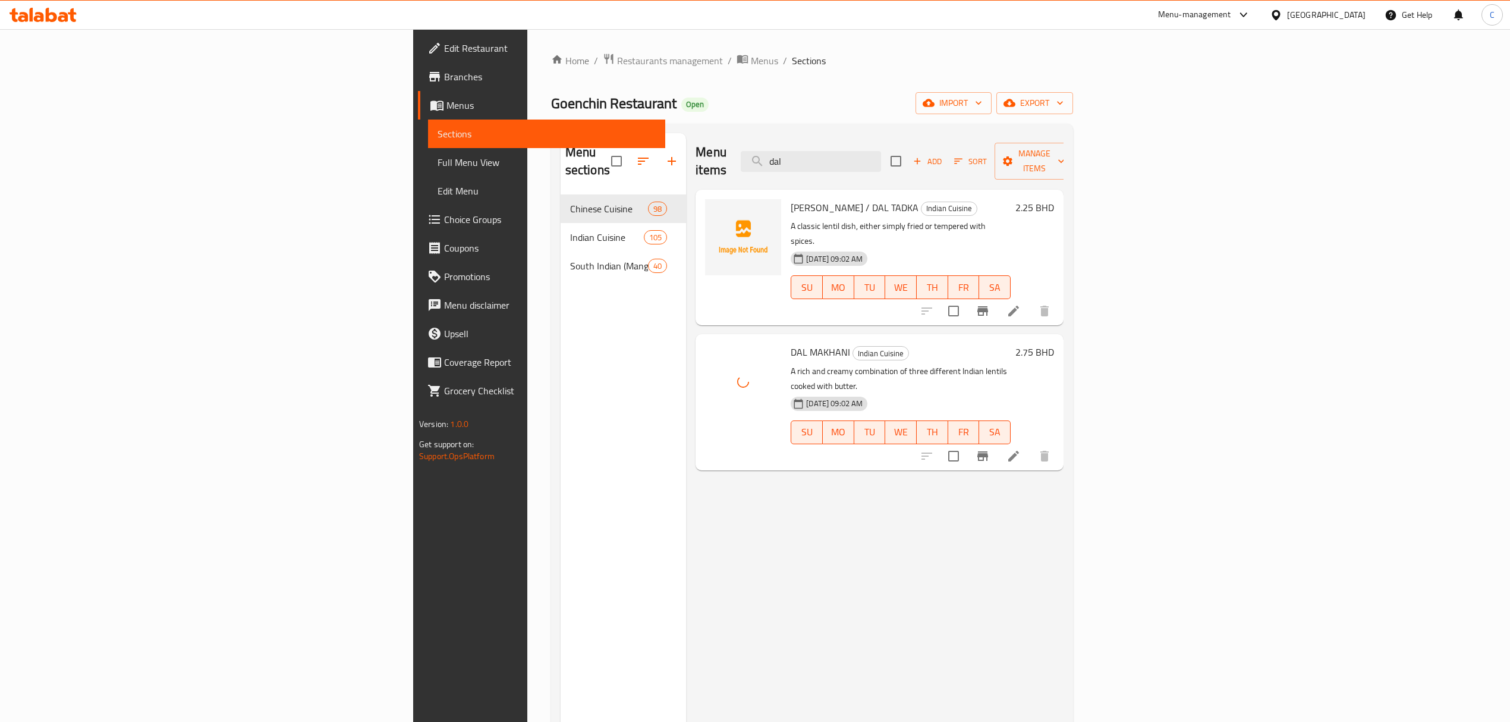
drag, startPoint x: 946, startPoint y: 151, endPoint x: 725, endPoint y: 155, distance: 221.2
click at [741, 155] on div "Menu items dal Add Sort Manage items" at bounding box center [879, 161] width 368 height 56
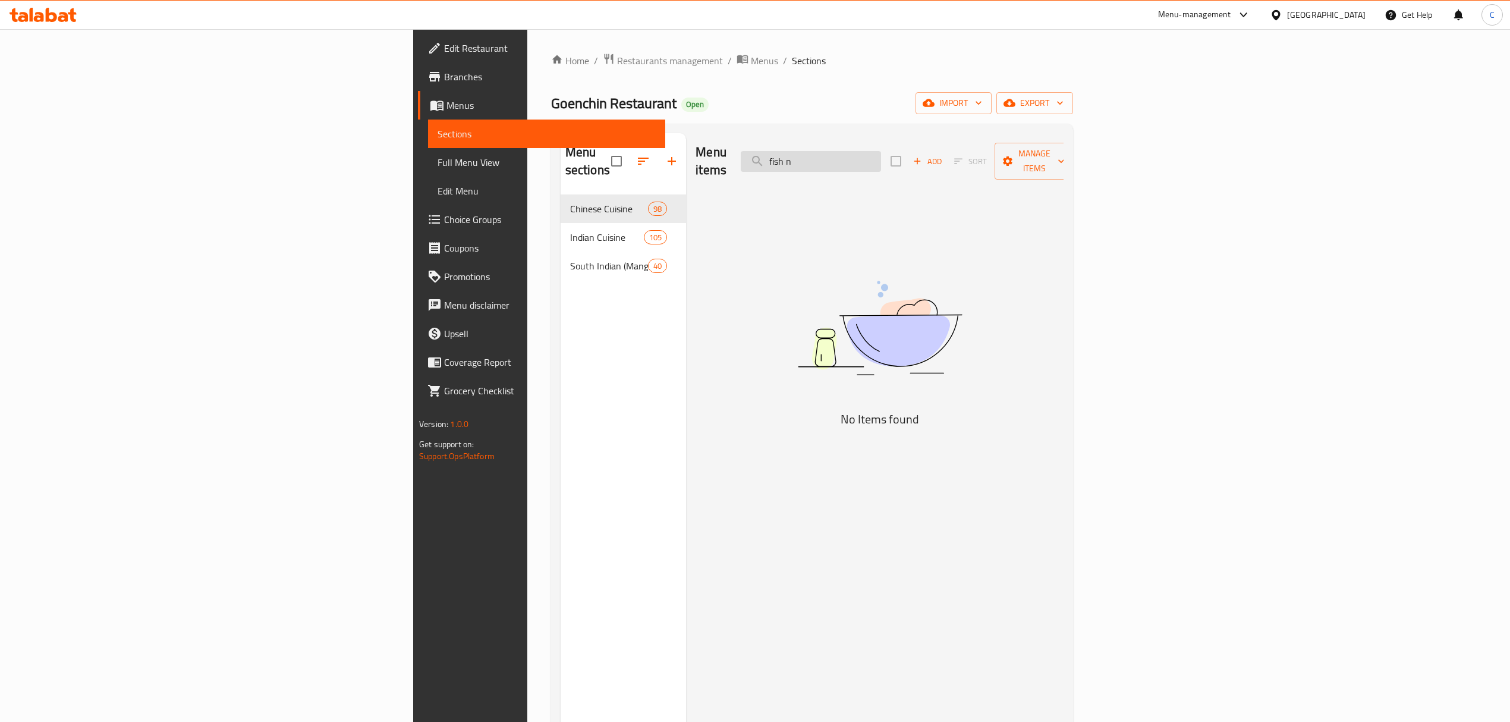
click at [881, 151] on input "fish n" at bounding box center [811, 161] width 140 height 21
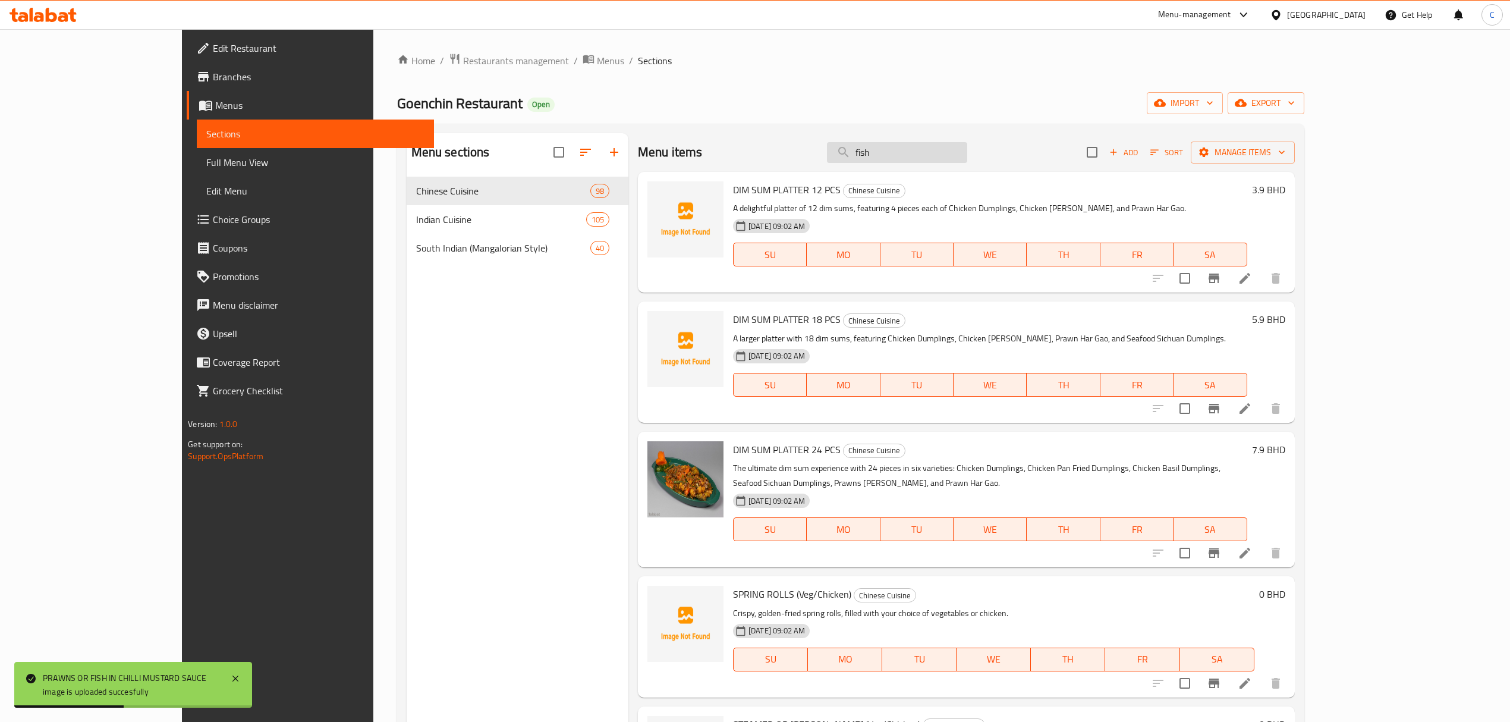
click at [952, 143] on input "fish" at bounding box center [897, 152] width 140 height 21
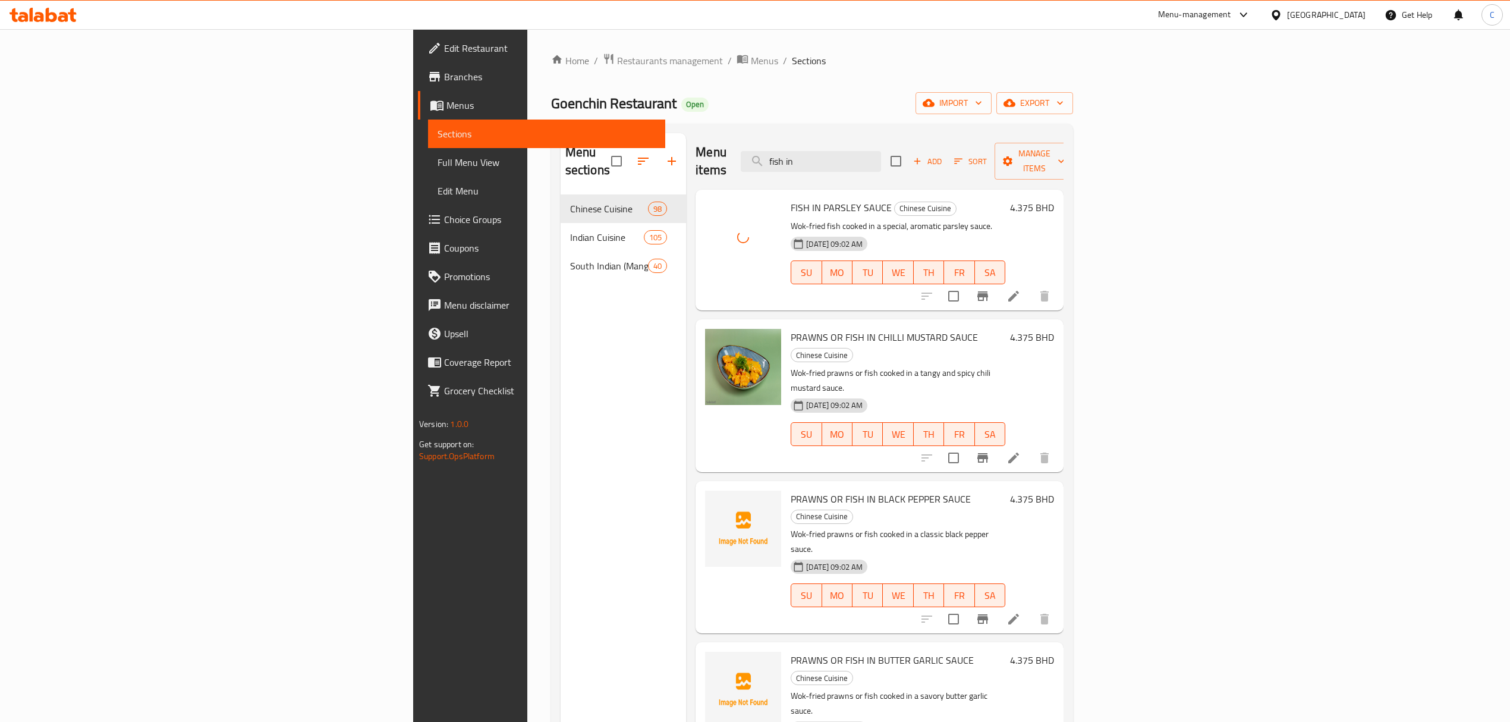
drag, startPoint x: 976, startPoint y: 153, endPoint x: 788, endPoint y: 157, distance: 188.5
click at [793, 157] on div "Menu items fish in Add Sort Manage items" at bounding box center [879, 161] width 368 height 56
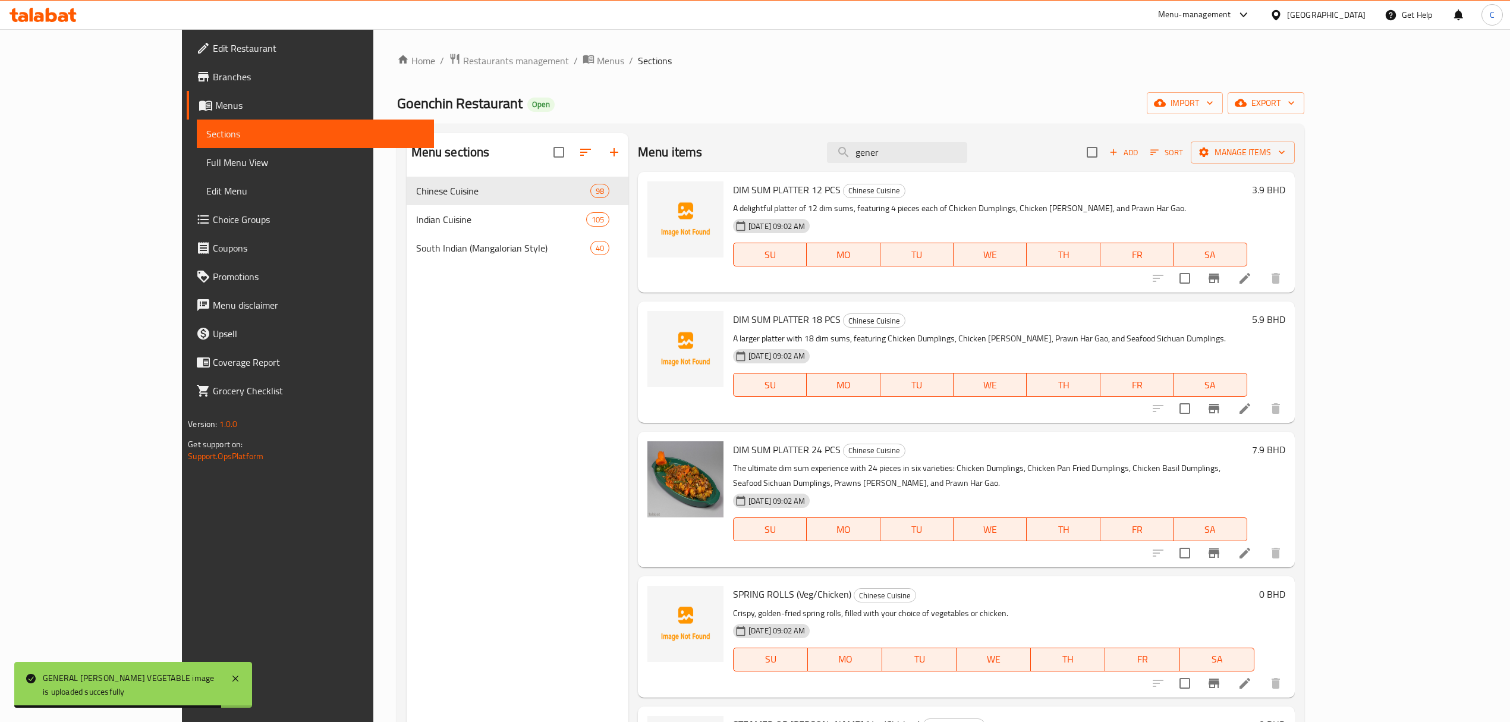
drag, startPoint x: 973, startPoint y: 159, endPoint x: 596, endPoint y: 160, distance: 377.5
click at [638, 163] on div "Menu items gener Add Sort Manage items" at bounding box center [966, 152] width 657 height 39
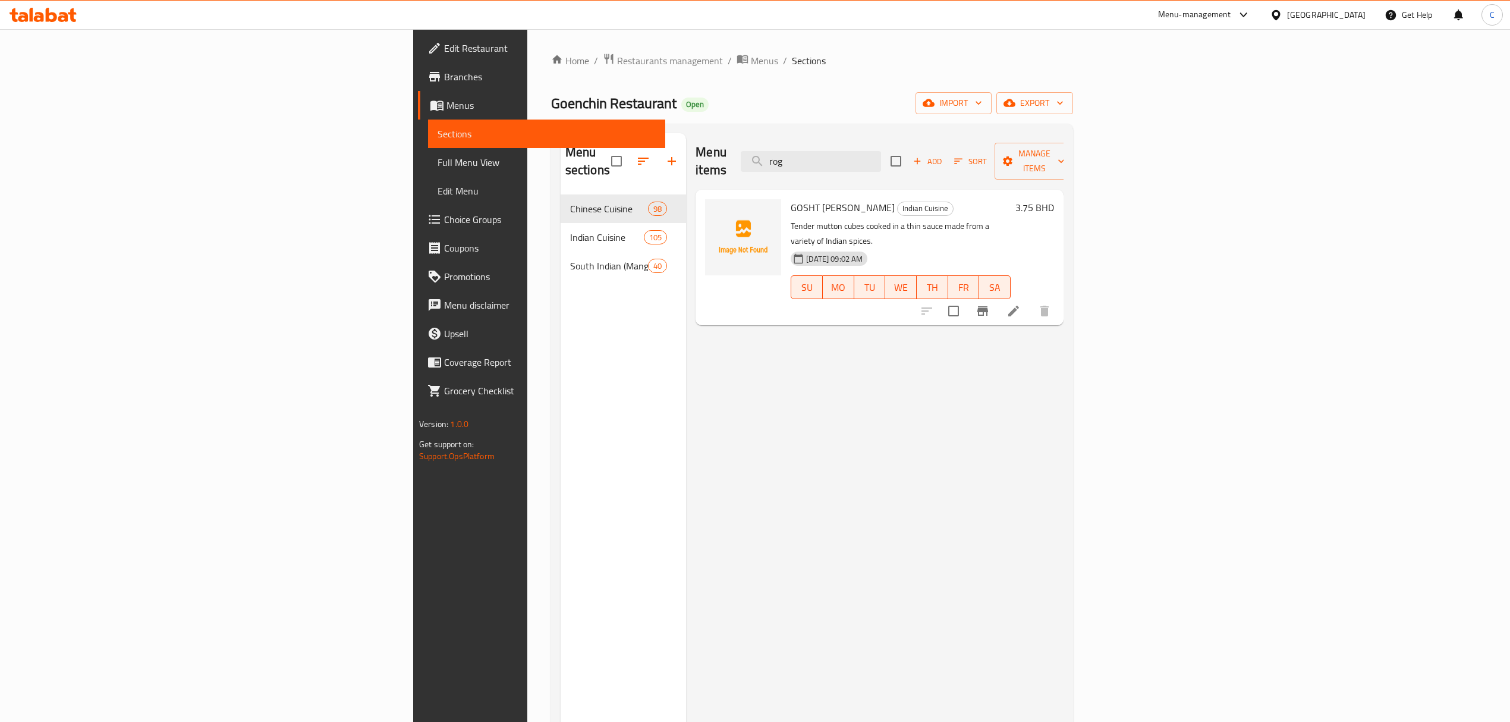
type input "rog"
drag, startPoint x: 978, startPoint y: 157, endPoint x: 750, endPoint y: 149, distance: 228.4
click at [759, 149] on div "Menu items rog Add Sort Manage items" at bounding box center [879, 161] width 368 height 56
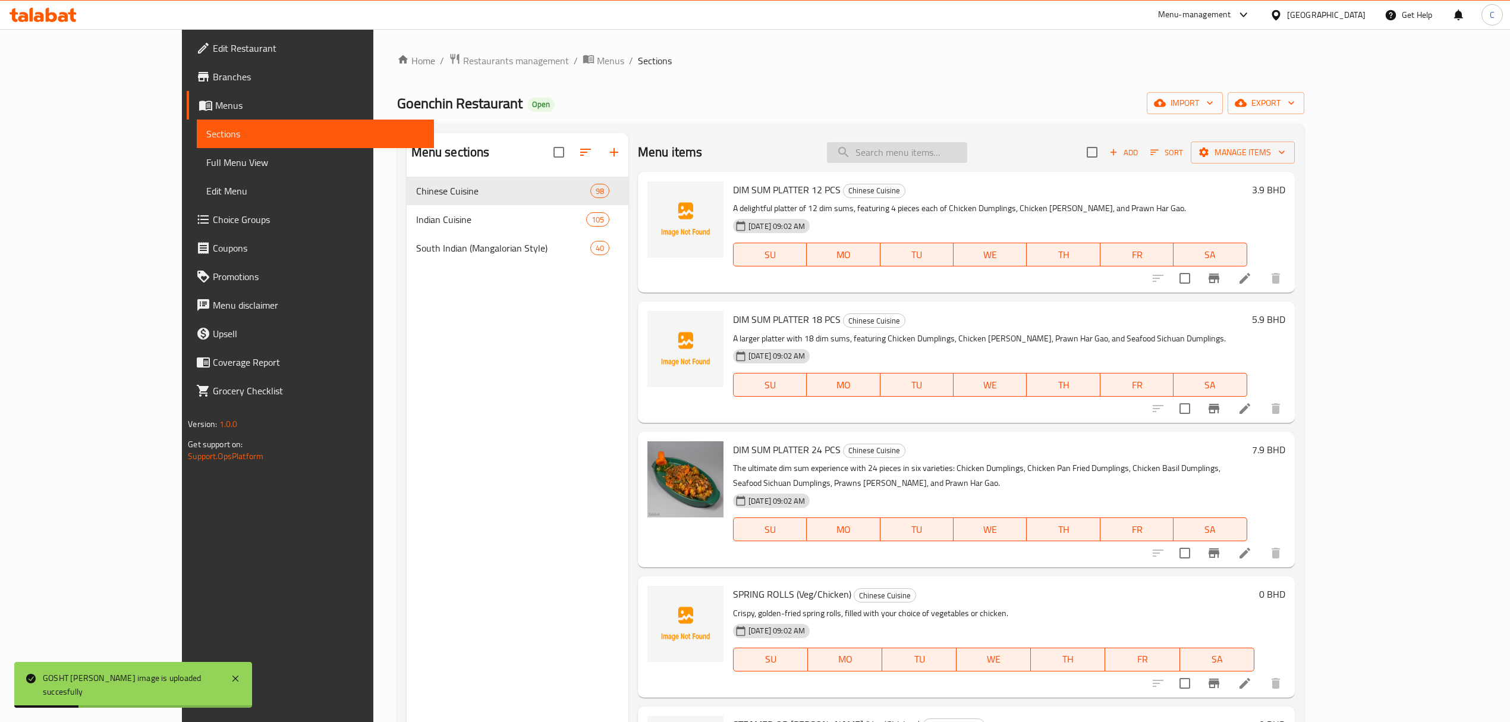
click at [967, 155] on input "search" at bounding box center [897, 152] width 140 height 21
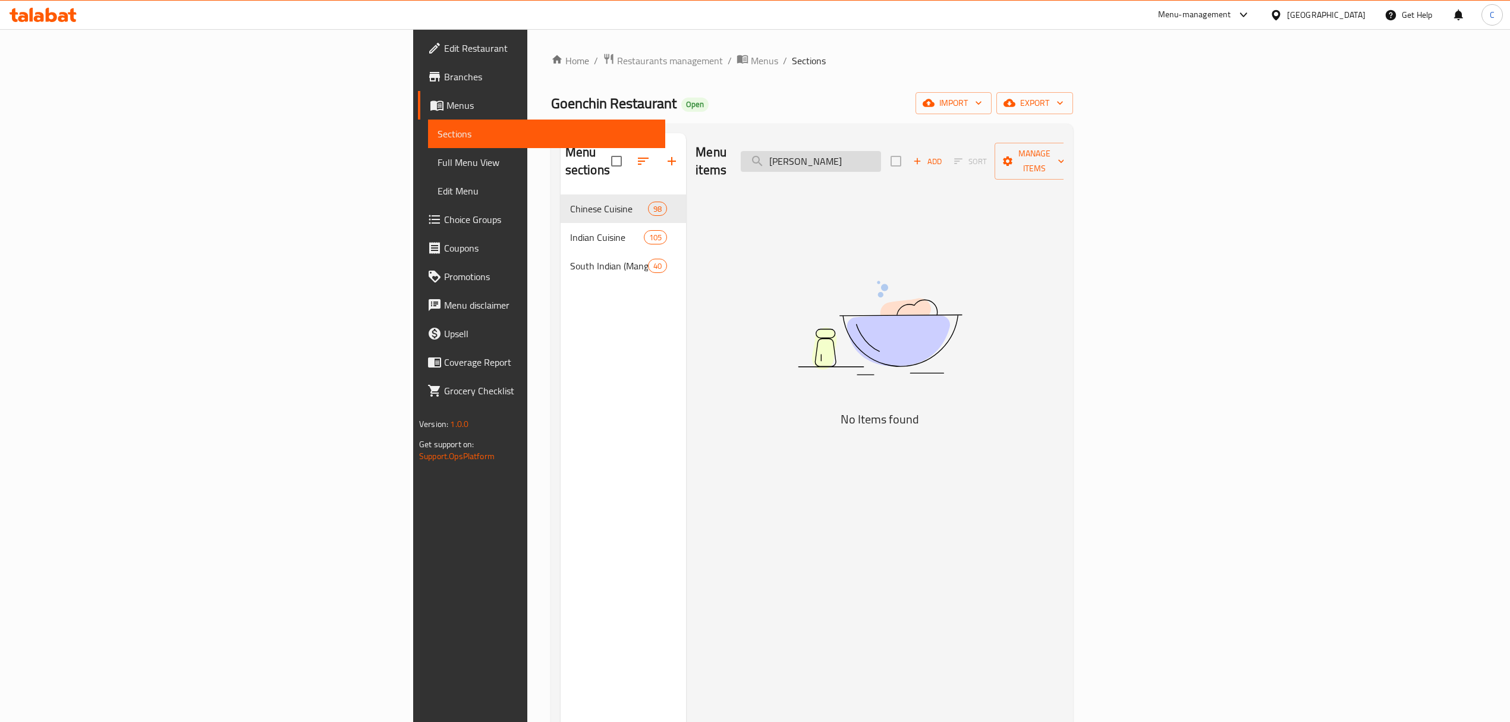
click at [881, 153] on input "hong ki" at bounding box center [811, 161] width 140 height 21
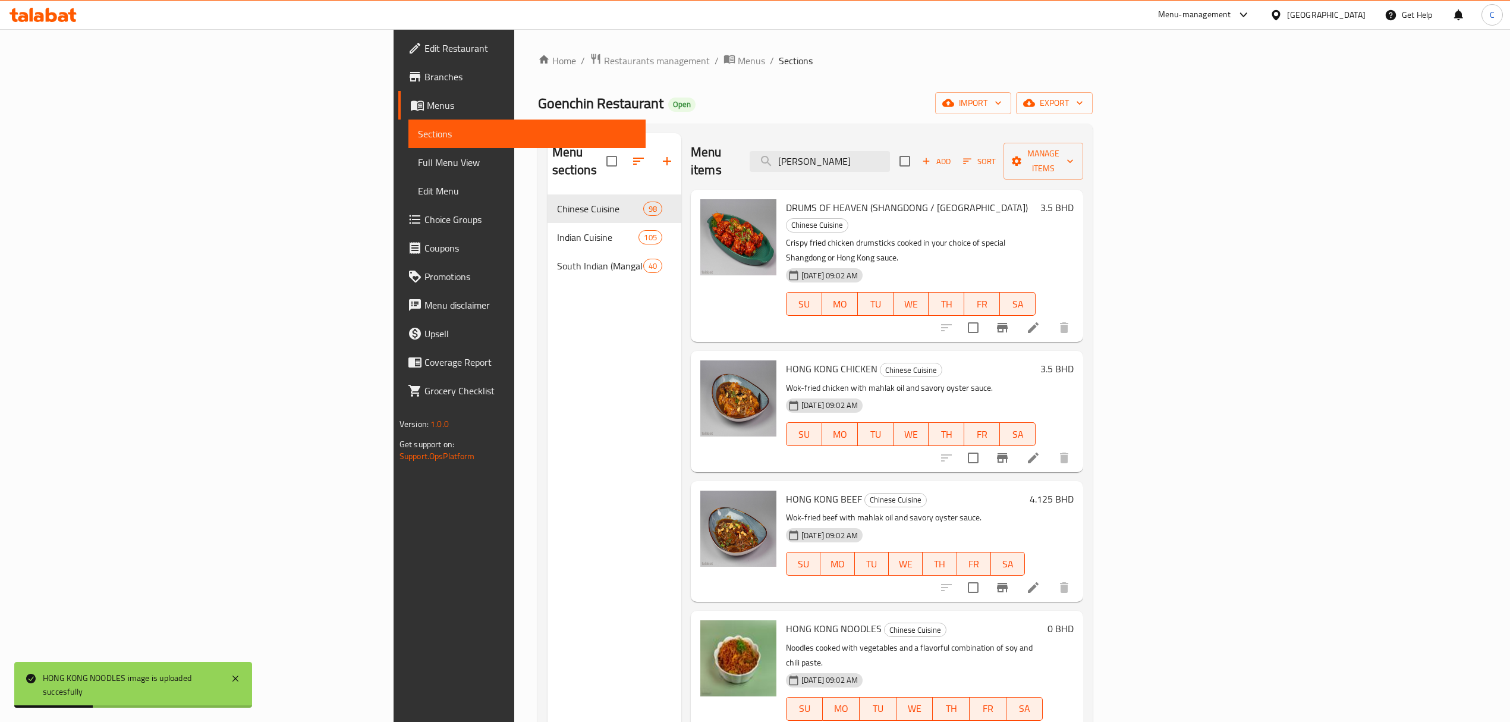
drag, startPoint x: 977, startPoint y: 155, endPoint x: 539, endPoint y: 179, distance: 439.4
click at [547, 179] on div "Menu sections Chinese Cuisine 98 Indian Cuisine 105 South Indian (Mangalorian S…" at bounding box center [815, 494] width 536 height 722
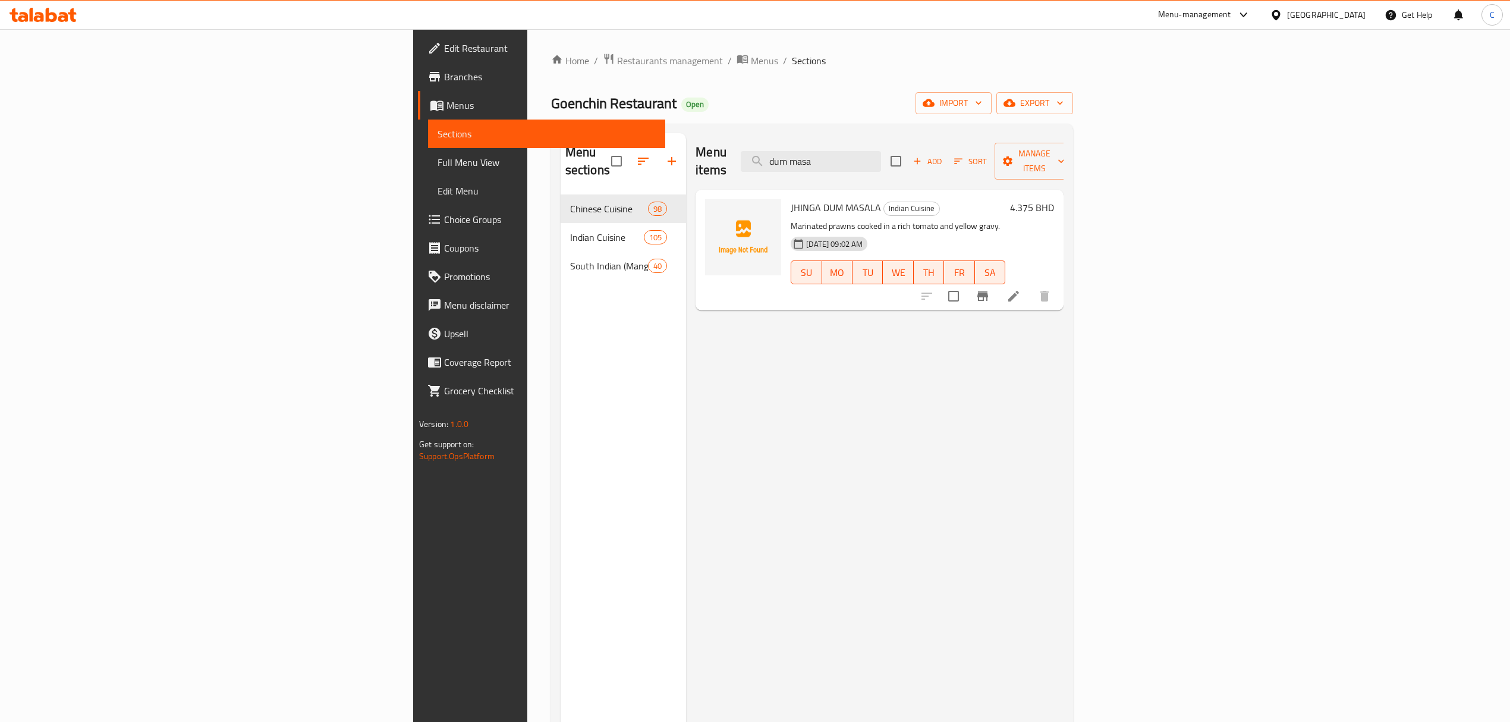
type input "dum masa"
drag, startPoint x: 978, startPoint y: 150, endPoint x: 775, endPoint y: 170, distance: 204.3
click at [788, 169] on div "Menu items dum masa Add Sort Manage items" at bounding box center [879, 161] width 368 height 56
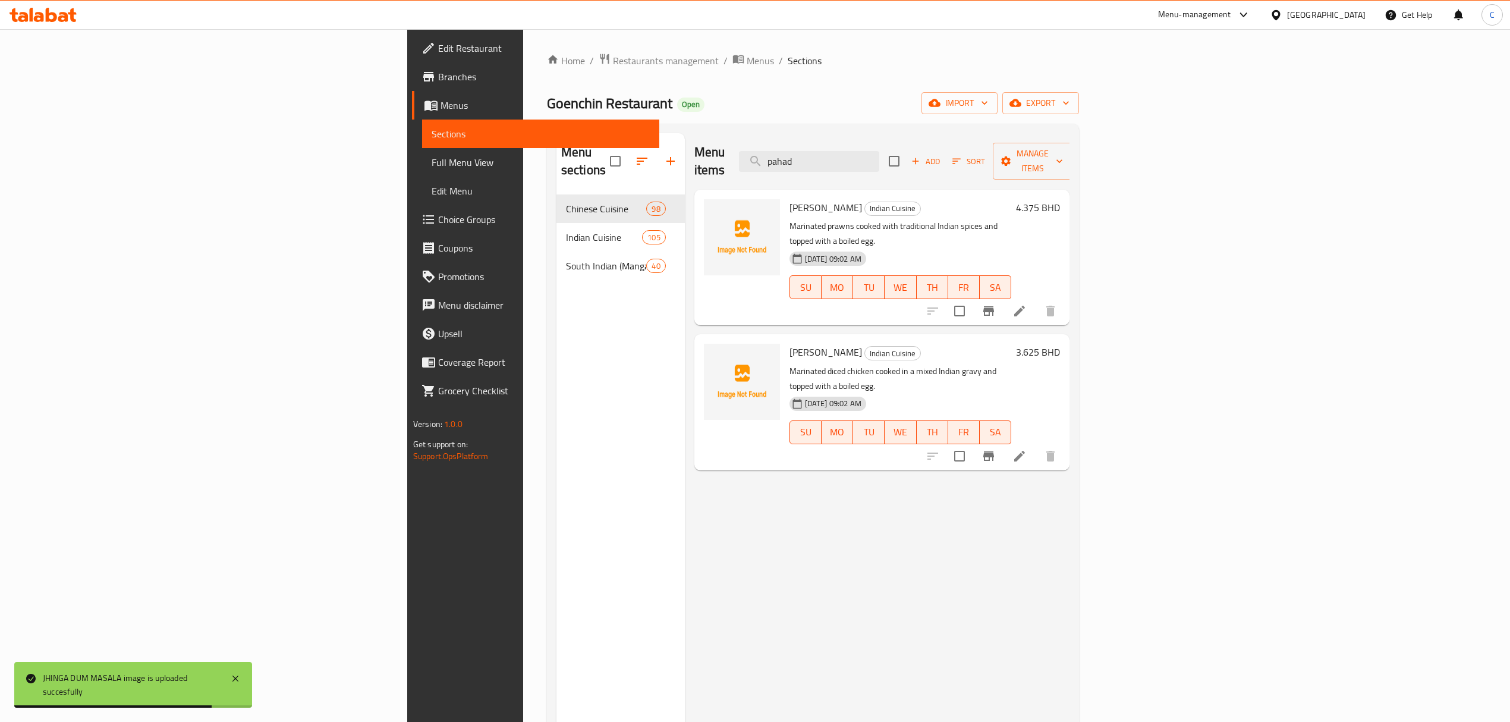
type input "pahad"
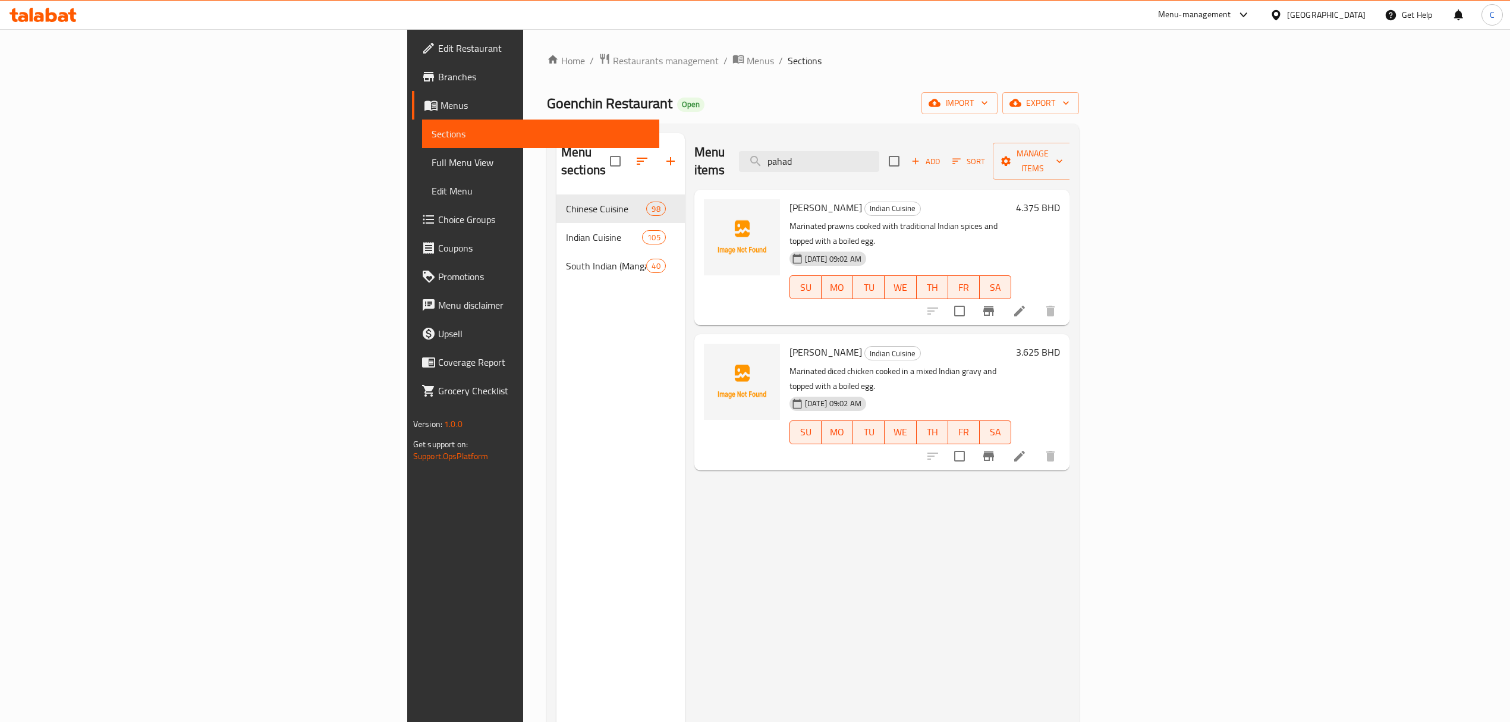
scroll to position [0, 115]
drag, startPoint x: 980, startPoint y: 155, endPoint x: 758, endPoint y: 169, distance: 222.2
click at [798, 165] on div "Menu items pahad Add Sort Manage items" at bounding box center [882, 161] width 376 height 56
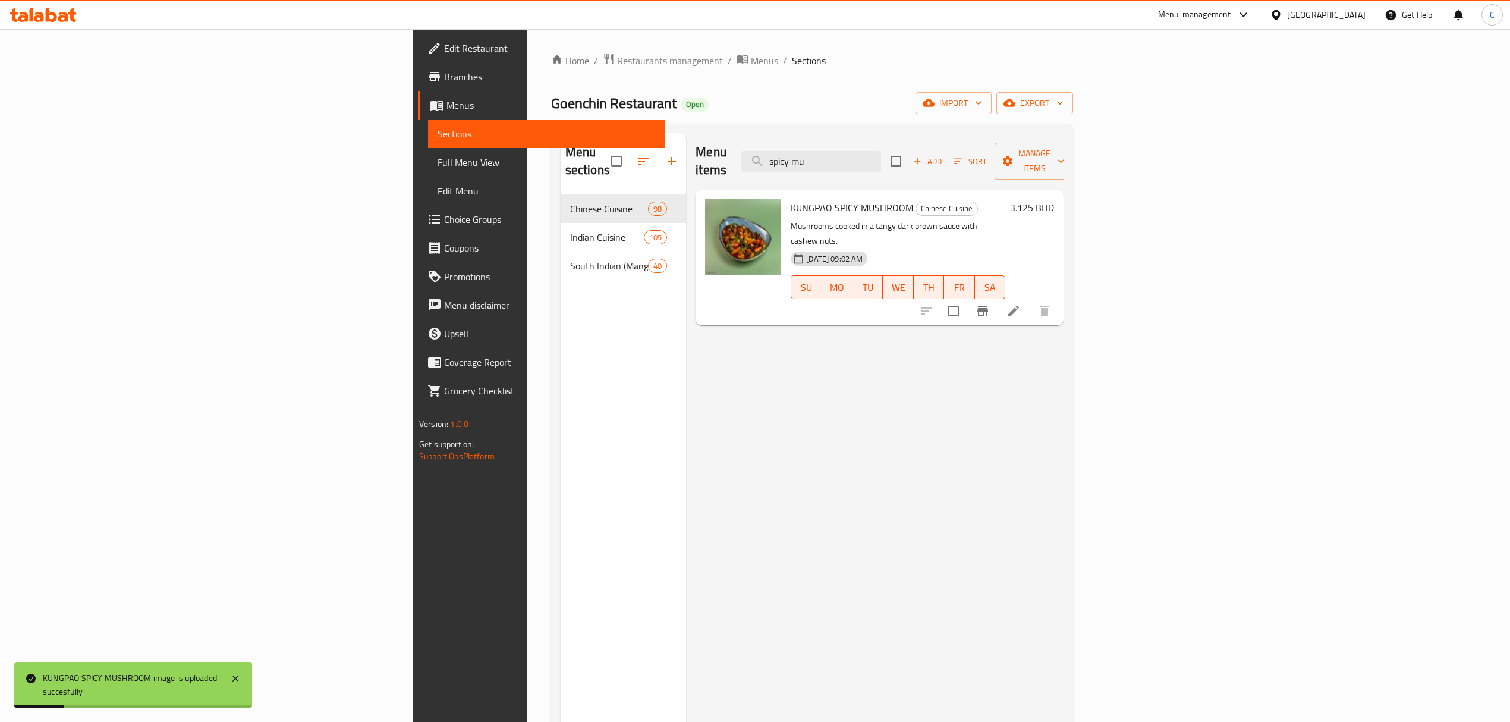
drag, startPoint x: 899, startPoint y: 159, endPoint x: 698, endPoint y: 165, distance: 201.6
click at [711, 165] on div "Menu items spicy mu Add Sort Manage items" at bounding box center [879, 161] width 368 height 56
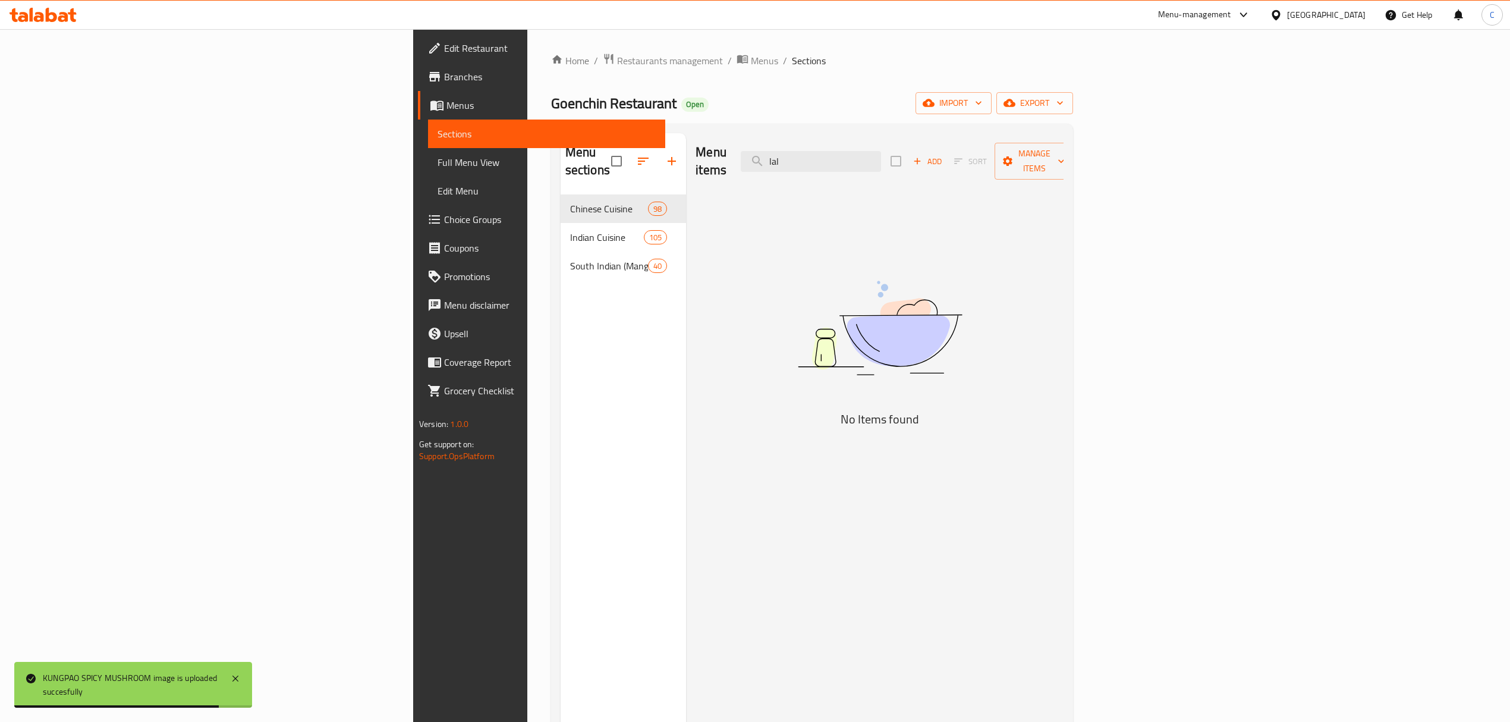
type input "lal"
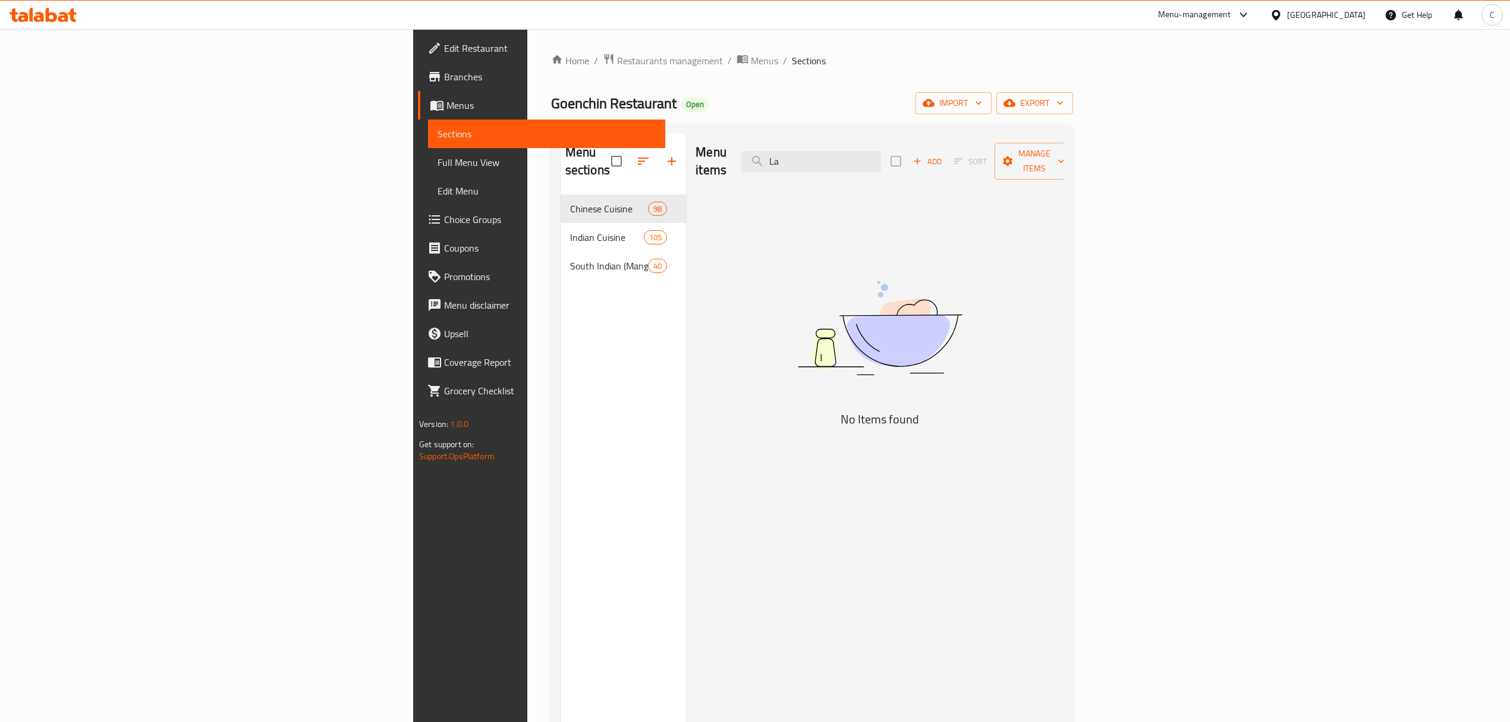
type input "L"
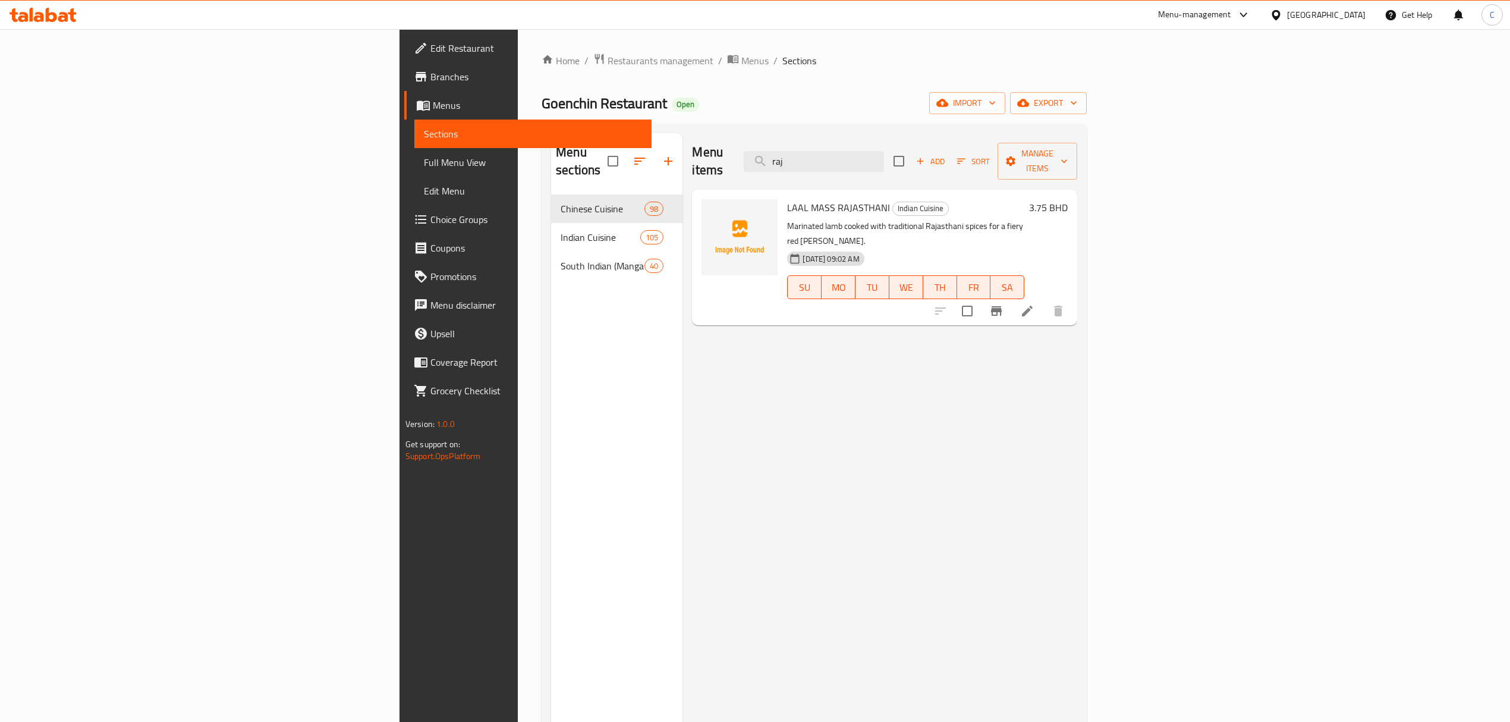
type input "raj"
drag, startPoint x: 949, startPoint y: 153, endPoint x: 706, endPoint y: 177, distance: 243.6
click at [706, 177] on div "Menu items raj Add Sort Manage items LAAL MASS RAJASTHANI Indian Cuisine Marina…" at bounding box center [879, 494] width 395 height 722
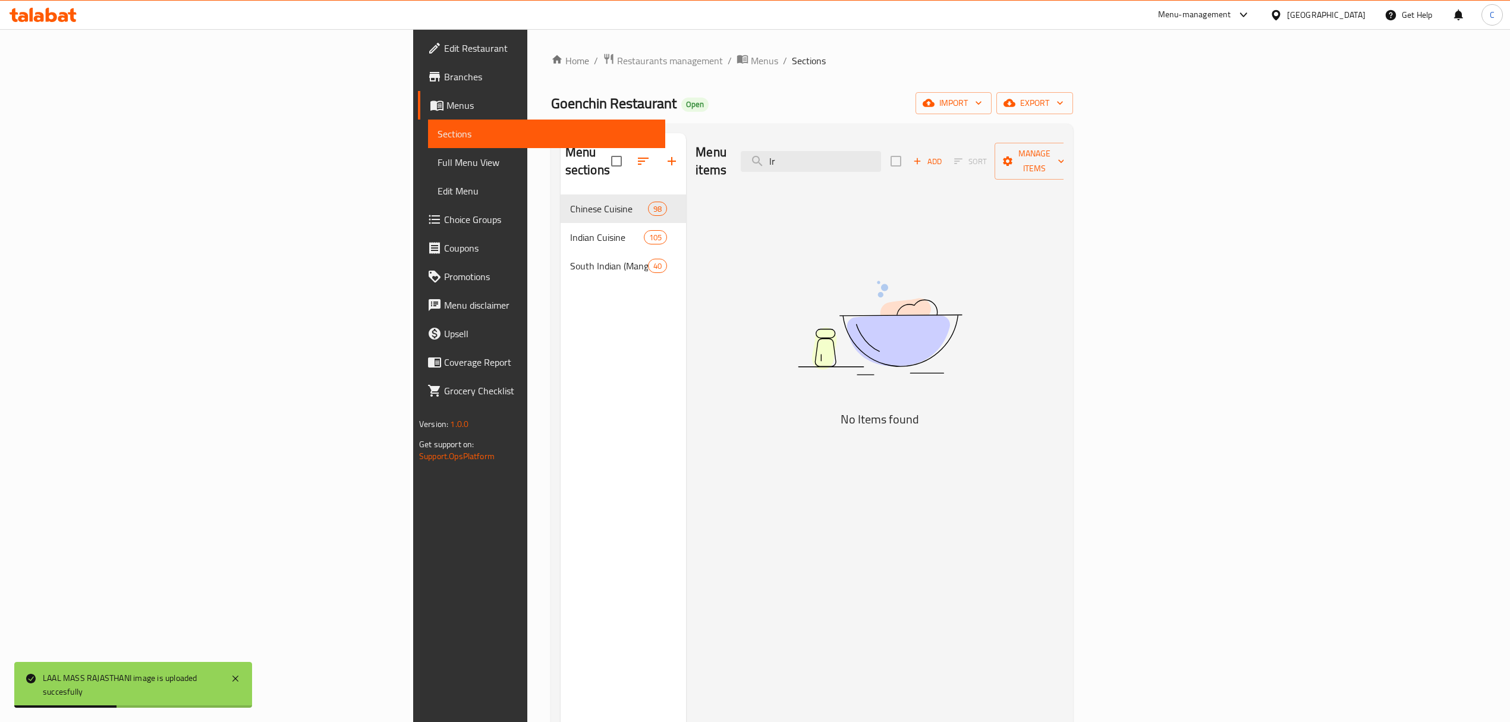
type input "l"
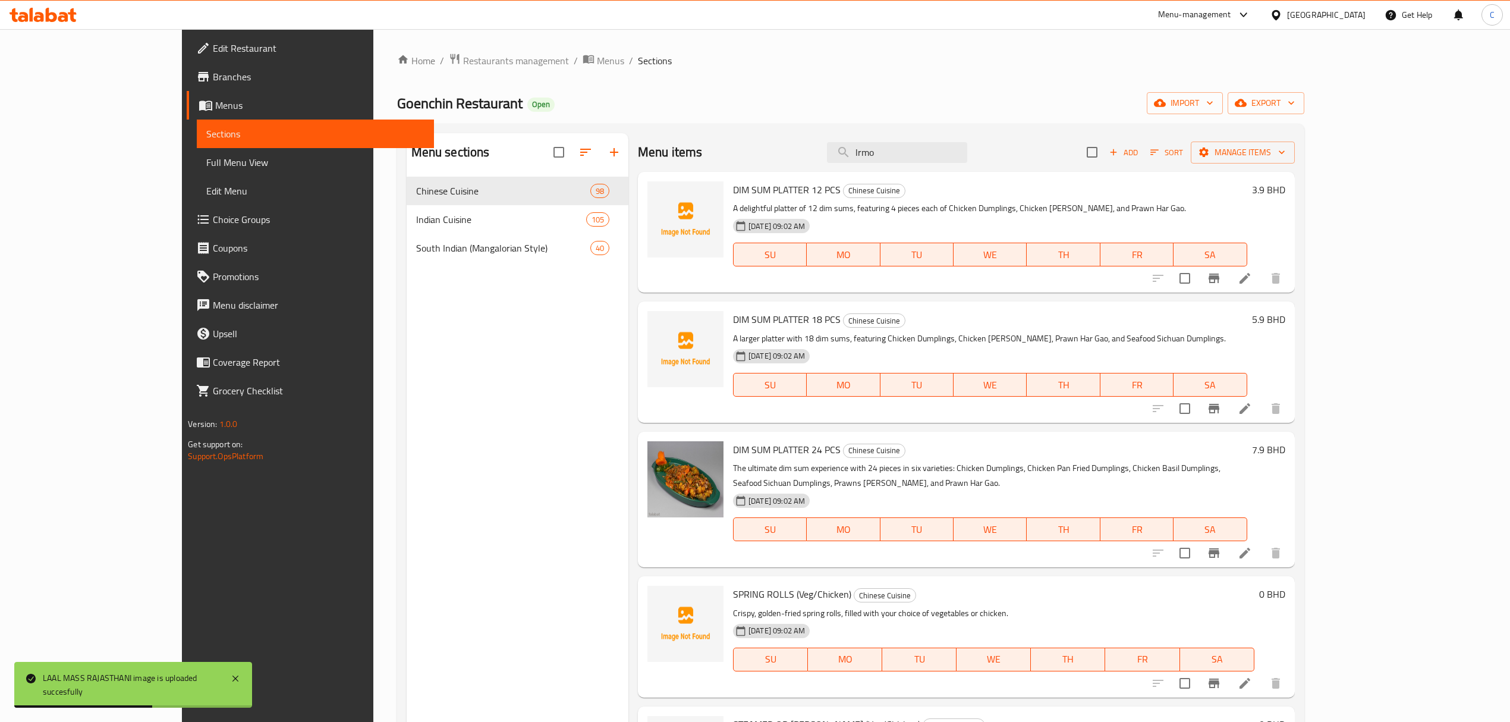
type input "lrmon"
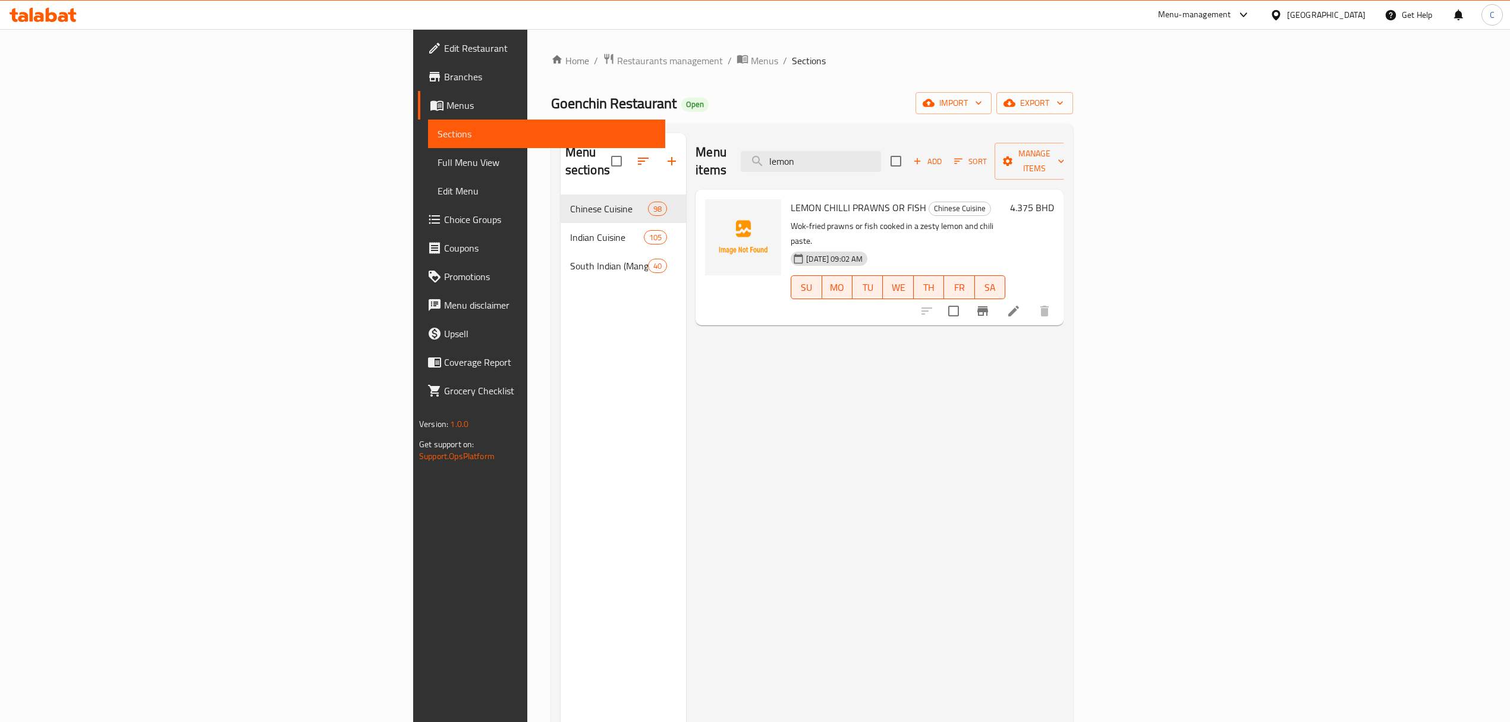
type input "lemon"
drag, startPoint x: 964, startPoint y: 158, endPoint x: 756, endPoint y: 153, distance: 208.1
click at [761, 153] on div "Menu items lemon Add Sort Manage items" at bounding box center [879, 161] width 368 height 56
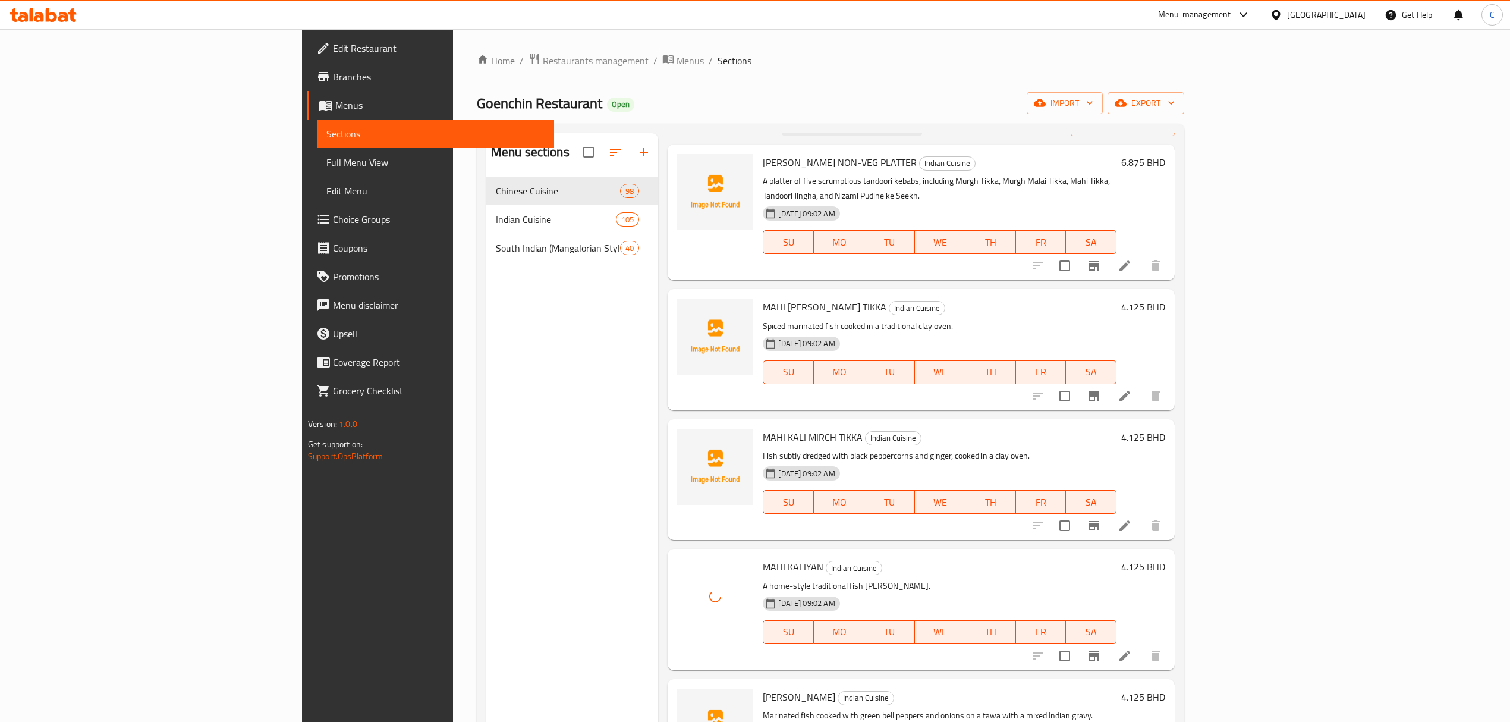
scroll to position [0, 0]
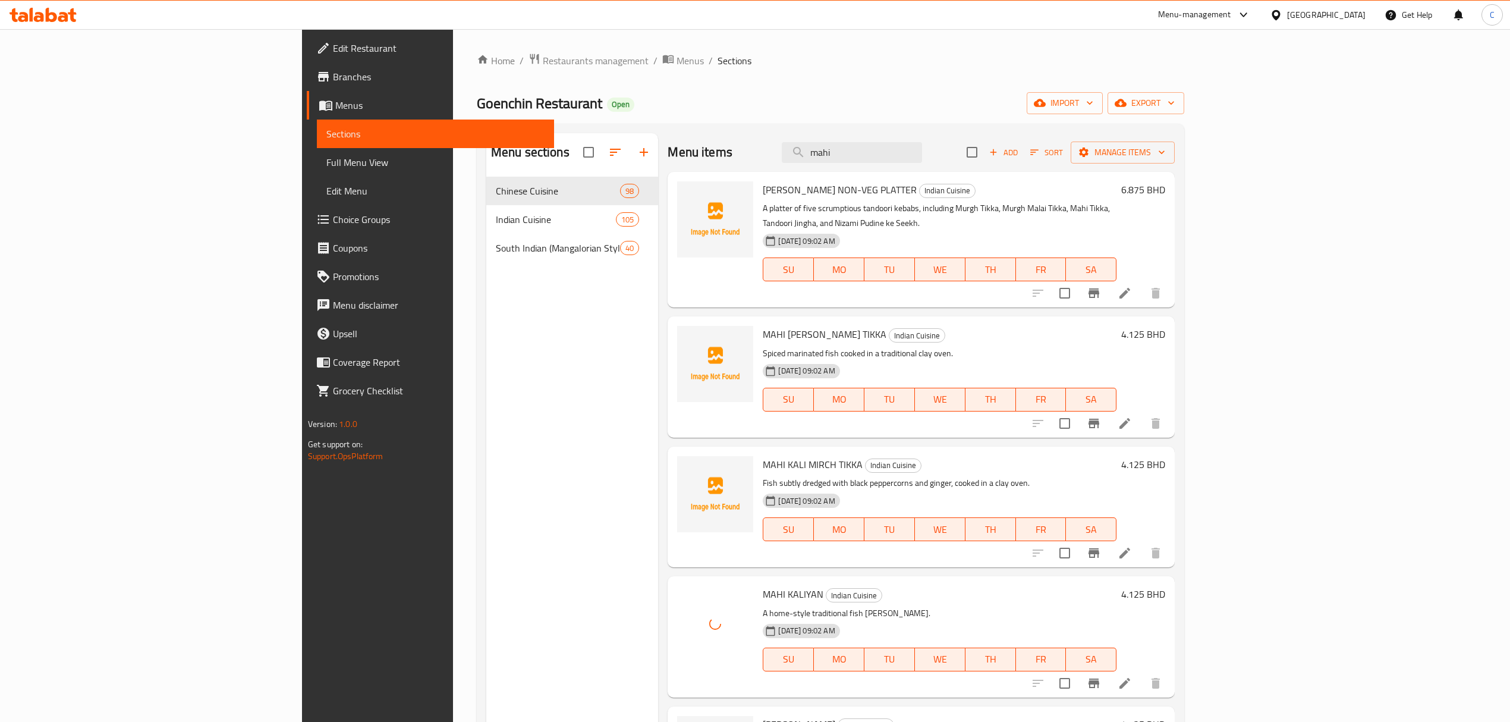
drag, startPoint x: 981, startPoint y: 146, endPoint x: 698, endPoint y: 160, distance: 283.3
click at [698, 160] on div "Menu items mahi Add Sort Manage items" at bounding box center [921, 152] width 507 height 39
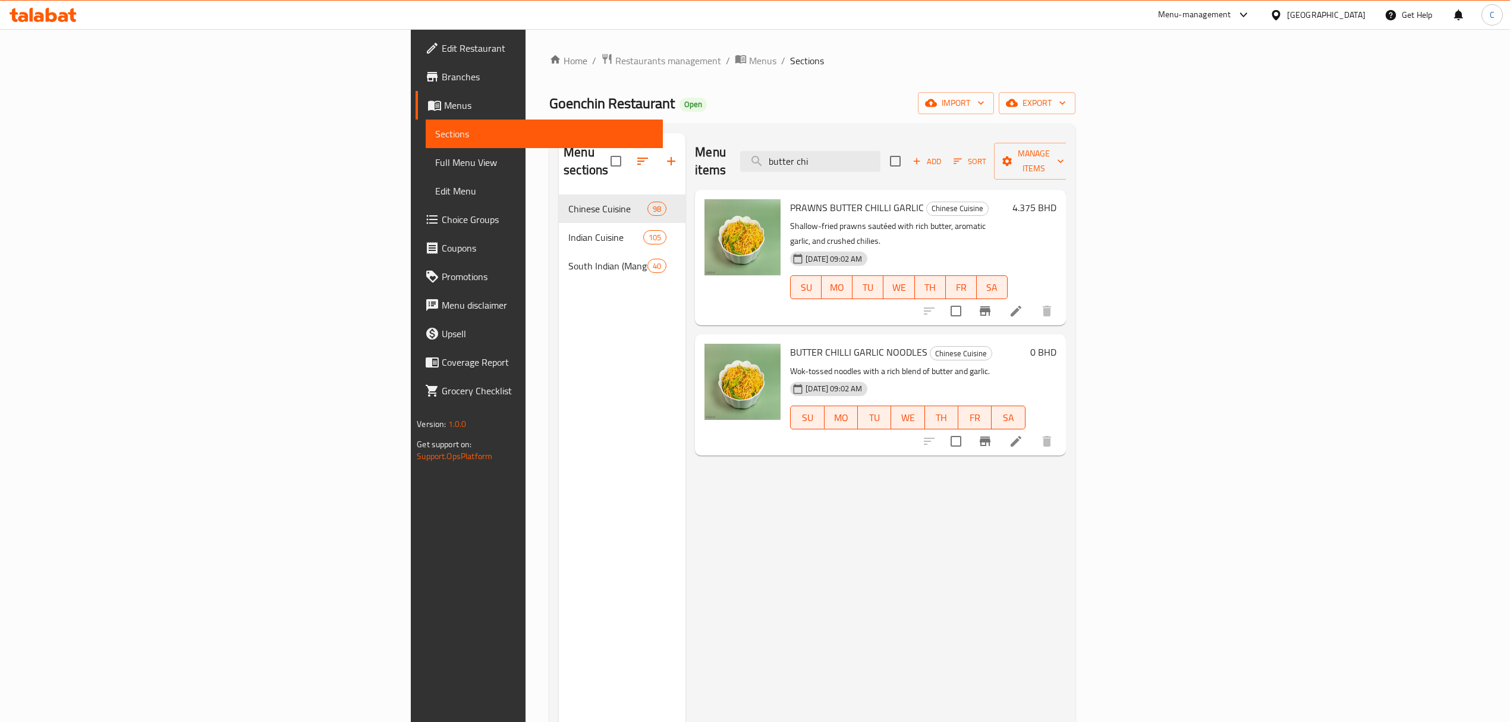
drag, startPoint x: 990, startPoint y: 158, endPoint x: 754, endPoint y: 169, distance: 235.6
click at [755, 169] on div "Menu items butter chi Add Sort Manage items" at bounding box center [880, 161] width 370 height 56
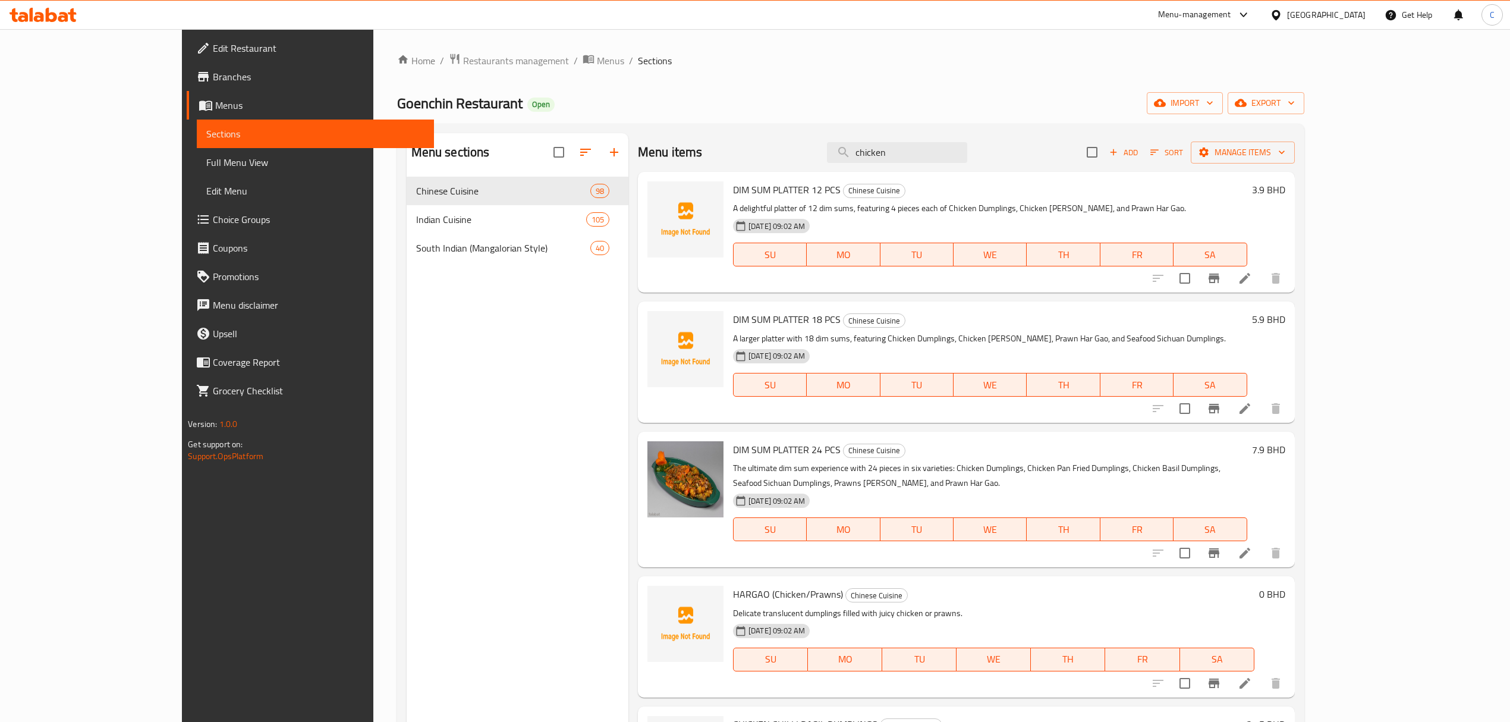
drag, startPoint x: 861, startPoint y: 156, endPoint x: 559, endPoint y: 177, distance: 303.3
click at [559, 177] on div "Menu sections Chinese Cuisine 98 Indian Cuisine 105 South Indian (Mangalorian S…" at bounding box center [851, 494] width 888 height 722
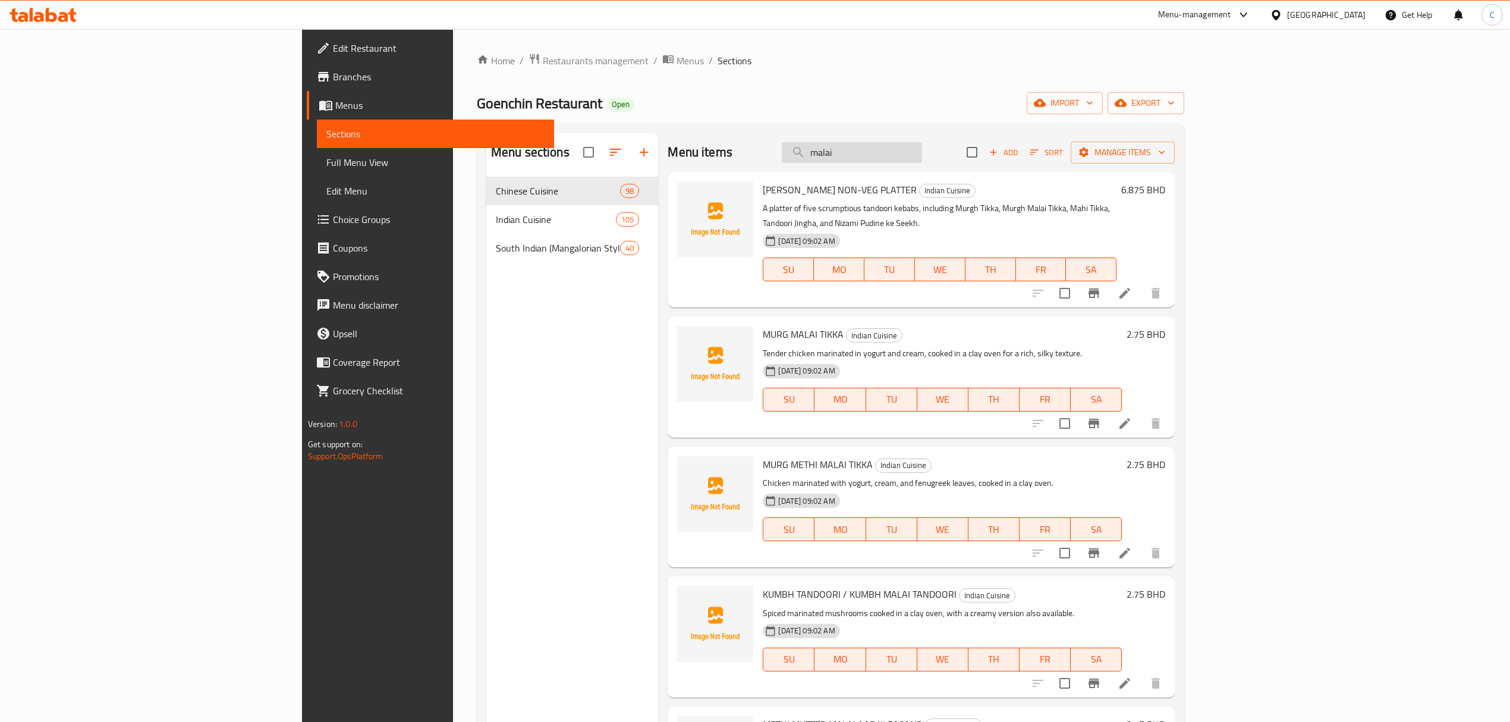
click at [922, 150] on input "malai" at bounding box center [852, 152] width 140 height 21
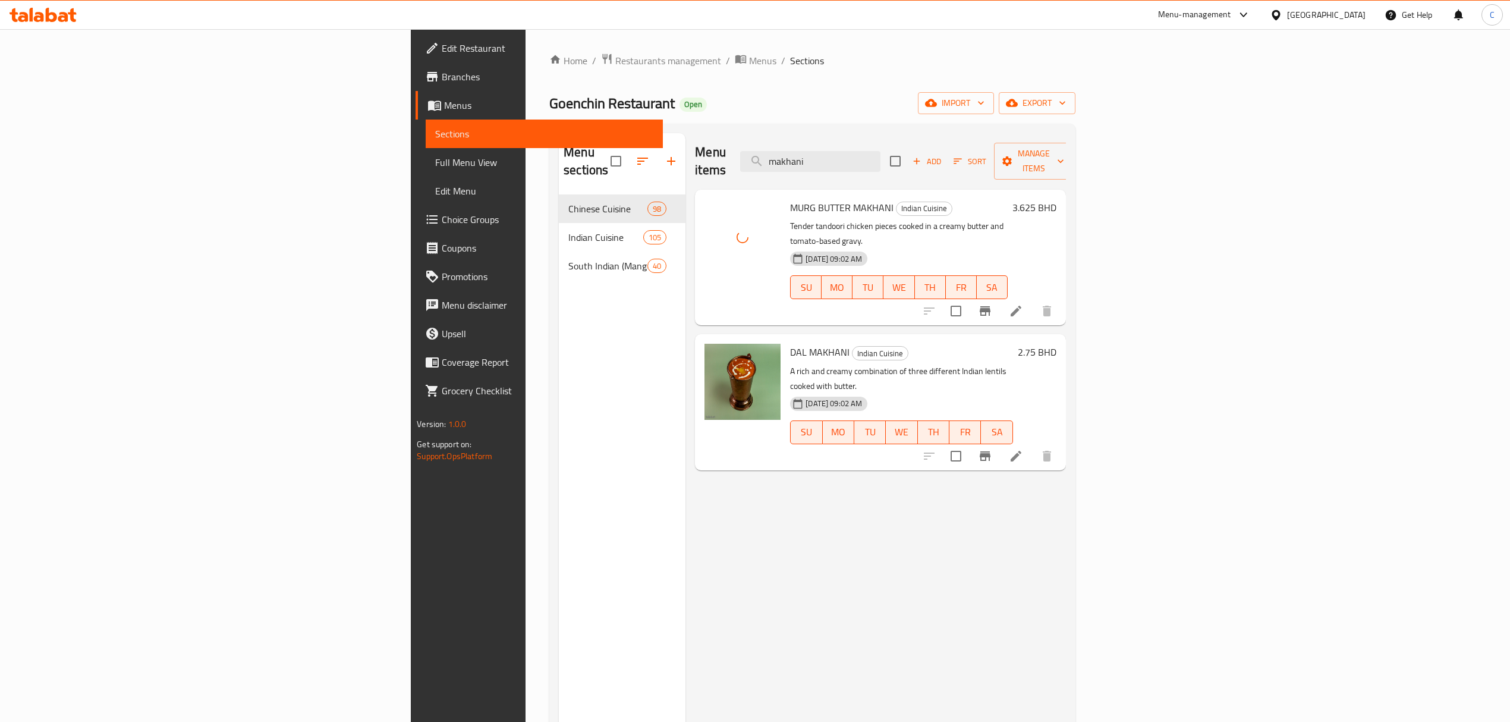
drag, startPoint x: 978, startPoint y: 147, endPoint x: 769, endPoint y: 144, distance: 209.9
click at [771, 146] on div "Menu items makhani Add Sort Manage items" at bounding box center [880, 161] width 370 height 56
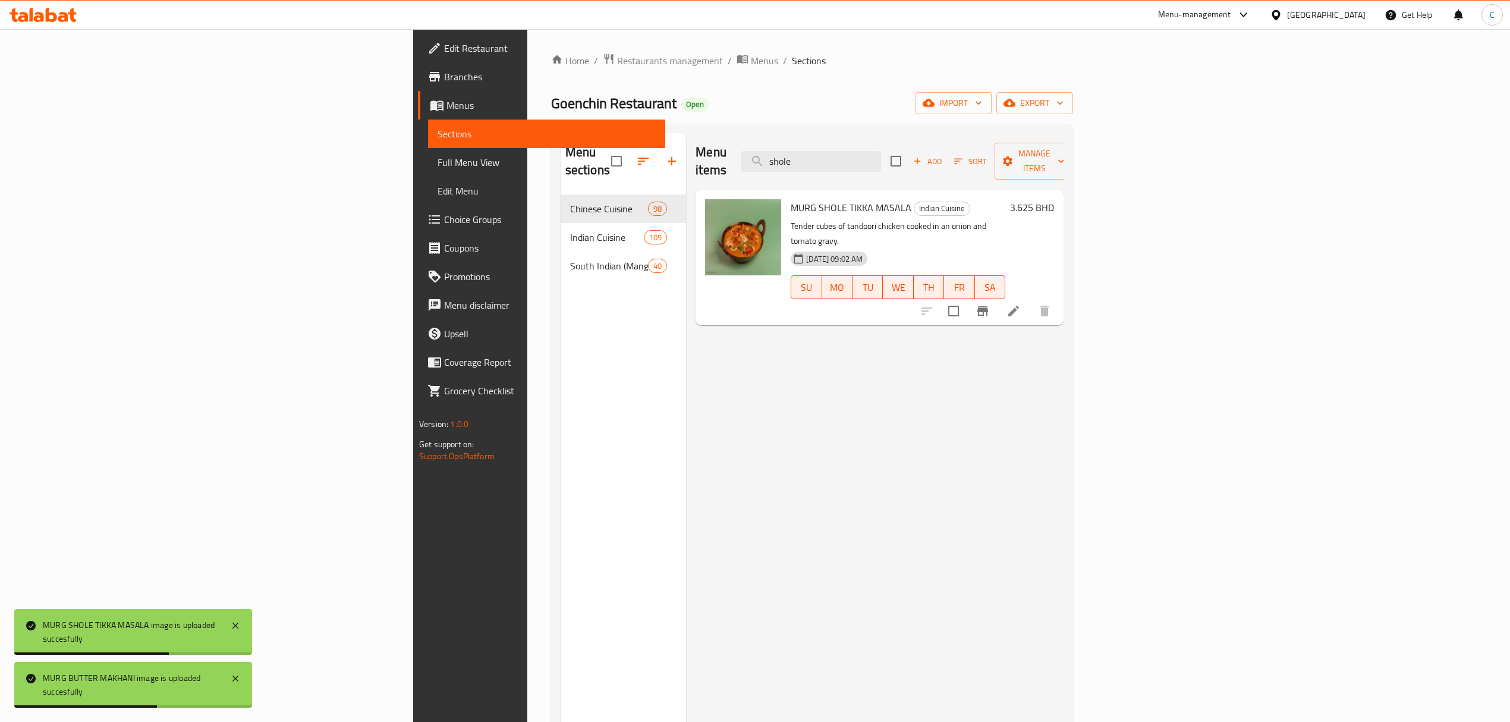
drag, startPoint x: 975, startPoint y: 153, endPoint x: 682, endPoint y: 153, distance: 293.0
click at [695, 153] on div "Menu items shole Add Sort Manage items" at bounding box center [879, 161] width 368 height 56
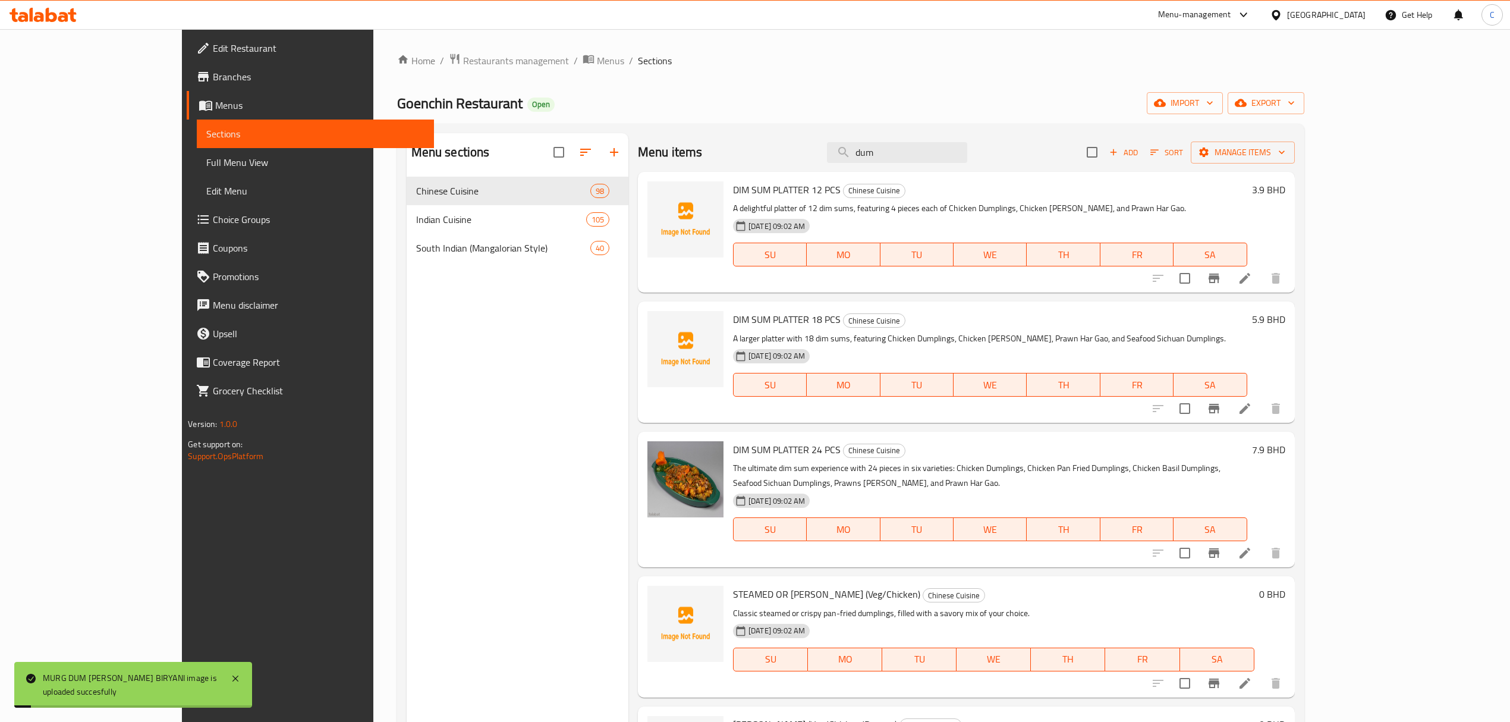
drag, startPoint x: 786, startPoint y: 152, endPoint x: 650, endPoint y: 153, distance: 136.1
click at [662, 152] on div "Menu items dum Add Sort Manage items" at bounding box center [966, 152] width 657 height 39
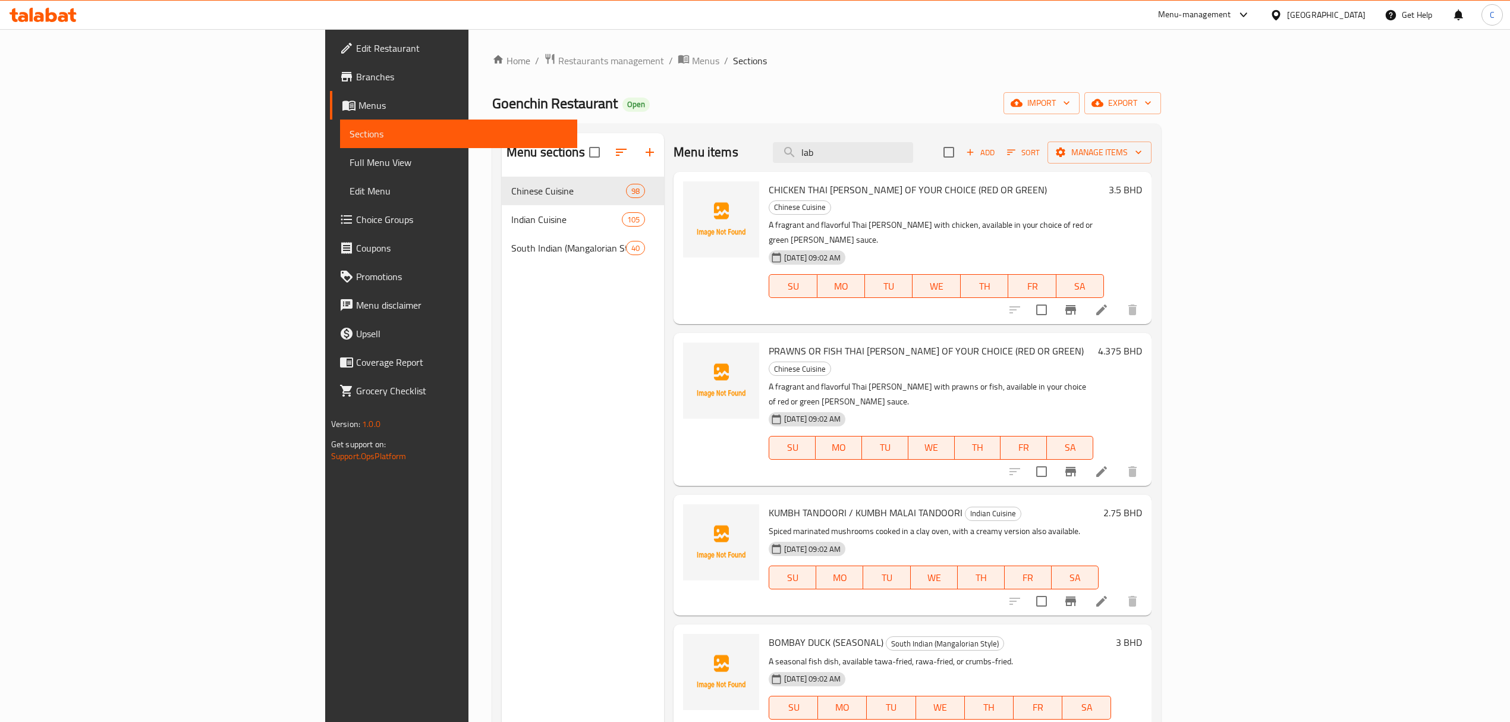
drag, startPoint x: 948, startPoint y: 148, endPoint x: 780, endPoint y: 137, distance: 167.4
click at [785, 138] on div "Menu items lab Add Sort Manage items" at bounding box center [912, 152] width 478 height 39
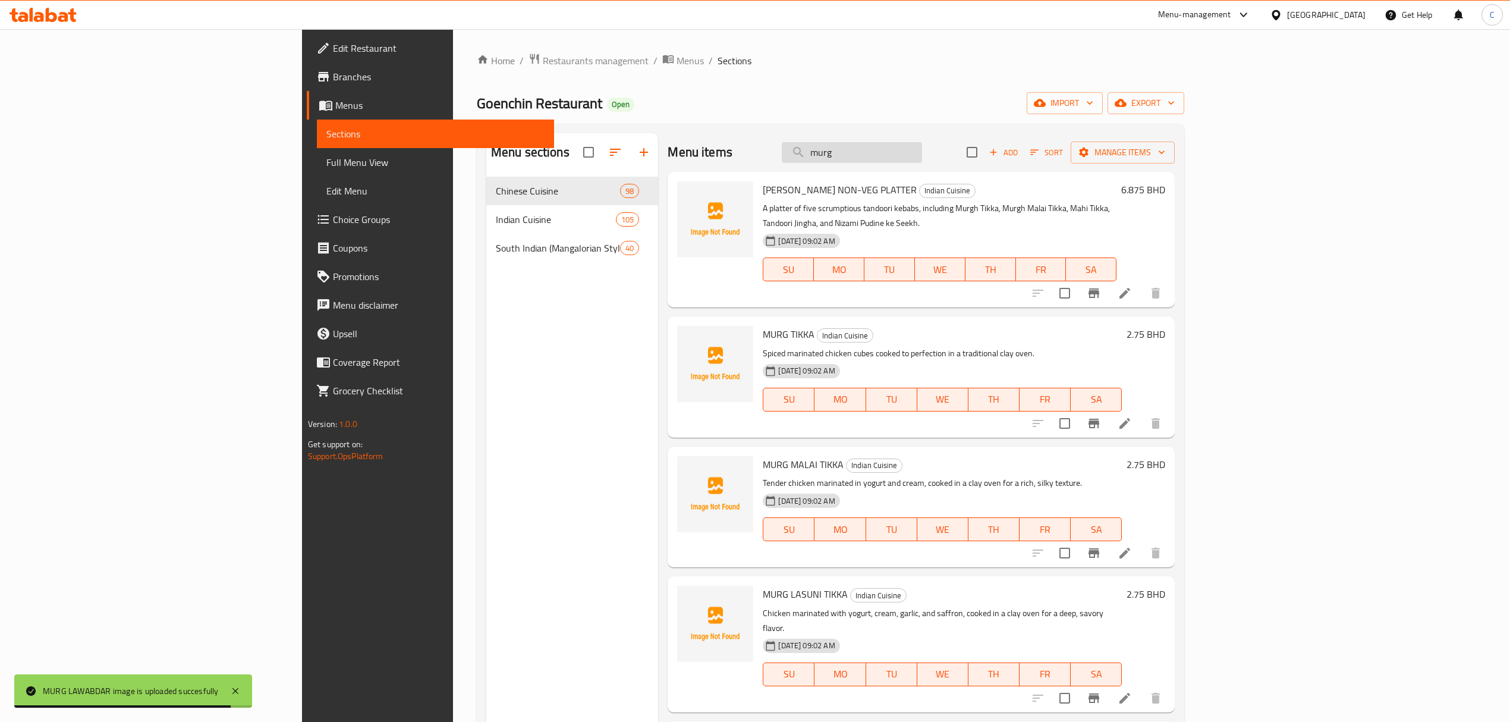
click at [922, 153] on input "murg" at bounding box center [852, 152] width 140 height 21
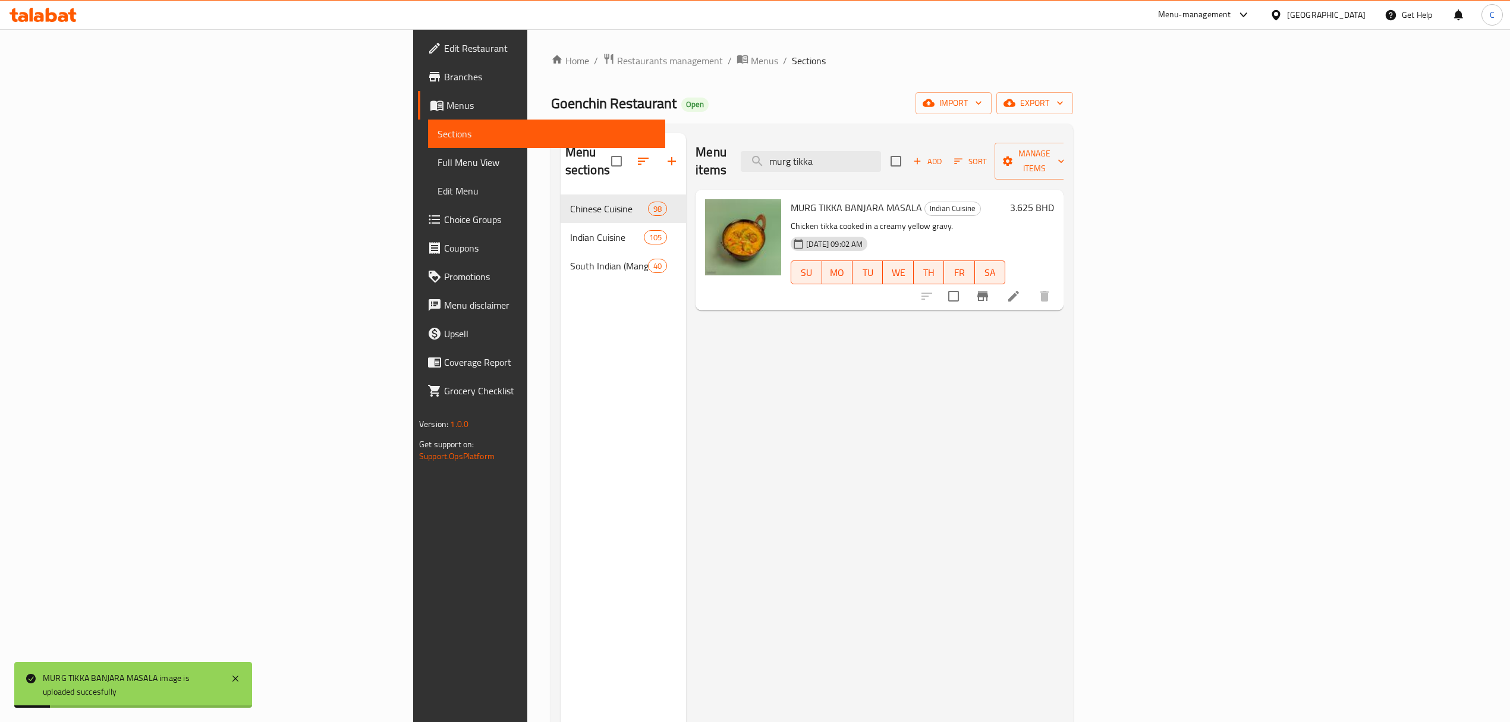
drag, startPoint x: 974, startPoint y: 150, endPoint x: 875, endPoint y: 155, distance: 98.8
click at [880, 155] on div "Menu items murg tikka Add Sort Manage items" at bounding box center [879, 161] width 368 height 56
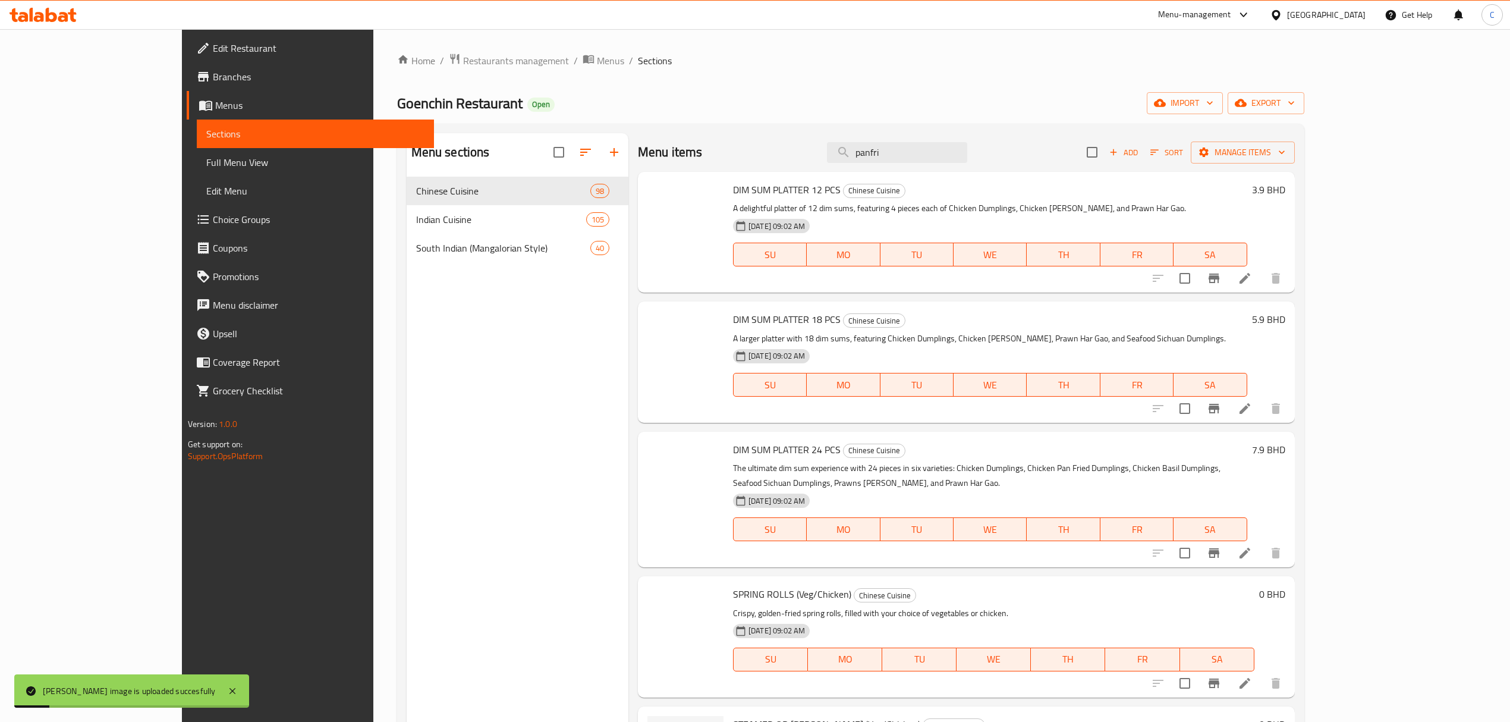
drag, startPoint x: 977, startPoint y: 148, endPoint x: 631, endPoint y: 136, distance: 346.2
click at [643, 136] on div "Menu items panfri Add Sort Manage items" at bounding box center [966, 152] width 657 height 39
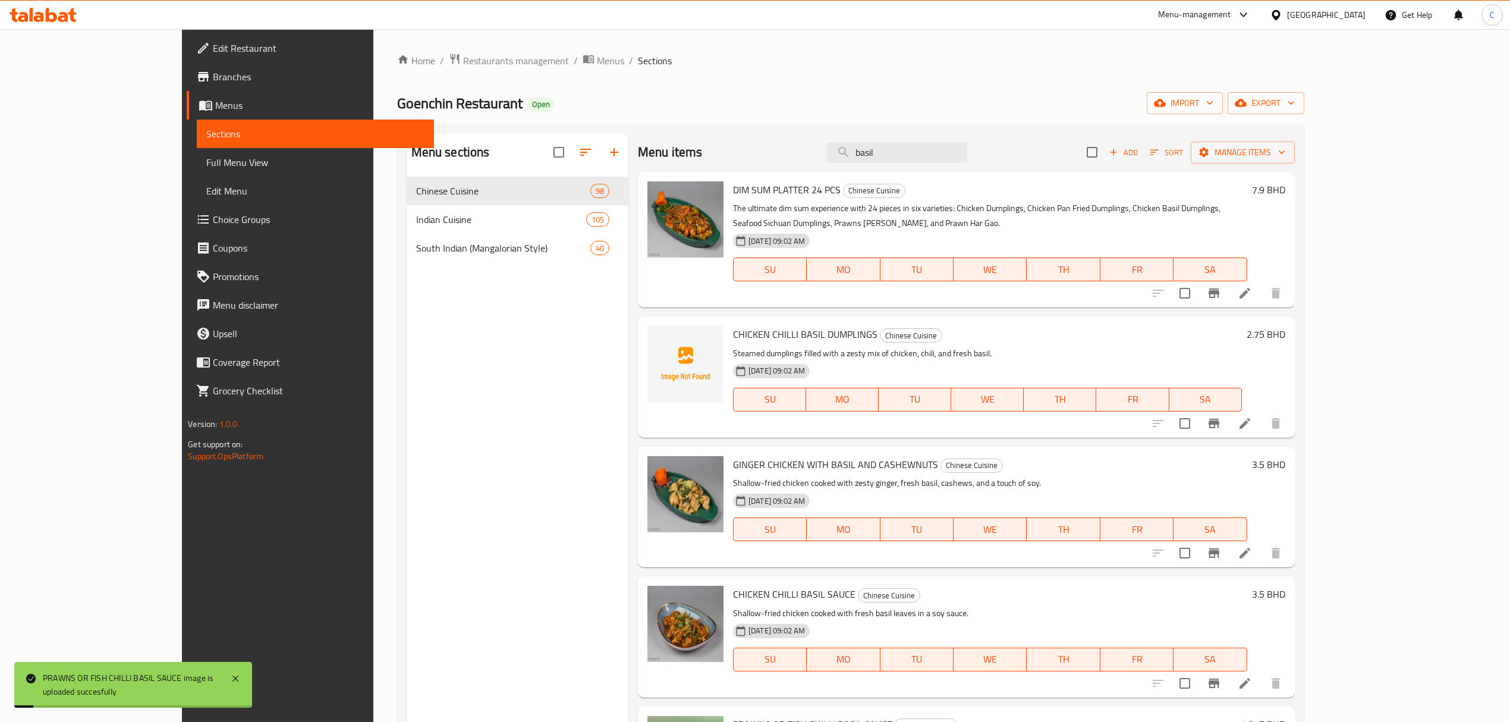
click at [667, 162] on div "Menu items basil Add Sort Manage items" at bounding box center [966, 152] width 657 height 39
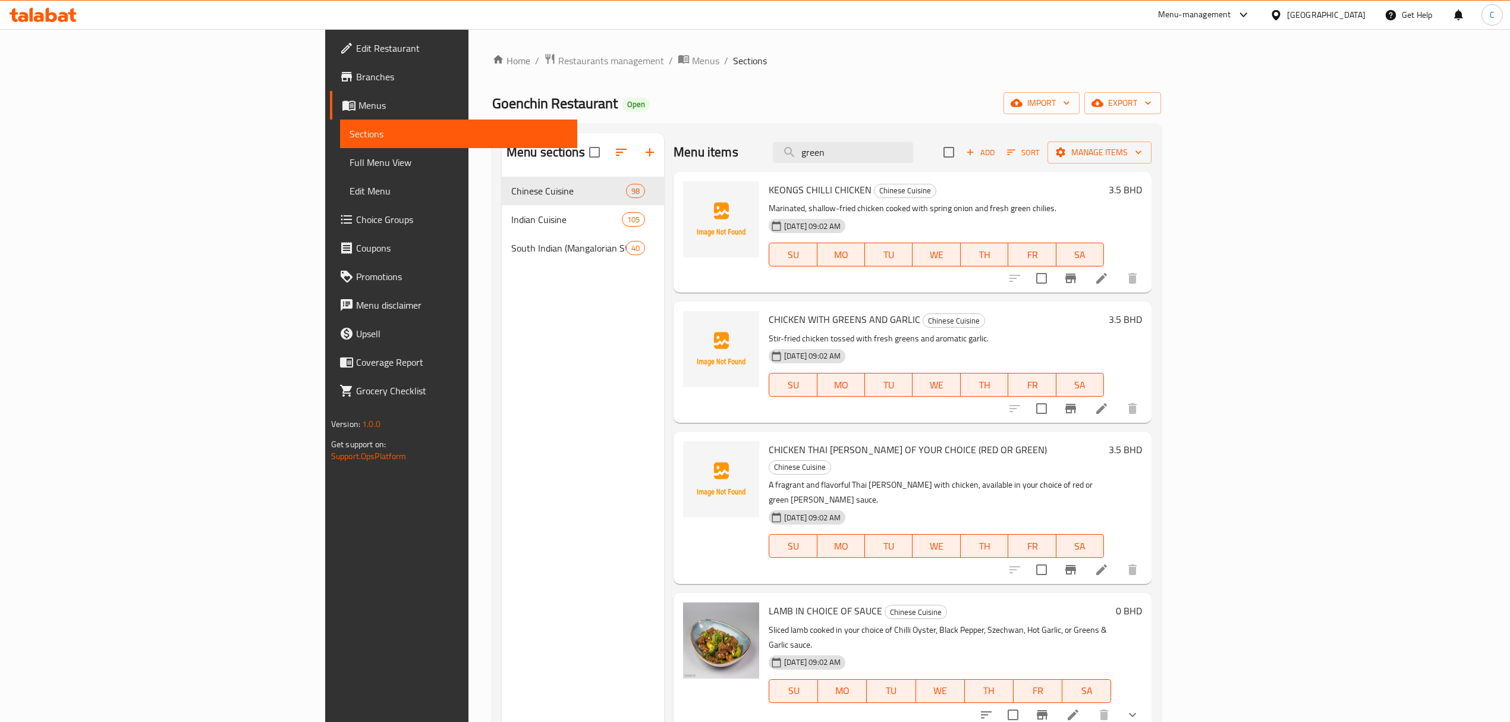
drag, startPoint x: 957, startPoint y: 162, endPoint x: 788, endPoint y: 148, distance: 170.0
click at [789, 148] on div "Menu items green Add Sort Manage items" at bounding box center [912, 152] width 478 height 39
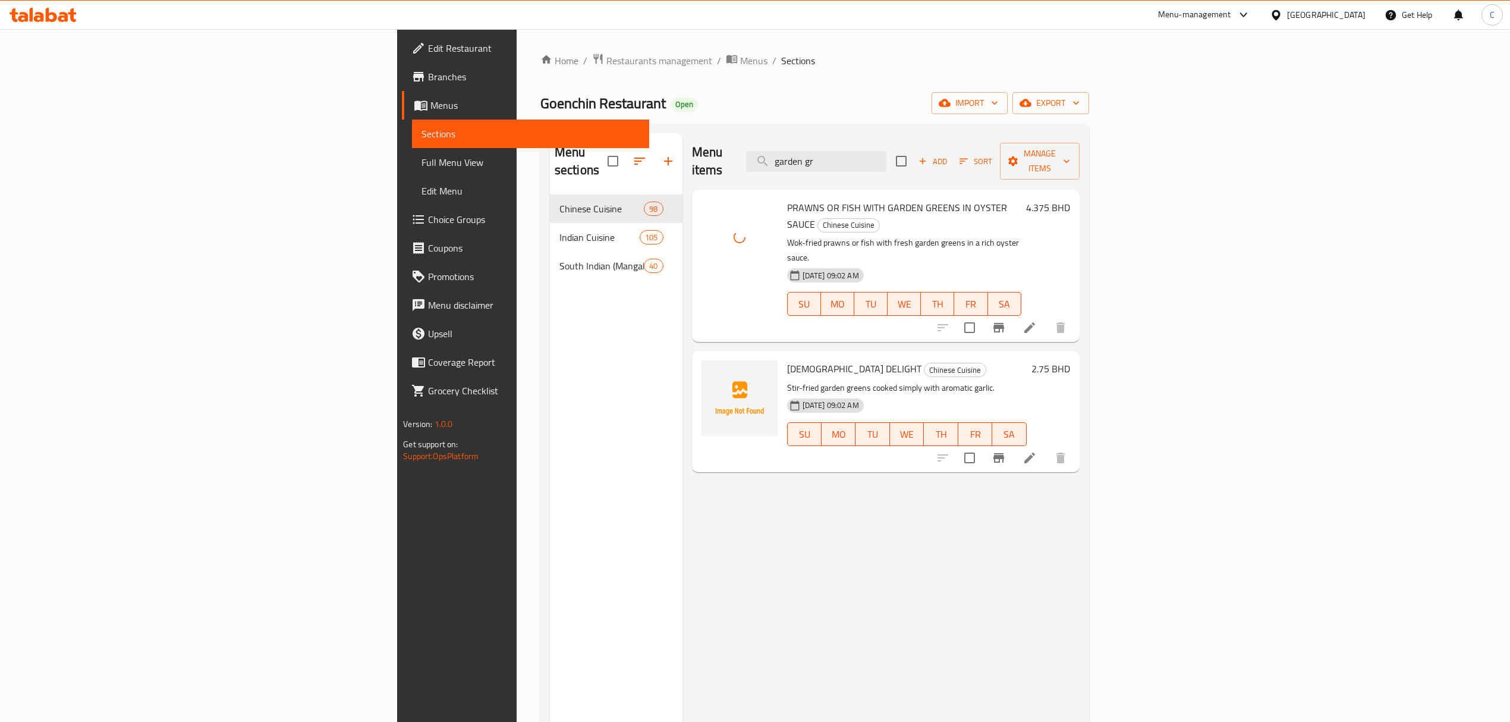
drag, startPoint x: 654, startPoint y: 162, endPoint x: 575, endPoint y: 169, distance: 78.7
click at [575, 169] on div "Menu sections Chinese Cuisine 98 Indian Cuisine 105 South Indian (Mangalorian S…" at bounding box center [815, 494] width 530 height 722
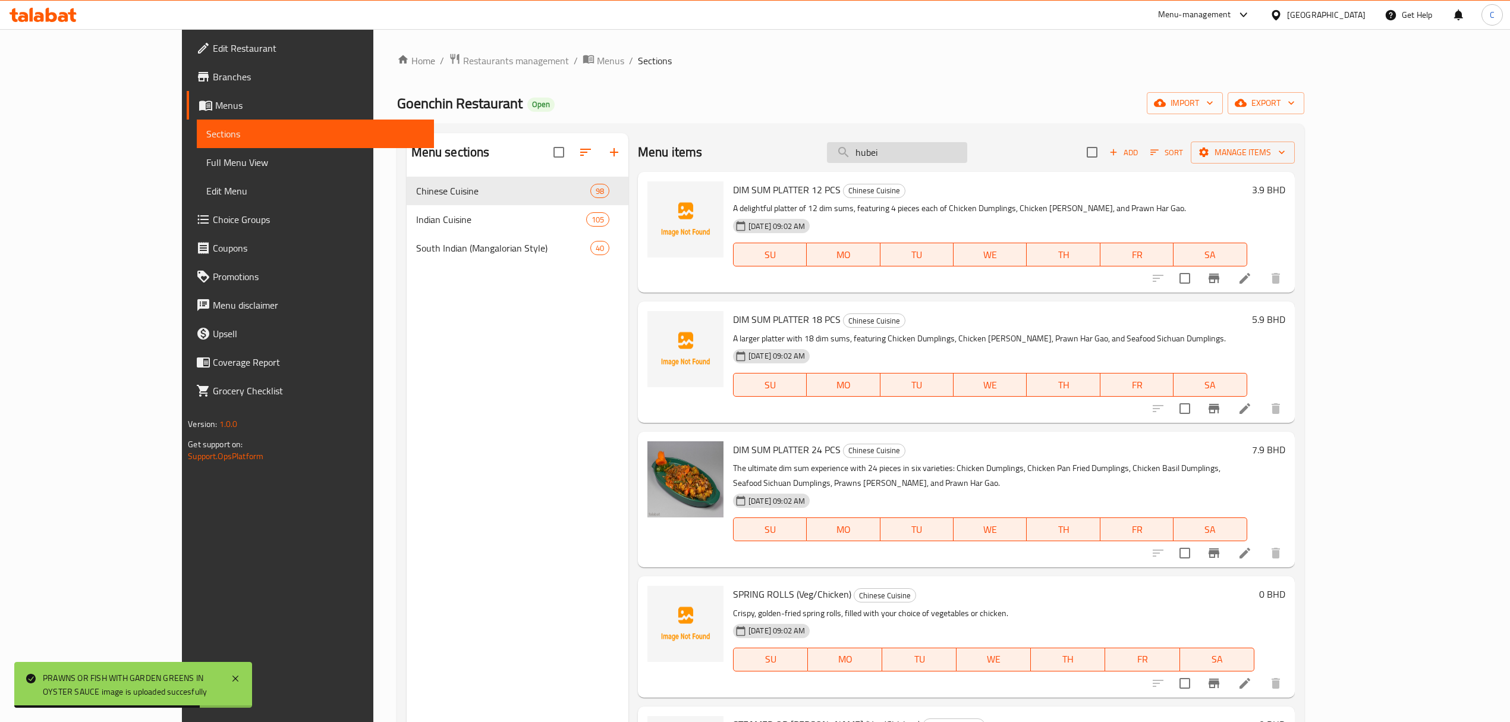
click at [961, 153] on input "hubei" at bounding box center [897, 152] width 140 height 21
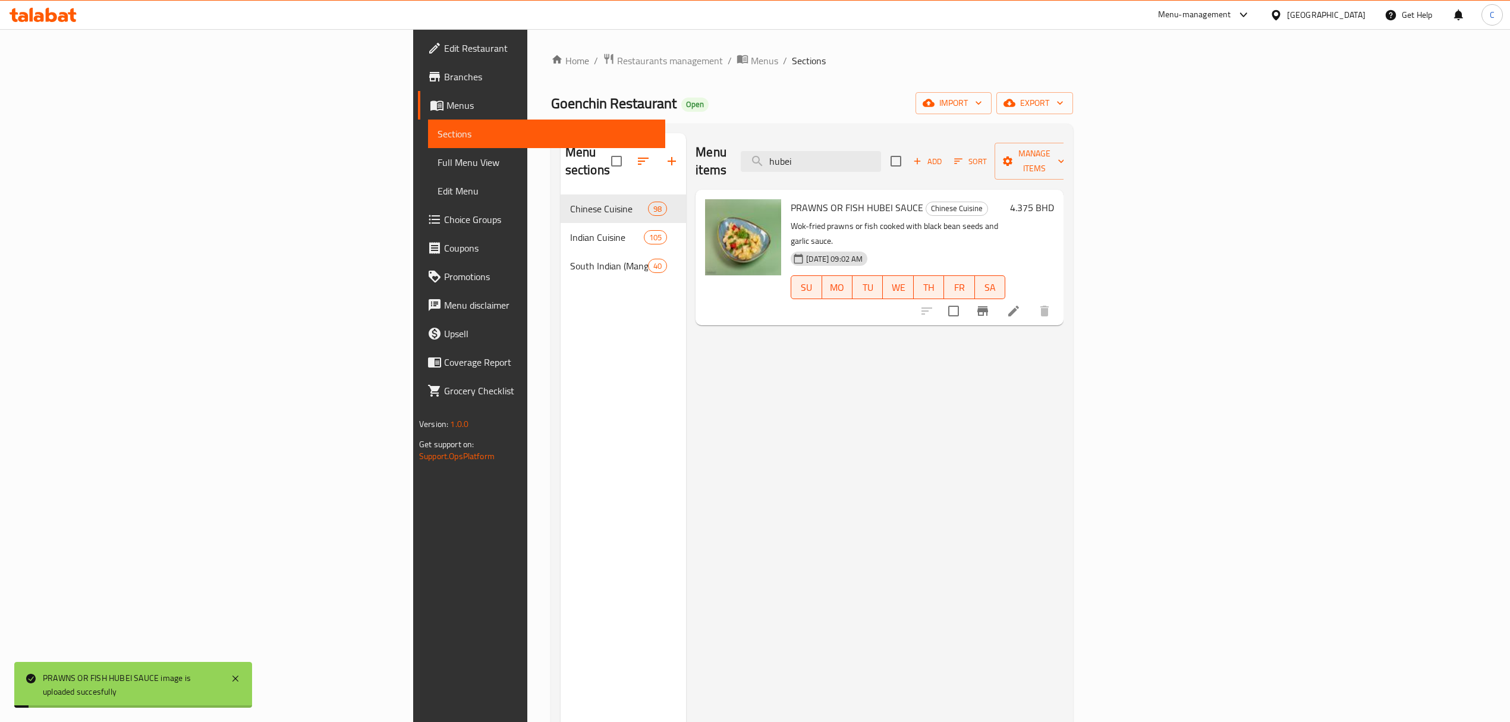
drag, startPoint x: 994, startPoint y: 148, endPoint x: 733, endPoint y: 159, distance: 261.2
click at [734, 149] on div "Menu items hubei Add Sort Manage items" at bounding box center [879, 161] width 368 height 56
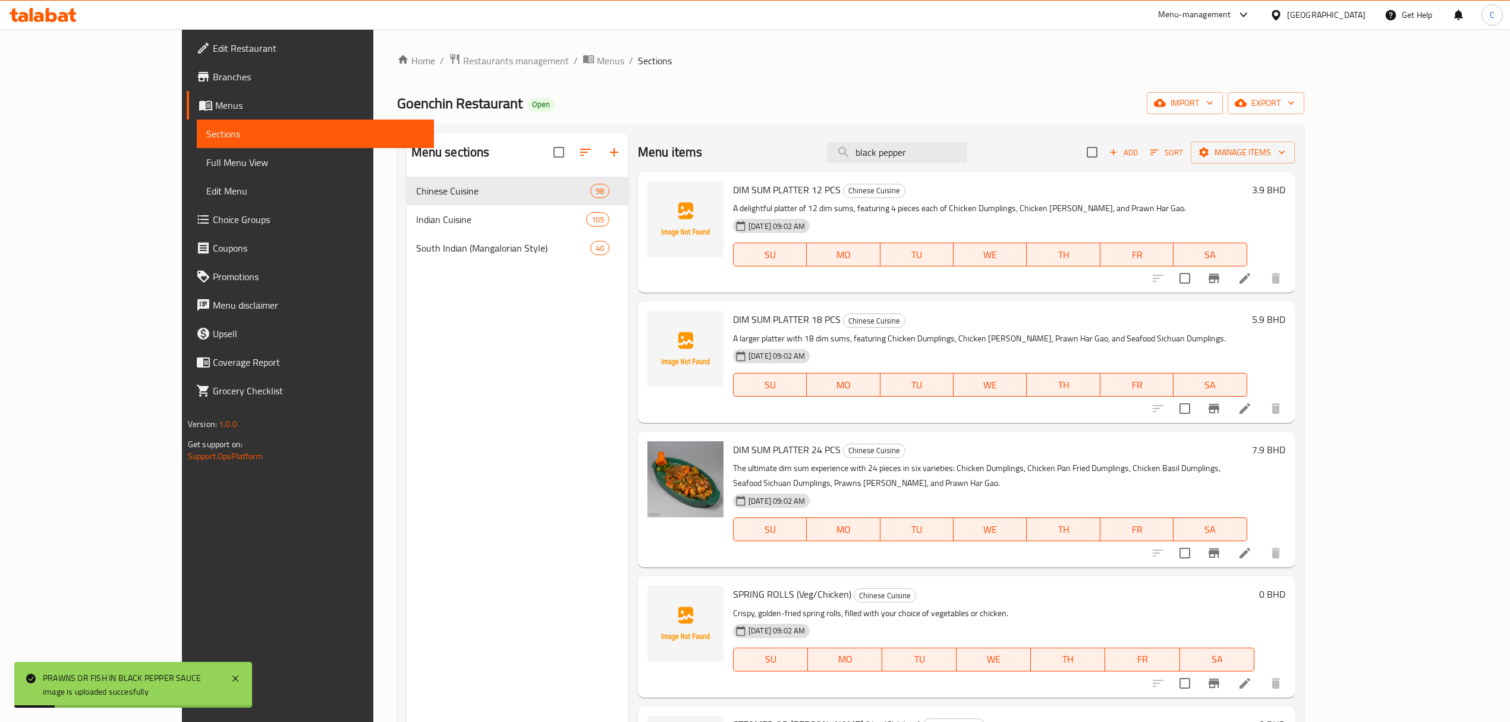
drag, startPoint x: 650, startPoint y: 131, endPoint x: 543, endPoint y: 117, distance: 108.5
click at [597, 124] on div "Menu sections Chinese Cuisine 98 Indian Cuisine 105 South Indian (Mangalorian S…" at bounding box center [850, 494] width 907 height 741
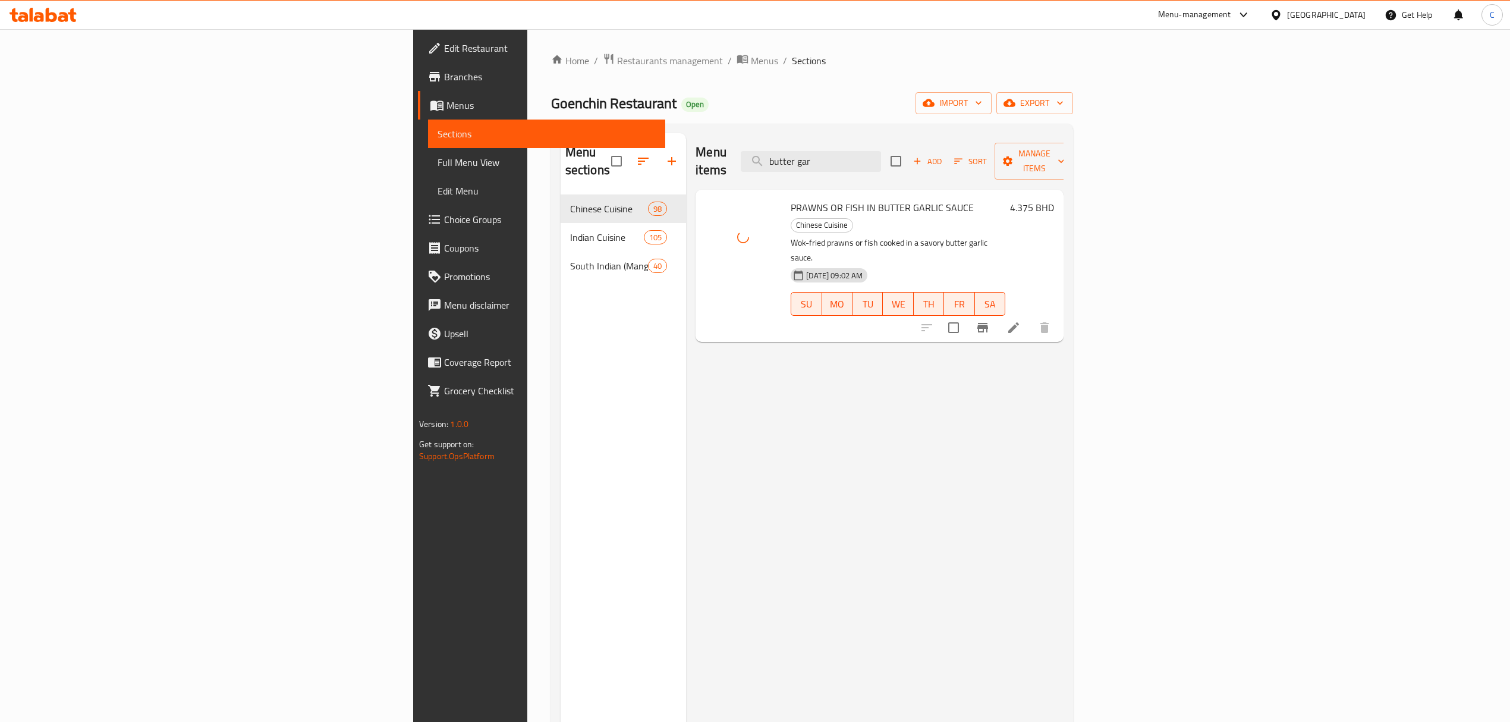
drag, startPoint x: 991, startPoint y: 152, endPoint x: 593, endPoint y: 131, distance: 399.4
click at [593, 131] on div "Menu sections Chinese Cuisine 98 Indian Cuisine 105 South Indian (Mangalorian S…" at bounding box center [812, 494] width 522 height 741
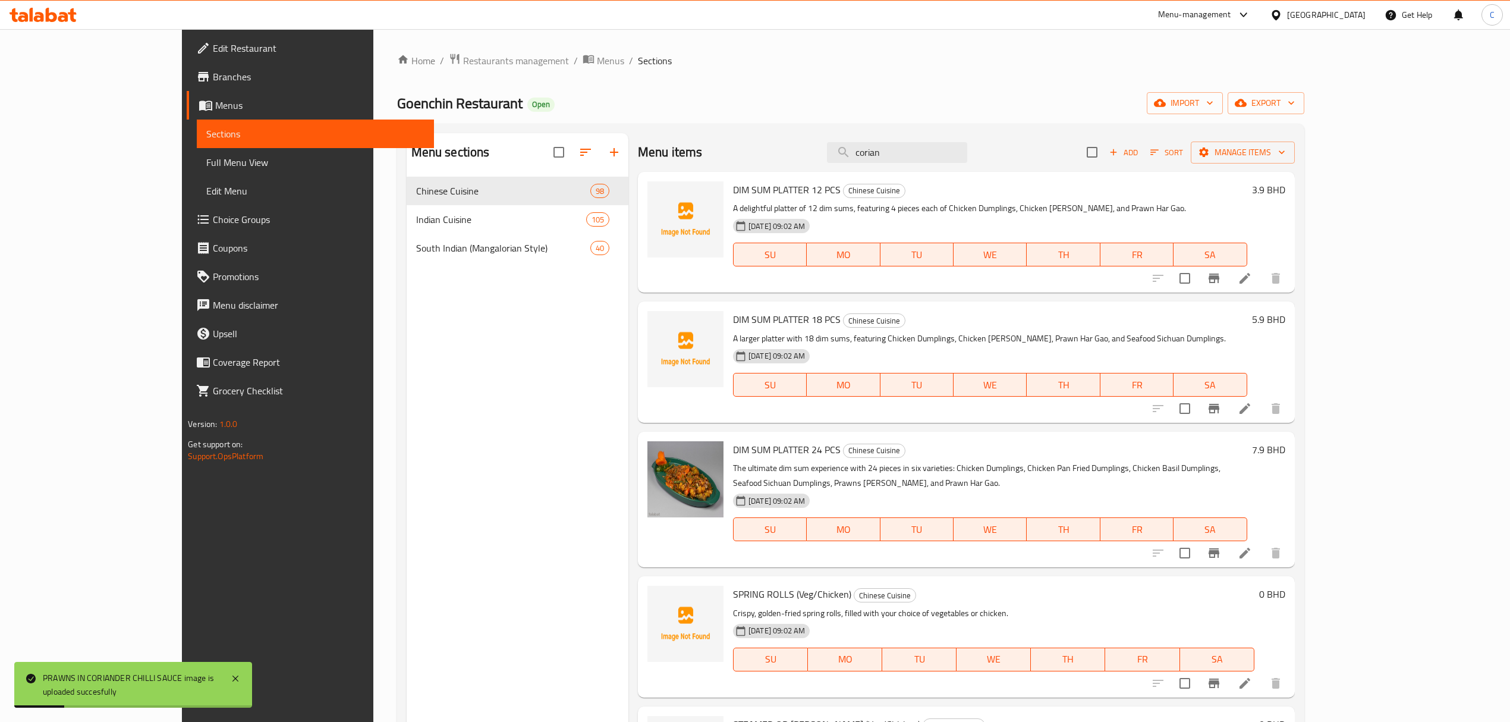
drag, startPoint x: 966, startPoint y: 155, endPoint x: 588, endPoint y: 131, distance: 378.2
click at [602, 126] on div "Menu sections Chinese Cuisine 98 Indian Cuisine 105 South Indian (Mangalorian S…" at bounding box center [850, 494] width 907 height 741
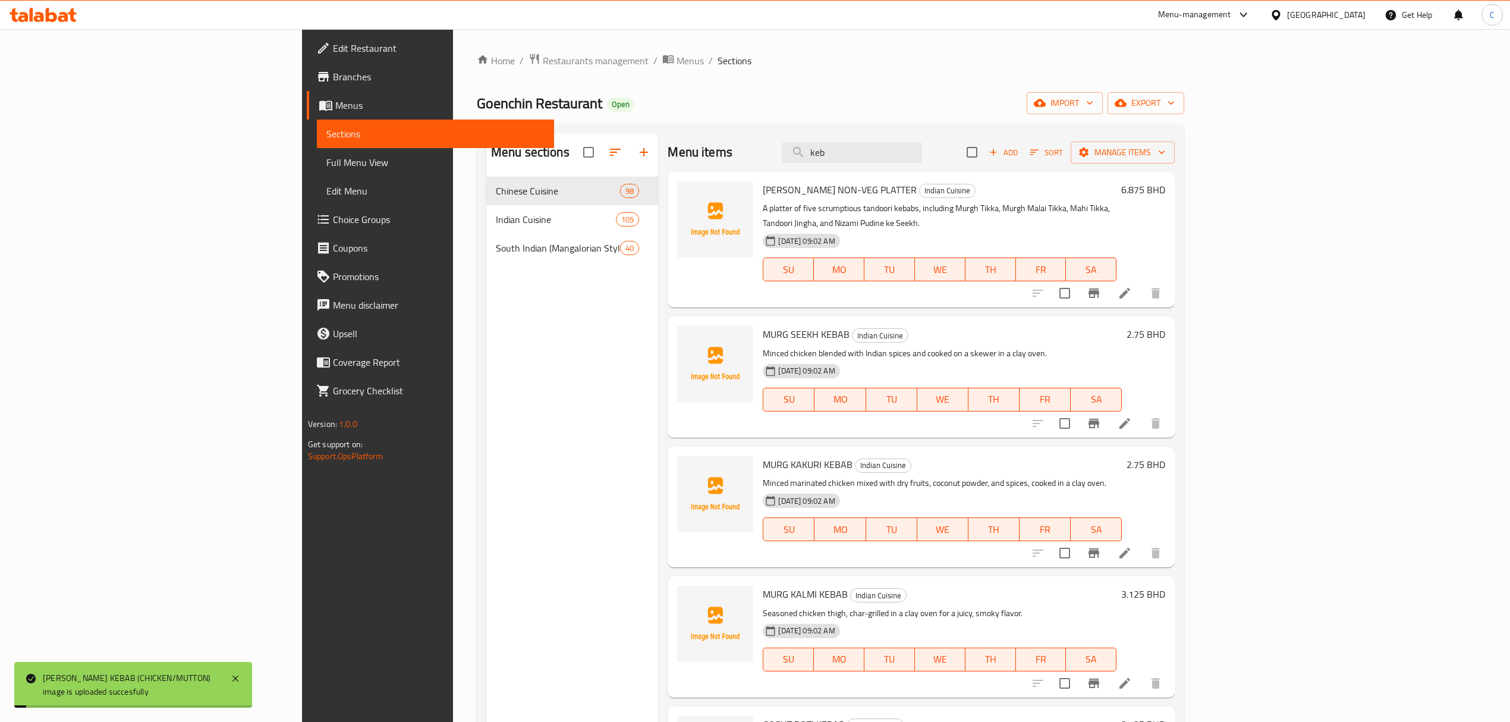
drag, startPoint x: 782, startPoint y: 155, endPoint x: 544, endPoint y: 151, distance: 237.8
click at [573, 151] on div "Menu sections Chinese Cuisine 98 Indian Cuisine 105 South Indian (Mangalorian S…" at bounding box center [830, 494] width 688 height 722
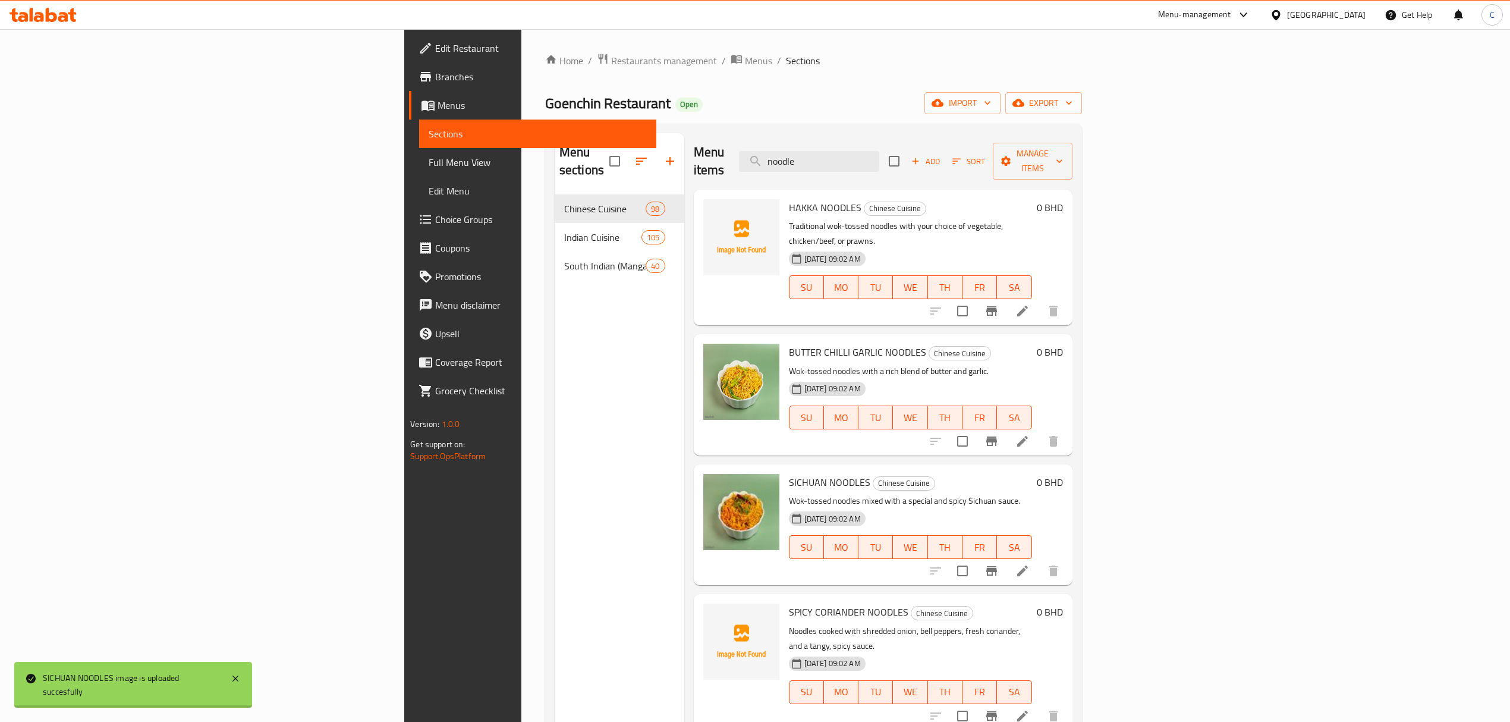
drag, startPoint x: 954, startPoint y: 153, endPoint x: 811, endPoint y: 150, distance: 142.7
click at [820, 150] on div "Menu items noodle Add Sort Manage items" at bounding box center [883, 161] width 379 height 56
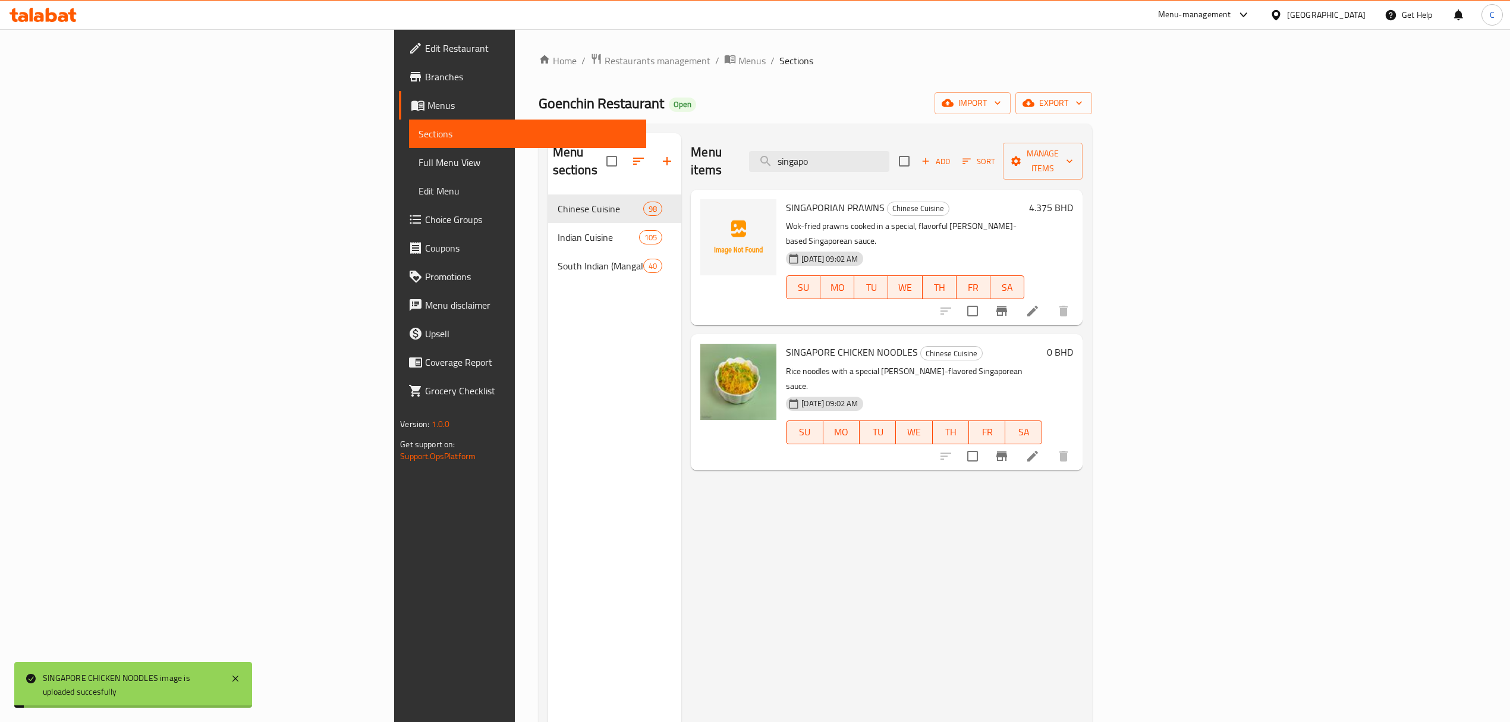
drag, startPoint x: 987, startPoint y: 151, endPoint x: 595, endPoint y: 151, distance: 392.3
click at [691, 151] on div "Menu items singapo Add Sort Manage items" at bounding box center [886, 161] width 391 height 56
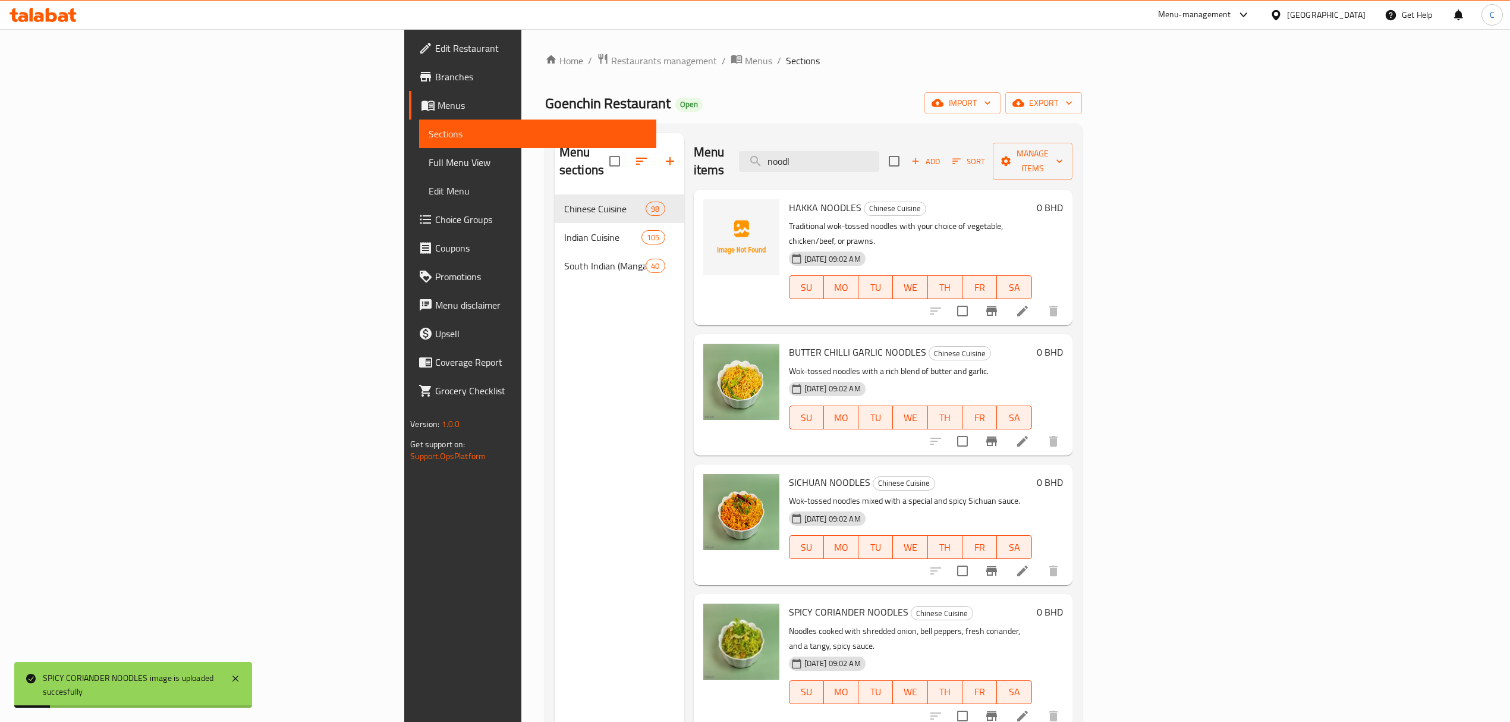
drag, startPoint x: 957, startPoint y: 148, endPoint x: 692, endPoint y: 136, distance: 265.4
click at [694, 136] on div "Menu items noodl Add Sort Manage items" at bounding box center [883, 161] width 379 height 56
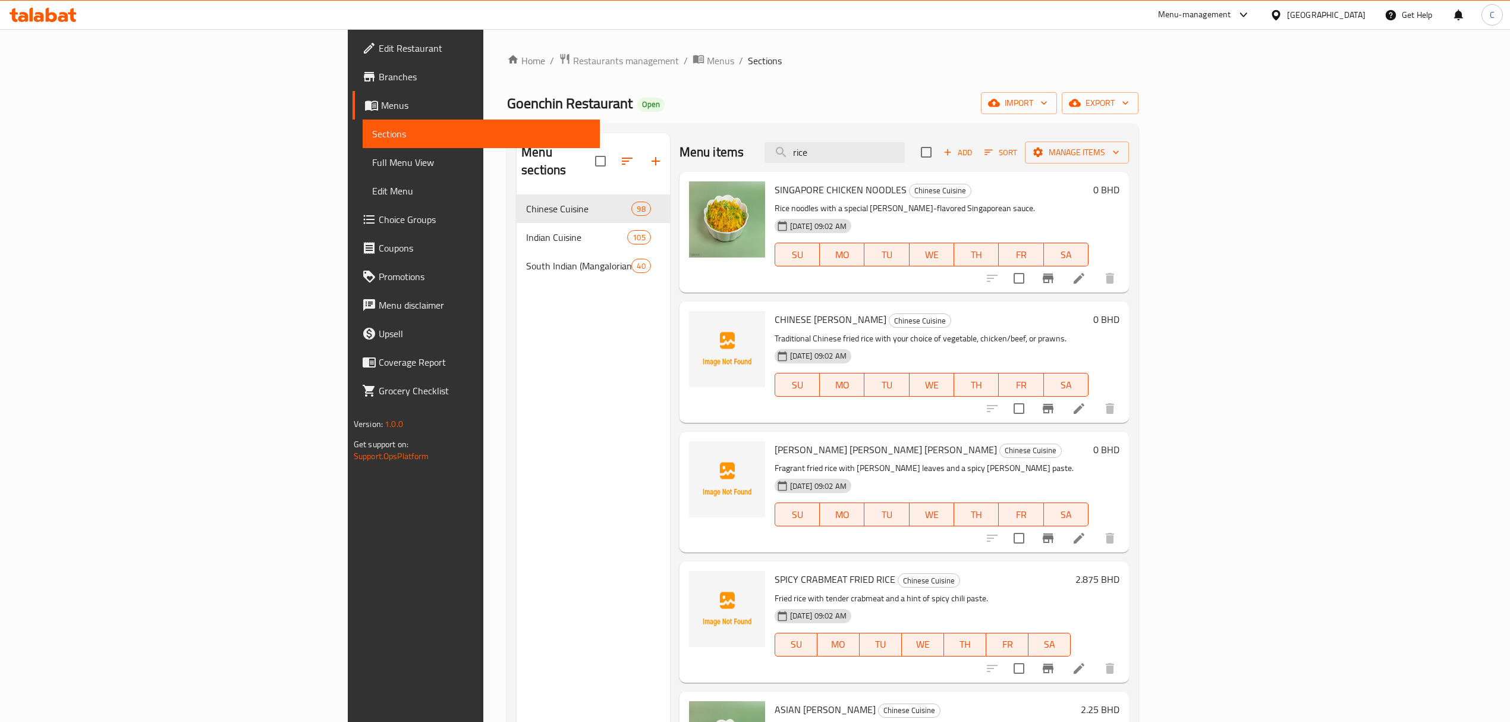
drag, startPoint x: 857, startPoint y: 150, endPoint x: 537, endPoint y: 147, distance: 319.2
click at [538, 149] on div "Menu sections Chinese Cuisine 98 Indian Cuisine 105 South Indian (Mangalorian S…" at bounding box center [823, 494] width 612 height 722
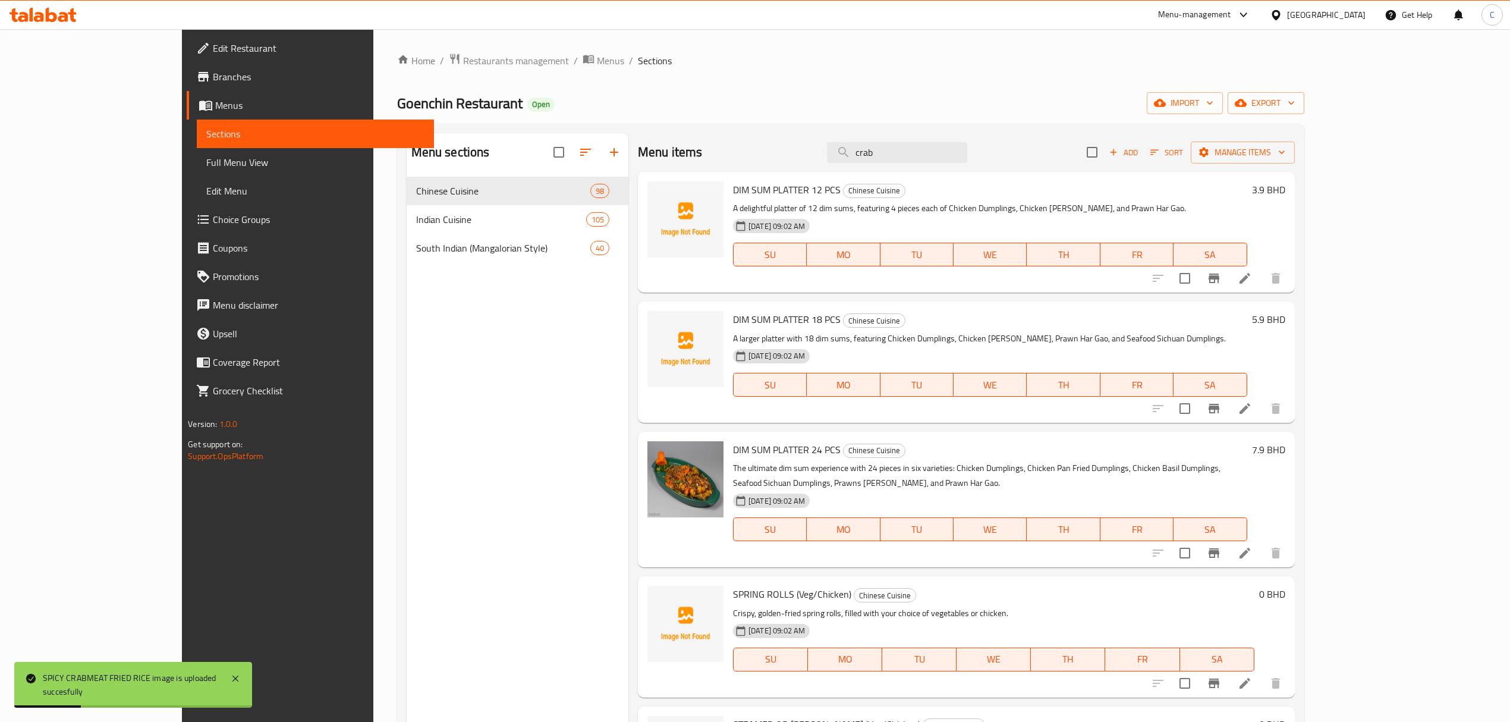
drag, startPoint x: 956, startPoint y: 150, endPoint x: 754, endPoint y: 160, distance: 202.4
click at [781, 160] on div "Menu items crab Add Sort Manage items" at bounding box center [966, 152] width 657 height 39
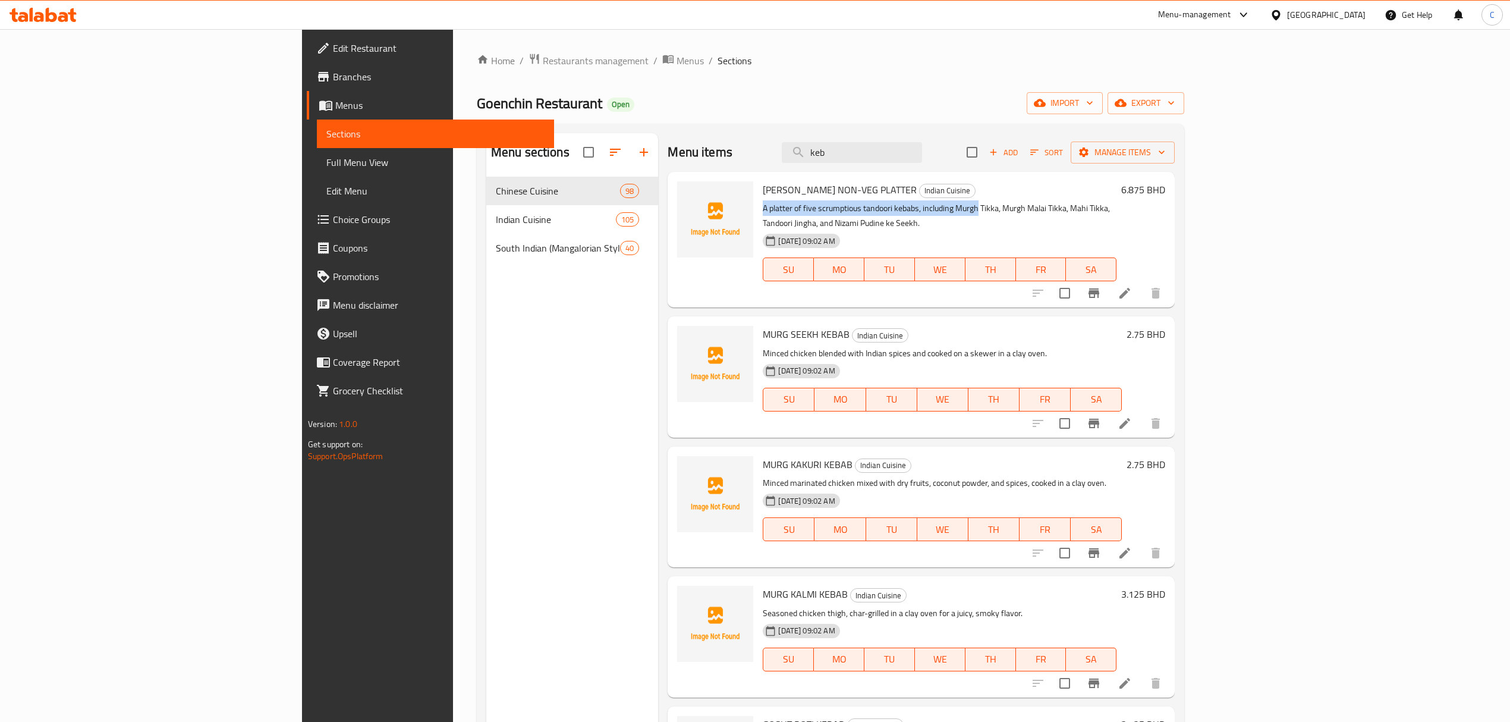
drag, startPoint x: 915, startPoint y: 199, endPoint x: 933, endPoint y: 200, distance: 17.9
click at [888, 199] on div "AUDHI NON-VEG PLATTER Indian Cuisine A platter of five scrumptious tandoori keb…" at bounding box center [939, 240] width 363 height 126
drag, startPoint x: 953, startPoint y: 162, endPoint x: 747, endPoint y: 166, distance: 206.9
click at [767, 165] on div "Menu items keb Add Sort Manage items" at bounding box center [921, 152] width 507 height 39
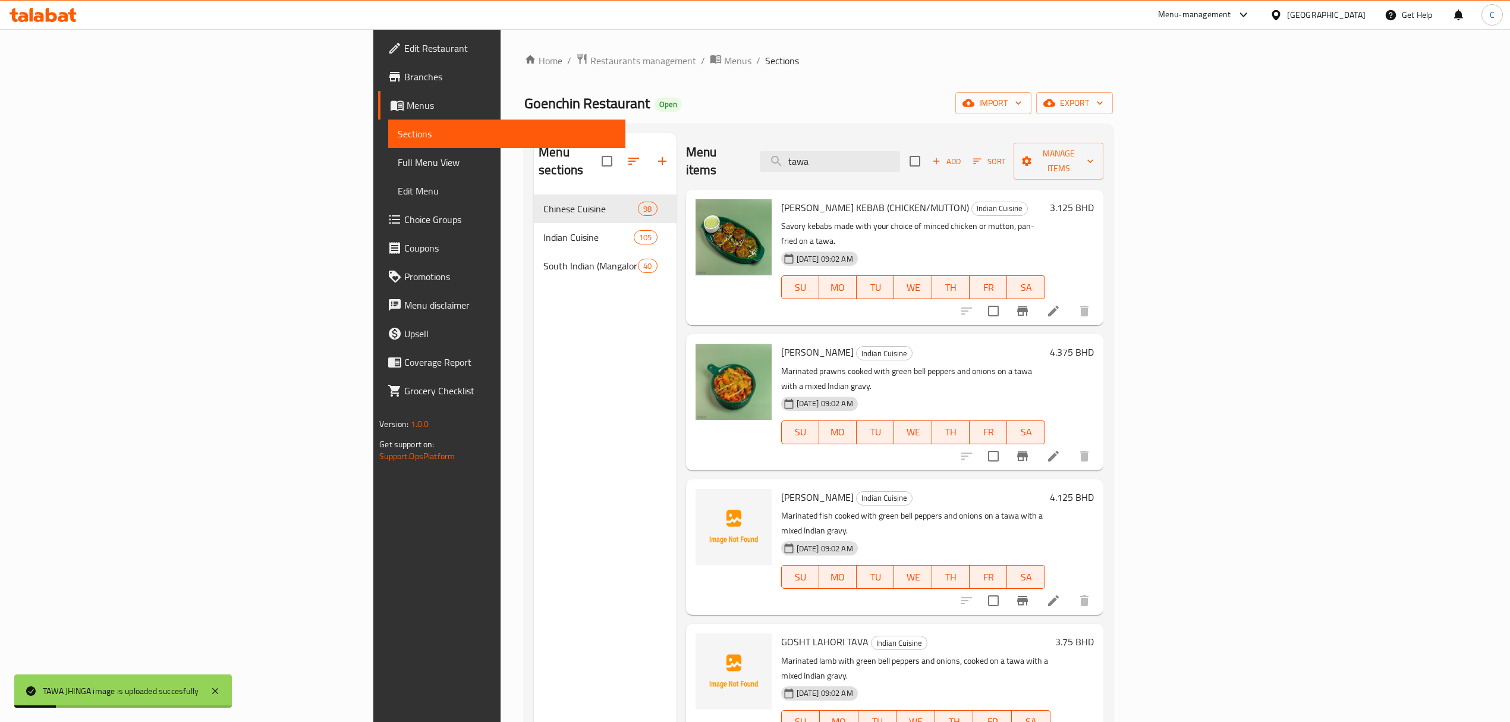
drag, startPoint x: 963, startPoint y: 155, endPoint x: 695, endPoint y: 162, distance: 267.6
click at [697, 162] on div "Menu items tawa Add Sort Manage items" at bounding box center [894, 161] width 417 height 56
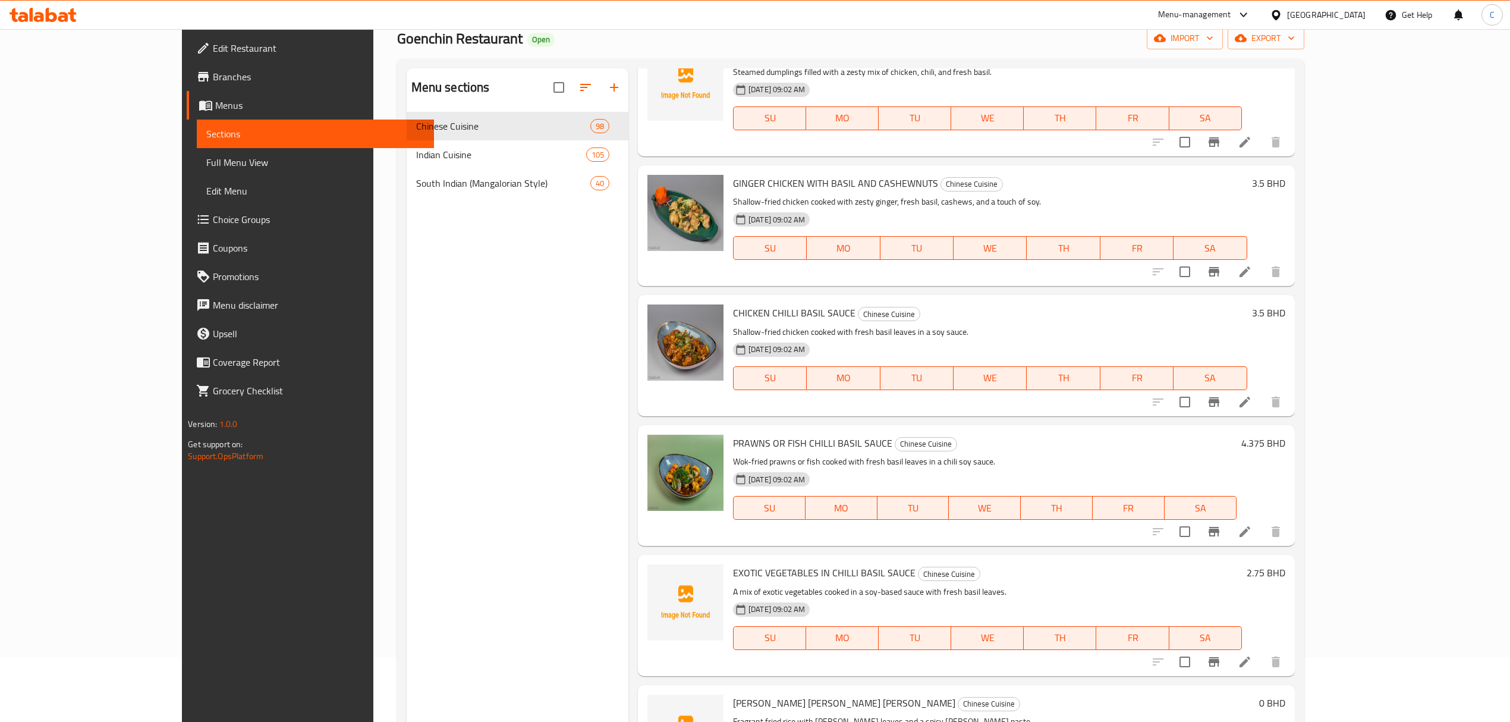
scroll to position [167, 0]
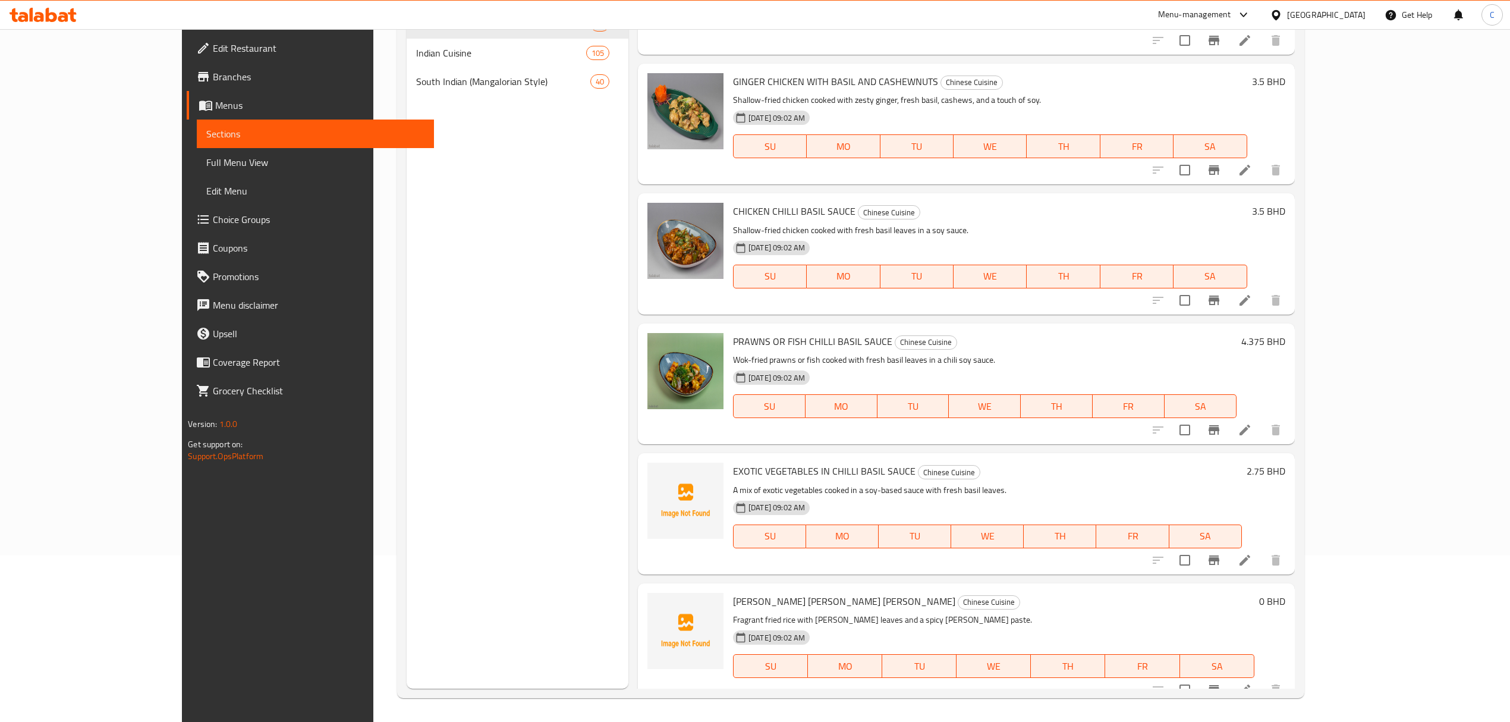
type input "basil"
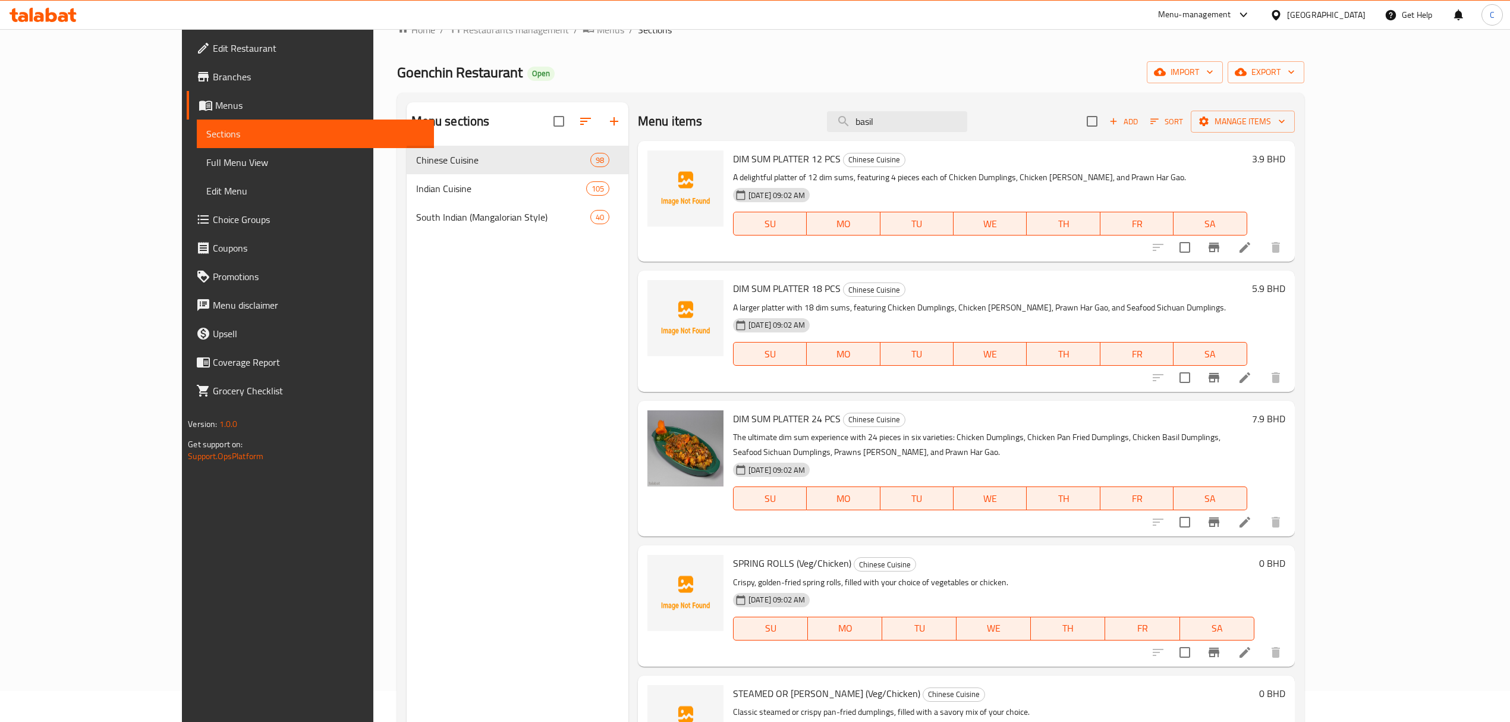
scroll to position [0, 0]
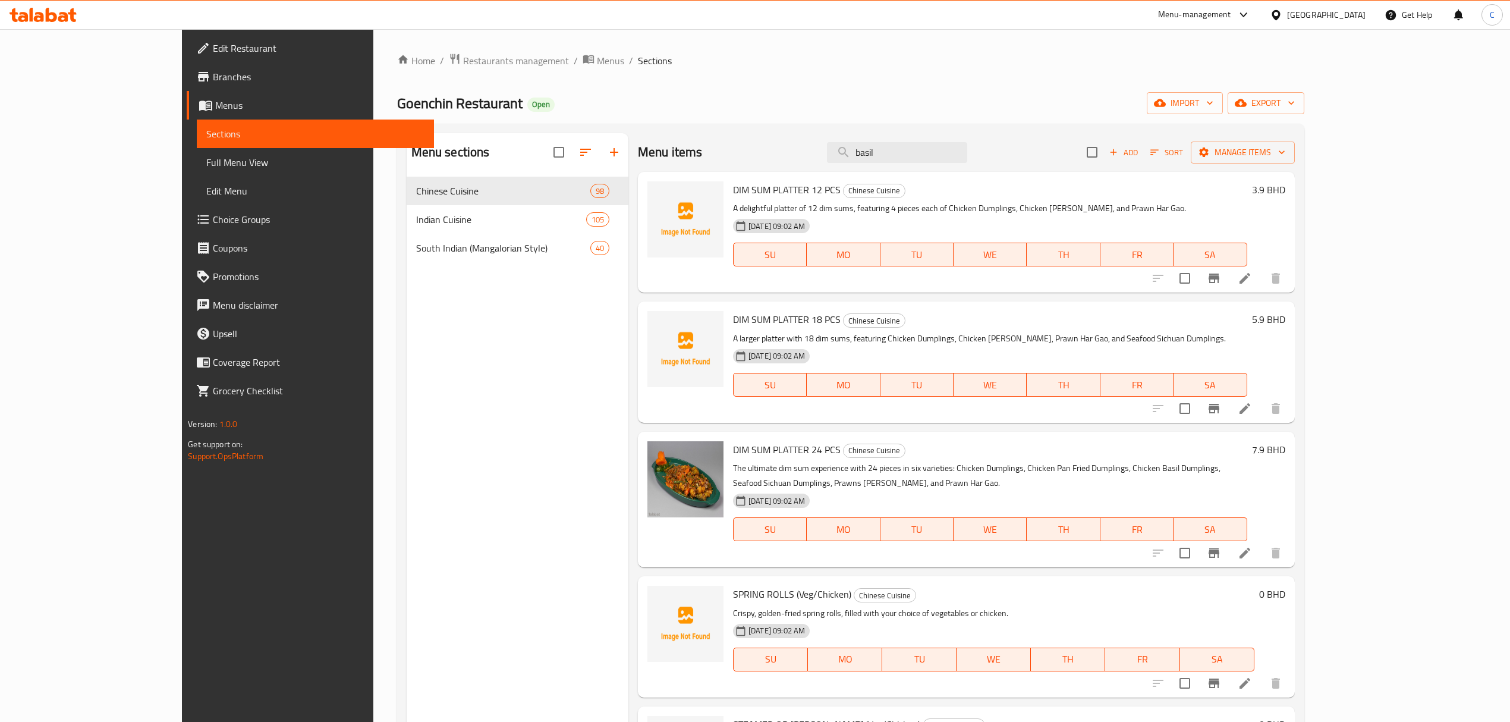
click at [213, 74] on span "Branches" at bounding box center [319, 77] width 212 height 14
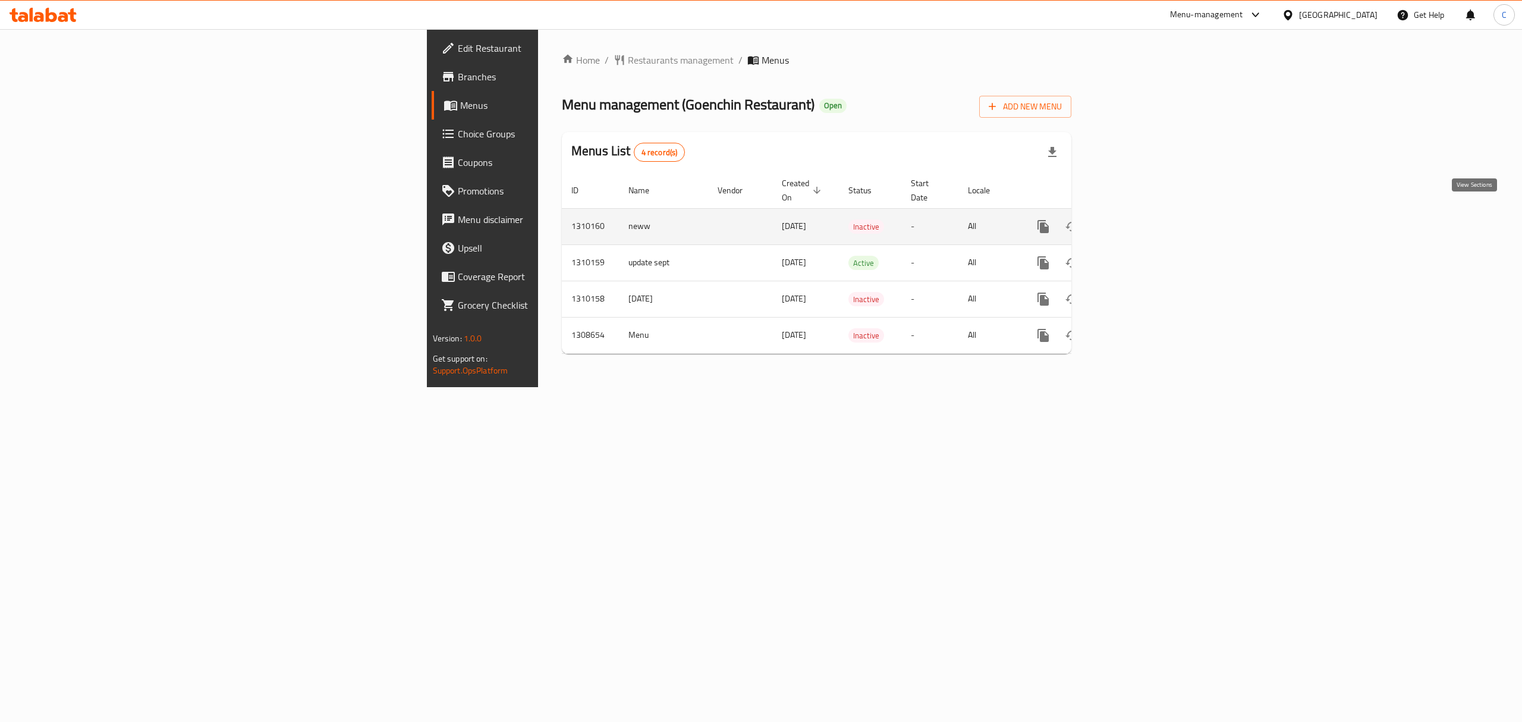
click at [1136, 221] on icon "enhanced table" at bounding box center [1129, 226] width 14 height 14
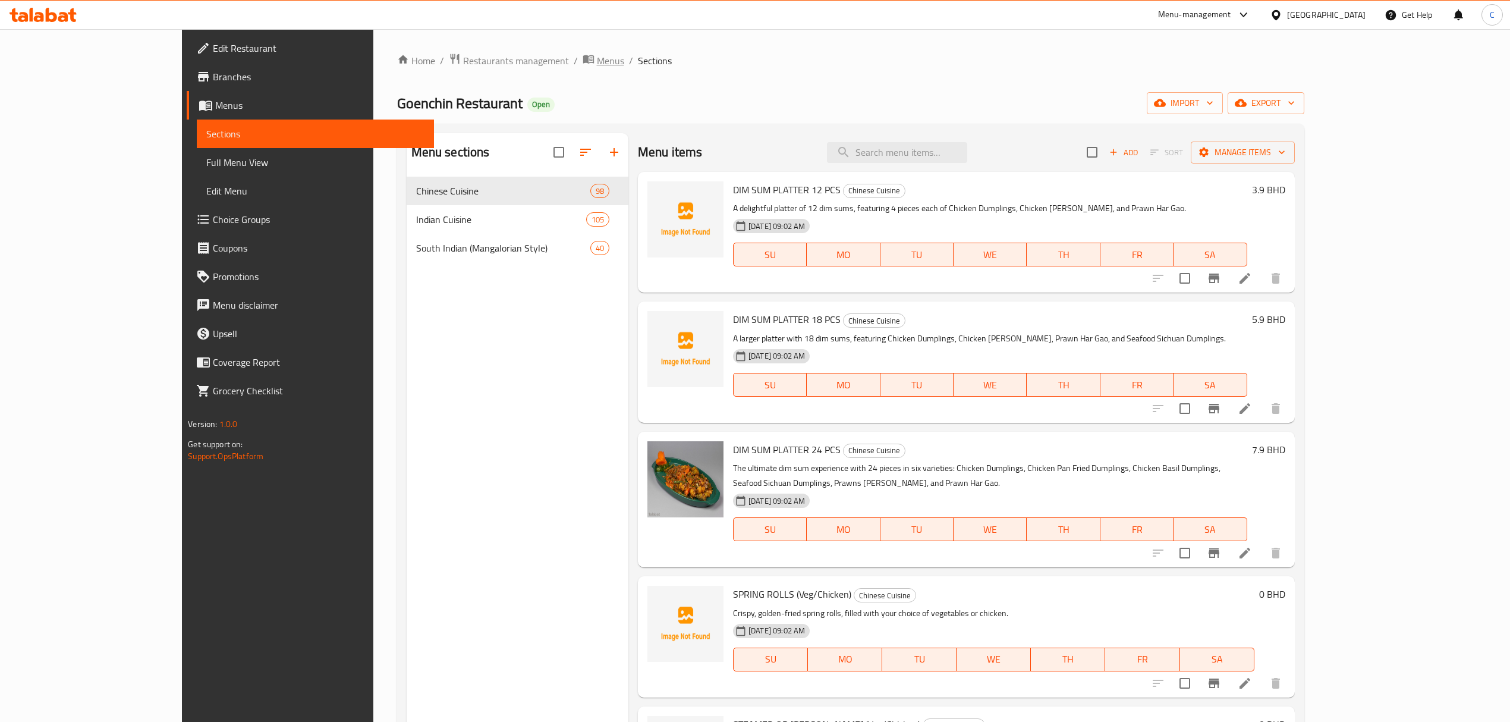
click at [597, 64] on span "Menus" at bounding box center [610, 60] width 27 height 14
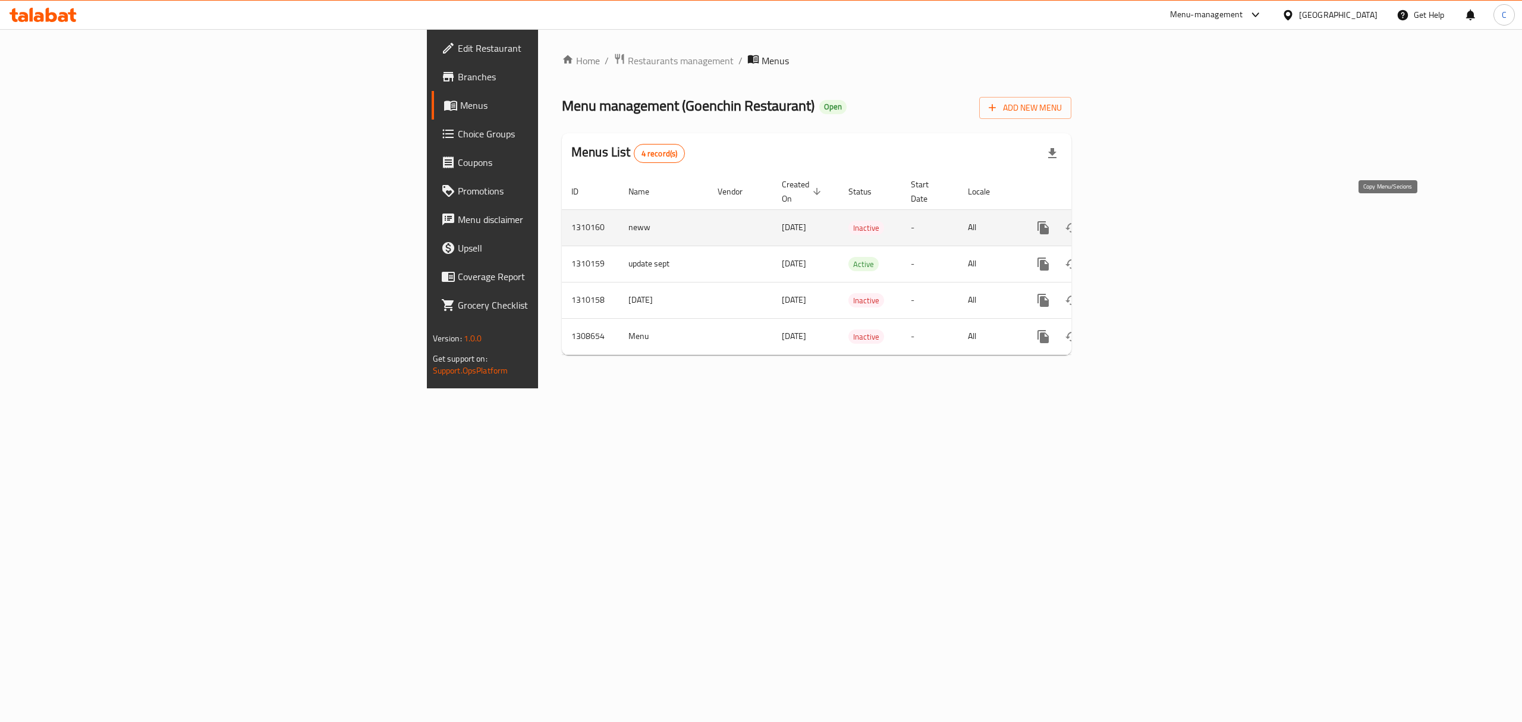
click at [1079, 221] on icon "enhanced table" at bounding box center [1072, 228] width 14 height 14
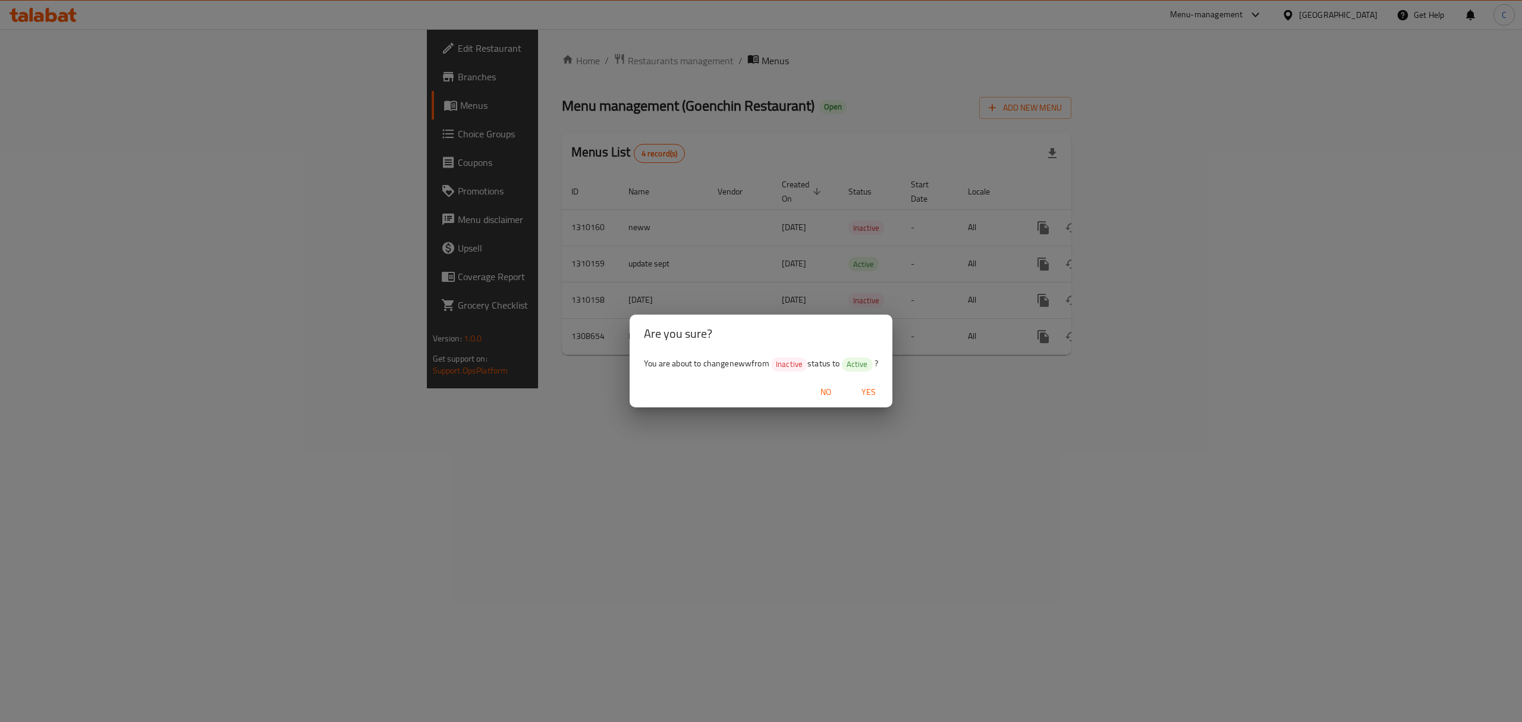
click at [876, 391] on span "Yes" at bounding box center [868, 392] width 29 height 15
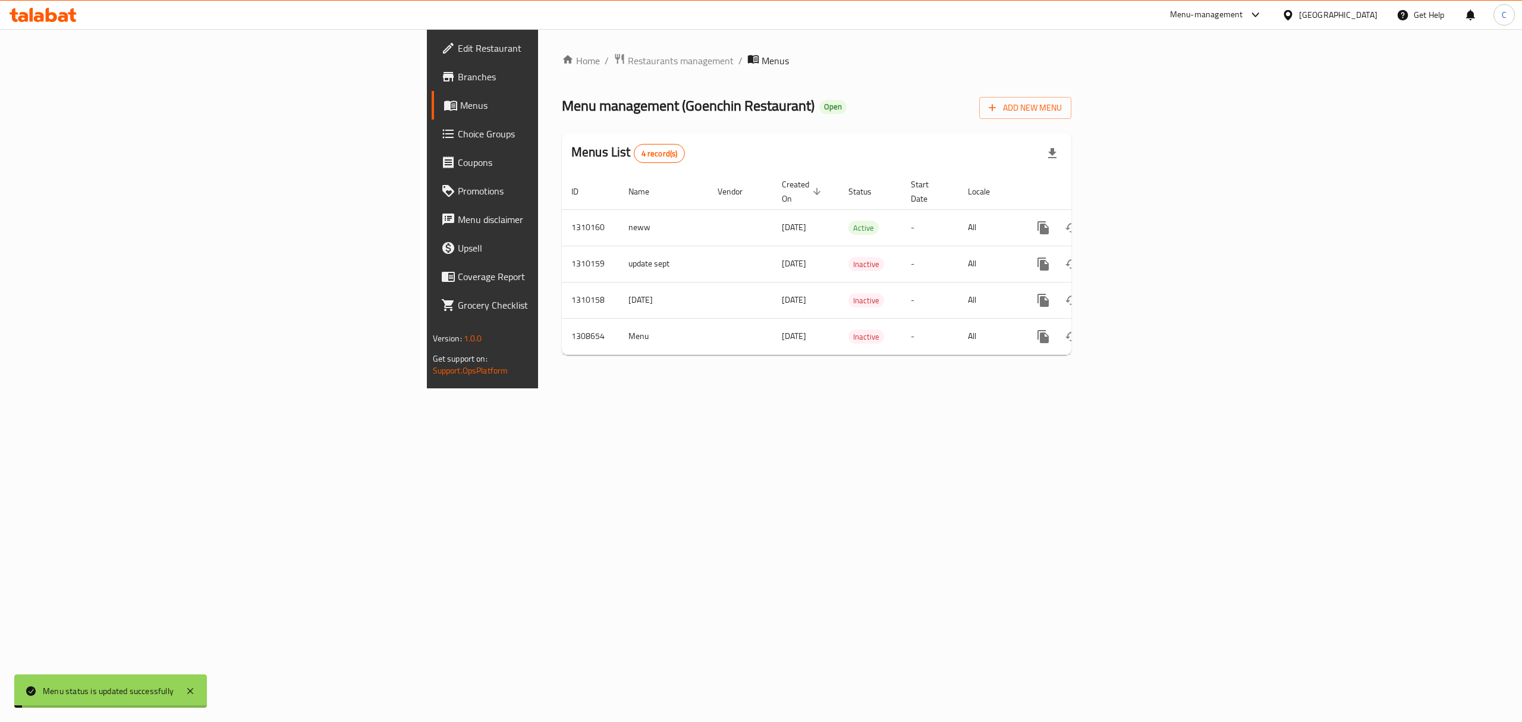
drag, startPoint x: 925, startPoint y: 519, endPoint x: 876, endPoint y: 682, distance: 170.6
click at [921, 388] on div "Home / Restaurants management / Menus Menu management ( Goenchin Restaurant ) O…" at bounding box center [816, 208] width 557 height 359
